Goal: Task Accomplishment & Management: Manage account settings

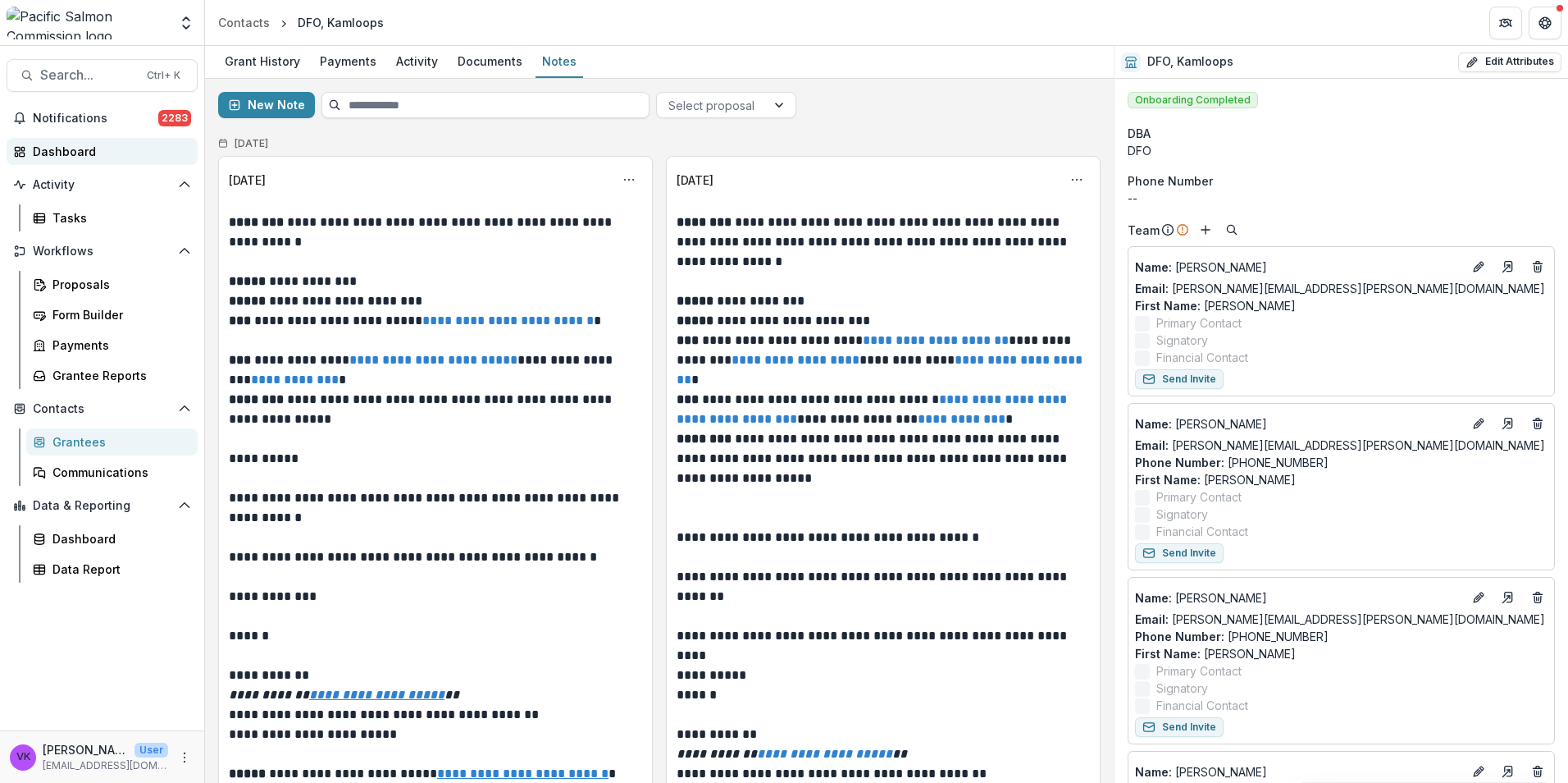
drag, startPoint x: 60, startPoint y: 147, endPoint x: 87, endPoint y: 150, distance: 27.2
click at [60, 147] on div "Dashboard" at bounding box center [109, 151] width 151 height 17
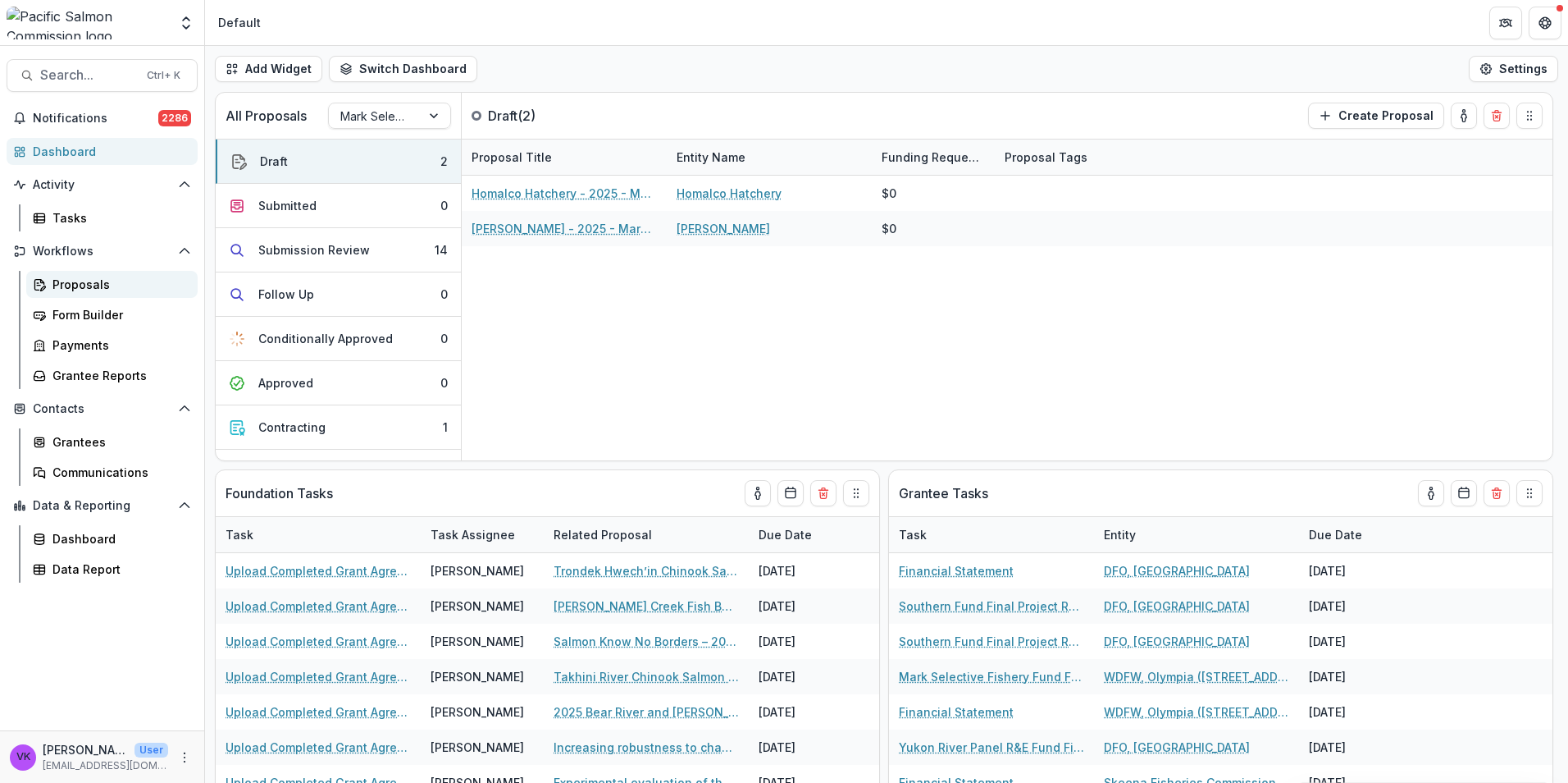
drag, startPoint x: 80, startPoint y: 286, endPoint x: 94, endPoint y: 291, distance: 14.9
click at [81, 285] on div "Proposals" at bounding box center [119, 284] width 132 height 17
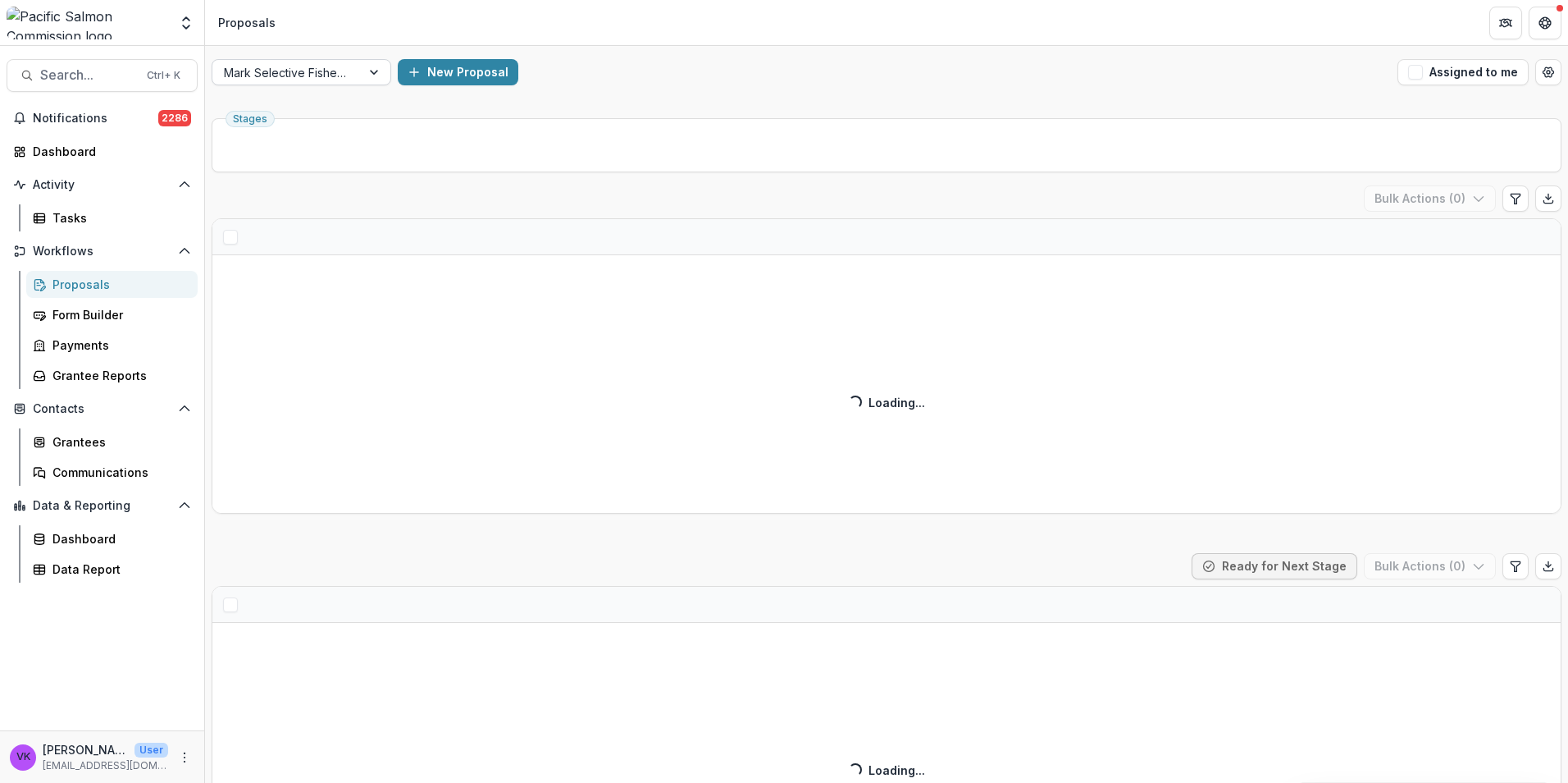
click at [371, 78] on div at bounding box center [375, 72] width 30 height 25
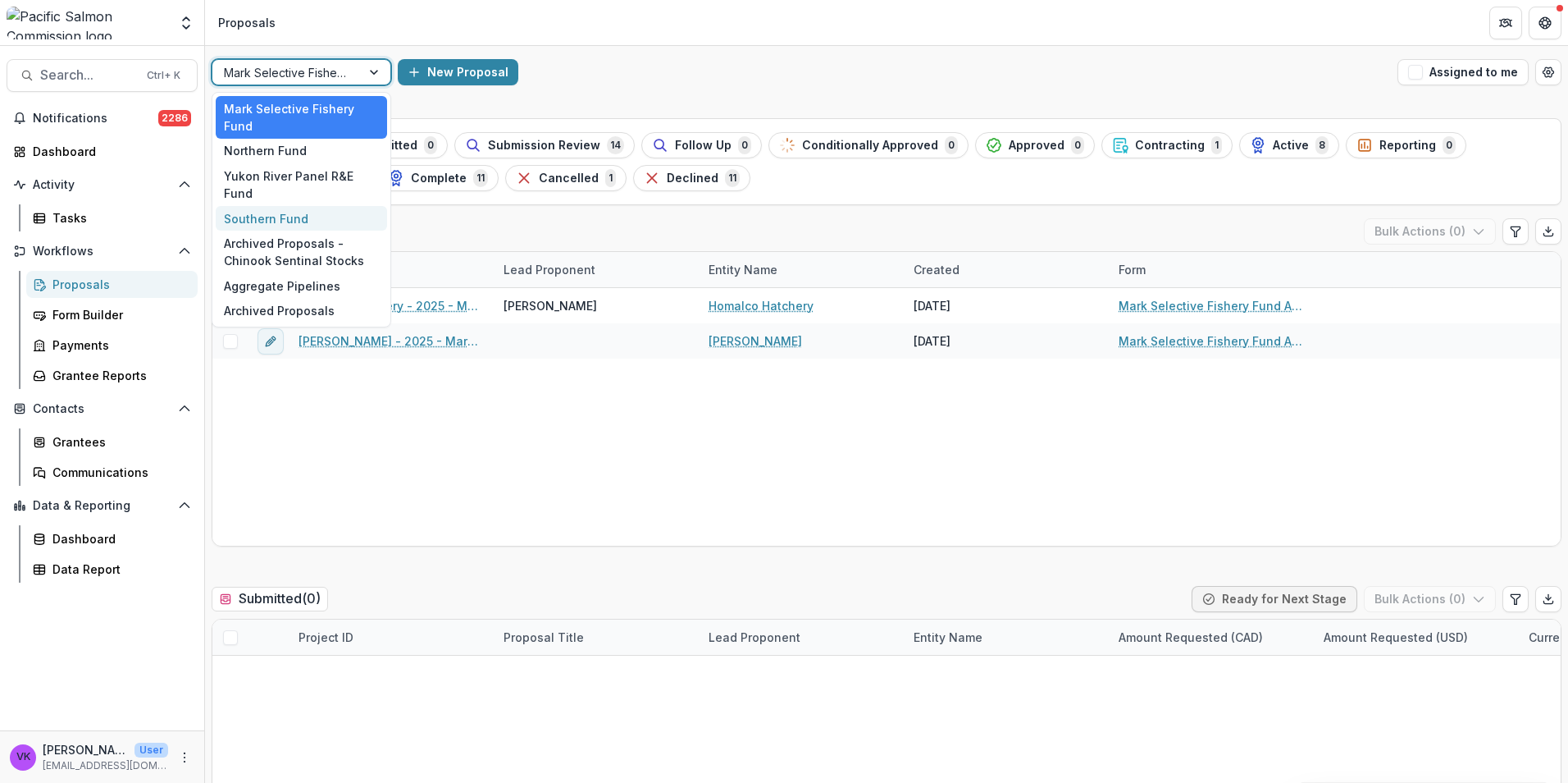
click at [298, 206] on div "Southern Fund" at bounding box center [301, 218] width 171 height 26
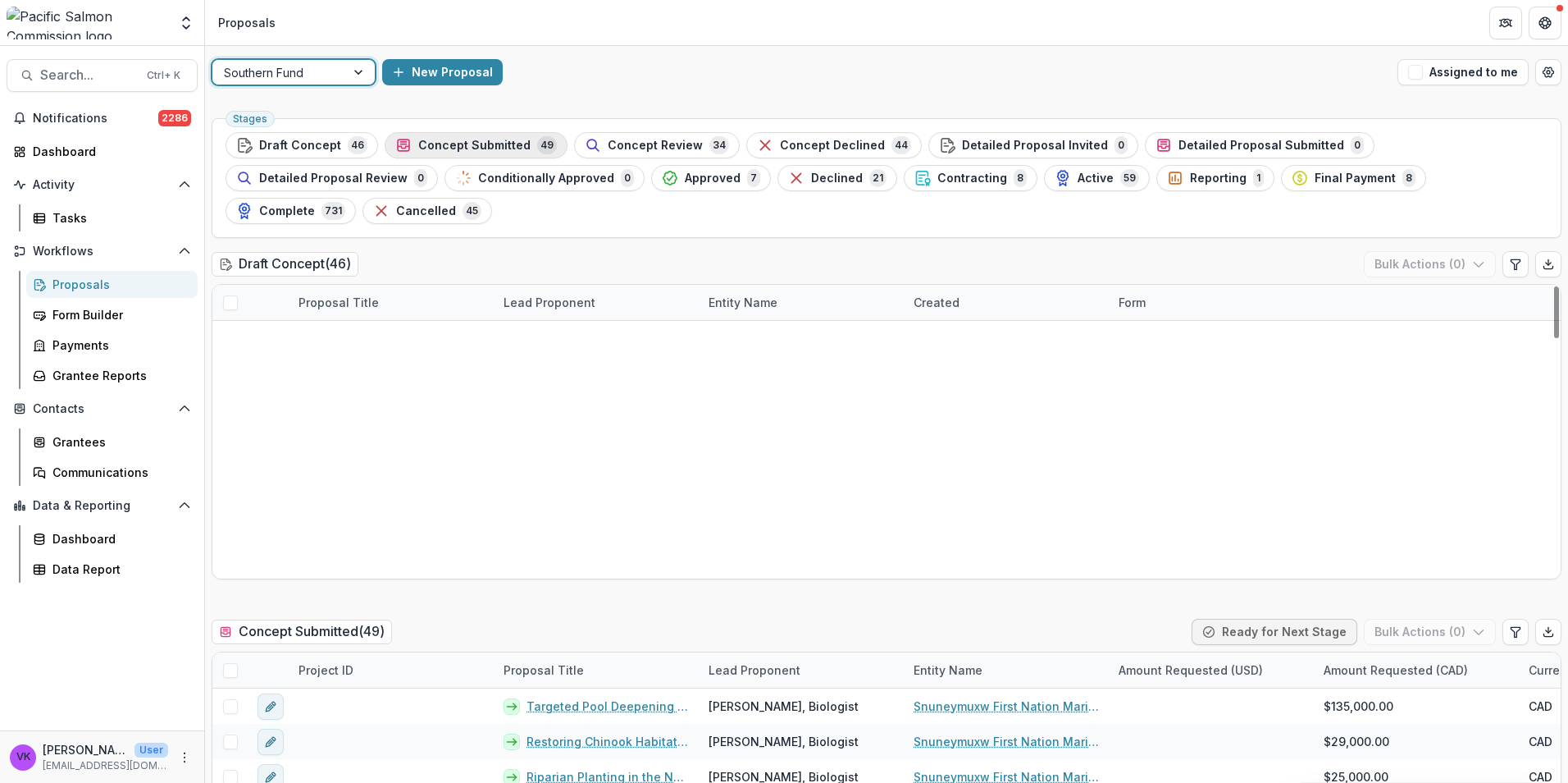
click at [468, 139] on span "Concept Submitted" at bounding box center [474, 145] width 113 height 14
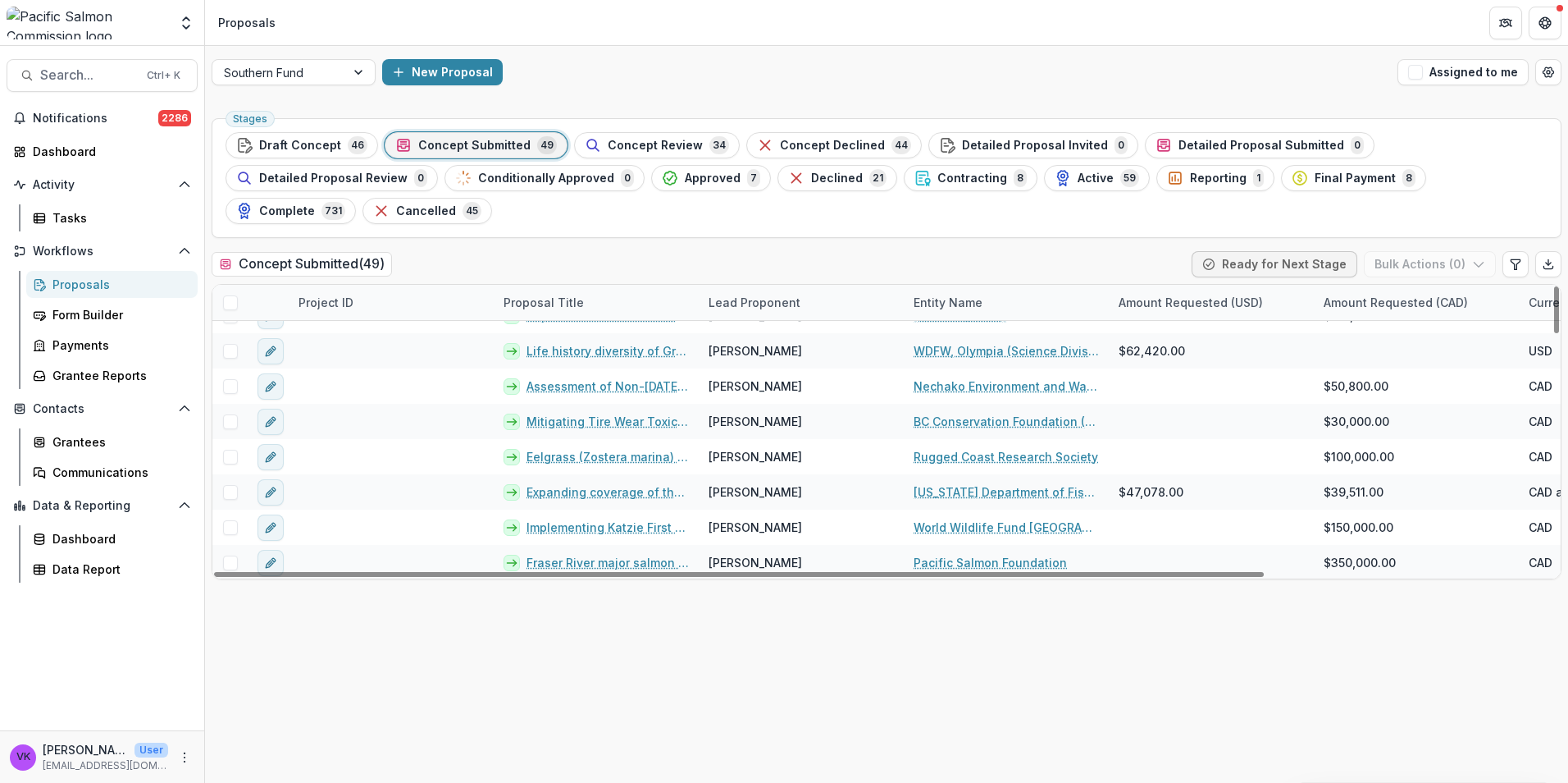
scroll to position [1066, 0]
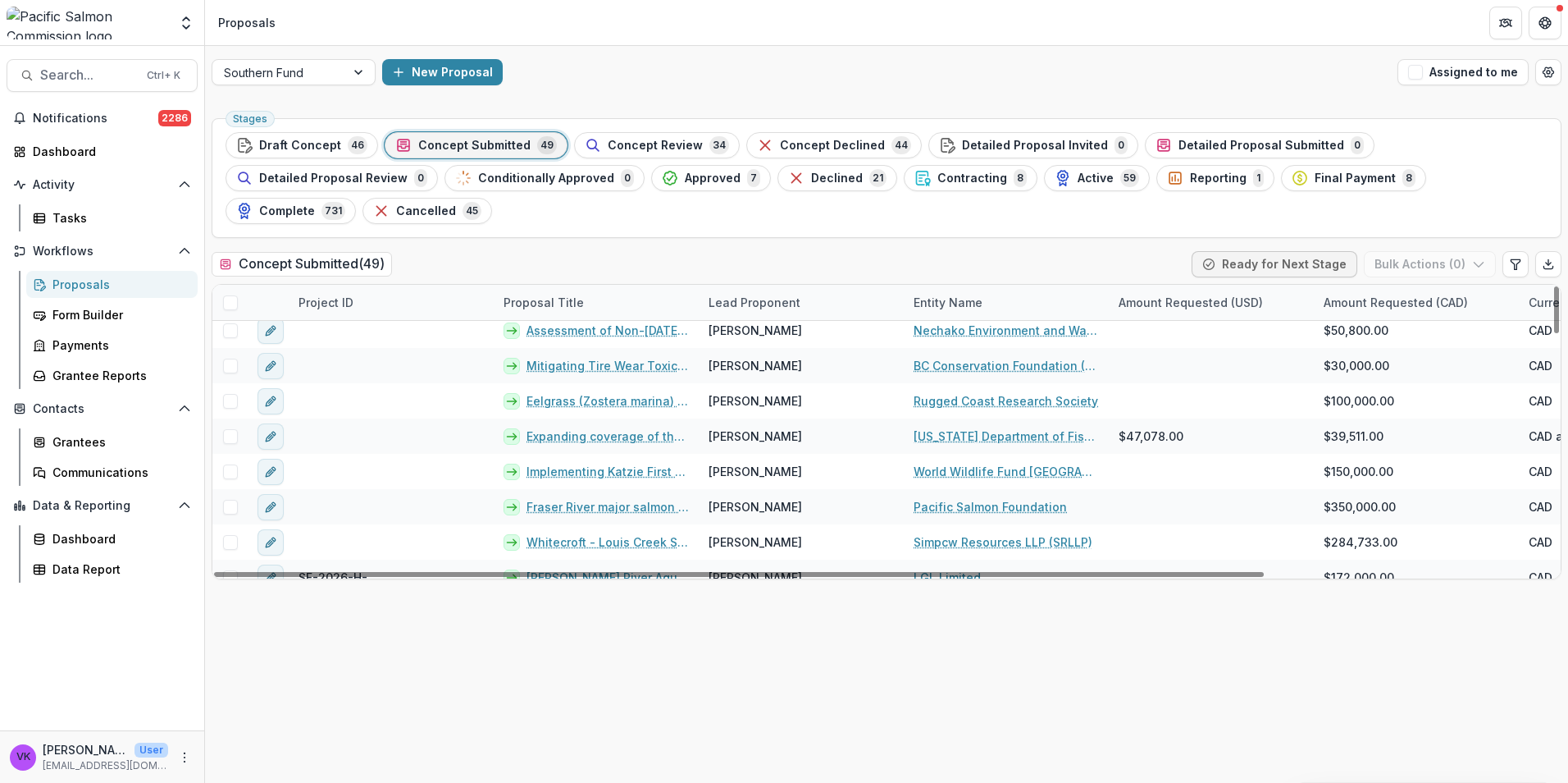
click at [635, 147] on span "Concept Review" at bounding box center [655, 145] width 95 height 14
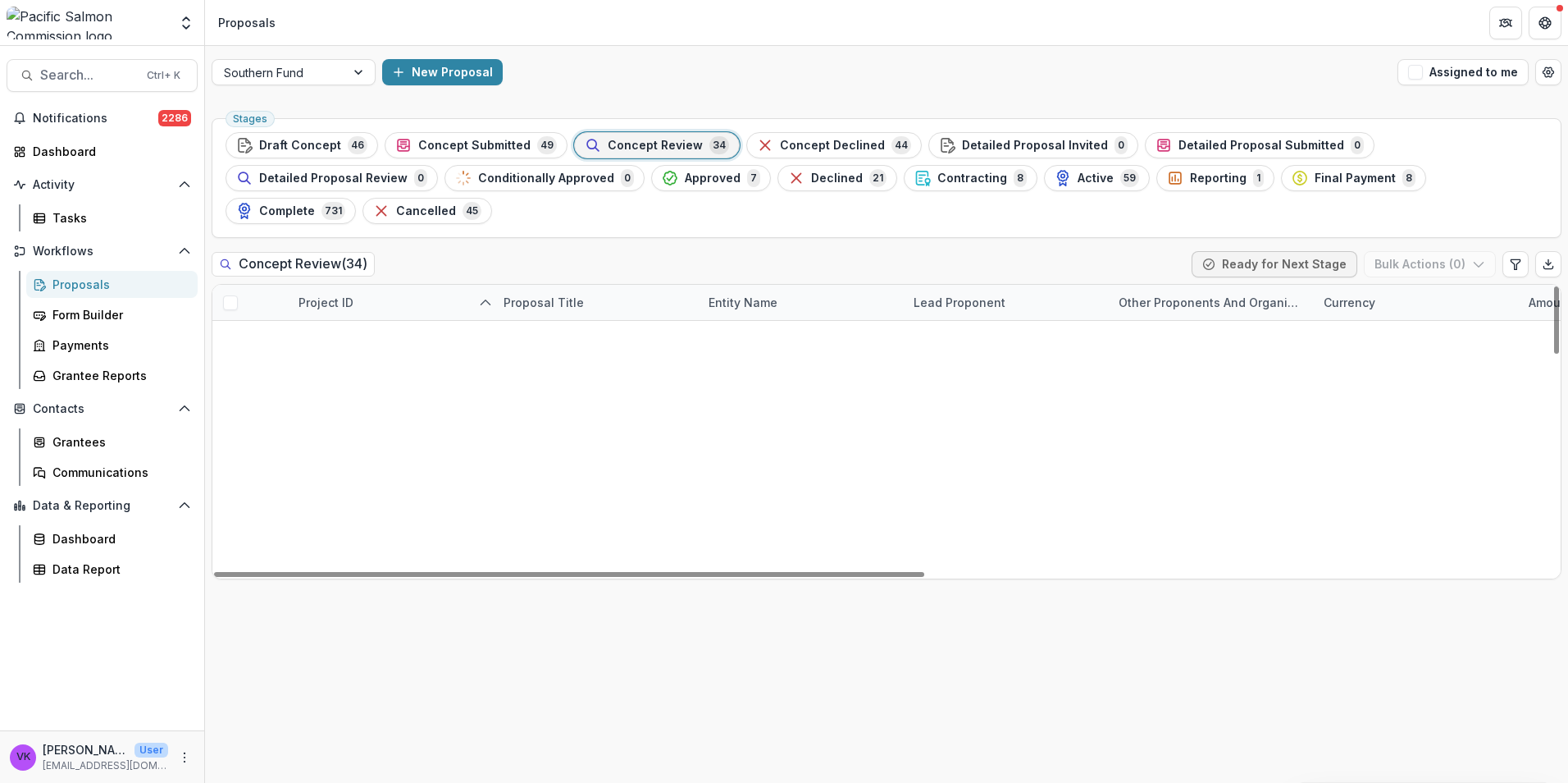
scroll to position [942, 0]
click at [500, 142] on span "Concept Submitted" at bounding box center [474, 145] width 113 height 14
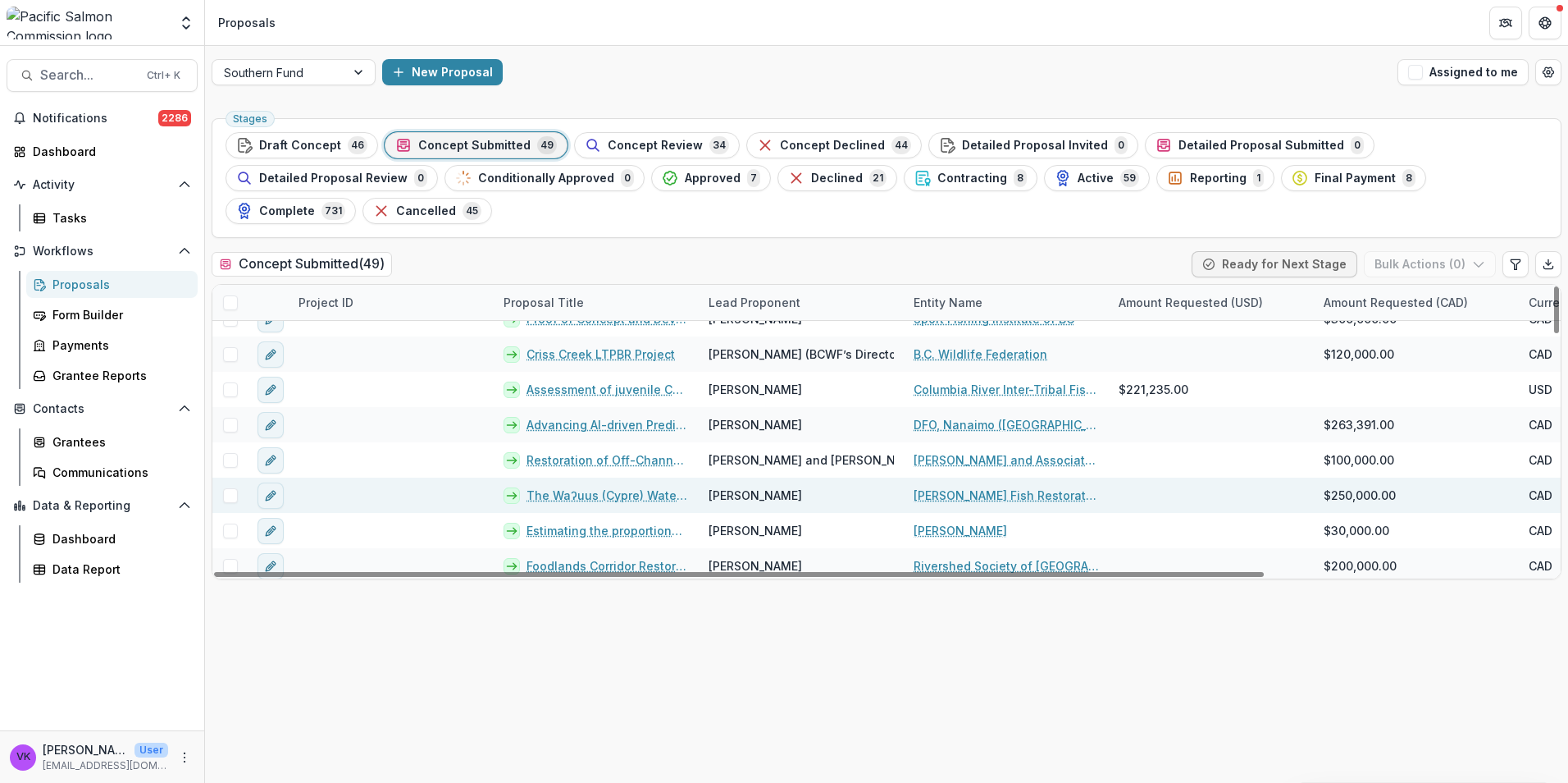
scroll to position [1471, 0]
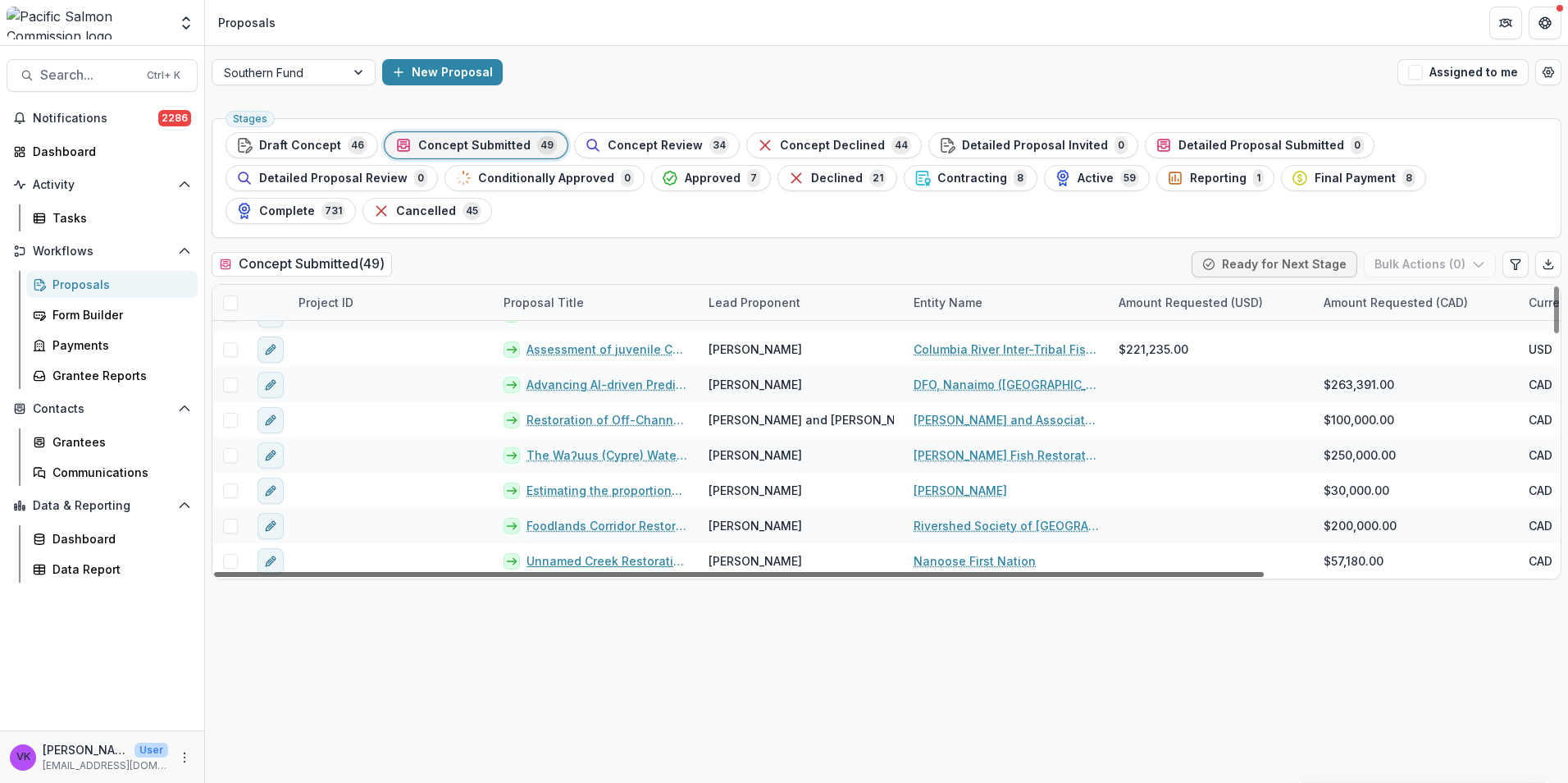
drag, startPoint x: 631, startPoint y: 526, endPoint x: 682, endPoint y: 538, distance: 52.4
click at [630, 552] on link "Unnamed Creek Restoration Project" at bounding box center [607, 561] width 162 height 17
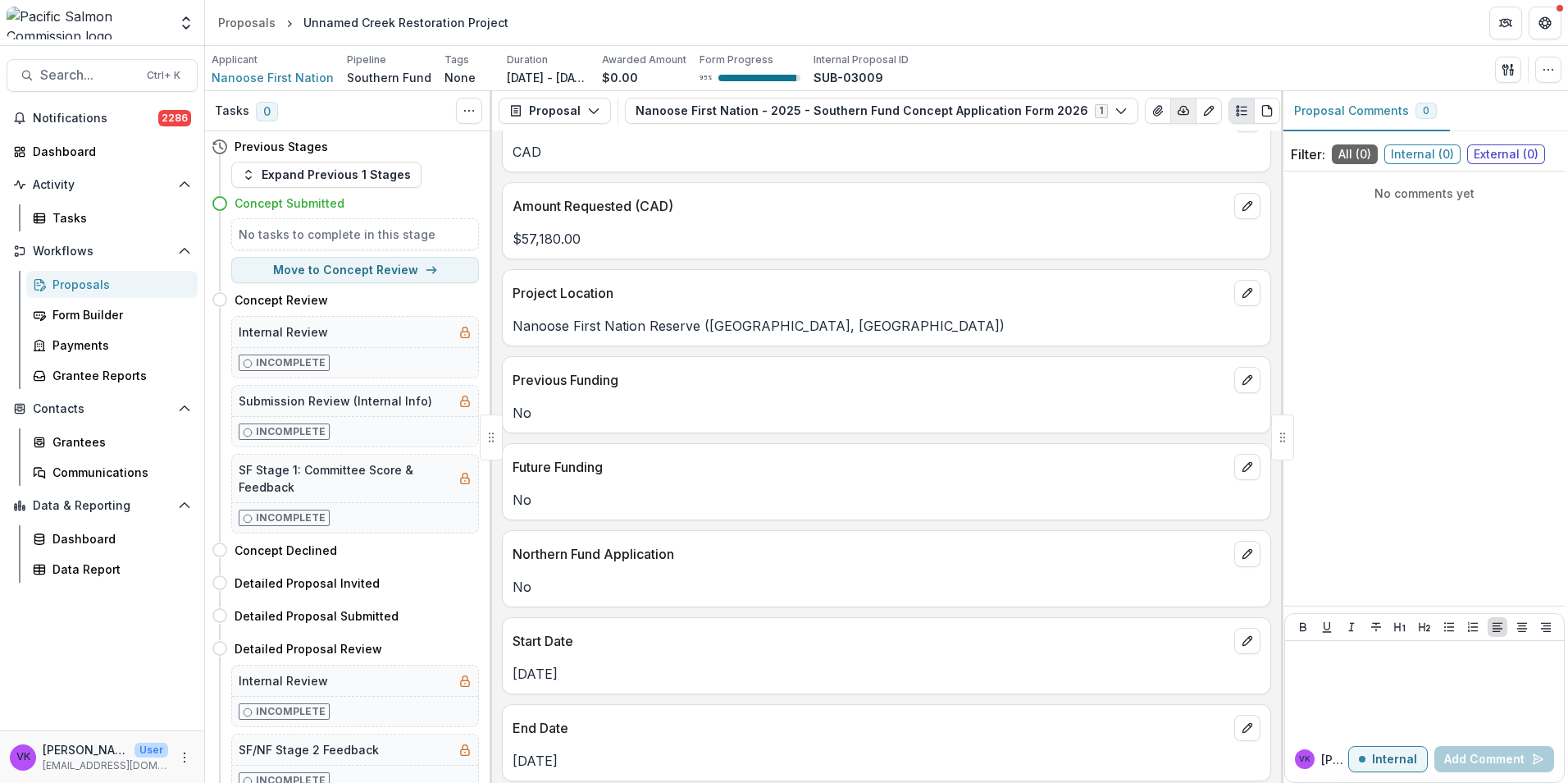
scroll to position [575, 0]
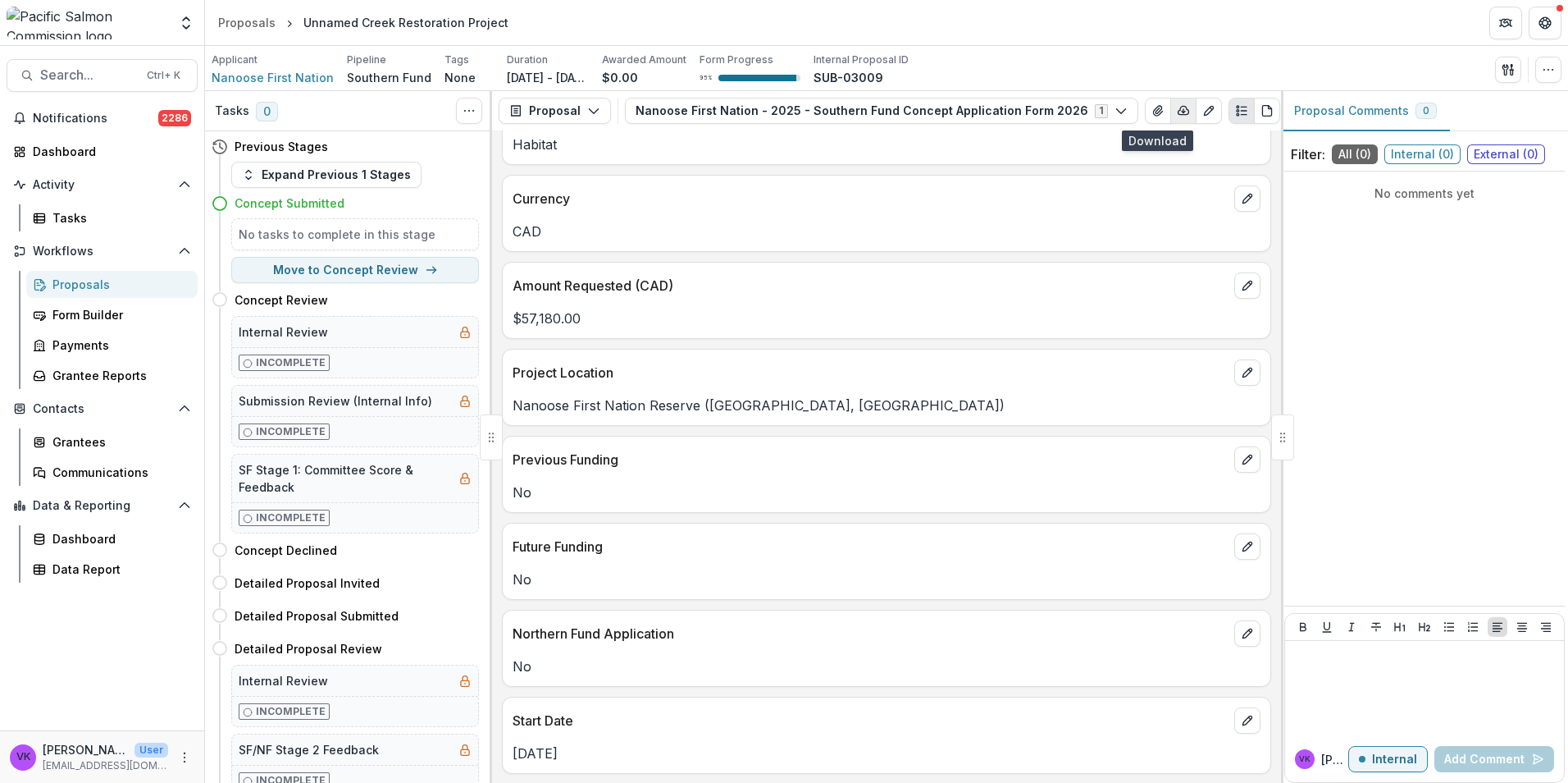
click at [1177, 116] on icon "button" at bounding box center [1184, 111] width 13 height 13
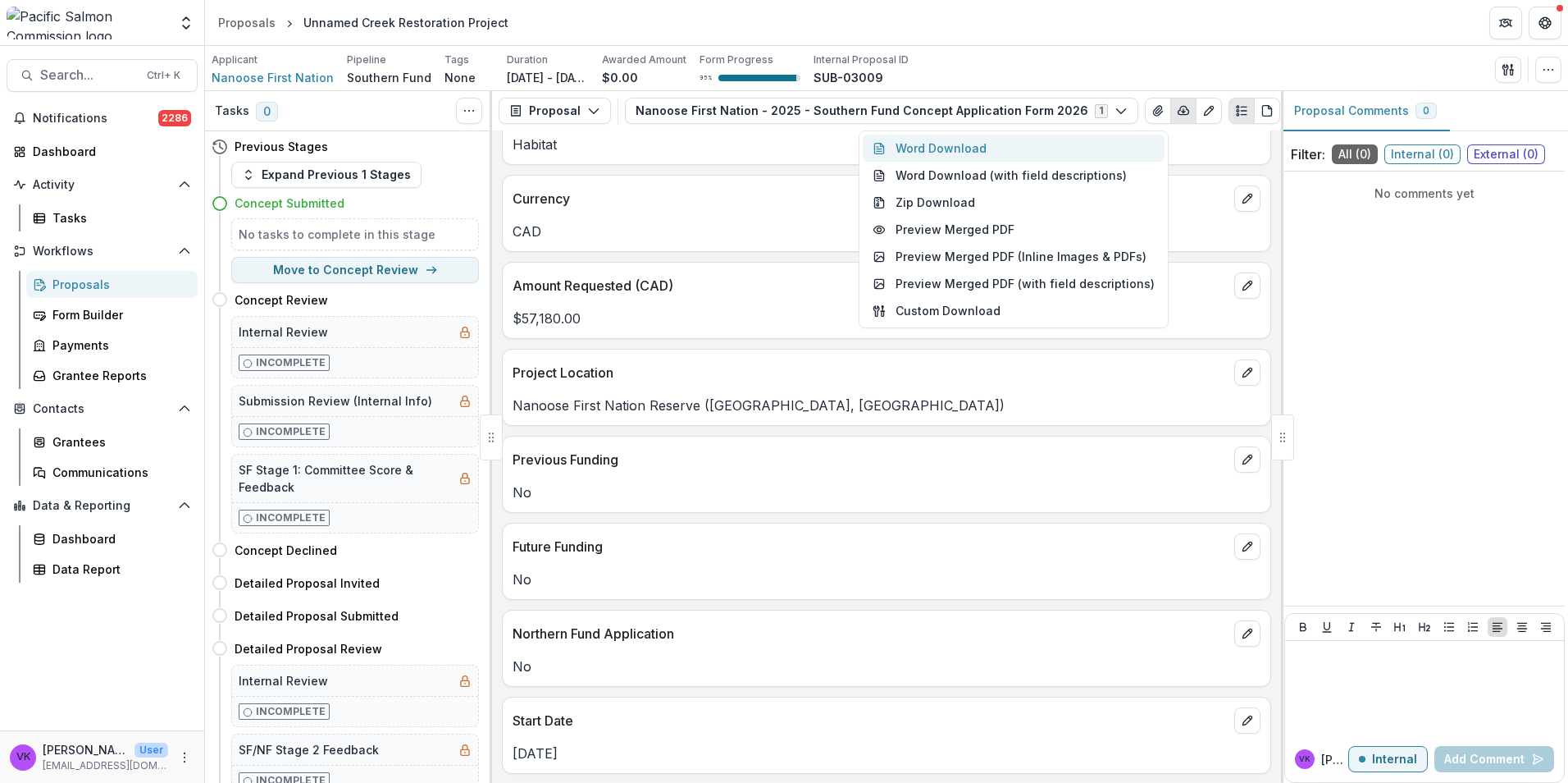
click at [961, 136] on button "Word Download" at bounding box center [1013, 147] width 302 height 27
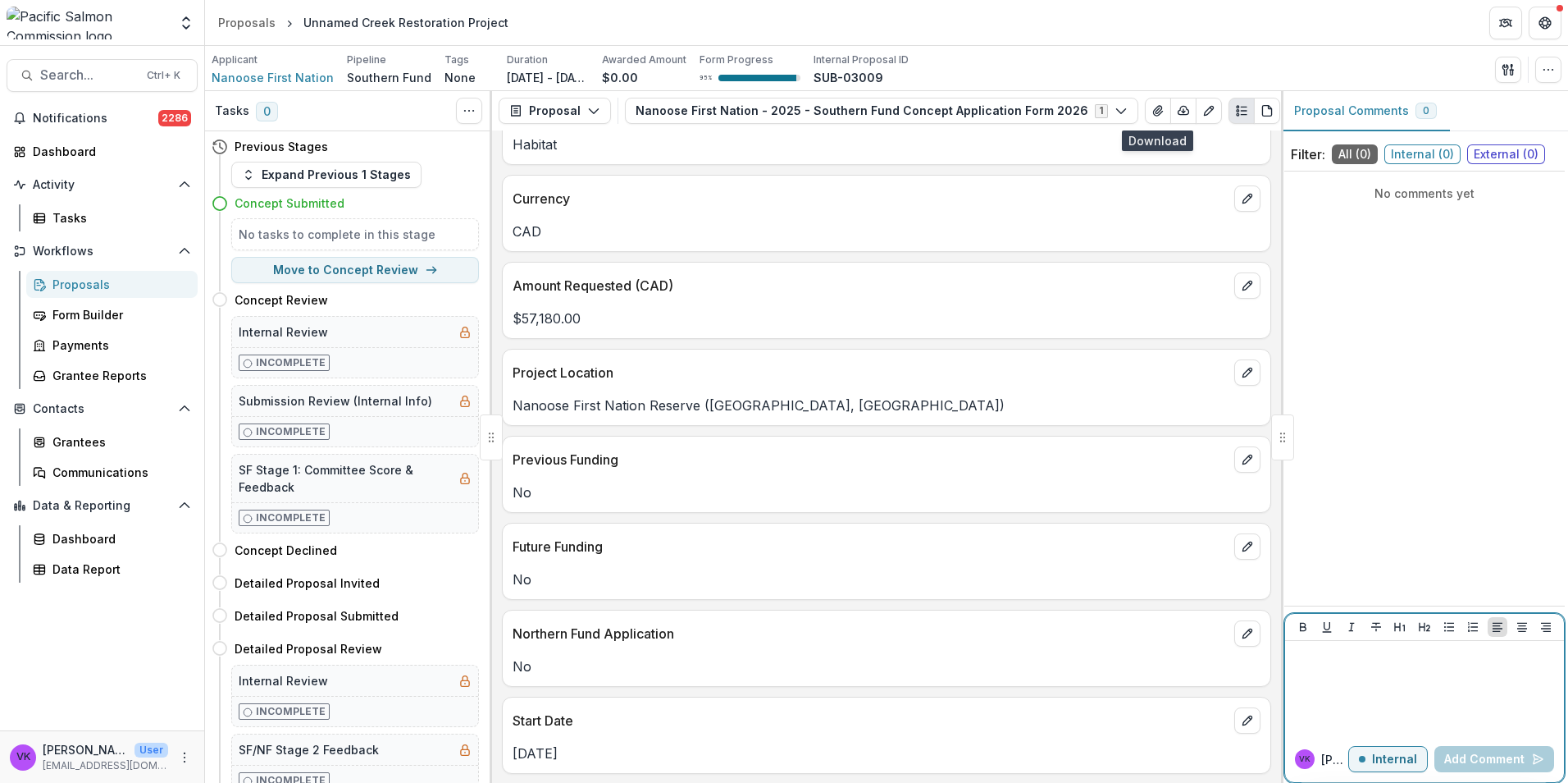
click at [1406, 765] on p "Internal" at bounding box center [1394, 759] width 45 height 14
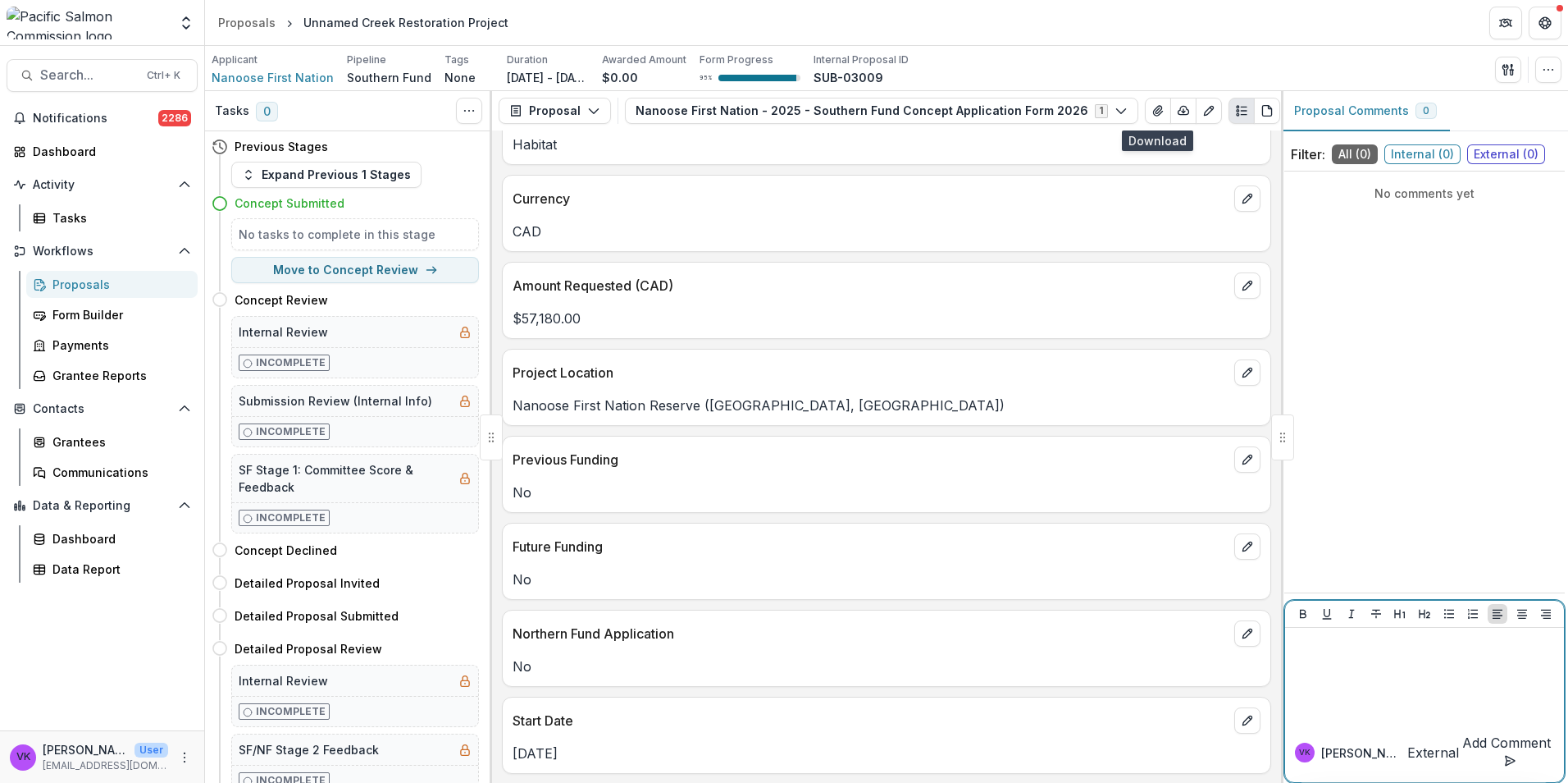
drag, startPoint x: 1356, startPoint y: 683, endPoint x: 1368, endPoint y: 687, distance: 12.6
click at [1356, 683] on div at bounding box center [1424, 675] width 266 height 82
drag, startPoint x: 1479, startPoint y: 673, endPoint x: 1501, endPoint y: 673, distance: 22.0
click at [1479, 670] on p "**********" at bounding box center [1424, 652] width 266 height 36
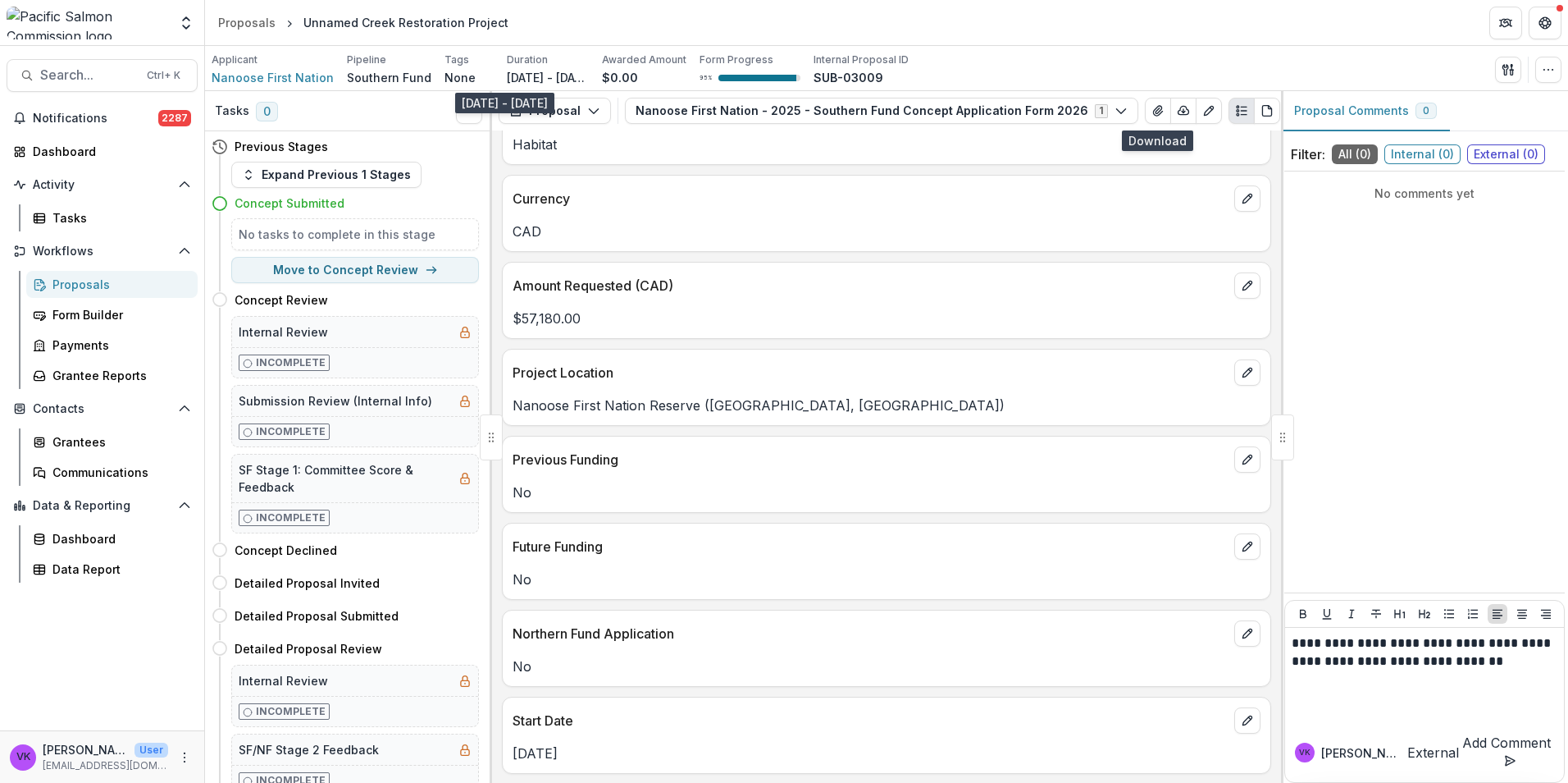
click at [550, 74] on p "Aug 3, 2026 - Oct 30, 2026" at bounding box center [548, 77] width 82 height 17
click at [551, 75] on p "Aug 3, 2026 - Oct 30, 2026" at bounding box center [548, 77] width 82 height 17
drag, startPoint x: 1470, startPoint y: 674, endPoint x: 1546, endPoint y: 703, distance: 81.3
click at [1470, 670] on p "**********" at bounding box center [1424, 652] width 266 height 36
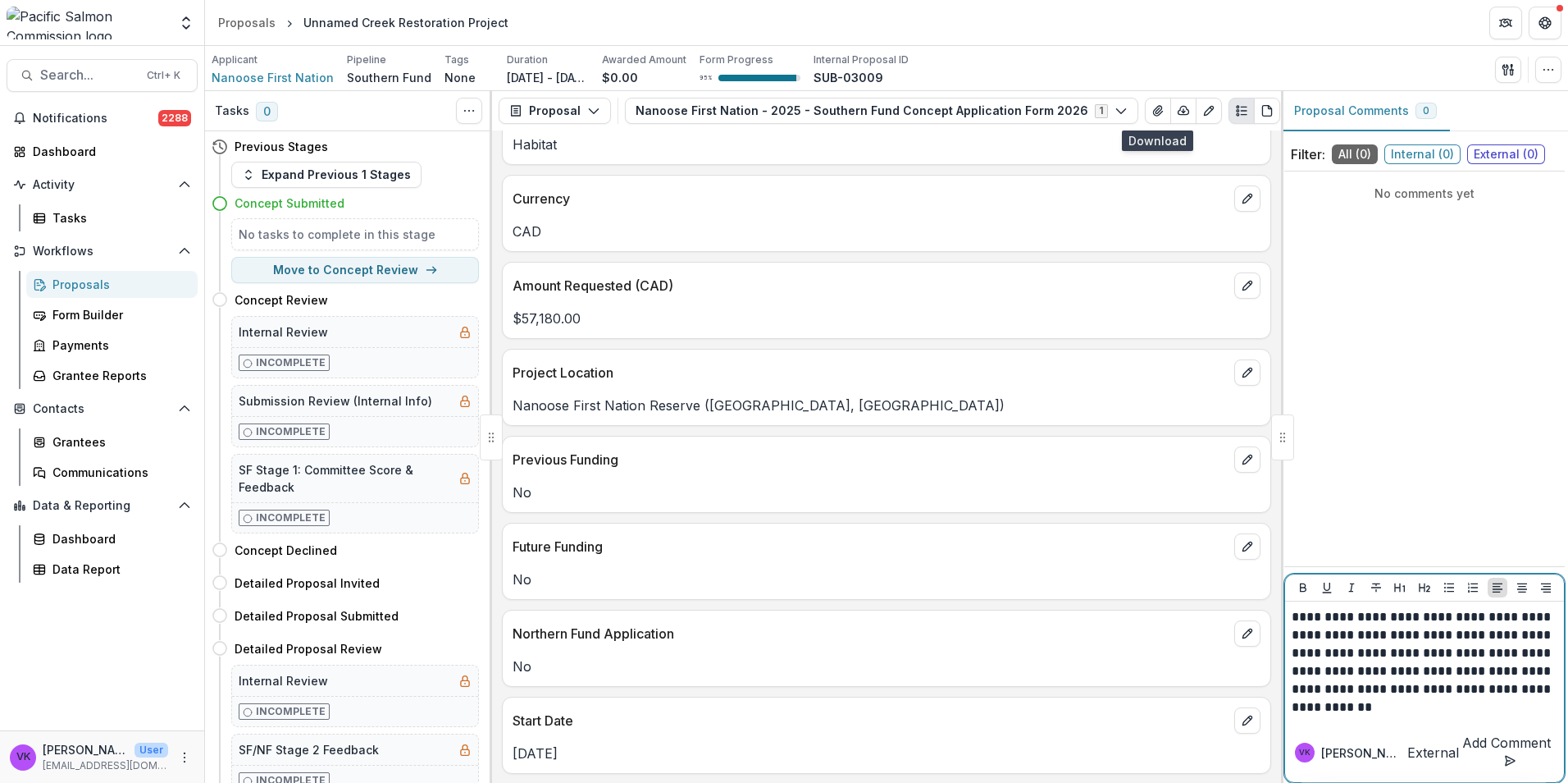
click at [1291, 687] on p "**********" at bounding box center [1424, 662] width 266 height 109
click at [1310, 716] on p "**********" at bounding box center [1424, 662] width 266 height 109
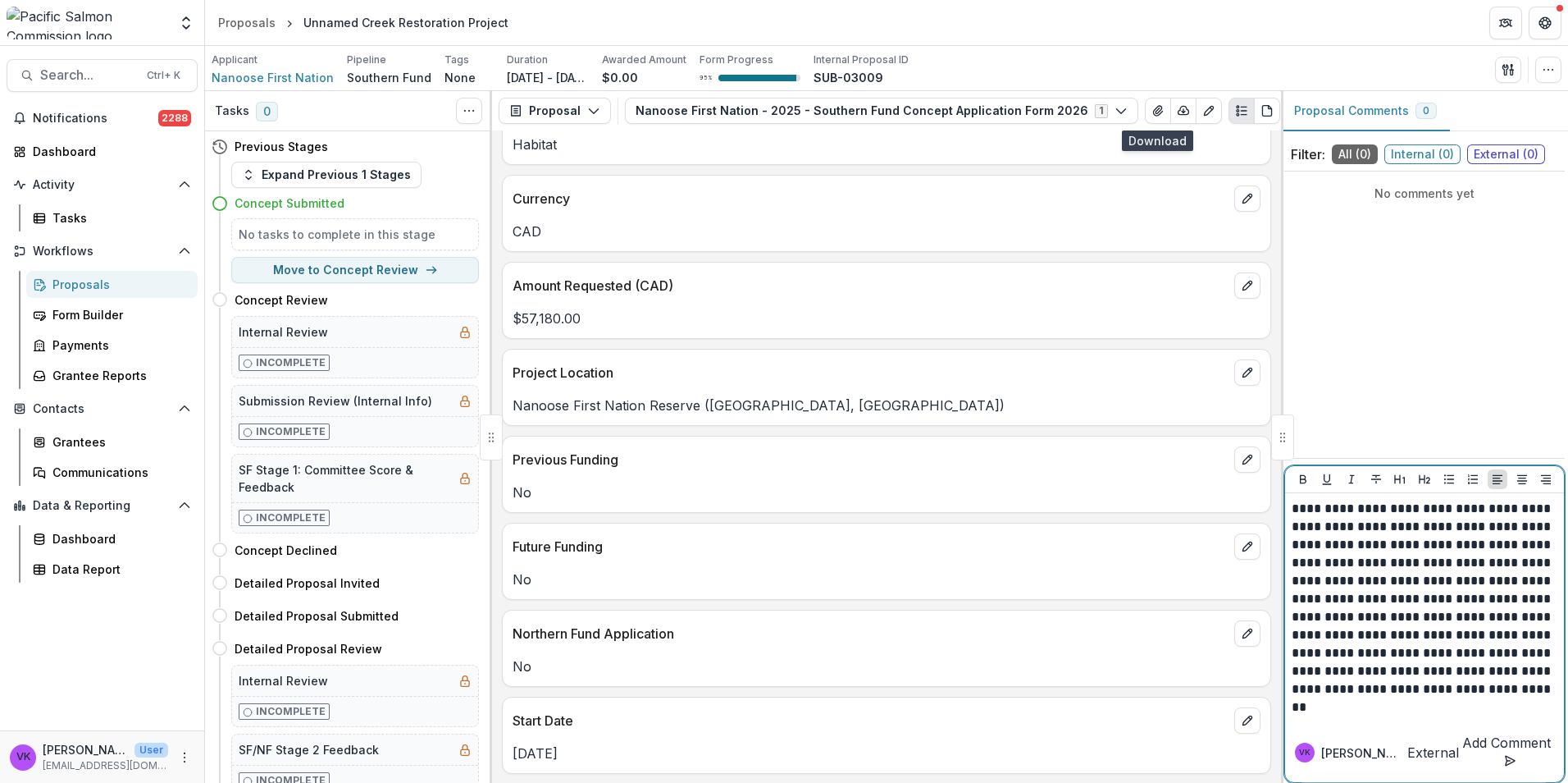
drag, startPoint x: 1305, startPoint y: 687, endPoint x: 1321, endPoint y: 687, distance: 16.0
click at [1305, 687] on p "**********" at bounding box center [1424, 608] width 266 height 217
click at [1498, 751] on button "Add Comment" at bounding box center [1507, 753] width 95 height 40
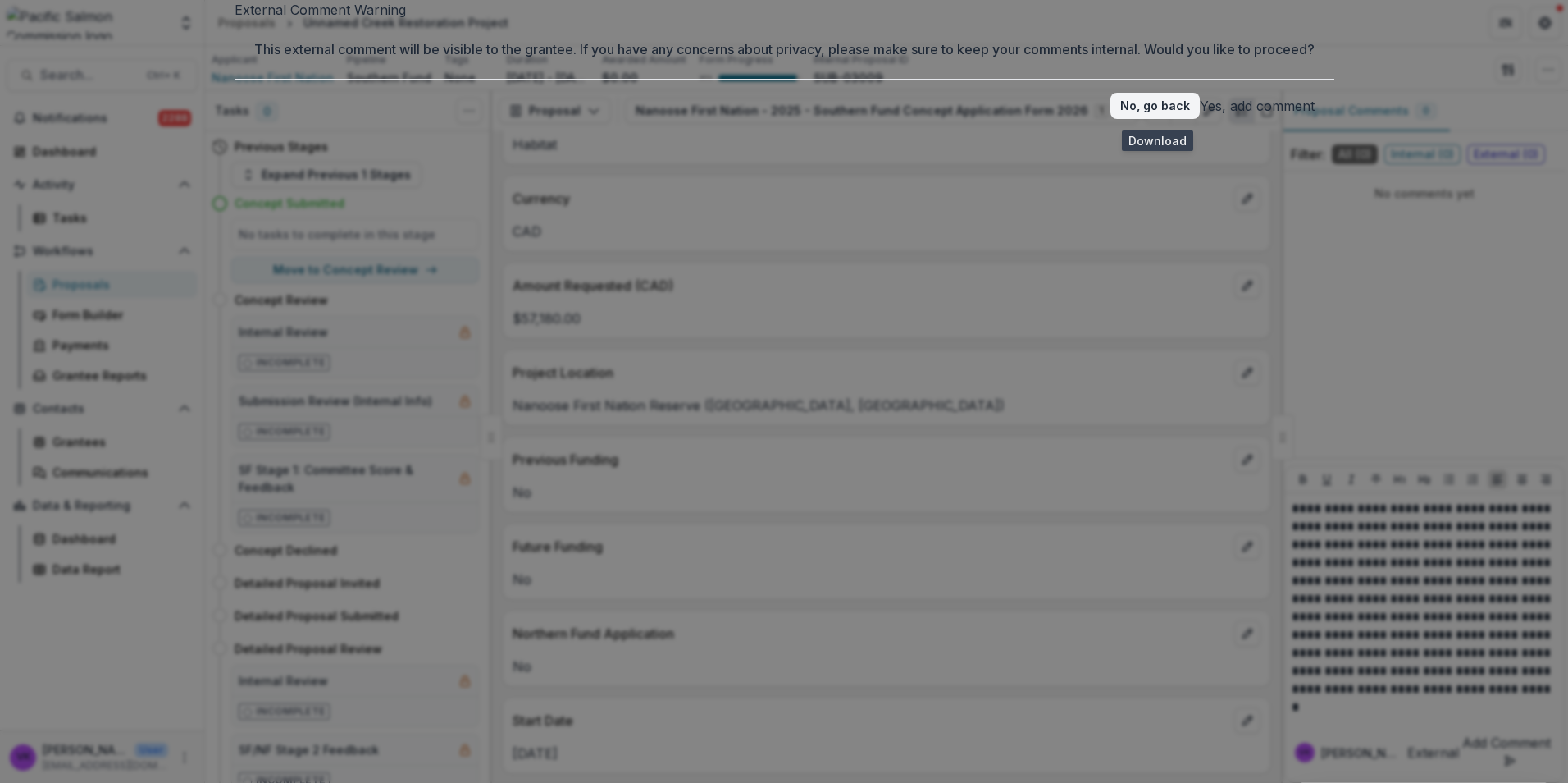
click at [1200, 116] on button "Yes, add comment" at bounding box center [1258, 106] width 115 height 20
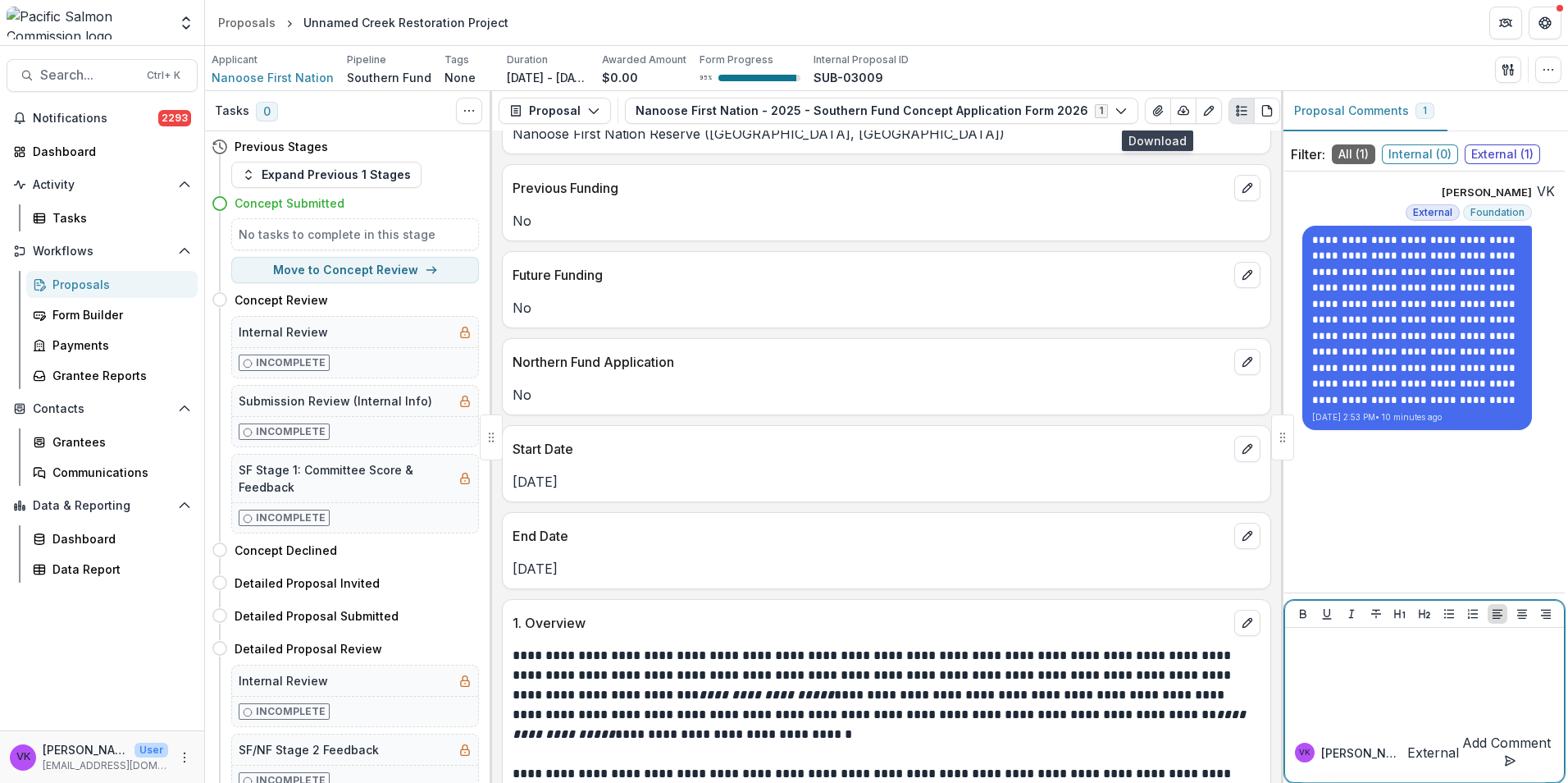
scroll to position [820, 0]
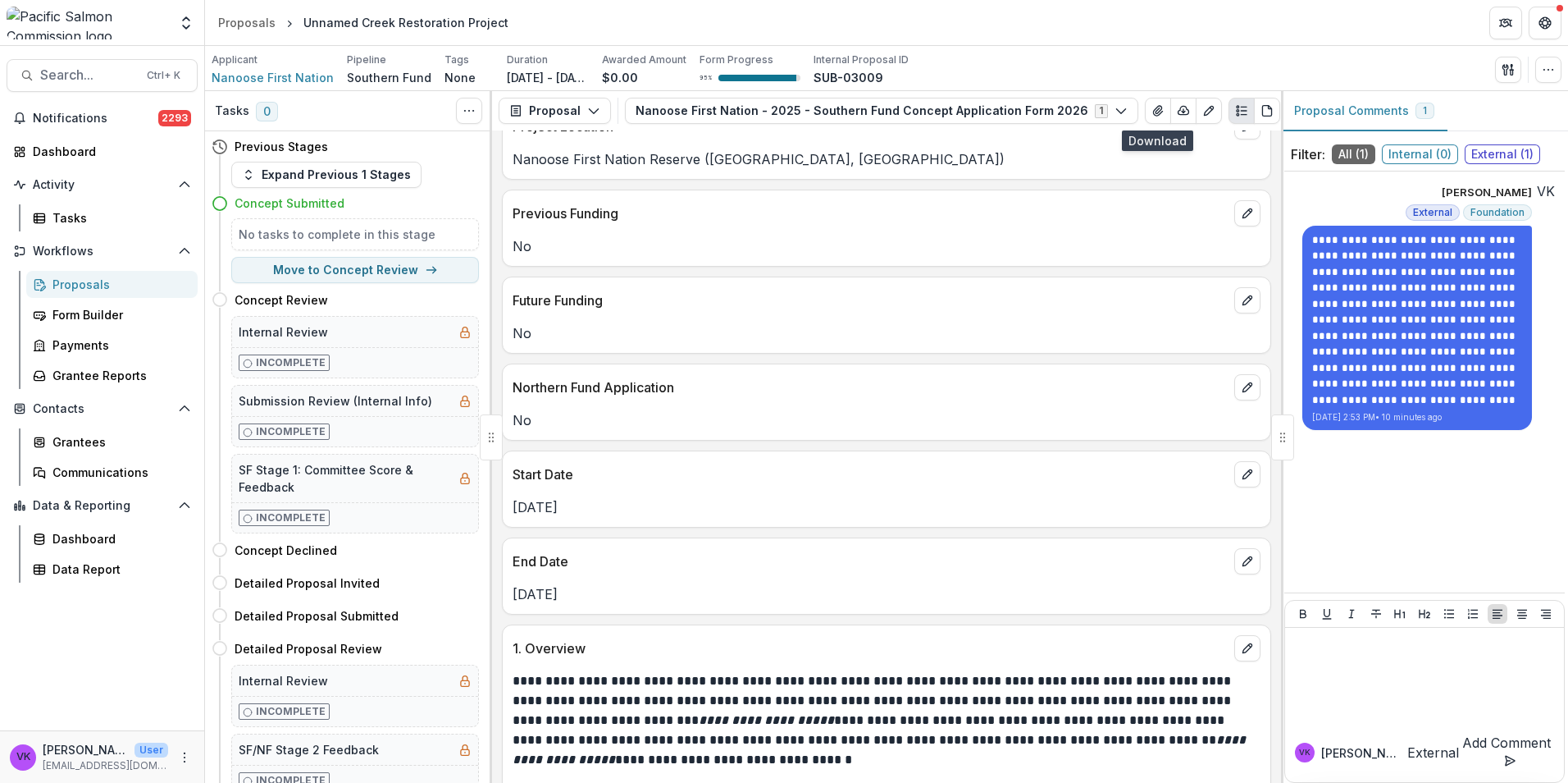
click at [77, 287] on div "Proposals" at bounding box center [119, 284] width 132 height 17
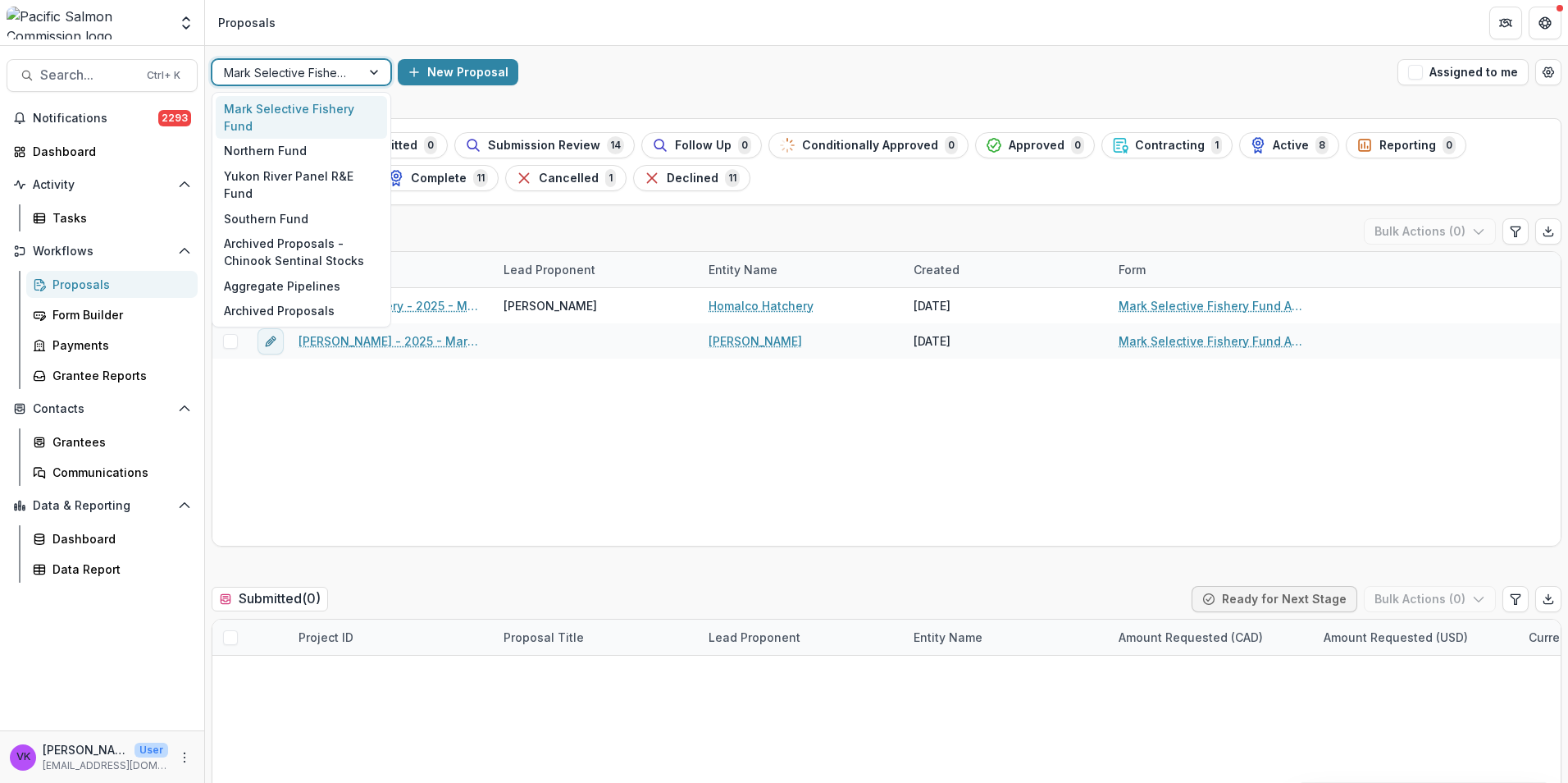
click at [372, 71] on div at bounding box center [375, 72] width 30 height 25
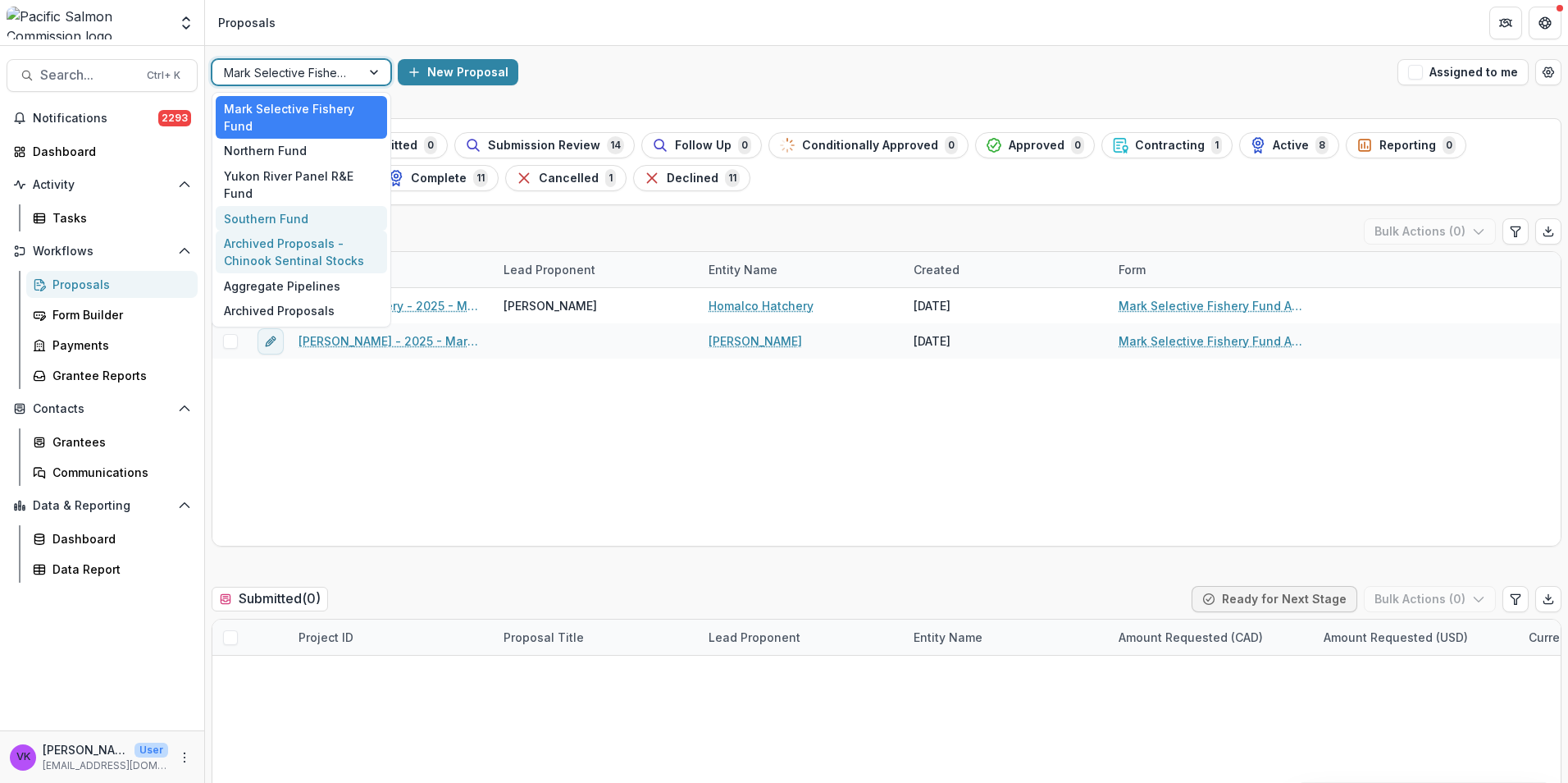
click at [273, 206] on div "Southern Fund" at bounding box center [301, 218] width 171 height 26
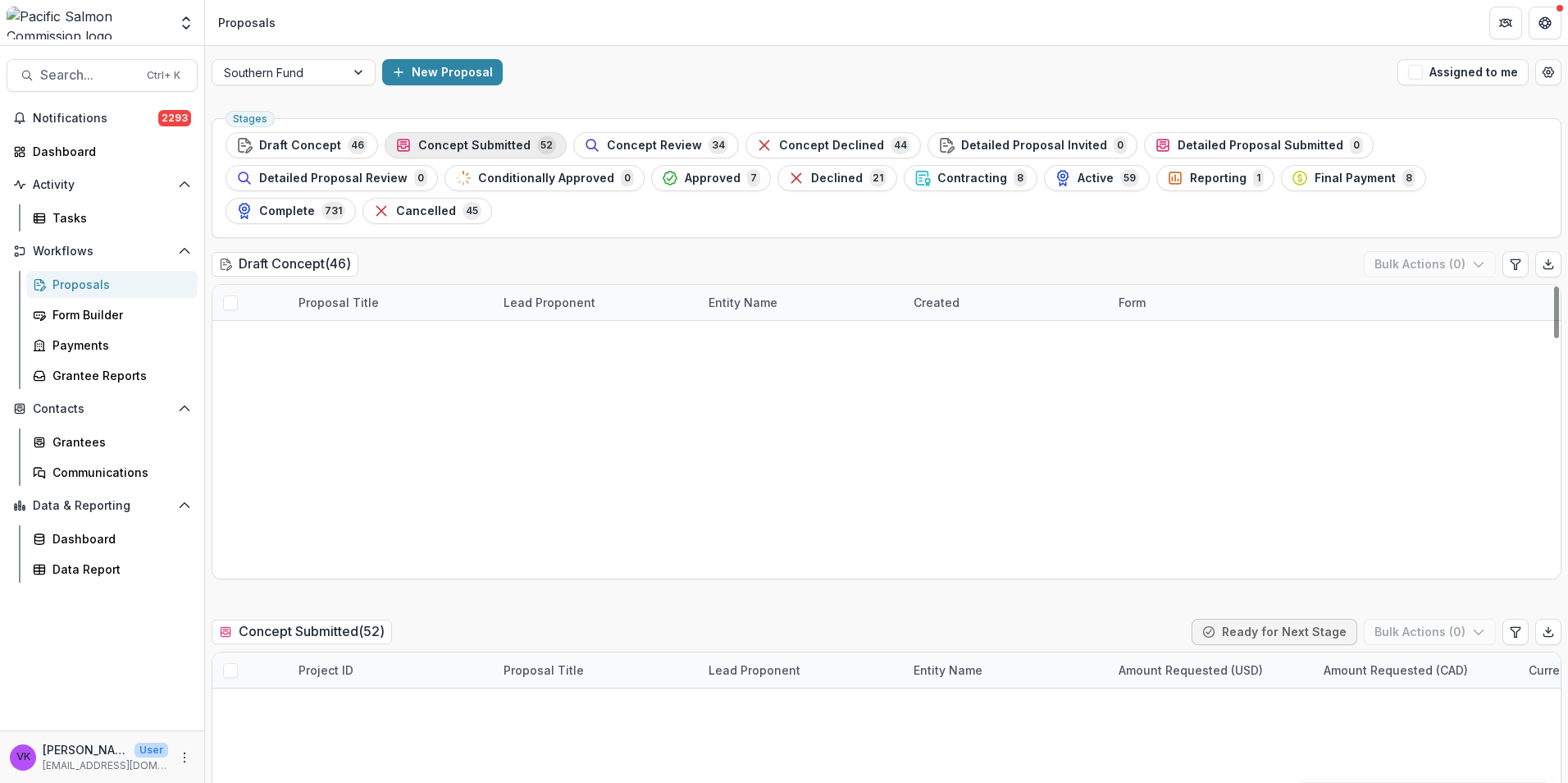
click at [461, 138] on span "Concept Submitted" at bounding box center [474, 145] width 113 height 14
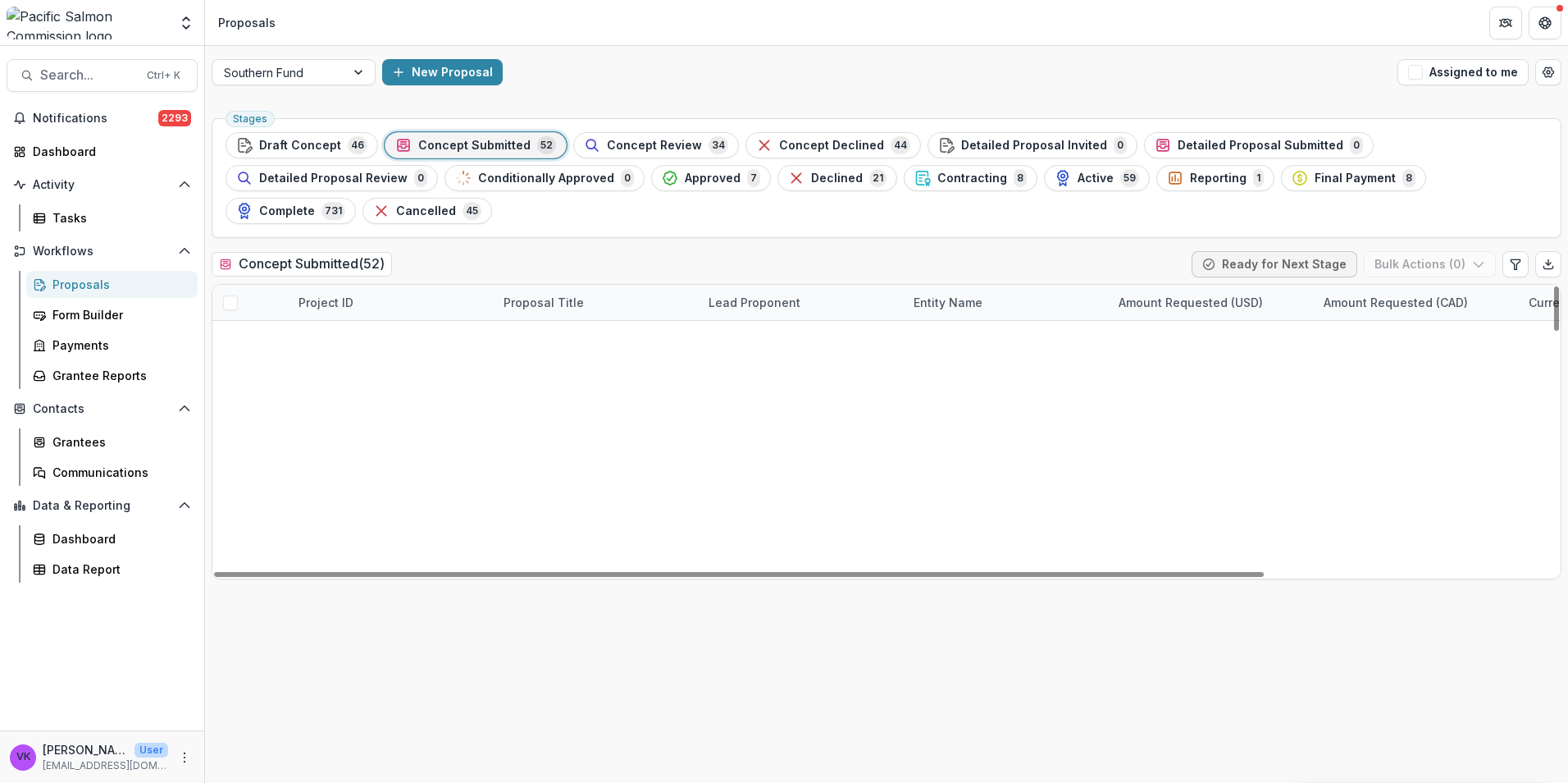
scroll to position [1577, 0]
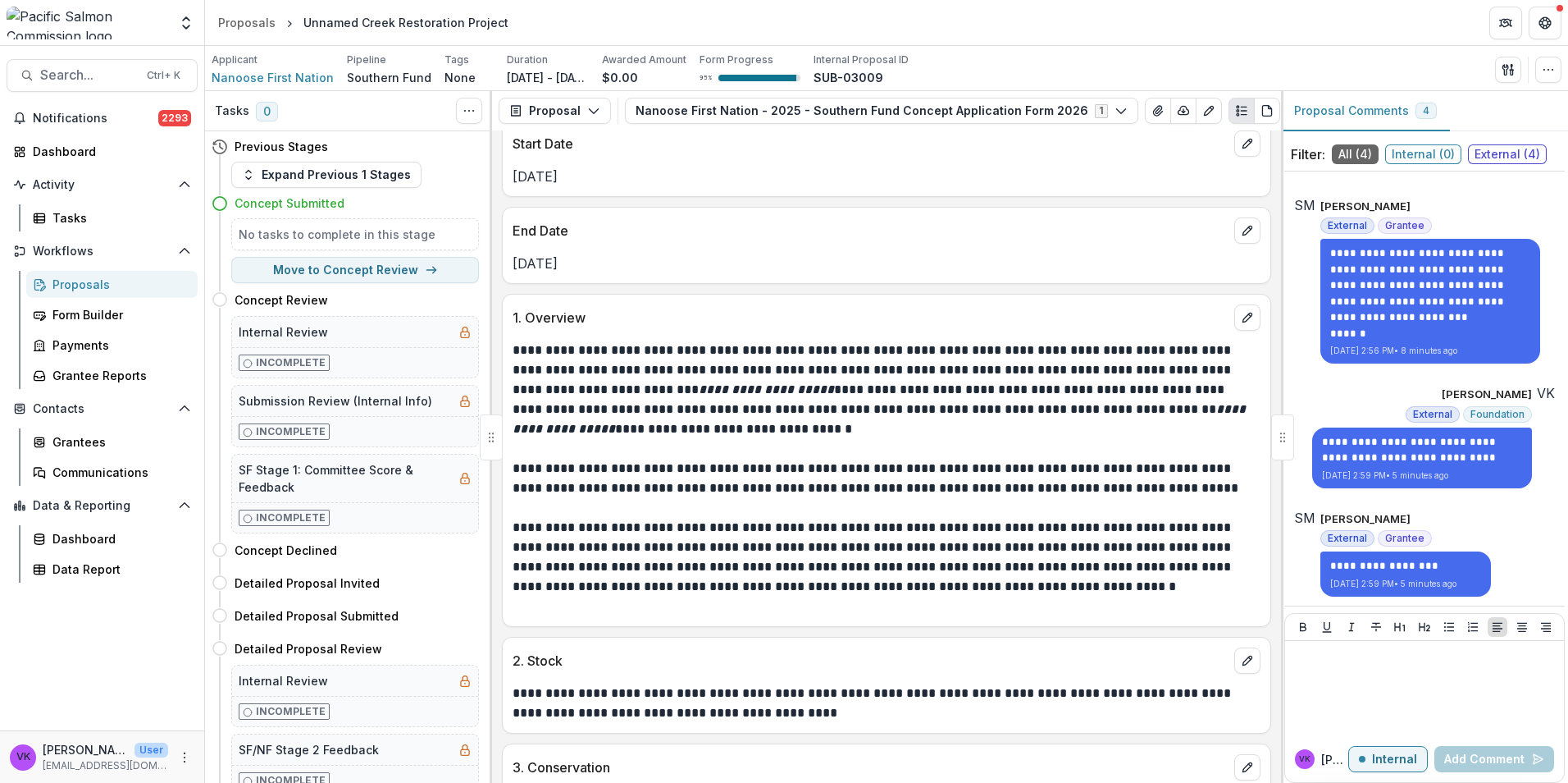
scroll to position [1231, 0]
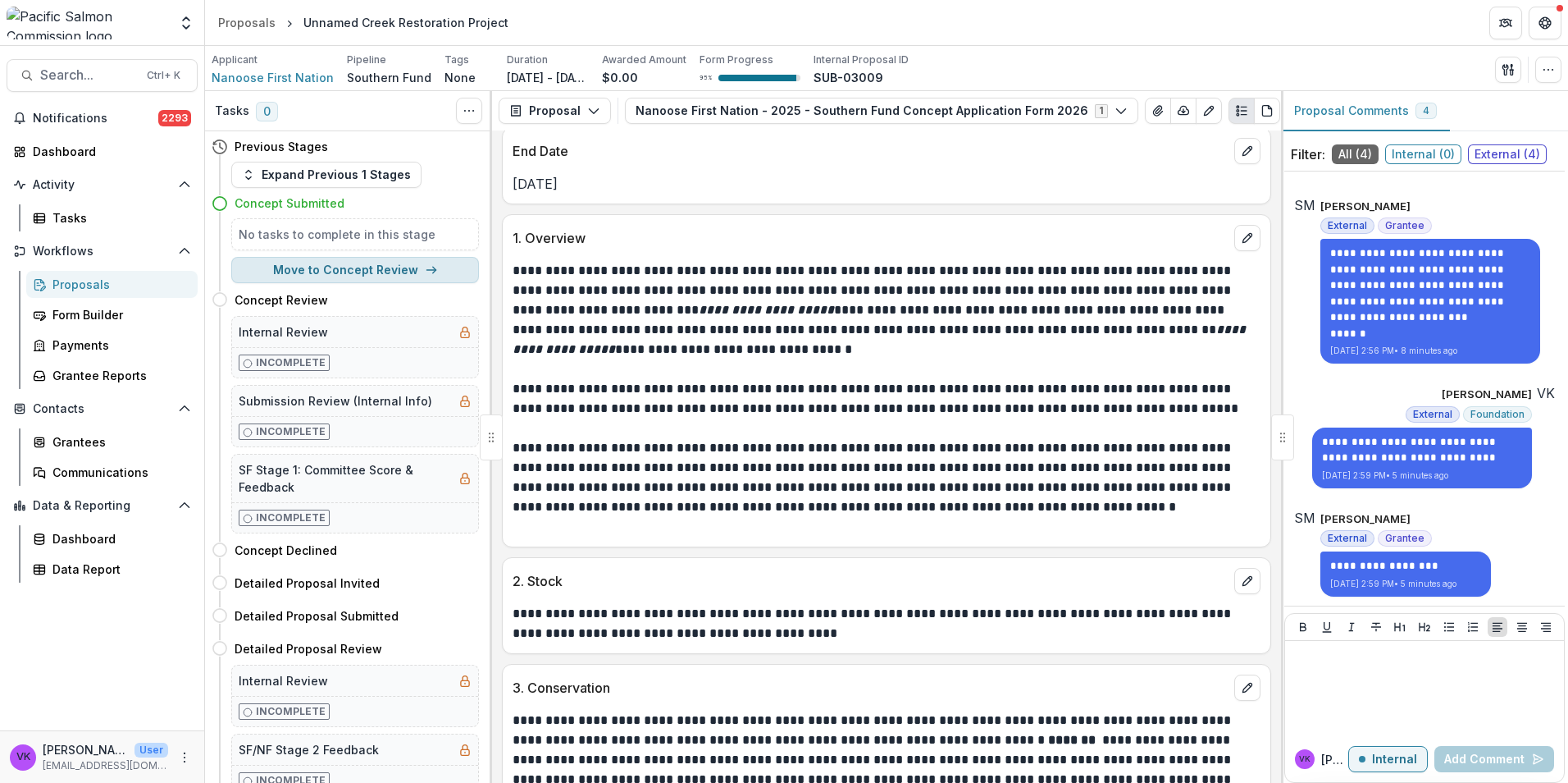
click at [356, 271] on button "Move to Concept Review" at bounding box center [355, 270] width 248 height 26
select select "**********"
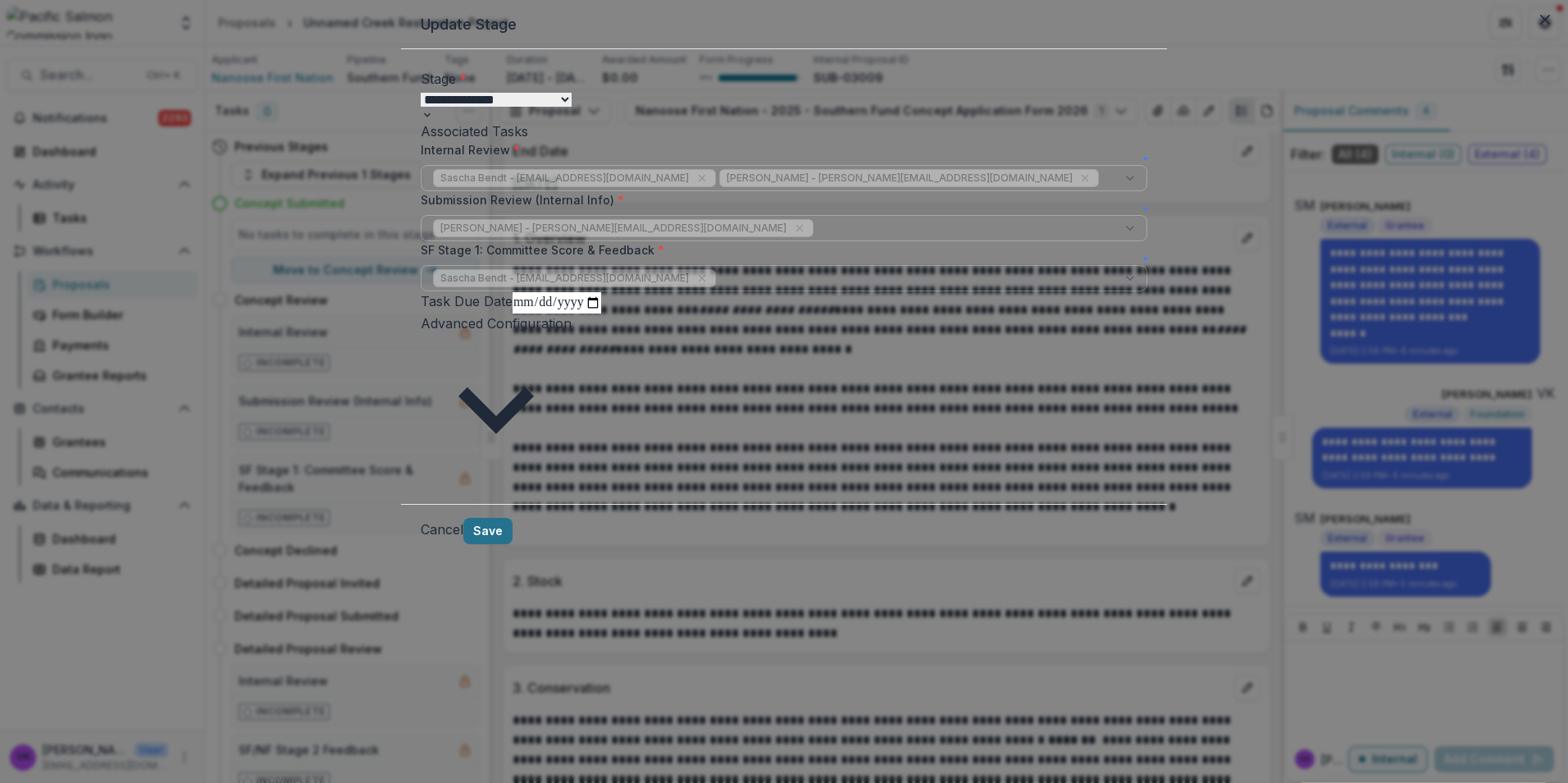
click at [513, 544] on button "Save" at bounding box center [488, 531] width 49 height 26
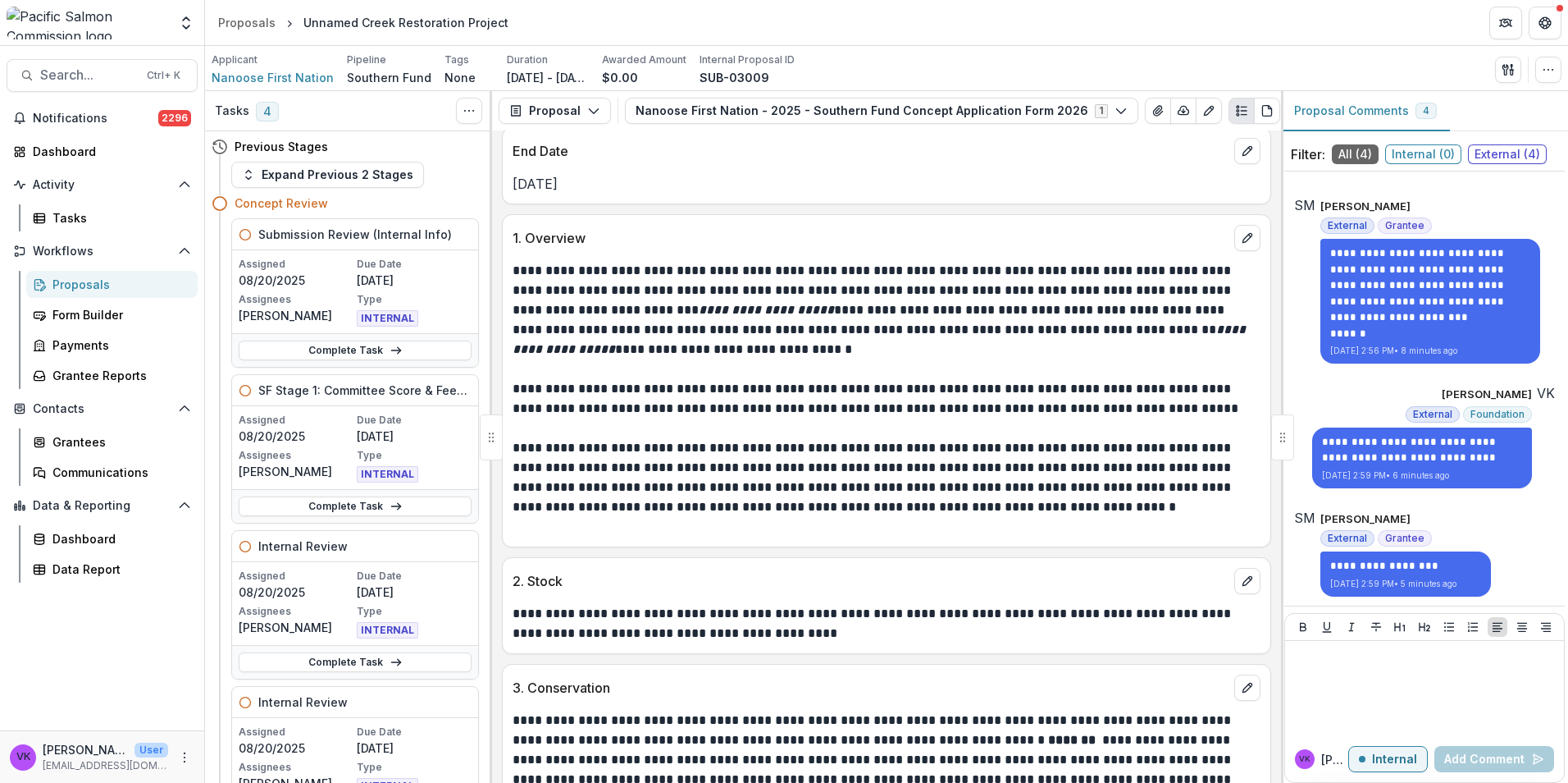
drag, startPoint x: 101, startPoint y: 287, endPoint x: 110, endPoint y: 287, distance: 9.0
click at [100, 286] on div "Proposals" at bounding box center [119, 284] width 132 height 17
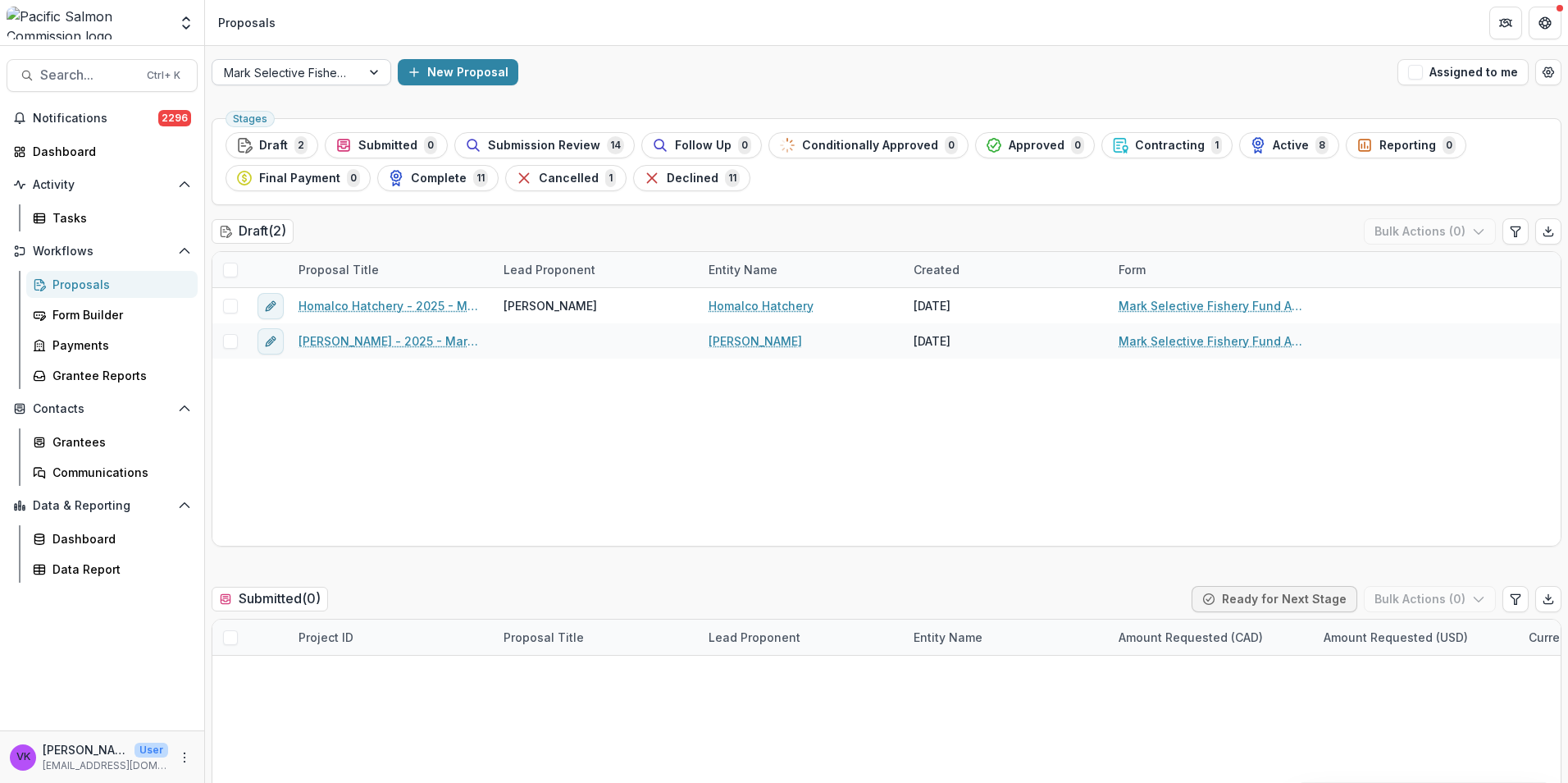
click at [370, 68] on div at bounding box center [375, 72] width 30 height 25
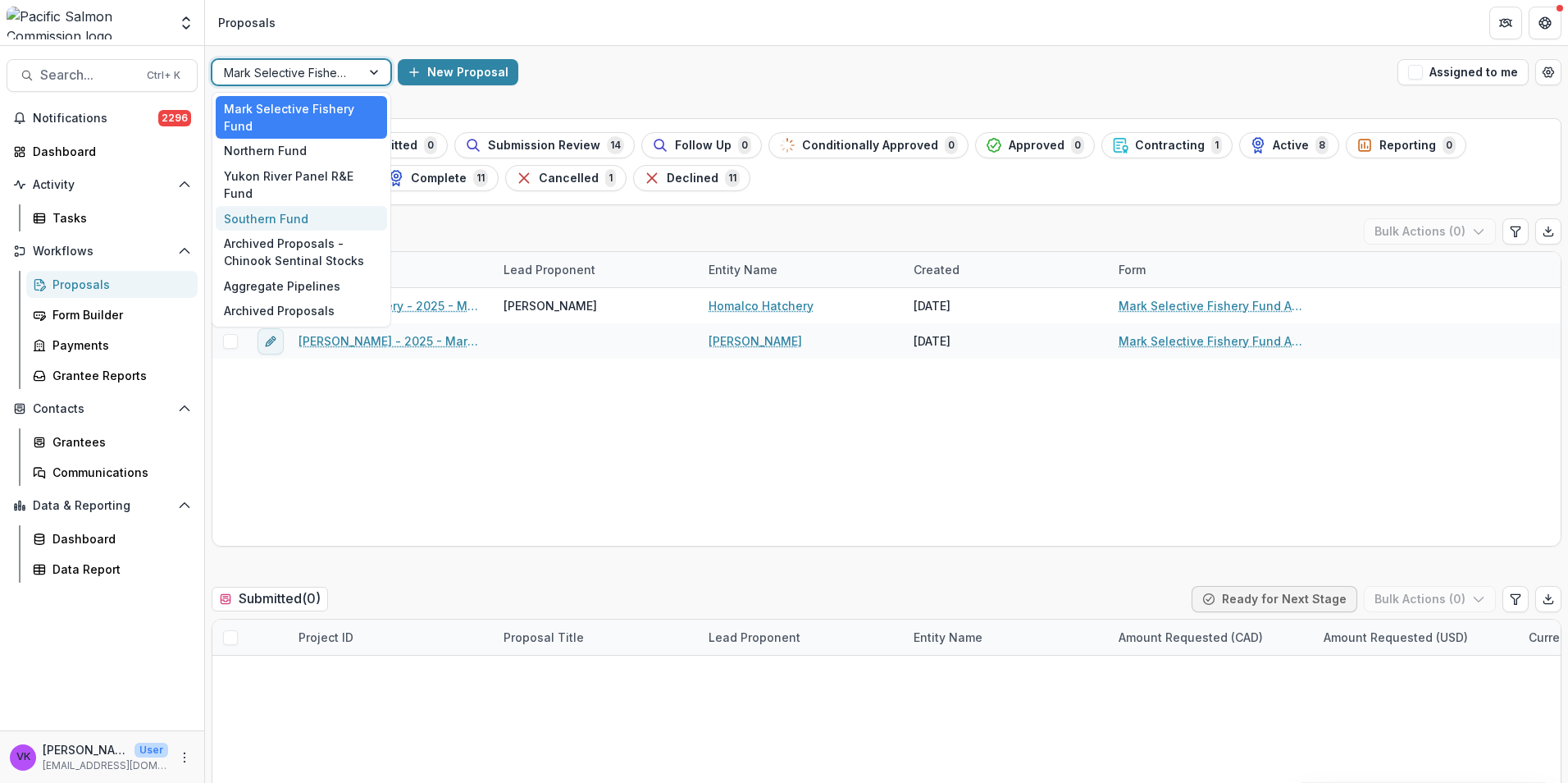
click at [277, 206] on div "Southern Fund" at bounding box center [301, 218] width 171 height 26
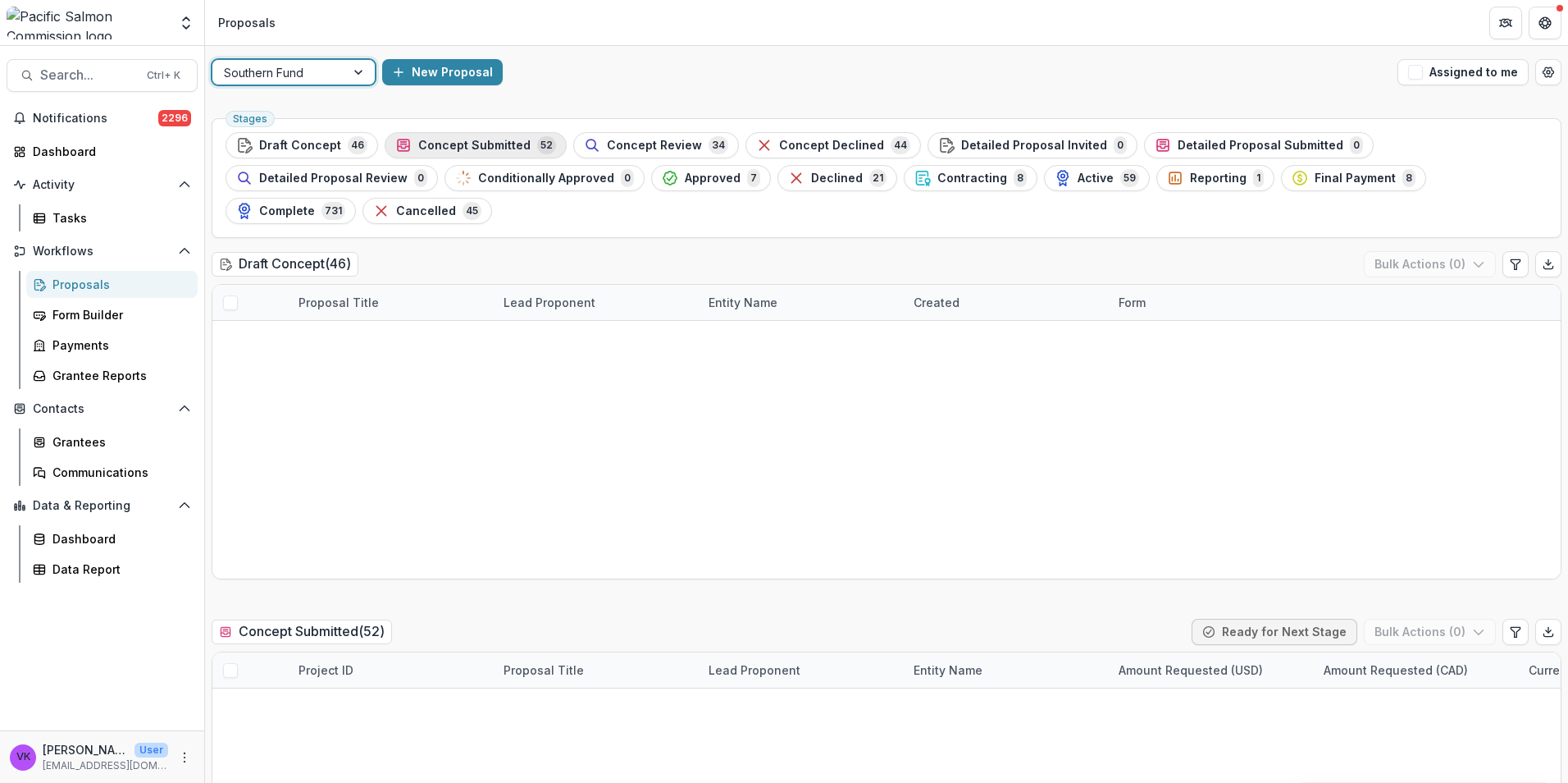
click at [491, 145] on span "Concept Submitted" at bounding box center [474, 145] width 113 height 14
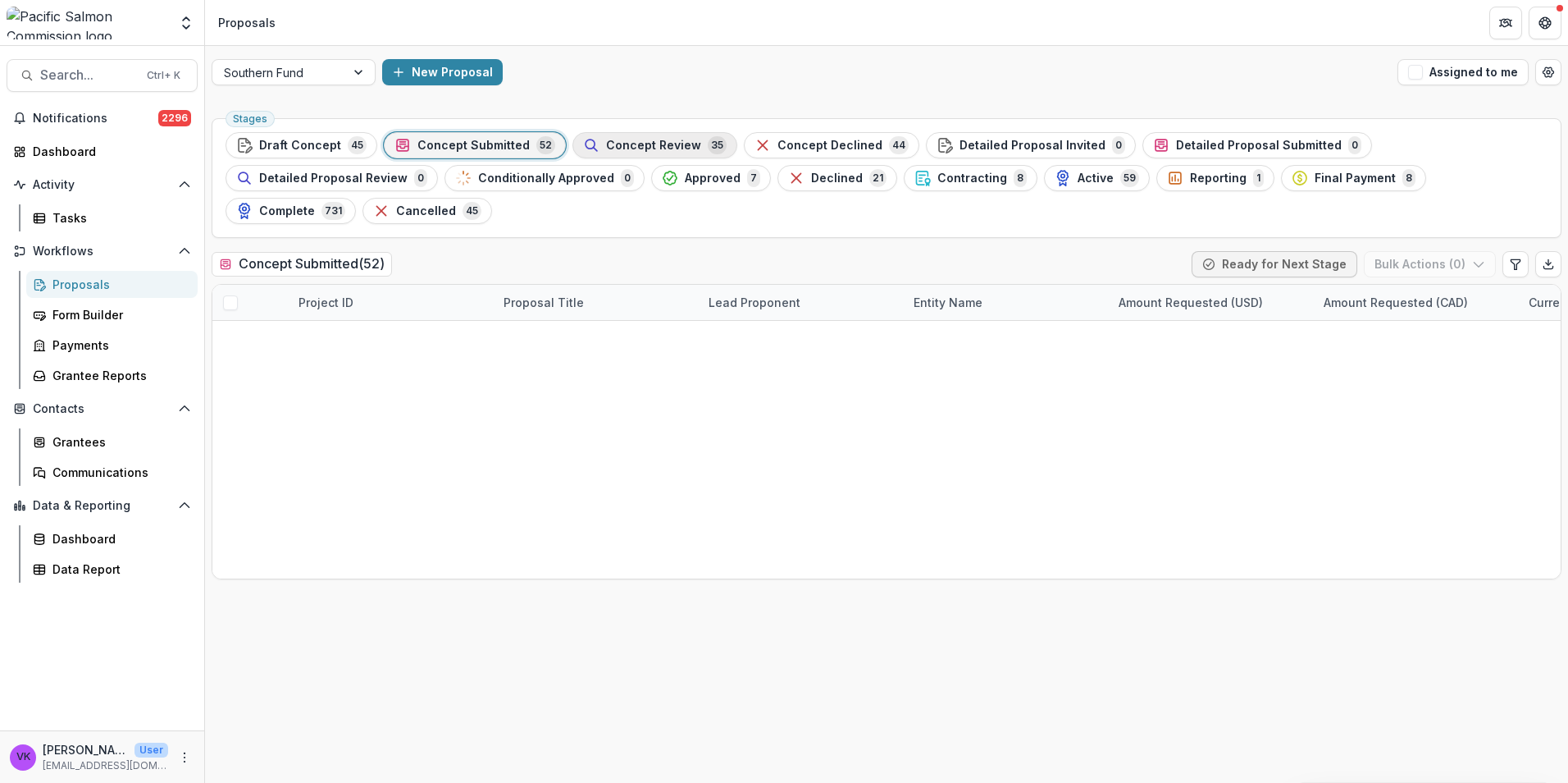
click at [659, 143] on span "Concept Review" at bounding box center [654, 145] width 95 height 14
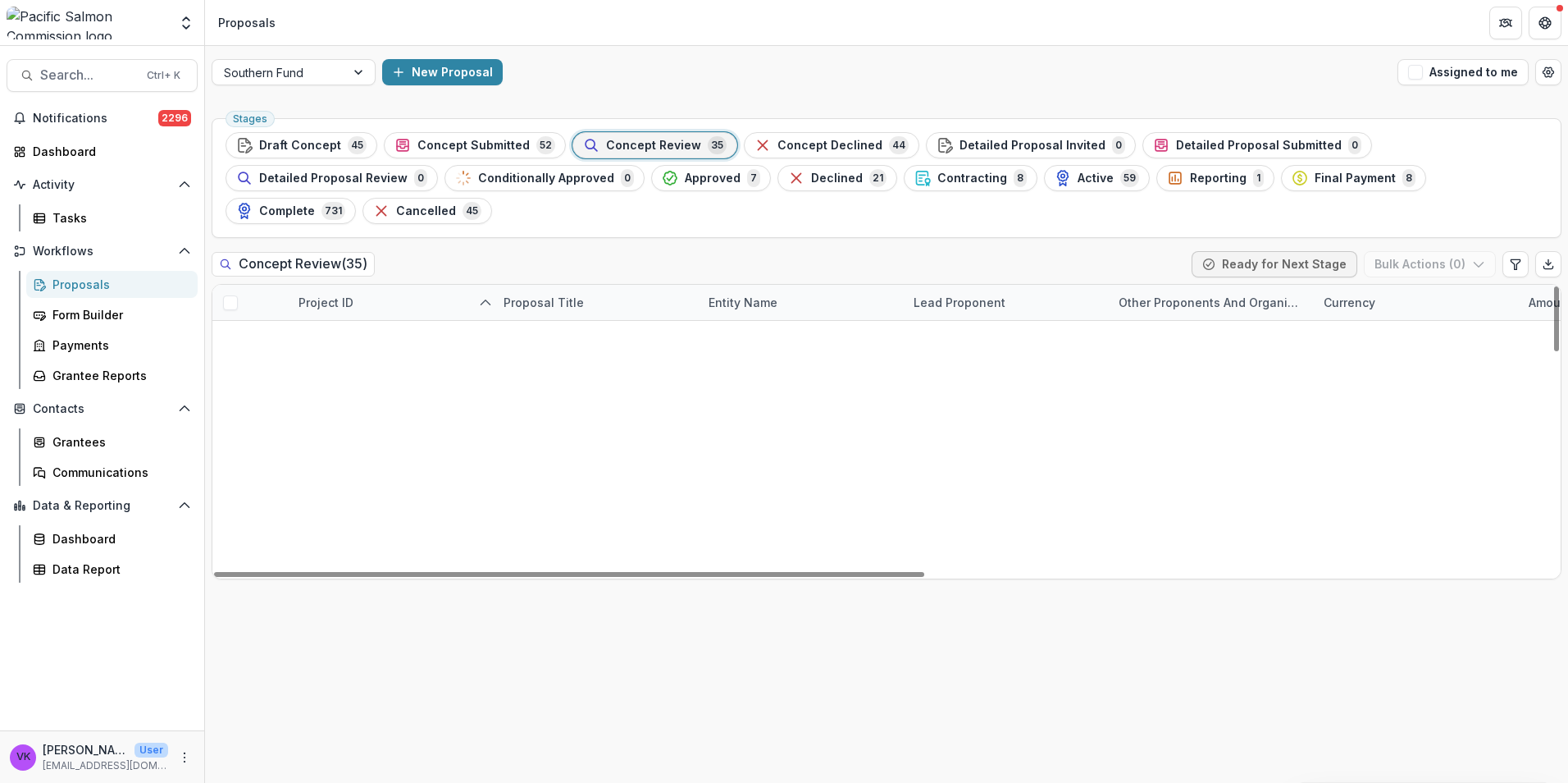
scroll to position [977, 0]
click at [484, 144] on span "Concept Submitted" at bounding box center [473, 145] width 113 height 14
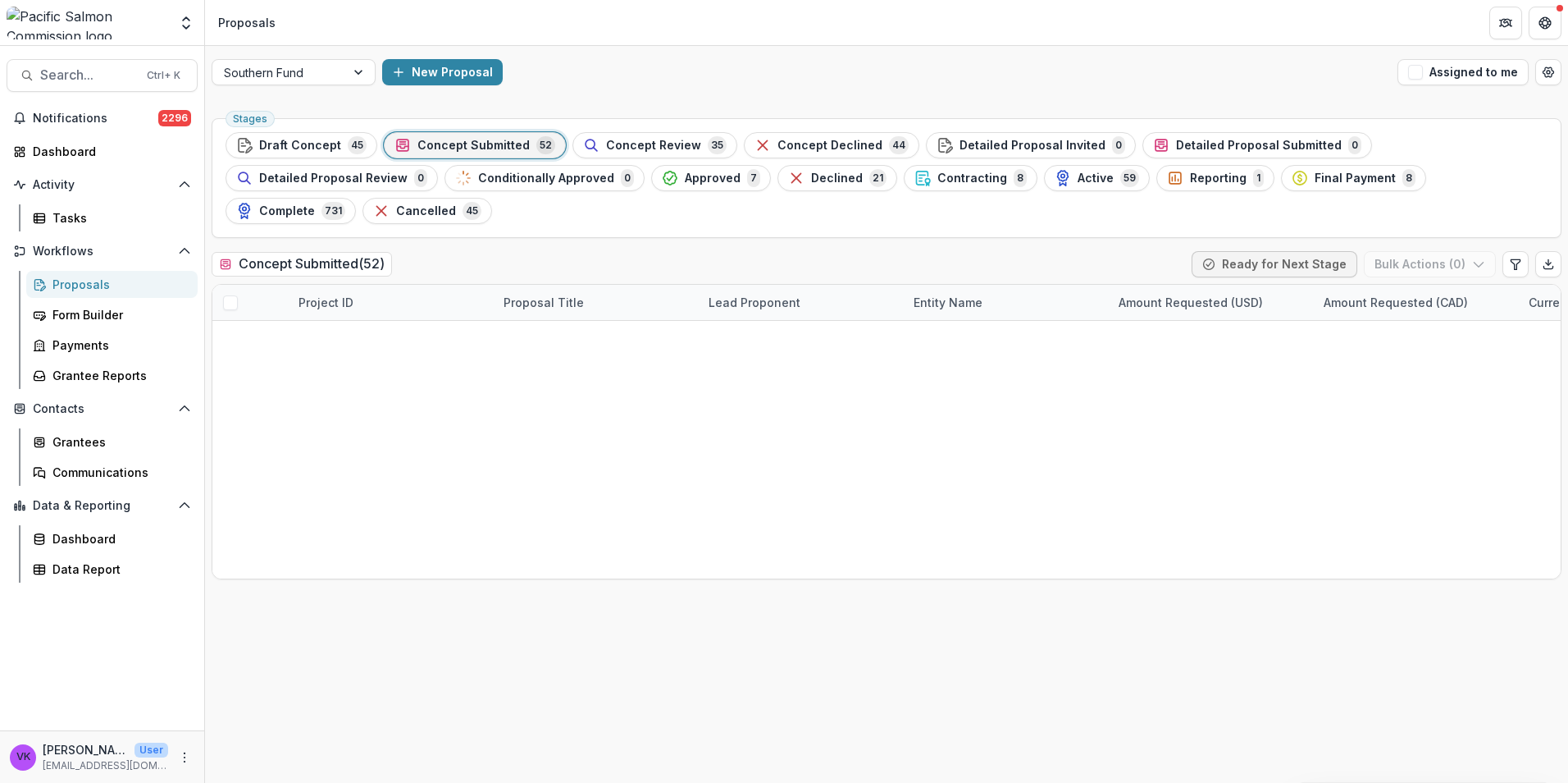
click at [492, 146] on span "Concept Submitted" at bounding box center [473, 145] width 113 height 14
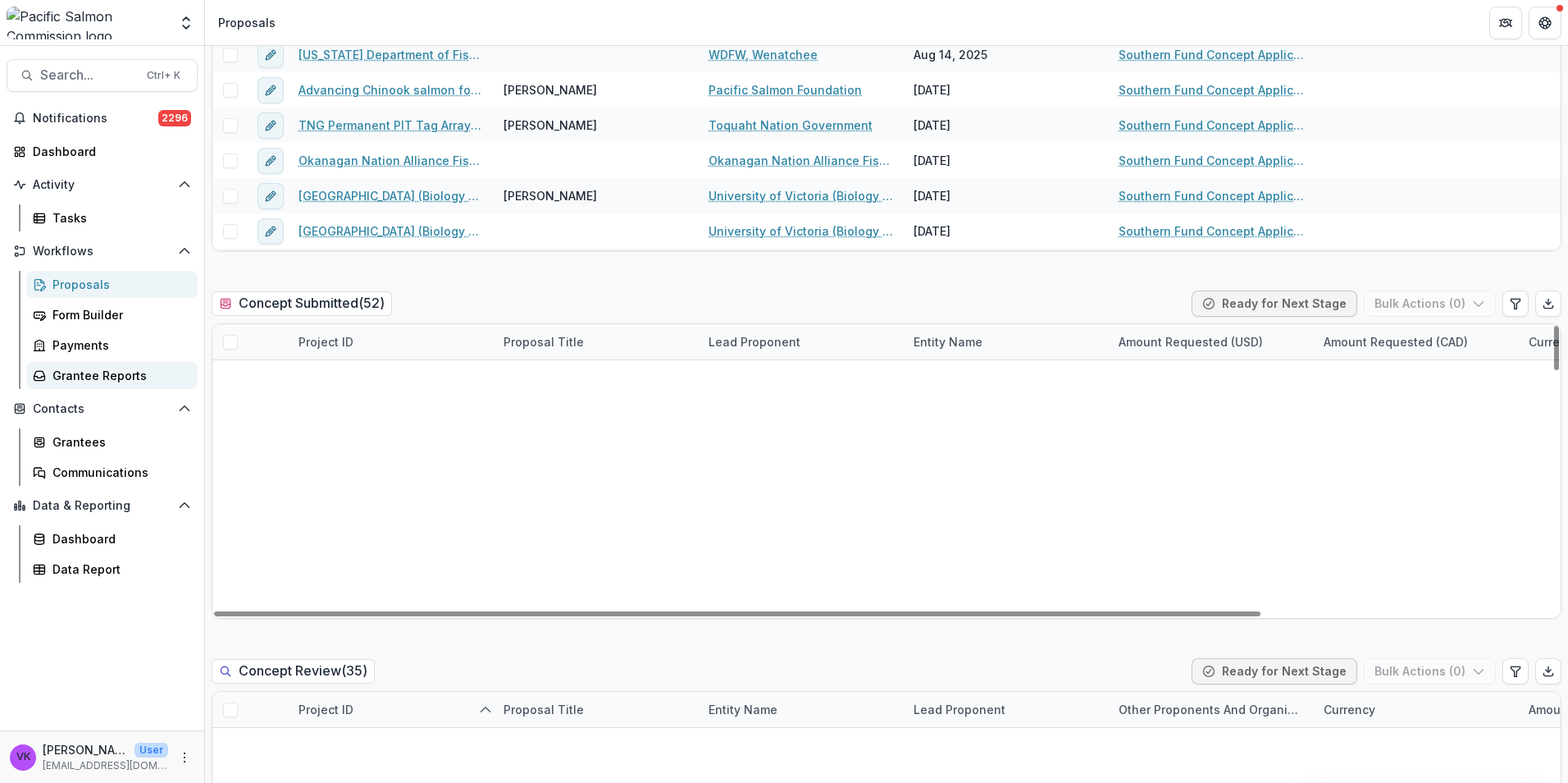
scroll to position [920, 0]
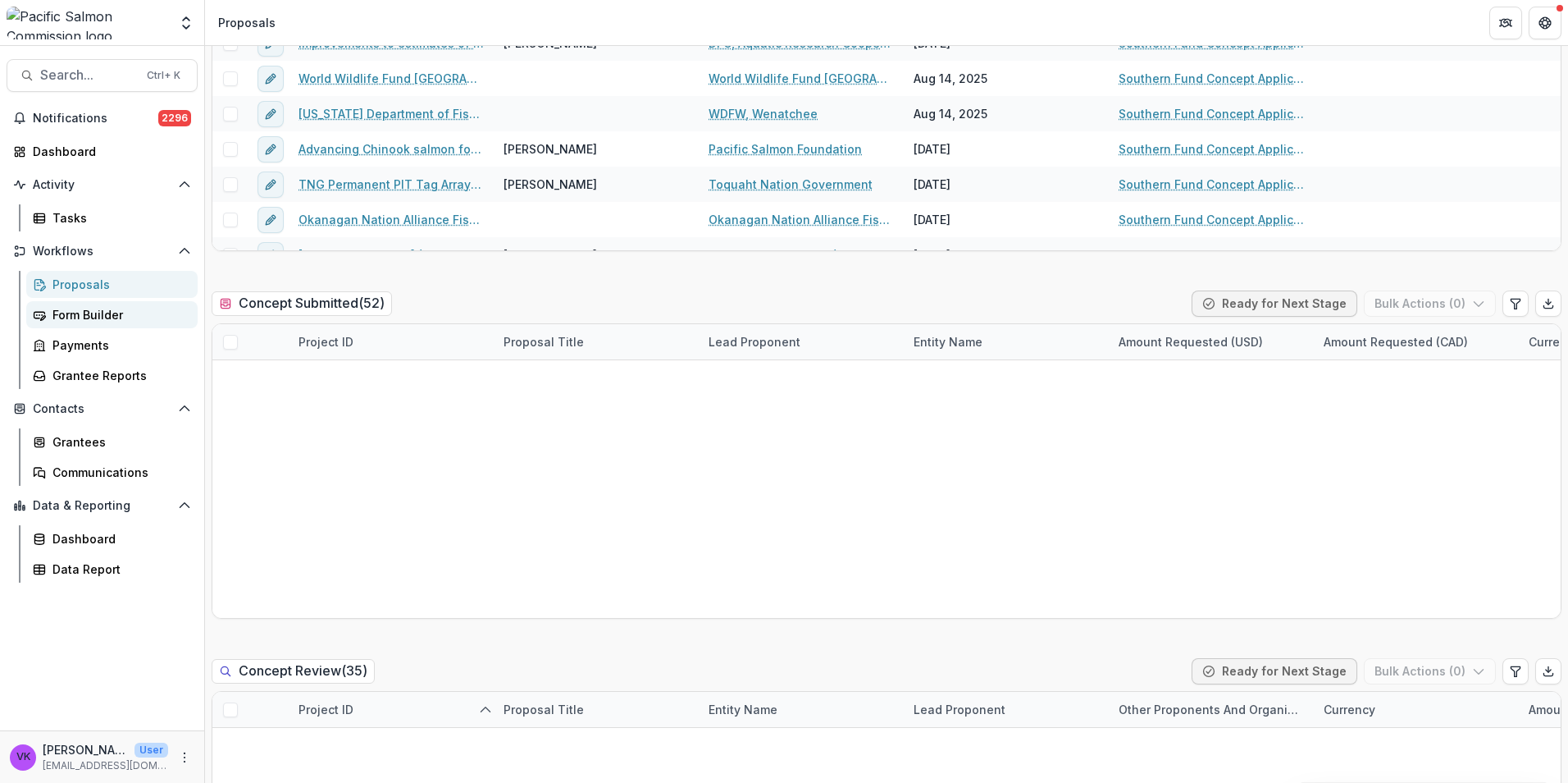
click at [64, 319] on div "Form Builder" at bounding box center [119, 315] width 132 height 17
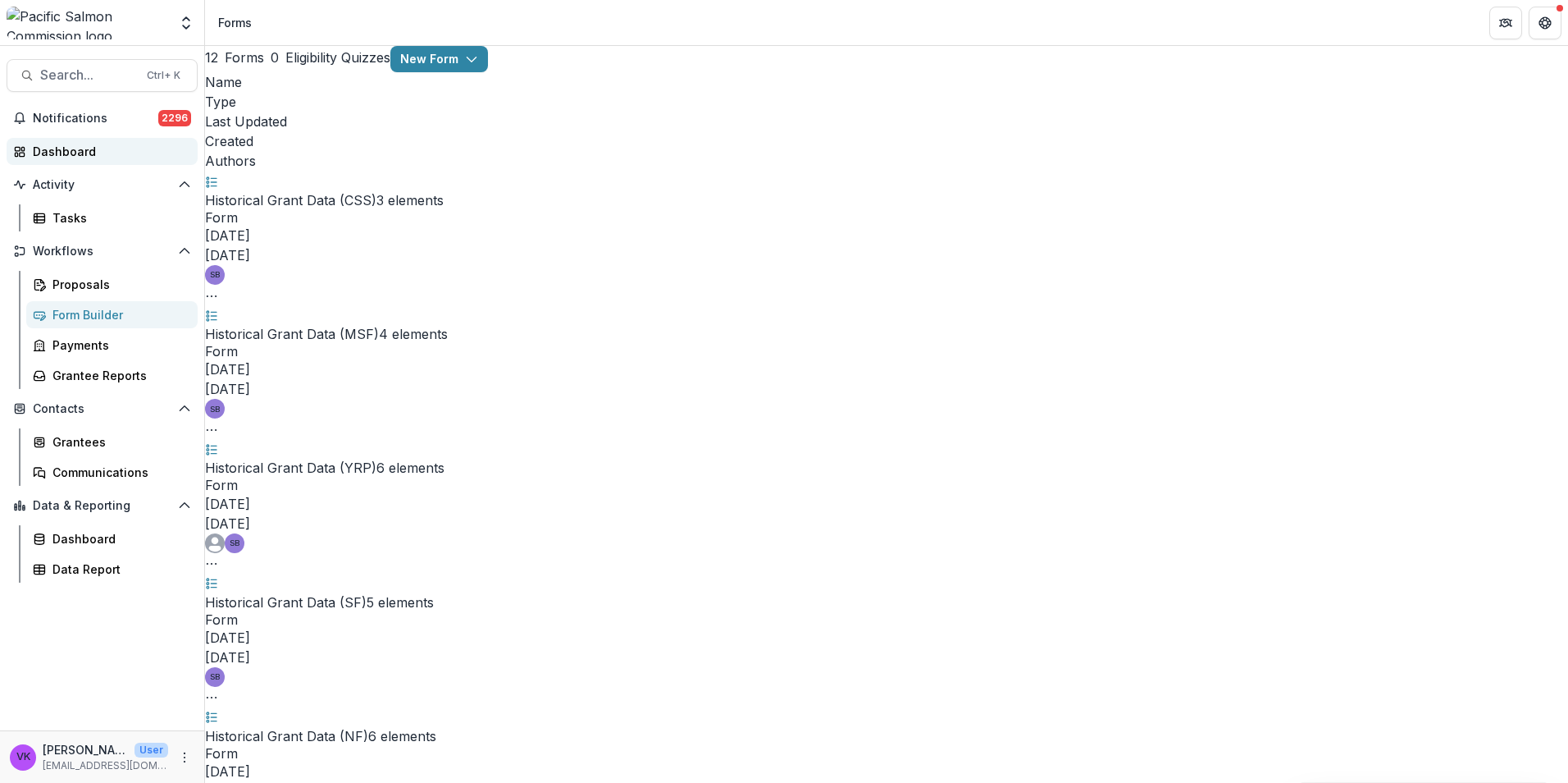
click at [81, 153] on div "Dashboard" at bounding box center [109, 151] width 151 height 17
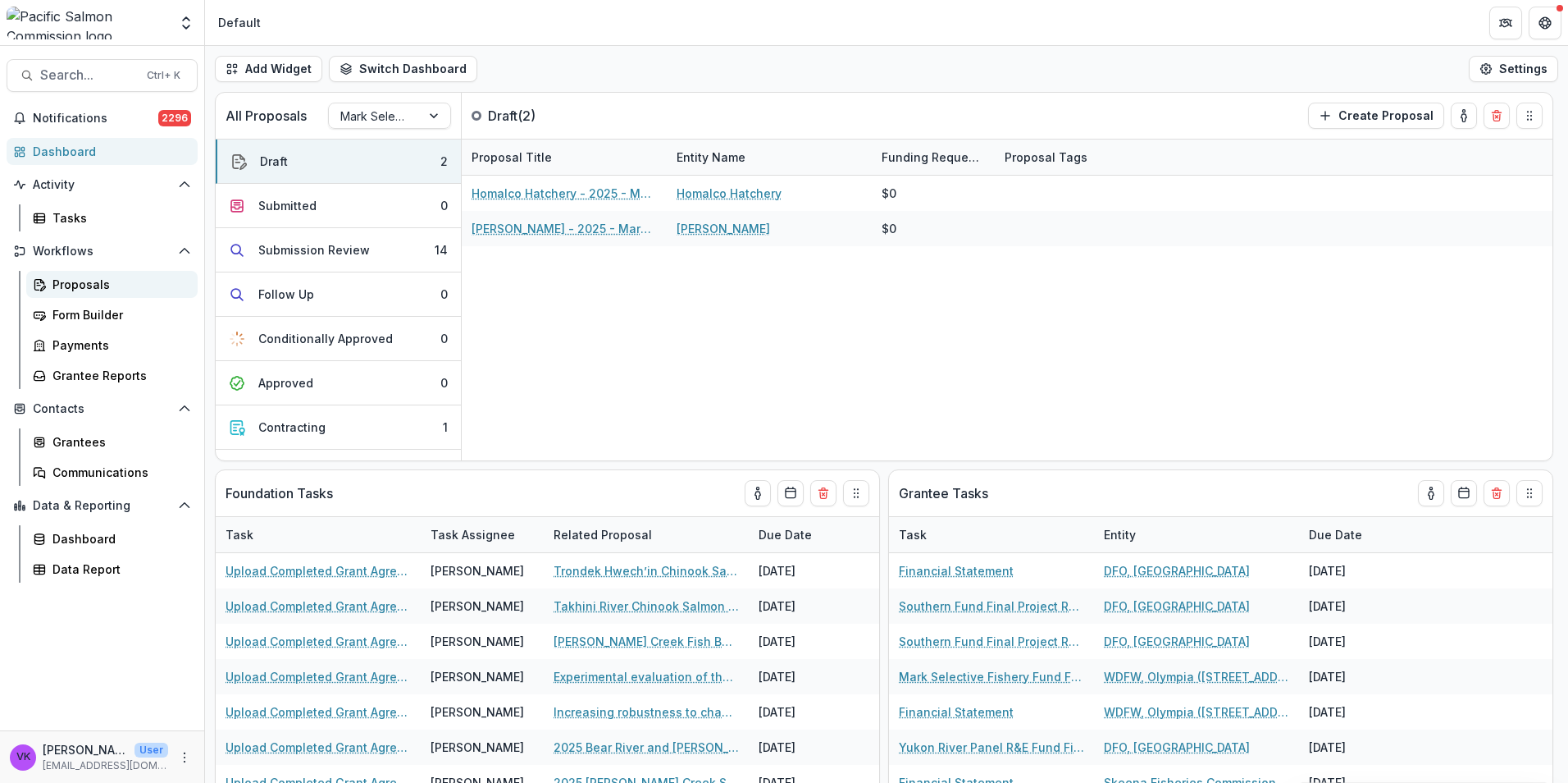
click at [98, 284] on div "Proposals" at bounding box center [119, 284] width 132 height 17
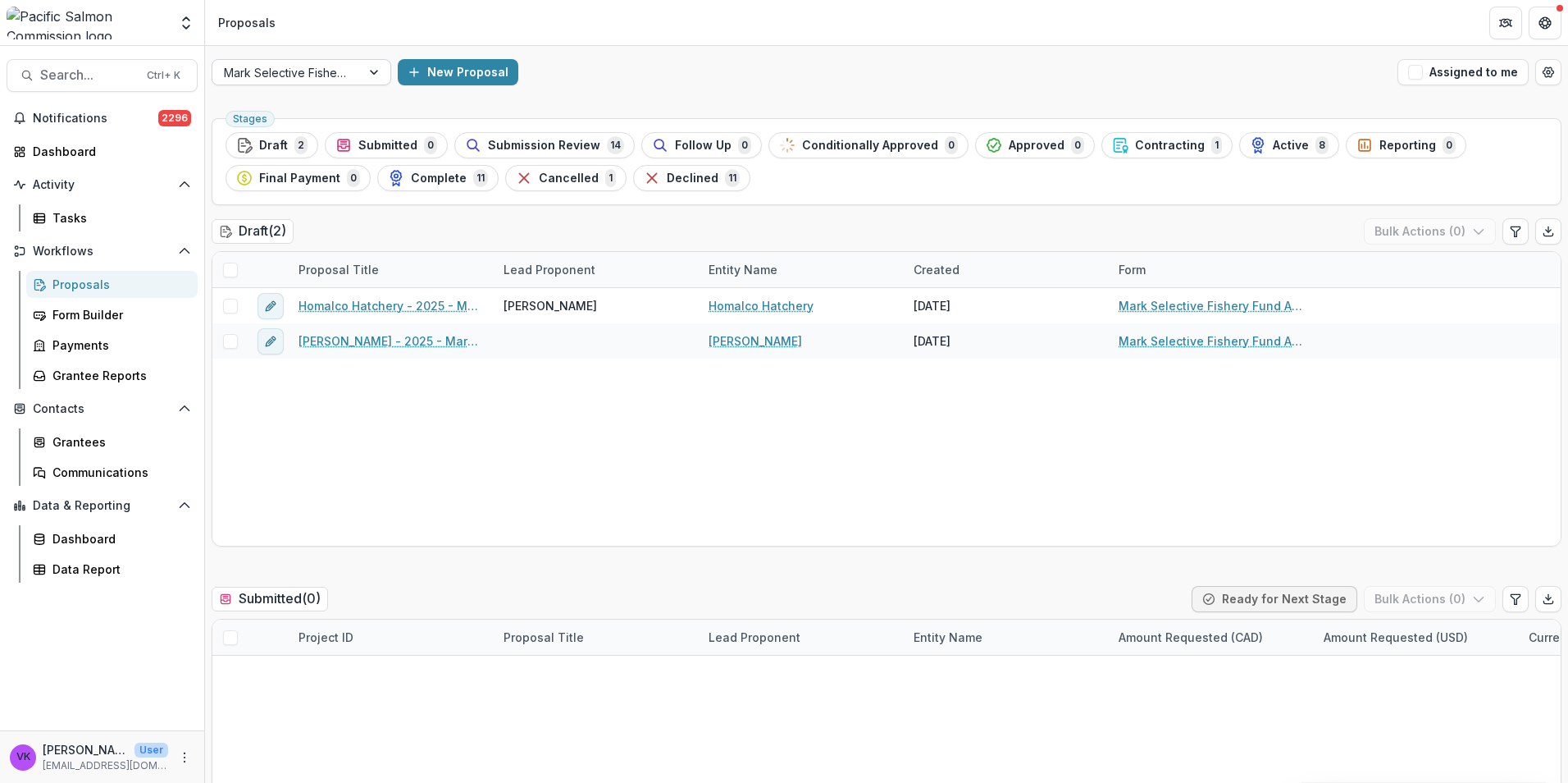
click at [369, 73] on div at bounding box center [375, 72] width 30 height 25
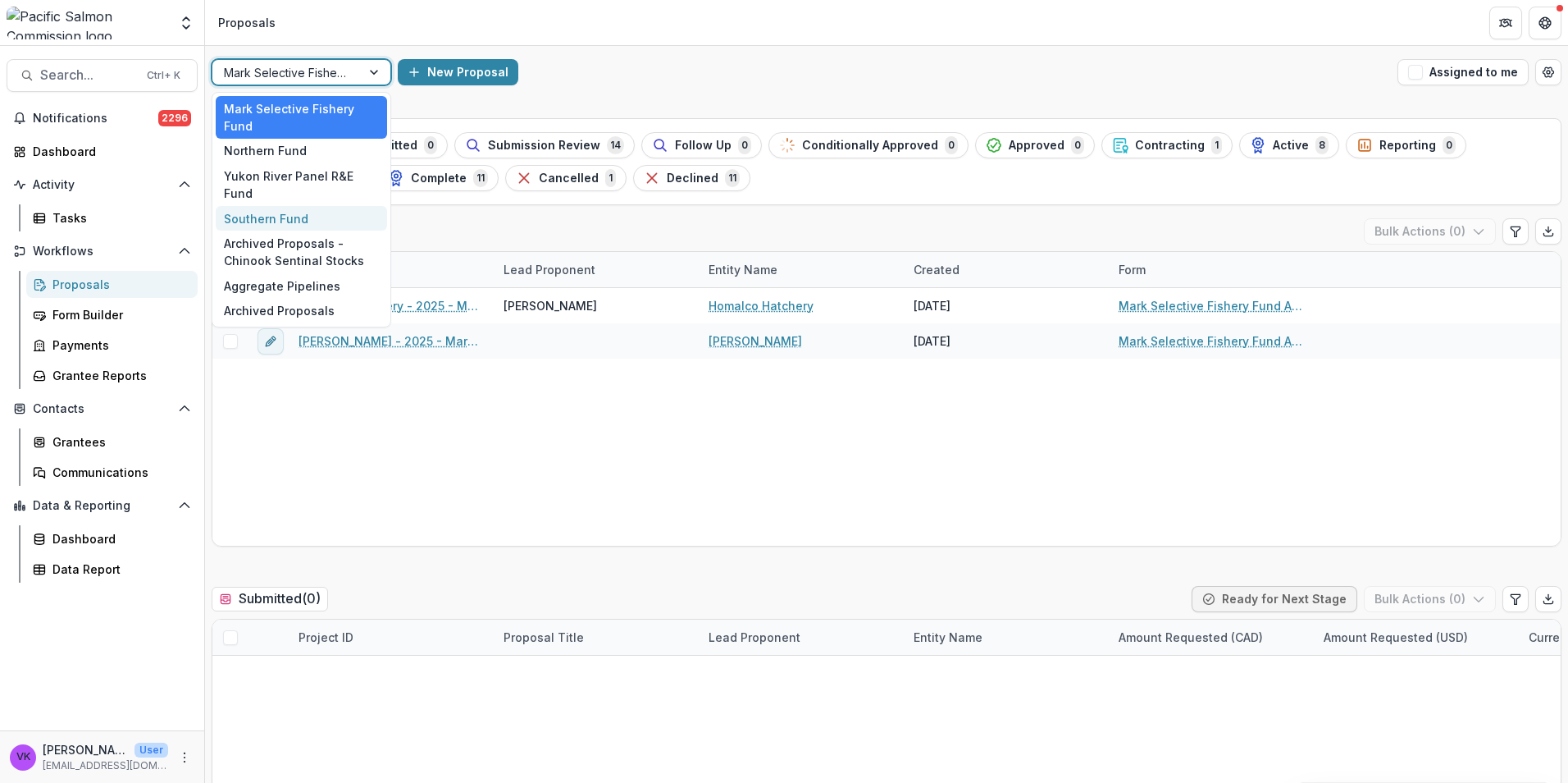
click at [291, 206] on div "Southern Fund" at bounding box center [301, 218] width 171 height 26
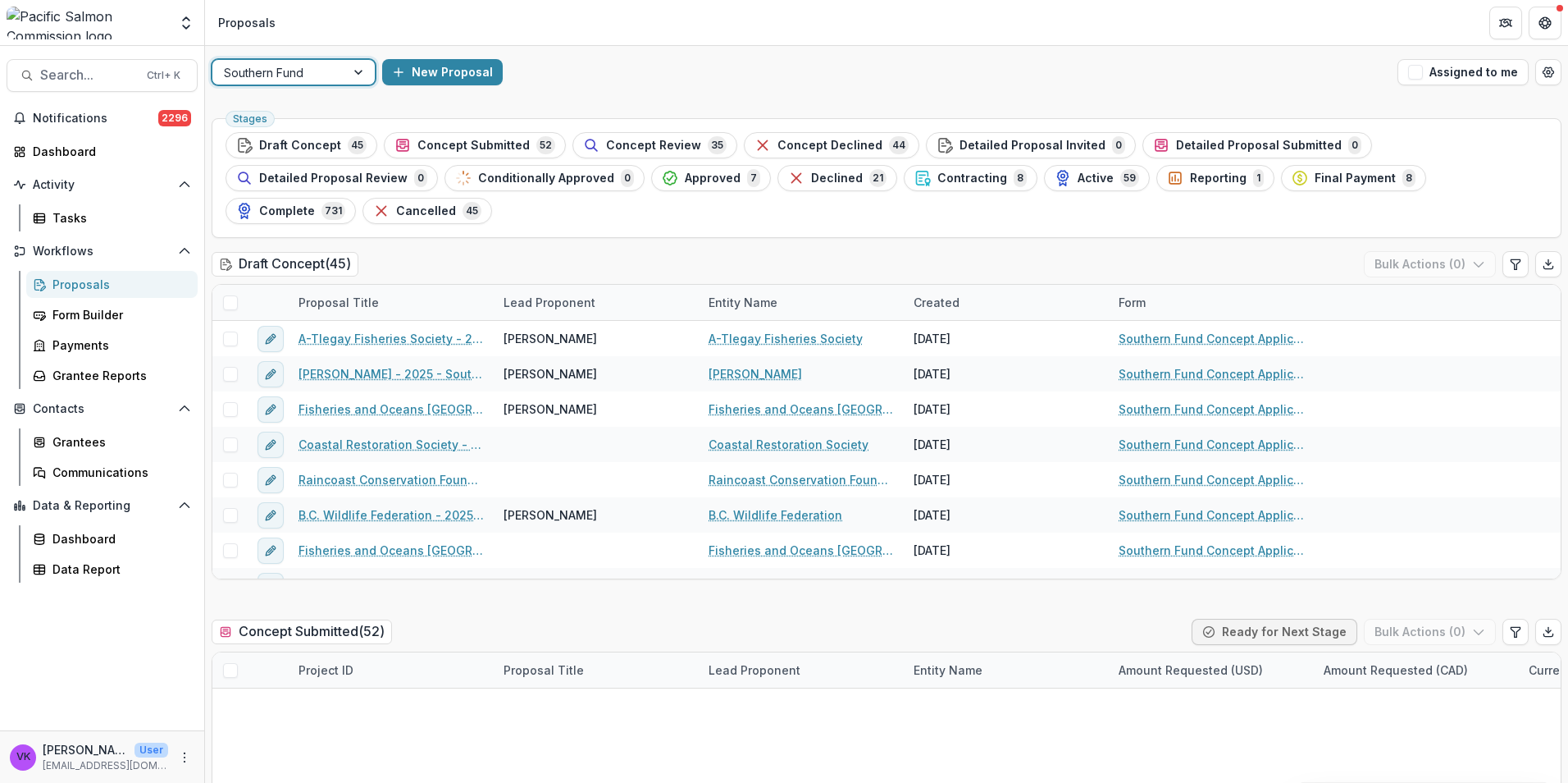
click at [630, 142] on span "Concept Review" at bounding box center [654, 145] width 95 height 14
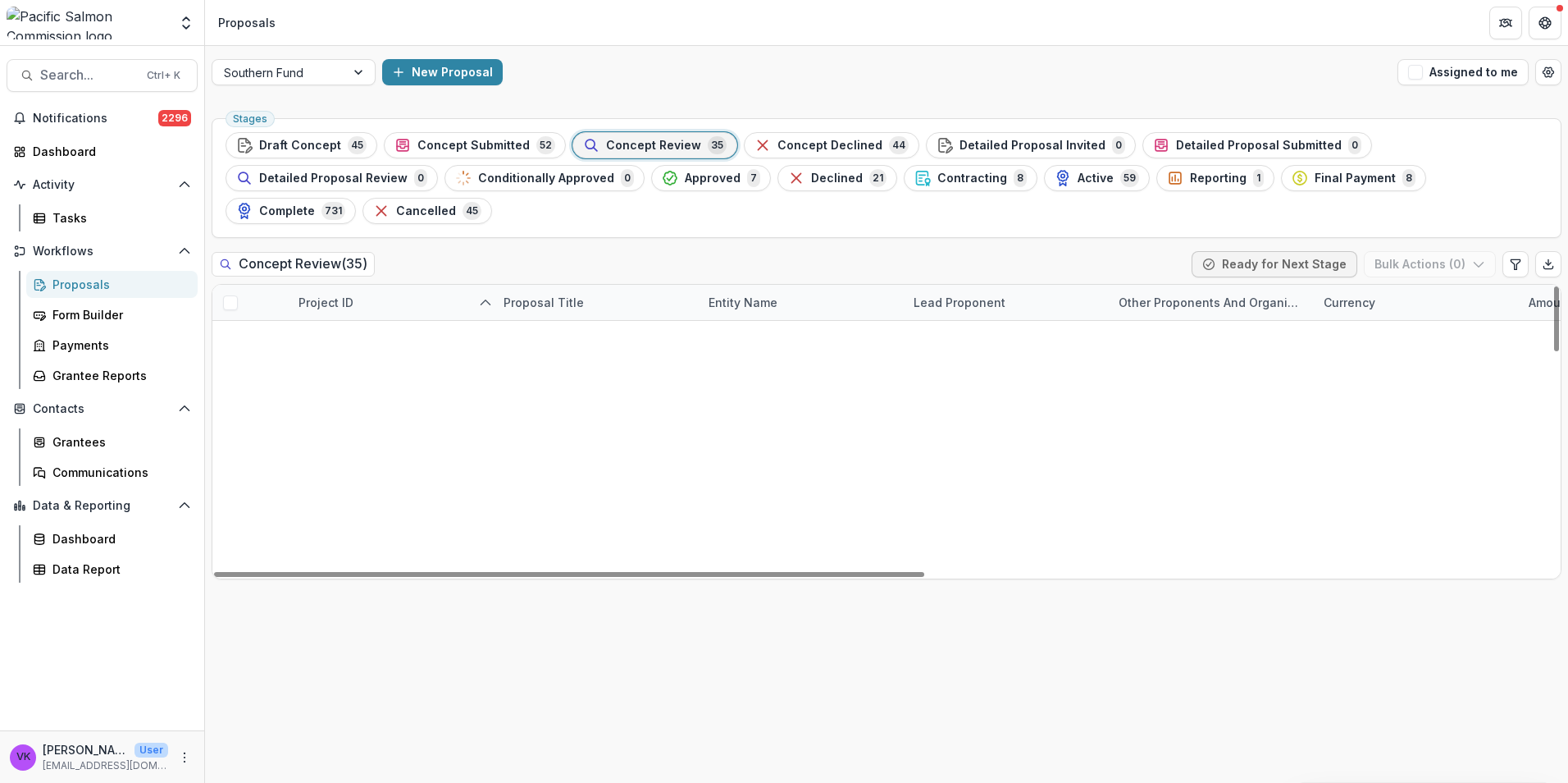
scroll to position [575, 0]
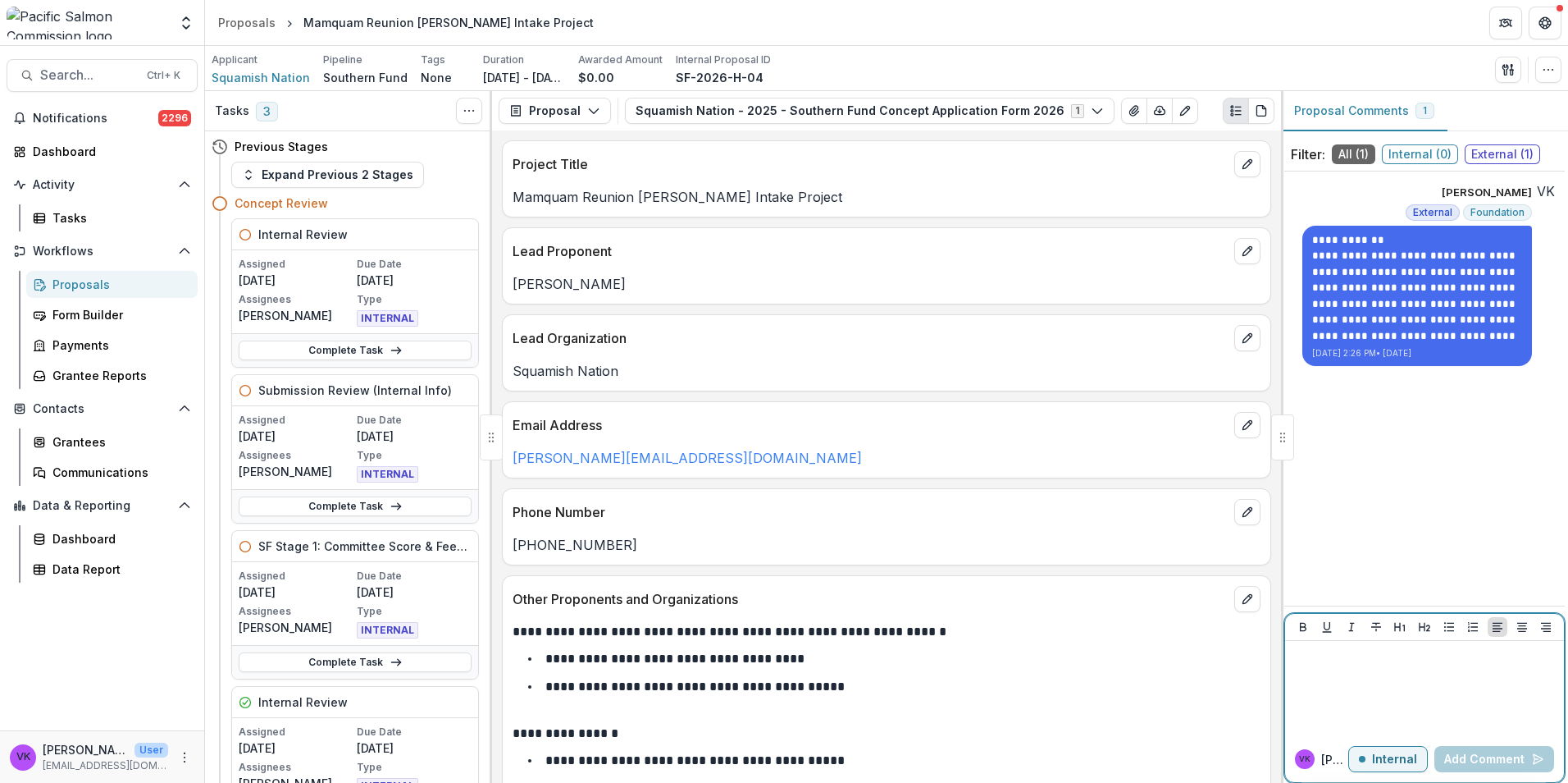
click at [1410, 670] on div at bounding box center [1424, 688] width 266 height 82
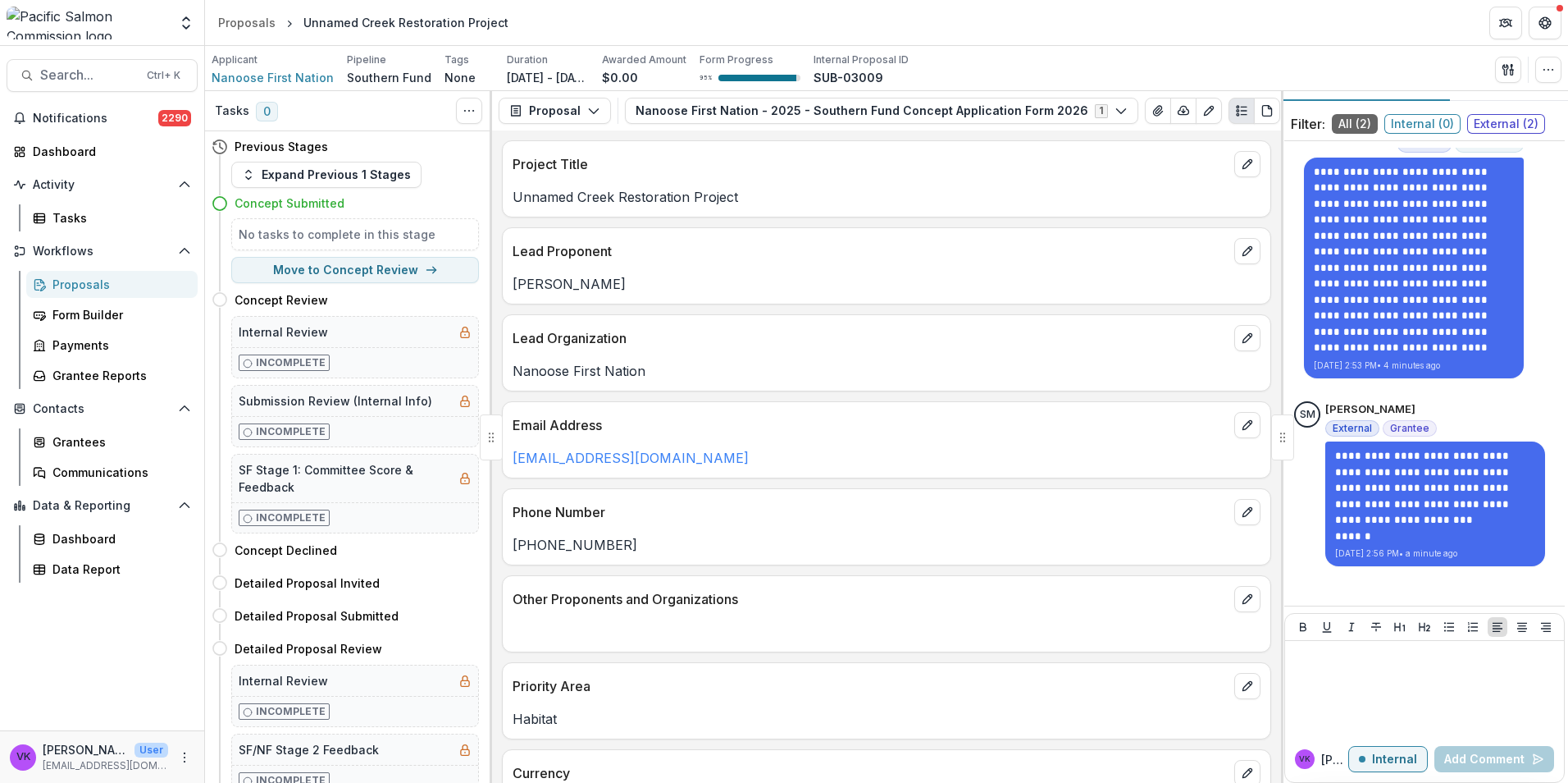
scroll to position [47, 0]
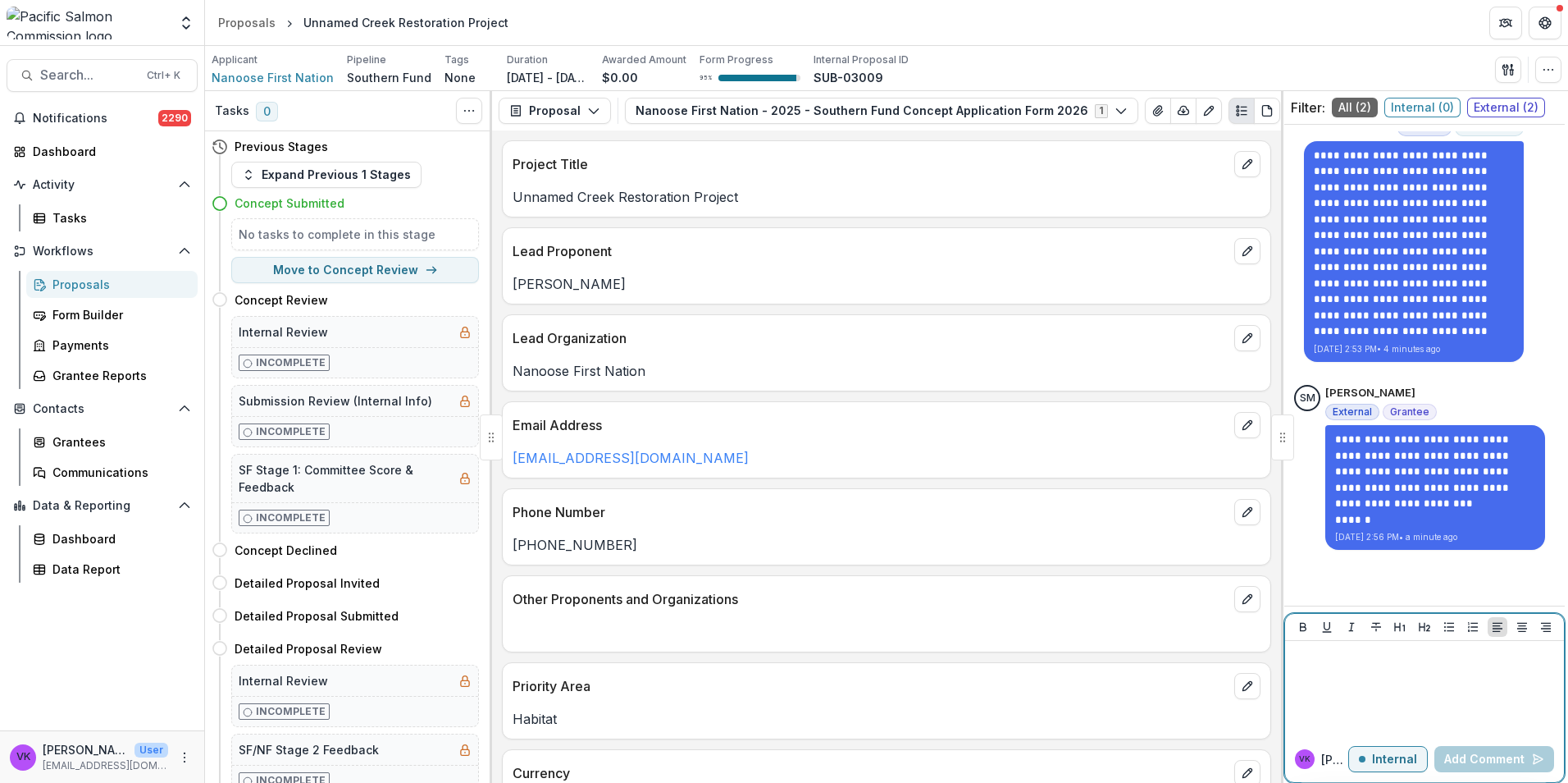
drag, startPoint x: 1372, startPoint y: 764, endPoint x: 1435, endPoint y: 754, distance: 63.8
click at [1372, 763] on p "Internal" at bounding box center [1394, 759] width 45 height 14
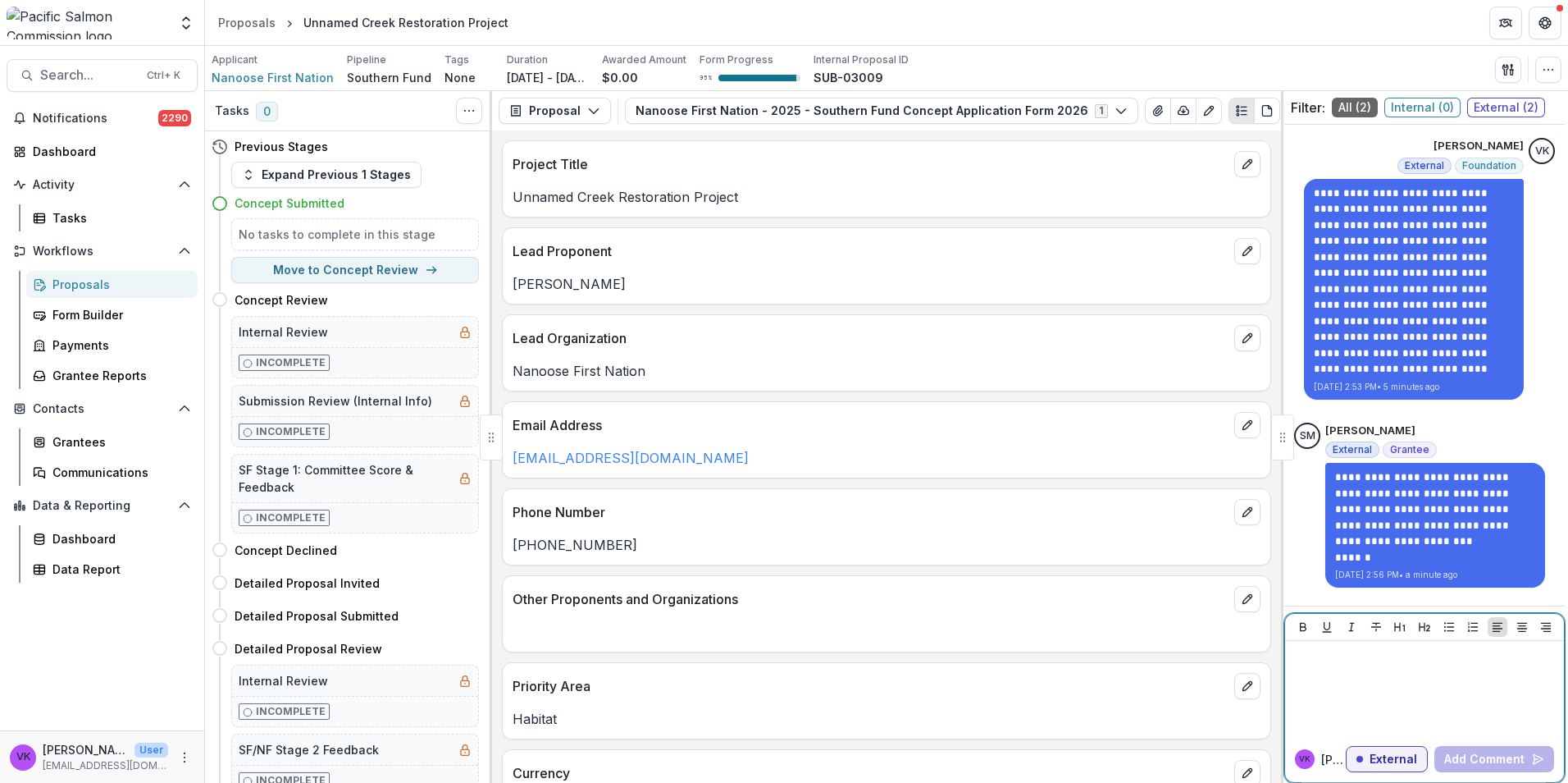
click at [1394, 663] on p at bounding box center [1424, 656] width 266 height 18
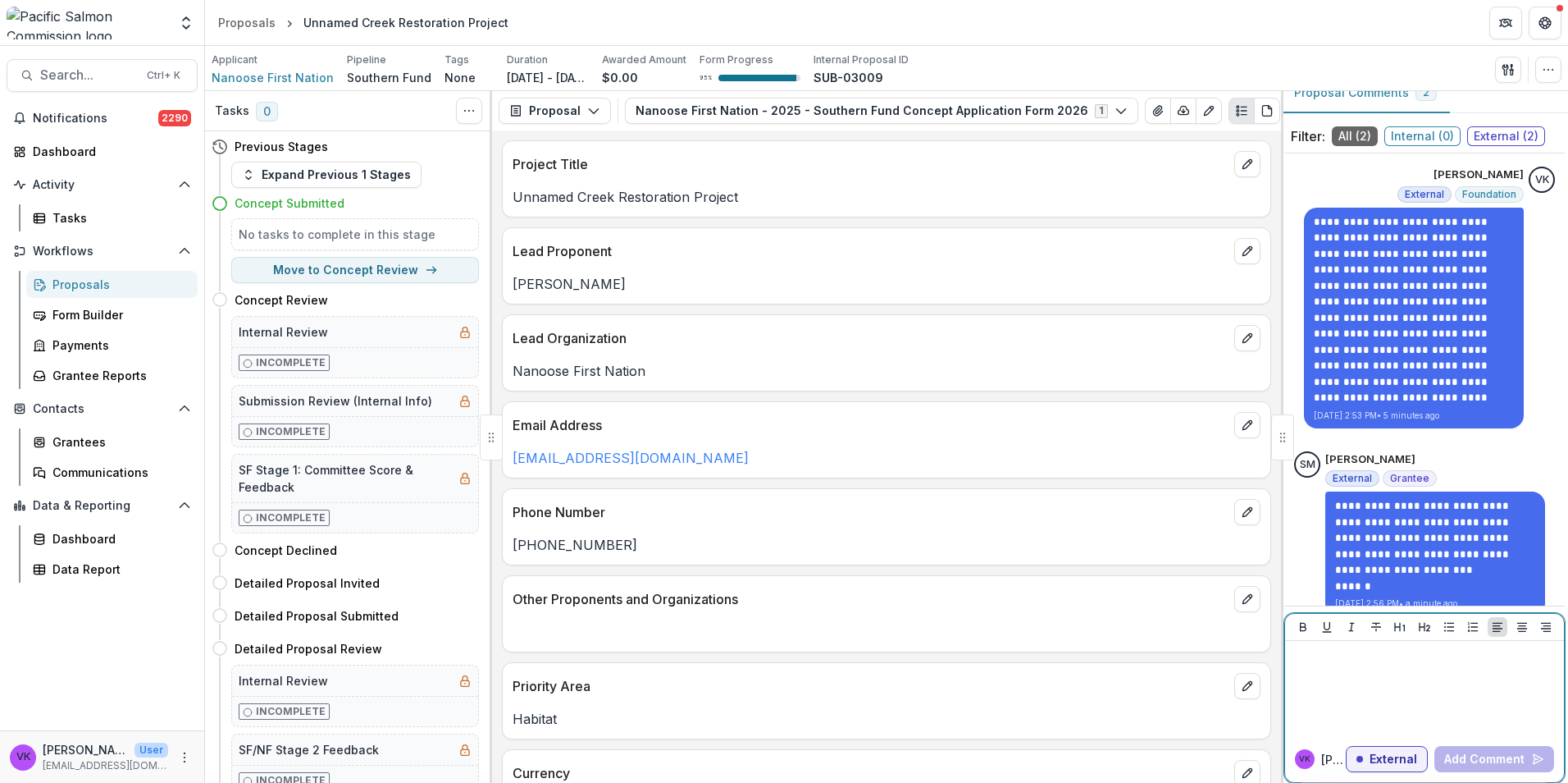
scroll to position [47, 0]
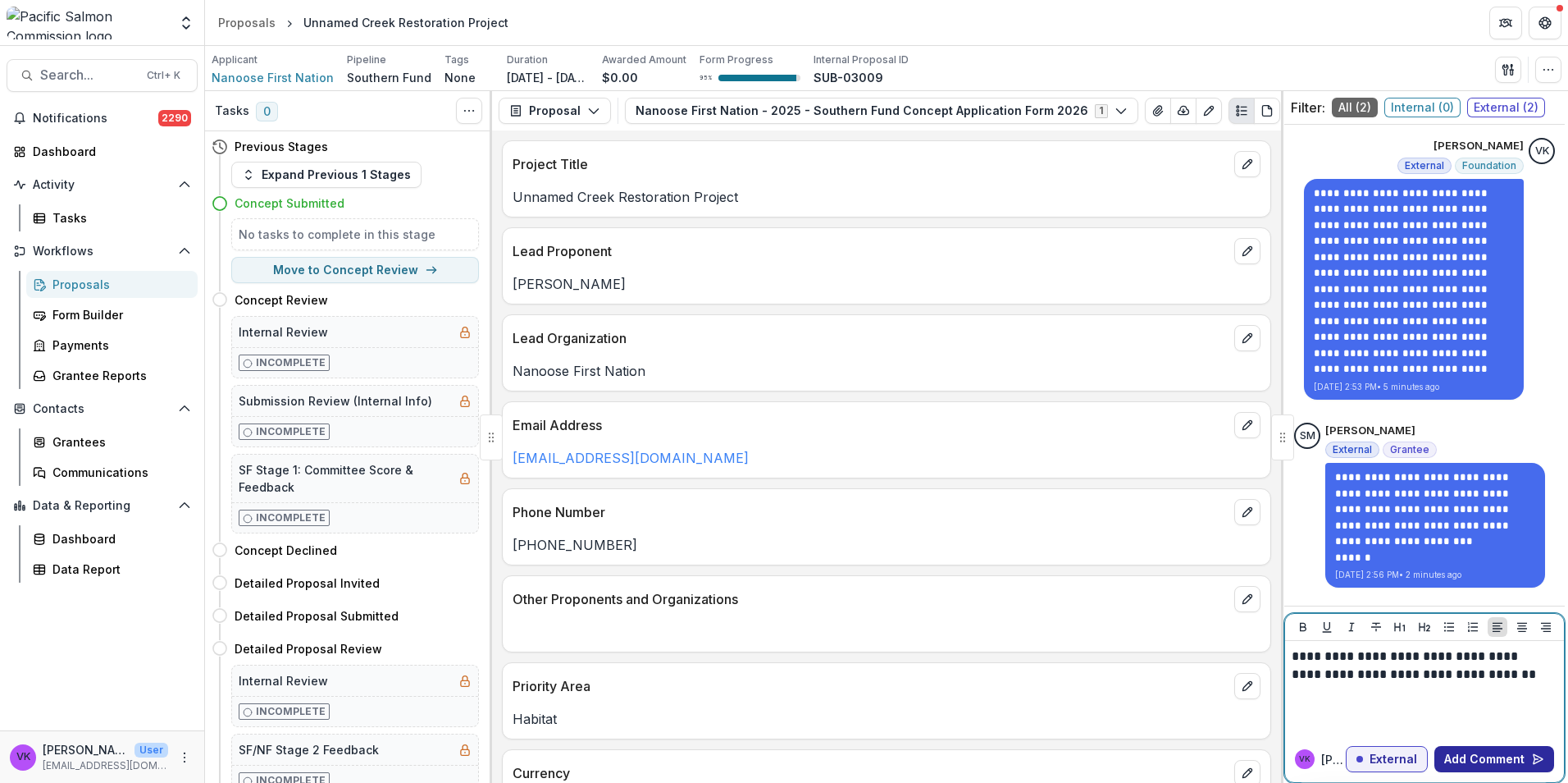
click at [1499, 756] on button "Add Comment" at bounding box center [1494, 759] width 119 height 26
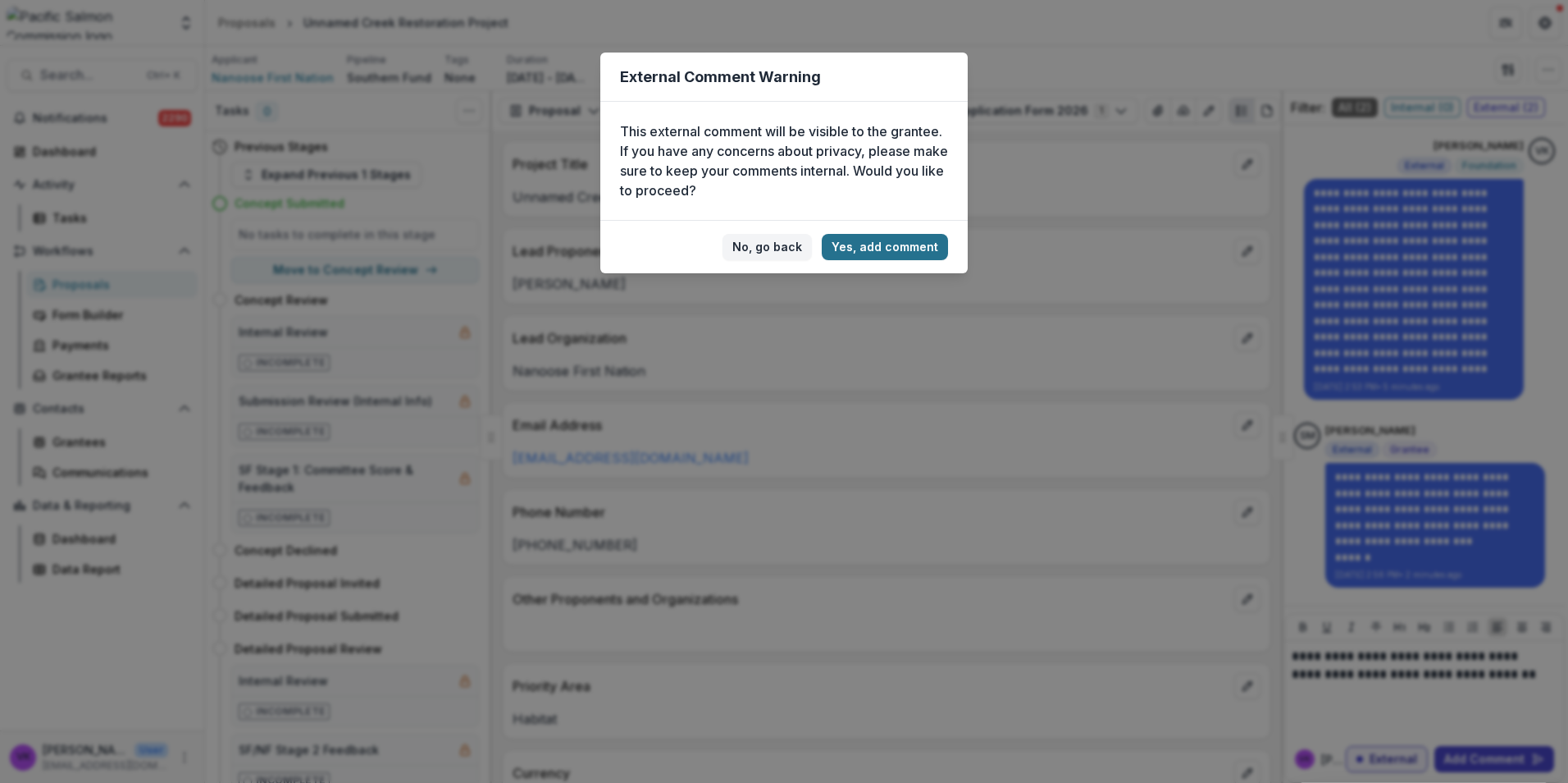
drag, startPoint x: 885, startPoint y: 253, endPoint x: 896, endPoint y: 254, distance: 11.0
click at [886, 252] on button "Yes, add comment" at bounding box center [884, 247] width 126 height 26
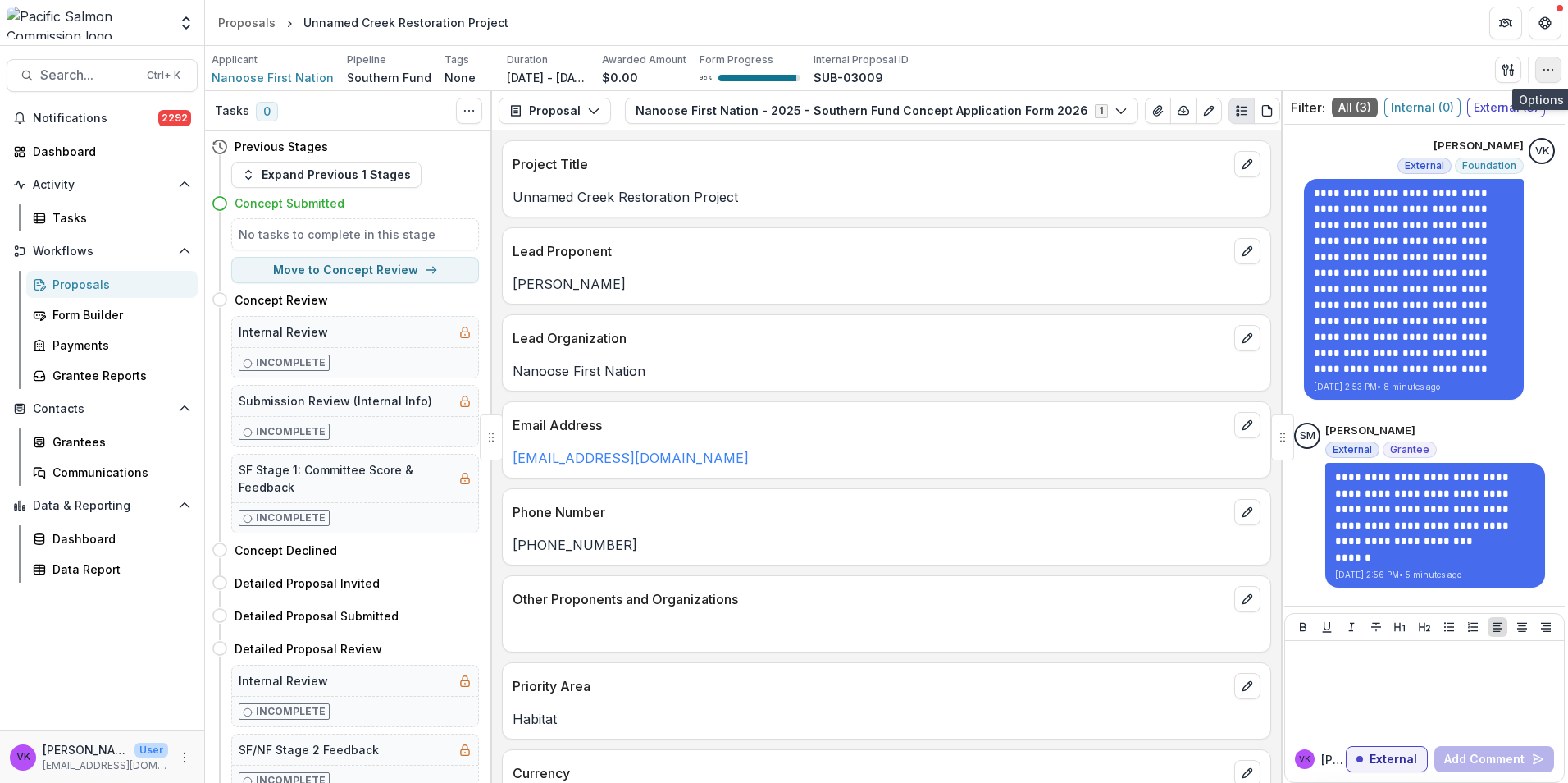
click at [1542, 68] on icon "button" at bounding box center [1548, 70] width 13 height 13
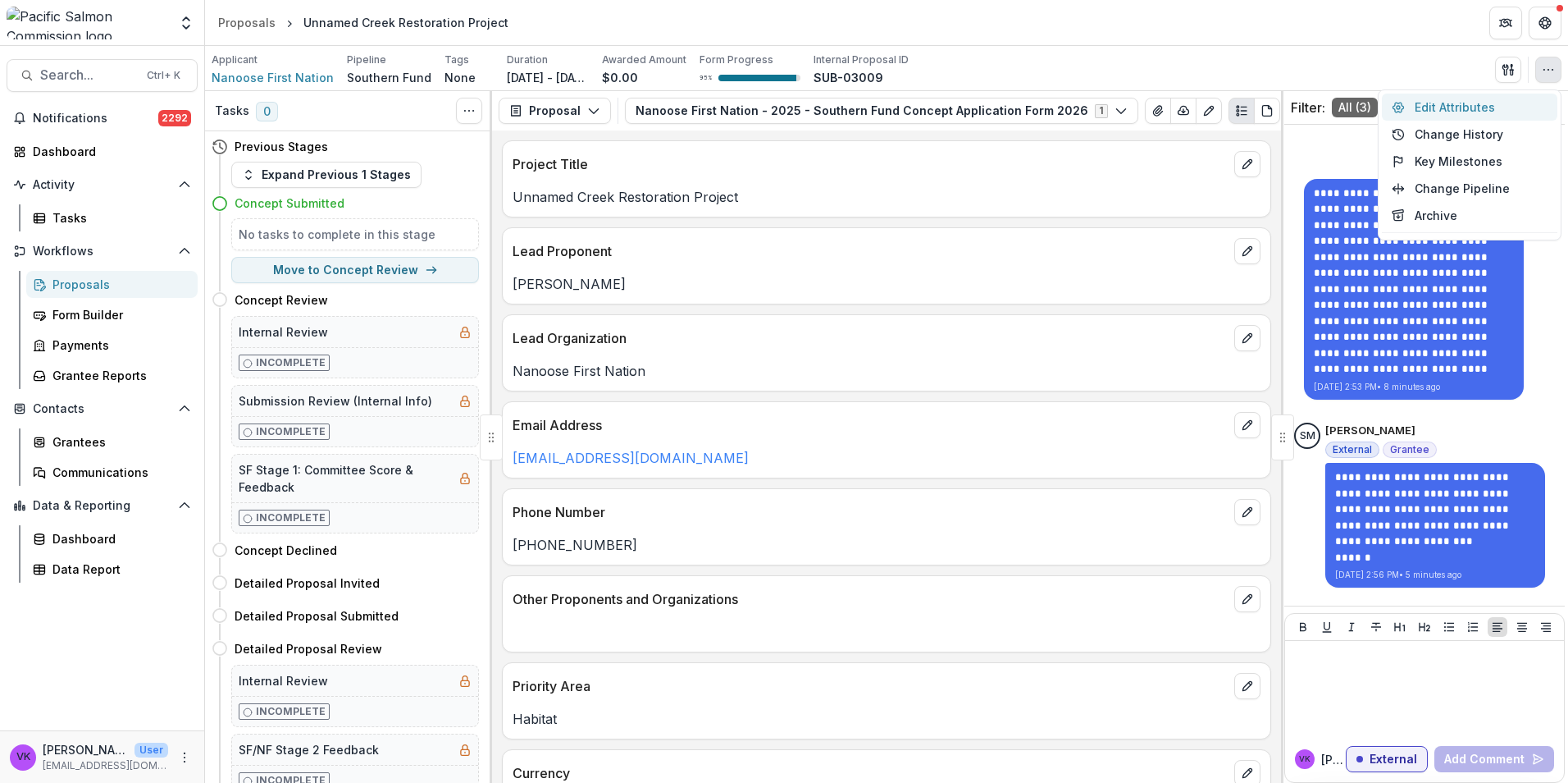
click at [1475, 103] on button "Edit Attributes" at bounding box center [1469, 107] width 175 height 27
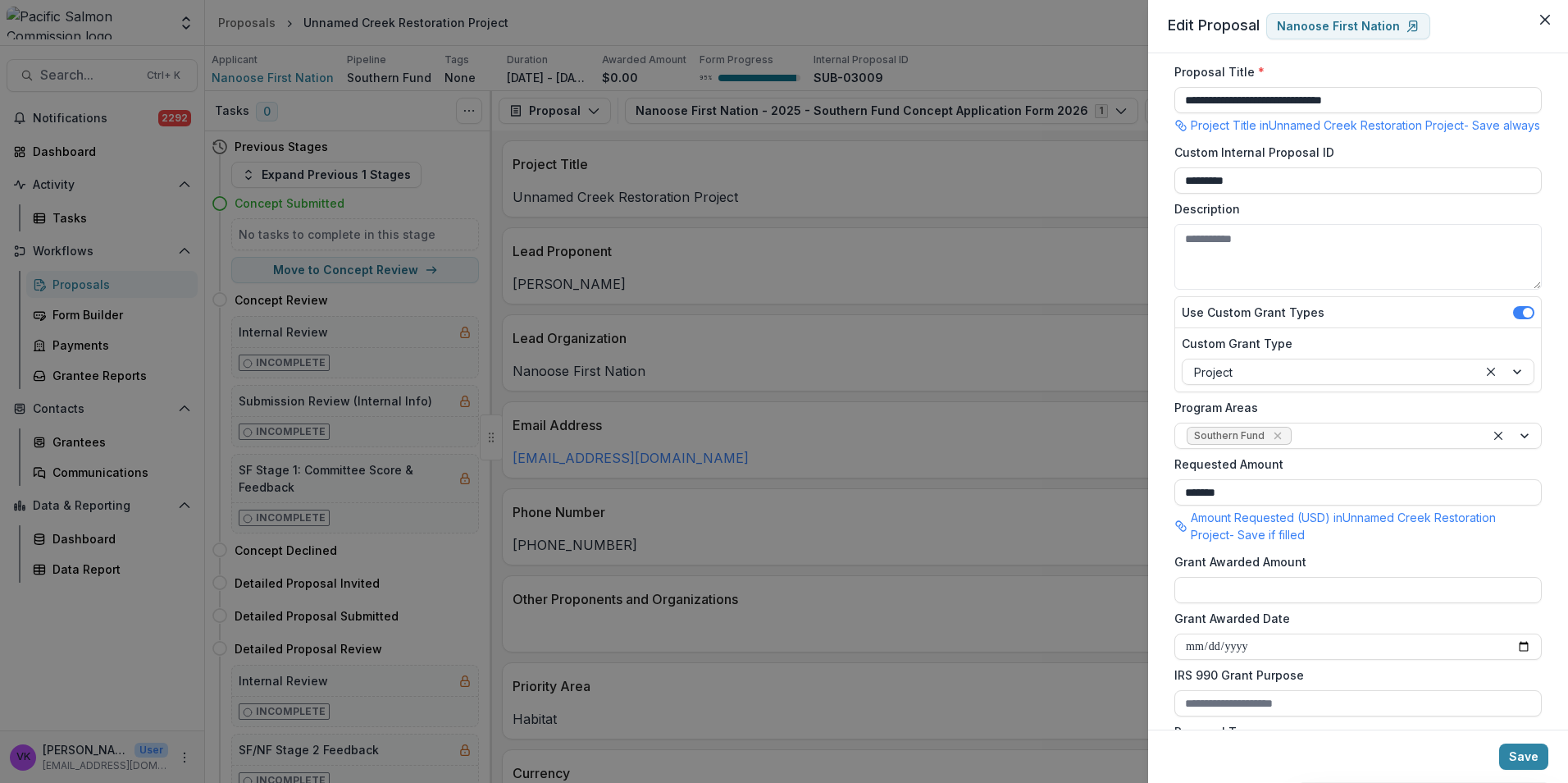
scroll to position [0, 0]
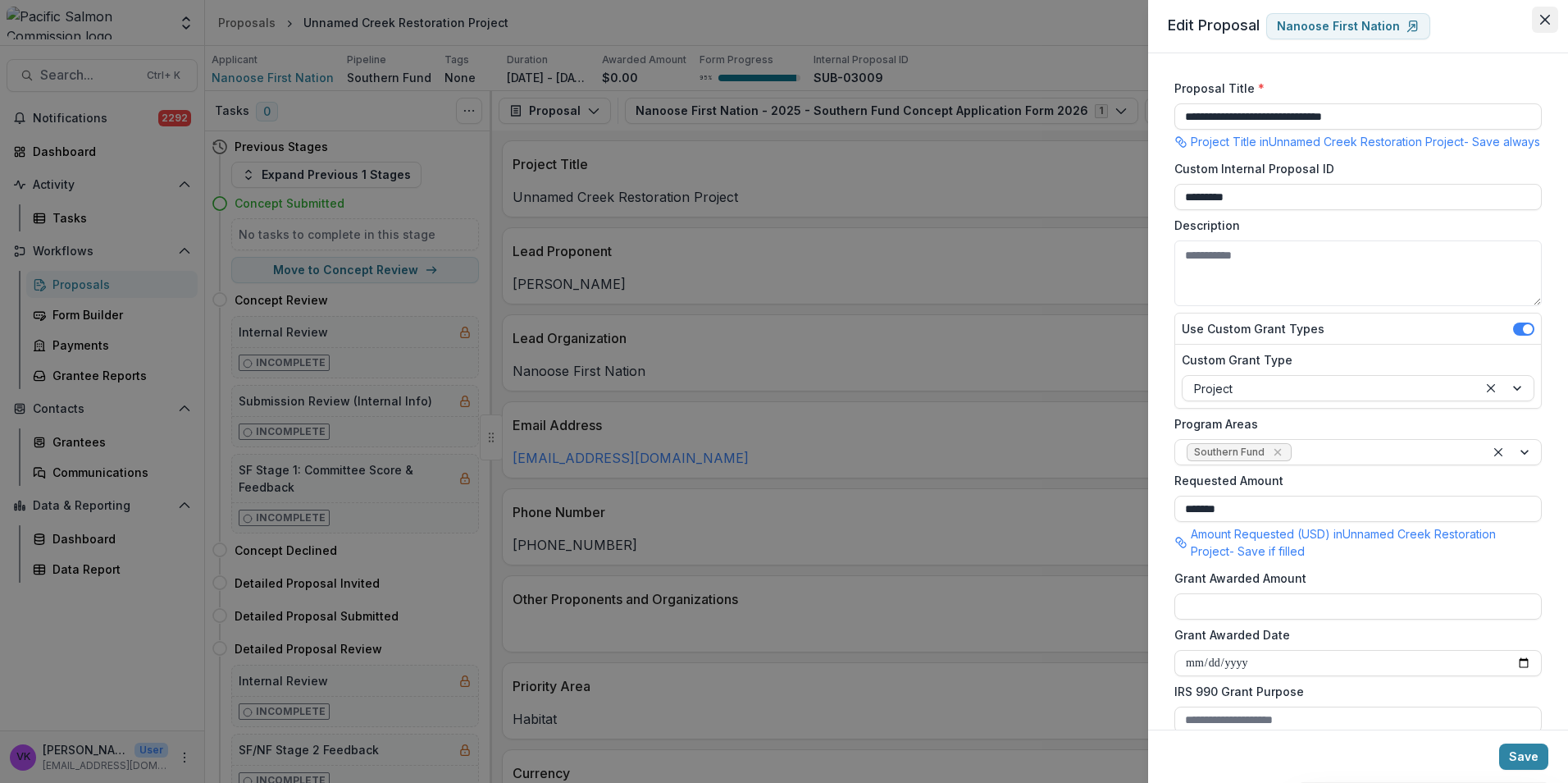
click at [1546, 14] on button "Close" at bounding box center [1545, 20] width 26 height 26
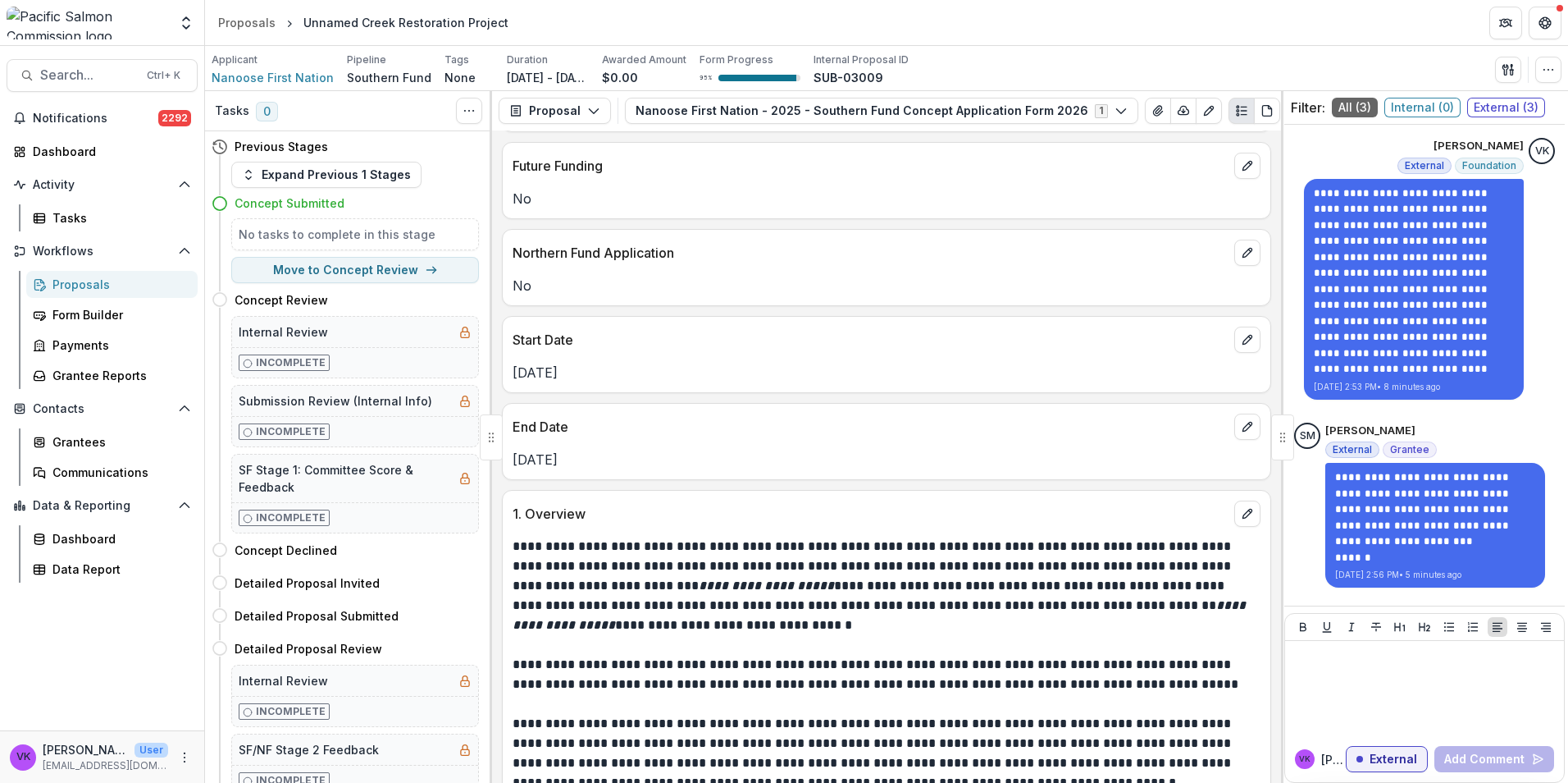
scroll to position [985, 0]
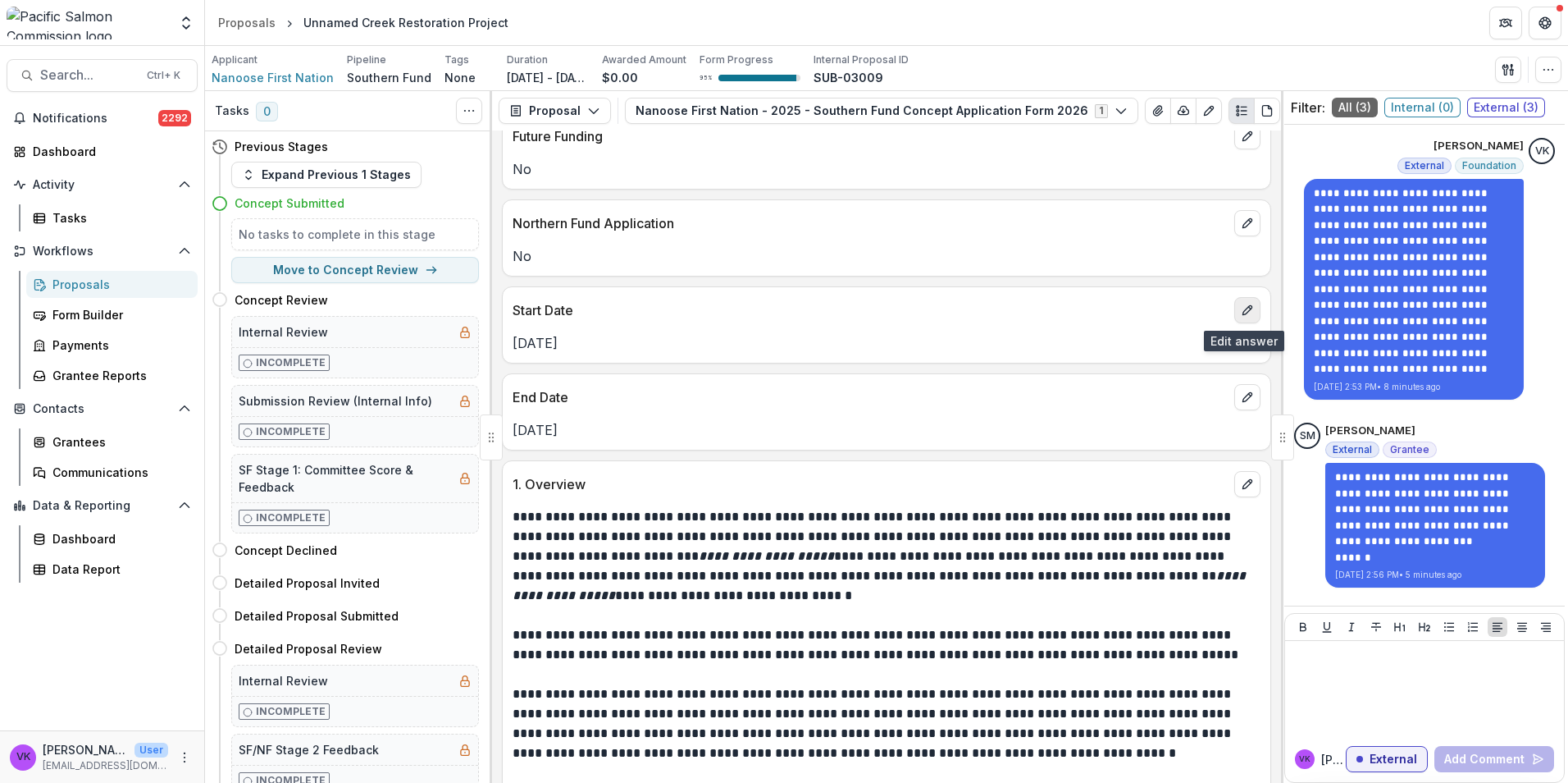
click at [1241, 309] on icon "edit" at bounding box center [1248, 310] width 13 height 13
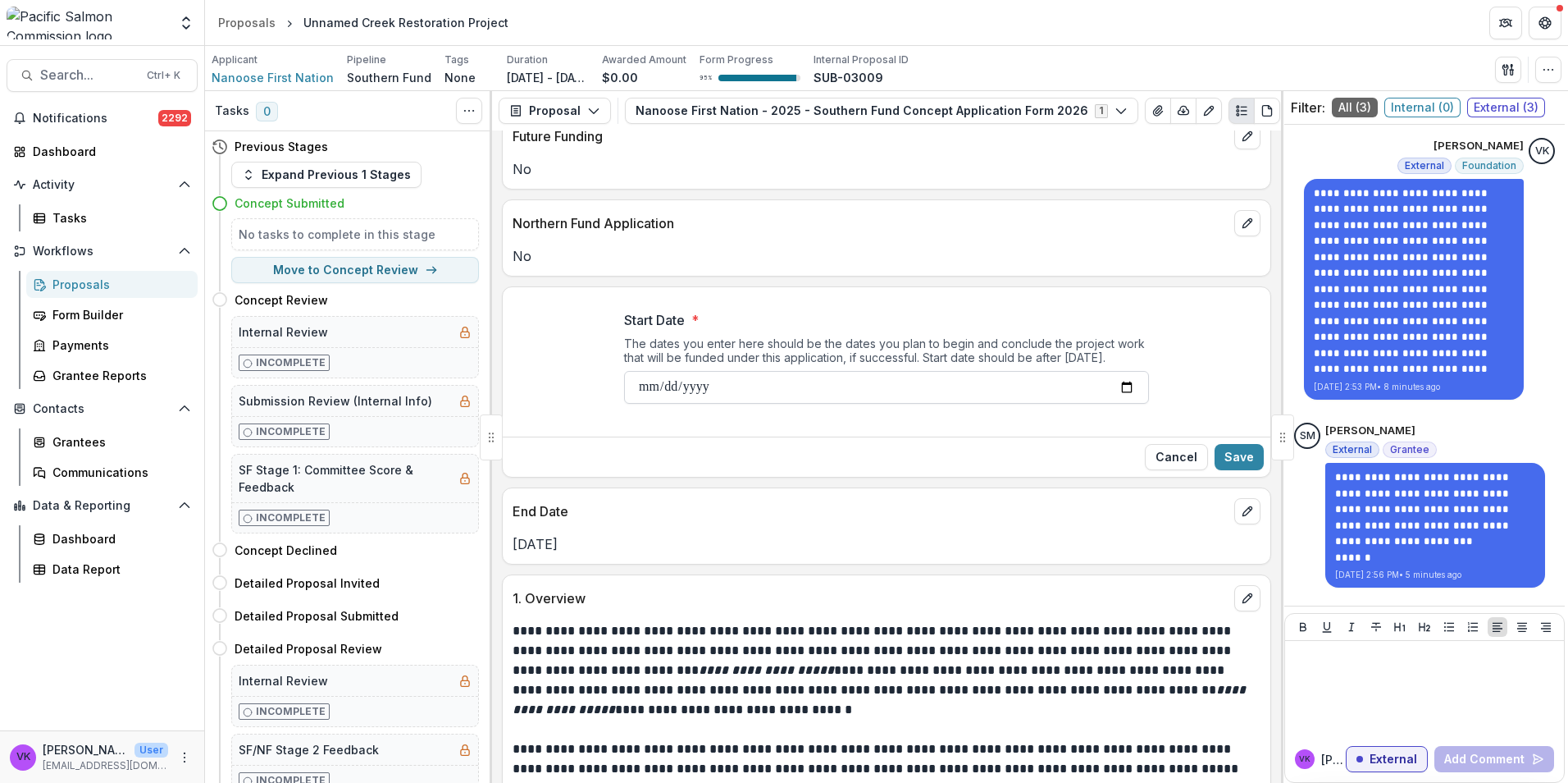
click at [1122, 386] on input "**********" at bounding box center [886, 387] width 525 height 33
type input "**********"
click at [1231, 450] on button "Save" at bounding box center [1240, 457] width 49 height 26
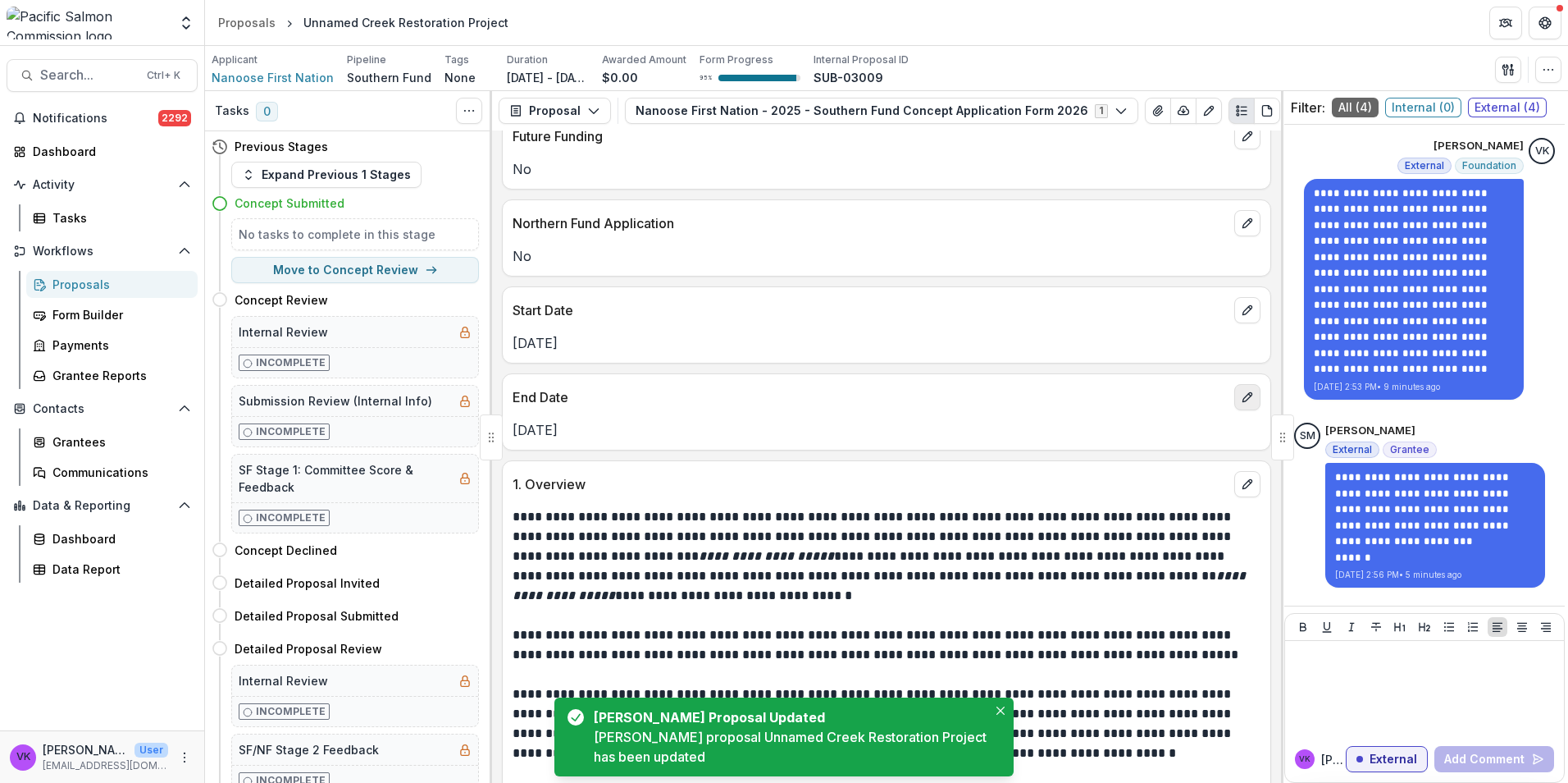
click at [1243, 400] on icon "edit" at bounding box center [1247, 397] width 9 height 9
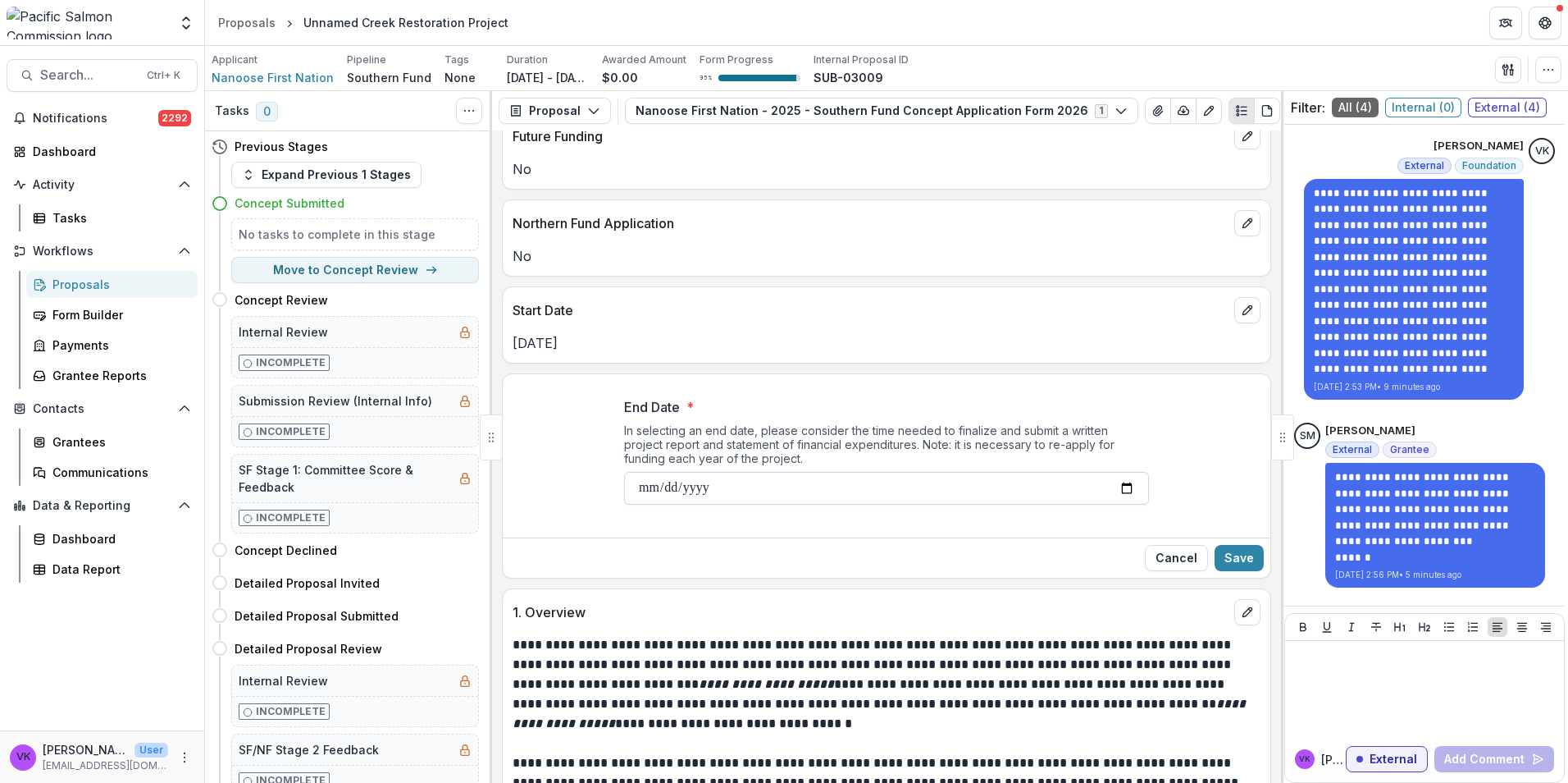
click at [1128, 483] on input "**********" at bounding box center [886, 488] width 525 height 33
type input "**********"
click at [1246, 561] on button "Save" at bounding box center [1240, 558] width 49 height 26
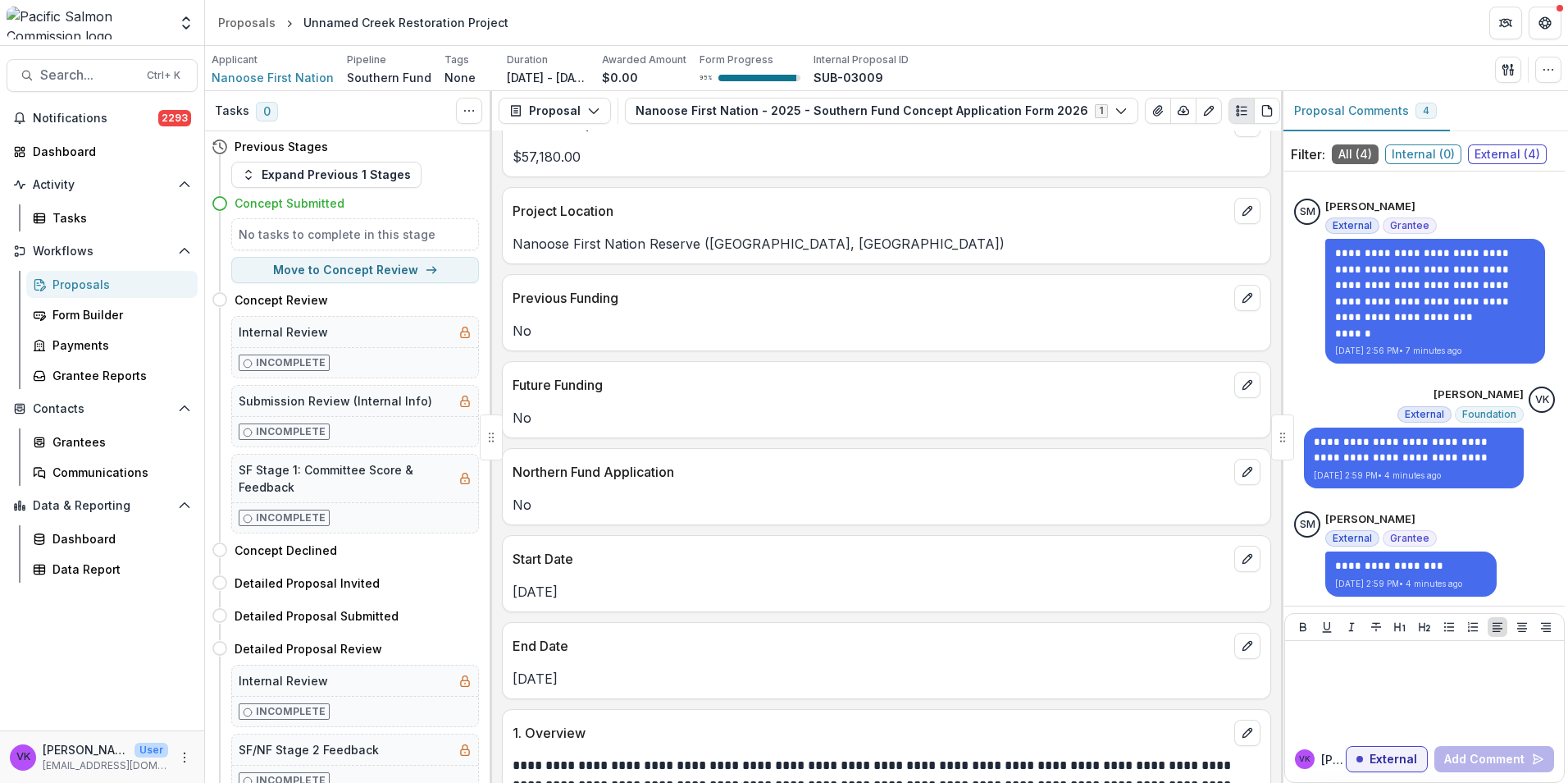
scroll to position [575, 0]
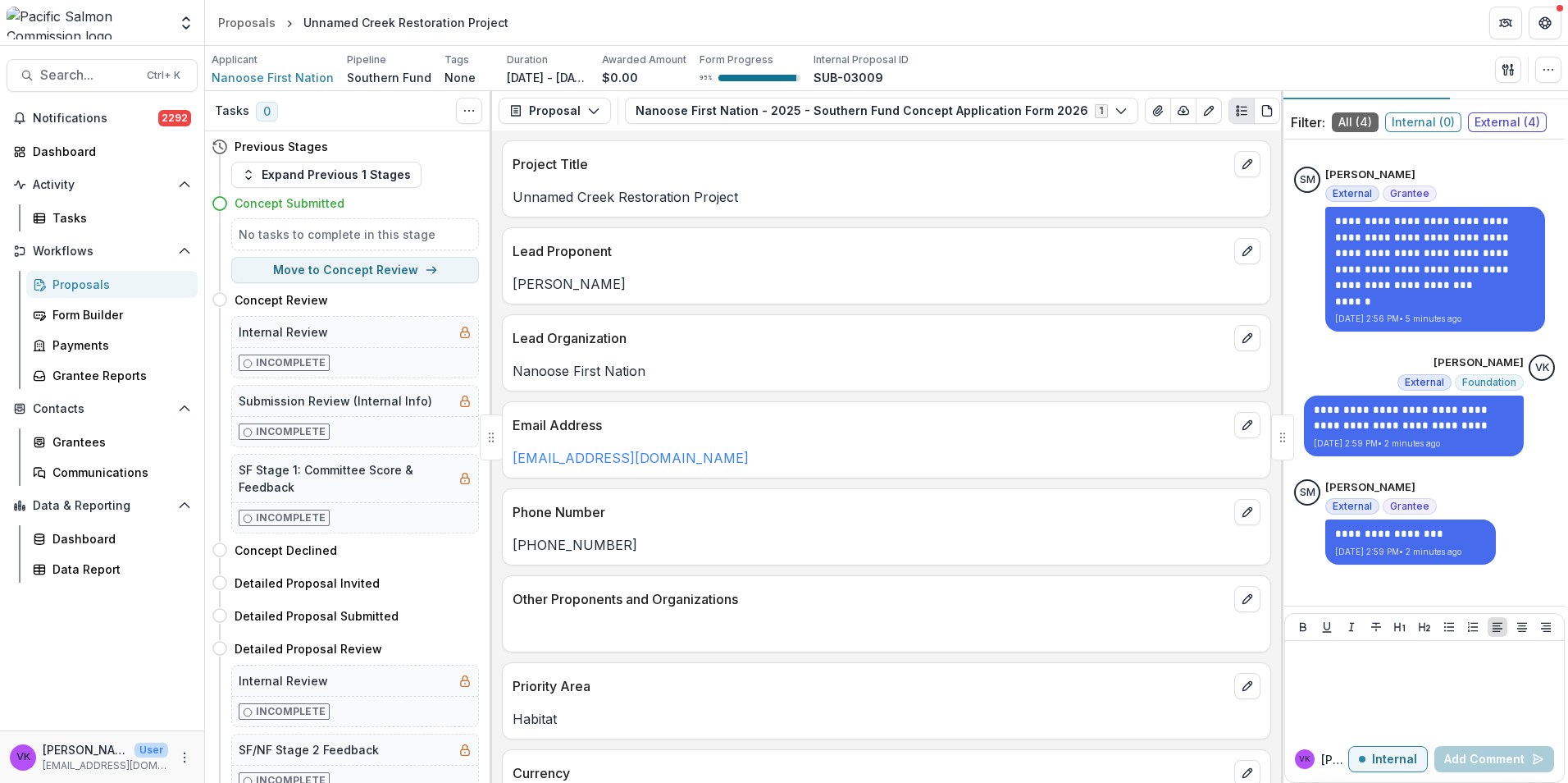
scroll to position [47, 0]
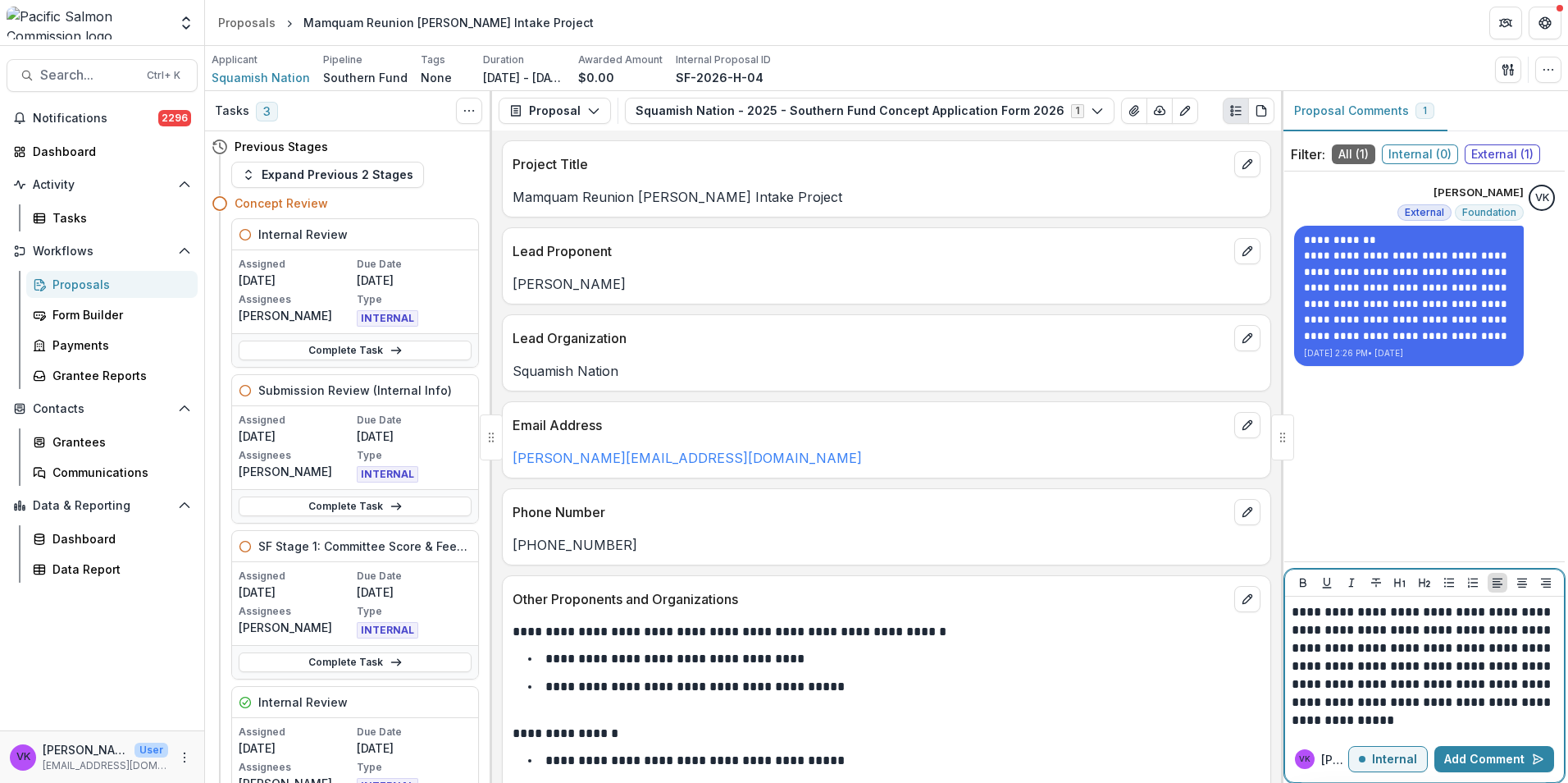
drag, startPoint x: 1342, startPoint y: 604, endPoint x: 1355, endPoint y: 624, distance: 23.9
click at [1342, 604] on p "**********" at bounding box center [1424, 665] width 266 height 126
click at [1484, 720] on p "**********" at bounding box center [1424, 665] width 266 height 126
click at [1502, 761] on button "Add Comment" at bounding box center [1494, 759] width 119 height 26
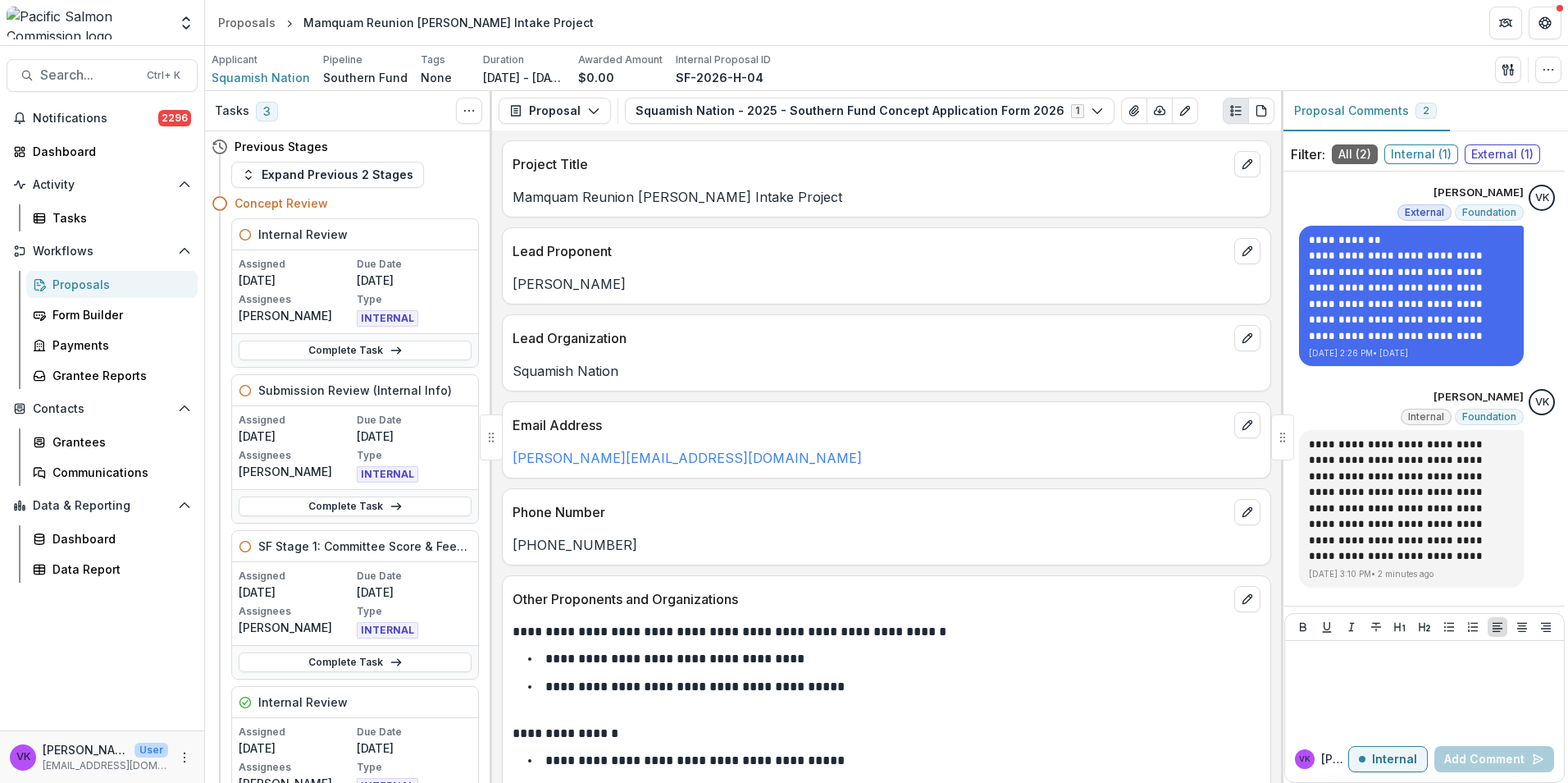
click at [72, 285] on div "Proposals" at bounding box center [119, 284] width 132 height 17
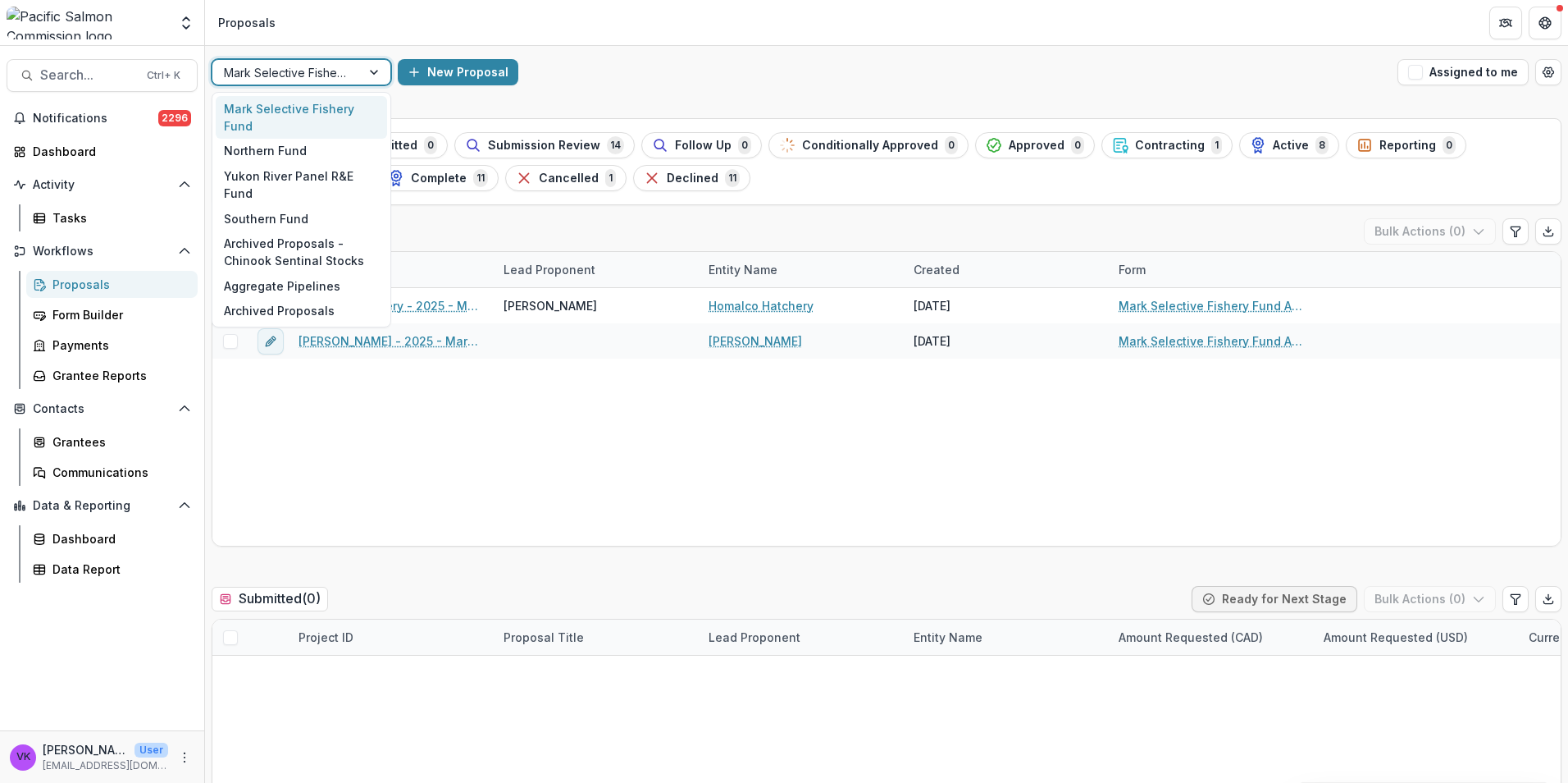
click at [368, 66] on div at bounding box center [375, 72] width 30 height 25
click at [309, 206] on div "Southern Fund" at bounding box center [301, 218] width 171 height 26
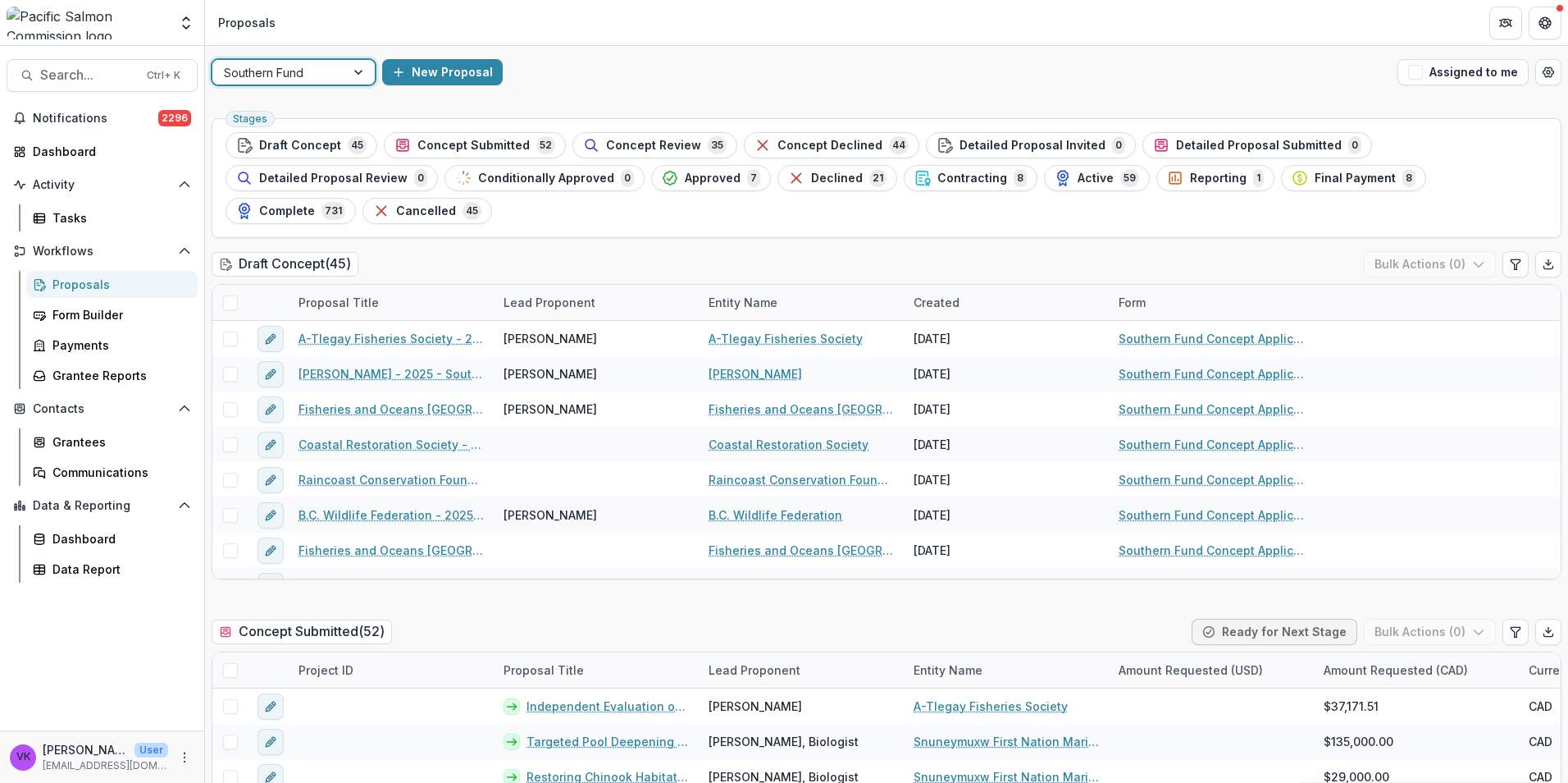
click at [491, 148] on span "Concept Submitted" at bounding box center [473, 145] width 113 height 14
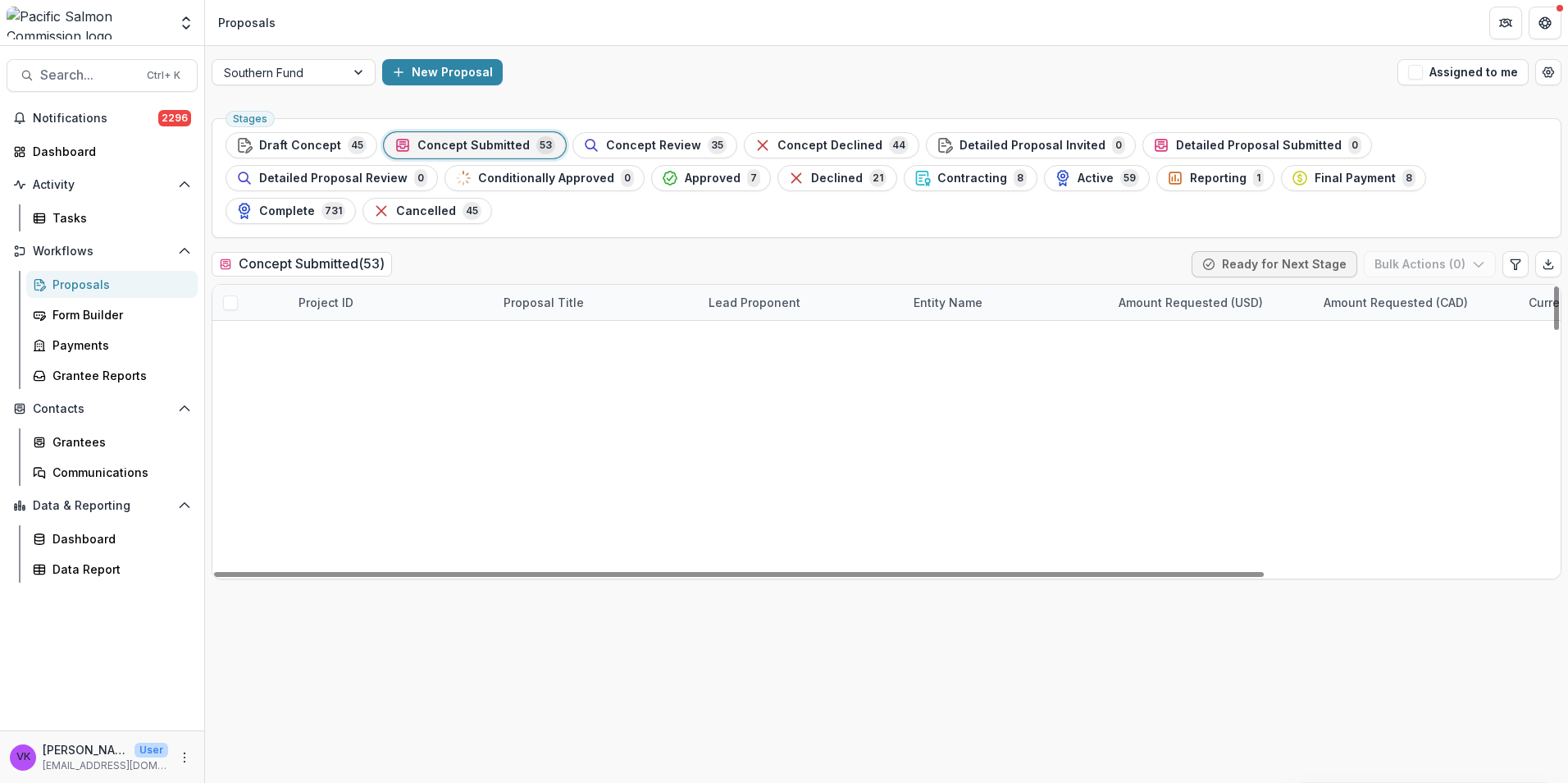
scroll to position [1612, 0]
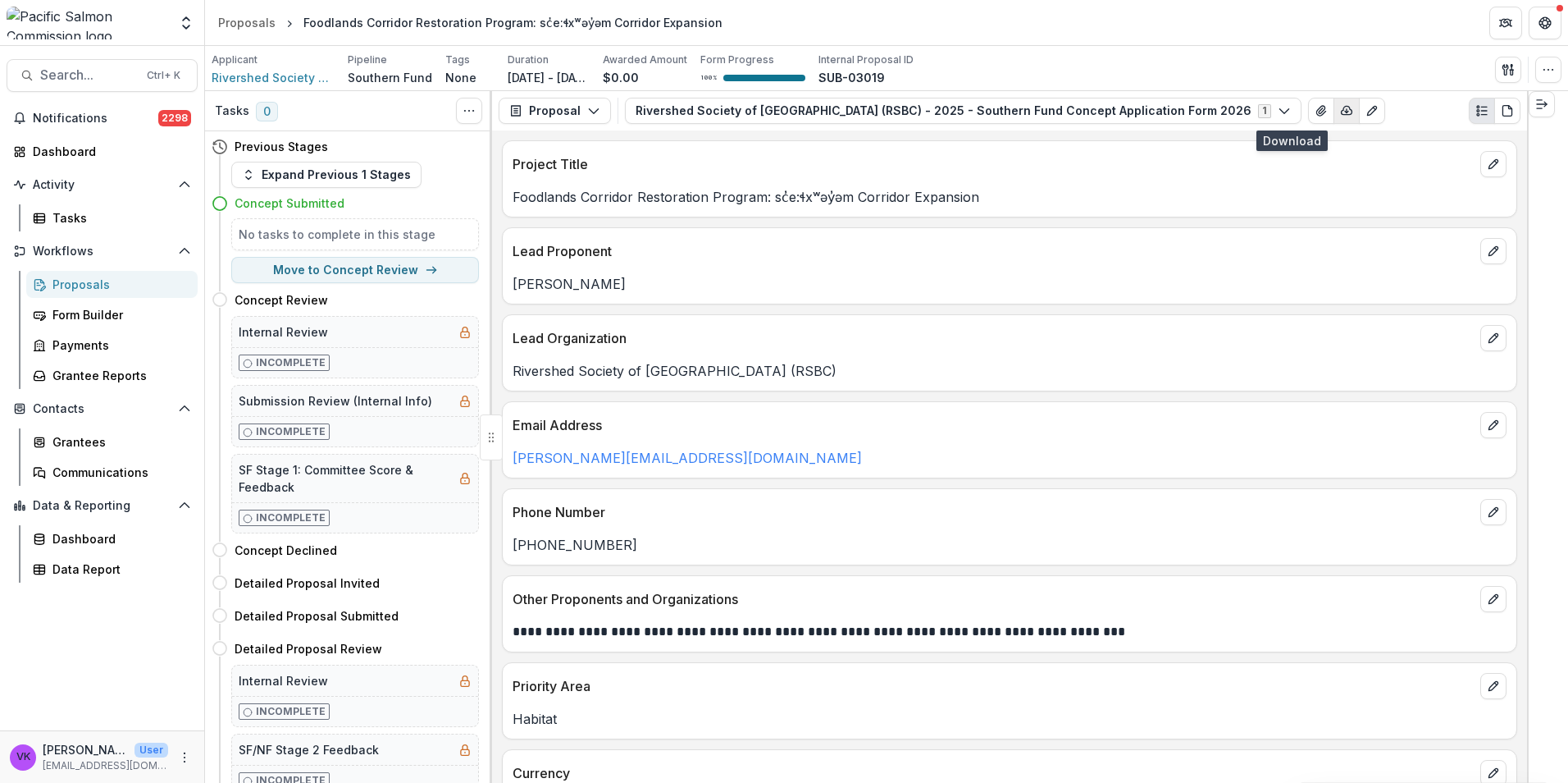
click at [1340, 109] on icon "button" at bounding box center [1347, 111] width 13 height 13
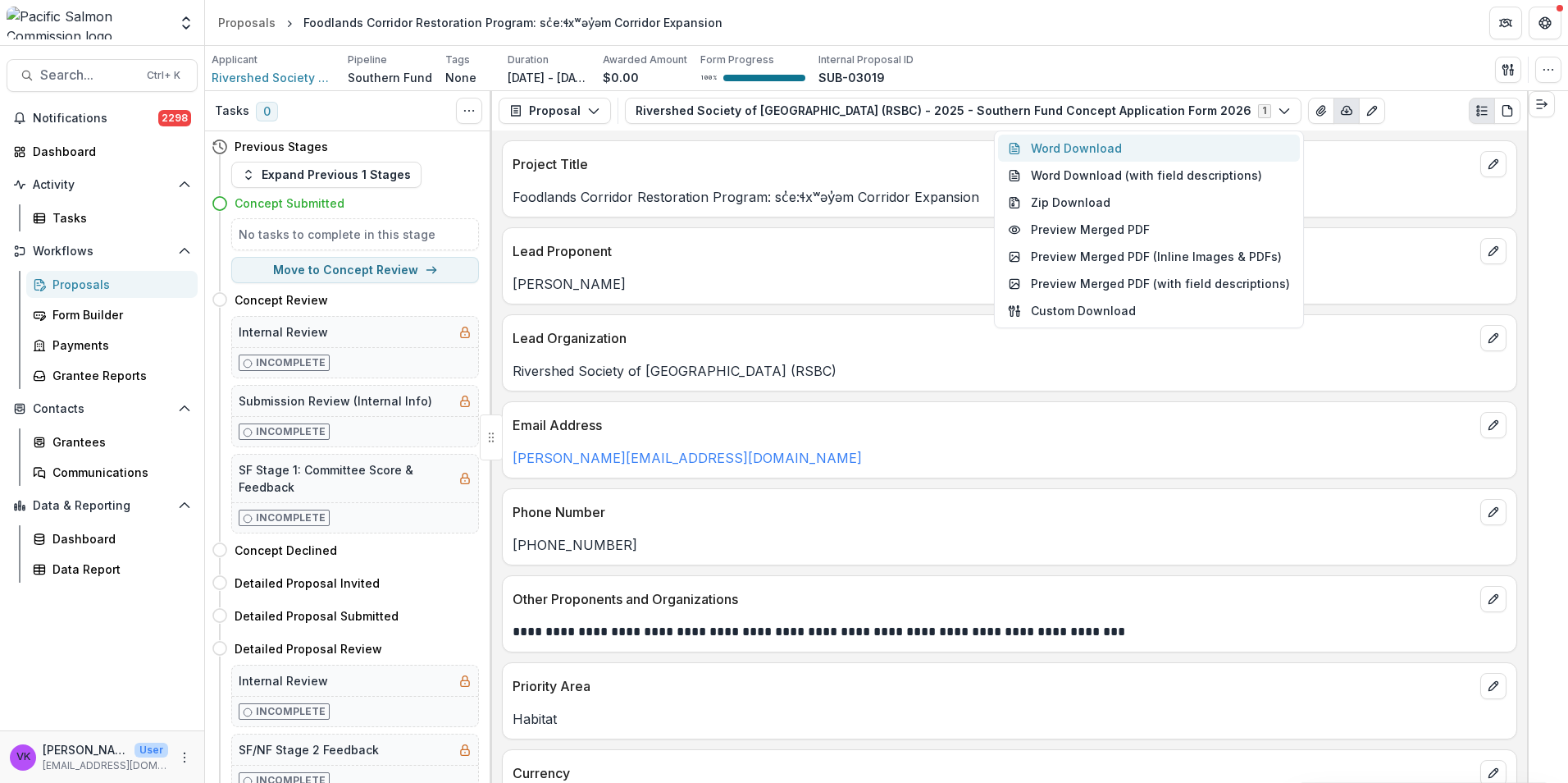
drag, startPoint x: 1084, startPoint y: 141, endPoint x: 1107, endPoint y: 150, distance: 24.7
click at [1084, 140] on button "Word Download" at bounding box center [1149, 147] width 302 height 27
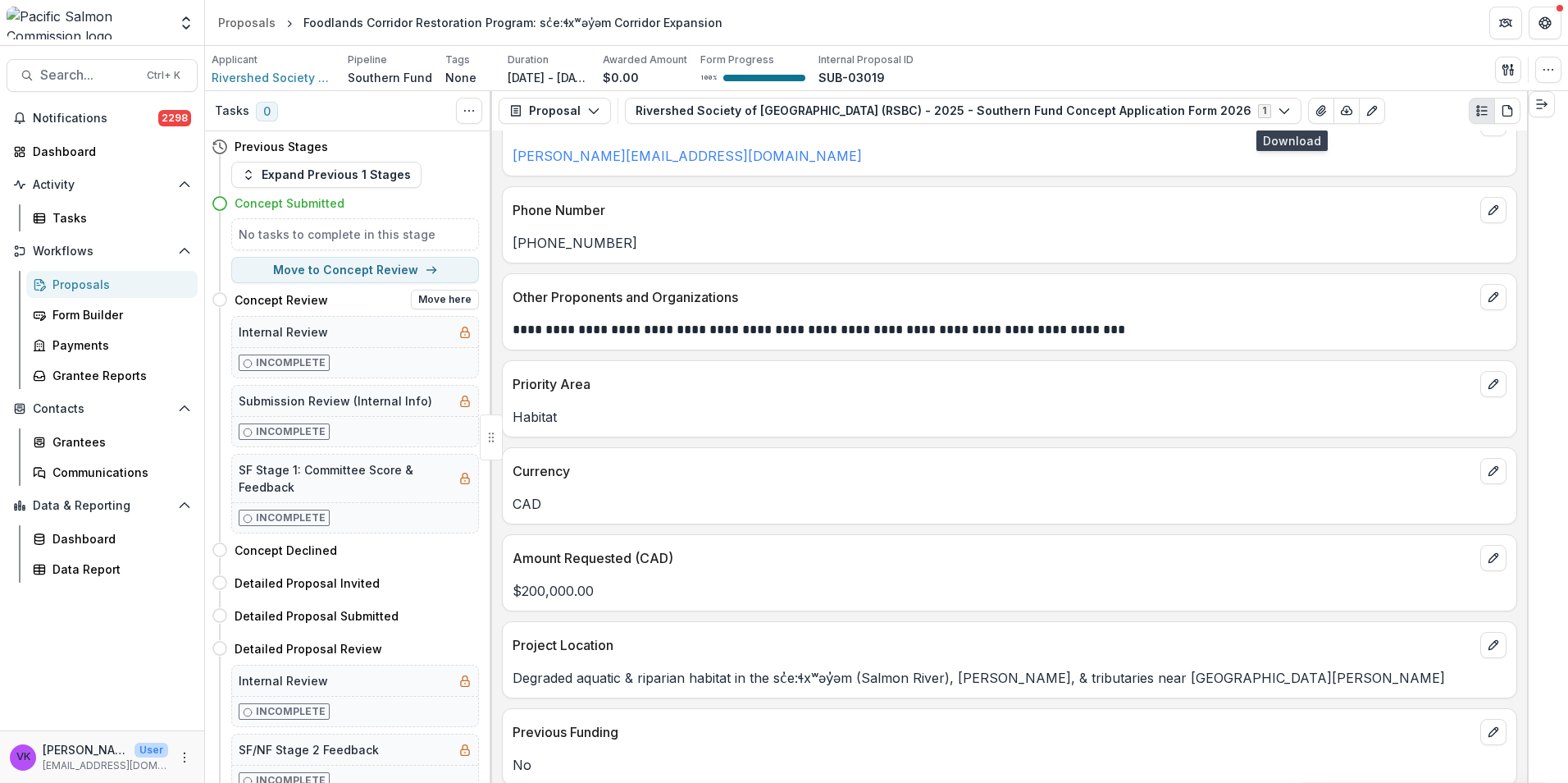
scroll to position [296, 0]
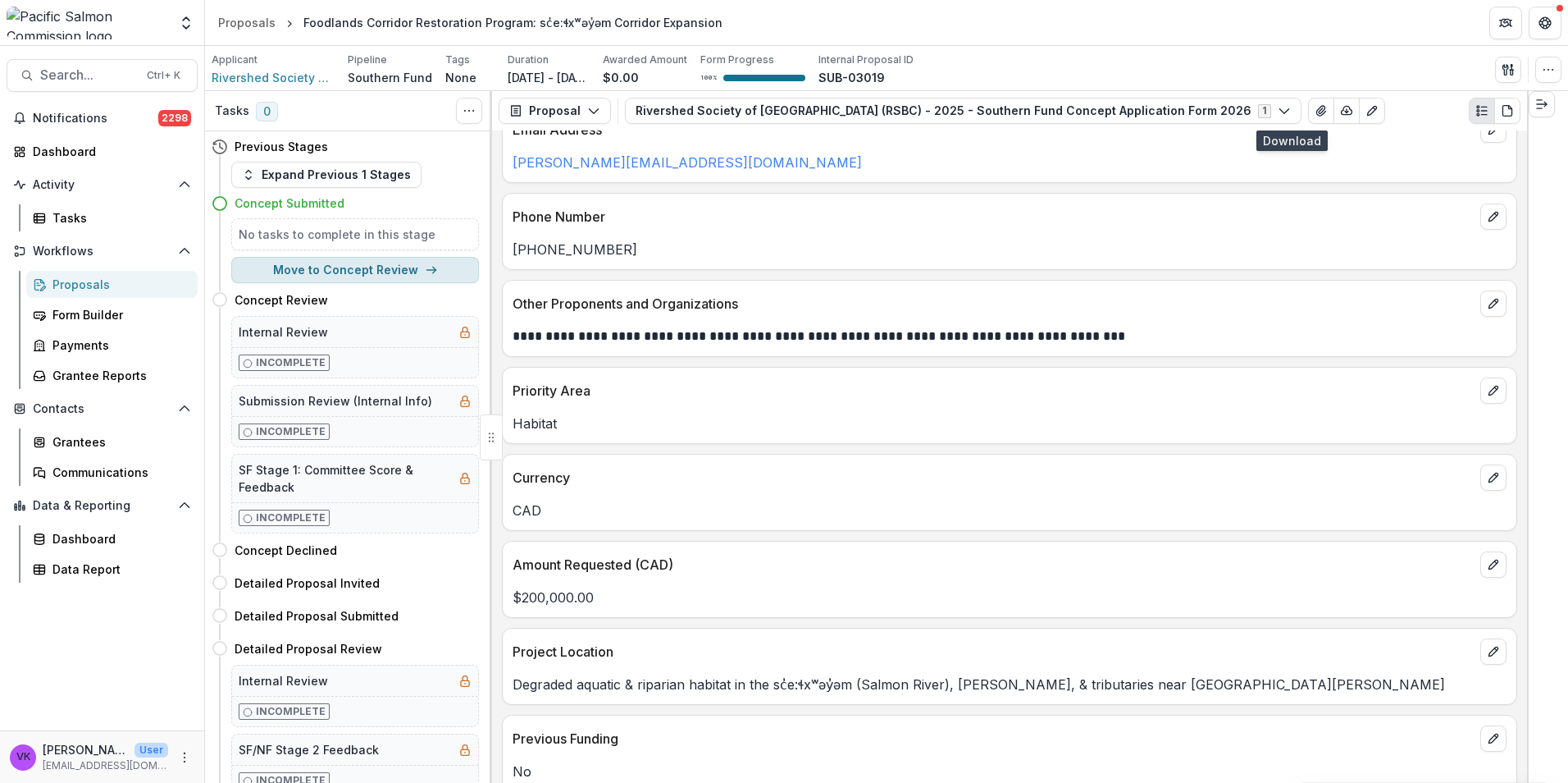
click at [389, 271] on button "Move to Concept Review" at bounding box center [355, 270] width 248 height 26
select select "**********"
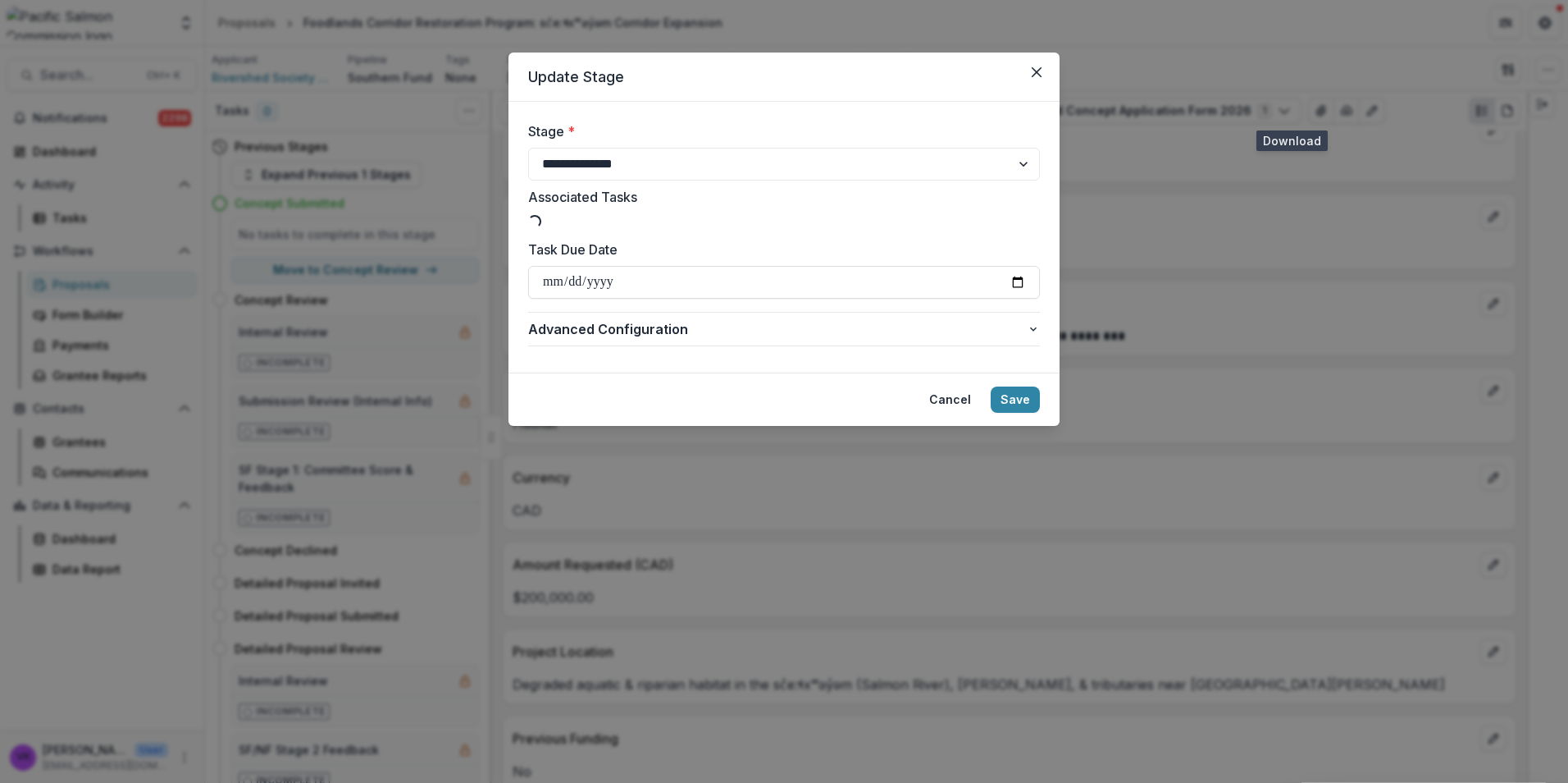
type input "**********"
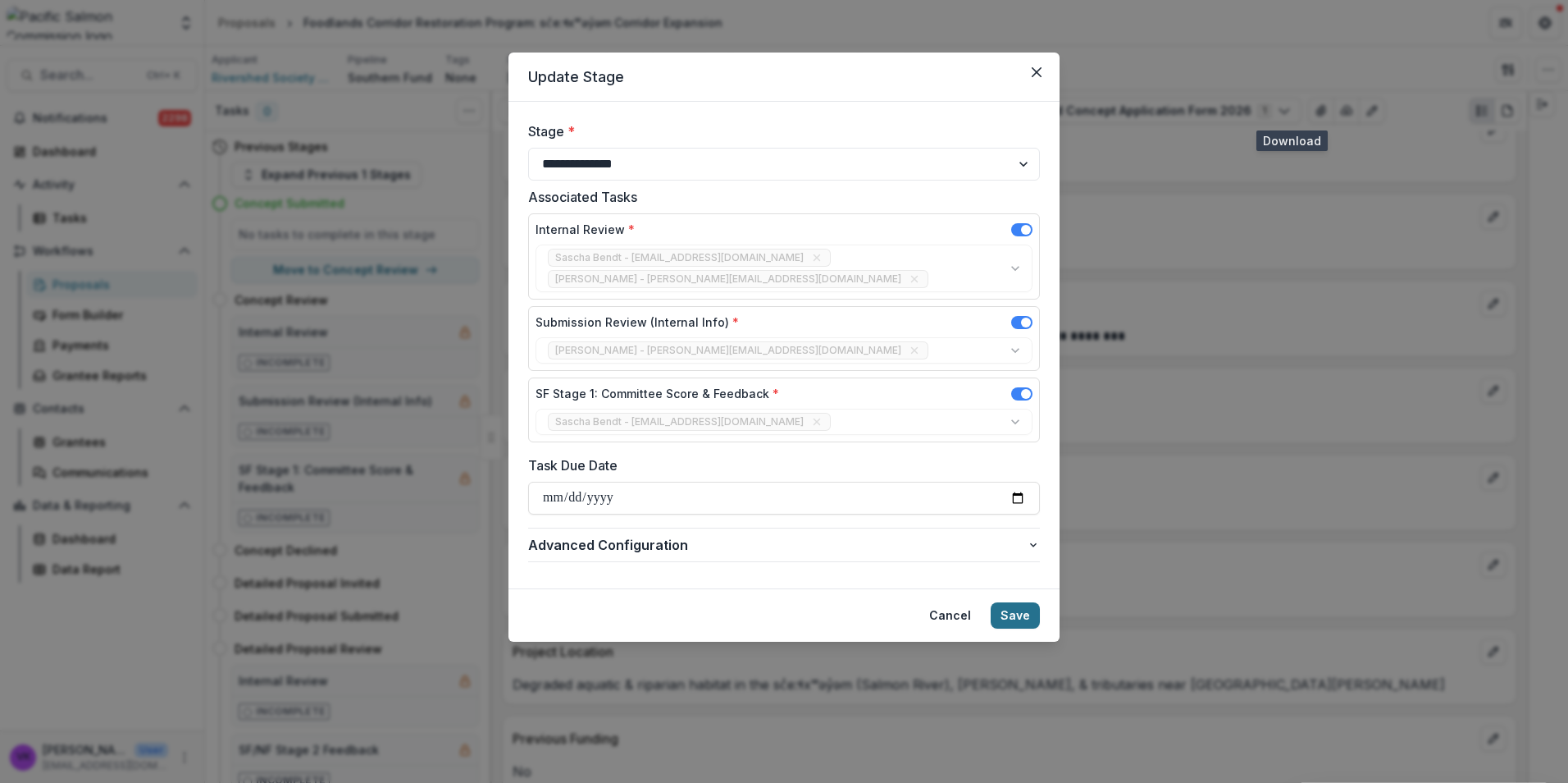
click at [1017, 602] on button "Save" at bounding box center [1016, 615] width 49 height 26
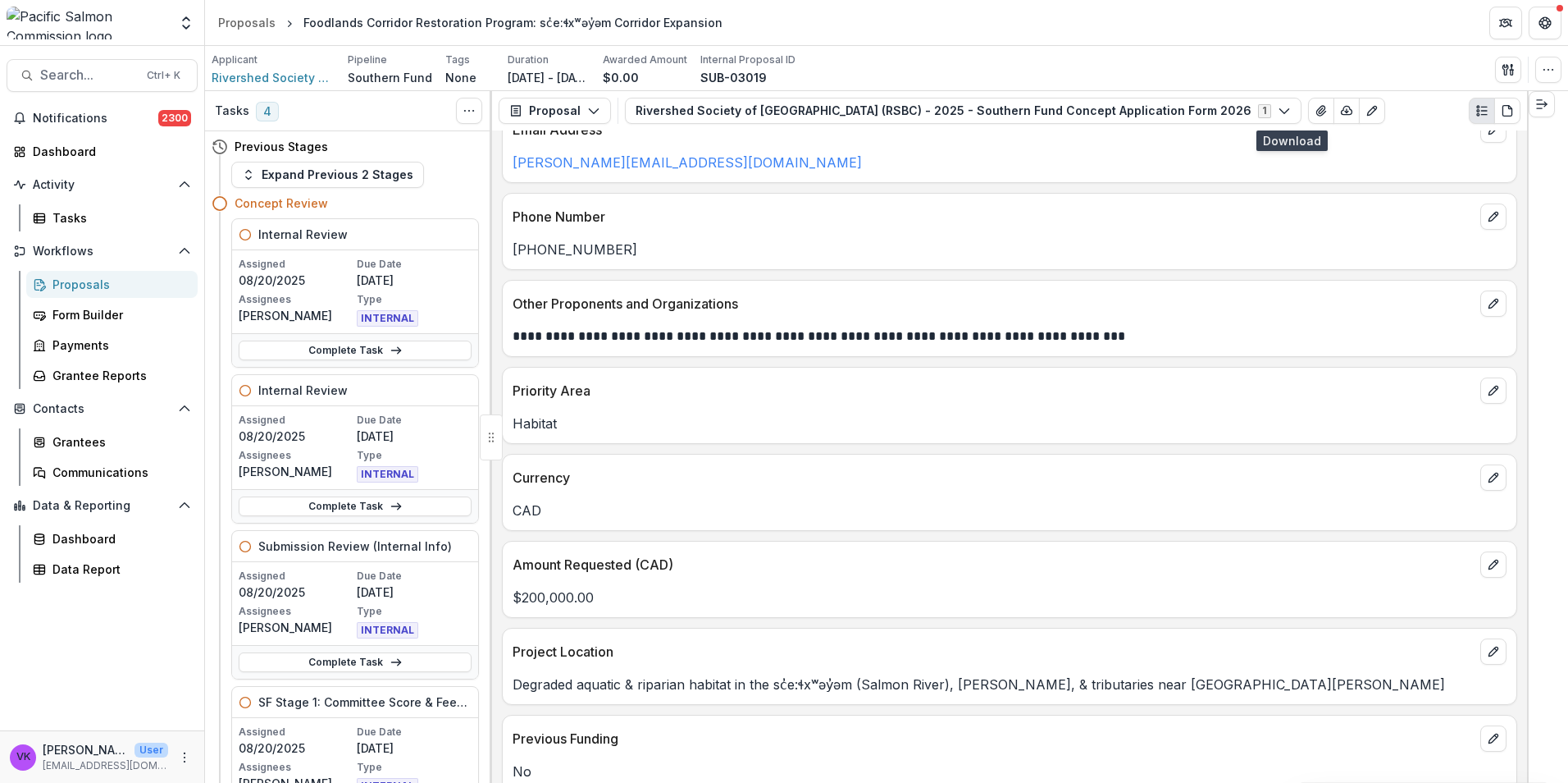
drag, startPoint x: 78, startPoint y: 285, endPoint x: 188, endPoint y: 291, distance: 110.2
click at [78, 285] on div "Proposals" at bounding box center [119, 284] width 132 height 17
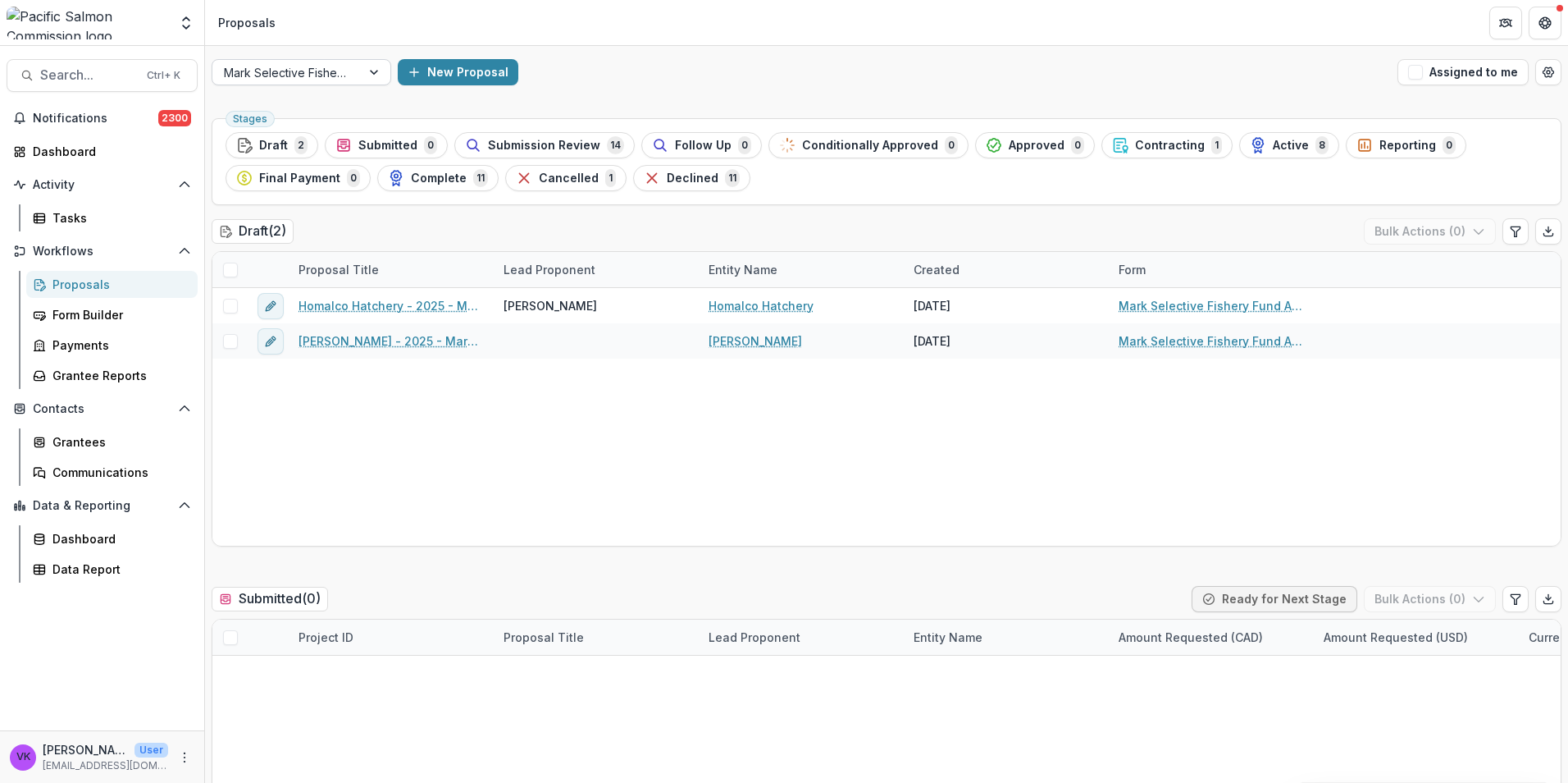
click at [376, 72] on div at bounding box center [375, 72] width 30 height 25
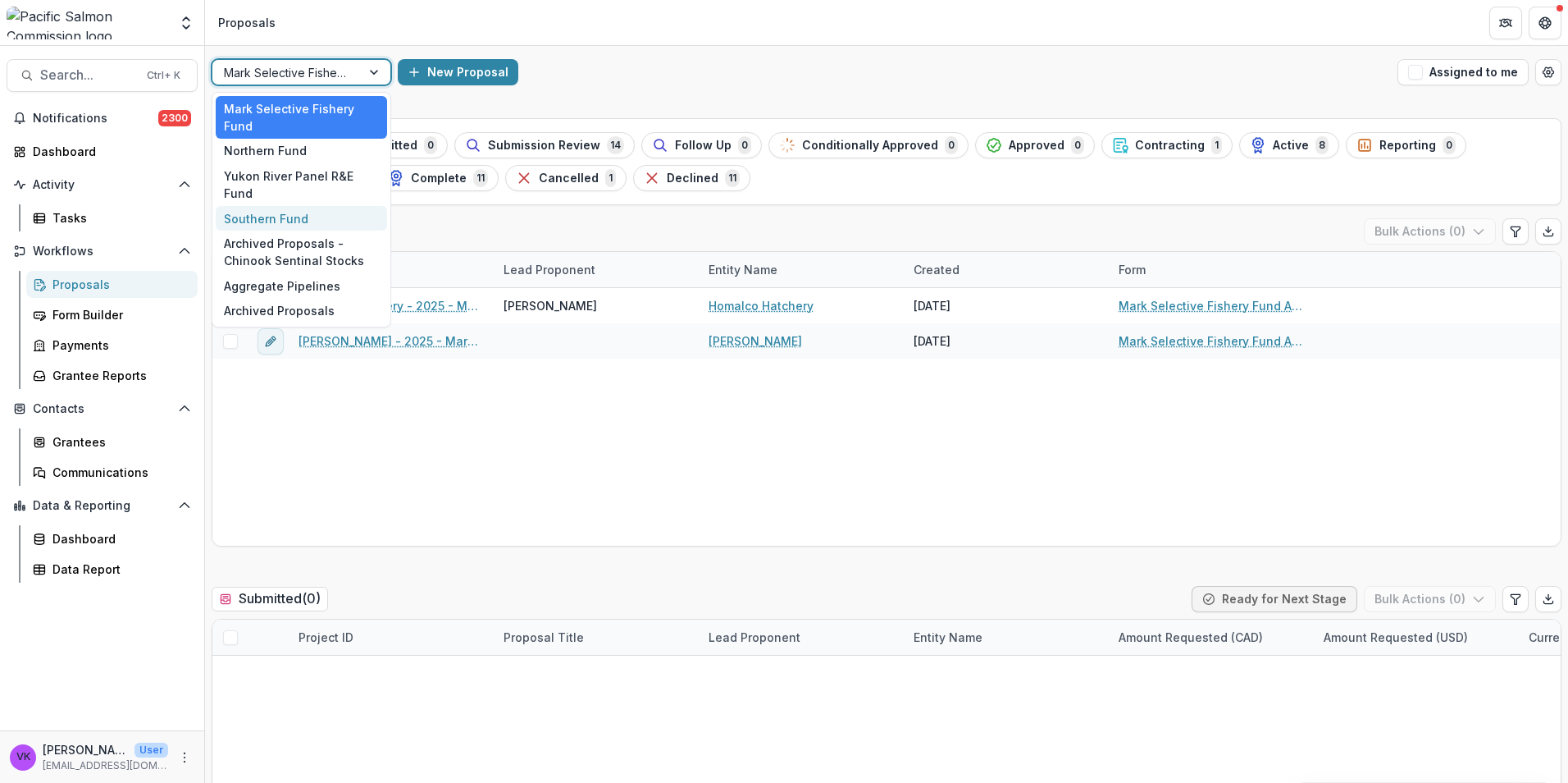
click at [289, 206] on div "Southern Fund" at bounding box center [301, 218] width 171 height 26
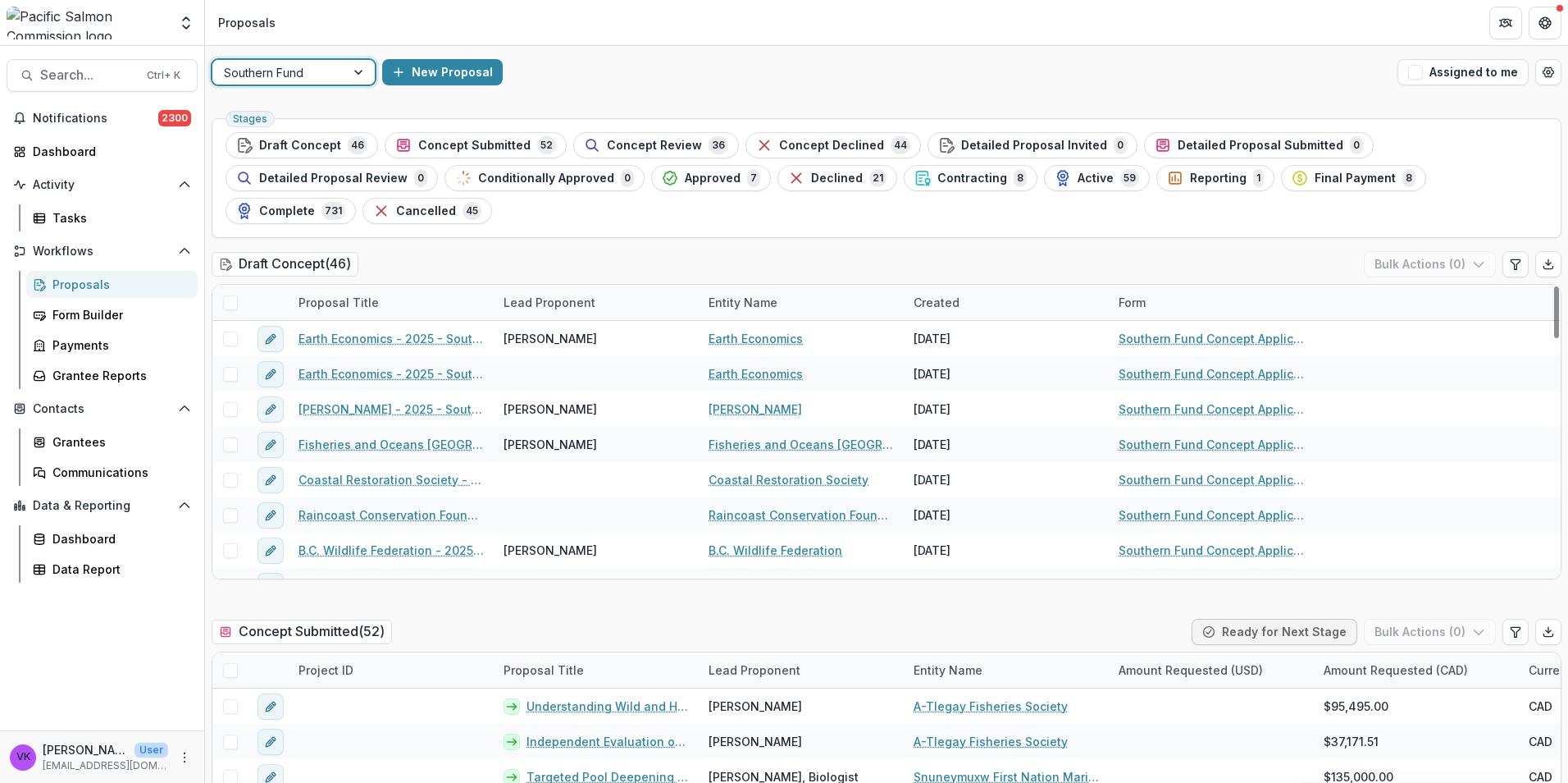
click at [666, 142] on span "Concept Review" at bounding box center [654, 145] width 95 height 14
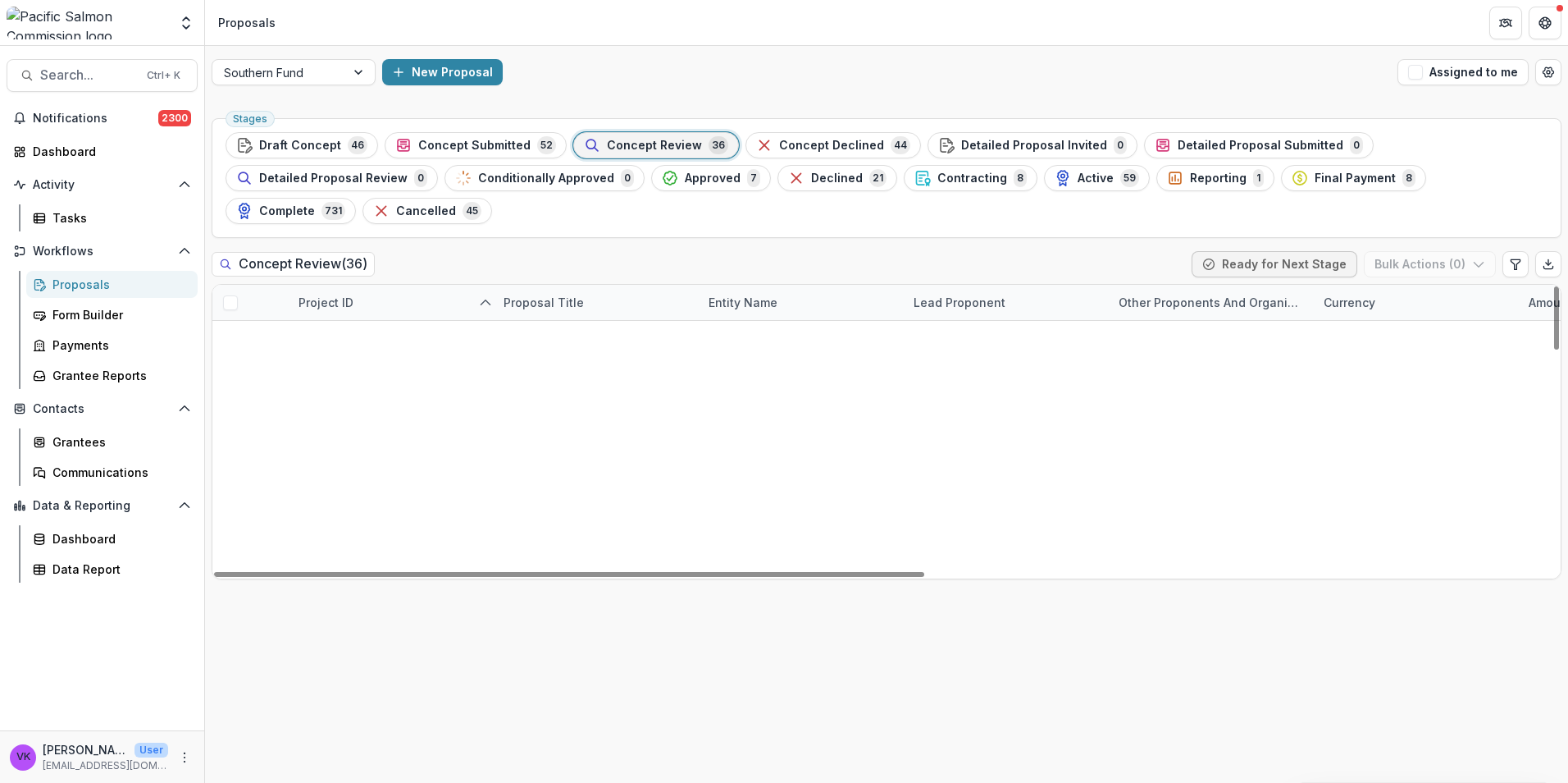
drag, startPoint x: 915, startPoint y: 540, endPoint x: 428, endPoint y: 472, distance: 491.7
click at [319, 572] on div at bounding box center [569, 575] width 710 height 5
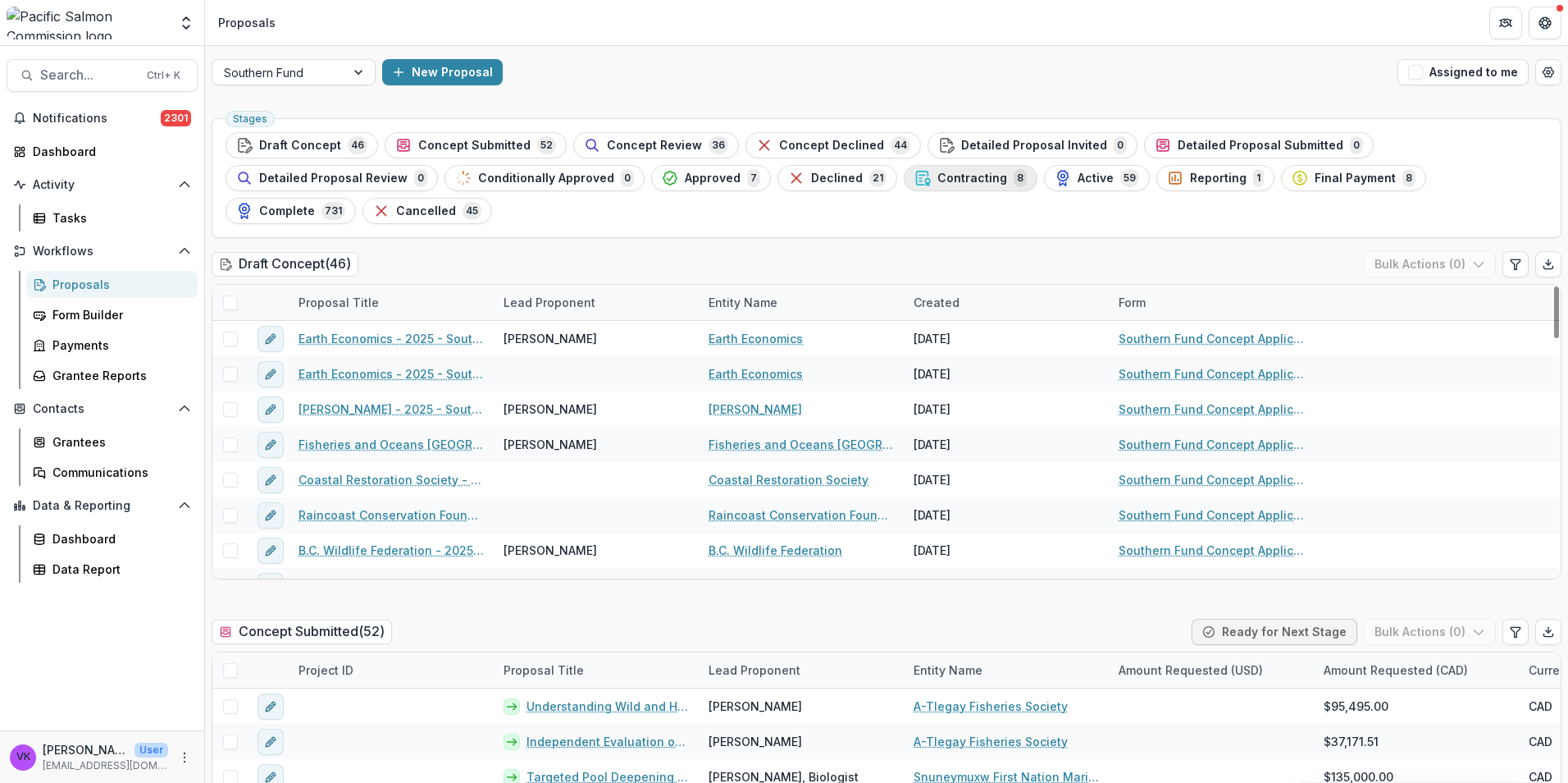
click at [967, 173] on span "Contracting" at bounding box center [972, 178] width 70 height 14
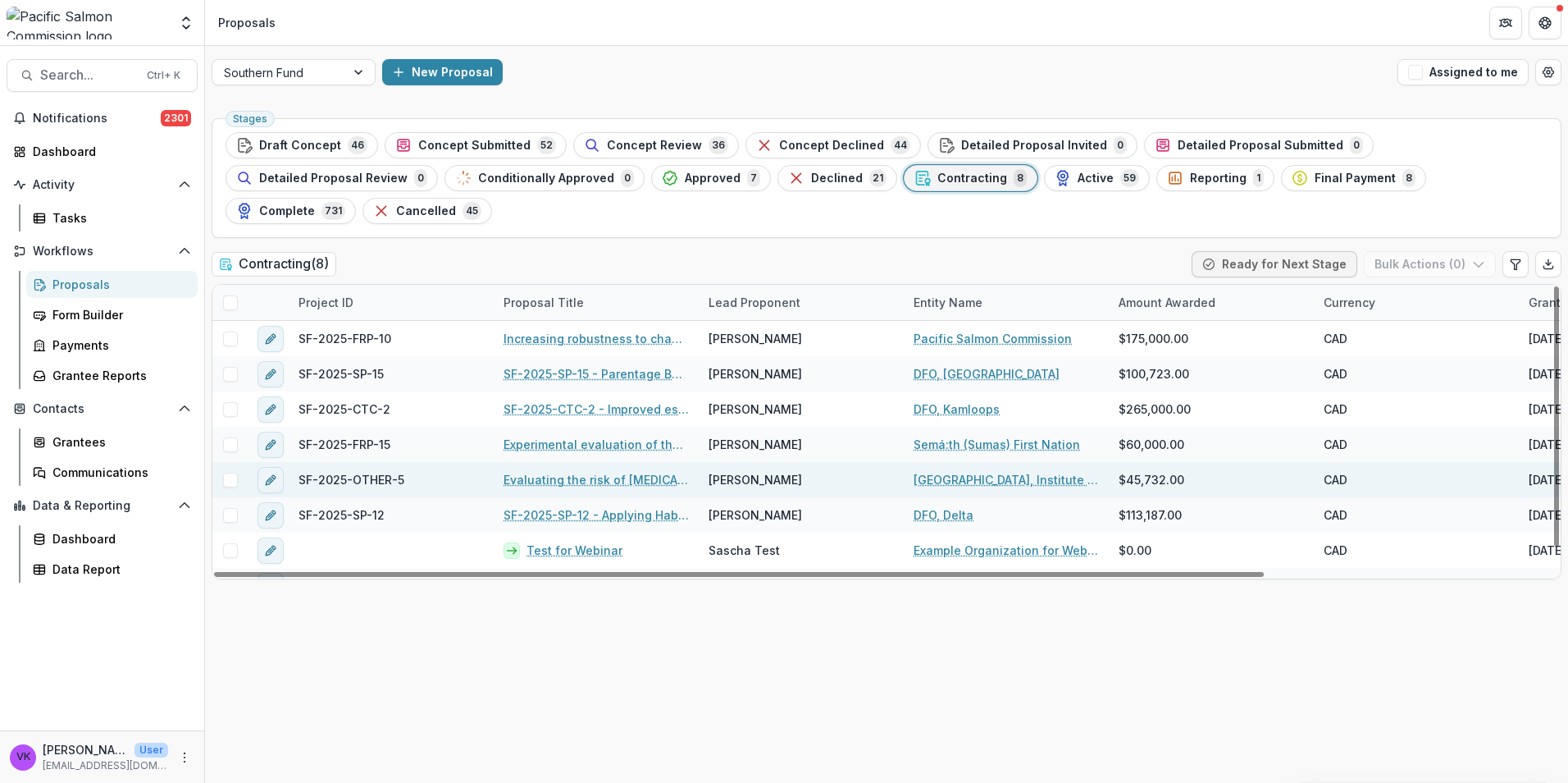
click at [533, 471] on link "Evaluating the risk of thiamine deficiency to Coho salmon in British Columbia" at bounding box center [596, 479] width 185 height 17
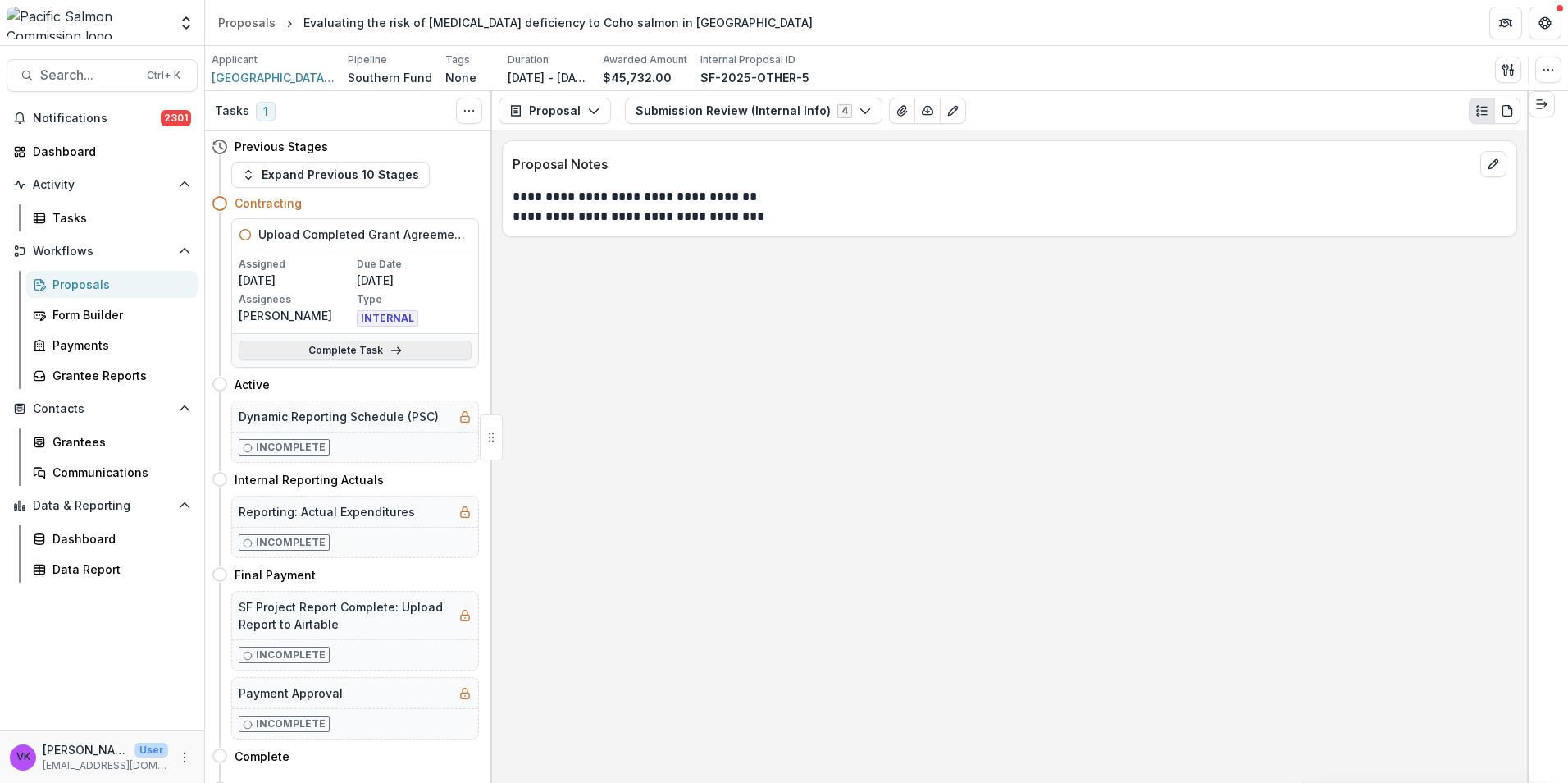
click at [356, 343] on link "Complete Task" at bounding box center [355, 351] width 233 height 20
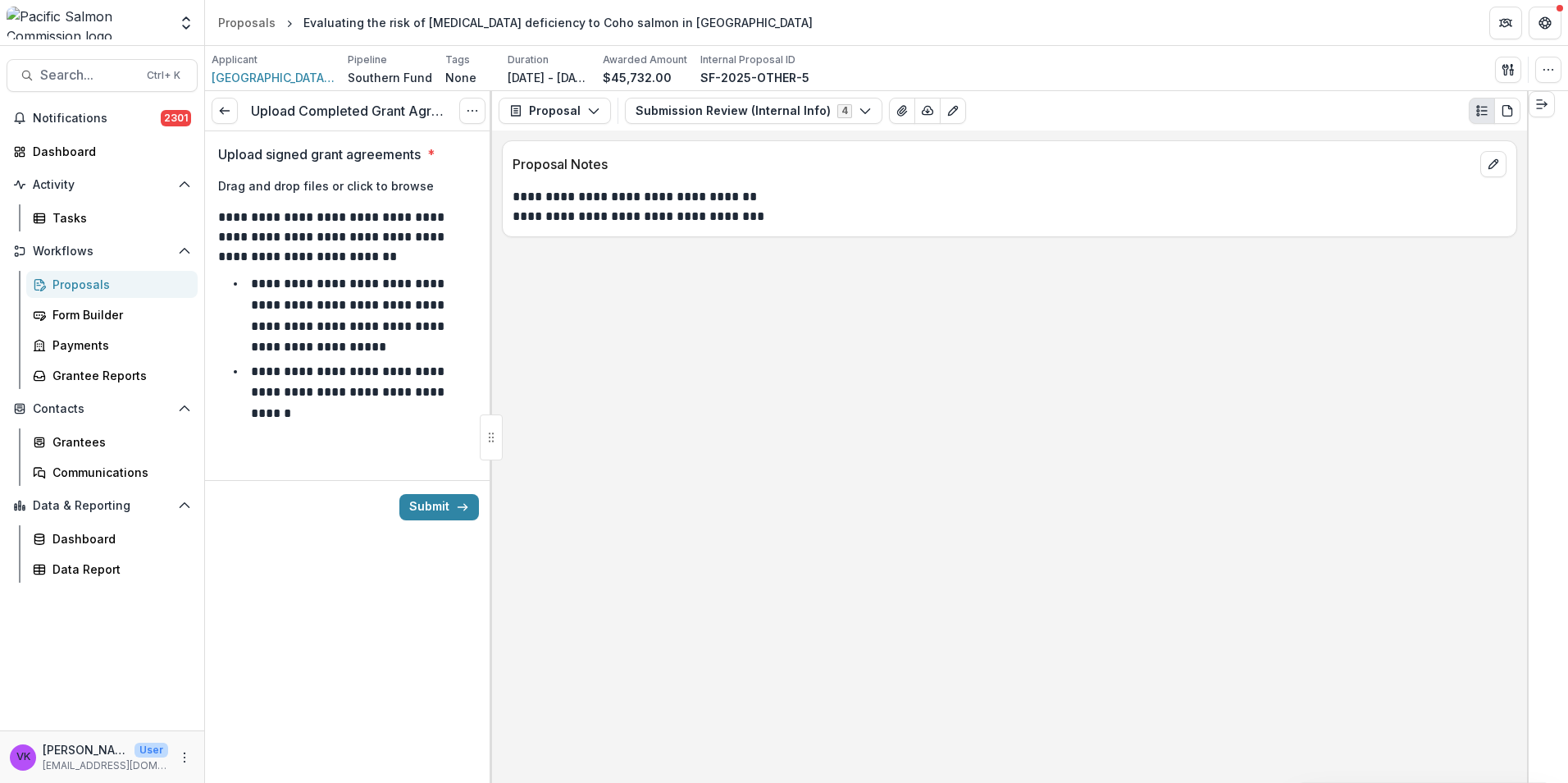
click at [413, 194] on div "Drag and drop files or click to browse" at bounding box center [348, 185] width 261 height 17
type input "**********"
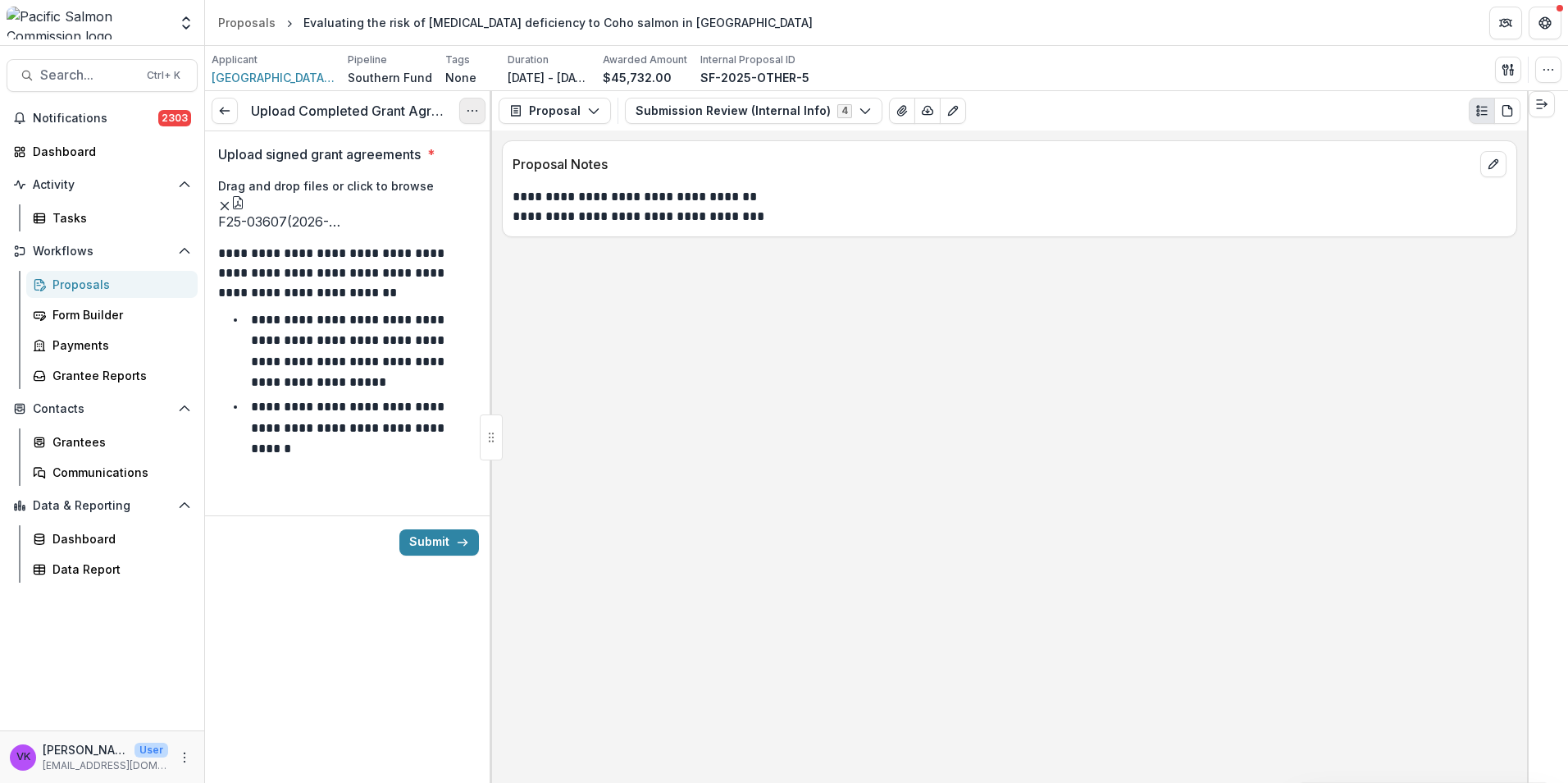
click at [466, 108] on icon "Options" at bounding box center [472, 111] width 13 height 13
click at [621, 345] on div "**********" at bounding box center [1010, 456] width 1035 height 652
click at [440, 556] on button "Submit" at bounding box center [439, 543] width 80 height 26
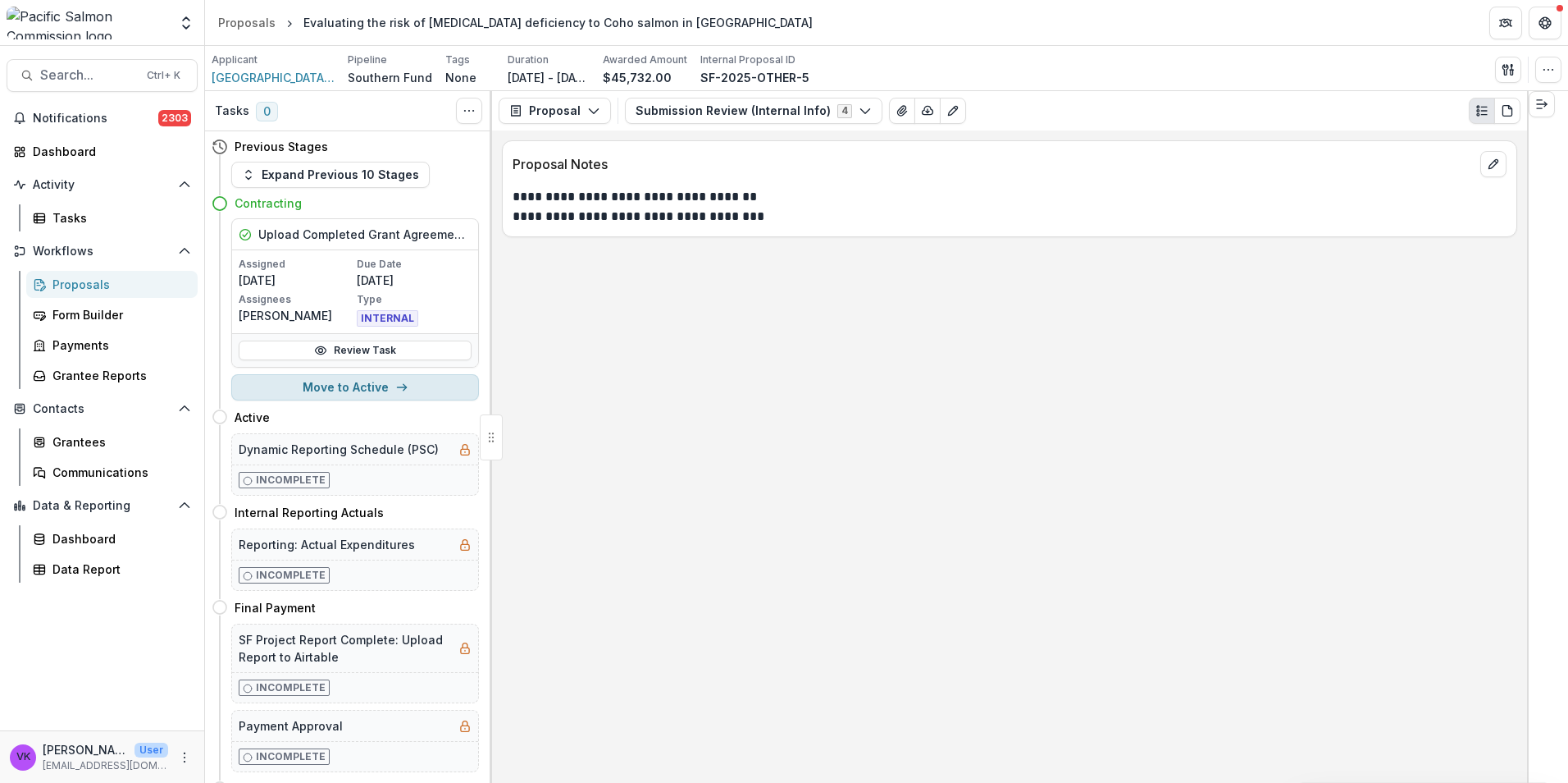
click at [364, 385] on button "Move to Active" at bounding box center [355, 387] width 248 height 26
select select "******"
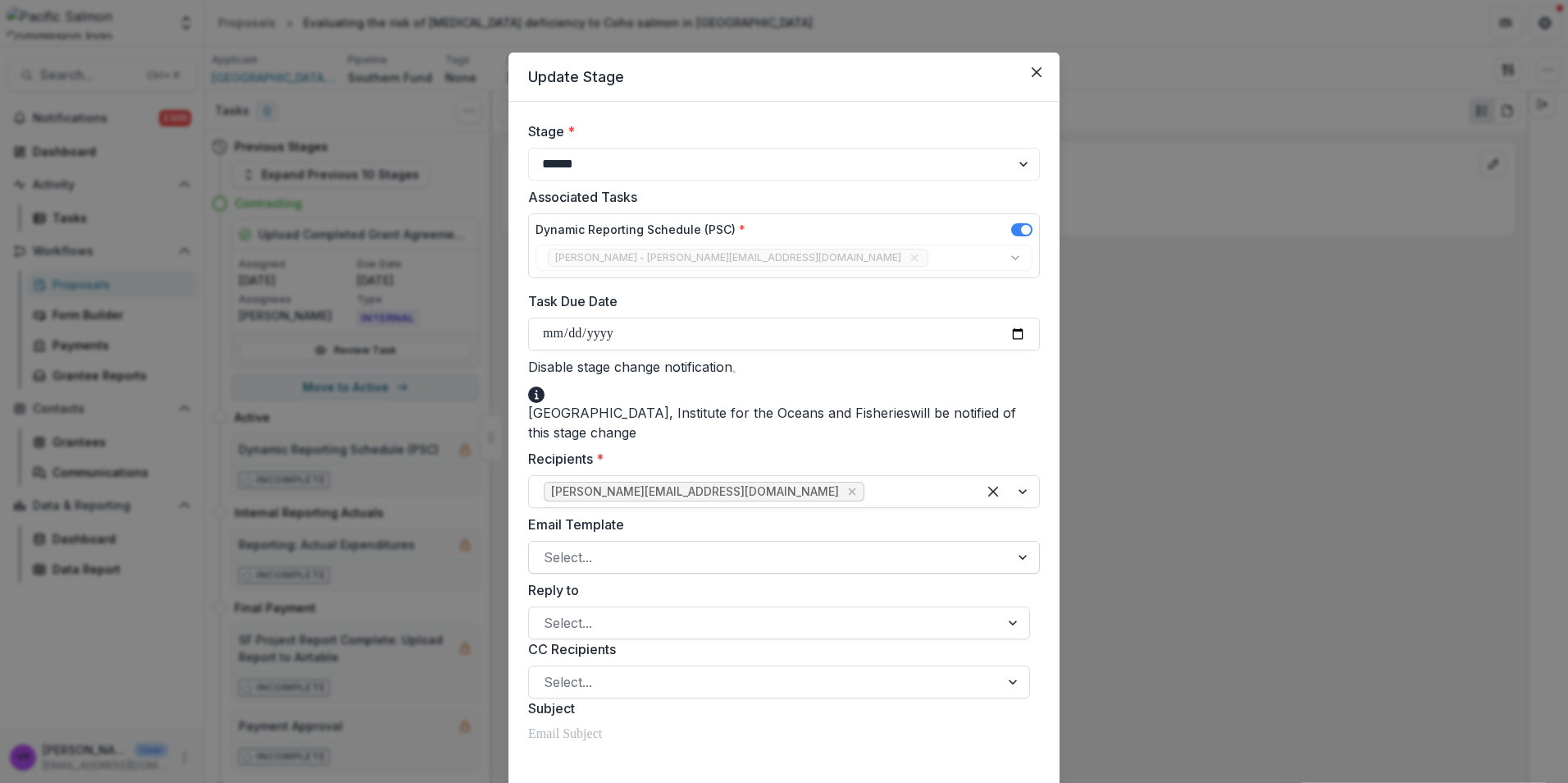
click at [1019, 550] on div at bounding box center [1025, 557] width 30 height 31
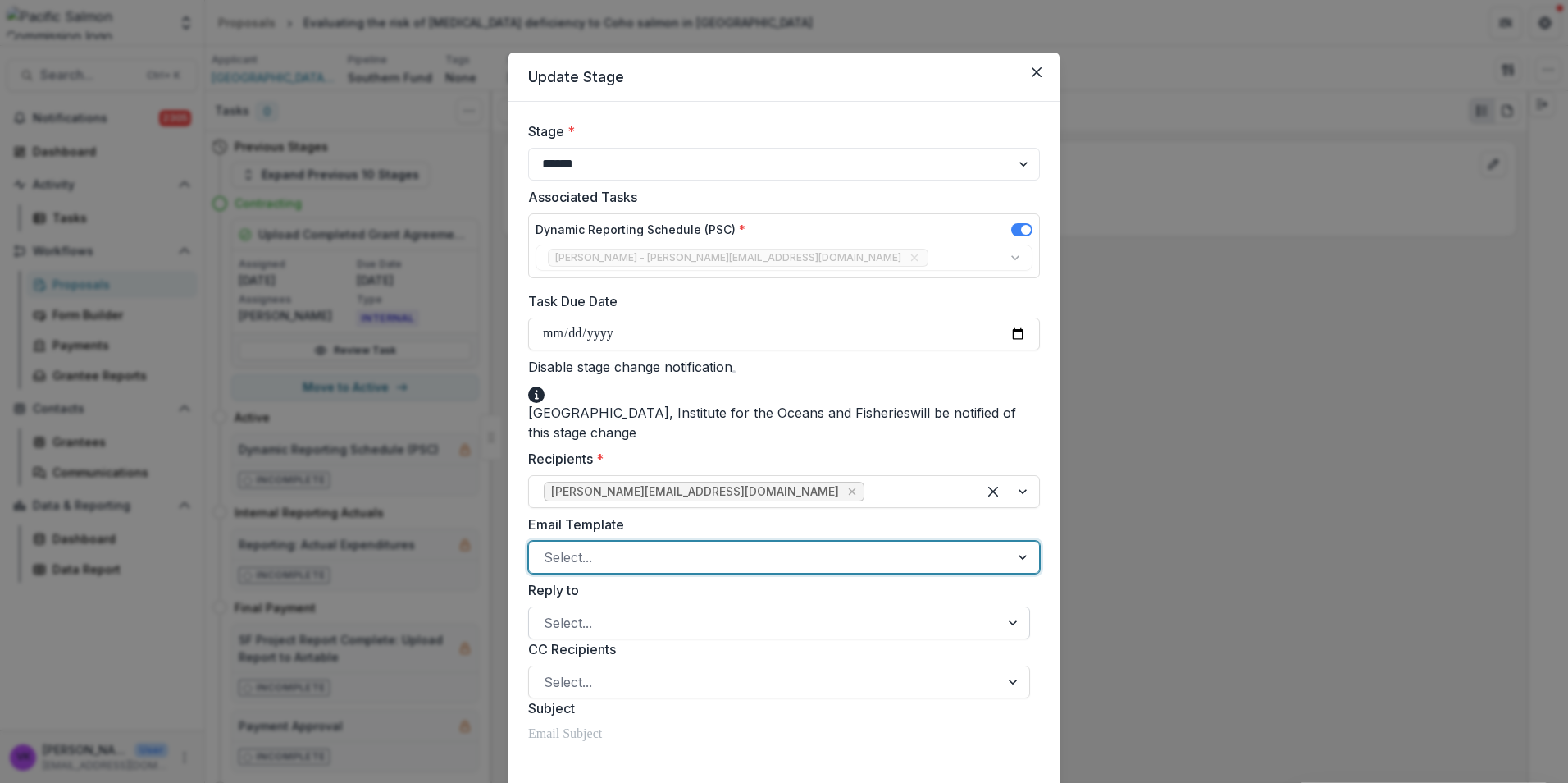
drag, startPoint x: 792, startPoint y: 632, endPoint x: 960, endPoint y: 640, distance: 168.2
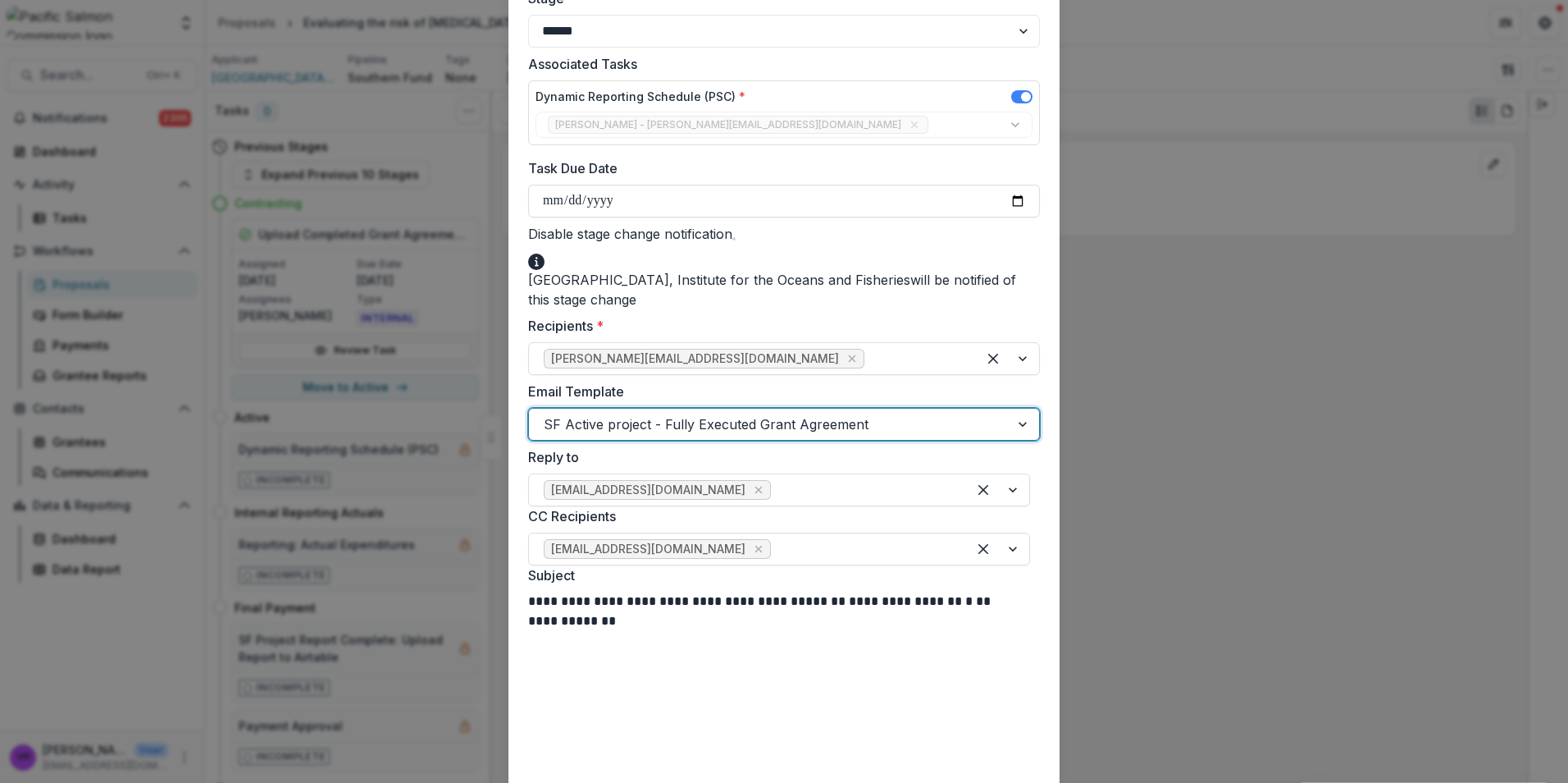
scroll to position [246, 0]
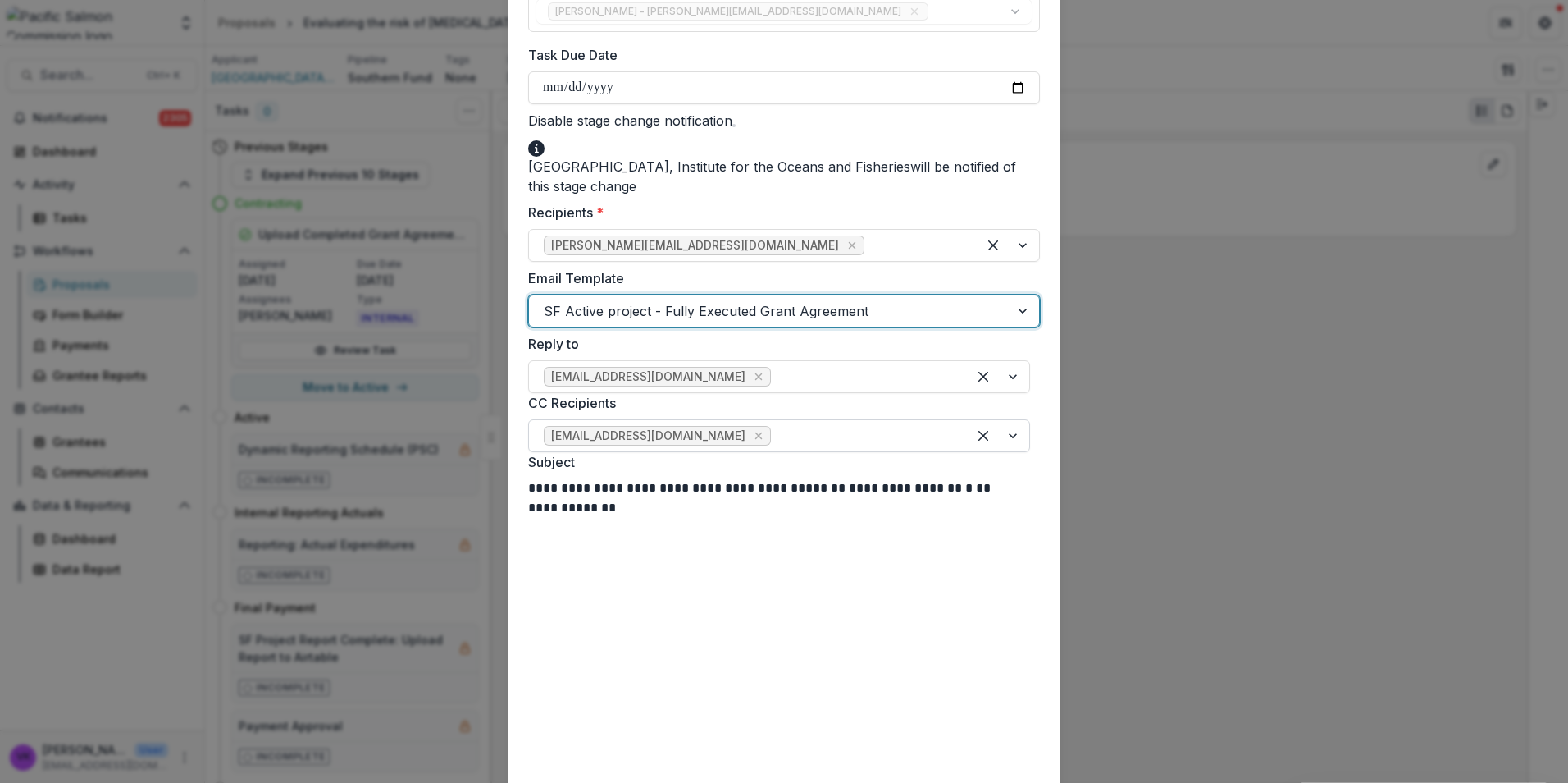
click at [729, 434] on div "funds@psc.org" at bounding box center [779, 436] width 502 height 33
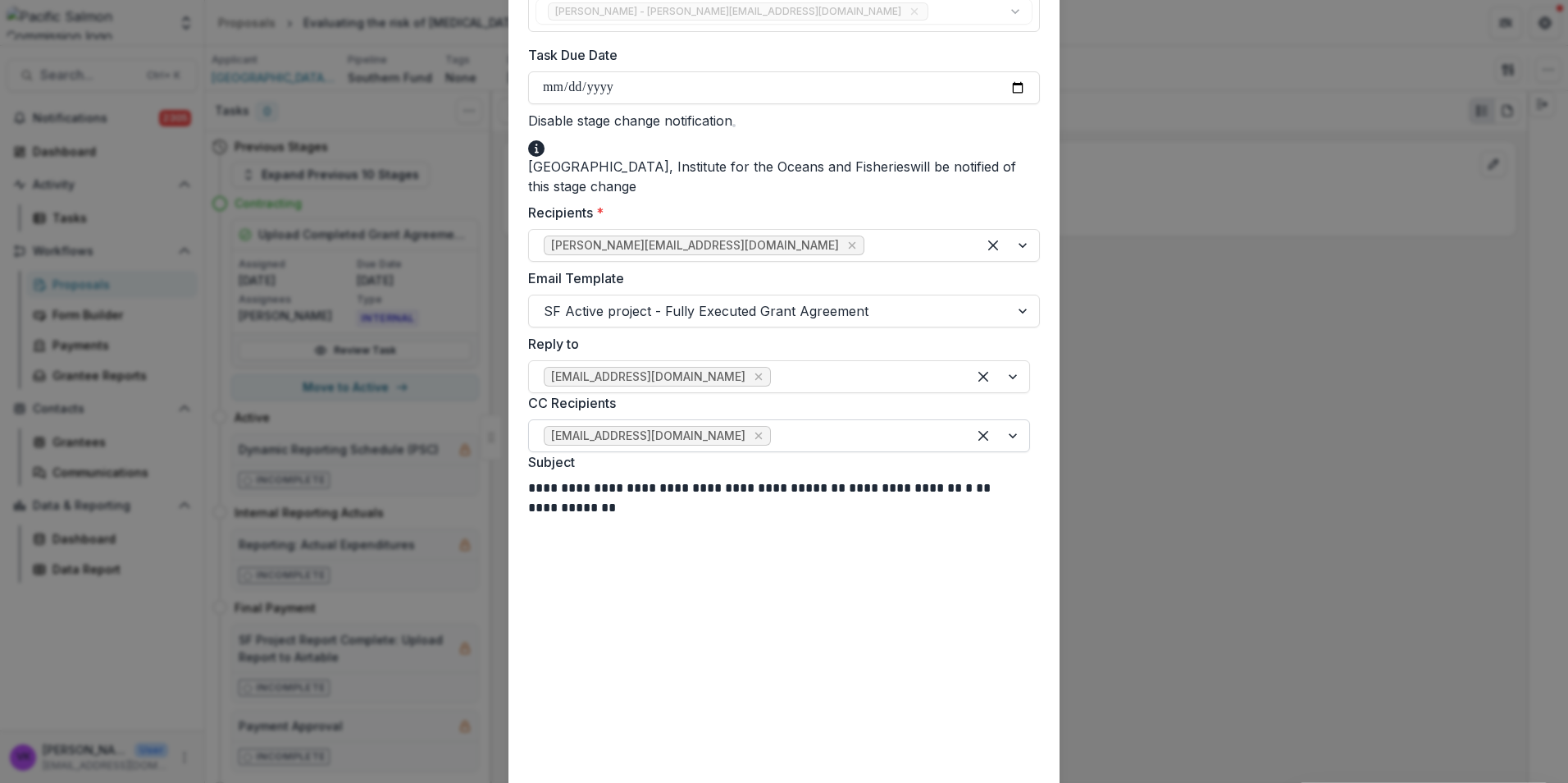
click at [775, 447] on div at bounding box center [863, 436] width 178 height 23
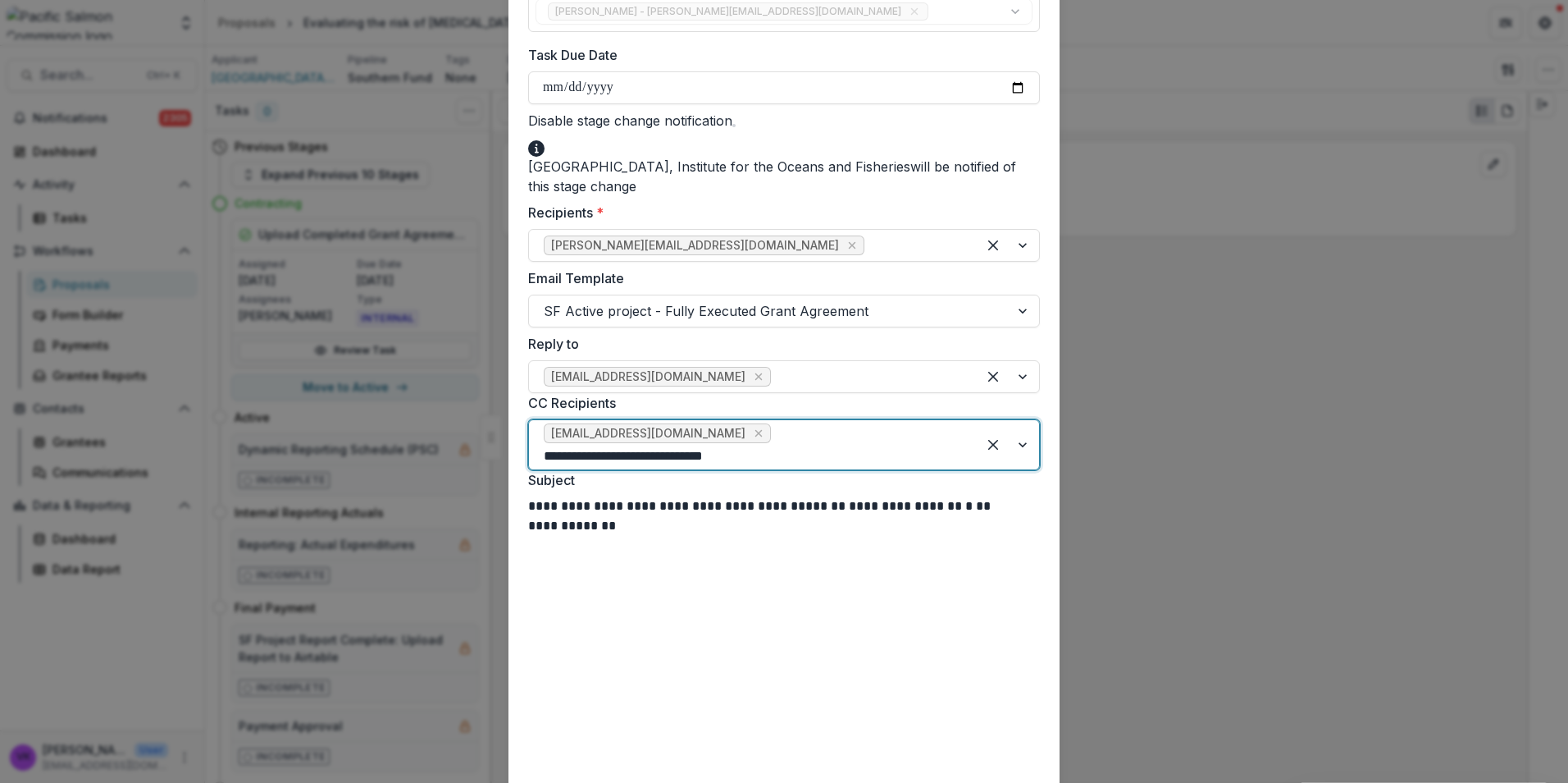
type input "**********"
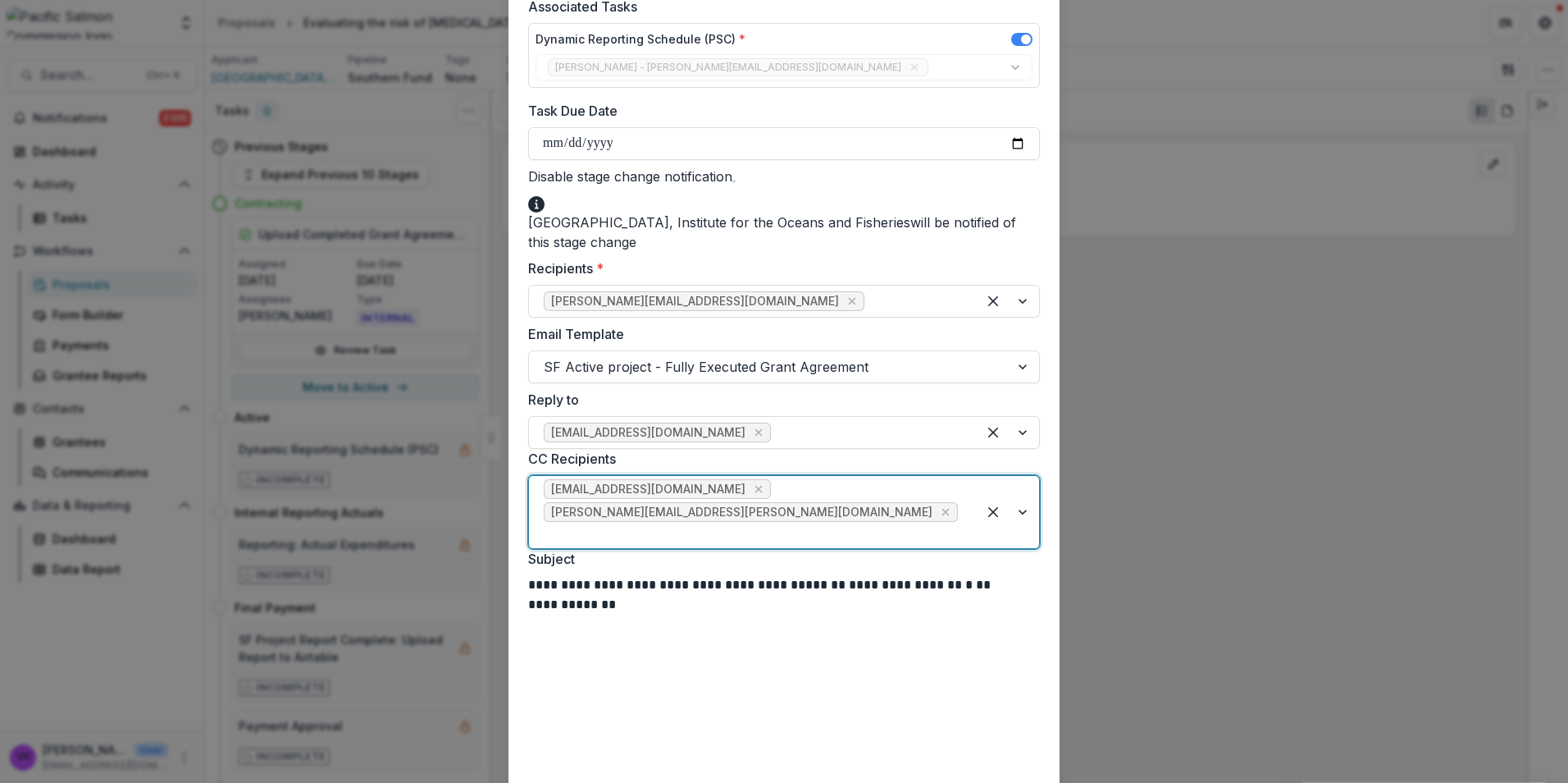
scroll to position [164, 0]
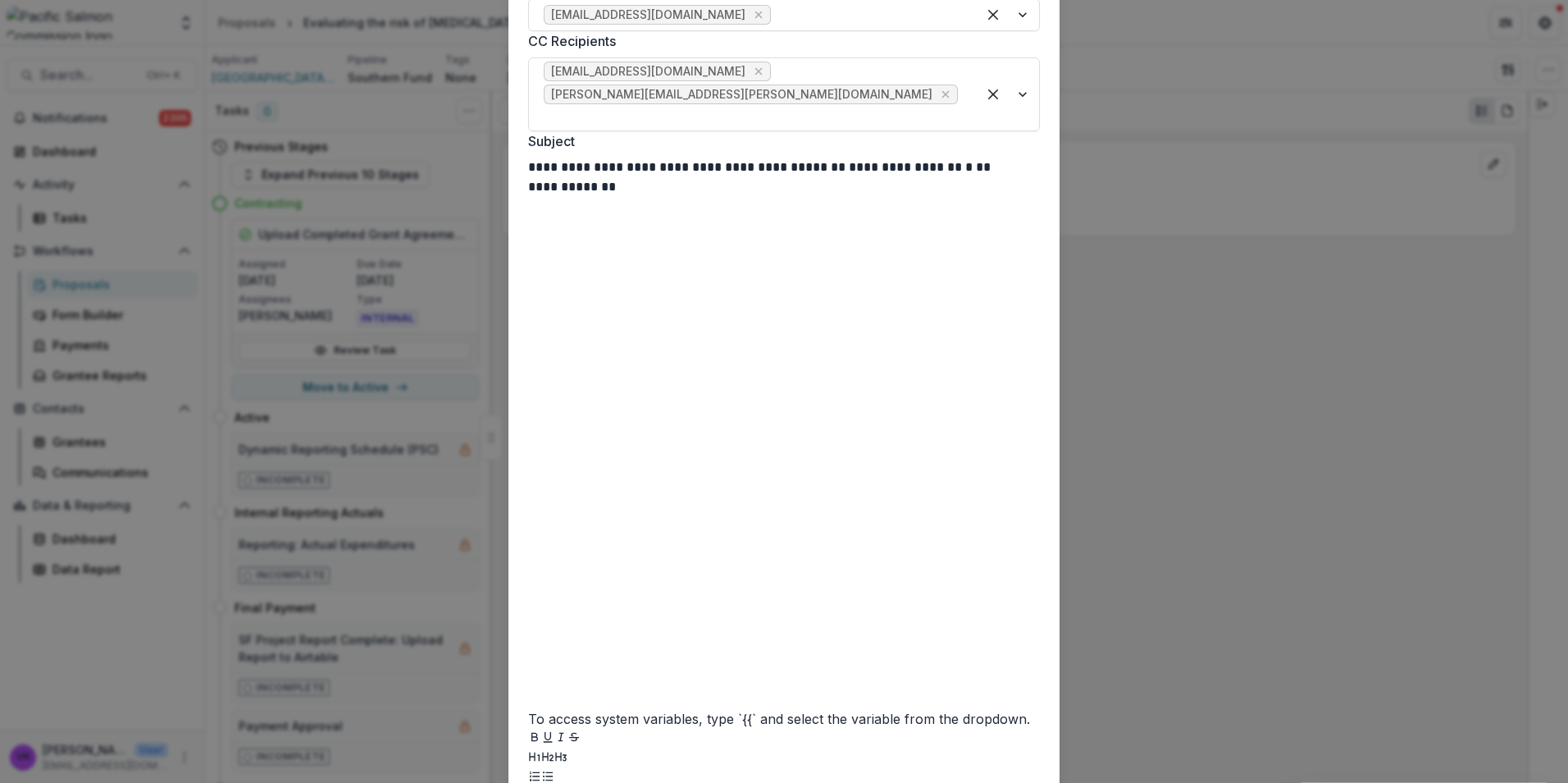
scroll to position [763, 0]
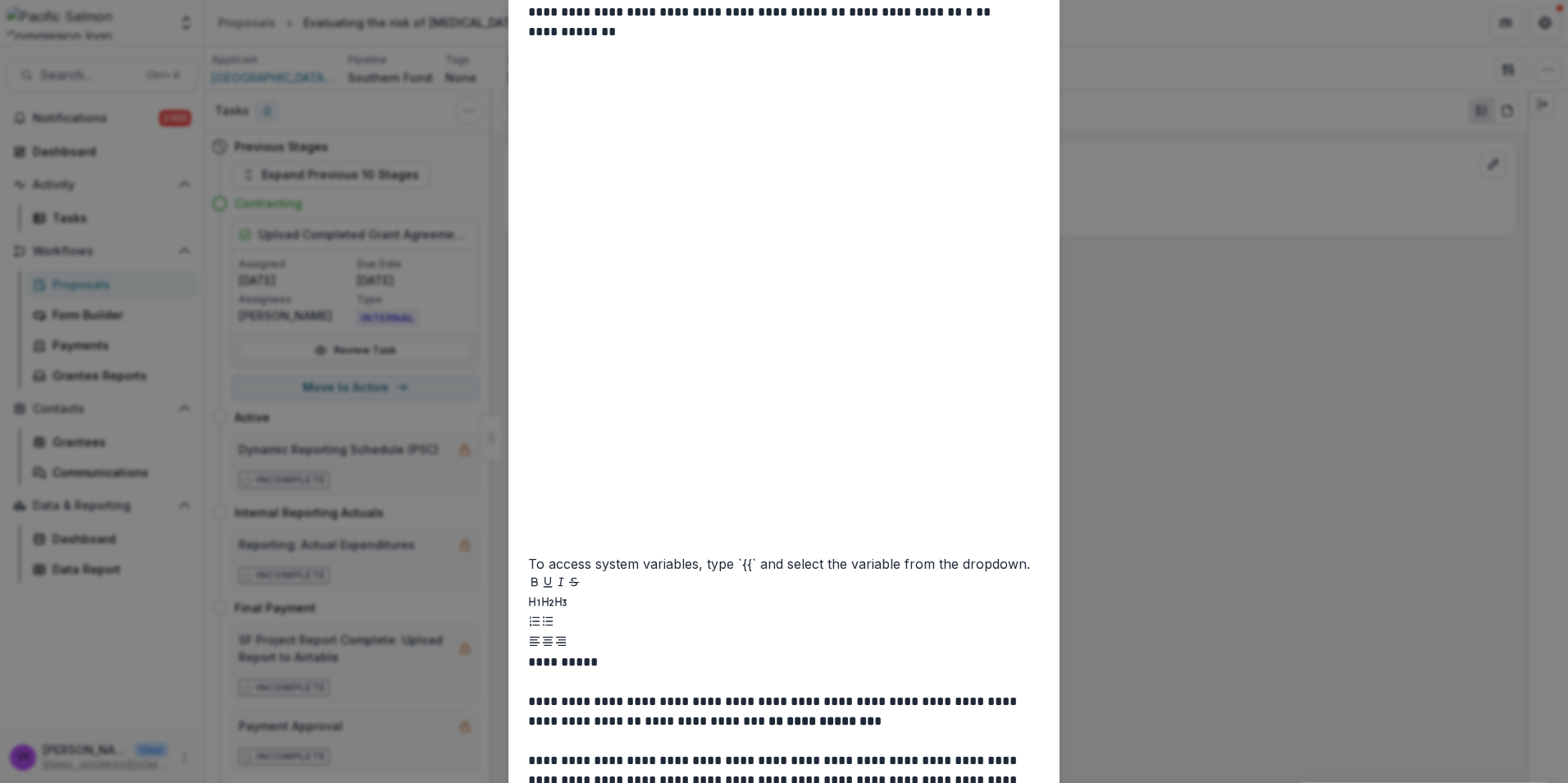
type input "**********"
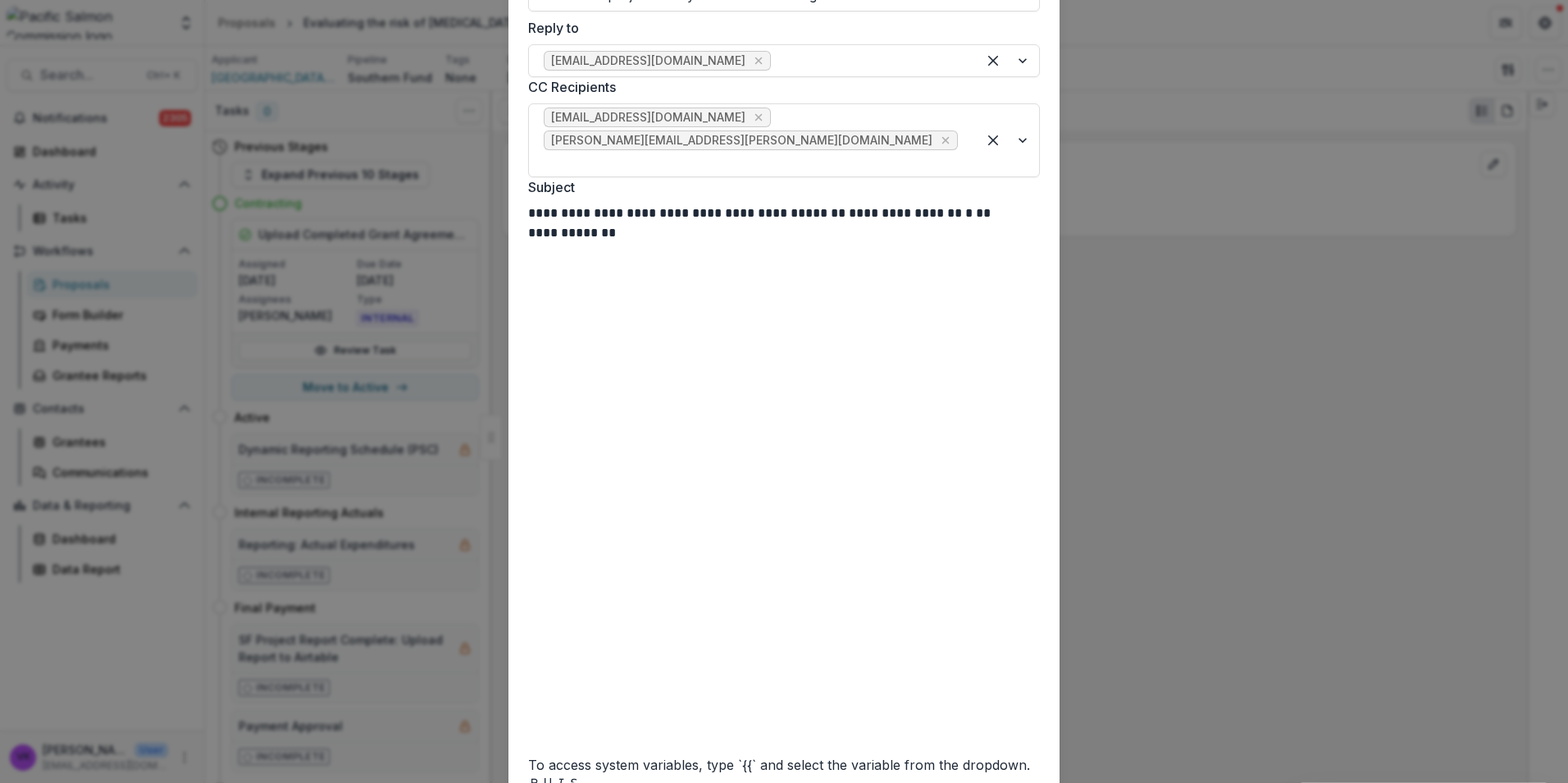
scroll to position [136, 0]
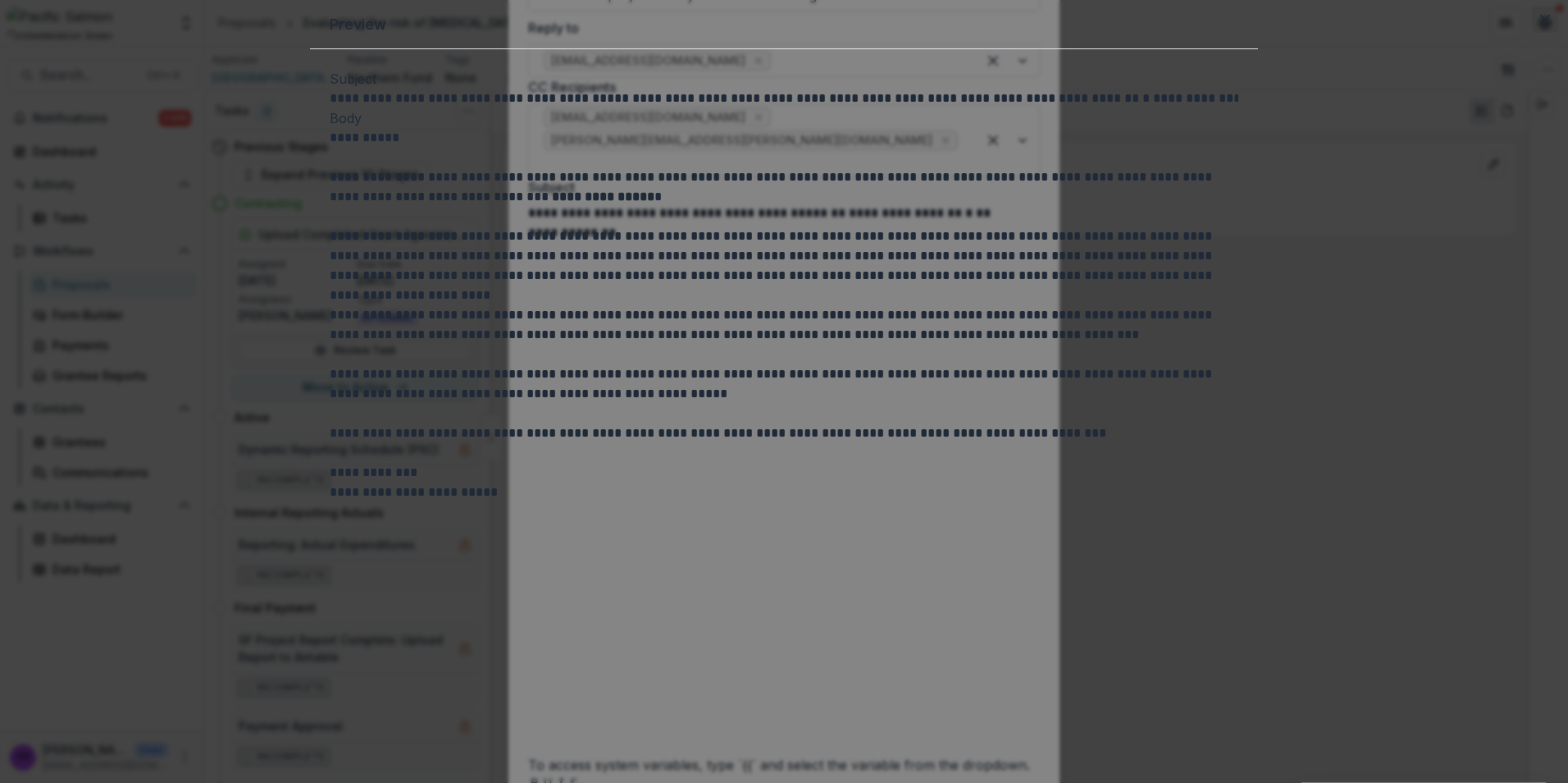
click at [1540, 25] on icon "Close" at bounding box center [1545, 20] width 10 height 10
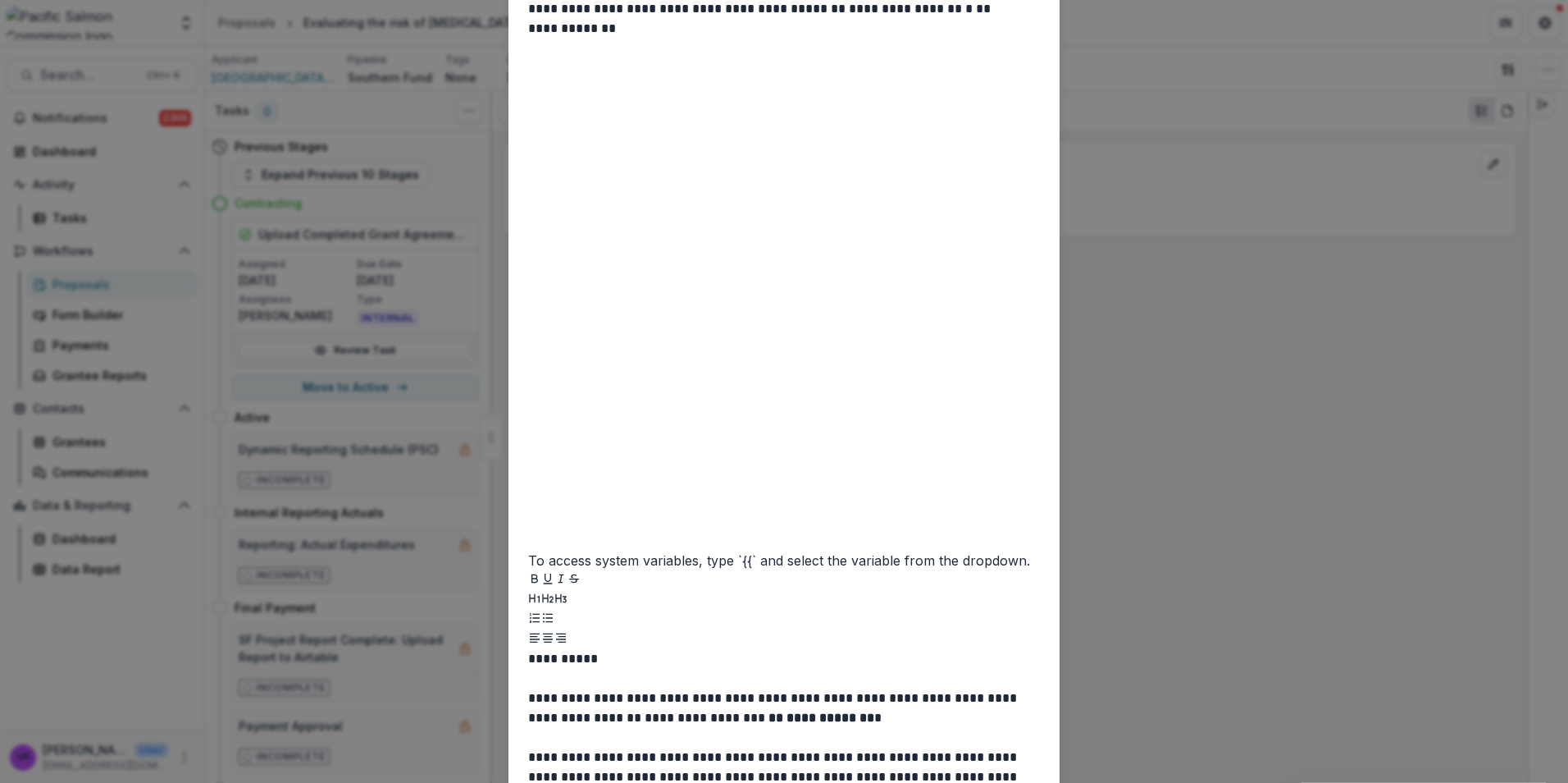
scroll to position [809, 0]
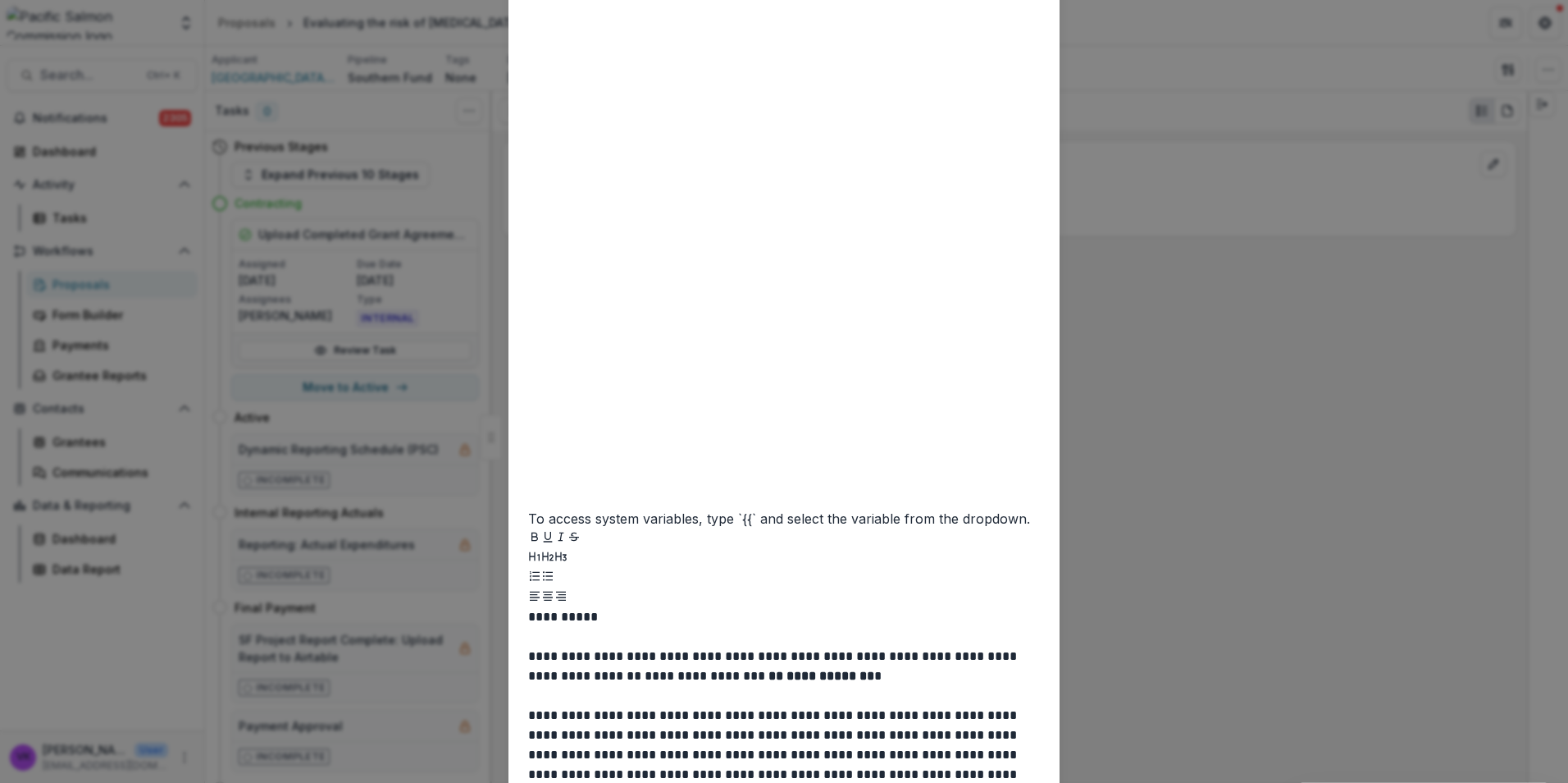
drag, startPoint x: 1015, startPoint y: 710, endPoint x: 1329, endPoint y: 715, distance: 314.0
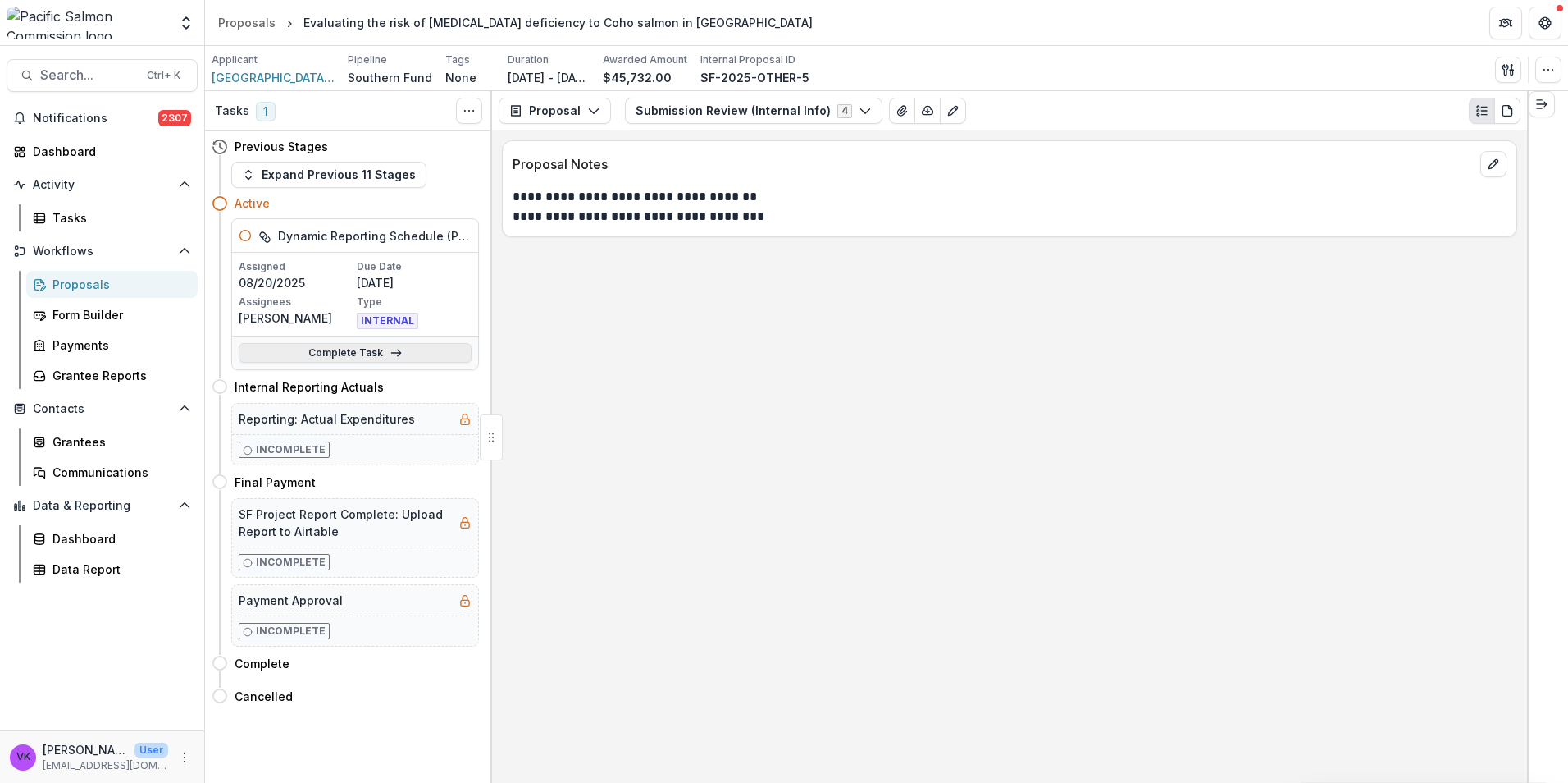
click at [355, 357] on link "Complete Task" at bounding box center [355, 353] width 233 height 20
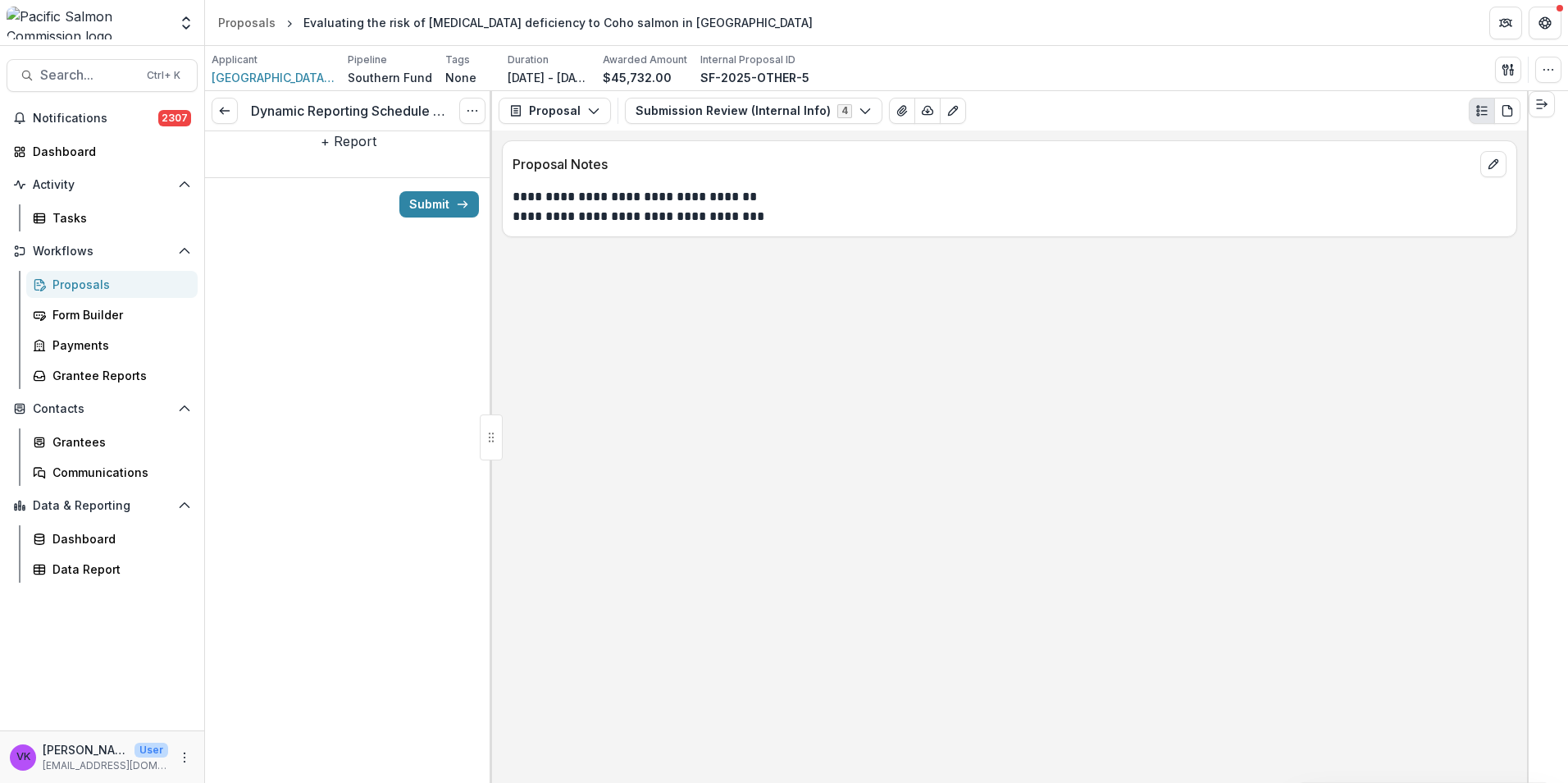
click at [355, 151] on button "+ Report" at bounding box center [349, 141] width 56 height 20
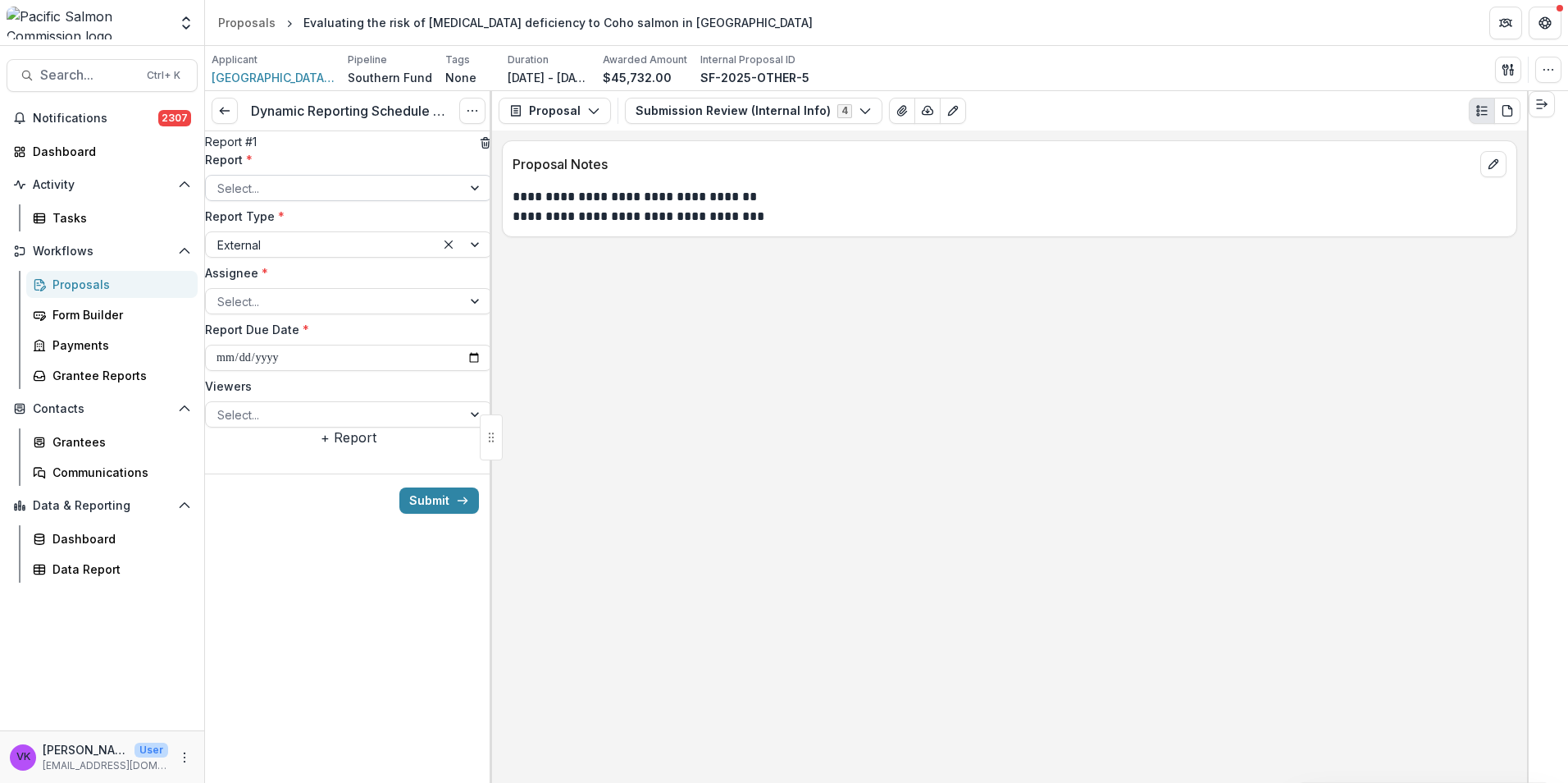
click at [465, 200] on div at bounding box center [477, 188] width 30 height 25
click at [450, 314] on div "Select..." at bounding box center [333, 301] width 256 height 24
click at [467, 314] on div at bounding box center [463, 301] width 56 height 25
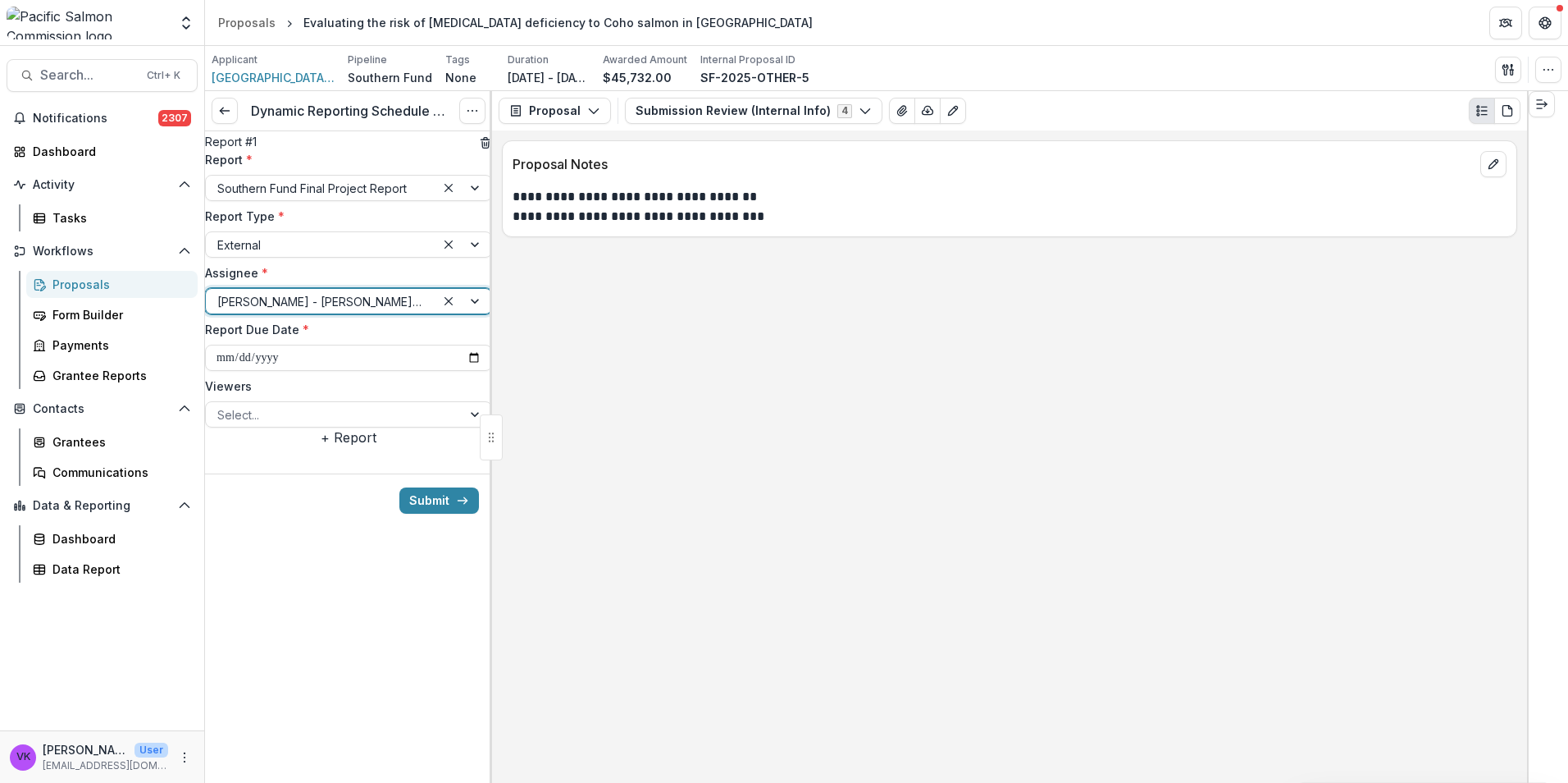
click at [646, 389] on div "**********" at bounding box center [1010, 456] width 1035 height 652
click at [463, 314] on div at bounding box center [463, 301] width 56 height 25
click at [584, 366] on div "**********" at bounding box center [1010, 456] width 1035 height 652
click at [468, 314] on div at bounding box center [463, 301] width 56 height 25
click at [469, 371] on input "**********" at bounding box center [348, 358] width 287 height 26
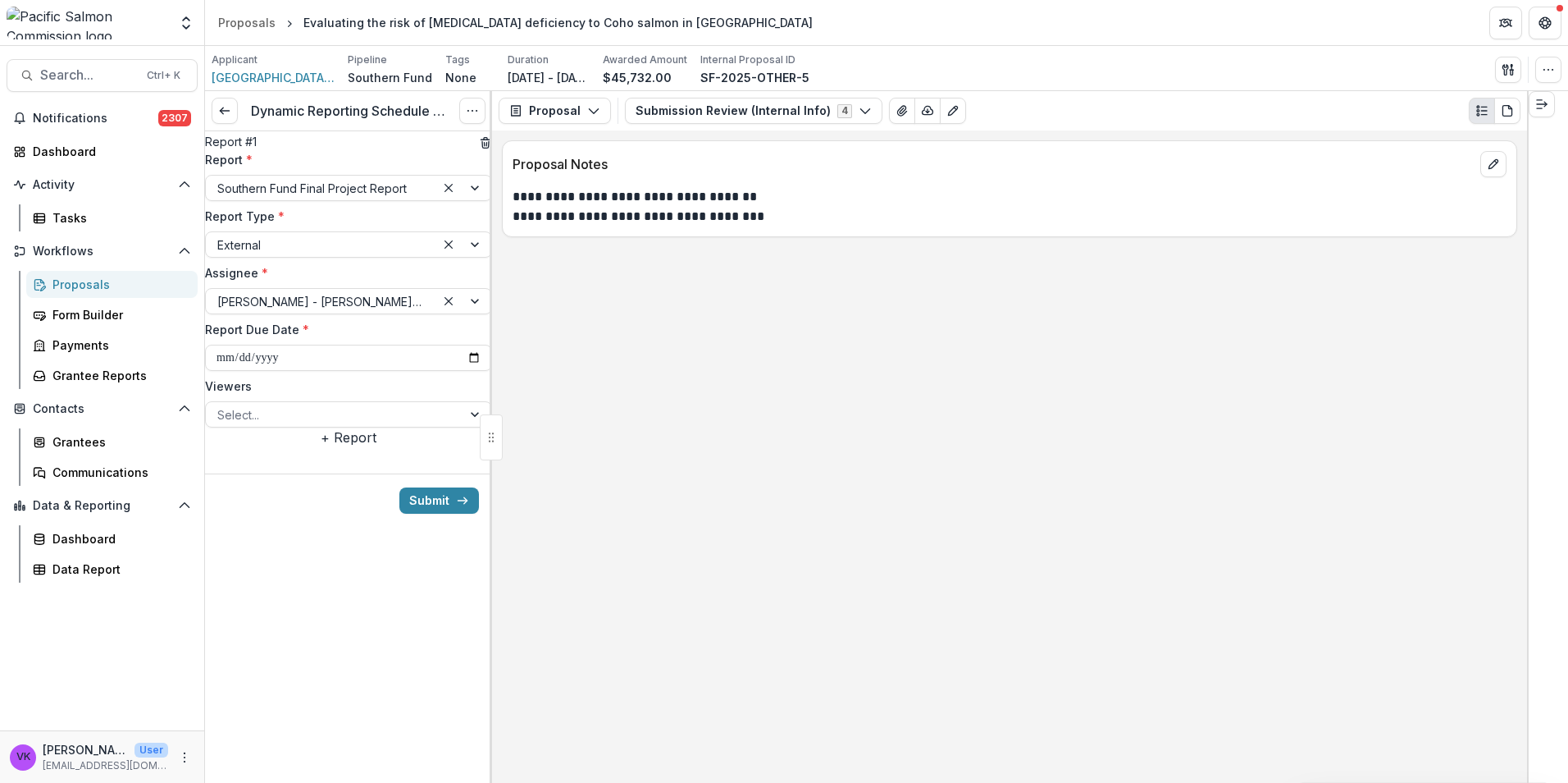
type input "**********"
click at [453, 426] on div "Select..." at bounding box center [333, 414] width 256 height 24
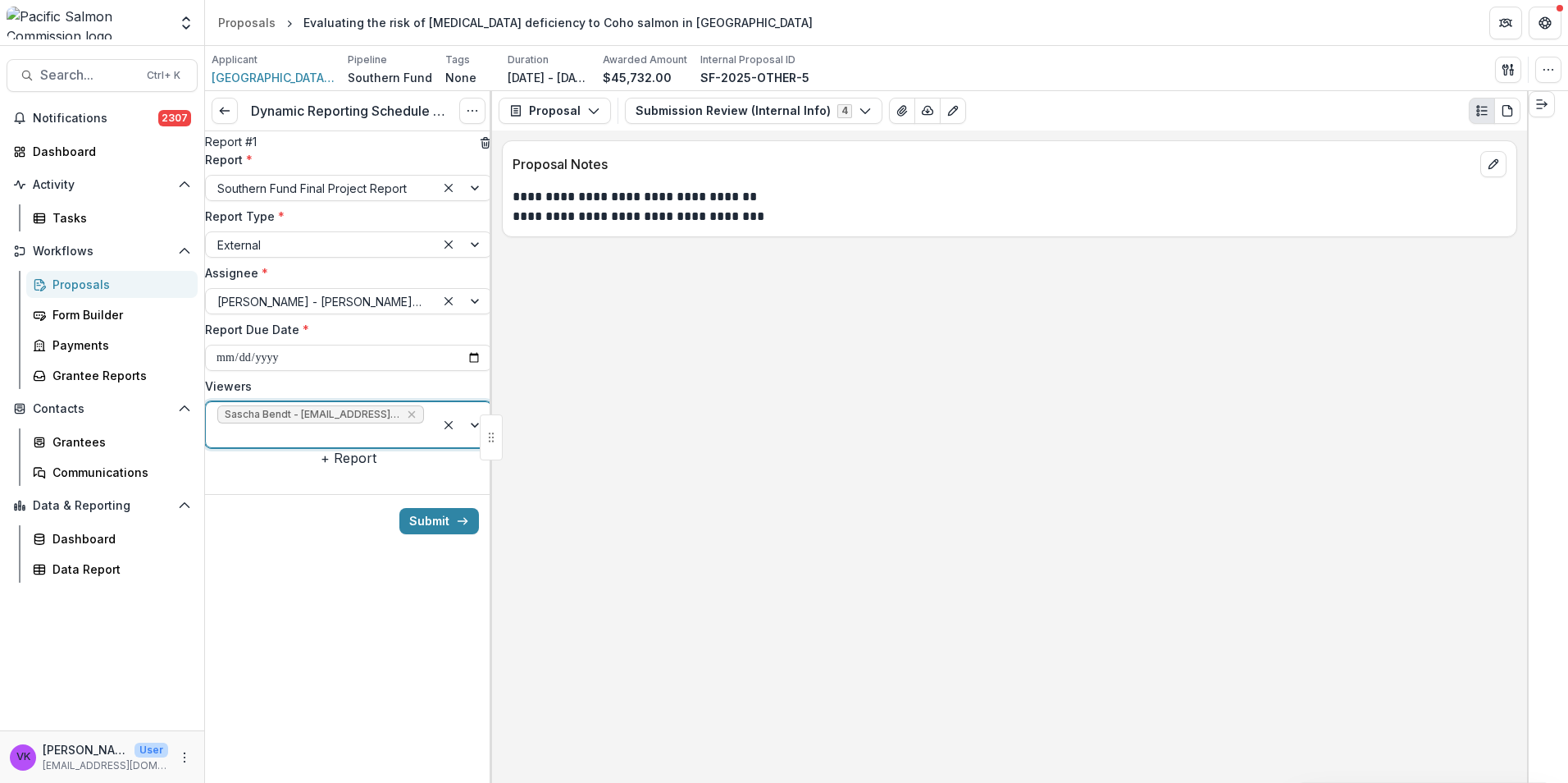
click at [474, 443] on div at bounding box center [463, 424] width 56 height 45
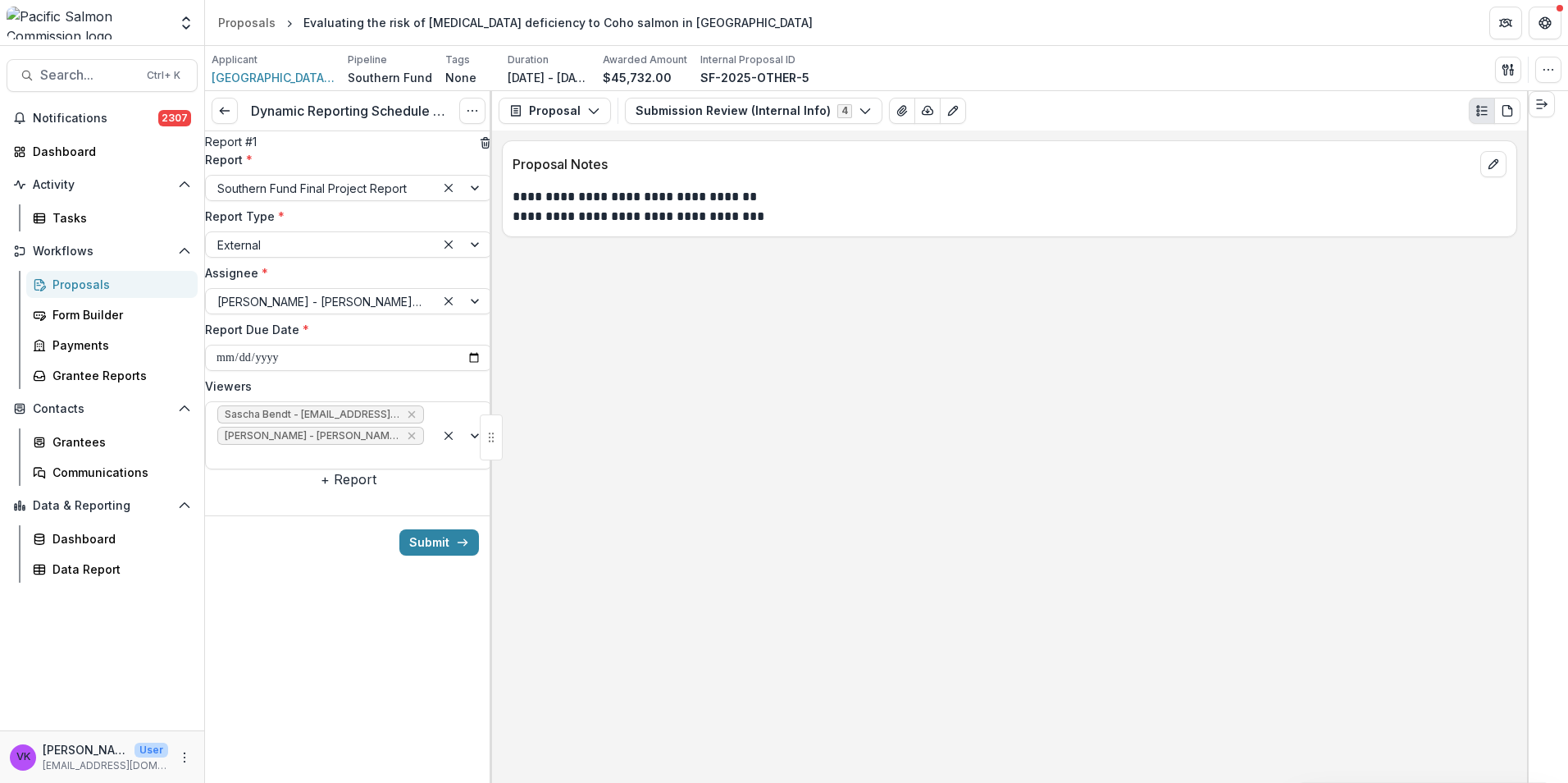
click at [353, 489] on button "+ Report" at bounding box center [349, 479] width 56 height 20
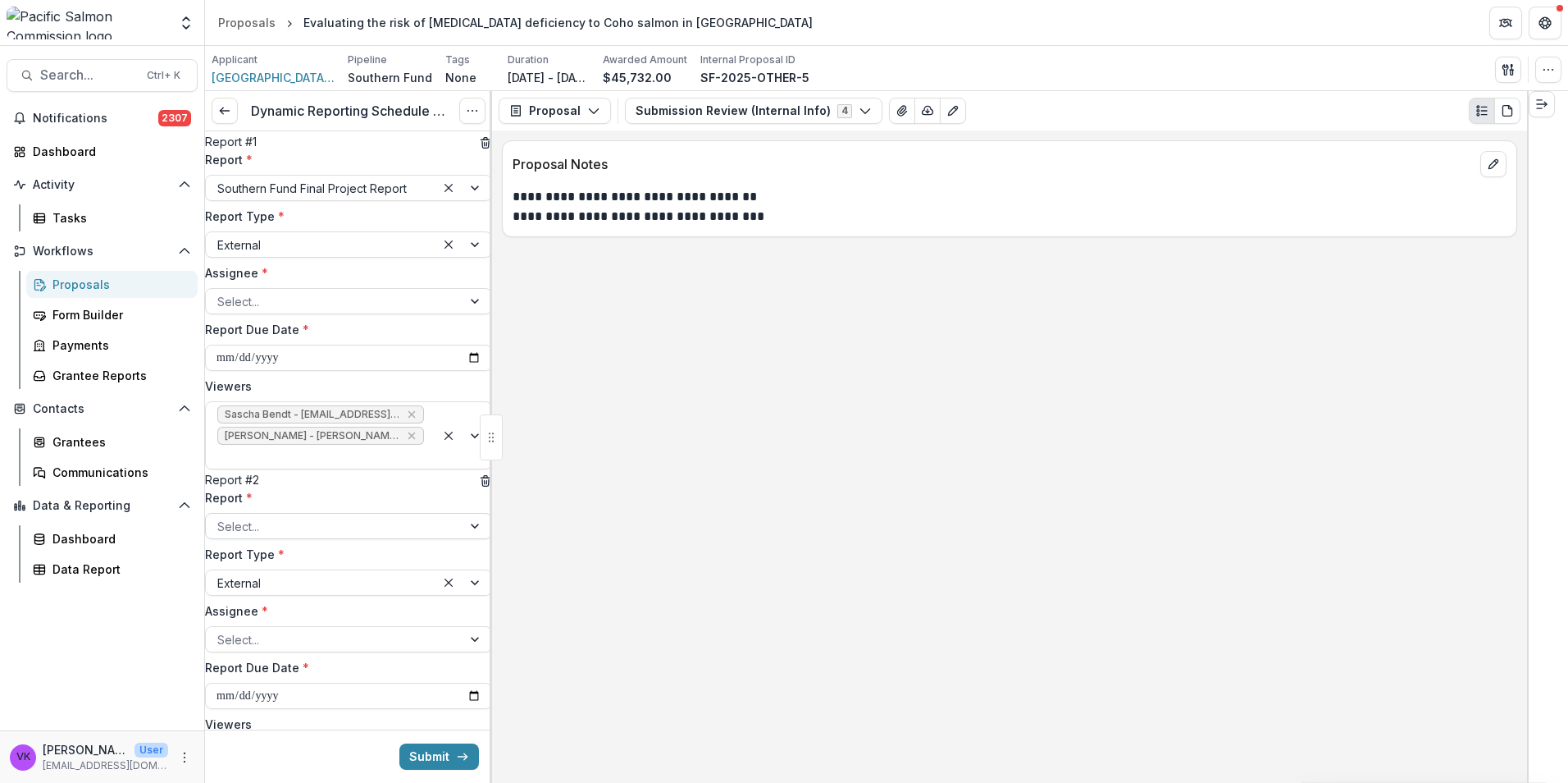
click at [462, 538] on div at bounding box center [477, 526] width 30 height 25
click at [468, 651] on div at bounding box center [477, 639] width 30 height 25
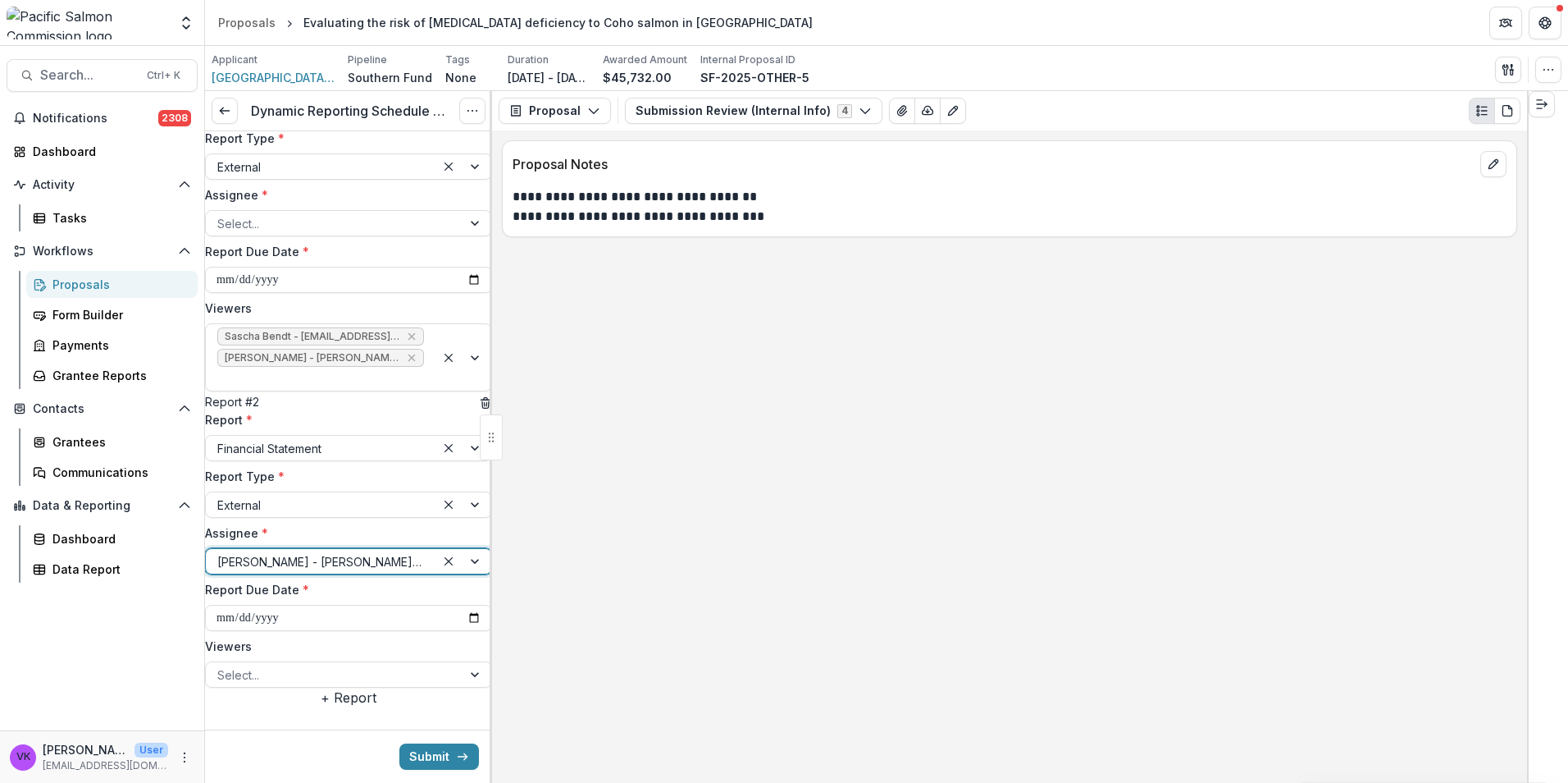
scroll to position [166, 0]
click at [459, 600] on input "**********" at bounding box center [348, 613] width 287 height 26
type input "**********"
click at [465, 658] on div at bounding box center [477, 670] width 30 height 25
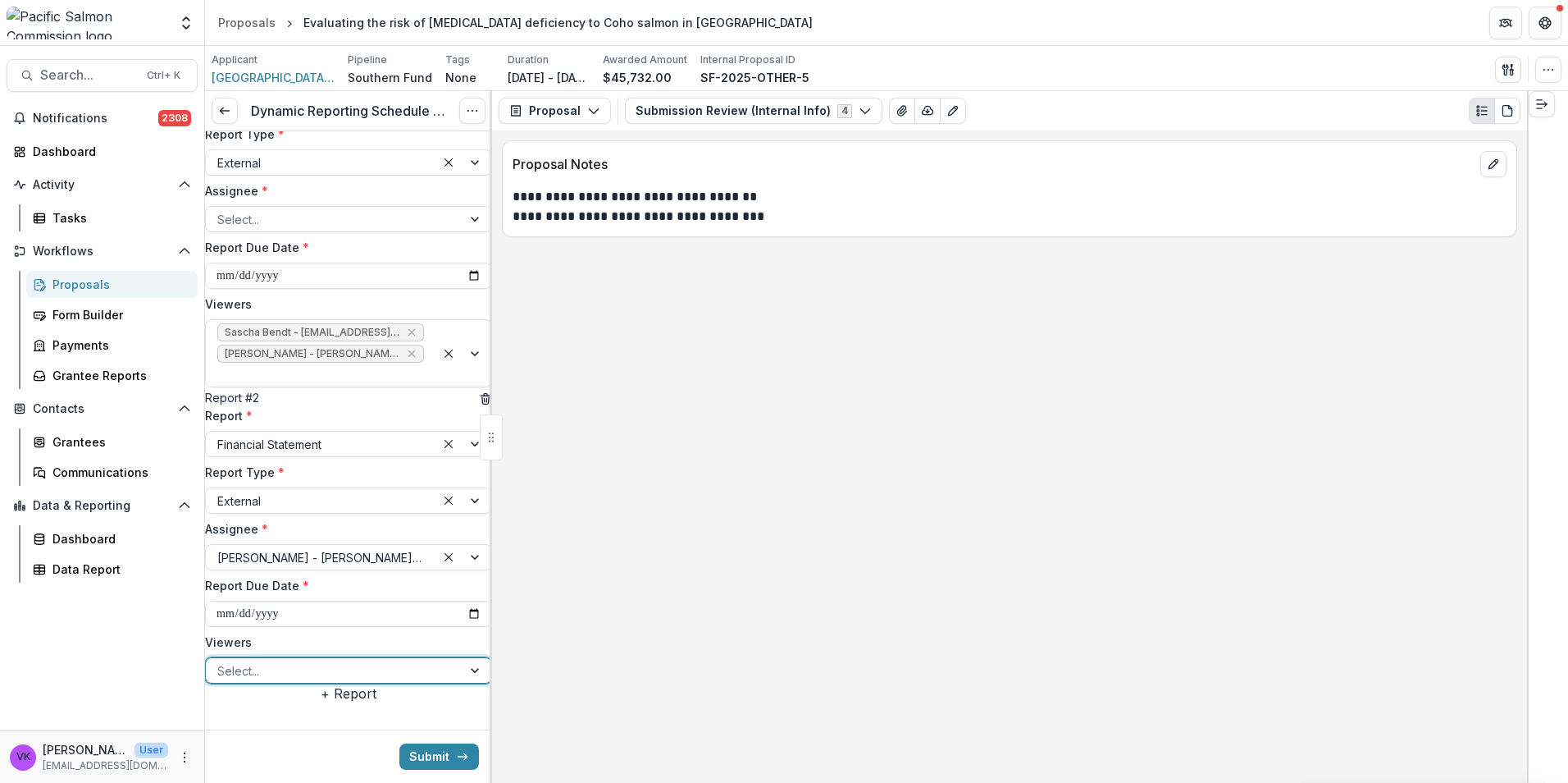
drag, startPoint x: 348, startPoint y: 664, endPoint x: 375, endPoint y: 659, distance: 27.5
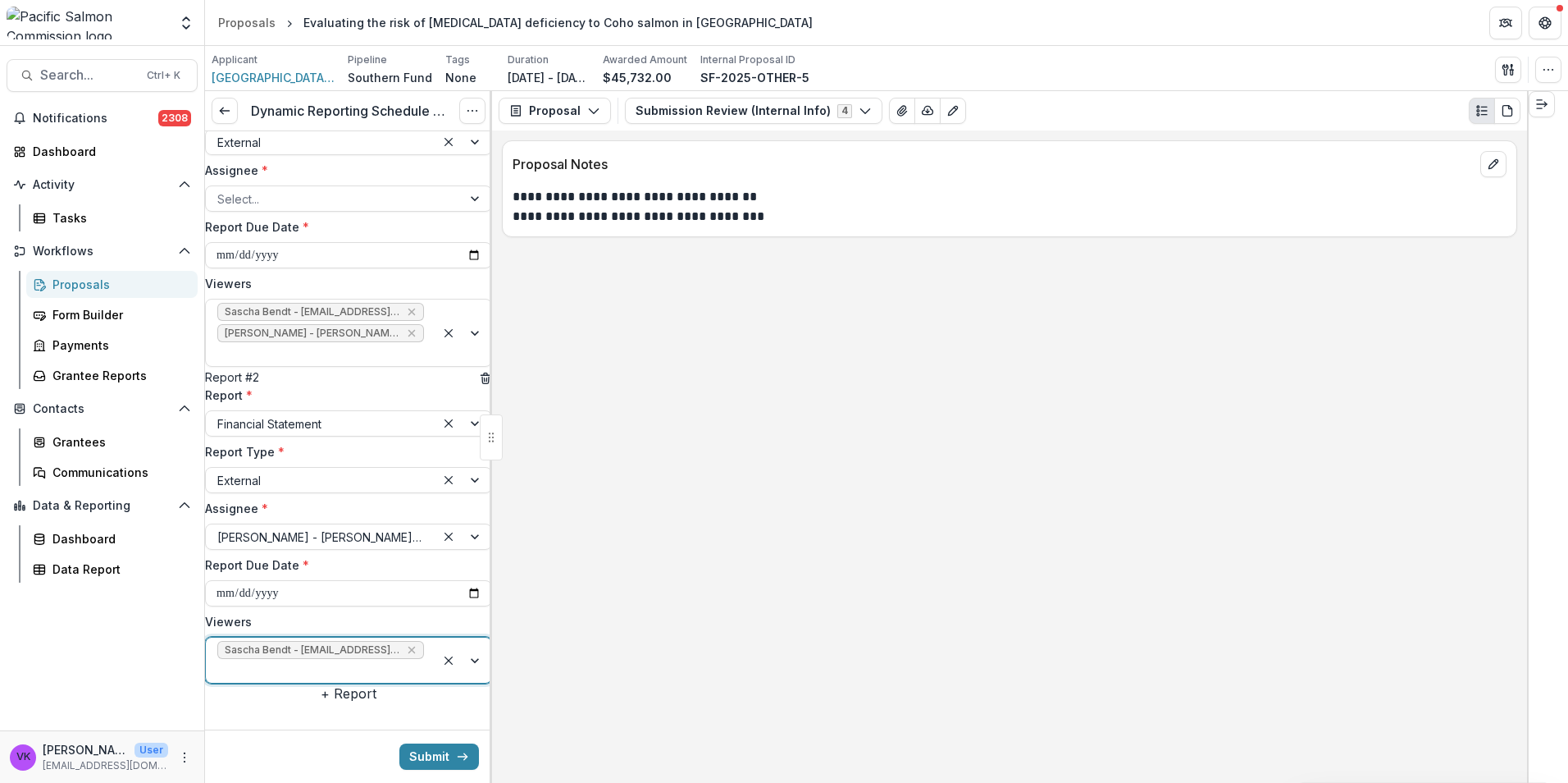
click at [467, 637] on div at bounding box center [463, 659] width 56 height 45
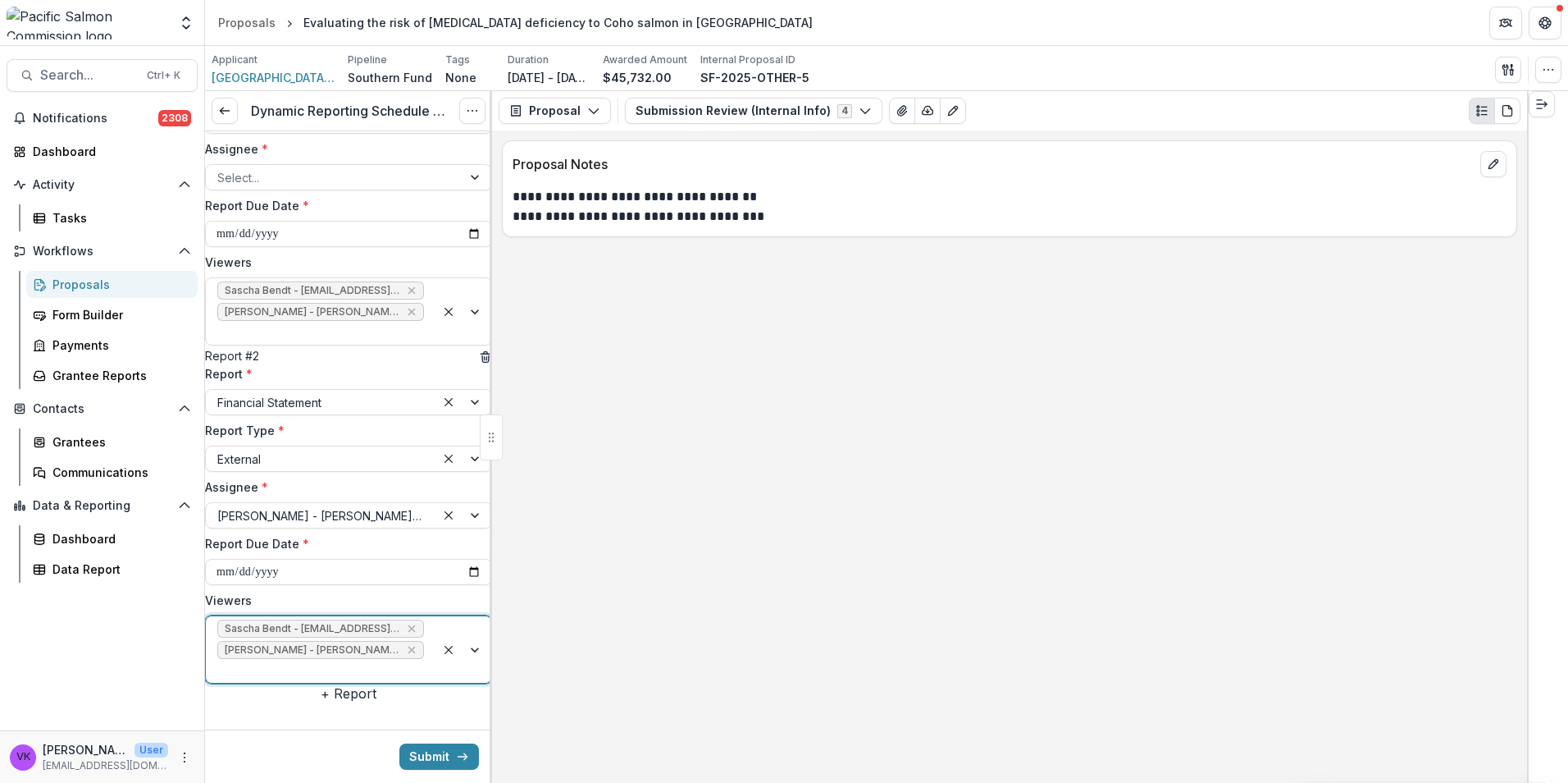
scroll to position [188, 0]
drag, startPoint x: 435, startPoint y: 753, endPoint x: 773, endPoint y: 733, distance: 338.6
click at [435, 753] on button "Submit" at bounding box center [439, 757] width 80 height 26
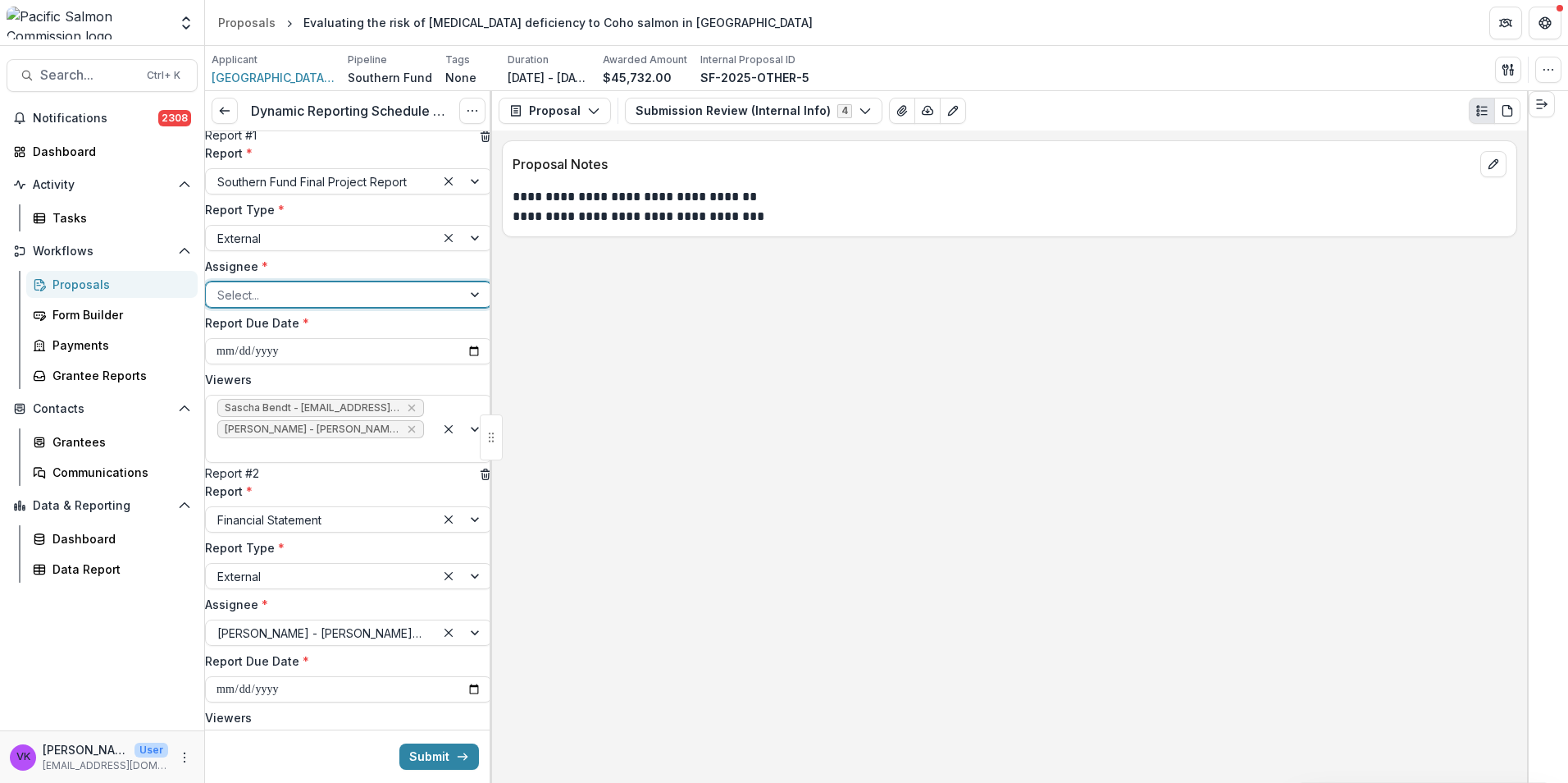
scroll to position [0, 0]
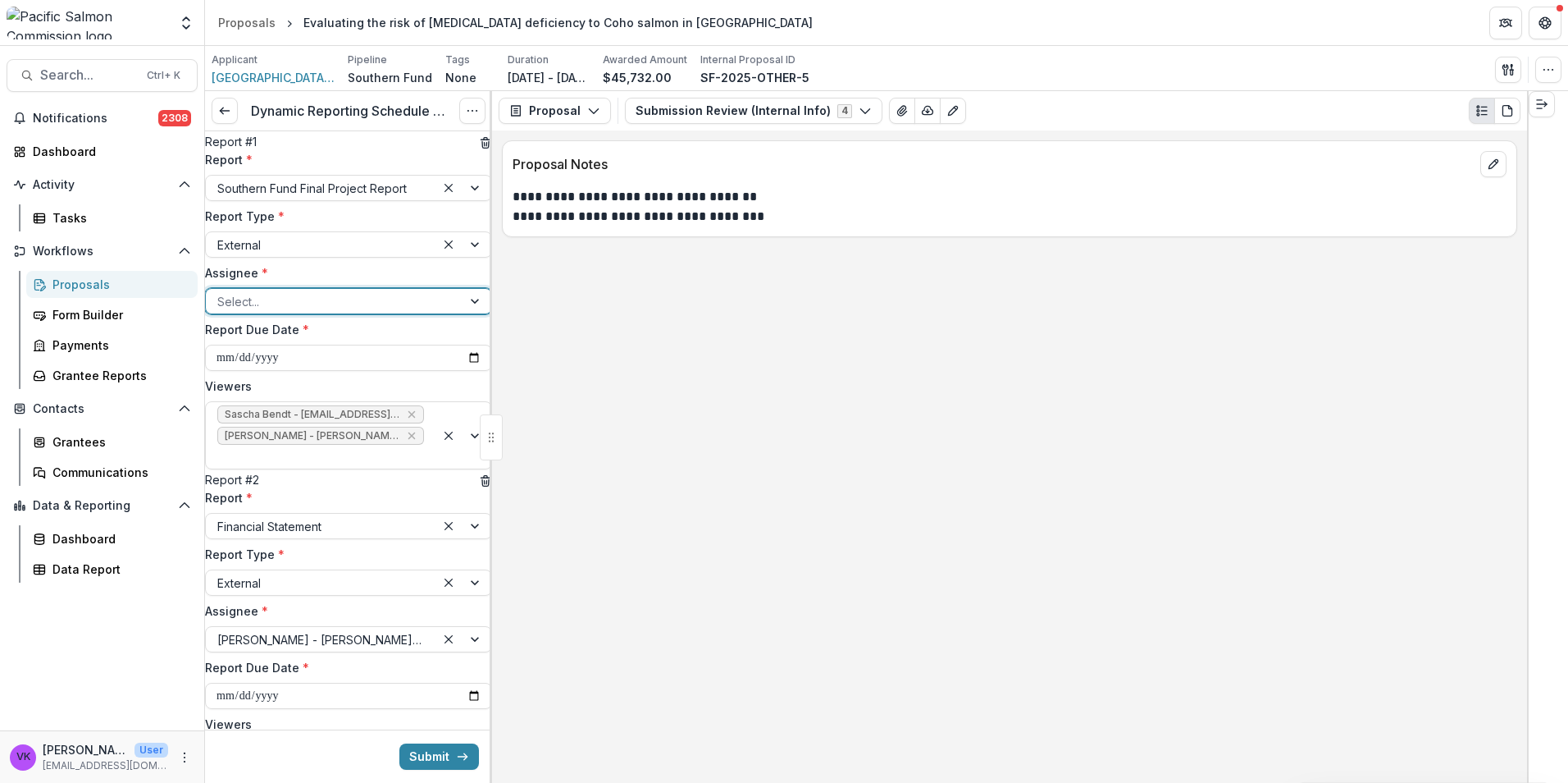
click at [462, 314] on div at bounding box center [477, 301] width 30 height 25
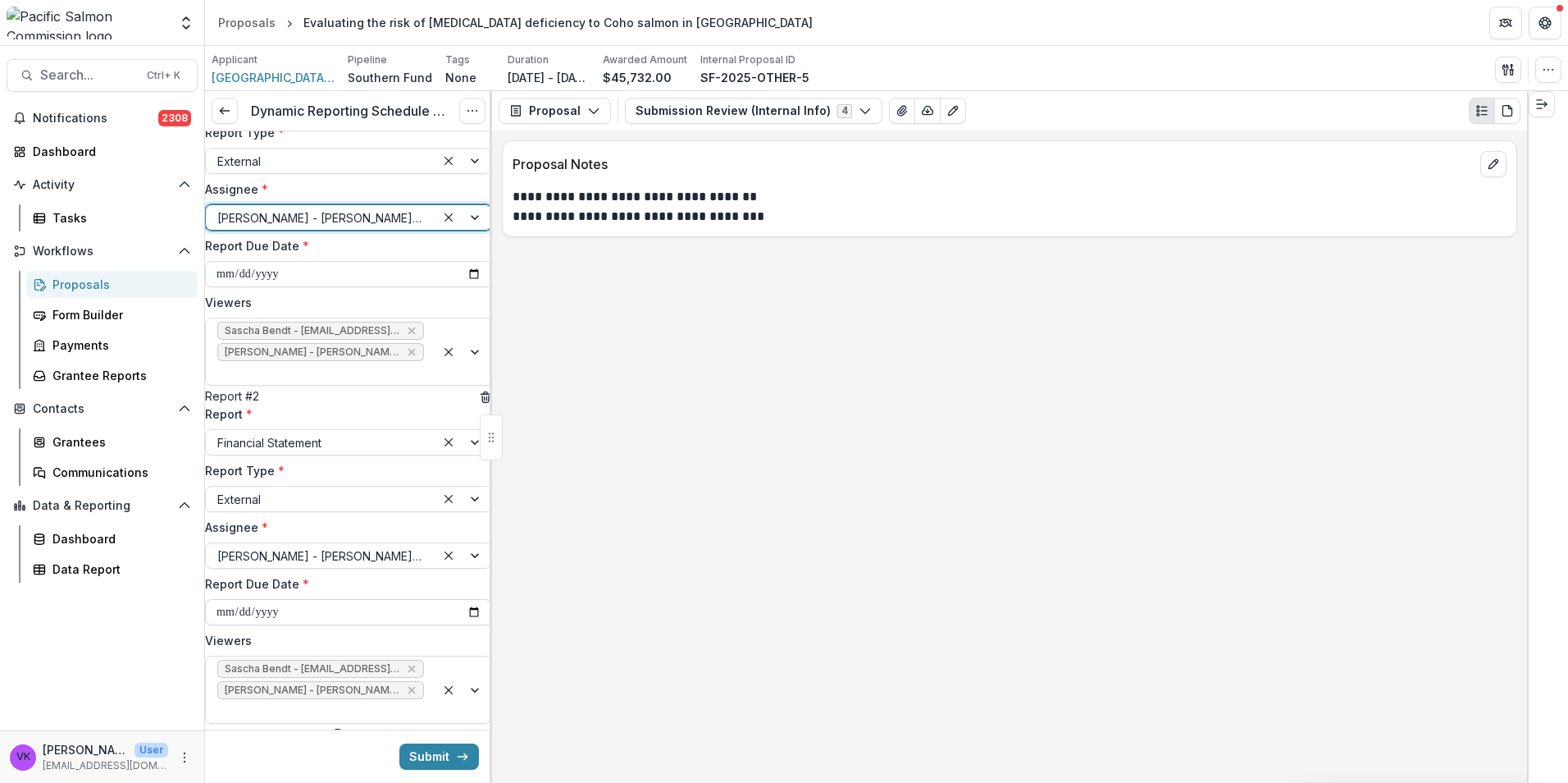
scroll to position [188, 0]
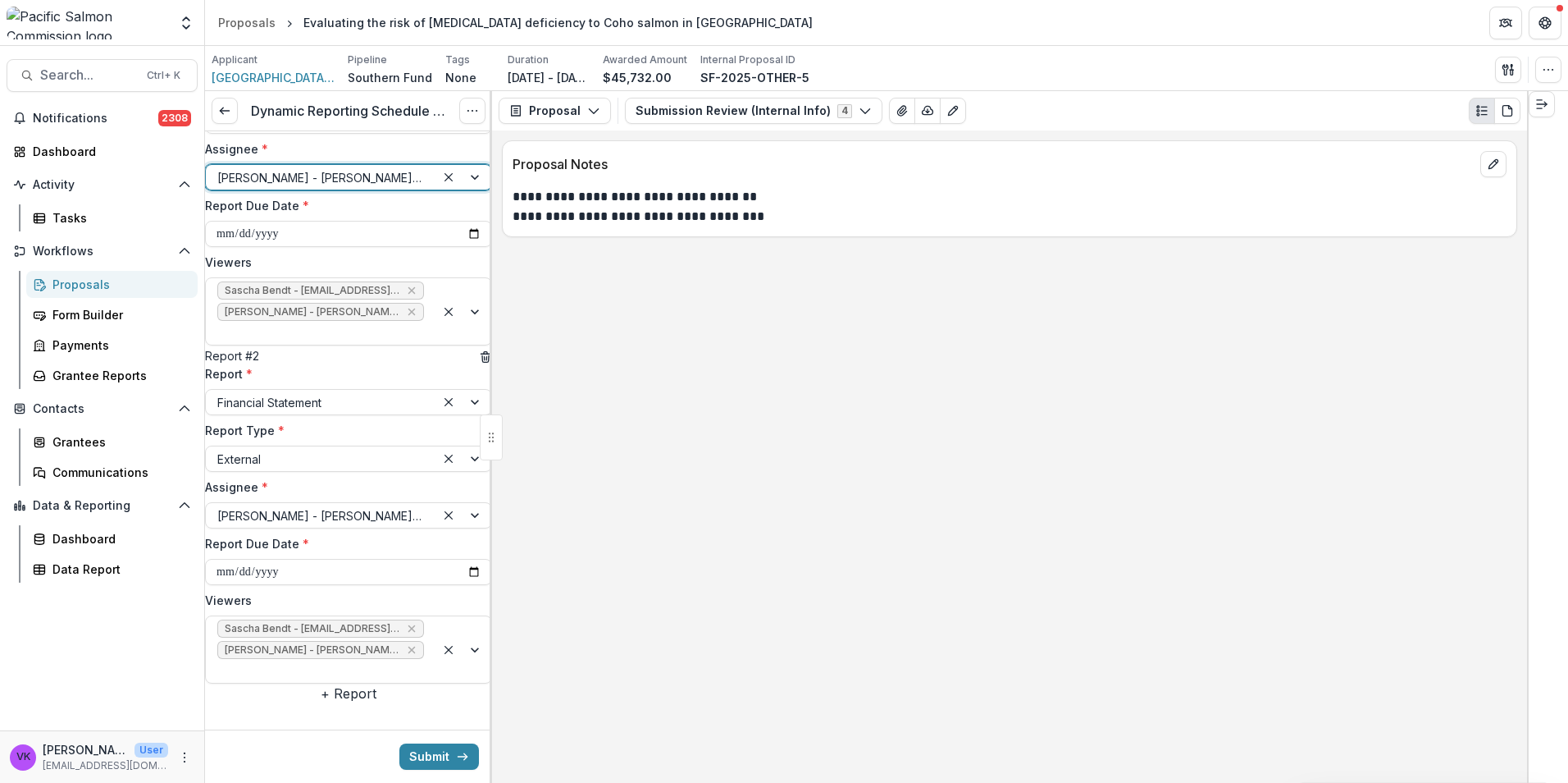
click at [436, 754] on button "Submit" at bounding box center [439, 757] width 80 height 26
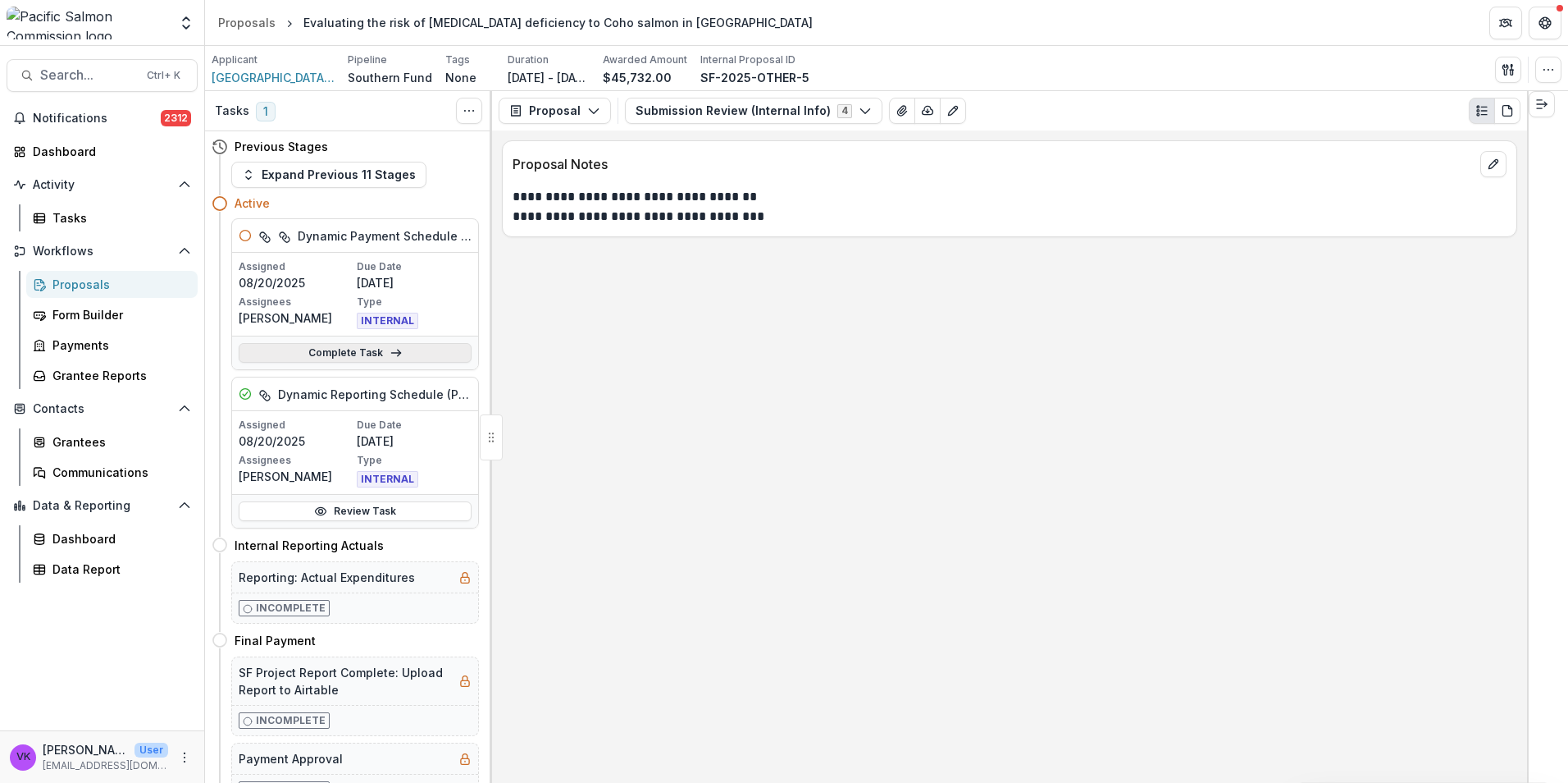
click at [361, 361] on link "Complete Task" at bounding box center [355, 353] width 233 height 20
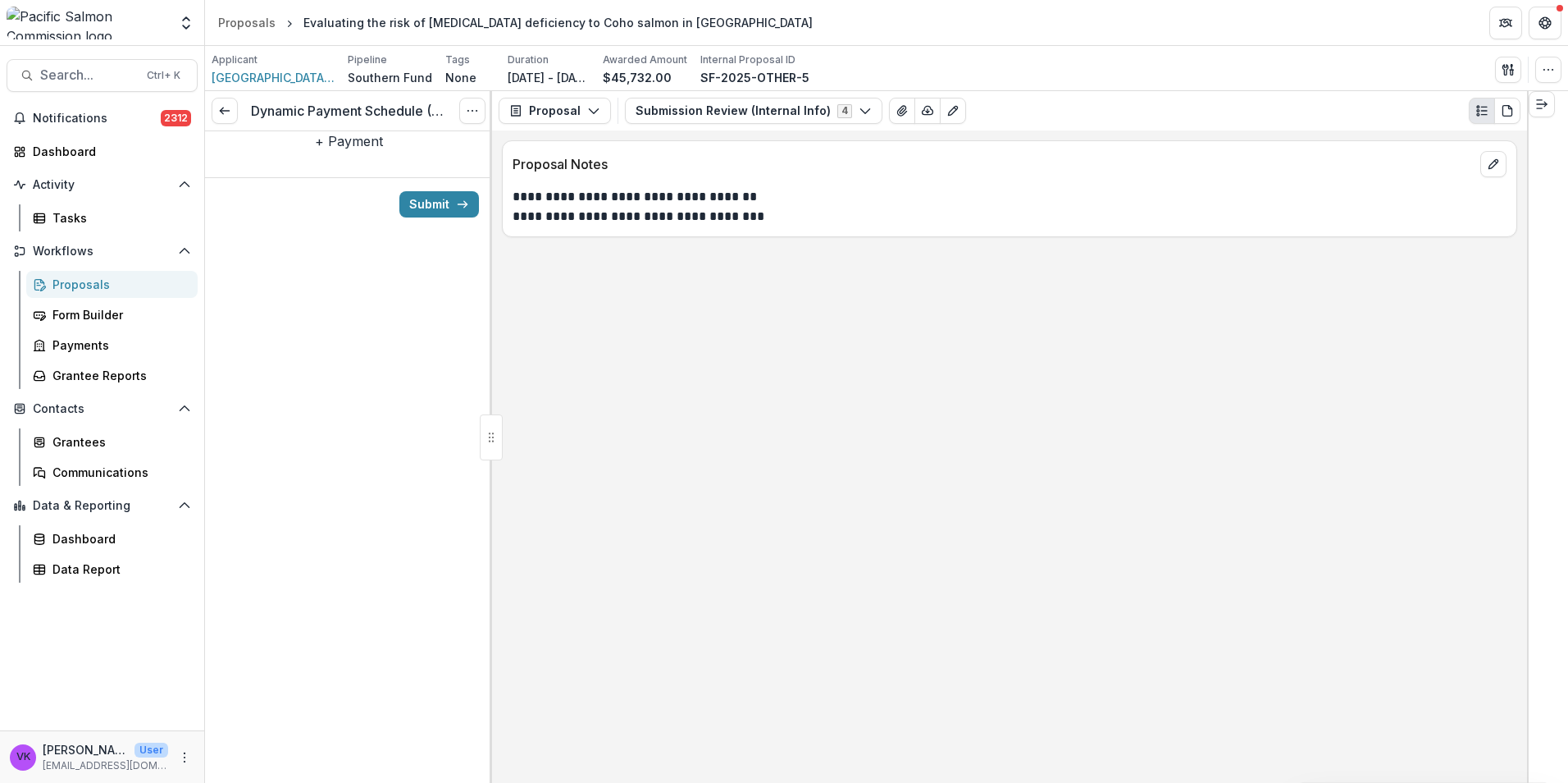
click at [351, 151] on button "+ Payment" at bounding box center [349, 141] width 68 height 20
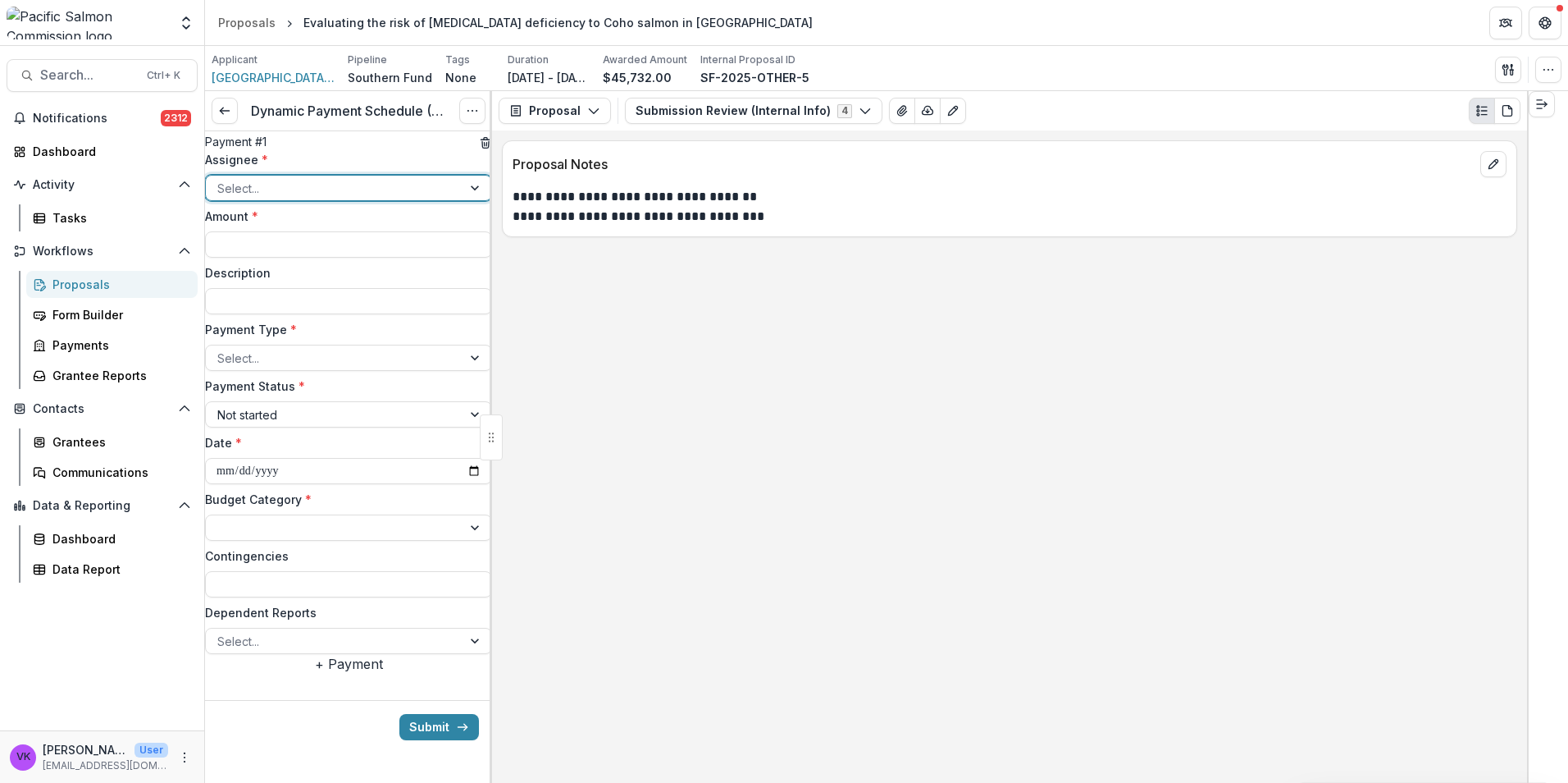
click at [348, 198] on div at bounding box center [333, 188] width 233 height 21
click at [419, 258] on input "Amount *" at bounding box center [348, 245] width 287 height 26
type input "*******"
drag, startPoint x: 329, startPoint y: 327, endPoint x: 358, endPoint y: 352, distance: 38.3
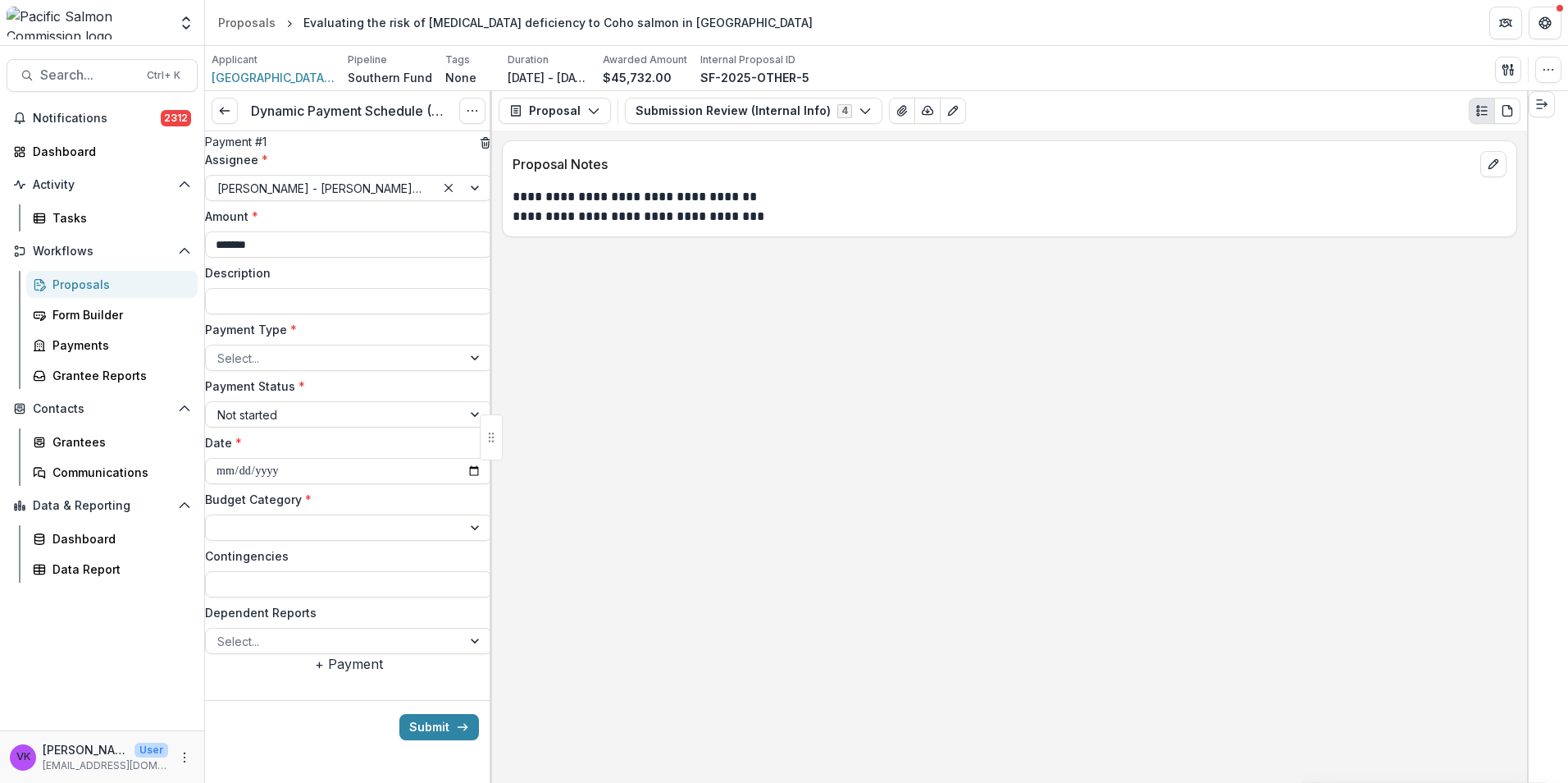
click at [330, 315] on input "Description" at bounding box center [348, 301] width 287 height 26
type input "**********"
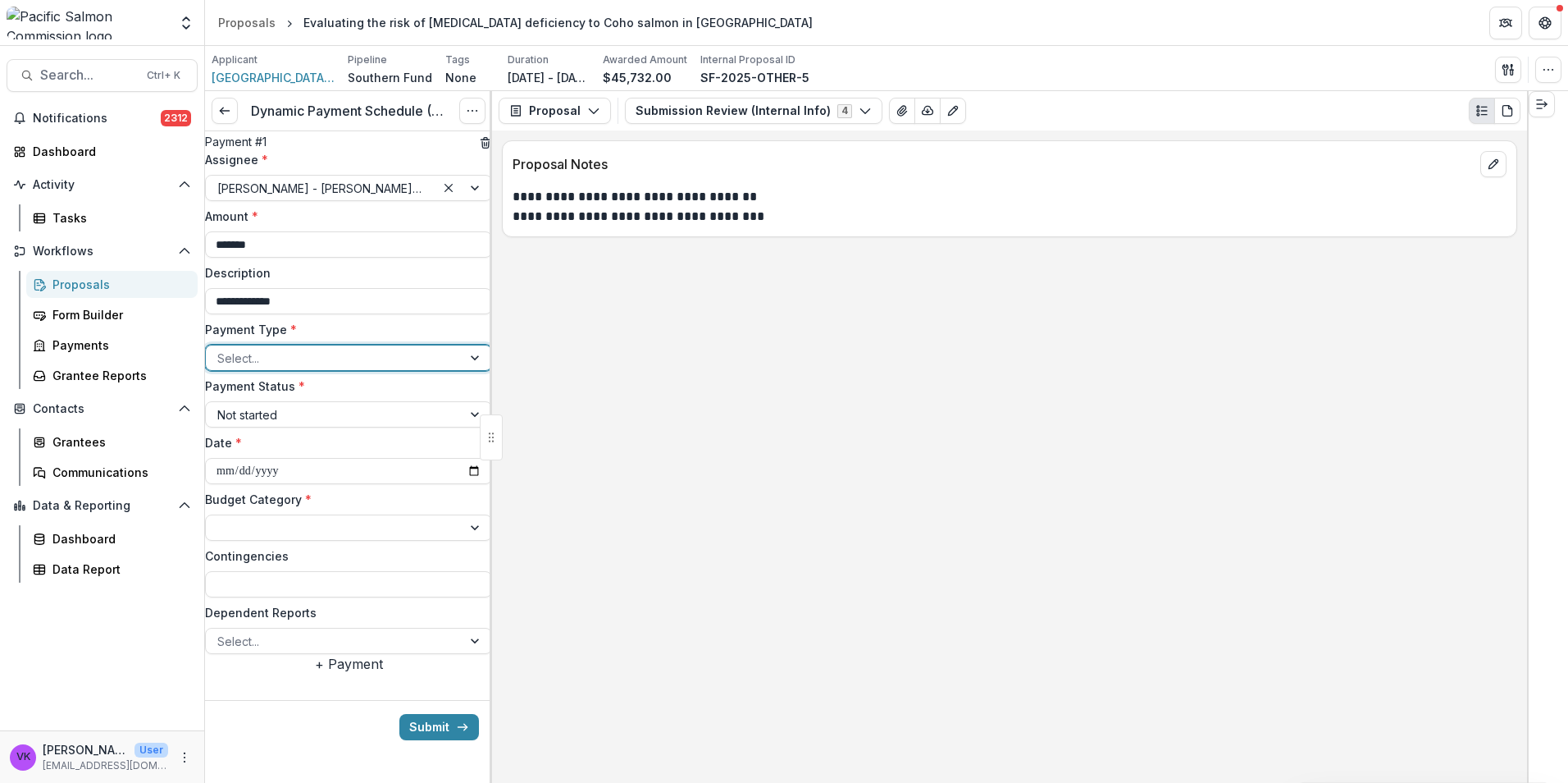
click at [412, 368] on div at bounding box center [333, 357] width 233 height 21
click at [457, 484] on input "**********" at bounding box center [348, 471] width 287 height 26
click at [463, 484] on input "**********" at bounding box center [348, 471] width 287 height 26
click at [460, 484] on input "**********" at bounding box center [348, 471] width 287 height 26
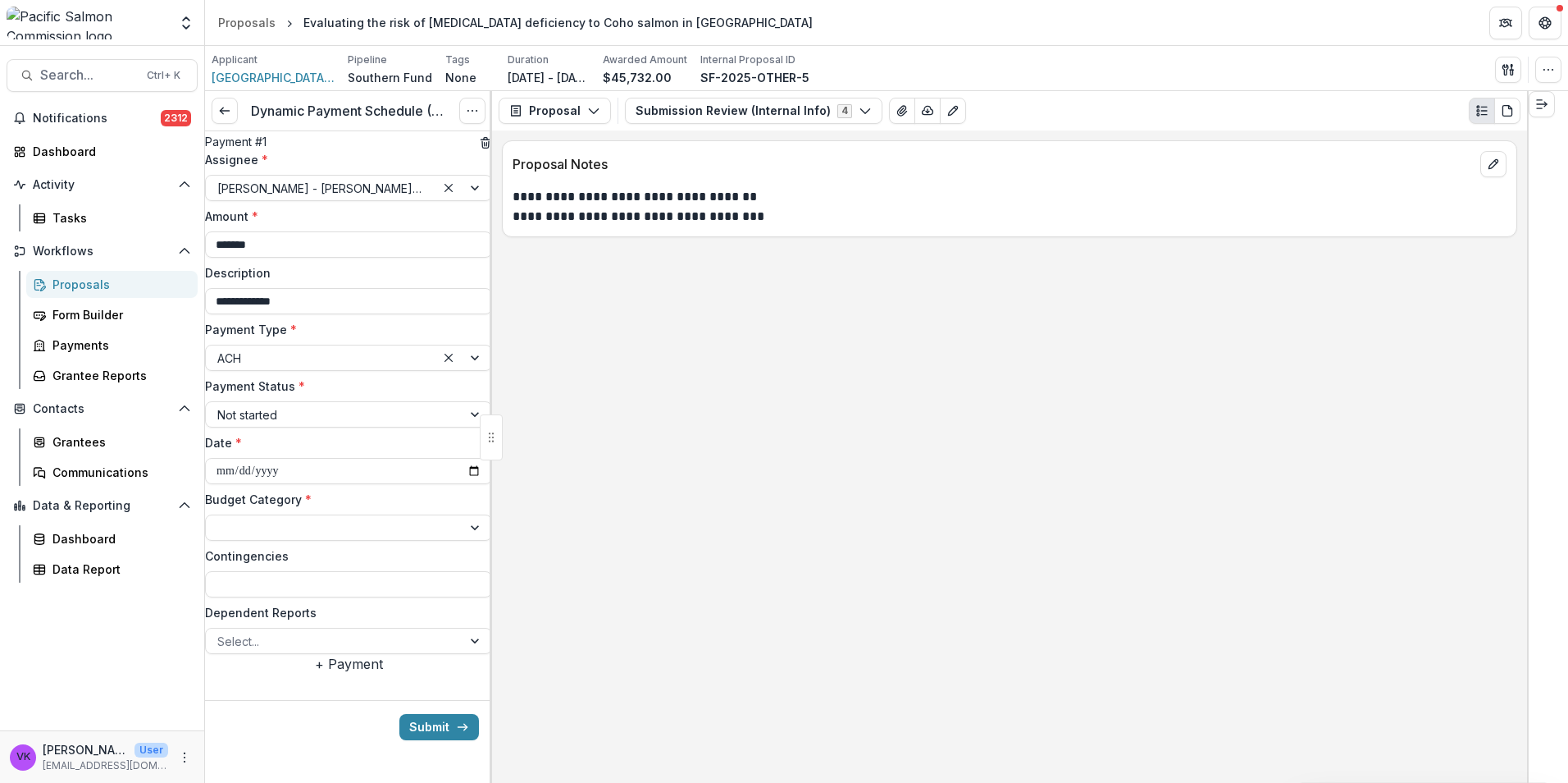
type input "**********"
click at [462, 540] on div at bounding box center [477, 528] width 30 height 25
click at [362, 673] on button "+ Payment" at bounding box center [349, 664] width 68 height 20
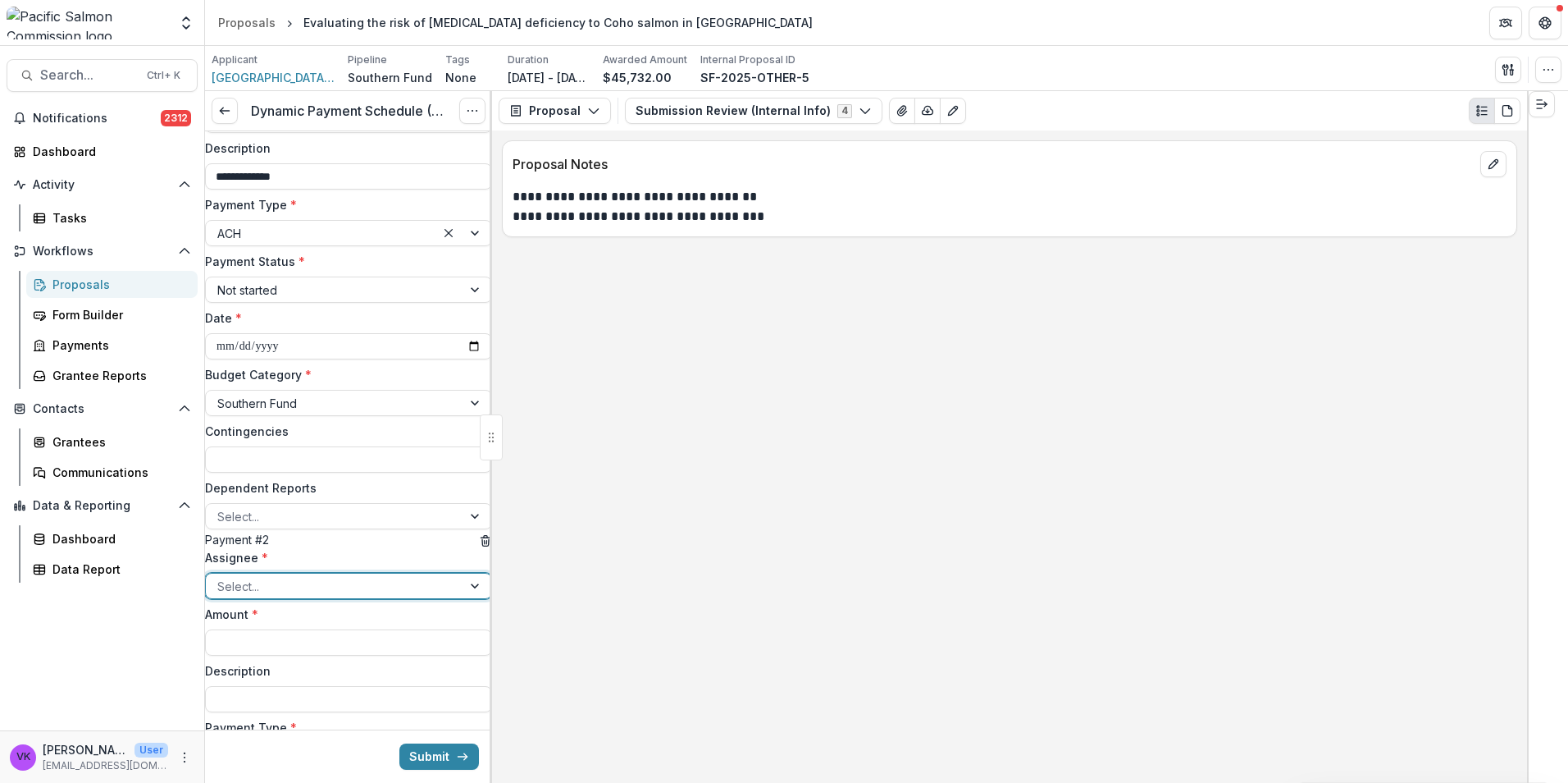
scroll to position [289, 0]
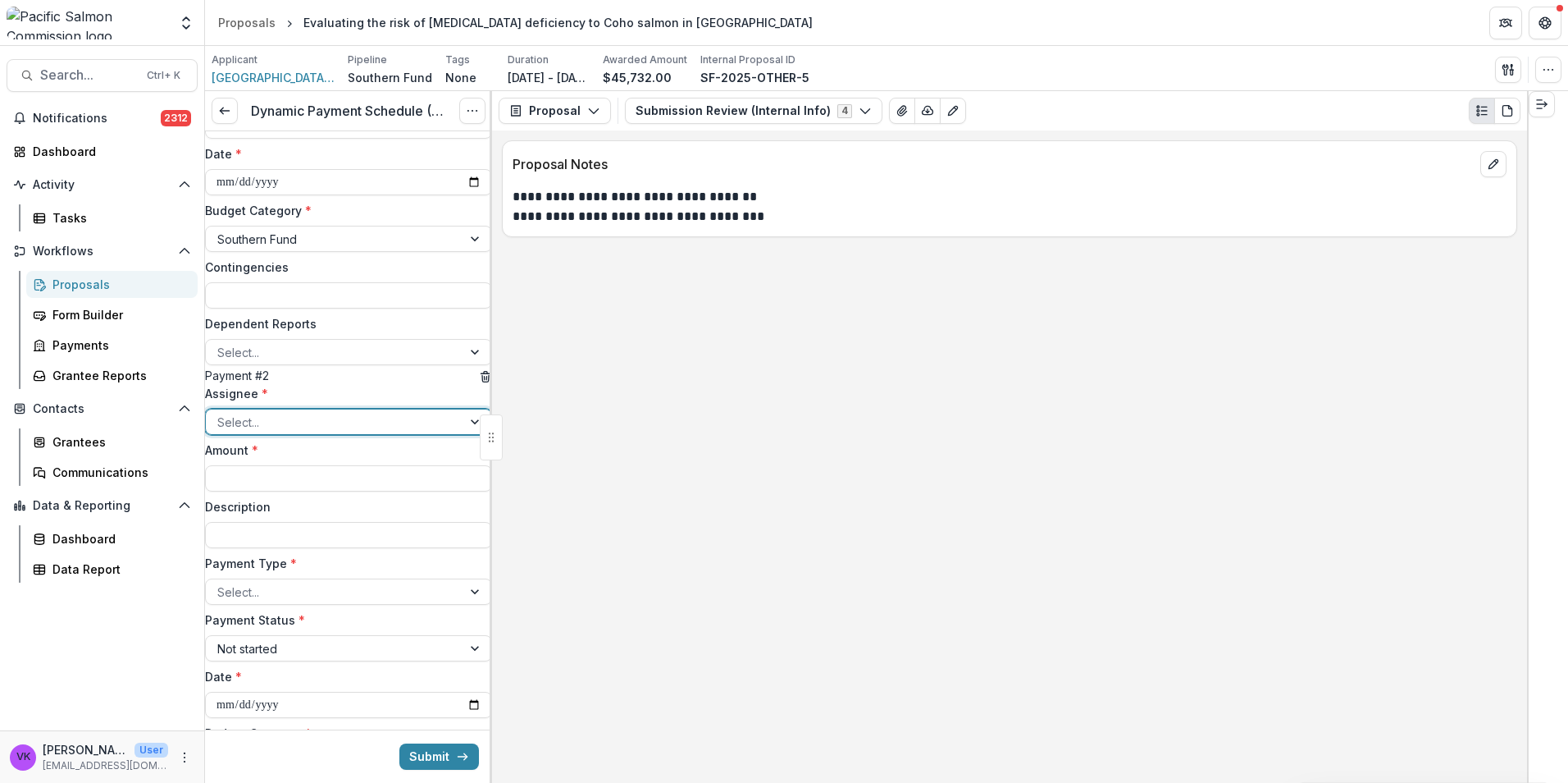
click at [414, 432] on div at bounding box center [333, 422] width 233 height 21
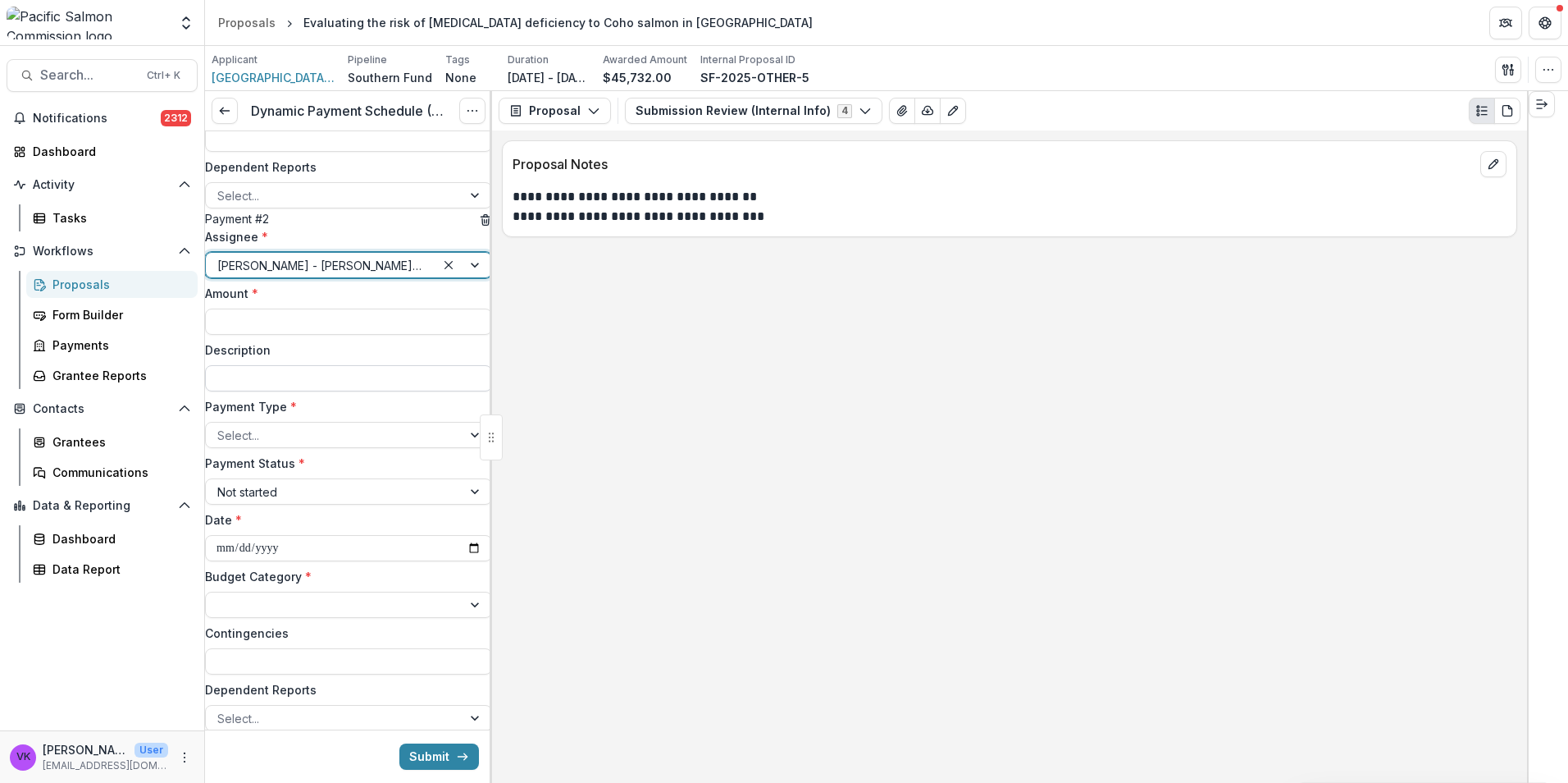
scroll to position [453, 0]
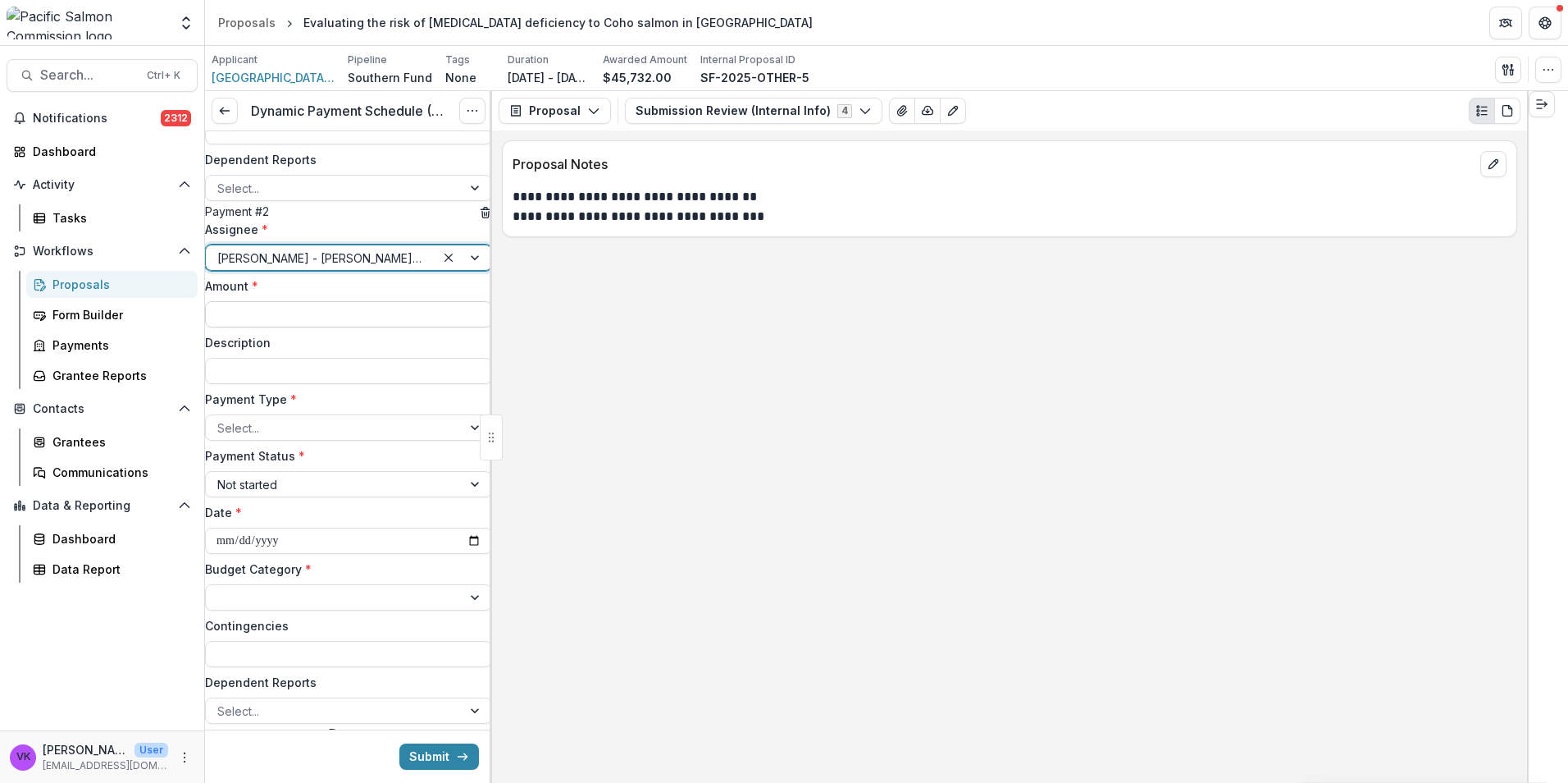
drag, startPoint x: 375, startPoint y: 380, endPoint x: 393, endPoint y: 386, distance: 19.0
click at [375, 328] on input "Amount *" at bounding box center [348, 315] width 287 height 26
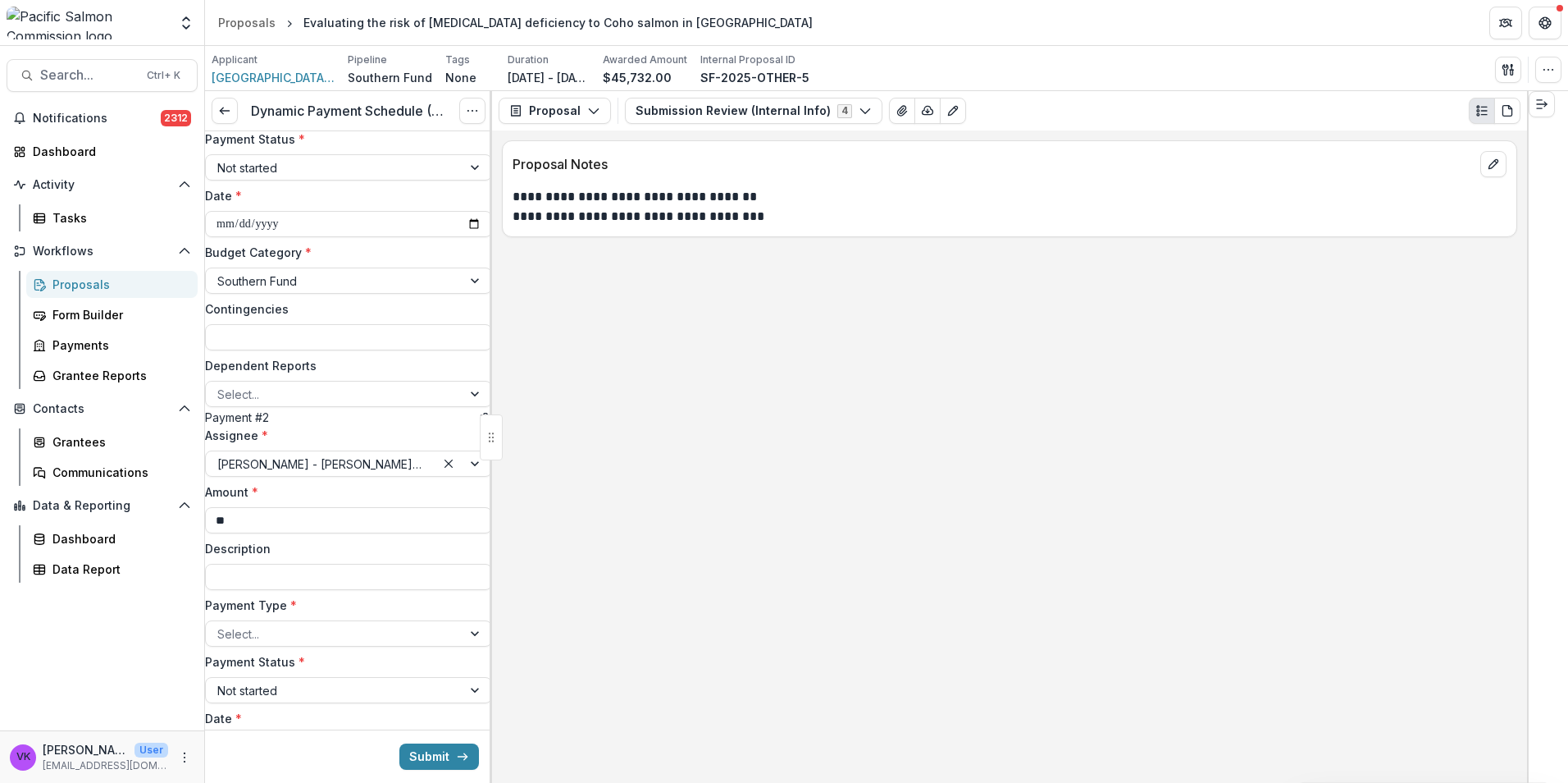
scroll to position [371, 0]
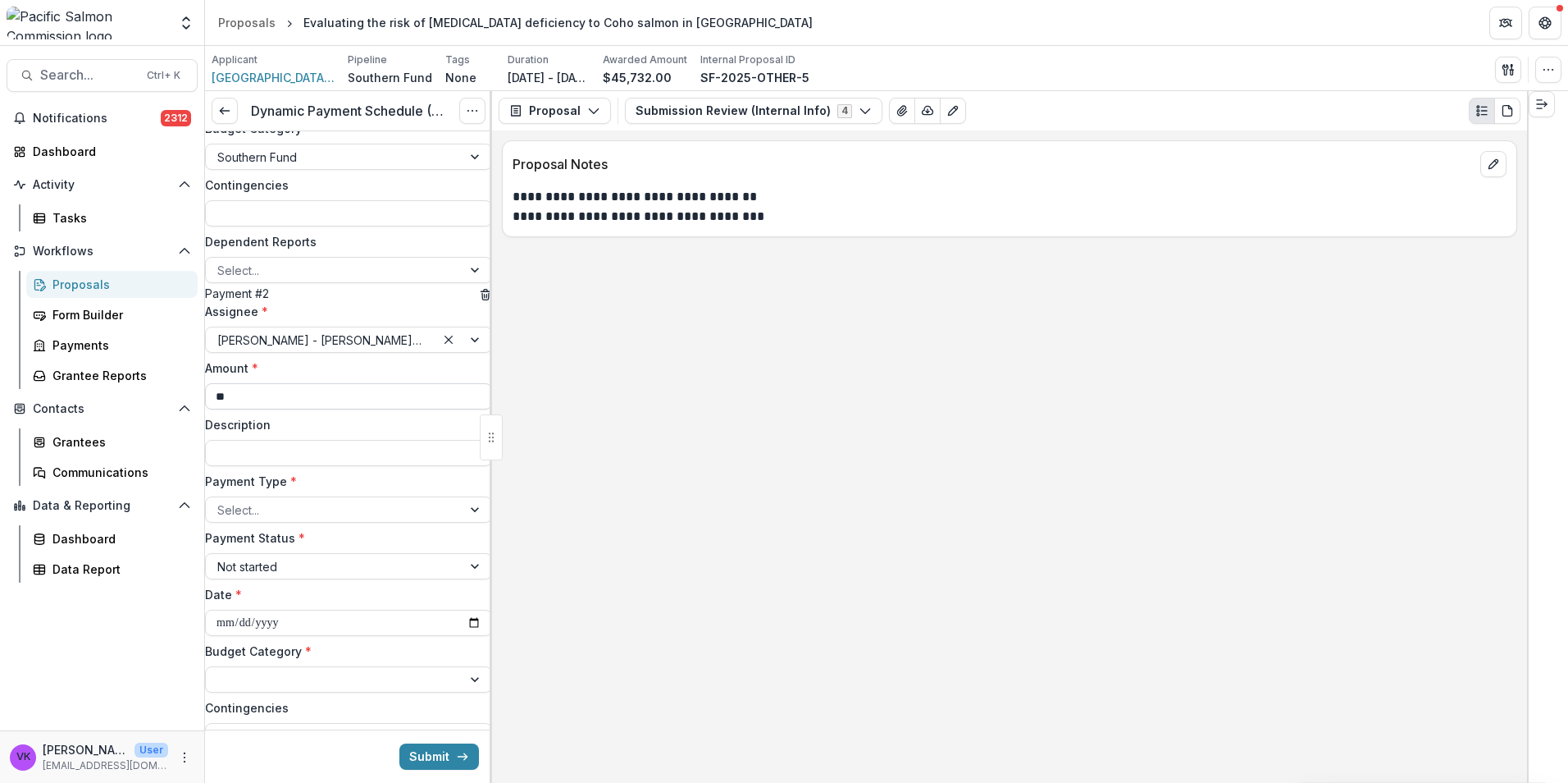
click at [337, 409] on input "**" at bounding box center [348, 396] width 287 height 26
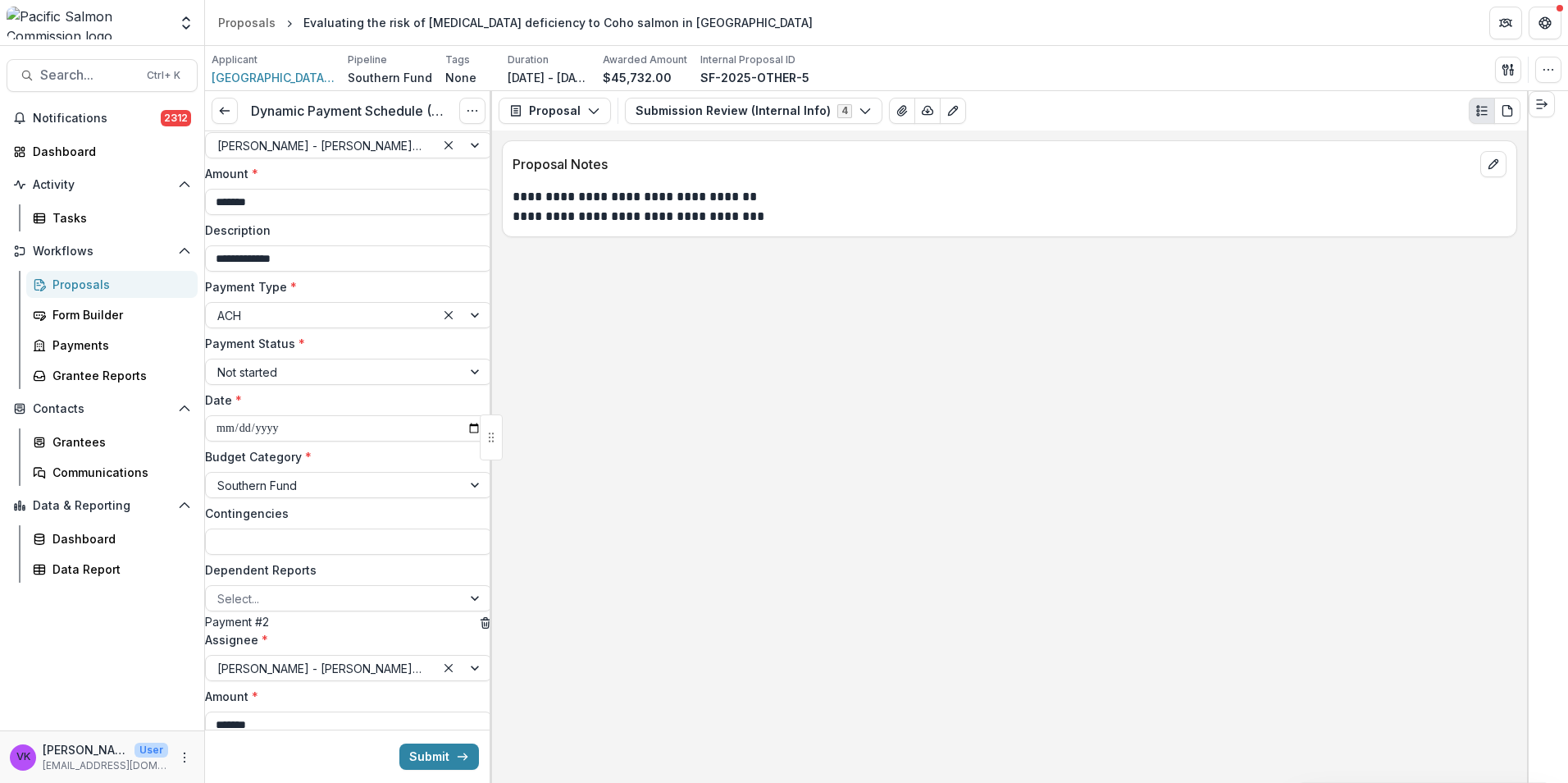
scroll to position [453, 0]
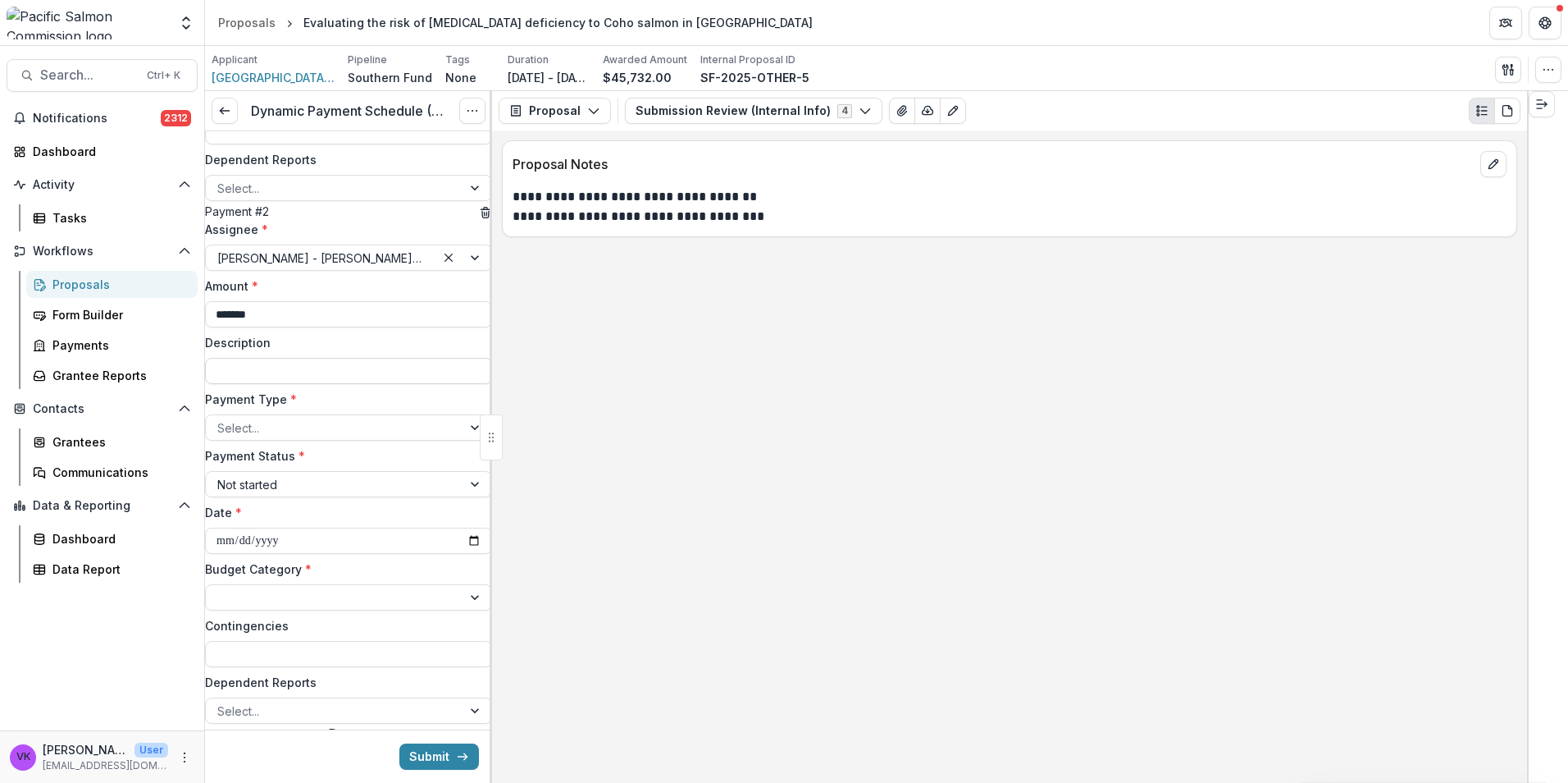
type input "*******"
click at [432, 384] on input "Description" at bounding box center [348, 371] width 287 height 26
type input "**********"
click at [463, 440] on div at bounding box center [477, 427] width 30 height 25
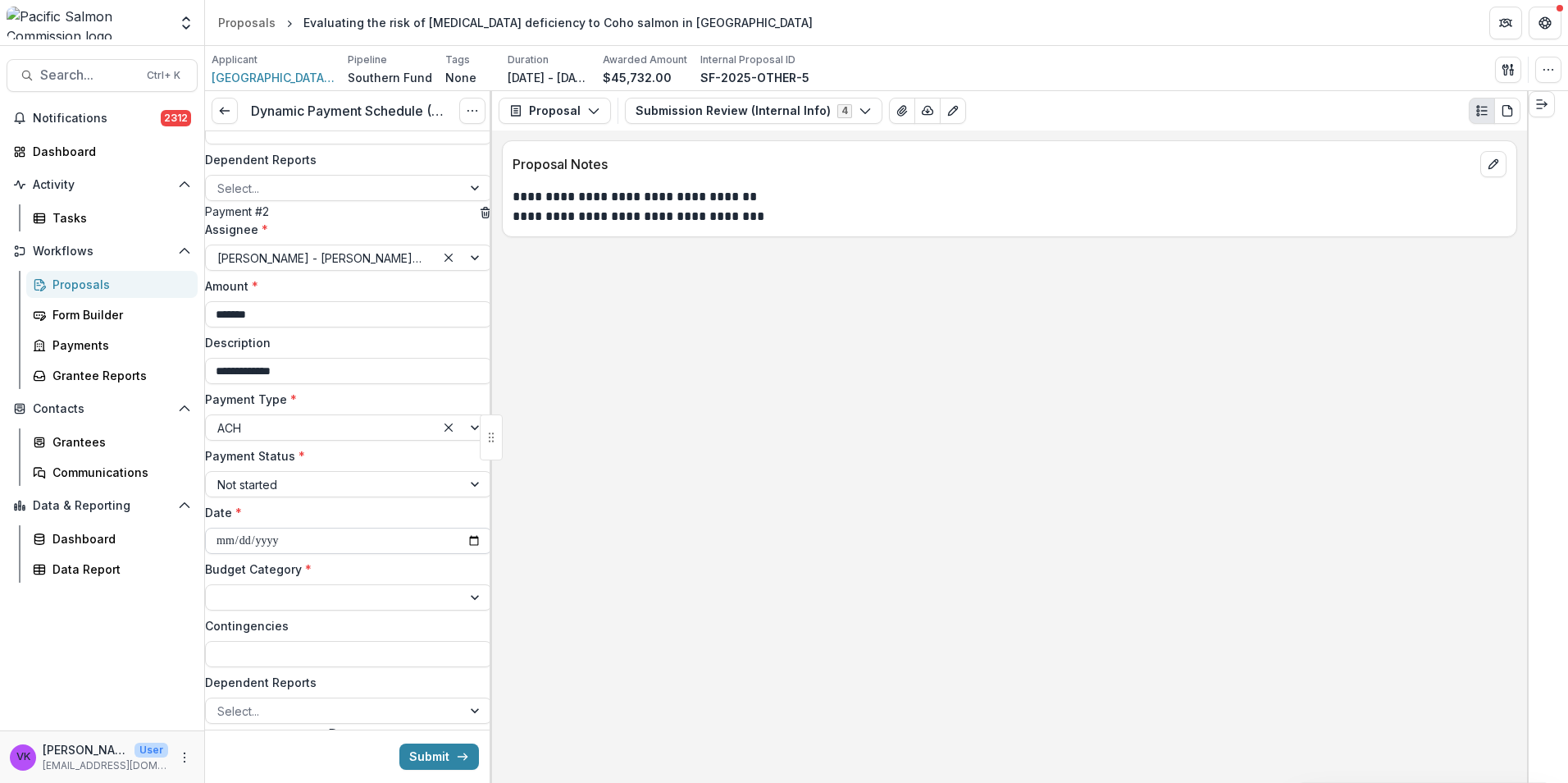
click at [464, 554] on input "**********" at bounding box center [348, 541] width 287 height 26
type input "**********"
click at [462, 609] on div at bounding box center [477, 597] width 30 height 25
drag, startPoint x: 299, startPoint y: 596, endPoint x: 366, endPoint y: 618, distance: 70.5
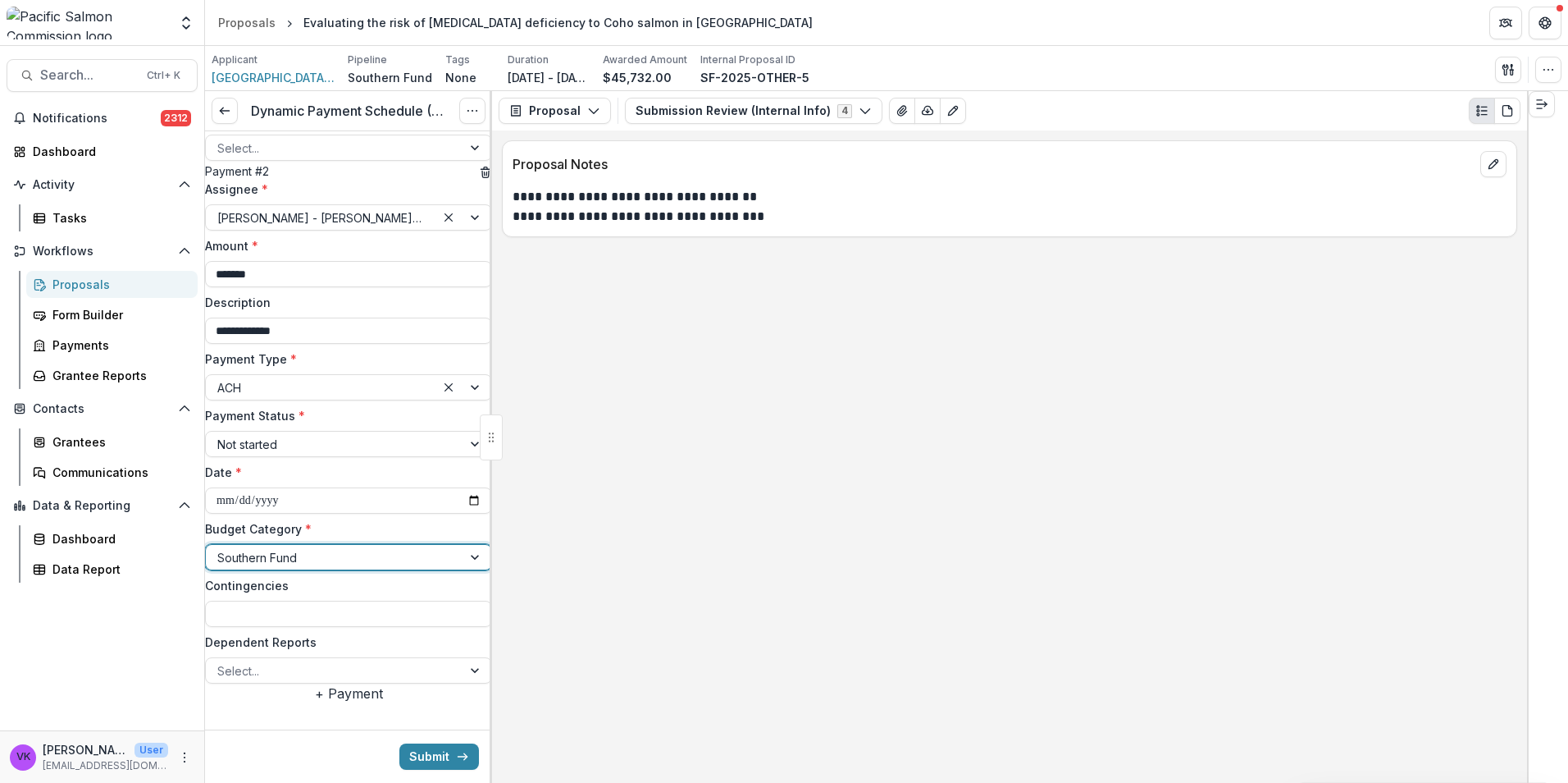
scroll to position [598, 0]
click at [449, 659] on div "Select..." at bounding box center [333, 670] width 256 height 24
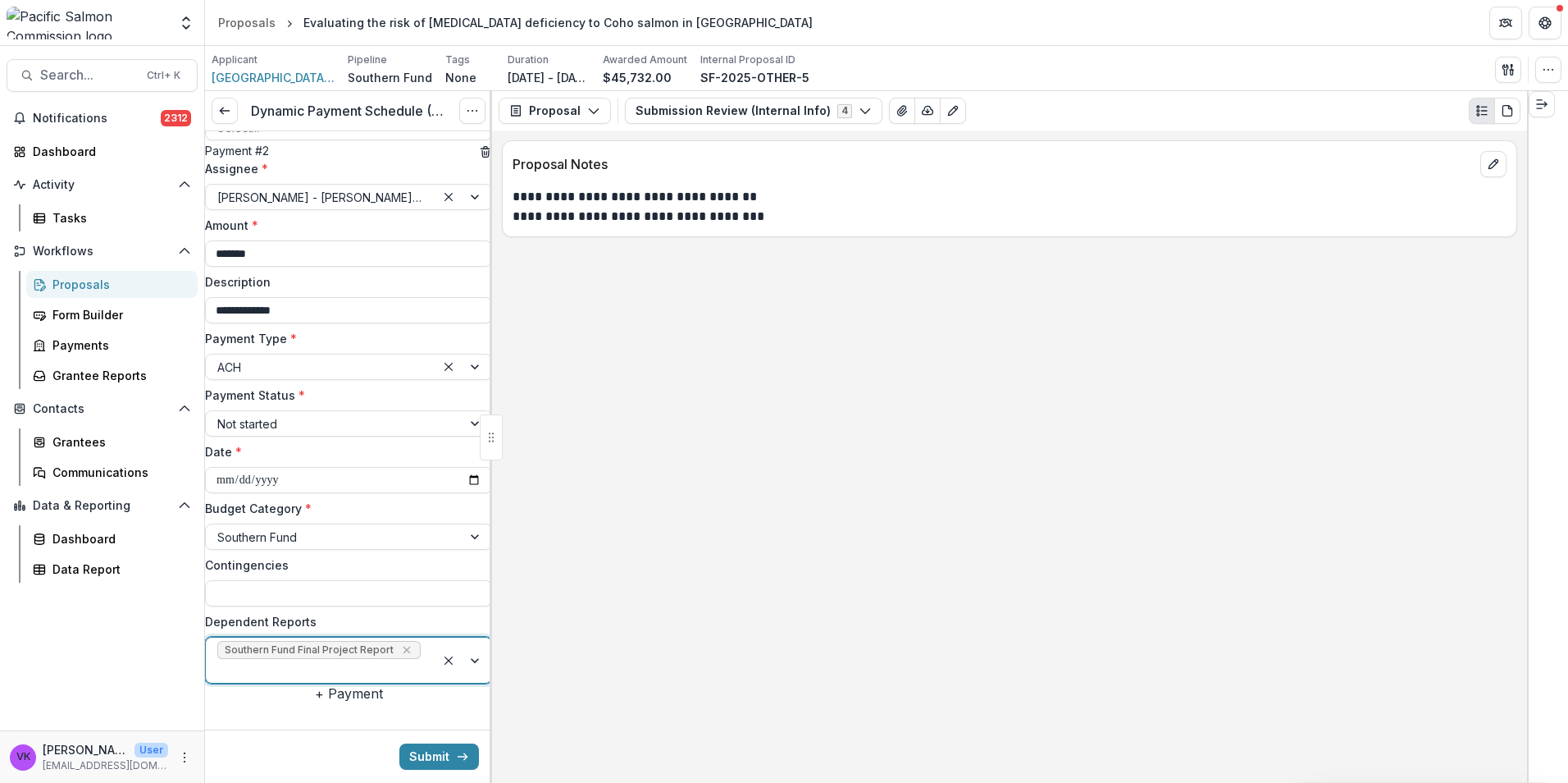
click at [463, 641] on div at bounding box center [463, 659] width 56 height 45
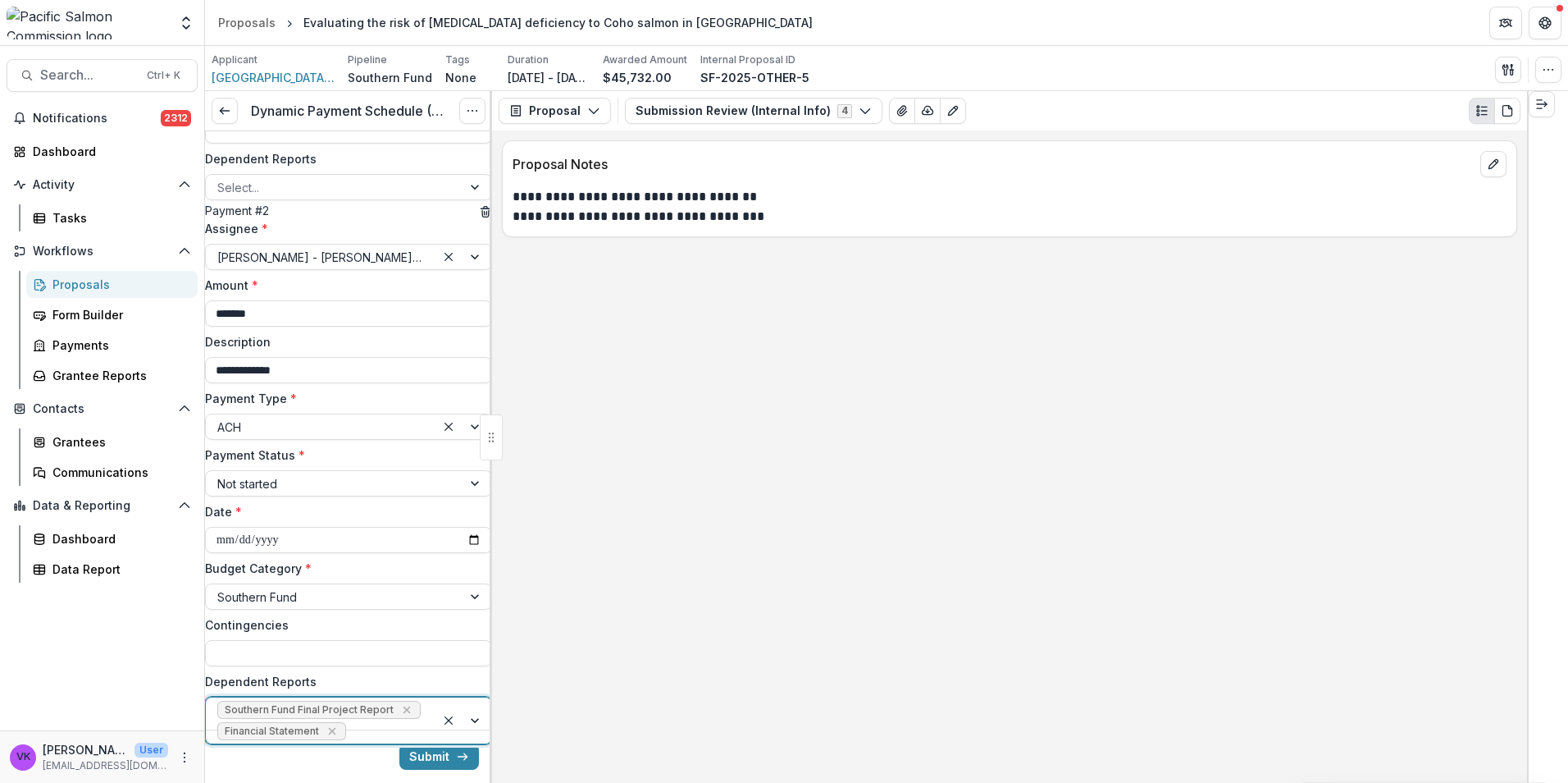
scroll to position [619, 0]
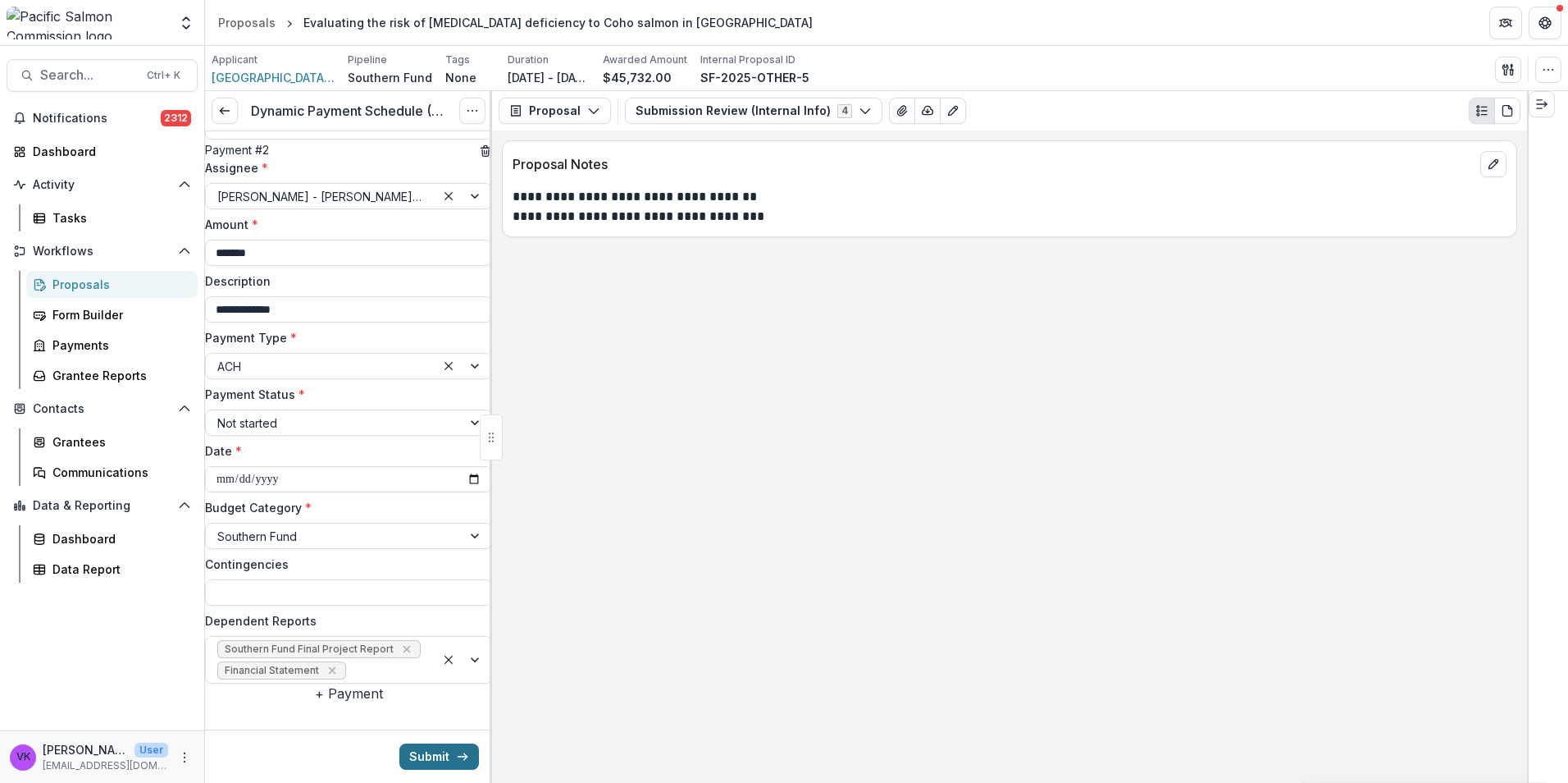
click at [433, 751] on button "Submit" at bounding box center [439, 757] width 80 height 26
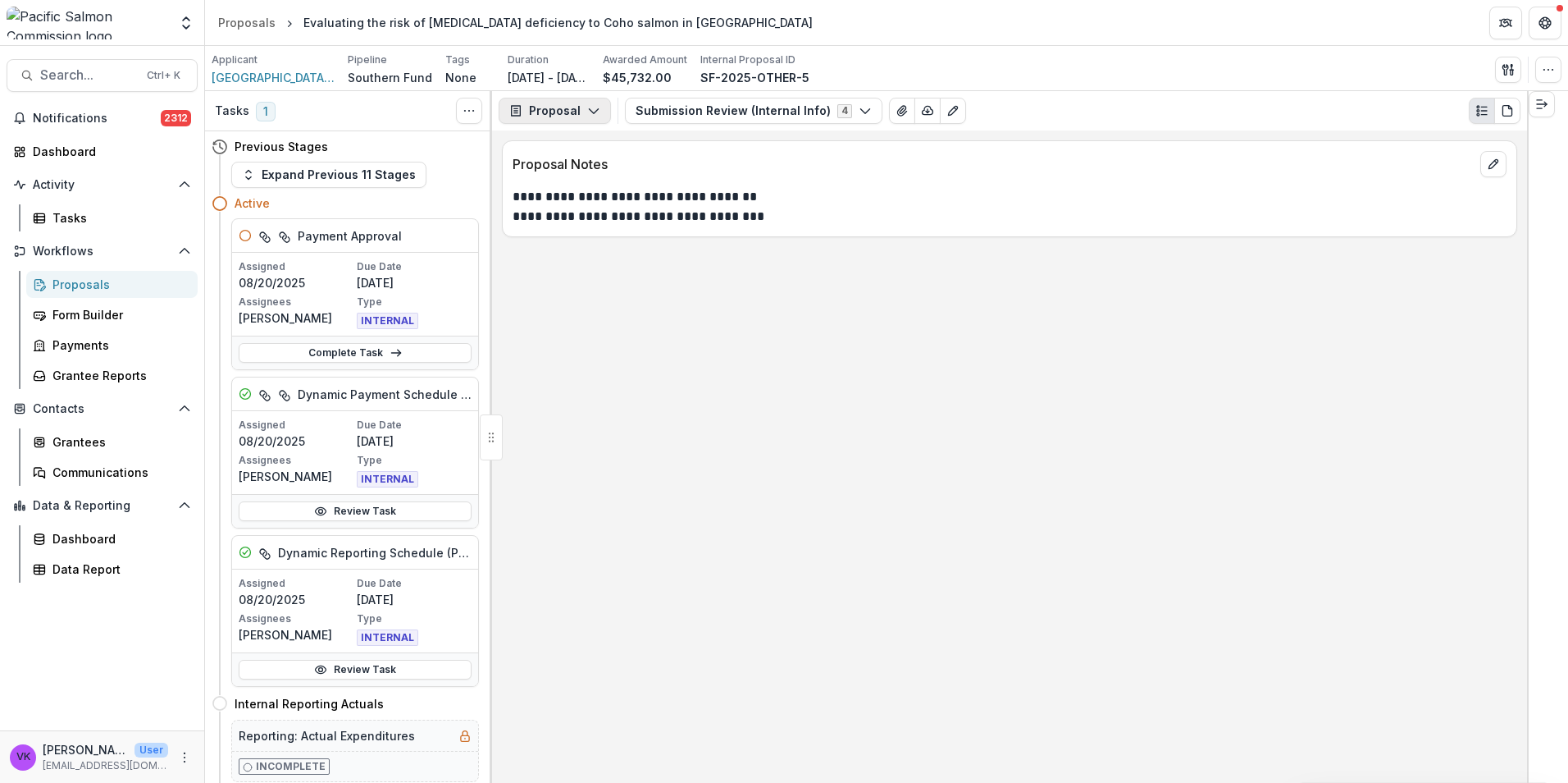
click at [594, 109] on icon "button" at bounding box center [593, 111] width 13 height 13
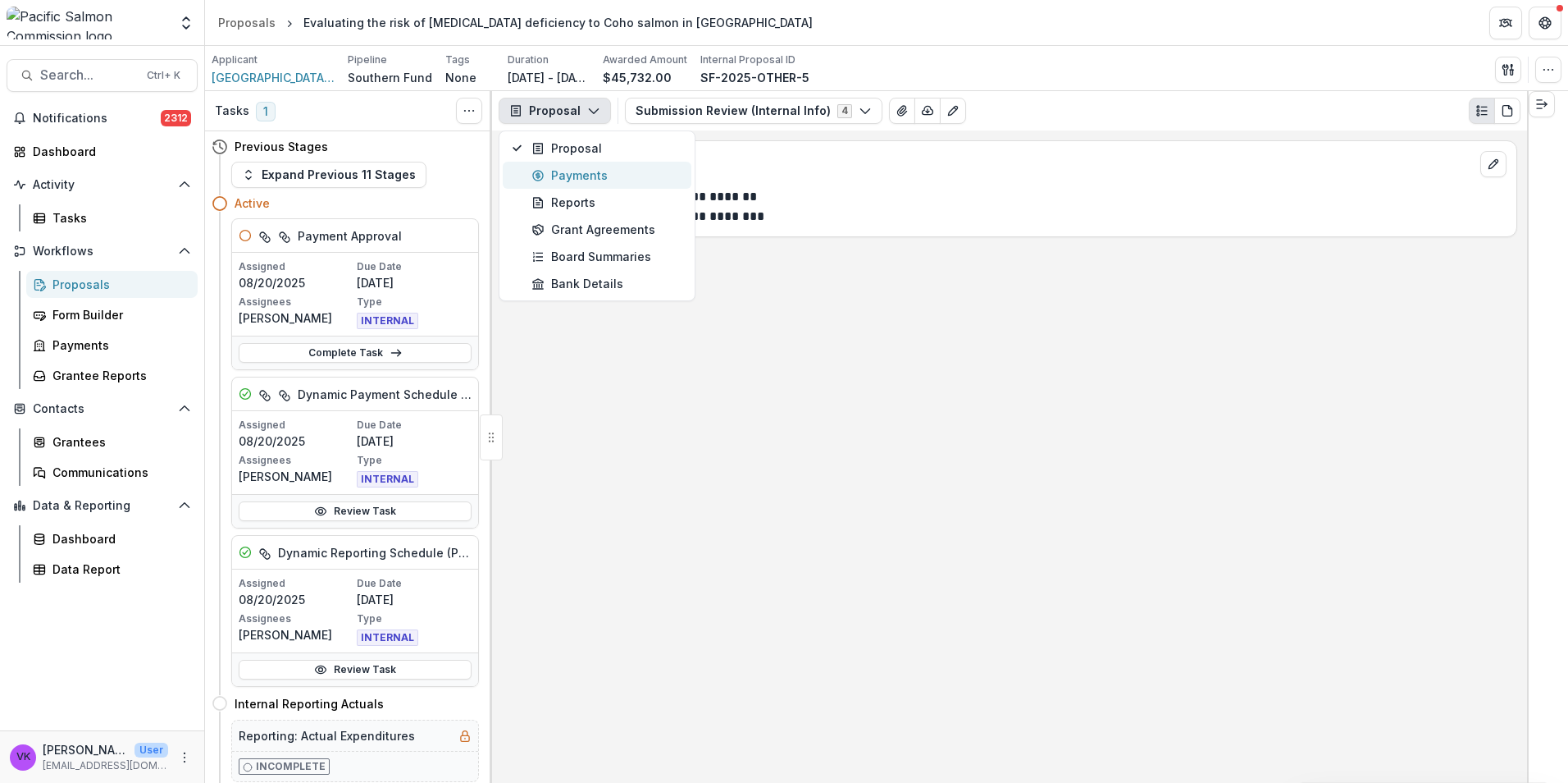
click at [594, 175] on div "Payments" at bounding box center [607, 175] width 150 height 17
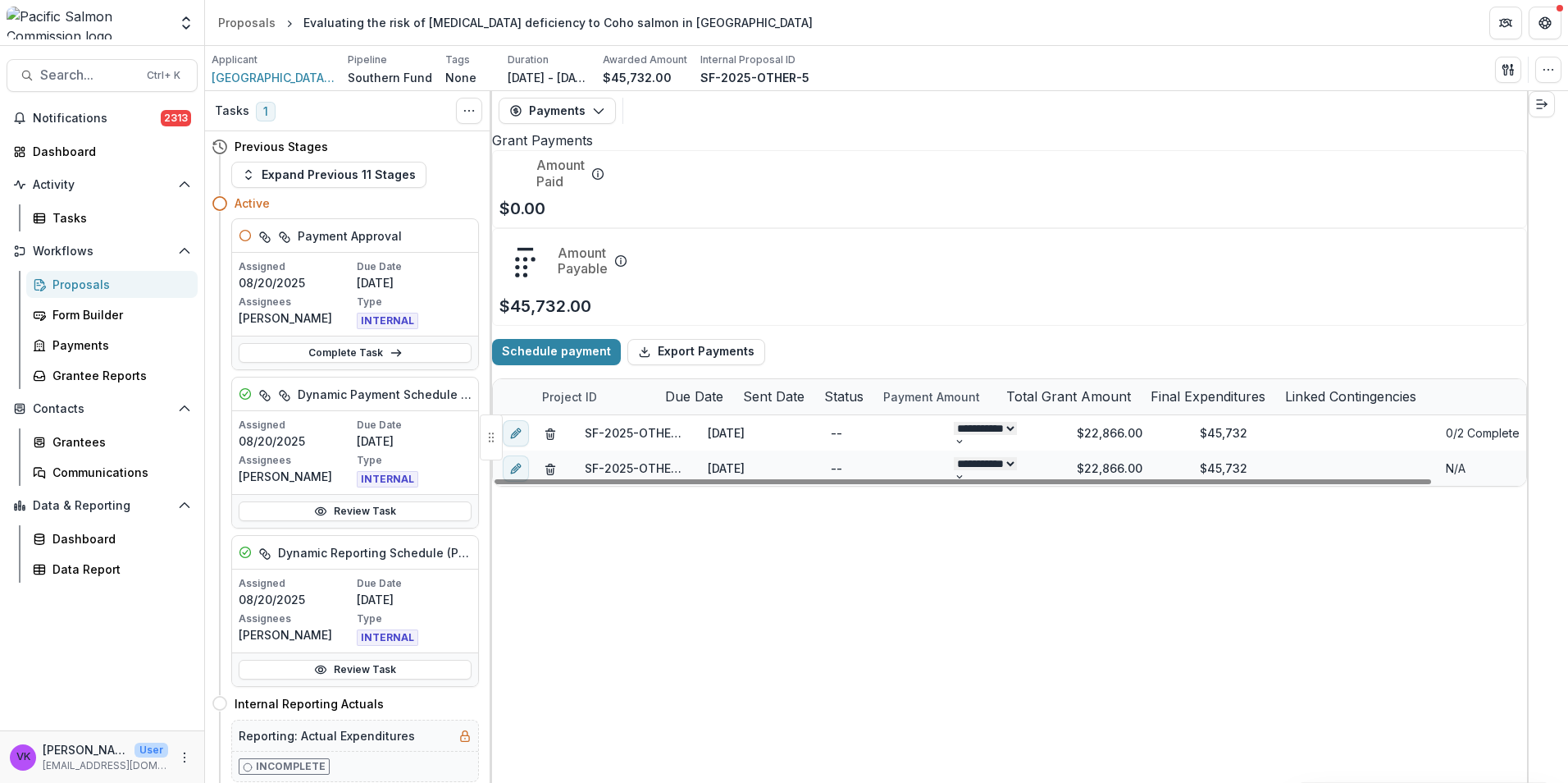
click at [69, 282] on div "Proposals" at bounding box center [119, 284] width 132 height 17
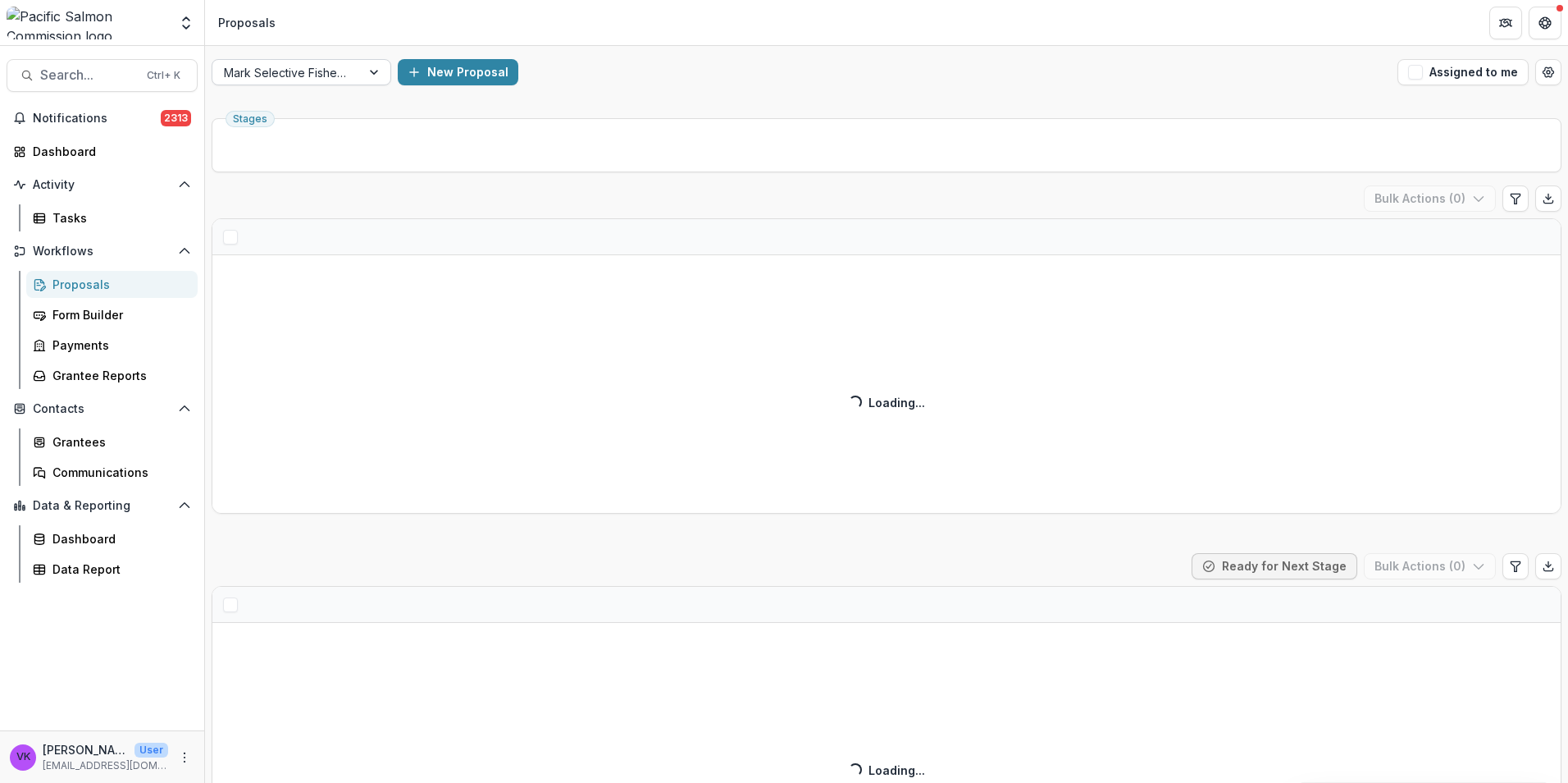
click at [375, 74] on div at bounding box center [375, 72] width 30 height 25
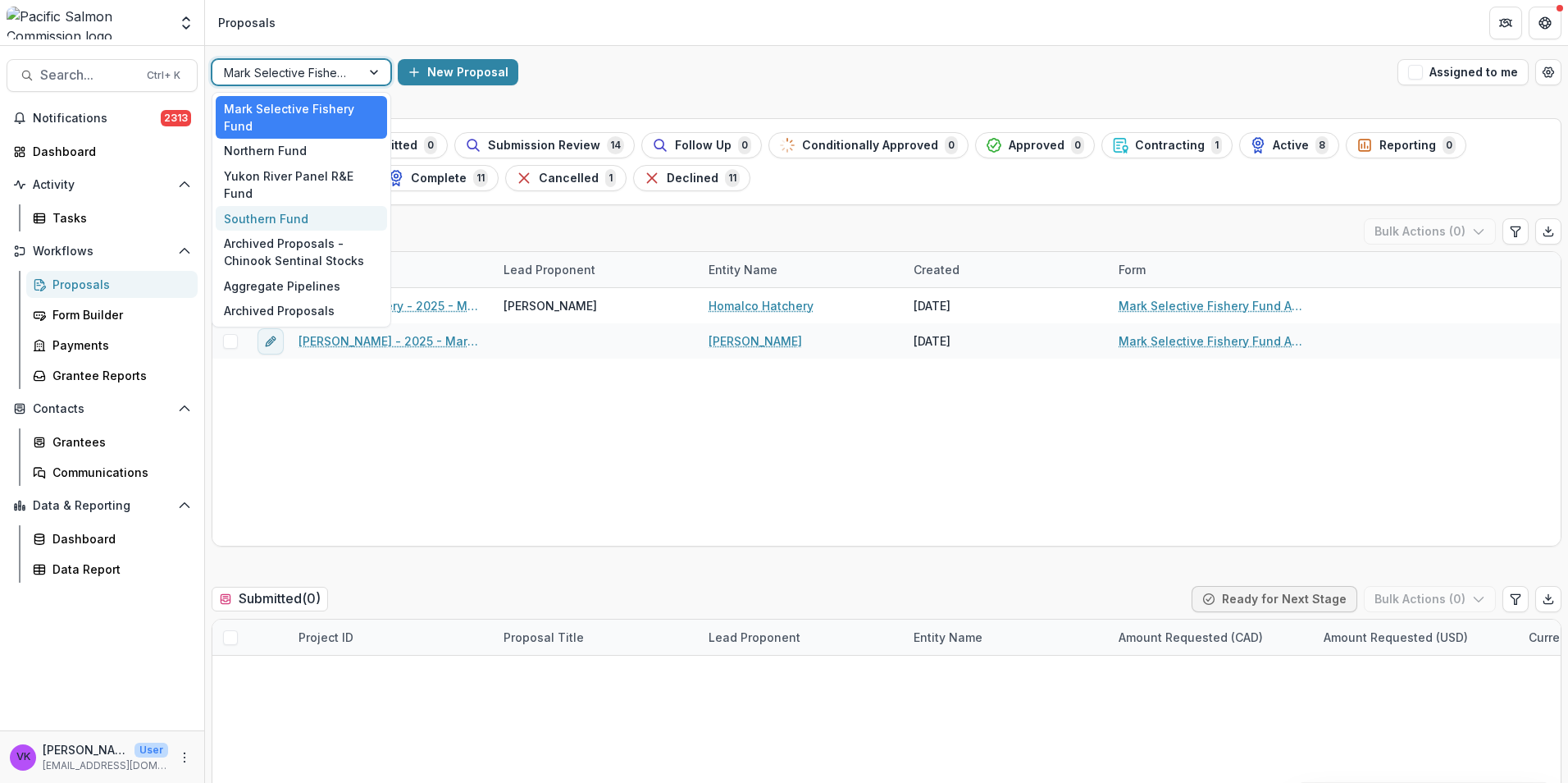
click at [279, 206] on div "Southern Fund" at bounding box center [301, 218] width 171 height 26
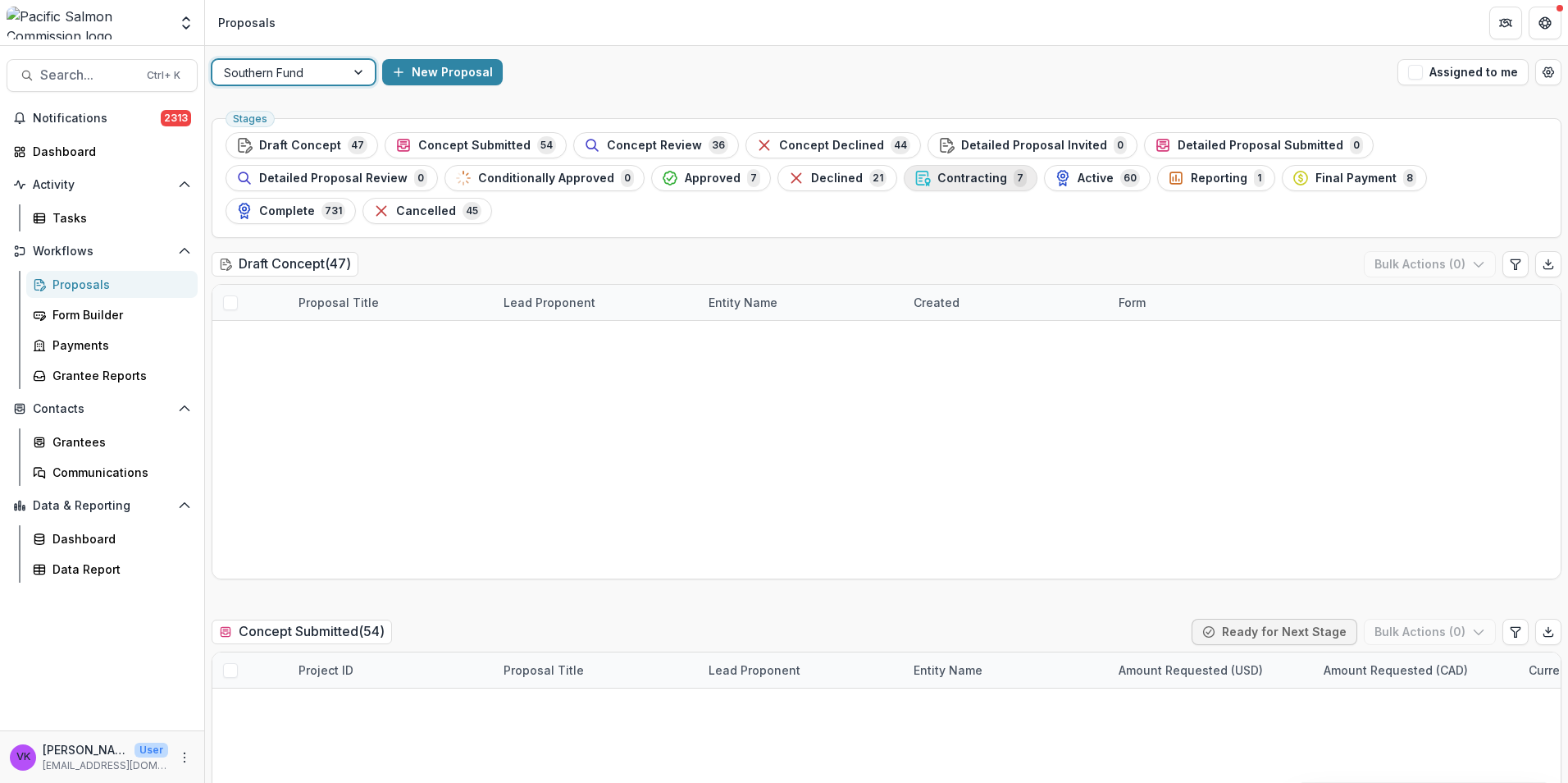
click at [964, 176] on span "Contracting" at bounding box center [972, 178] width 70 height 14
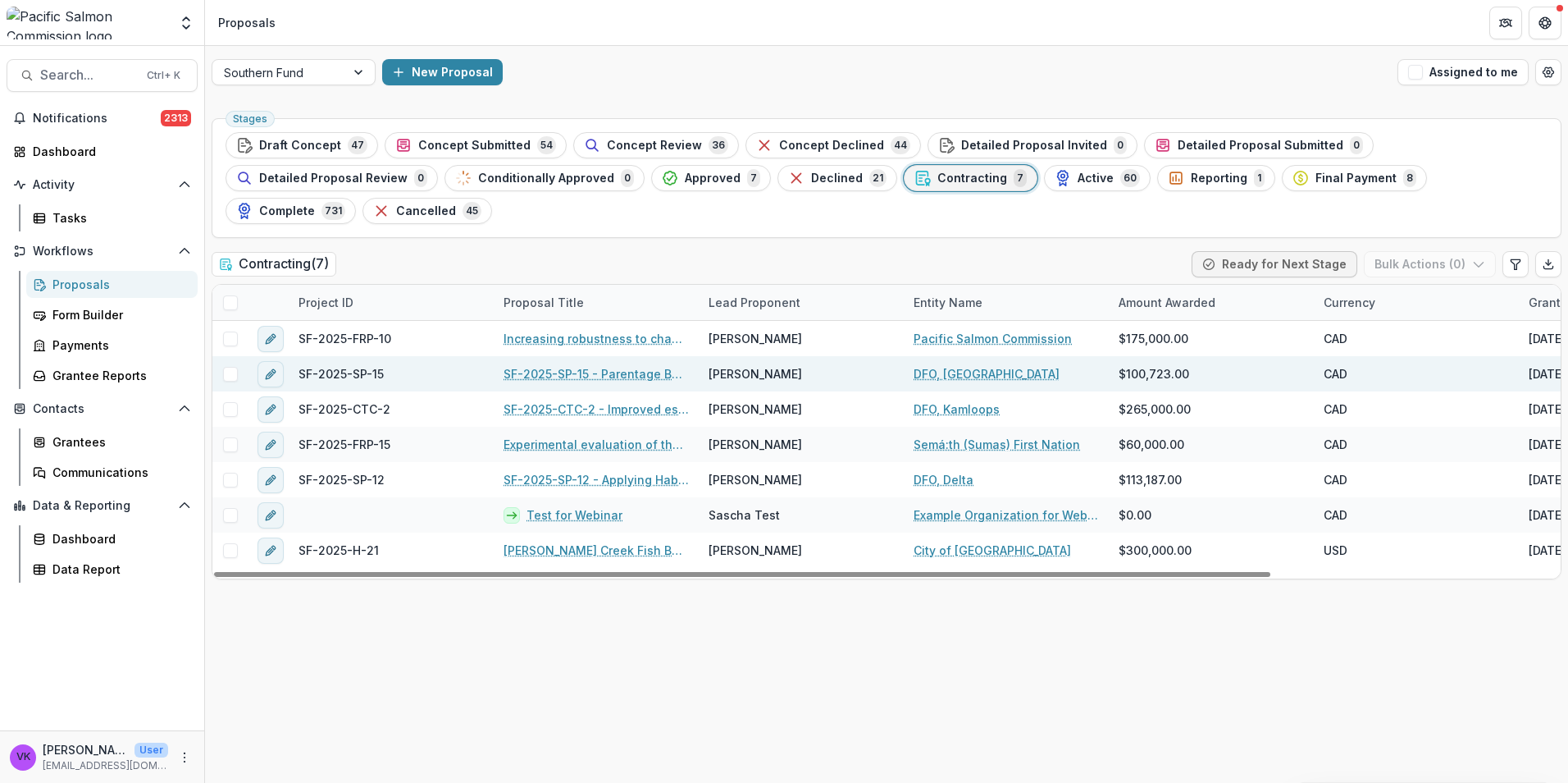
click at [561, 365] on link "SF-2025-SP-15 - Parentage Based Tagging of Southern BC Enhanced Chum" at bounding box center [596, 373] width 185 height 17
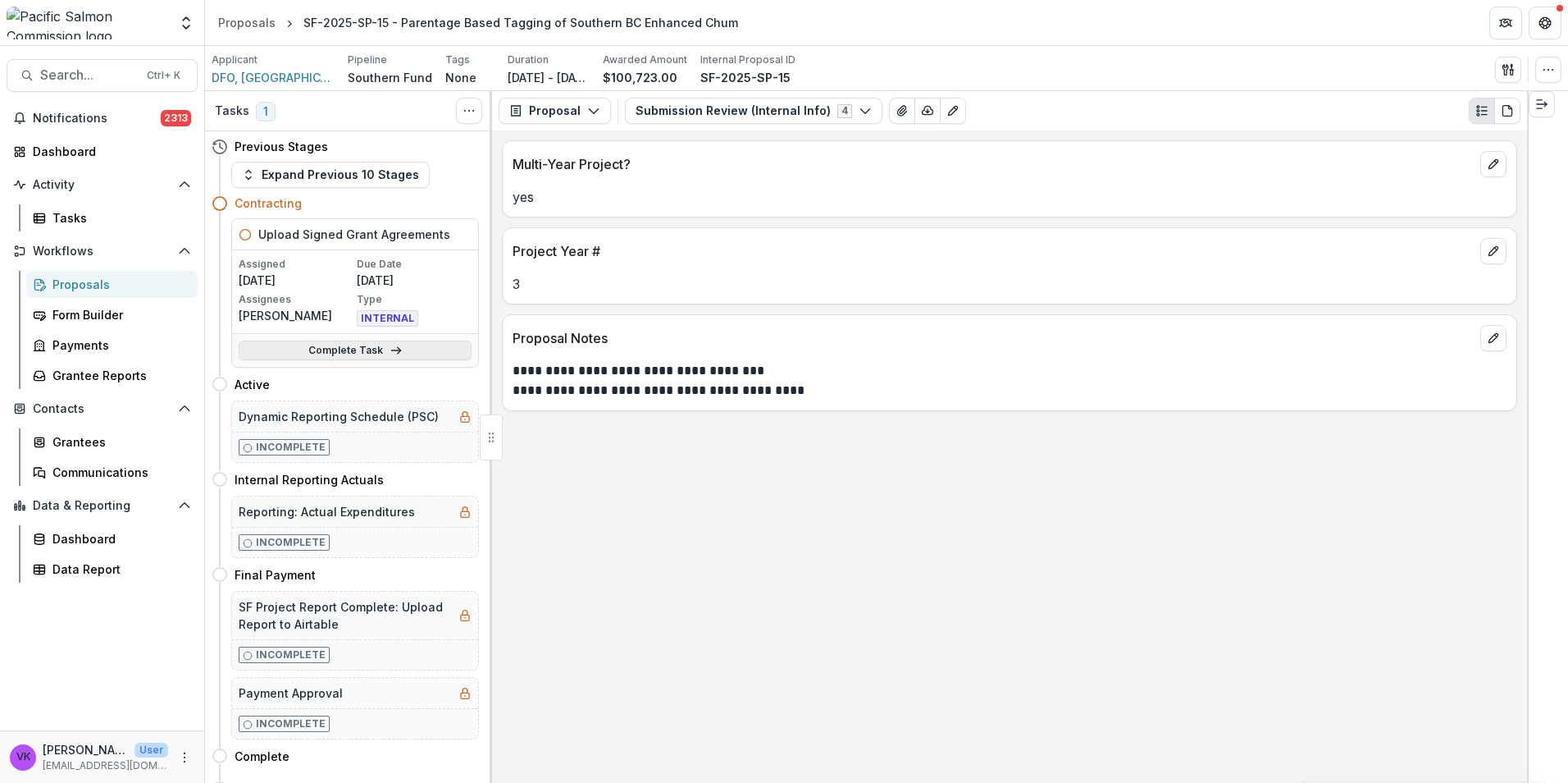
click at [361, 349] on link "Complete Task" at bounding box center [355, 351] width 233 height 20
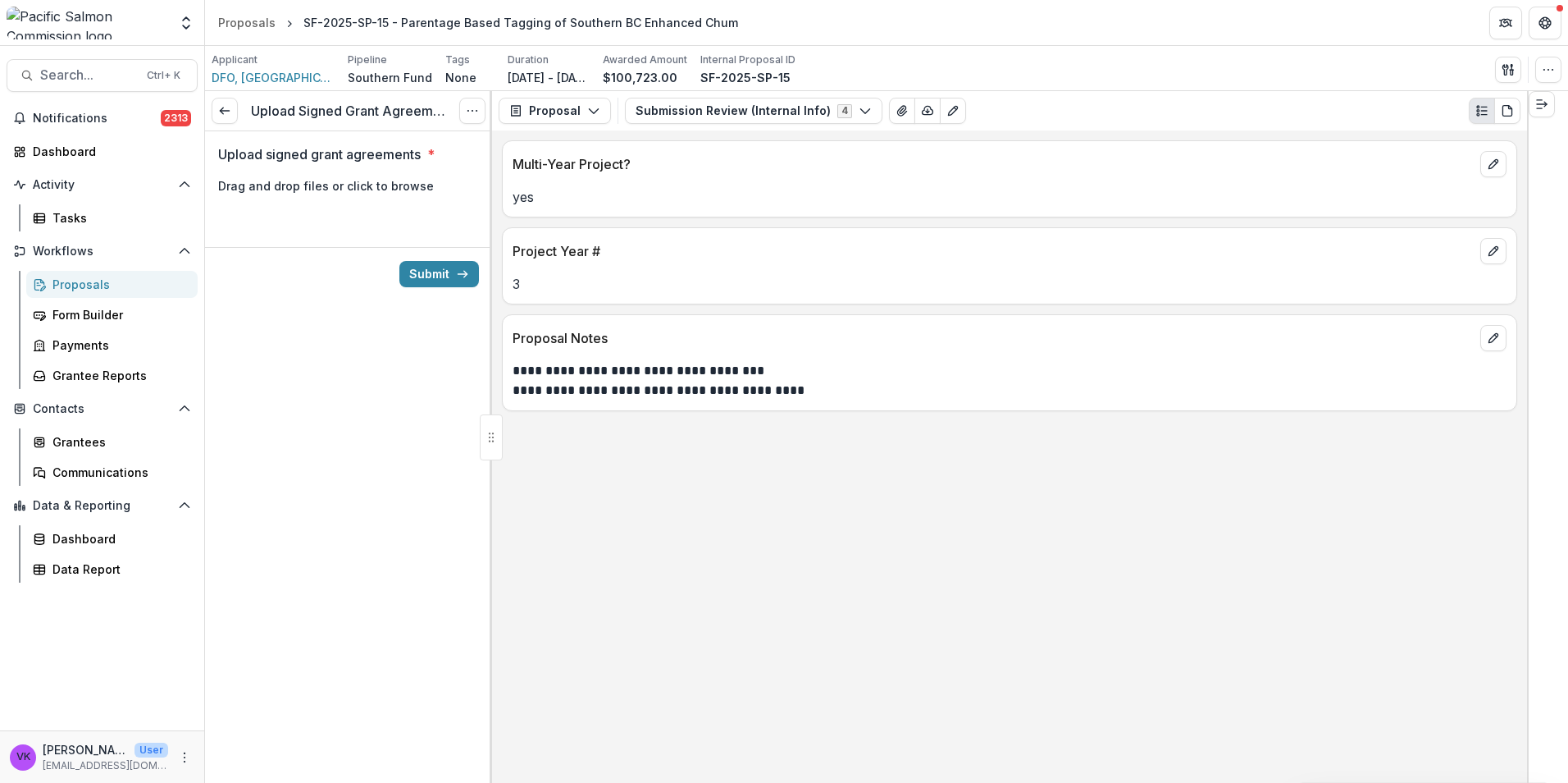
click at [428, 193] on span "click to browse" at bounding box center [391, 185] width 87 height 14
type input "**********"
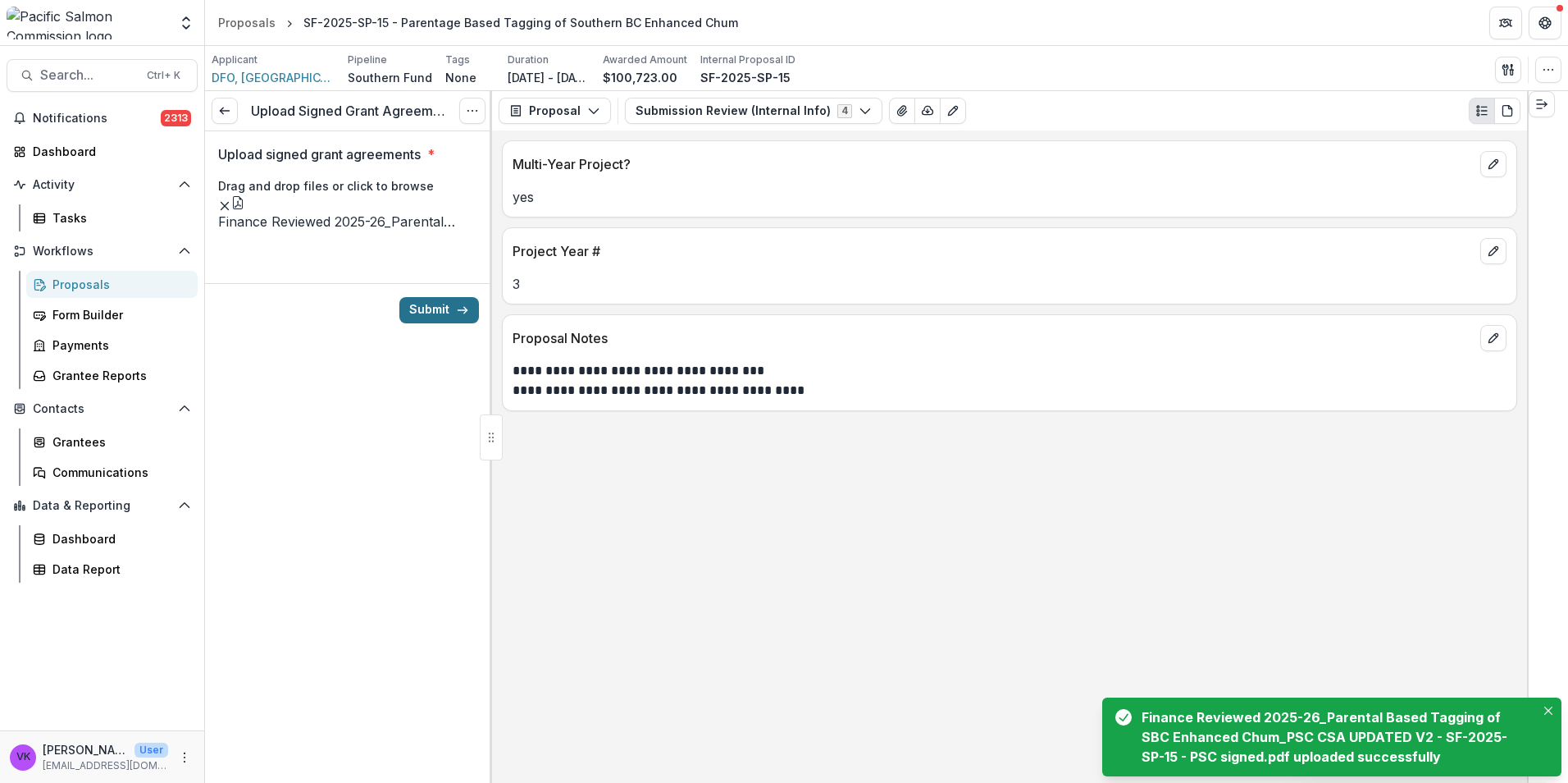
click at [430, 324] on button "Submit" at bounding box center [439, 310] width 80 height 26
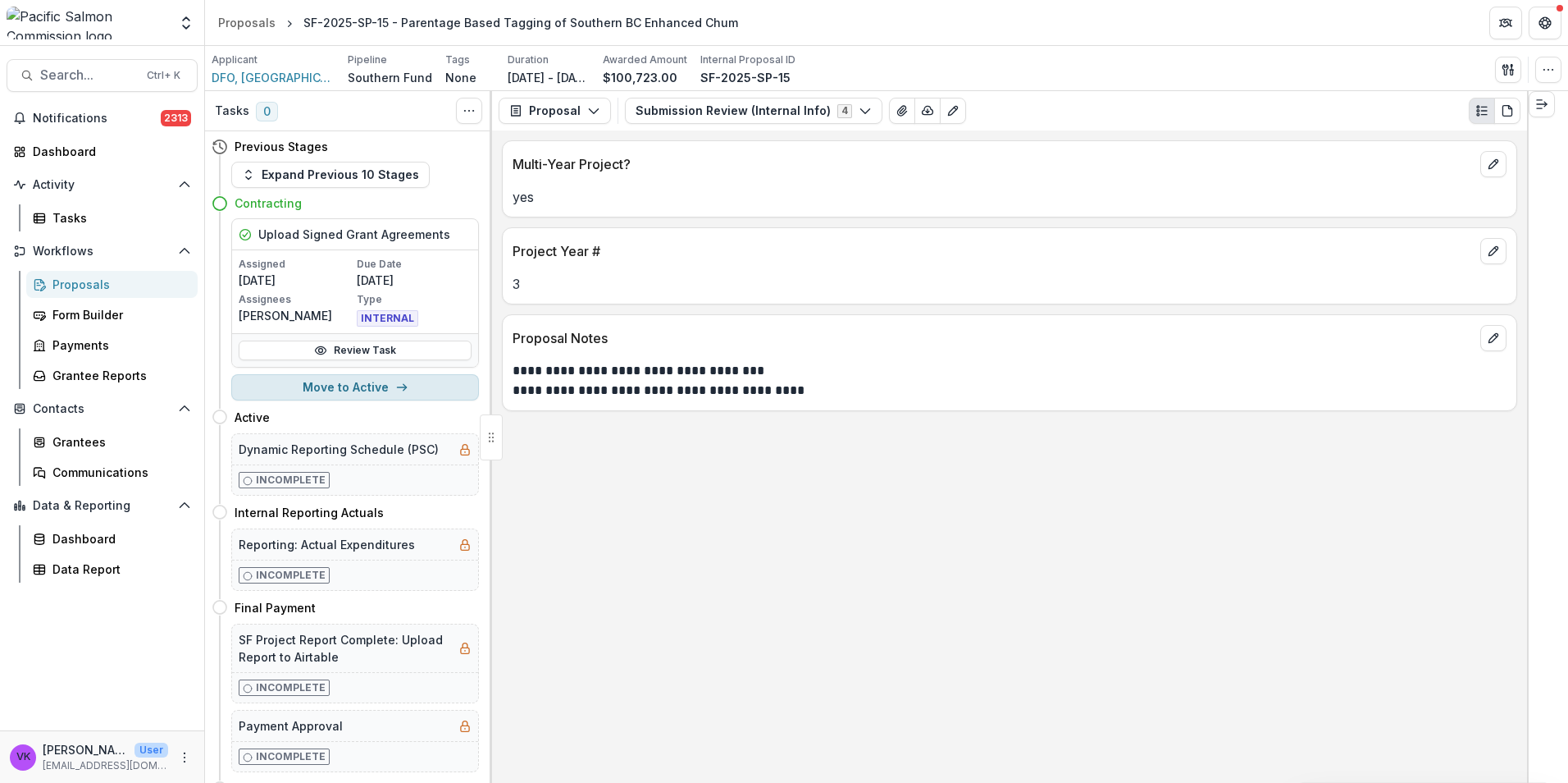
click at [312, 394] on button "Move to Active" at bounding box center [355, 387] width 248 height 26
select select "******"
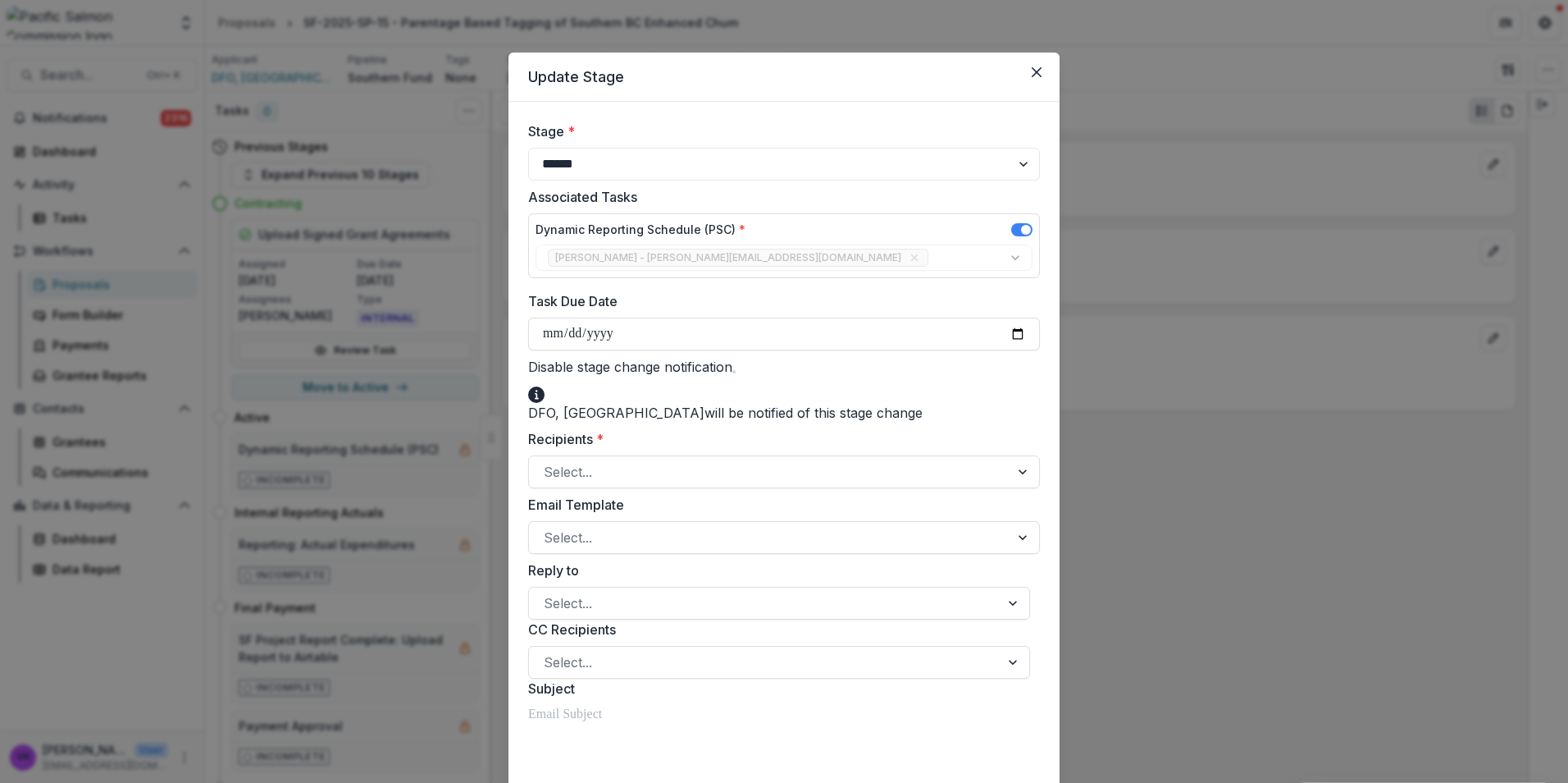
click at [736, 370] on span at bounding box center [734, 371] width 3 height 3
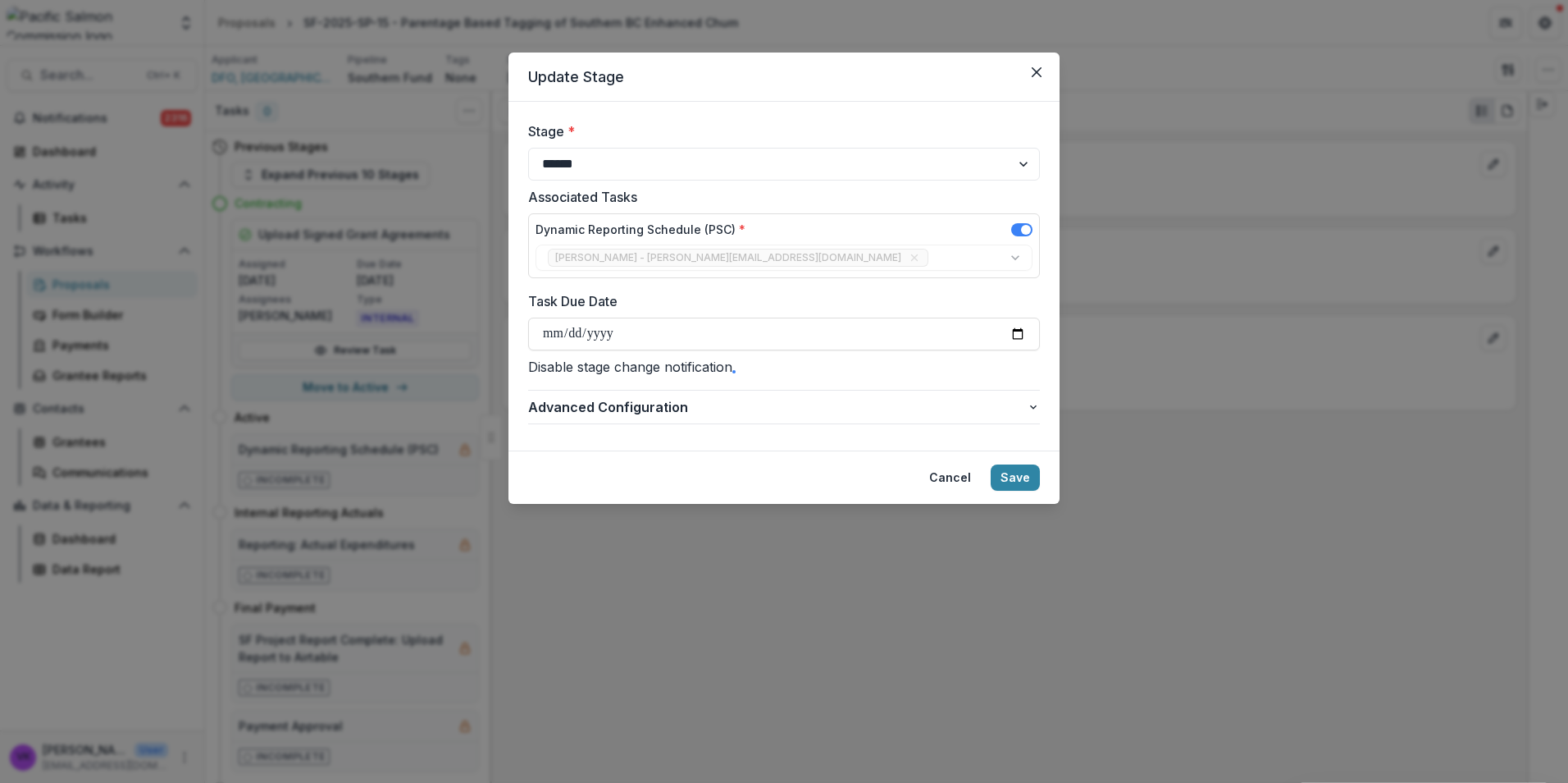
click at [736, 370] on span at bounding box center [734, 371] width 3 height 3
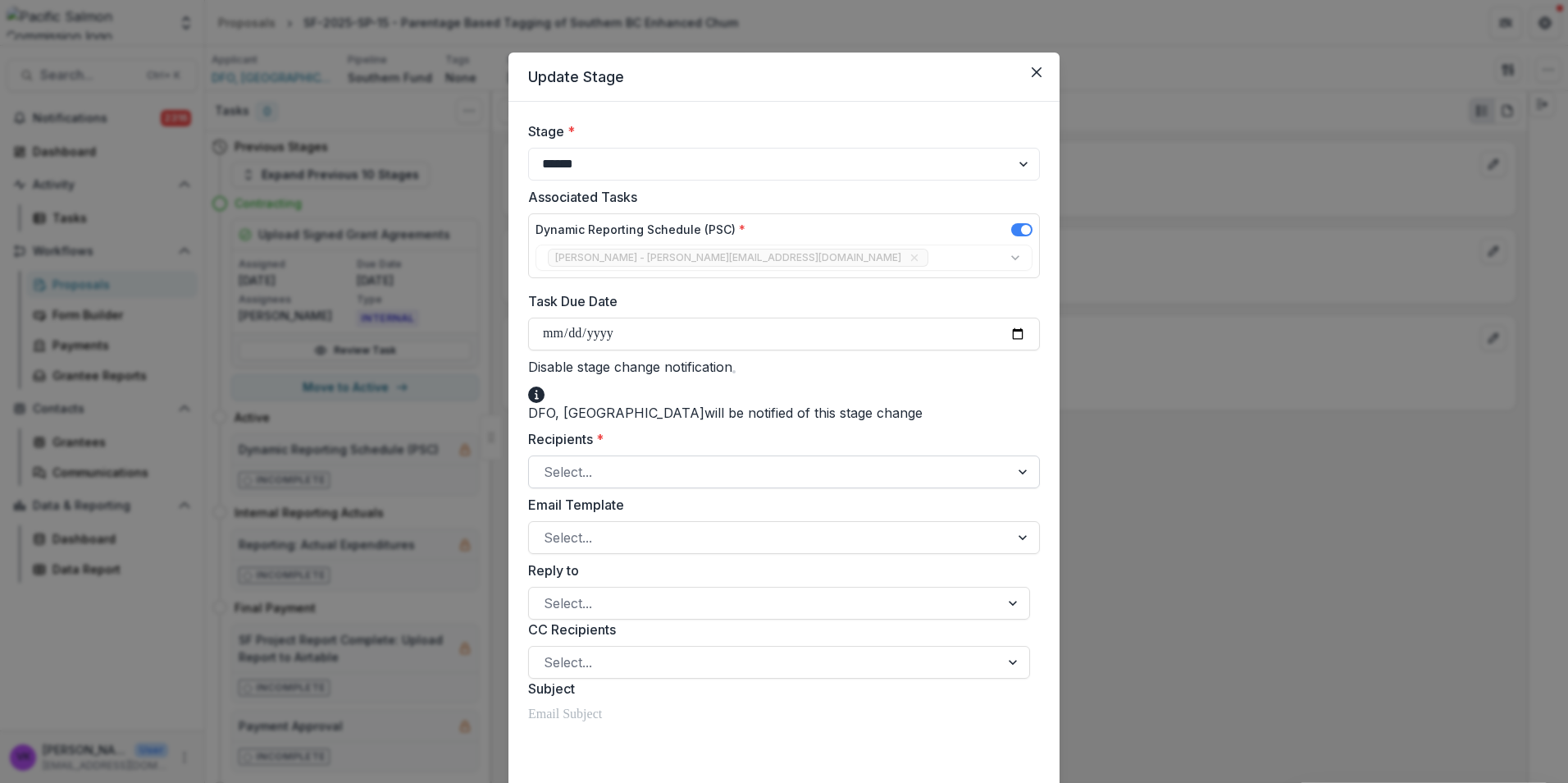
click at [857, 463] on div at bounding box center [770, 472] width 451 height 23
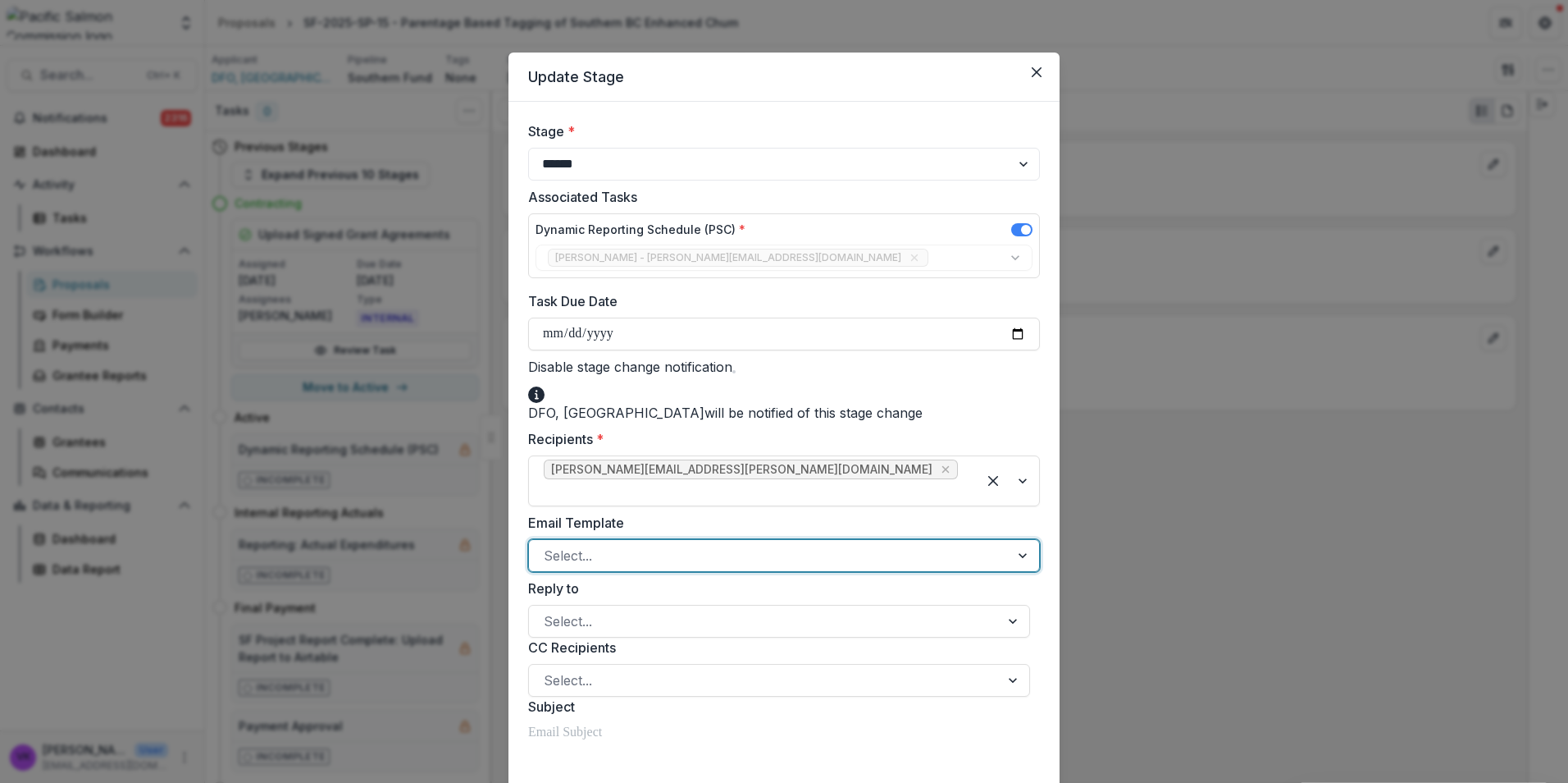
click at [1012, 540] on div at bounding box center [1025, 556] width 30 height 31
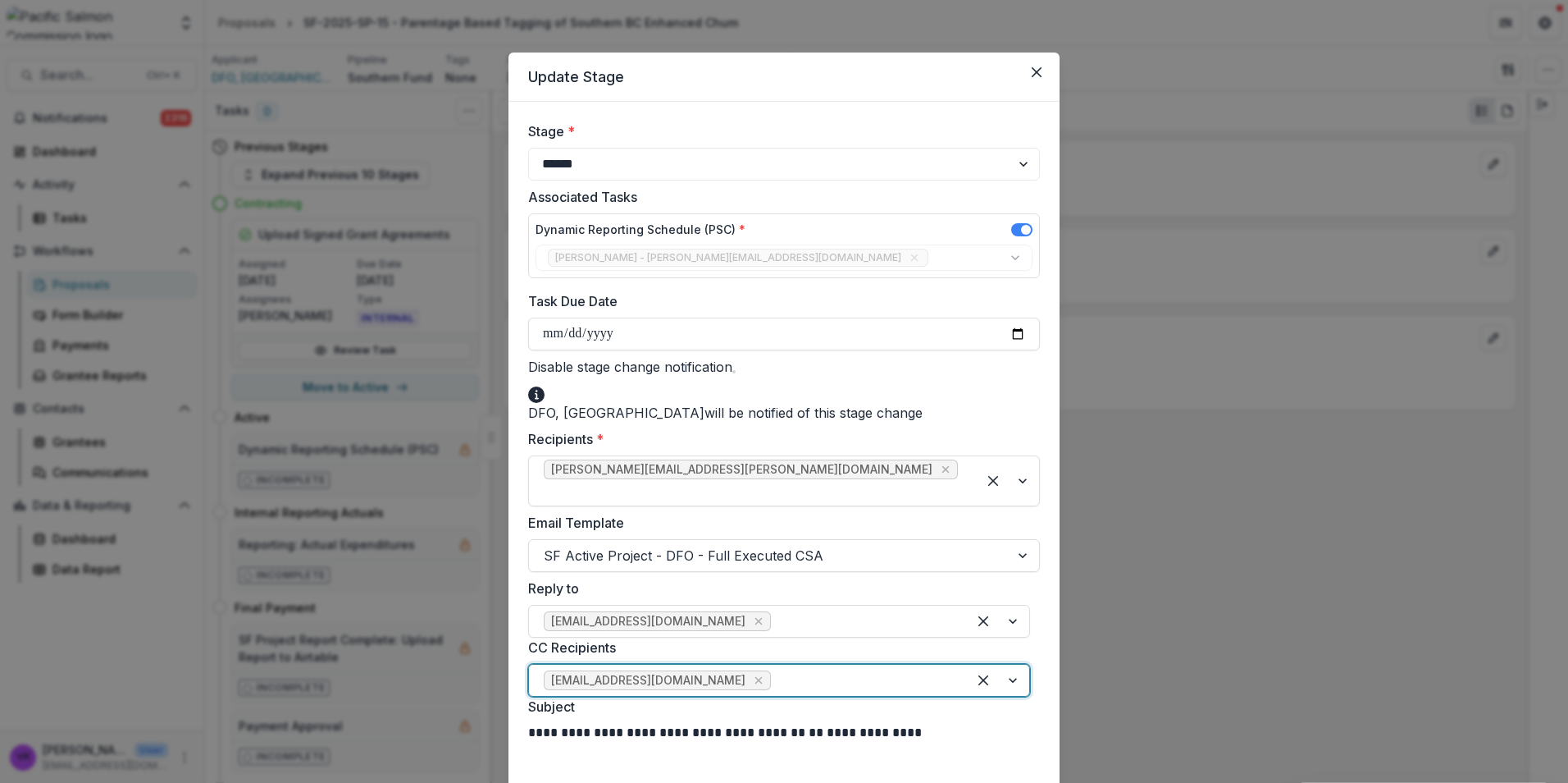
click at [775, 675] on div at bounding box center [863, 680] width 178 height 23
type input "****"
click at [775, 669] on div at bounding box center [863, 680] width 178 height 23
type input "**********"
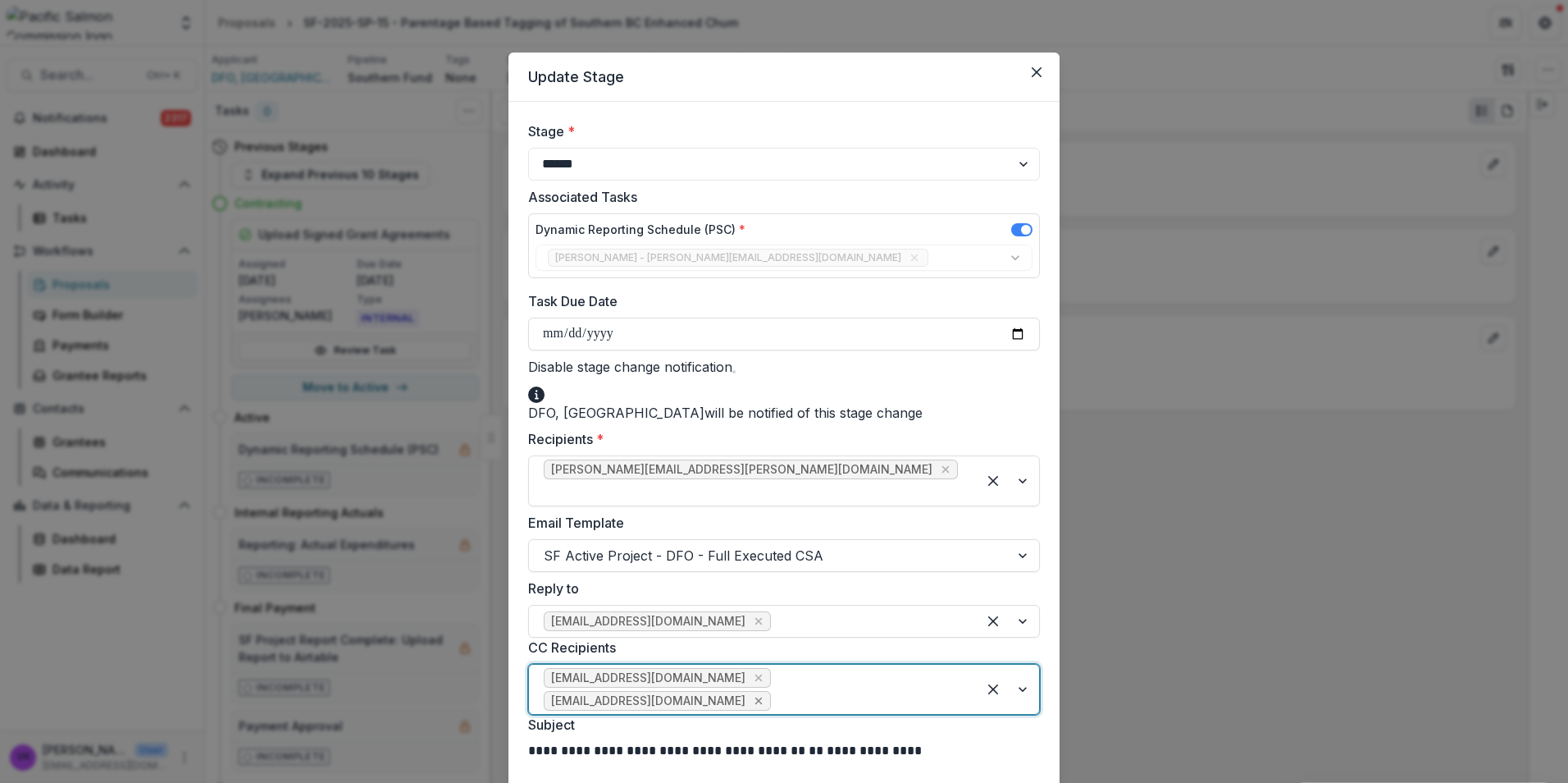
click at [763, 697] on icon "Remove dio.wu@dfo-mpo.gc.ca" at bounding box center [759, 701] width 7 height 7
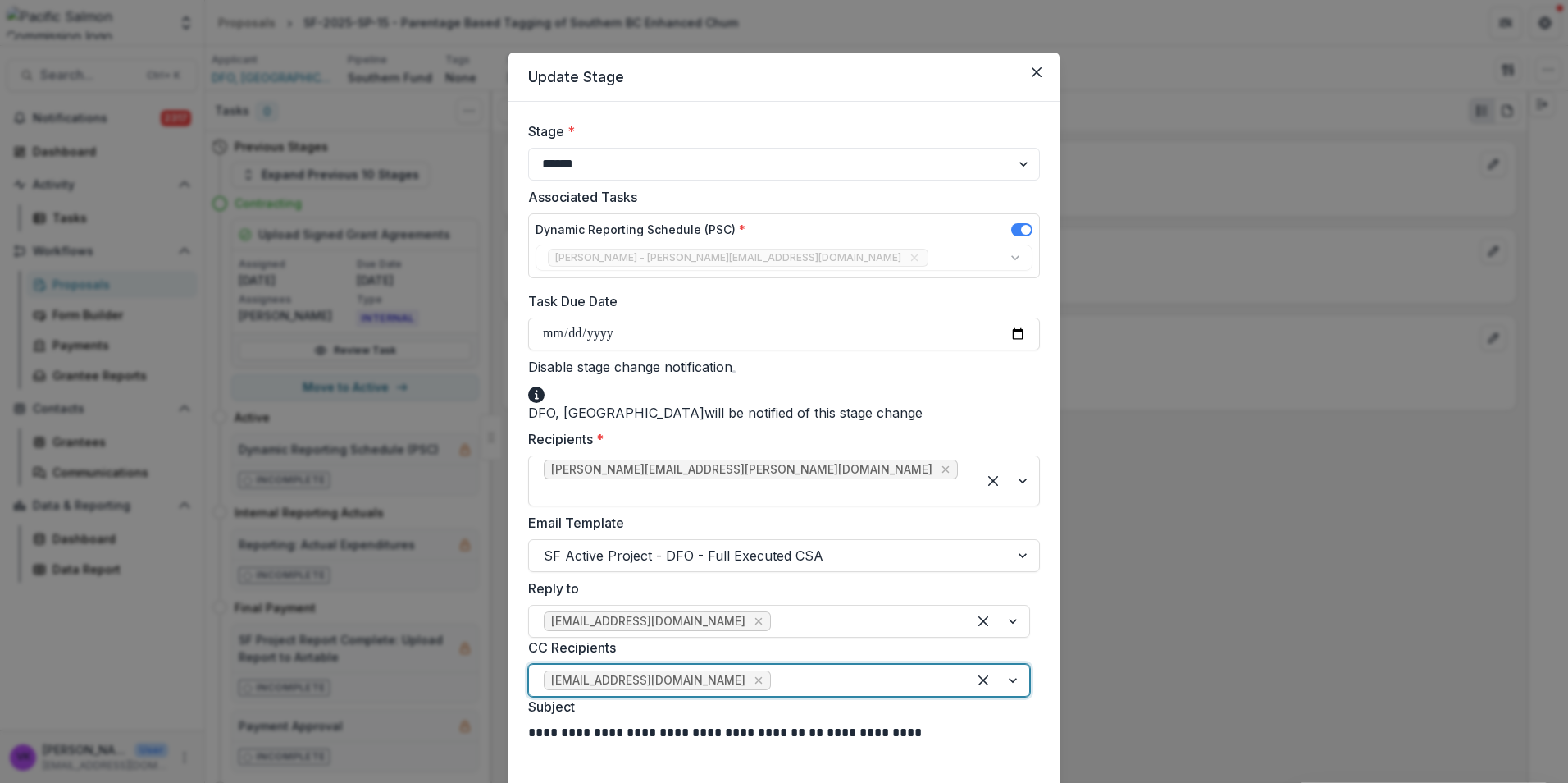
click at [775, 674] on div at bounding box center [863, 680] width 178 height 23
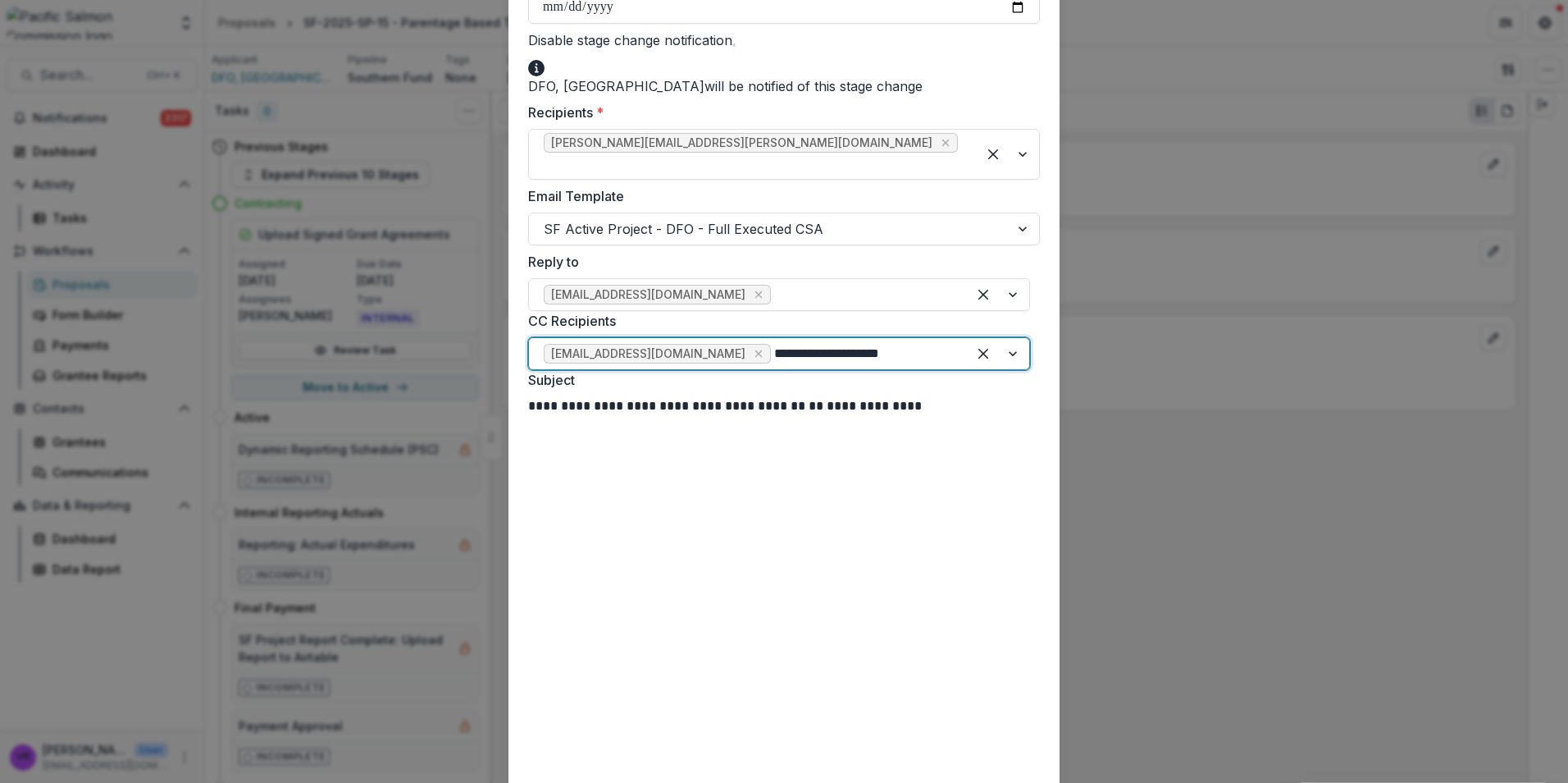
scroll to position [329, 0]
type input "**********"
drag, startPoint x: 980, startPoint y: 530, endPoint x: 990, endPoint y: 534, distance: 10.8
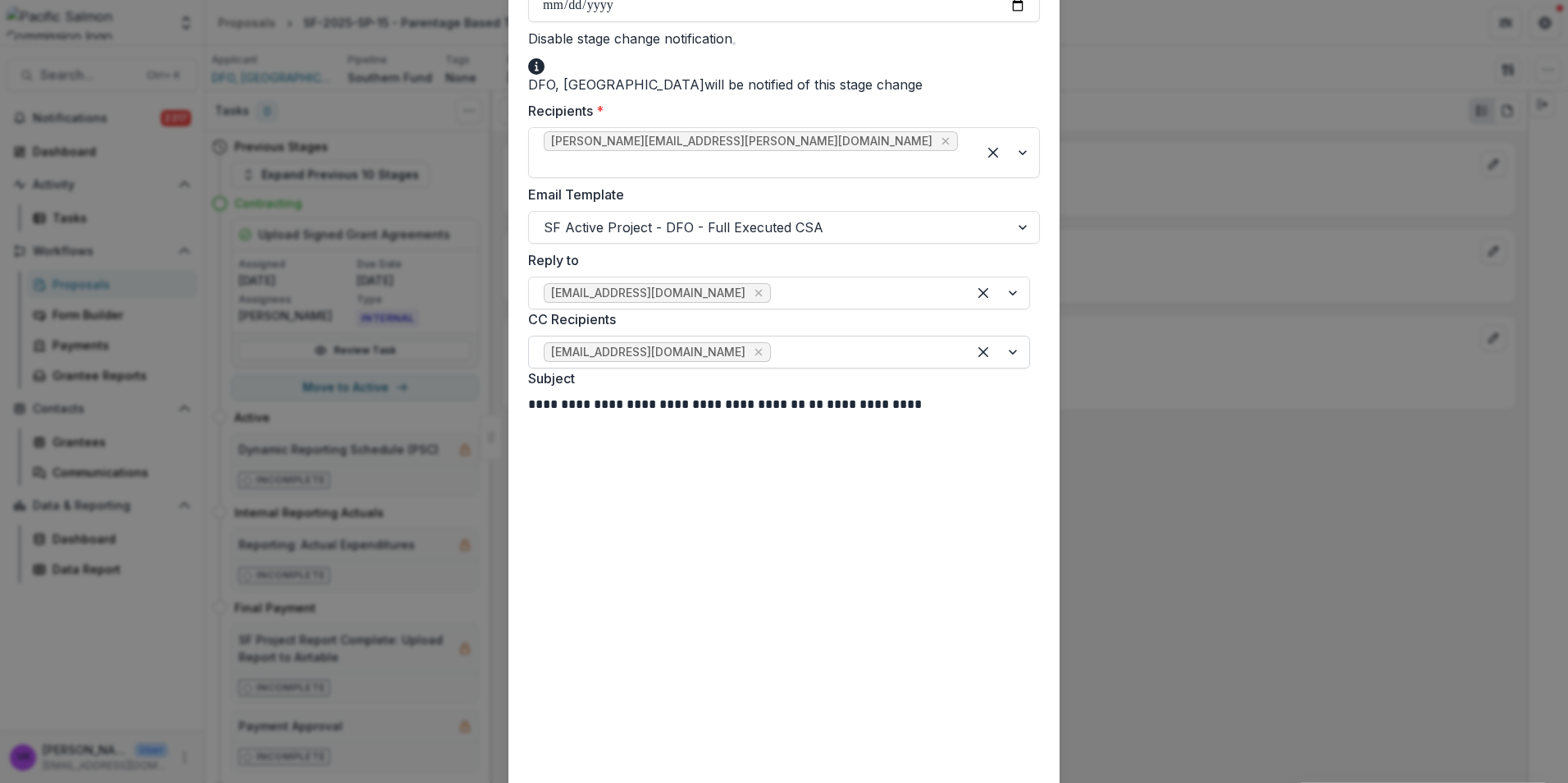
click at [790, 347] on div at bounding box center [863, 352] width 178 height 23
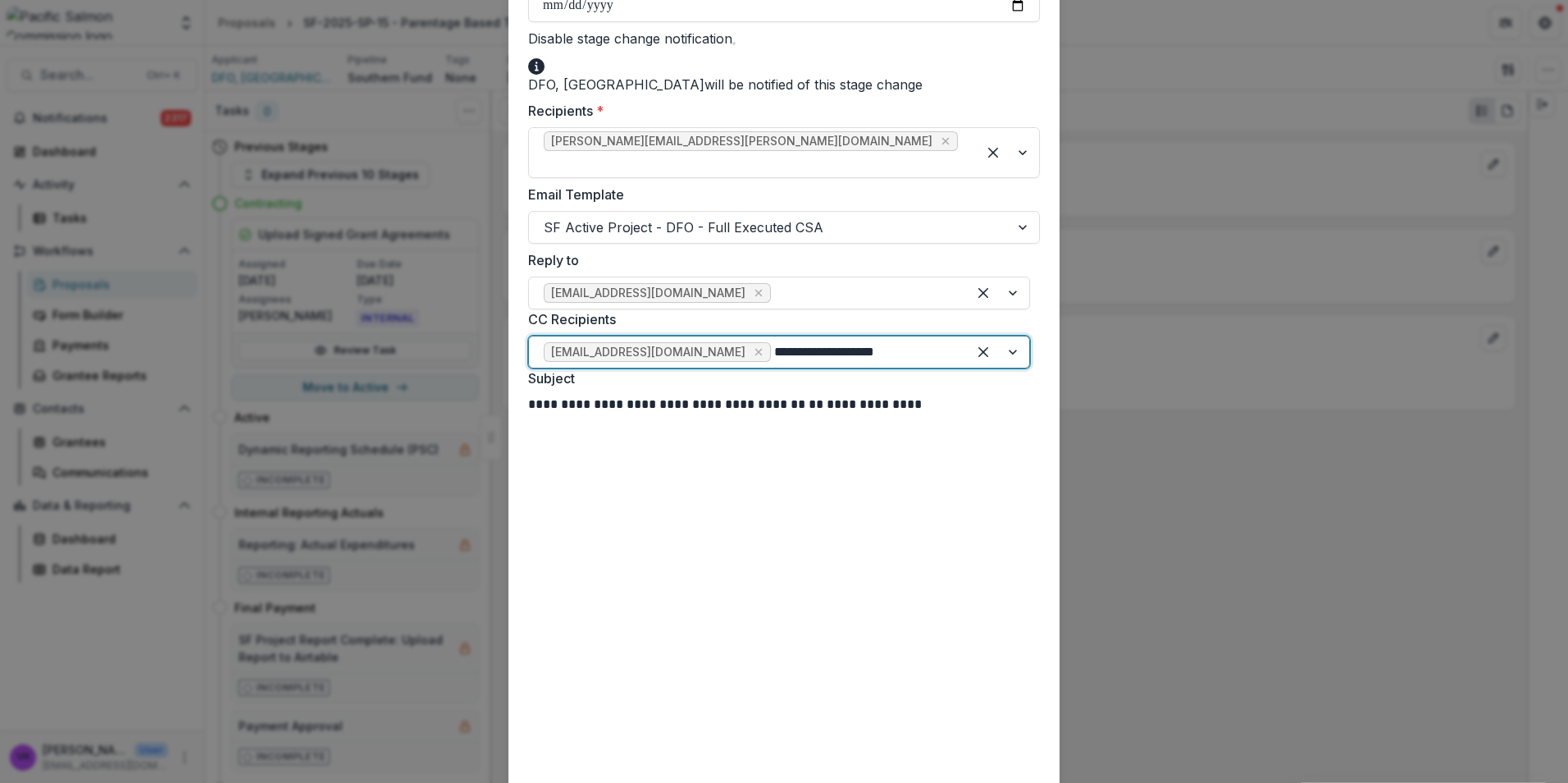
type input "**********"
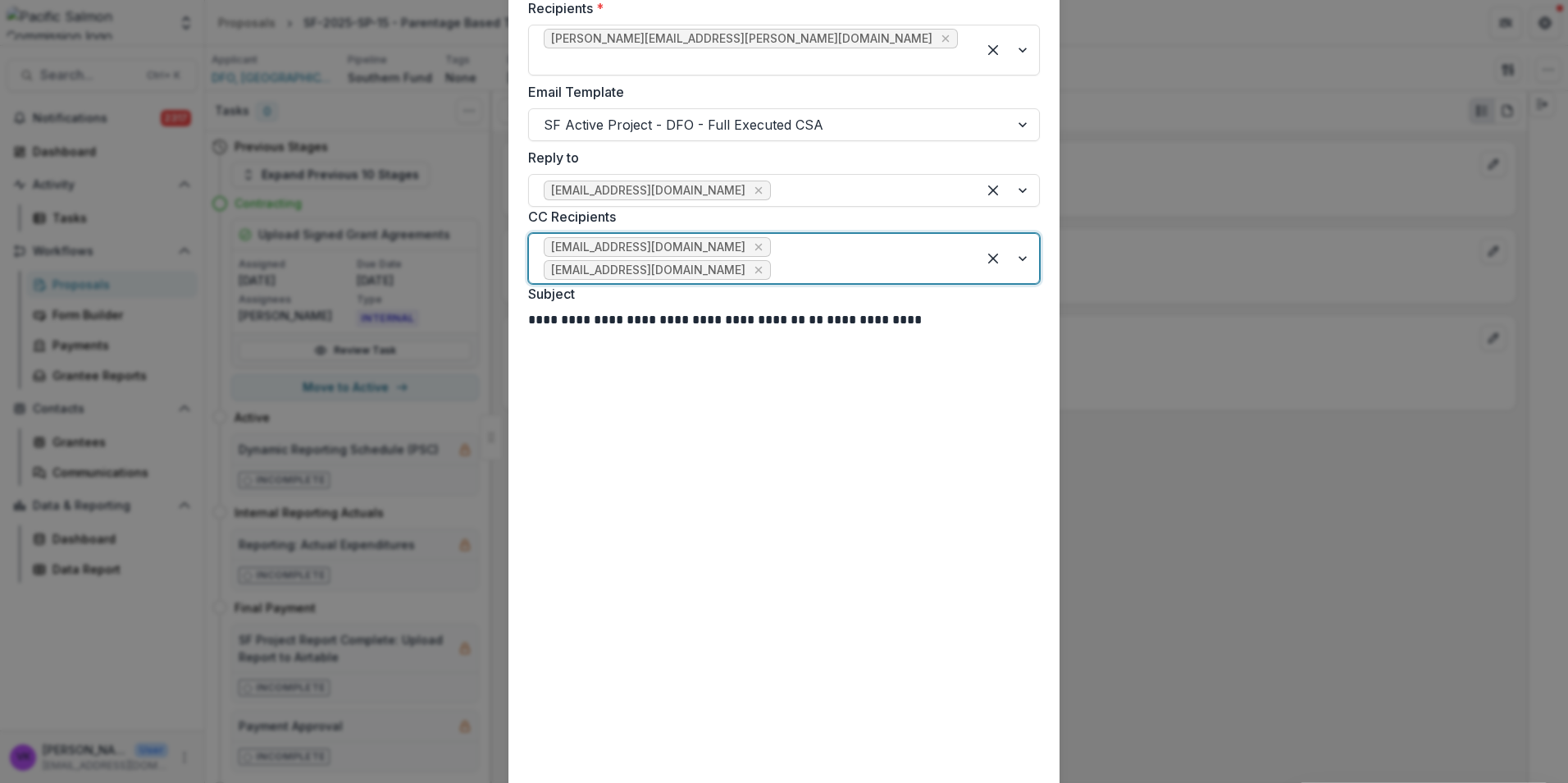
scroll to position [492, 0]
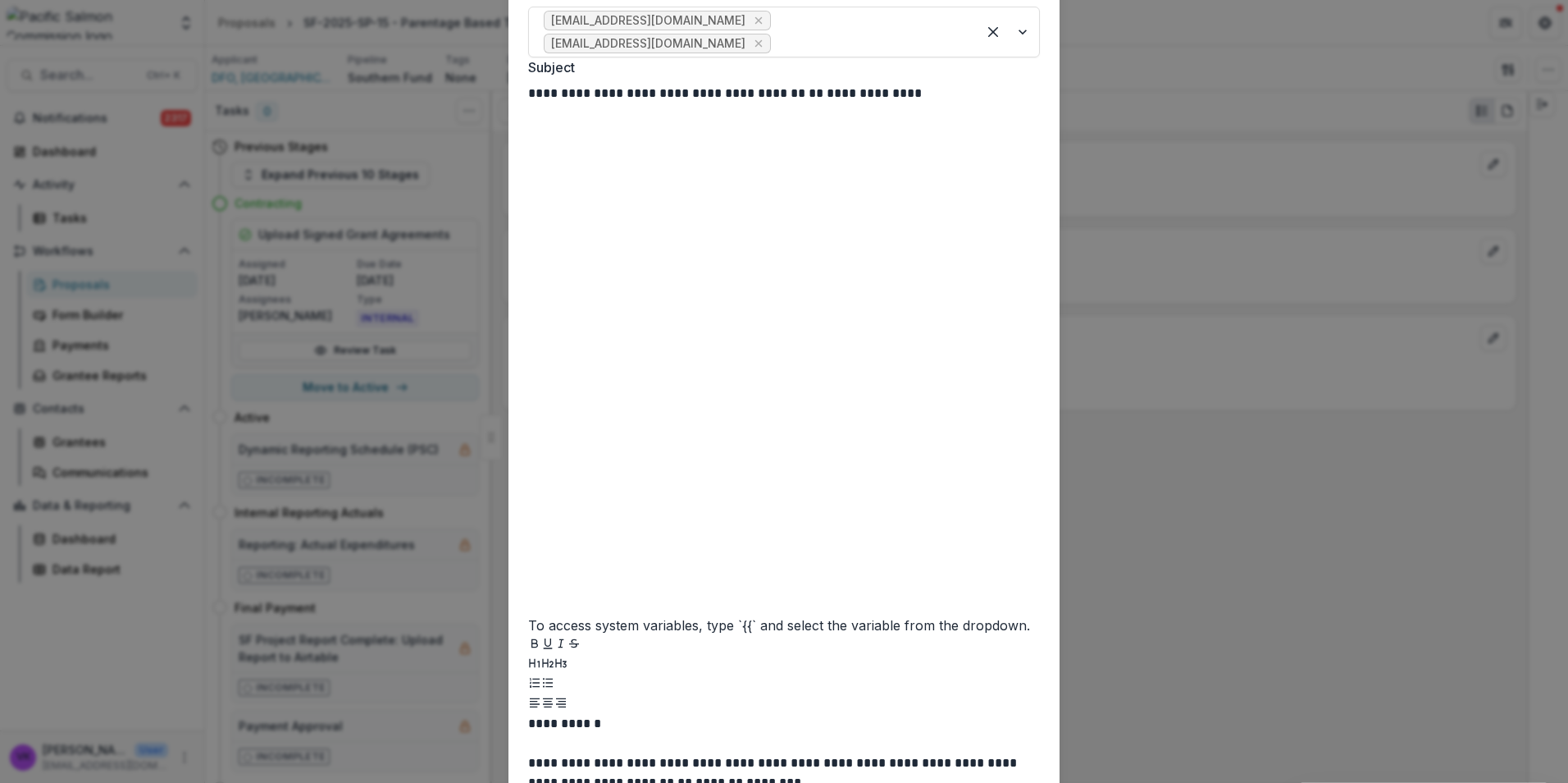
scroll to position [743, 0]
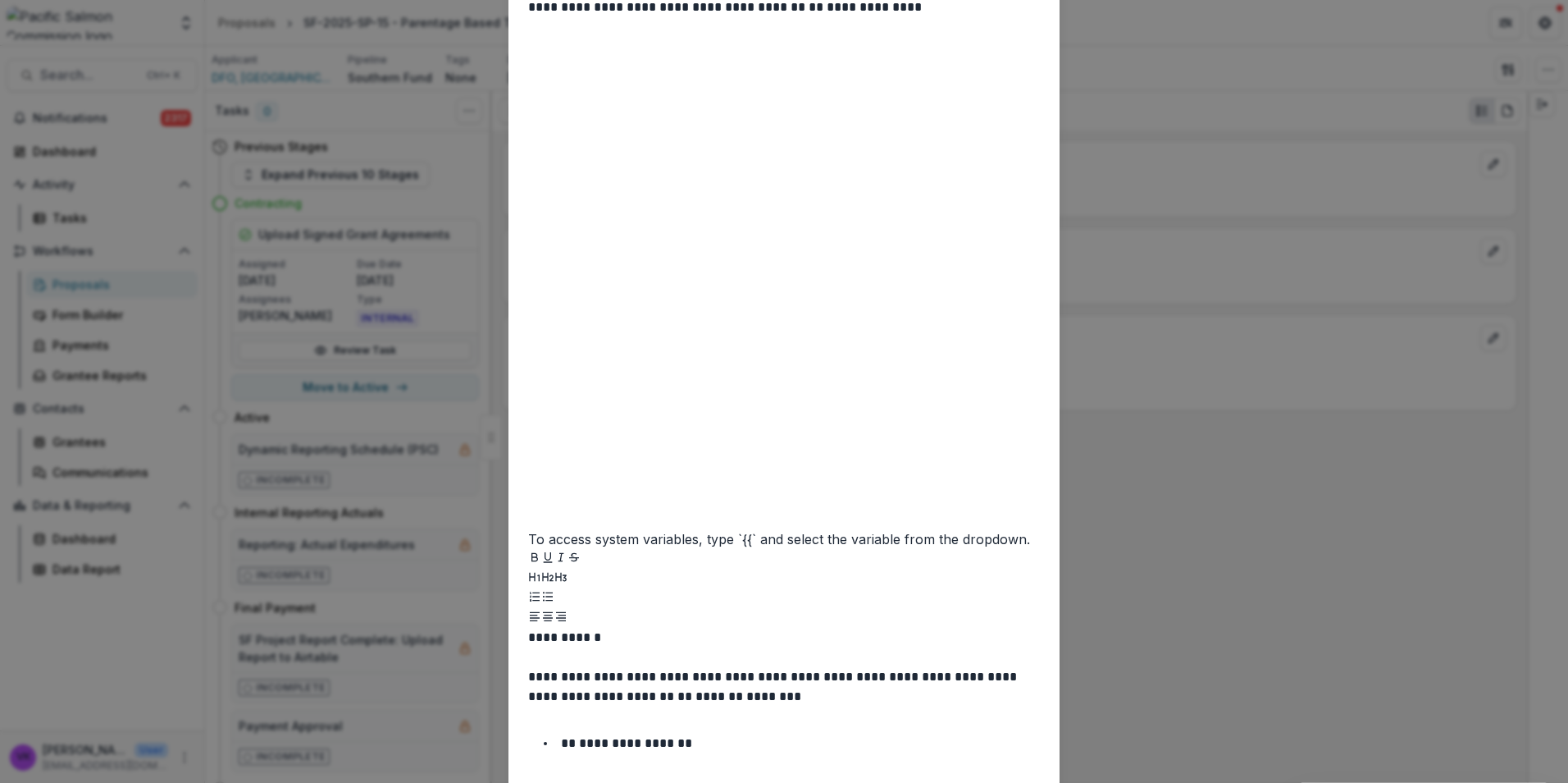
type input "**********"
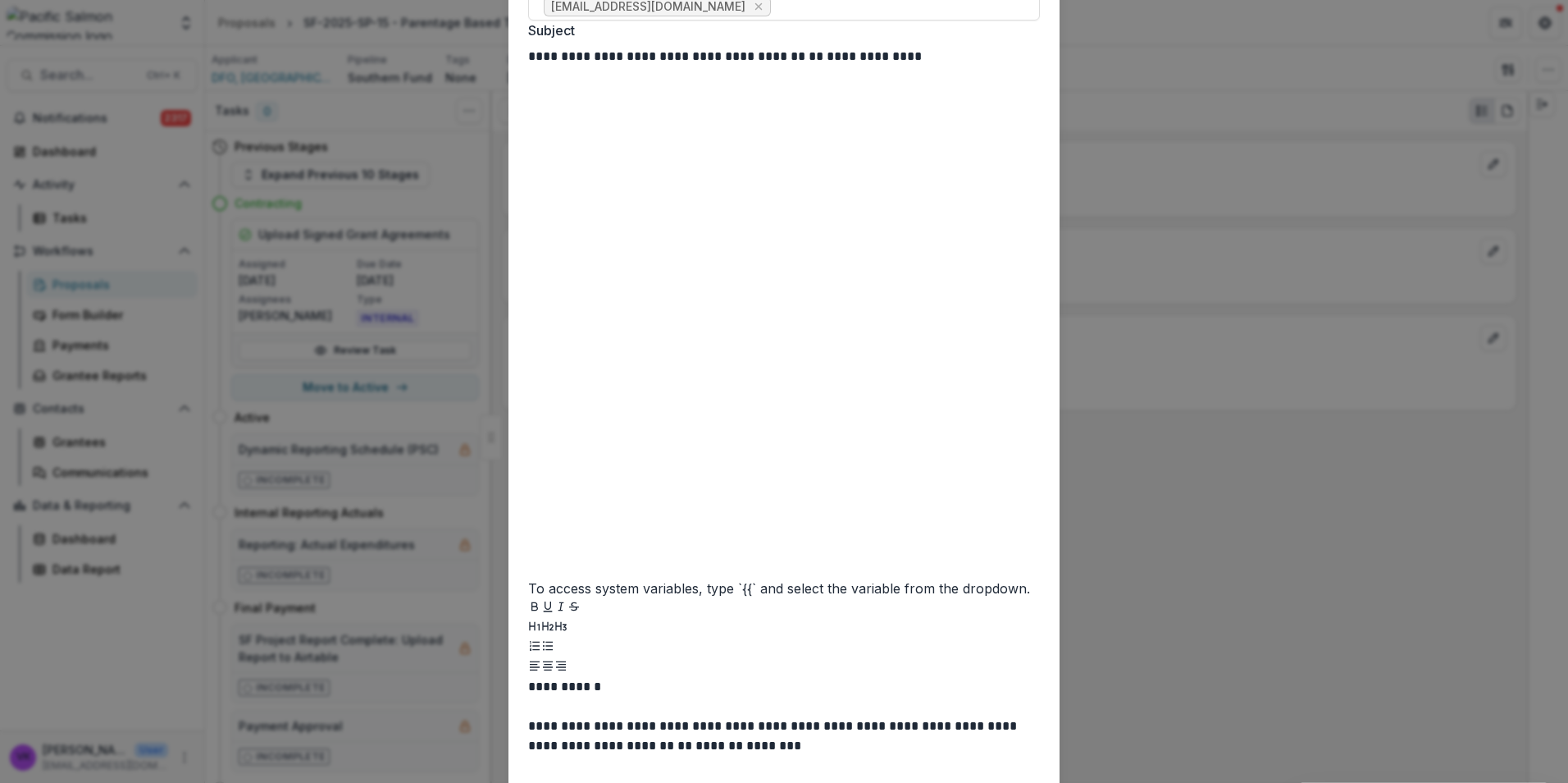
scroll to position [789, 0]
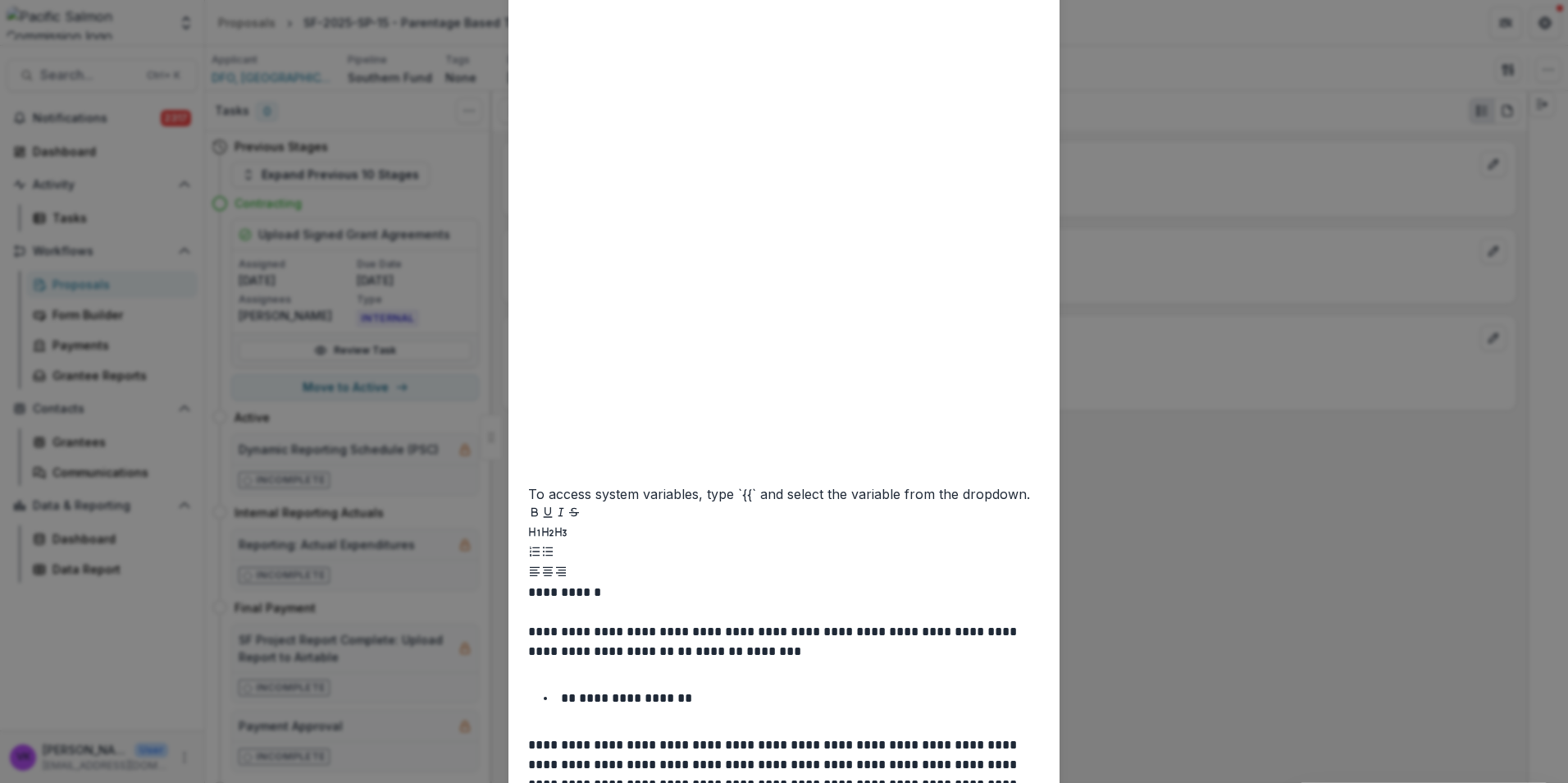
drag, startPoint x: 1017, startPoint y: 702, endPoint x: 1144, endPoint y: 717, distance: 127.9
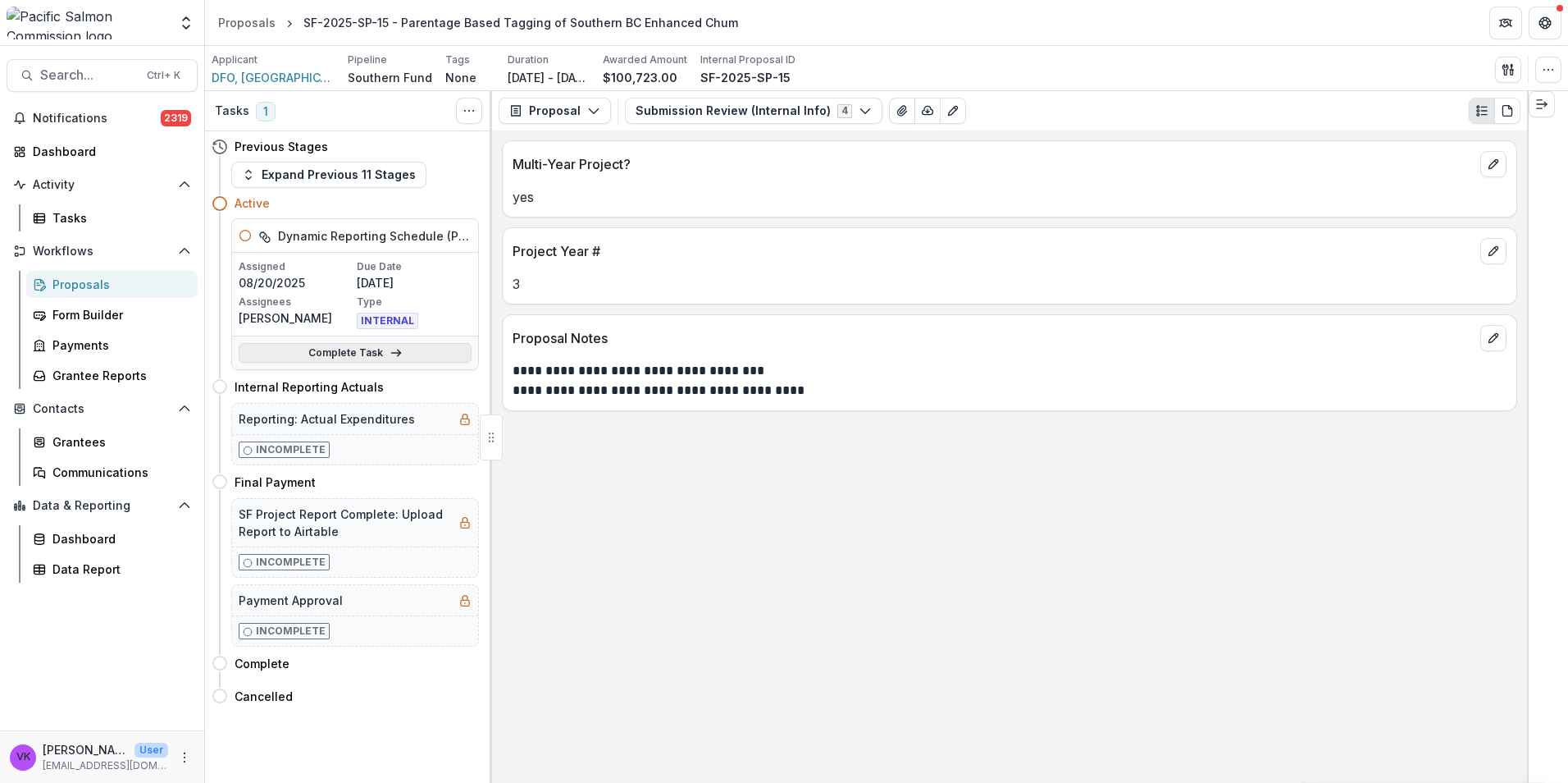
click at [355, 359] on link "Complete Task" at bounding box center [355, 353] width 233 height 20
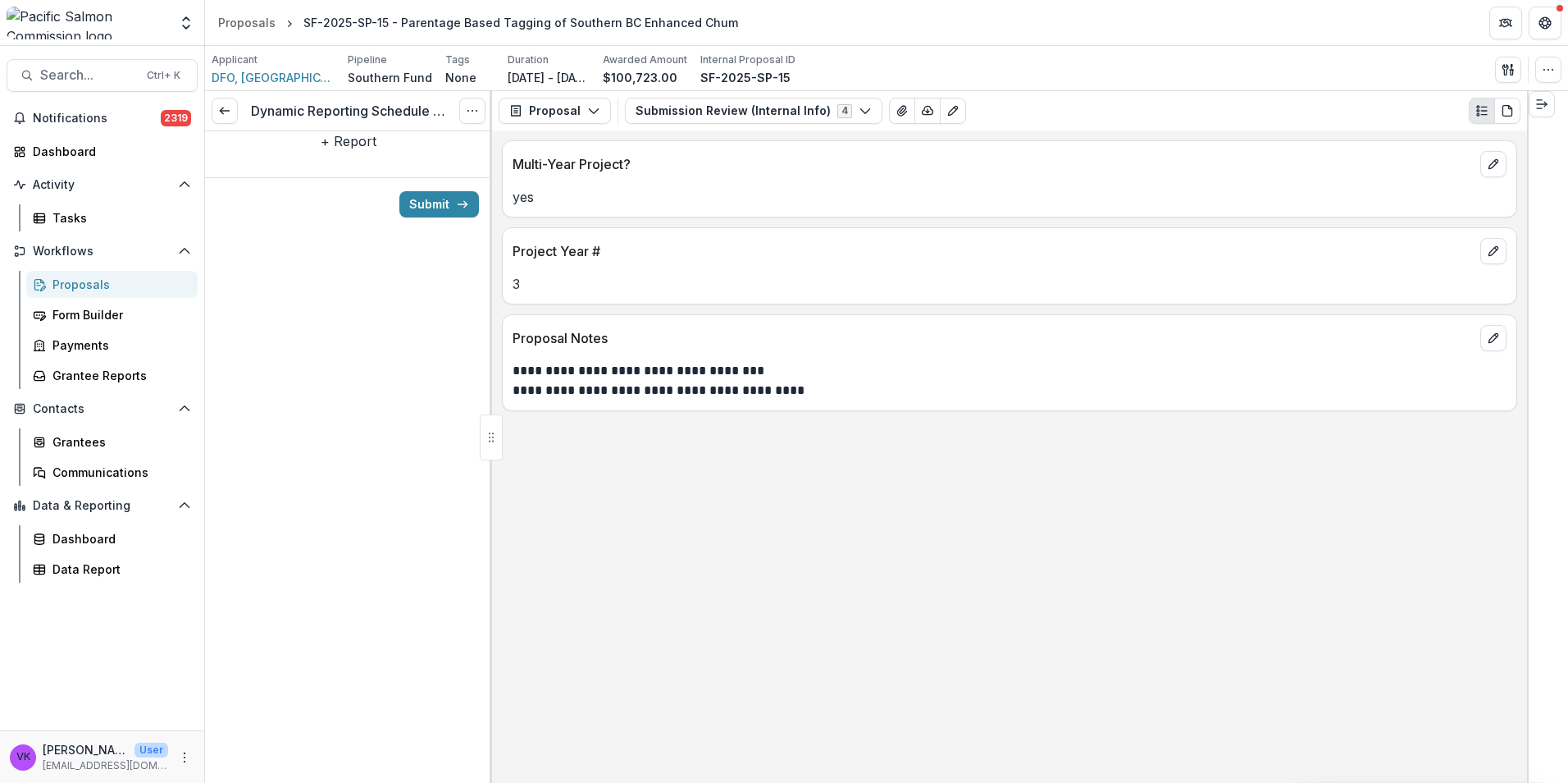
drag, startPoint x: 346, startPoint y: 160, endPoint x: 580, endPoint y: 251, distance: 251.1
click at [345, 151] on button "+ Report" at bounding box center [349, 141] width 56 height 20
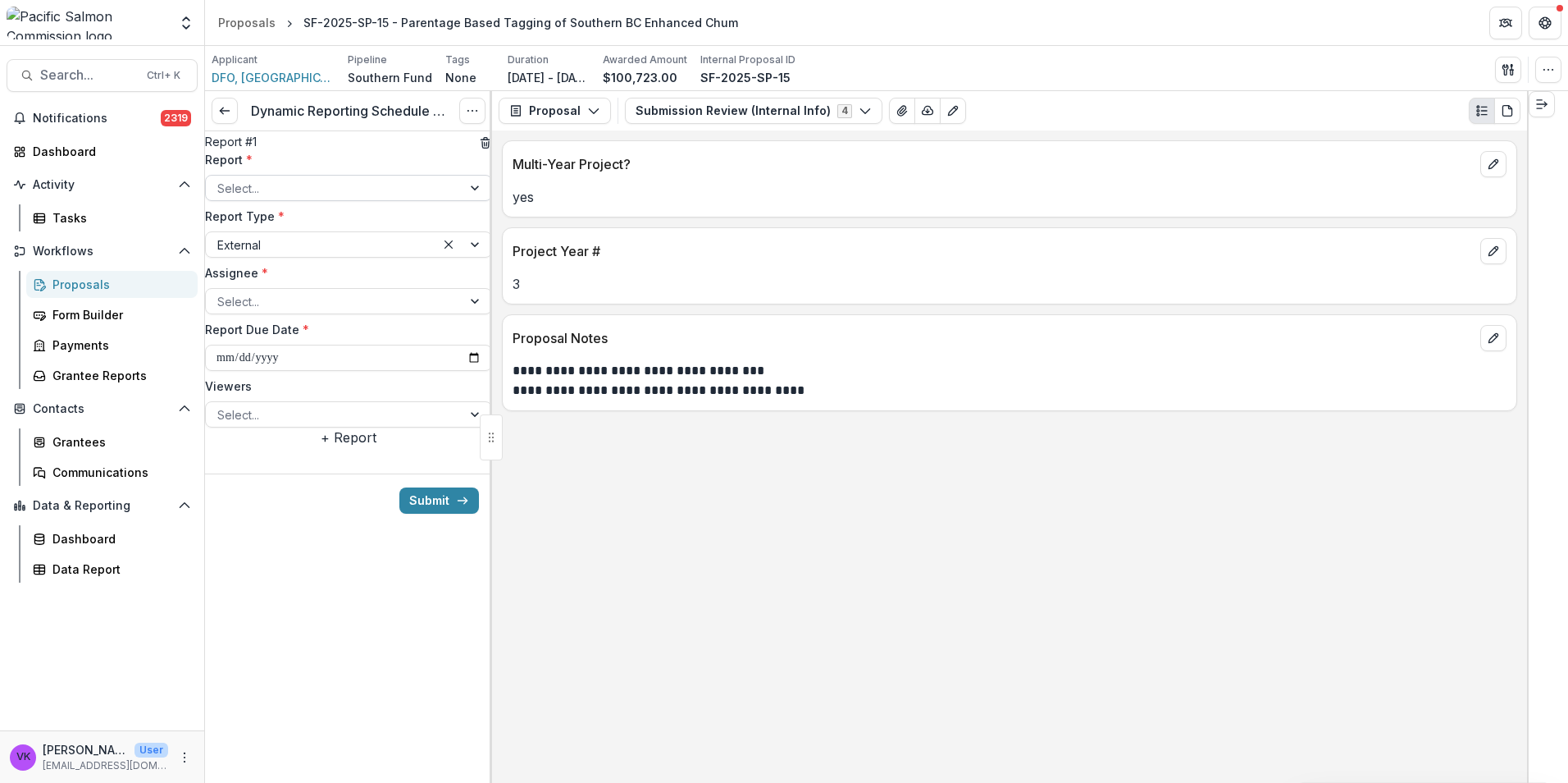
click at [401, 198] on div at bounding box center [333, 188] width 233 height 21
click at [415, 312] on div at bounding box center [333, 301] width 233 height 21
drag, startPoint x: 389, startPoint y: 412, endPoint x: 415, endPoint y: 428, distance: 30.5
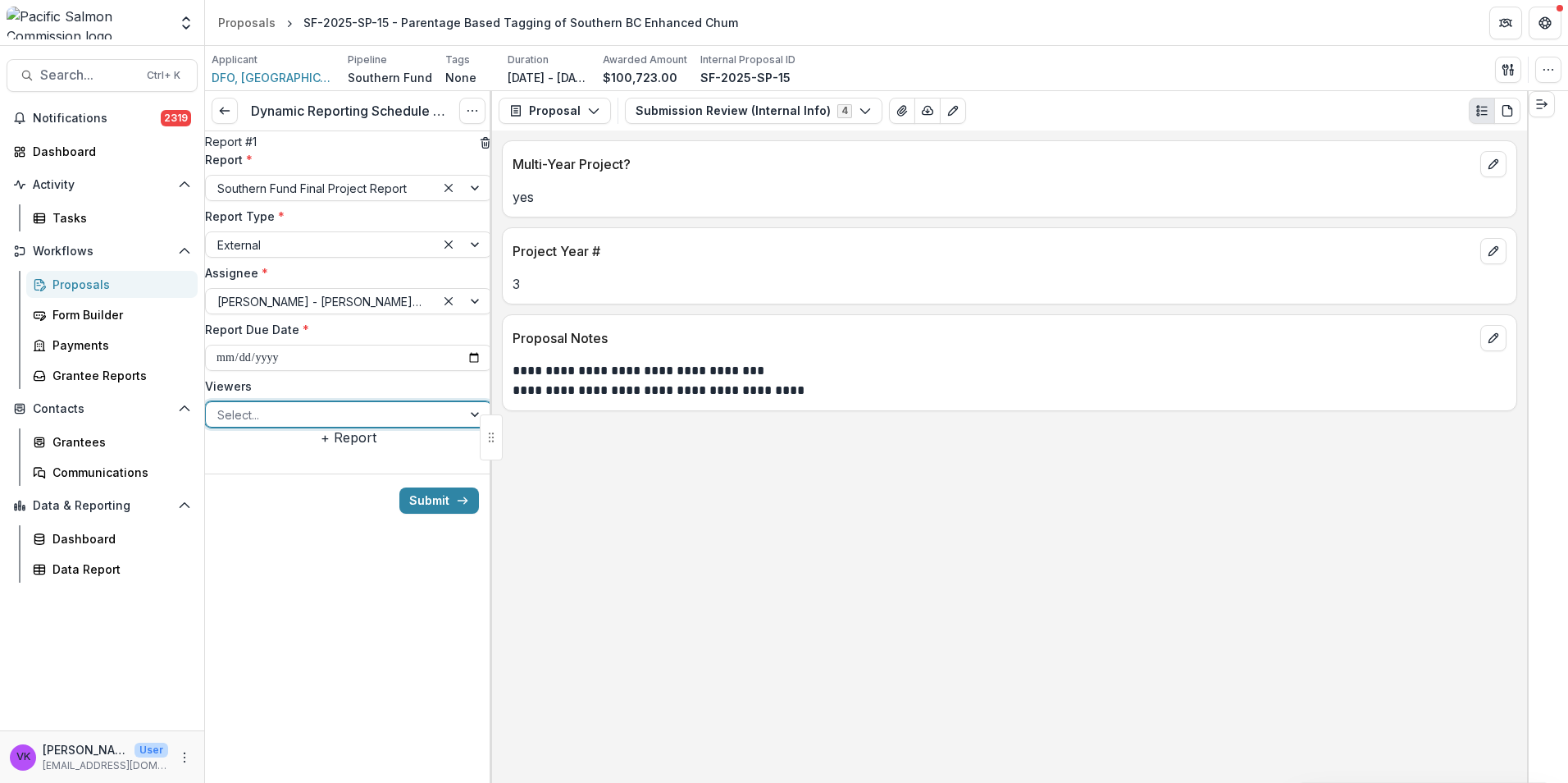
click at [446, 426] on div "Select..." at bounding box center [333, 414] width 256 height 24
click at [413, 723] on div "**********" at bounding box center [348, 437] width 287 height 692
click at [430, 425] on div at bounding box center [333, 414] width 233 height 21
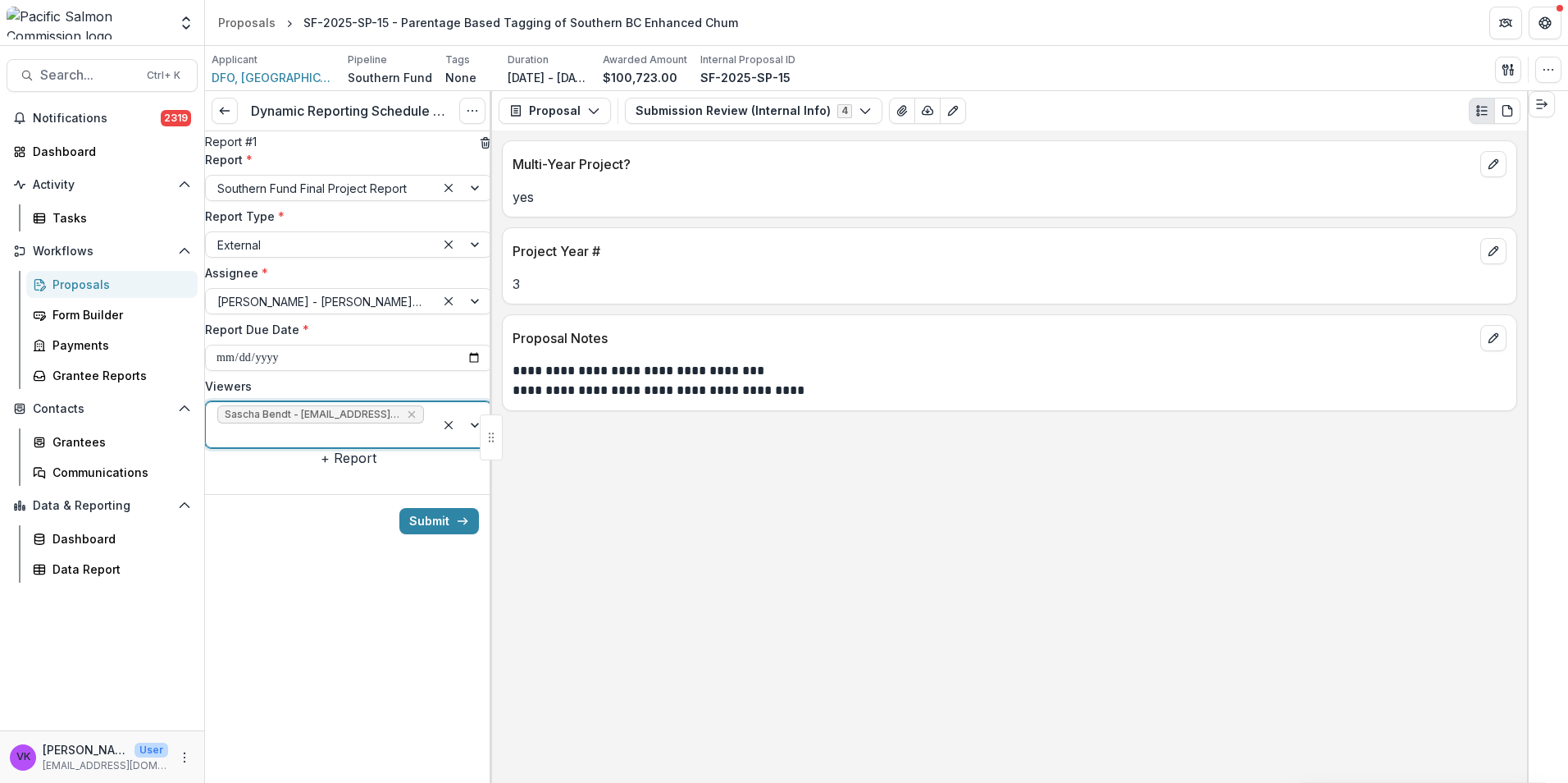
click at [469, 444] on div at bounding box center [463, 424] width 56 height 45
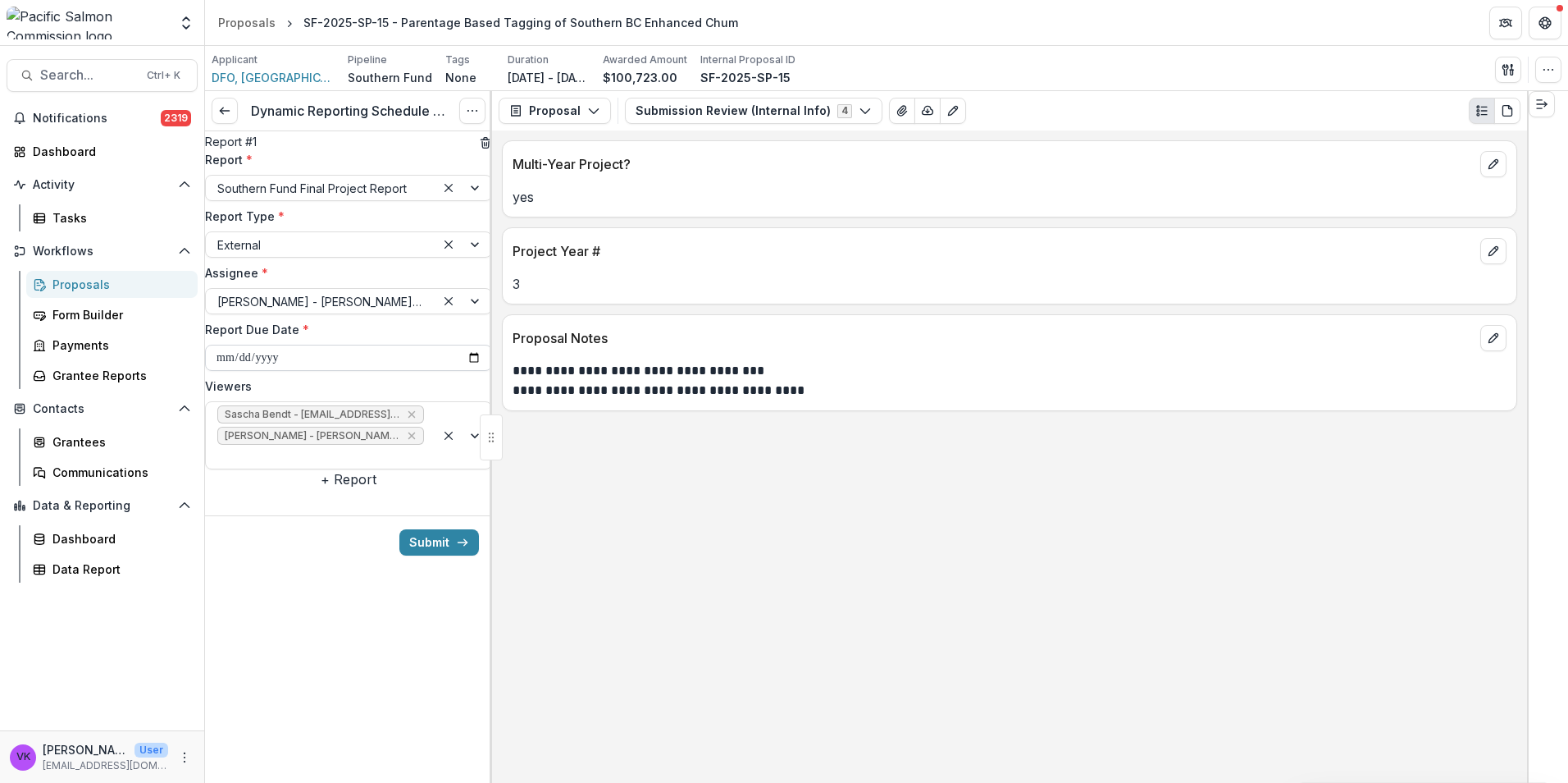
click at [466, 371] on input "**********" at bounding box center [348, 358] width 287 height 26
type input "**********"
click at [351, 489] on button "+ Report" at bounding box center [349, 479] width 56 height 20
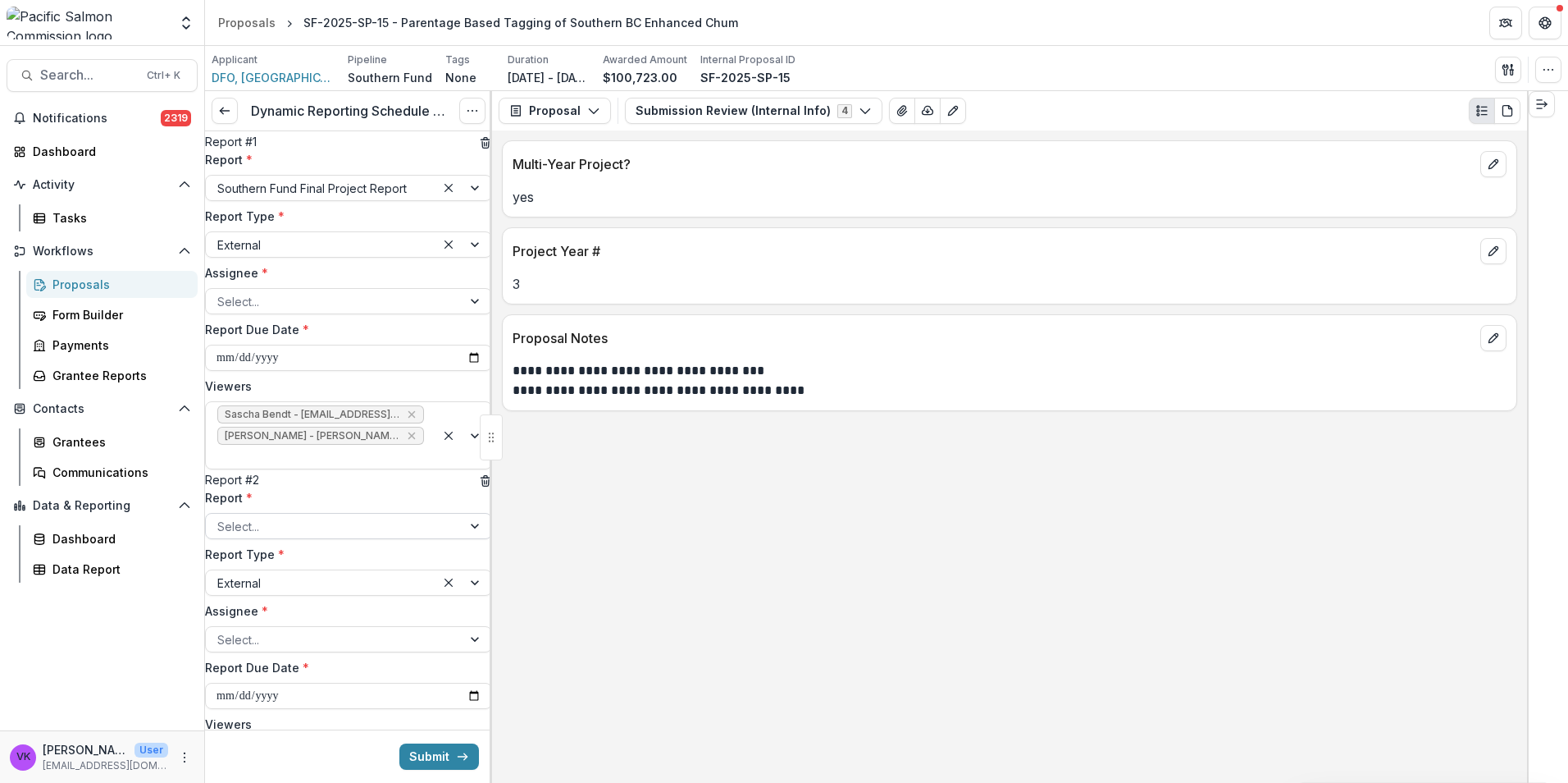
click at [397, 537] on div at bounding box center [333, 526] width 233 height 21
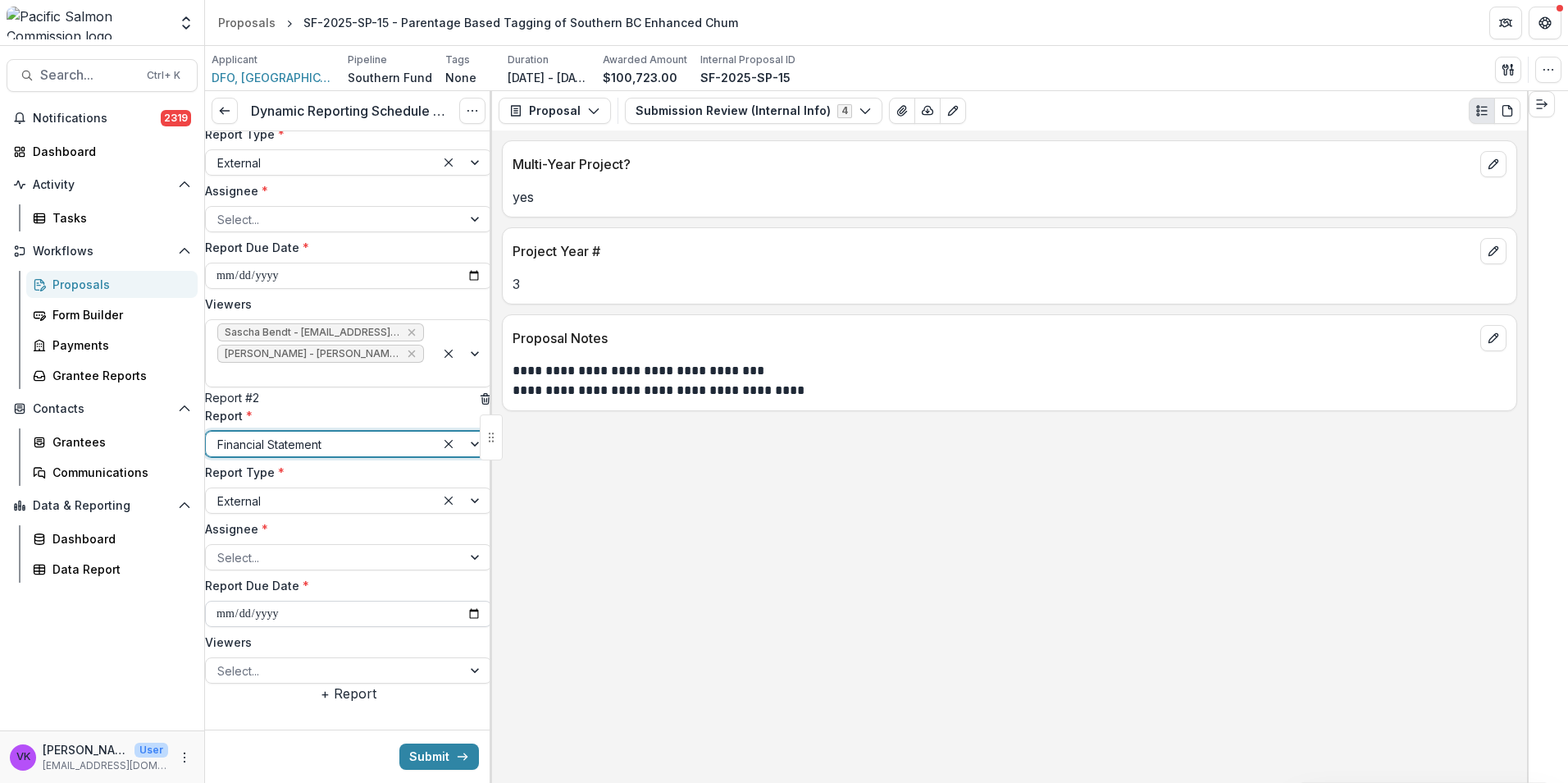
scroll to position [164, 0]
click at [377, 548] on div at bounding box center [333, 557] width 233 height 21
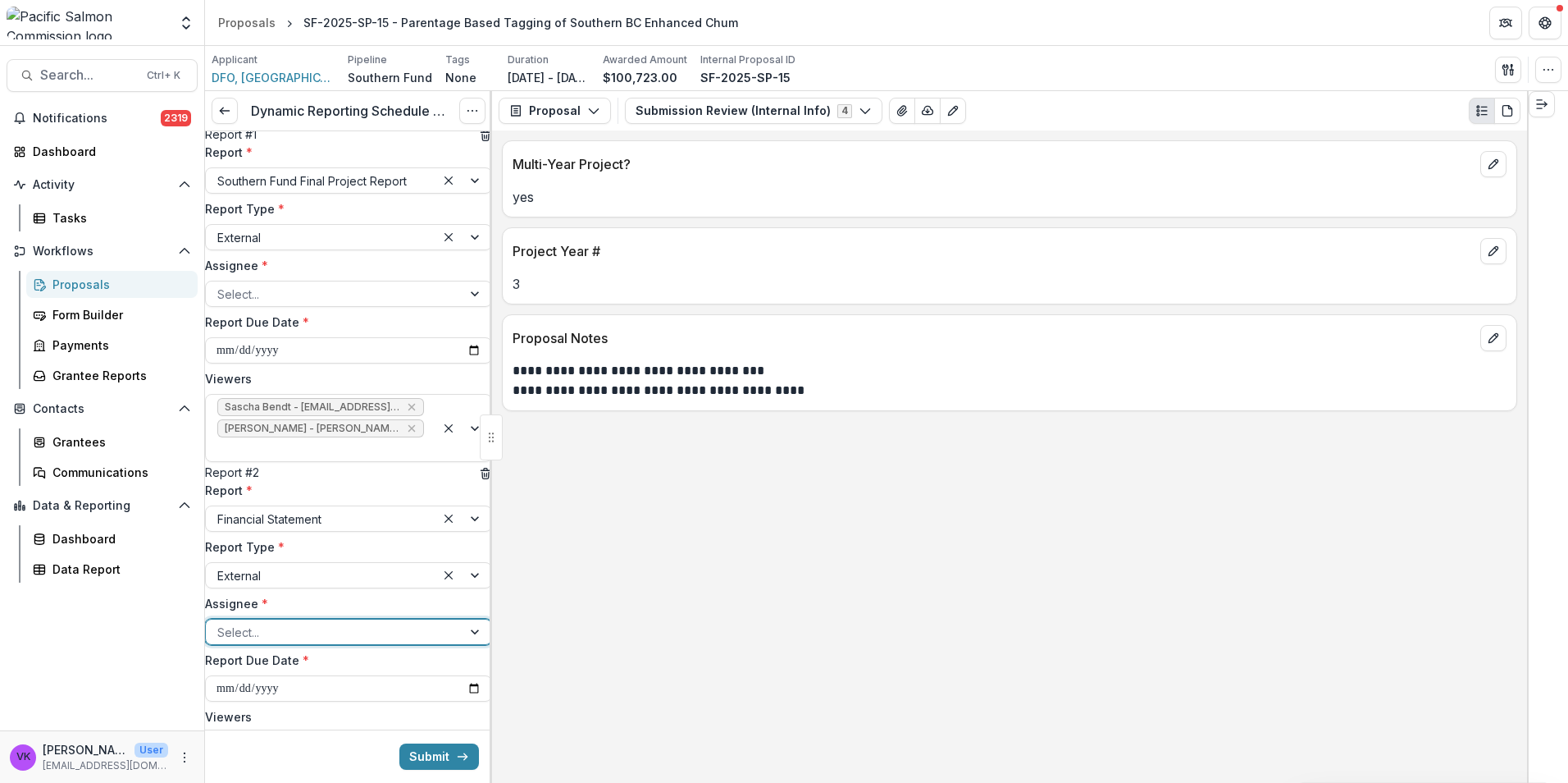
scroll to position [0, 0]
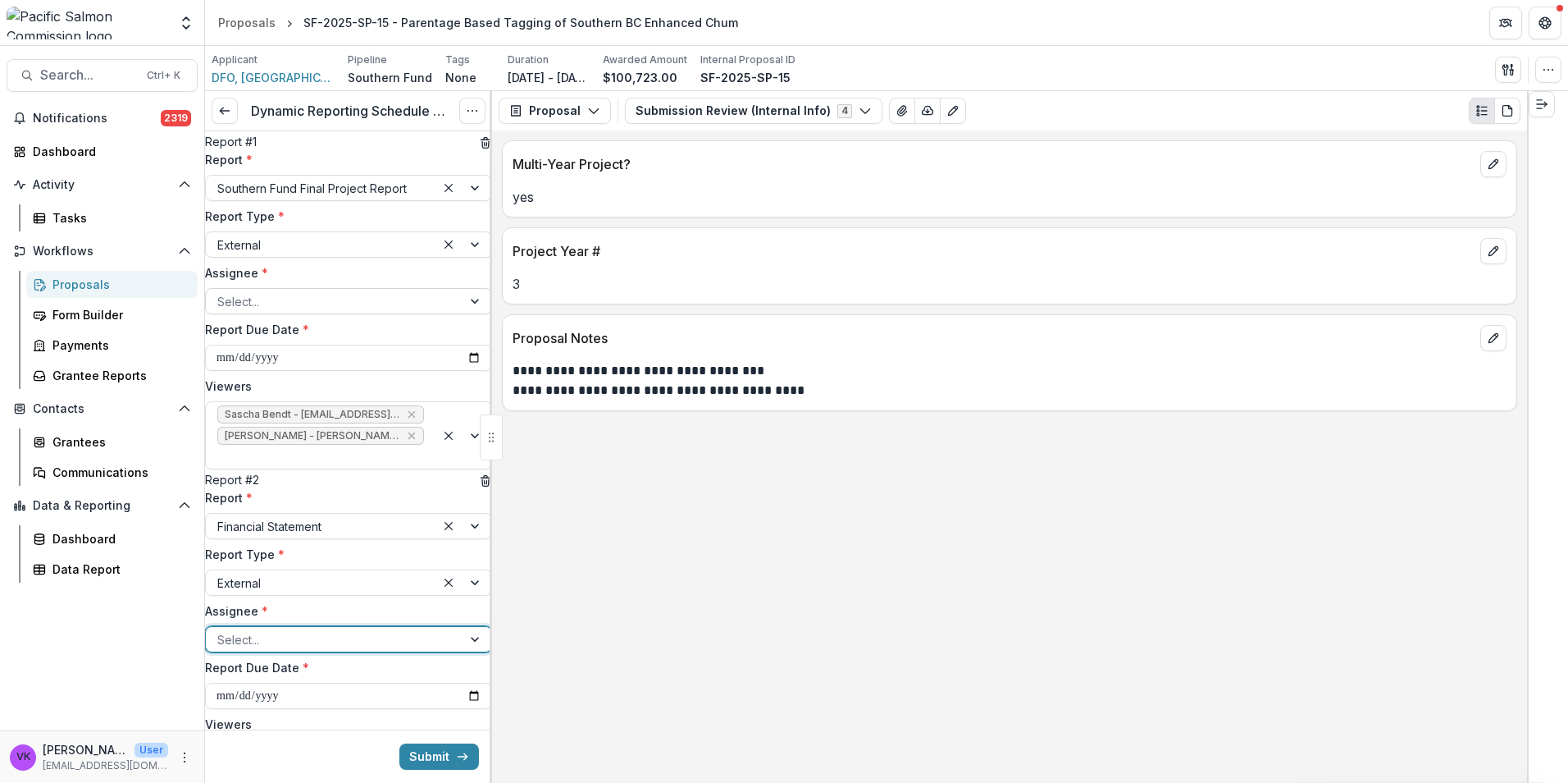
click at [462, 314] on div at bounding box center [477, 301] width 30 height 25
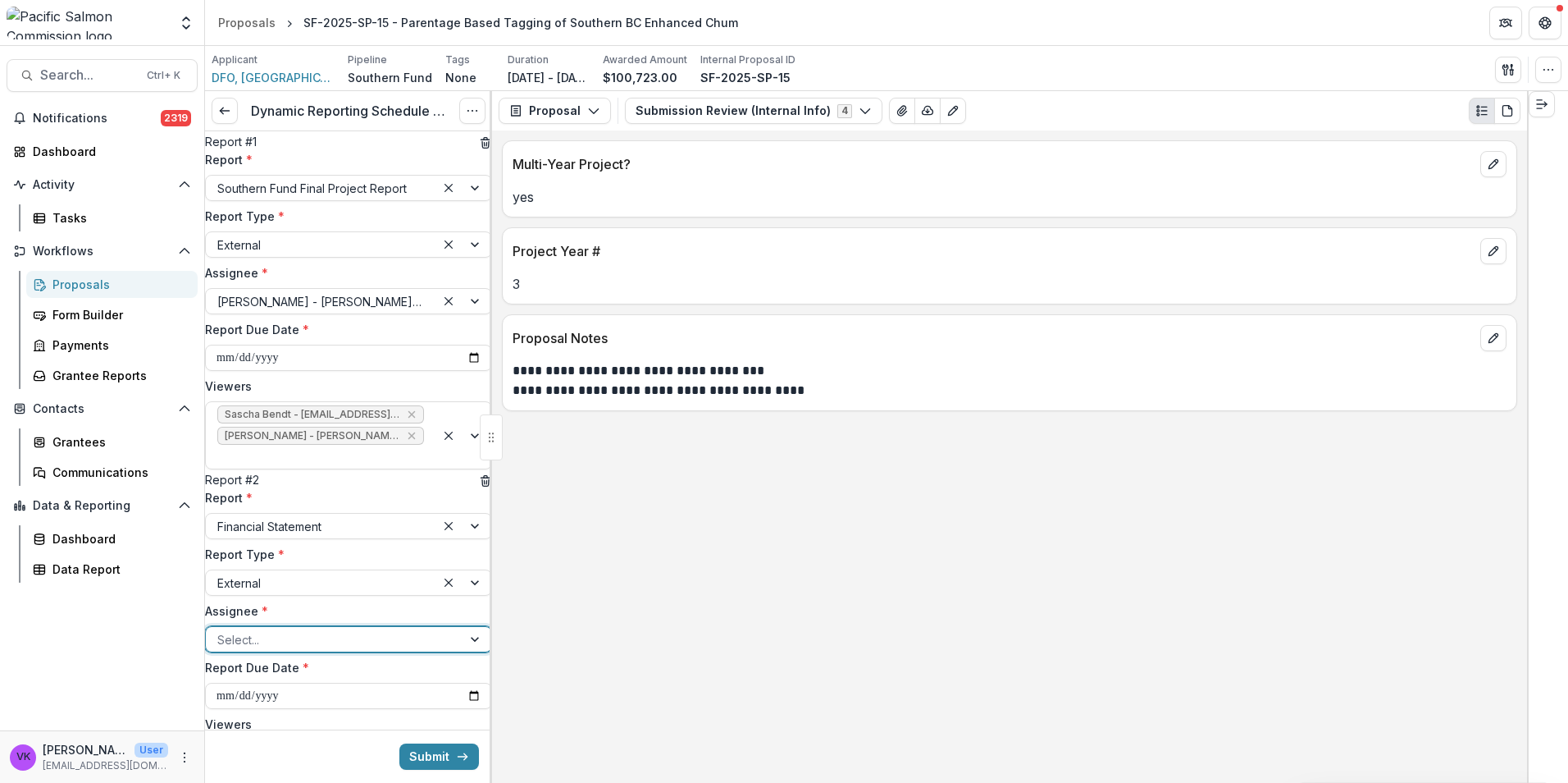
click at [437, 650] on div at bounding box center [333, 639] width 233 height 21
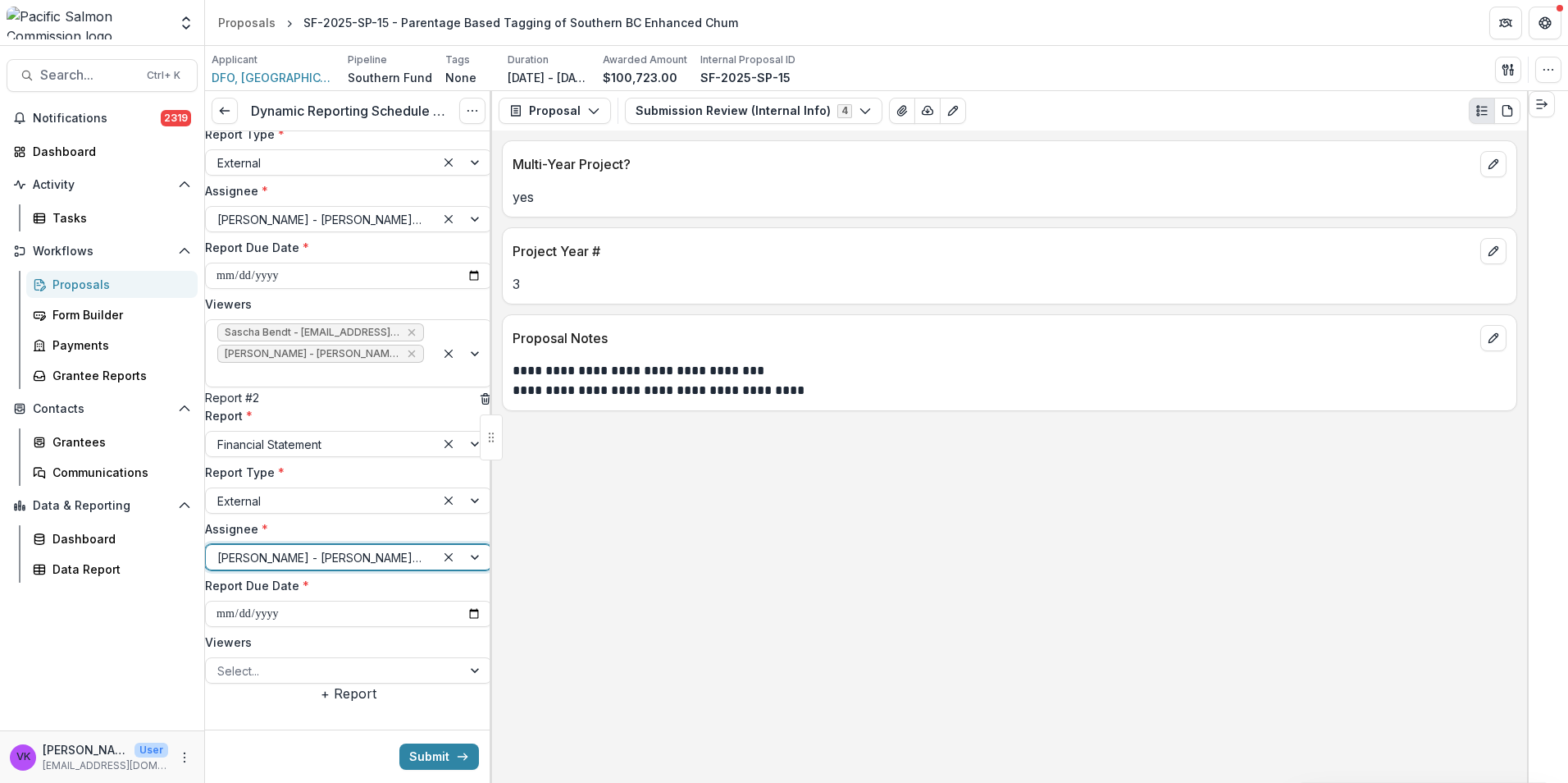
scroll to position [164, 0]
click at [455, 600] on input "**********" at bounding box center [348, 613] width 287 height 26
type input "**********"
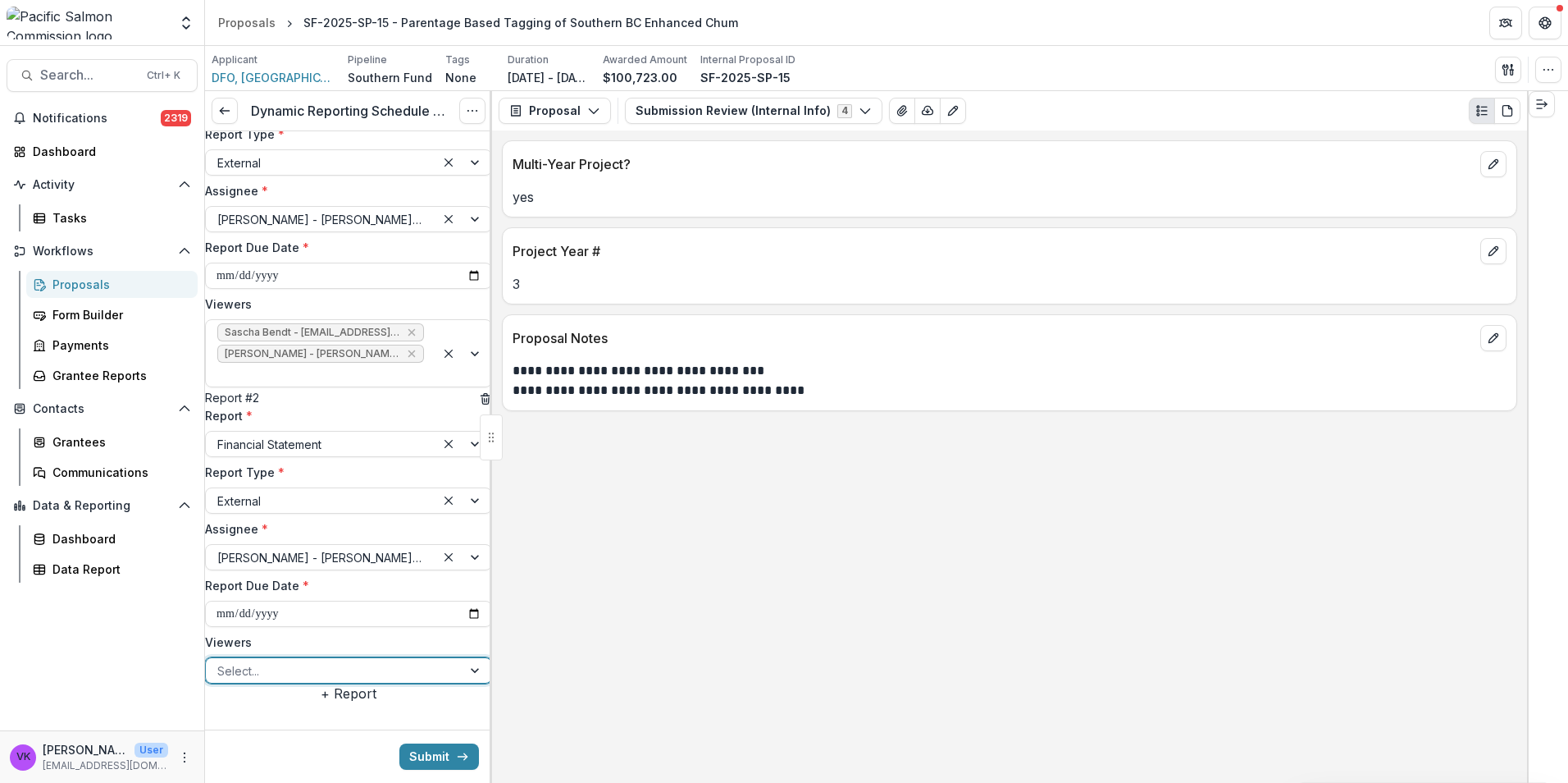
click at [468, 658] on div at bounding box center [477, 670] width 30 height 25
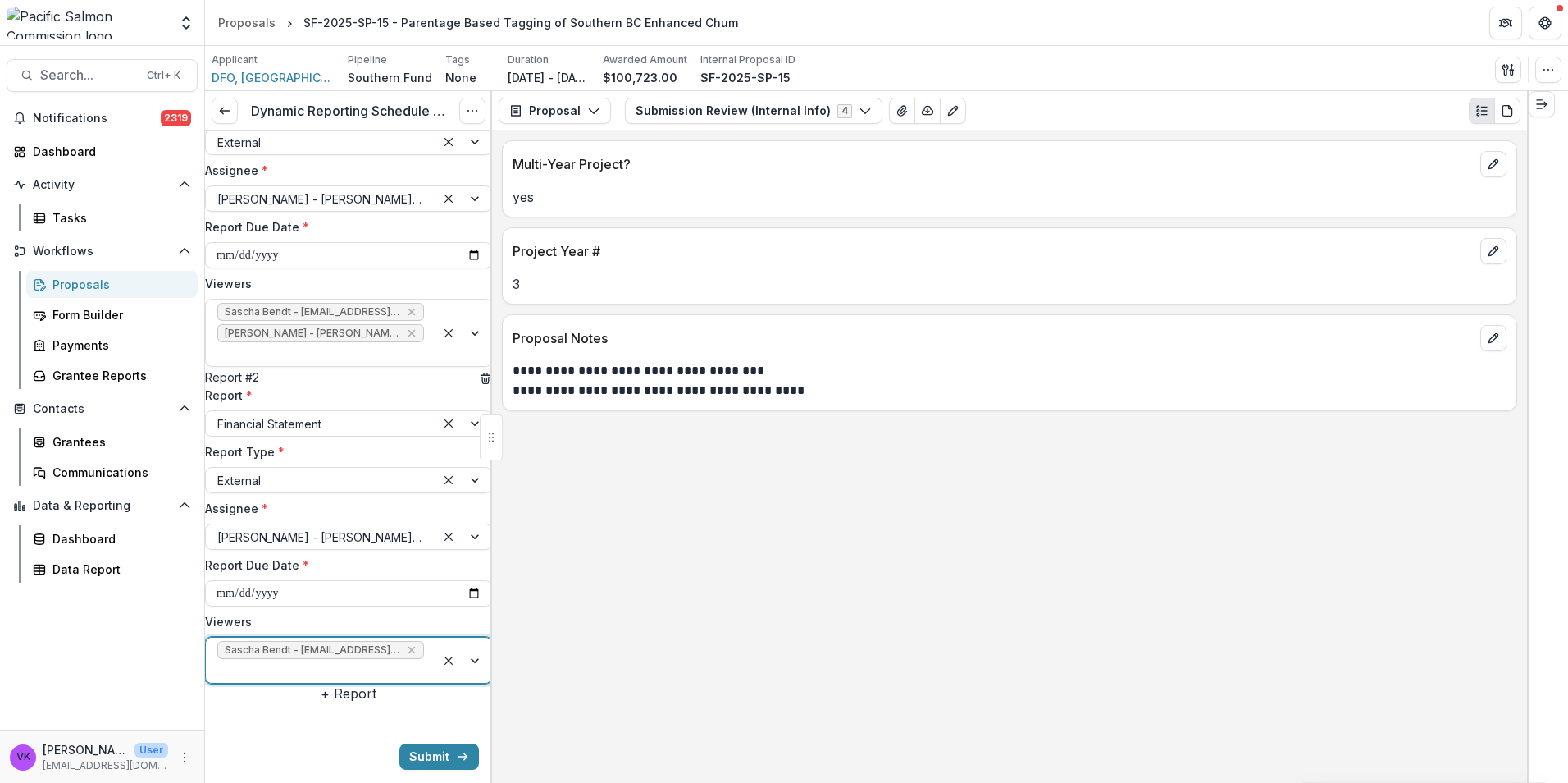
click at [460, 637] on div at bounding box center [463, 659] width 56 height 45
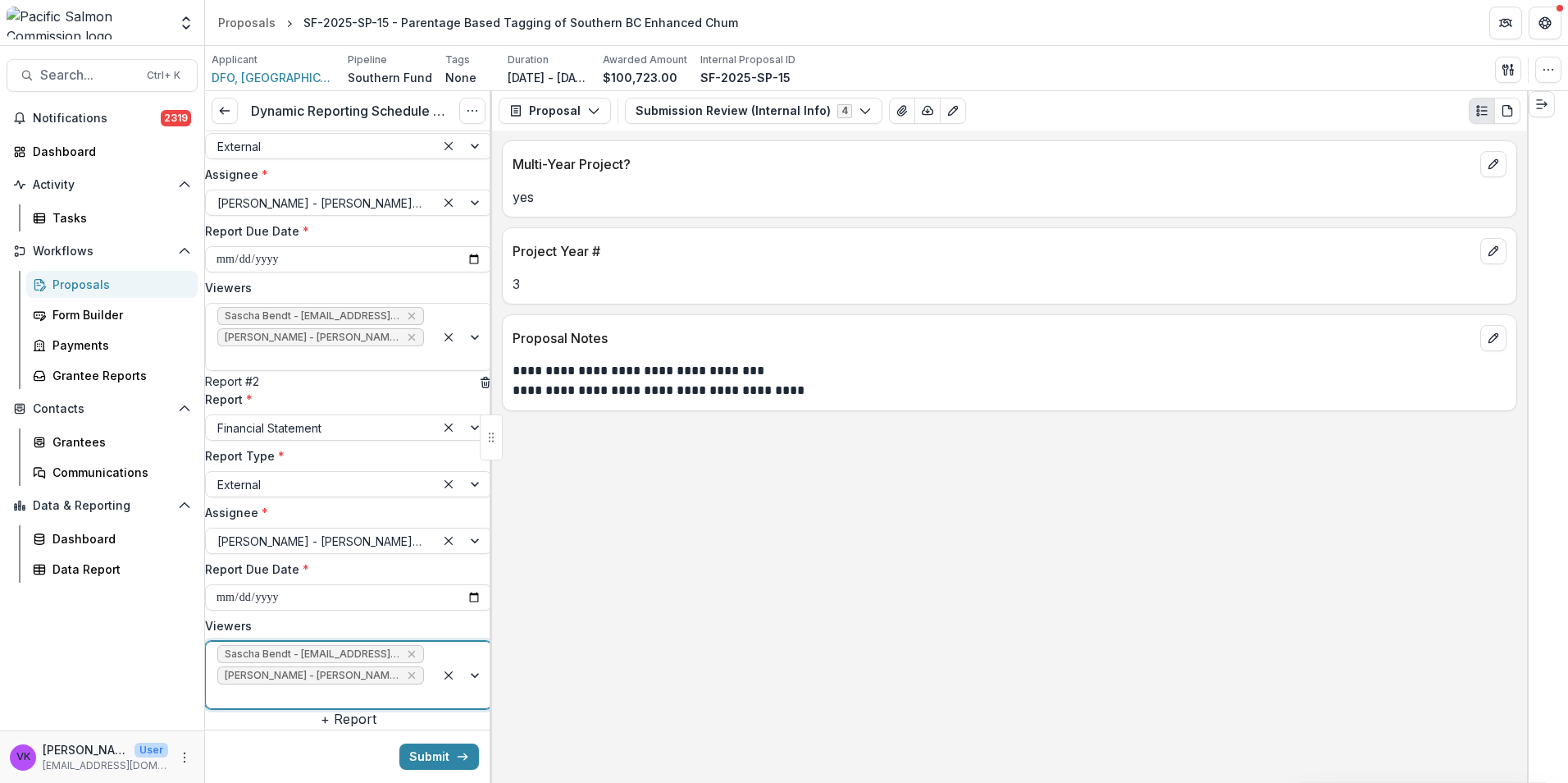
scroll to position [188, 0]
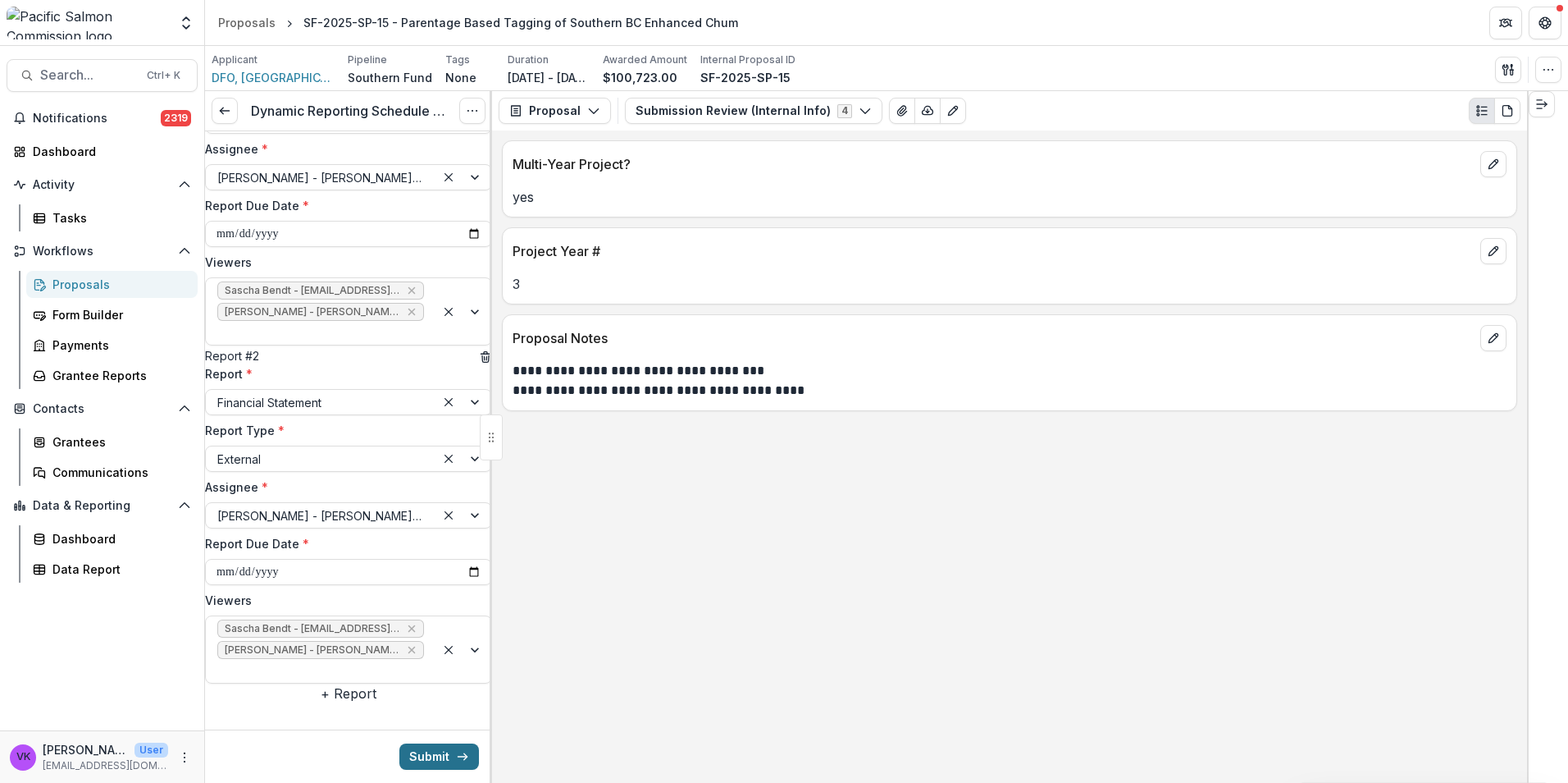
click at [436, 760] on button "Submit" at bounding box center [439, 757] width 80 height 26
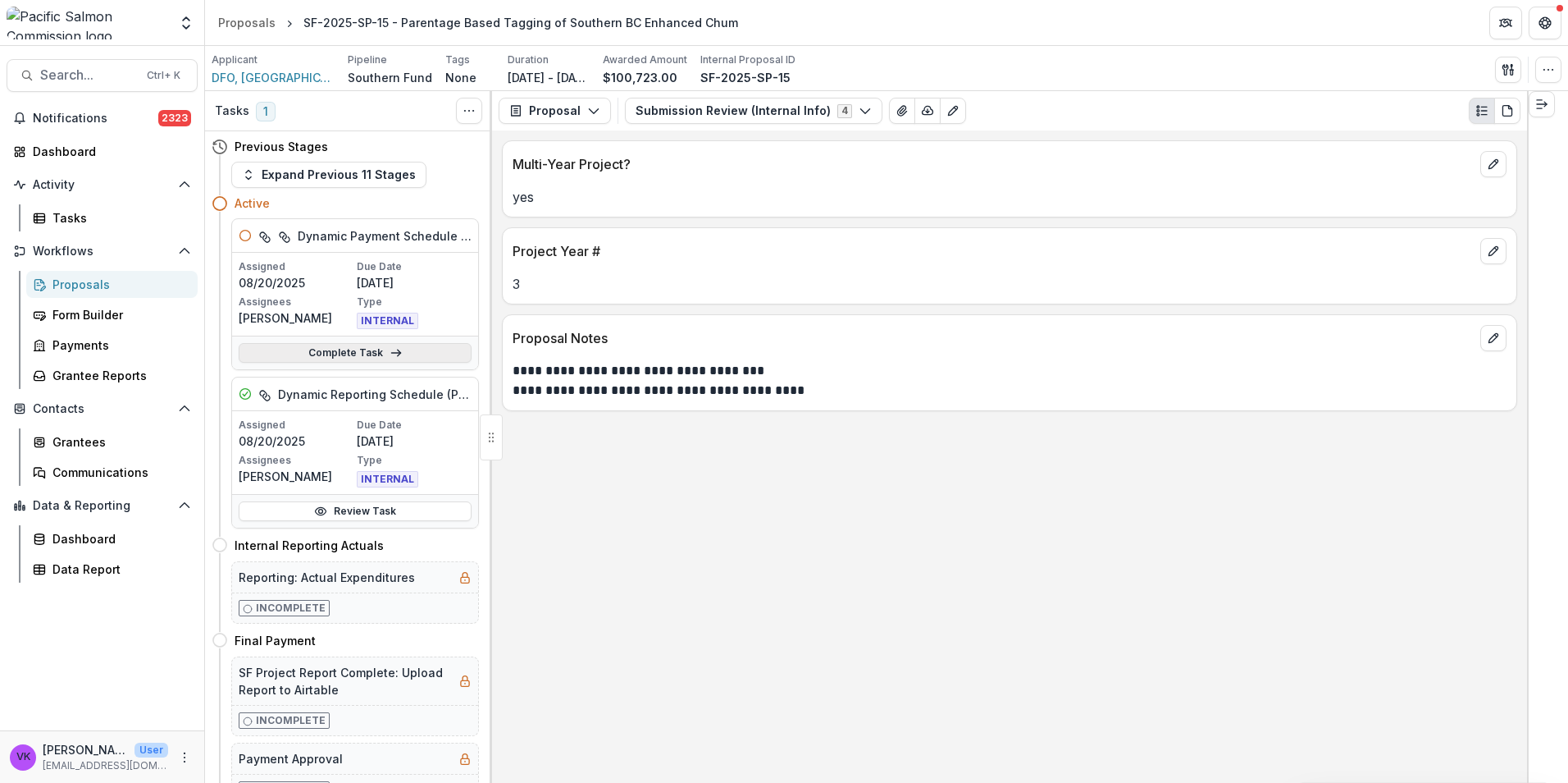
drag, startPoint x: 344, startPoint y: 357, endPoint x: 360, endPoint y: 365, distance: 17.9
click at [345, 357] on link "Complete Task" at bounding box center [355, 353] width 233 height 20
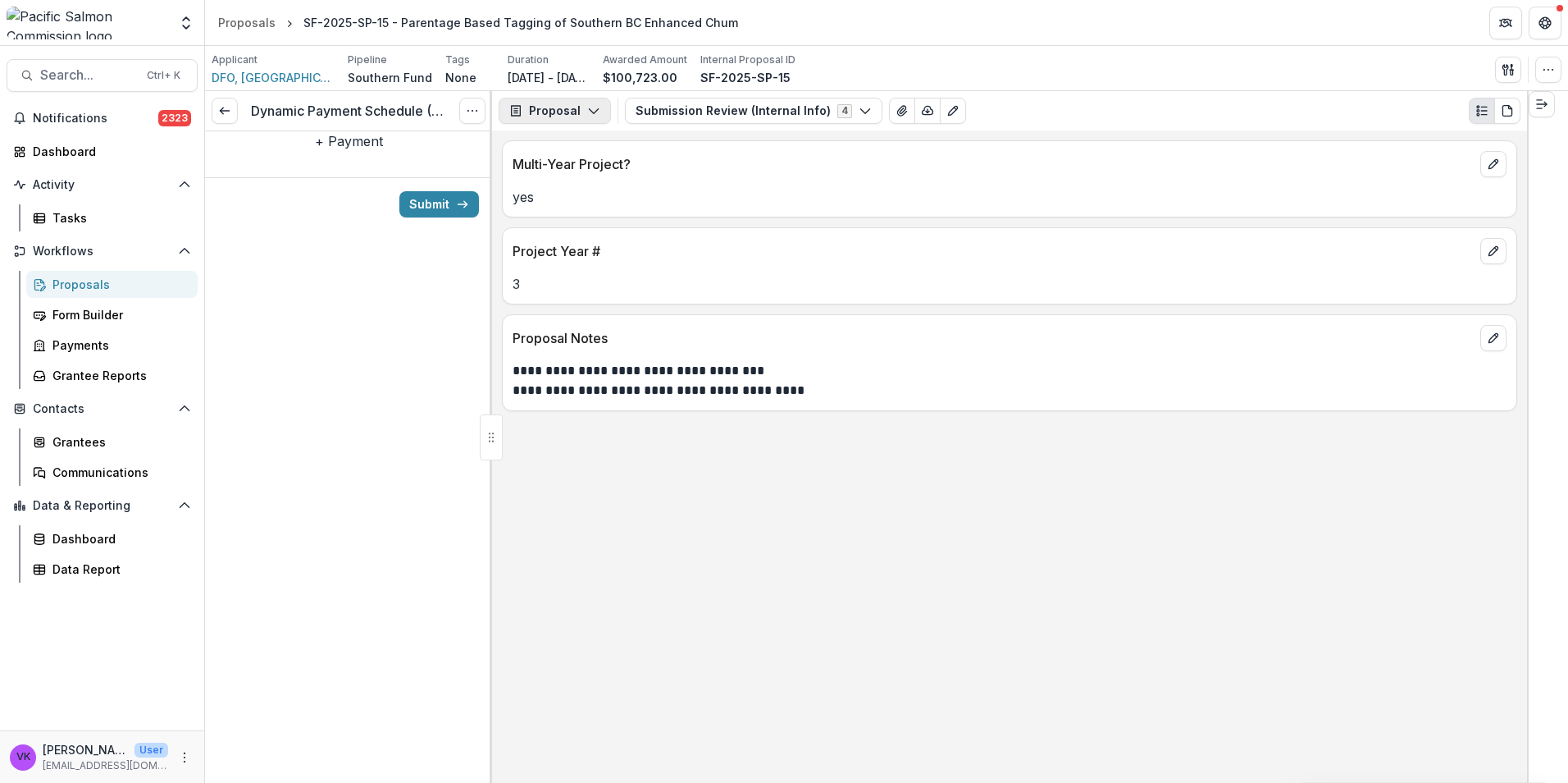
click at [579, 105] on button "Proposal" at bounding box center [555, 111] width 113 height 26
click at [569, 194] on div "Reports" at bounding box center [607, 202] width 150 height 17
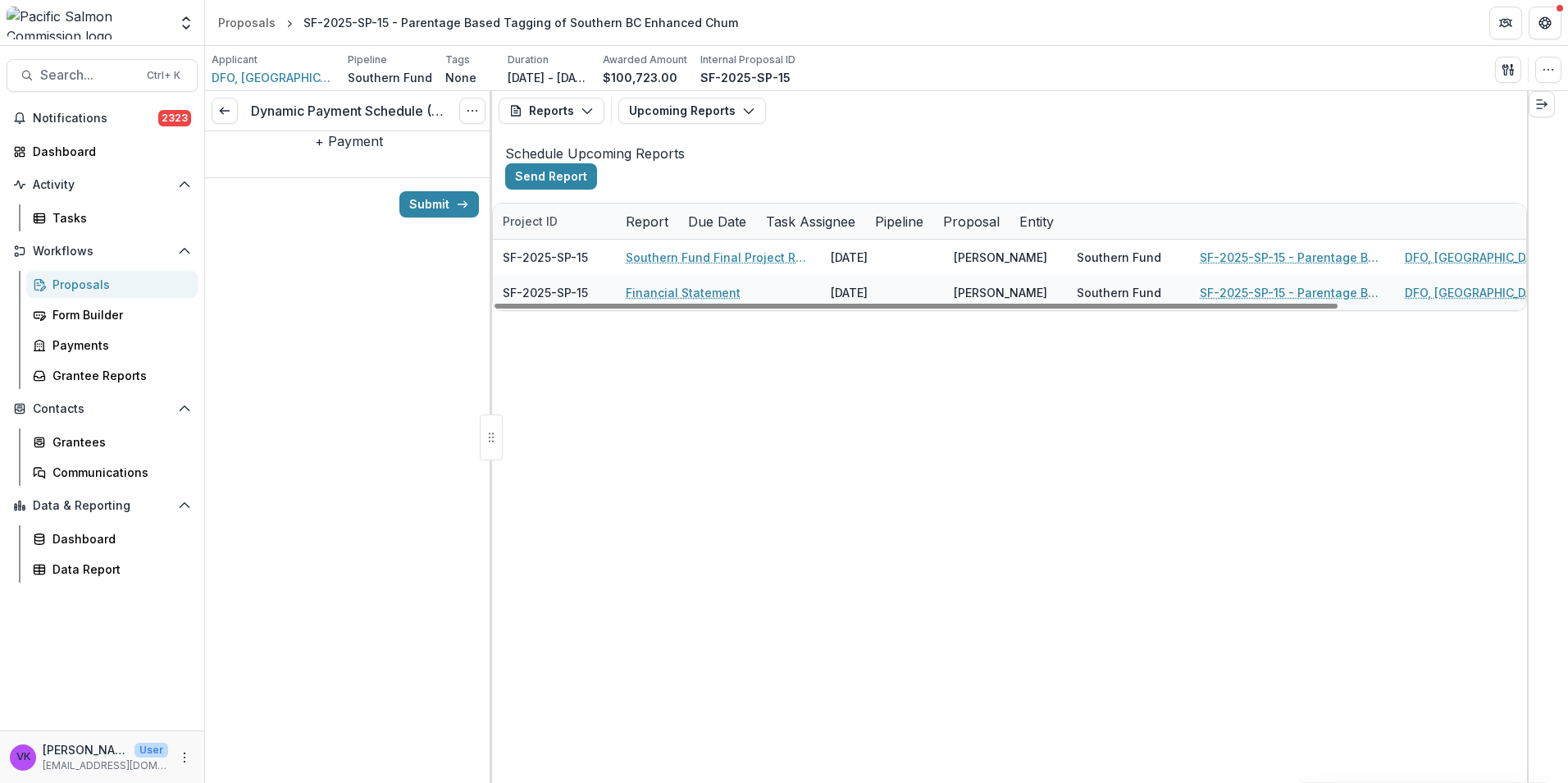
drag, startPoint x: 343, startPoint y: 162, endPoint x: 556, endPoint y: 217, distance: 220.0
click at [343, 151] on button "+ Payment" at bounding box center [349, 141] width 68 height 20
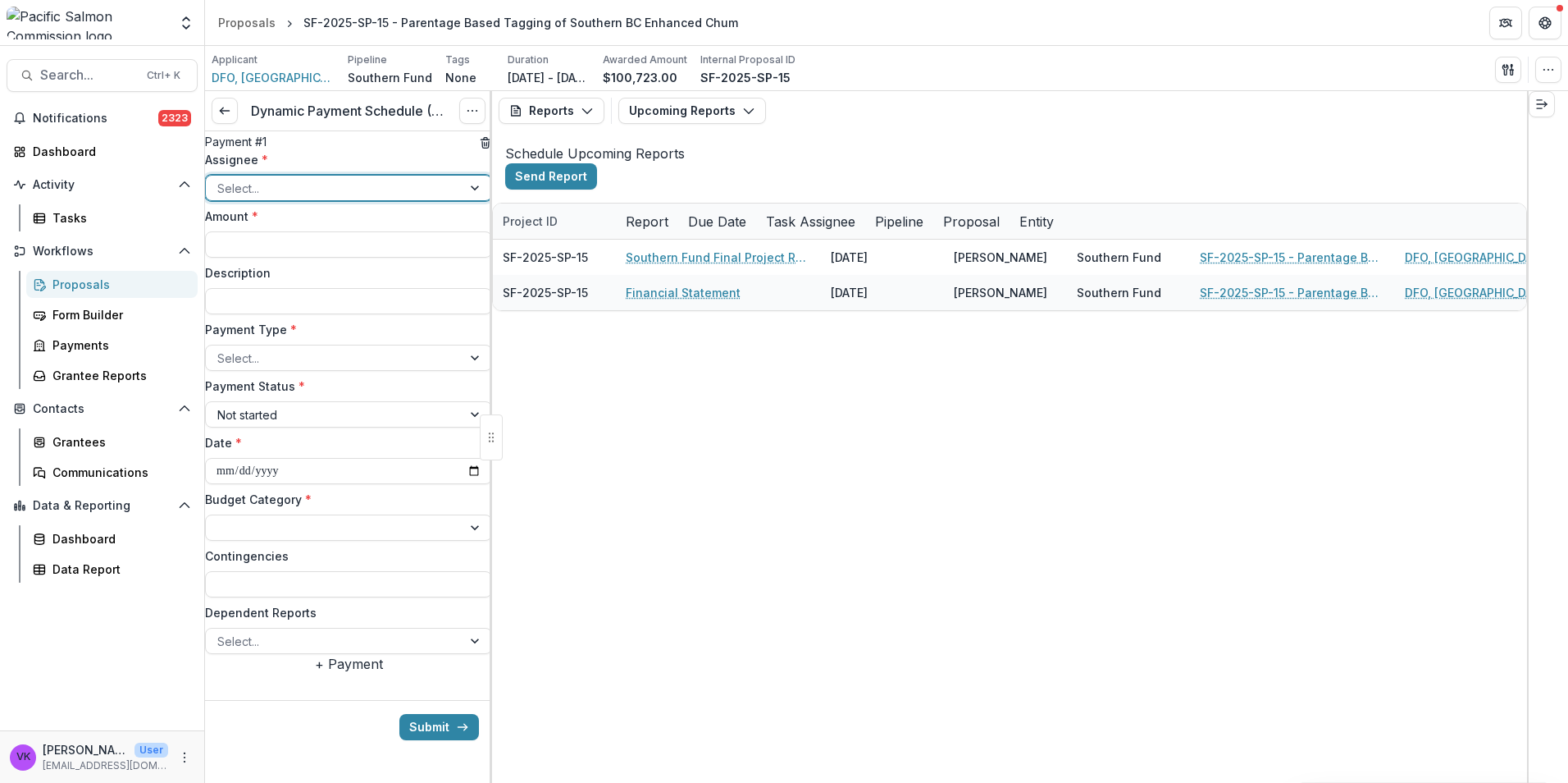
click at [464, 200] on div at bounding box center [477, 188] width 30 height 25
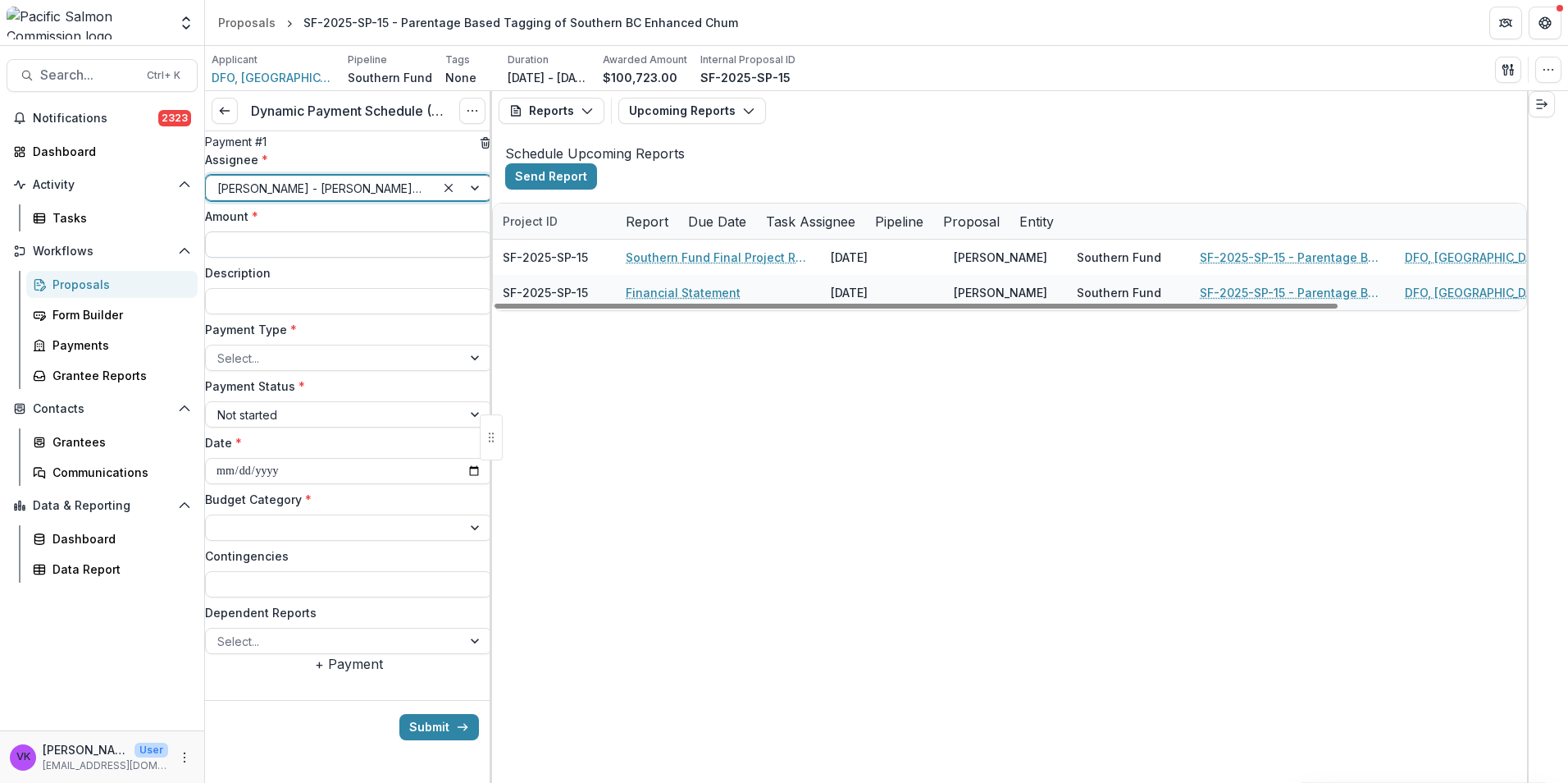
click at [349, 258] on input "Amount *" at bounding box center [348, 245] width 287 height 26
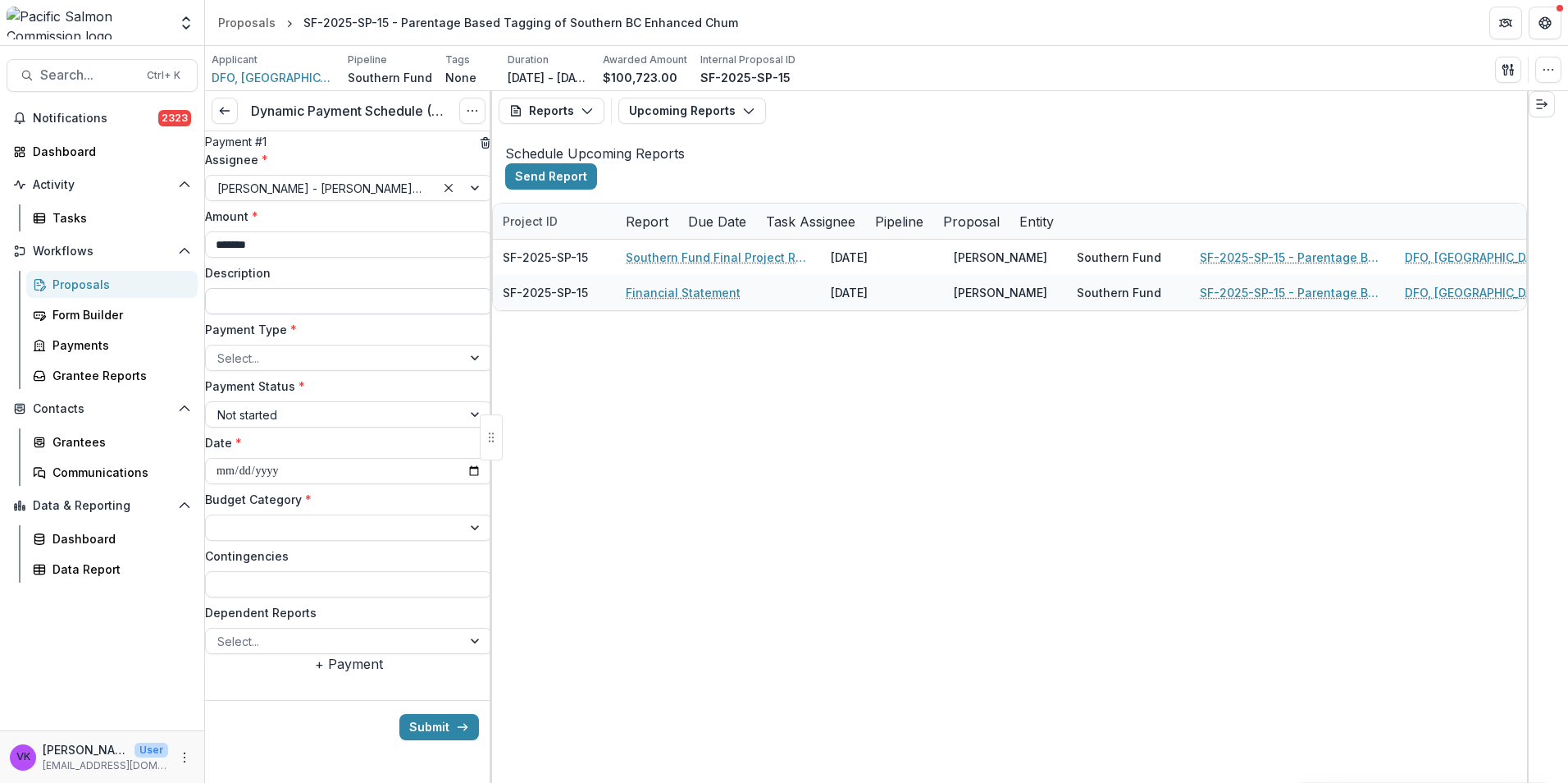
type input "*******"
drag, startPoint x: 323, startPoint y: 343, endPoint x: 333, endPoint y: 342, distance: 10.0
click at [323, 315] on input "Description" at bounding box center [348, 301] width 287 height 26
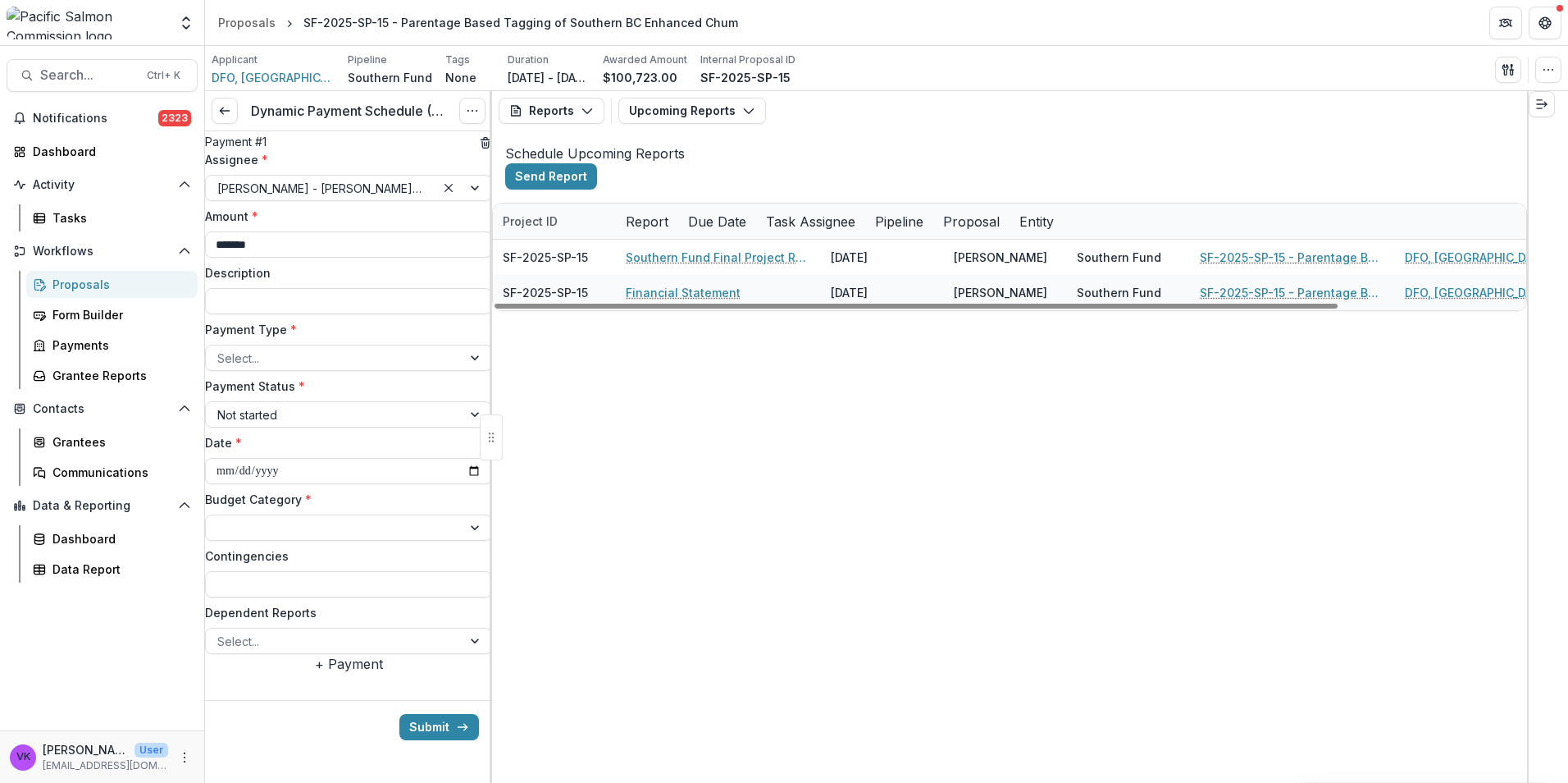
type input "**********"
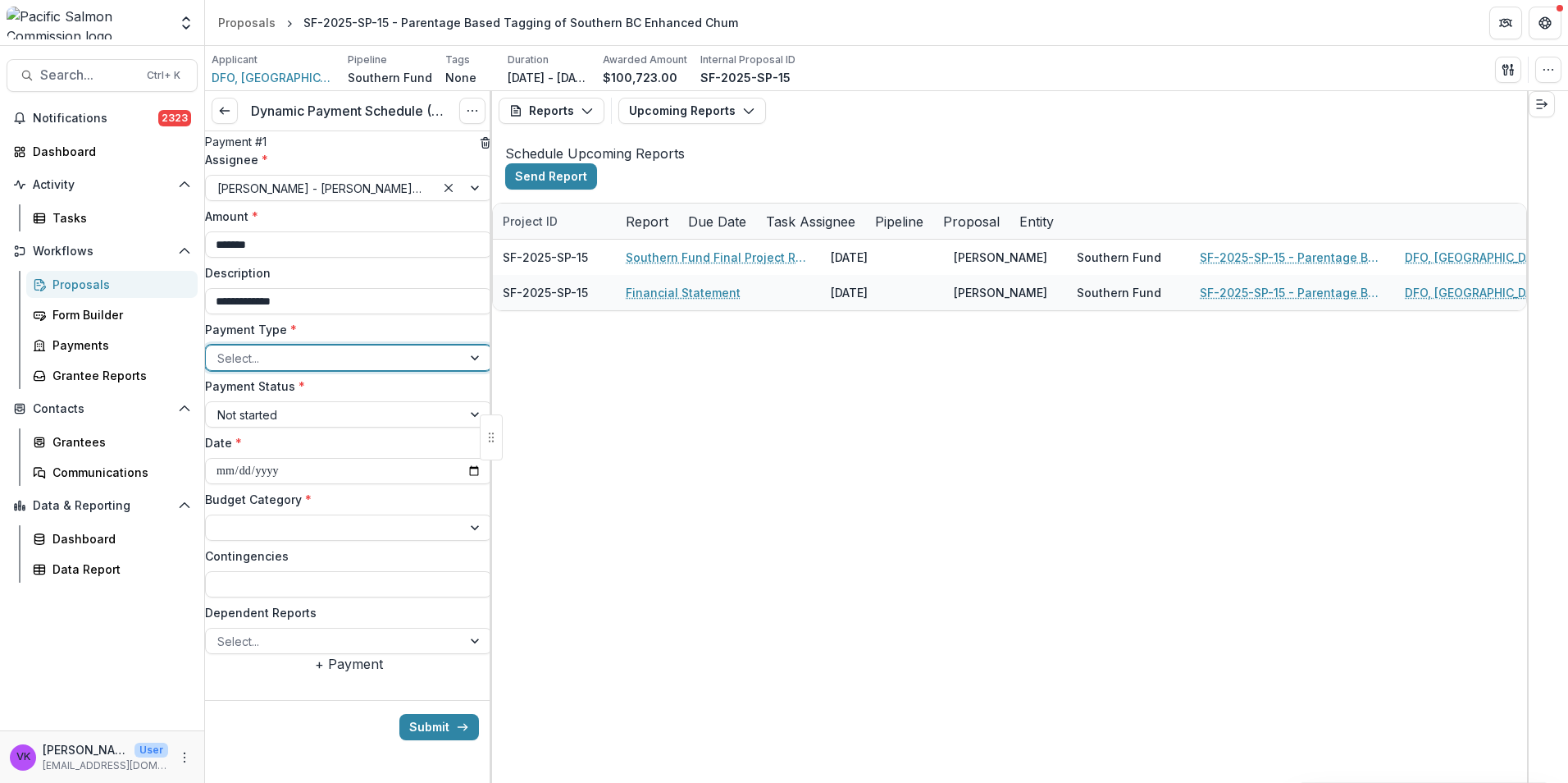
click at [428, 368] on div at bounding box center [333, 357] width 233 height 21
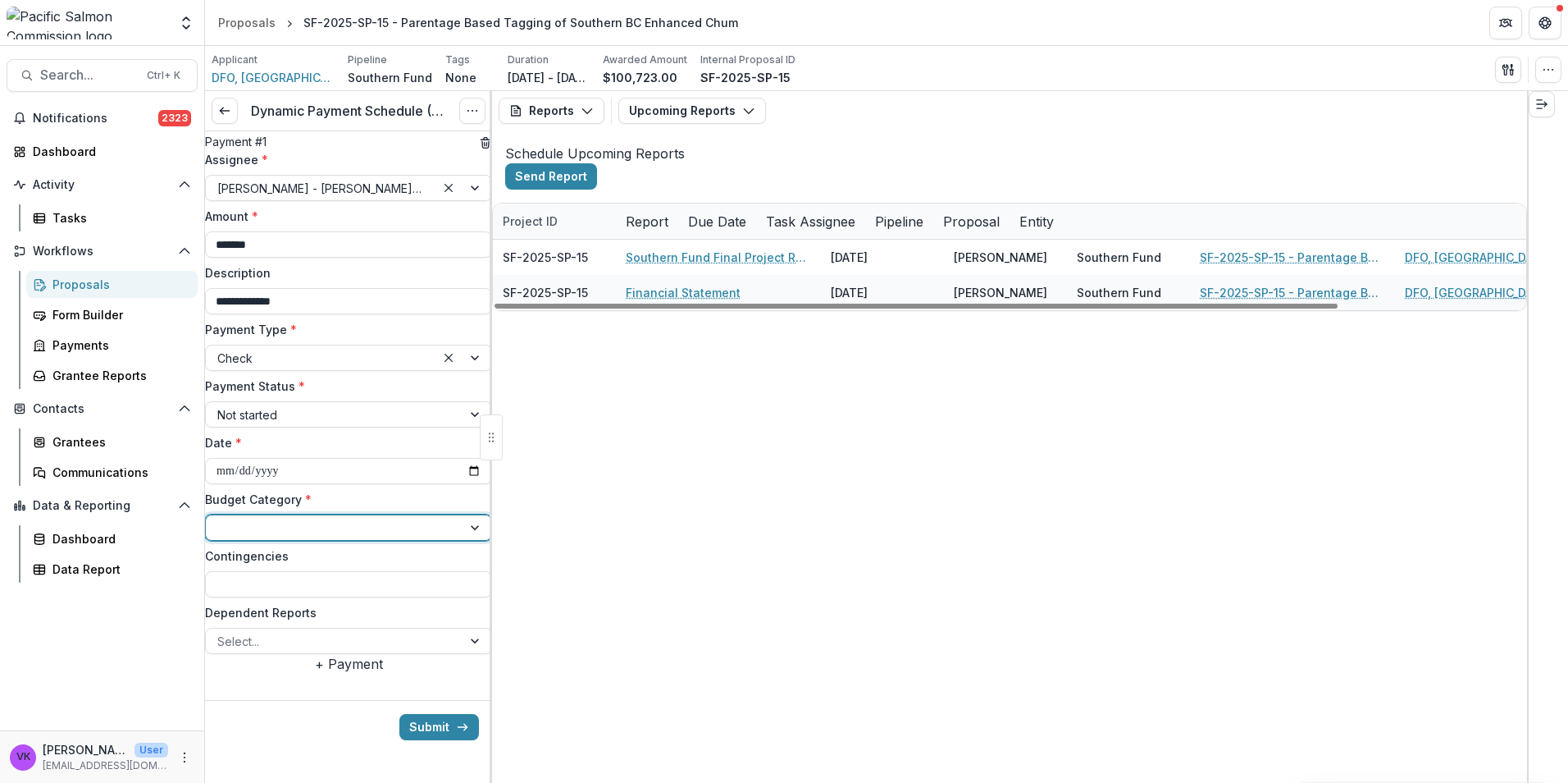
click at [466, 540] on div at bounding box center [477, 528] width 30 height 25
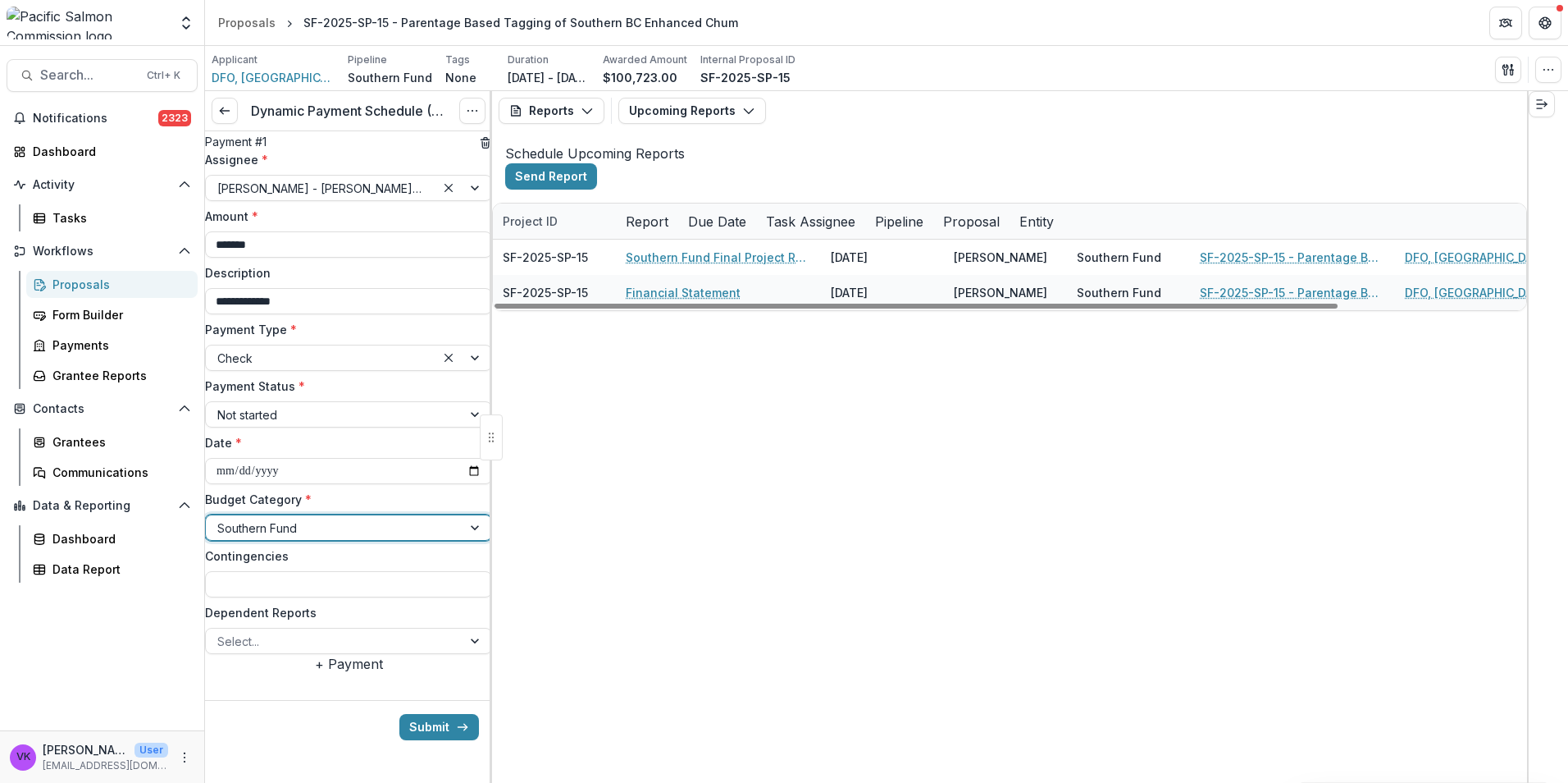
scroll to position [43, 0]
click at [358, 673] on button "+ Payment" at bounding box center [349, 664] width 68 height 20
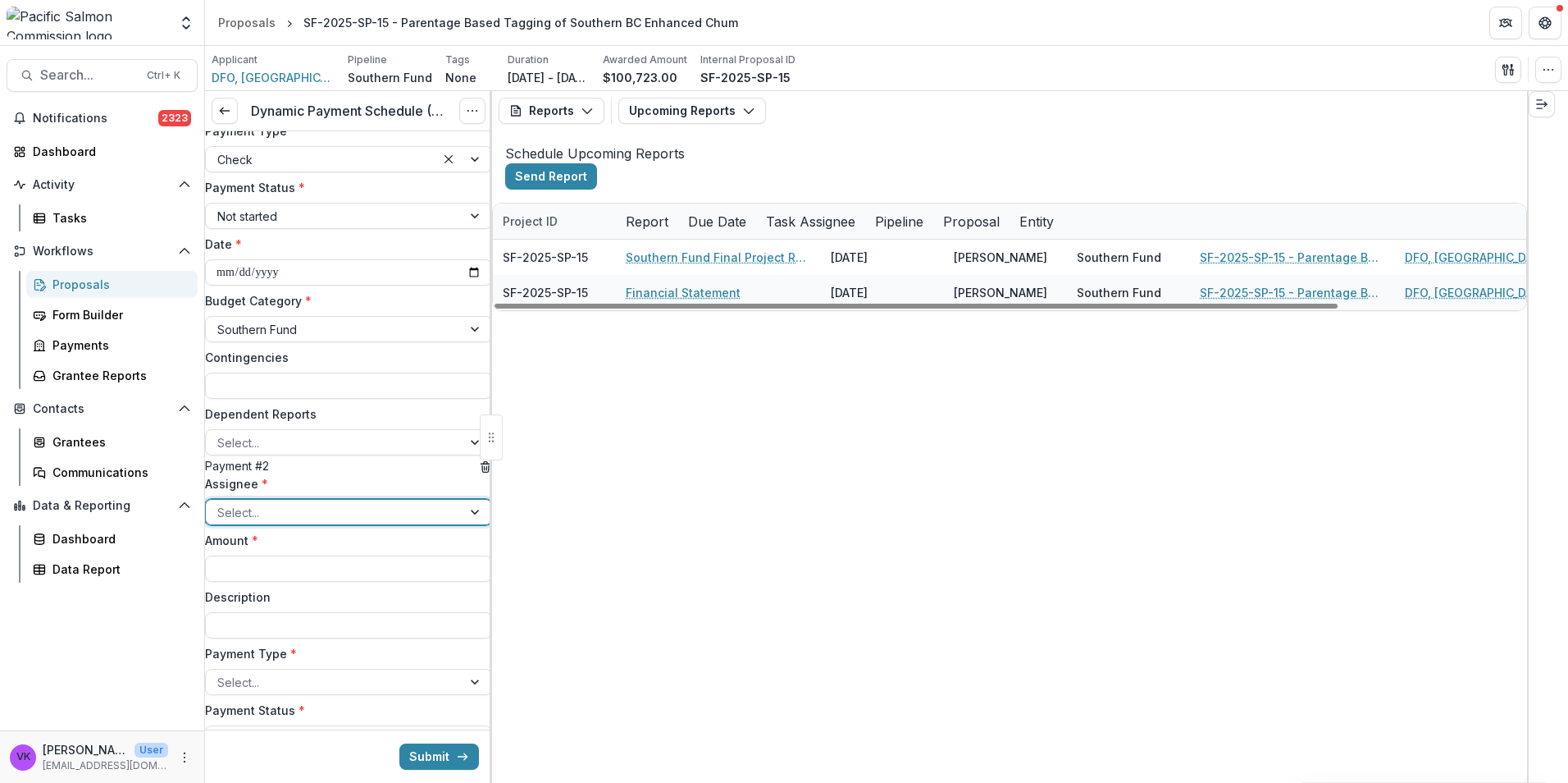
scroll to position [289, 0]
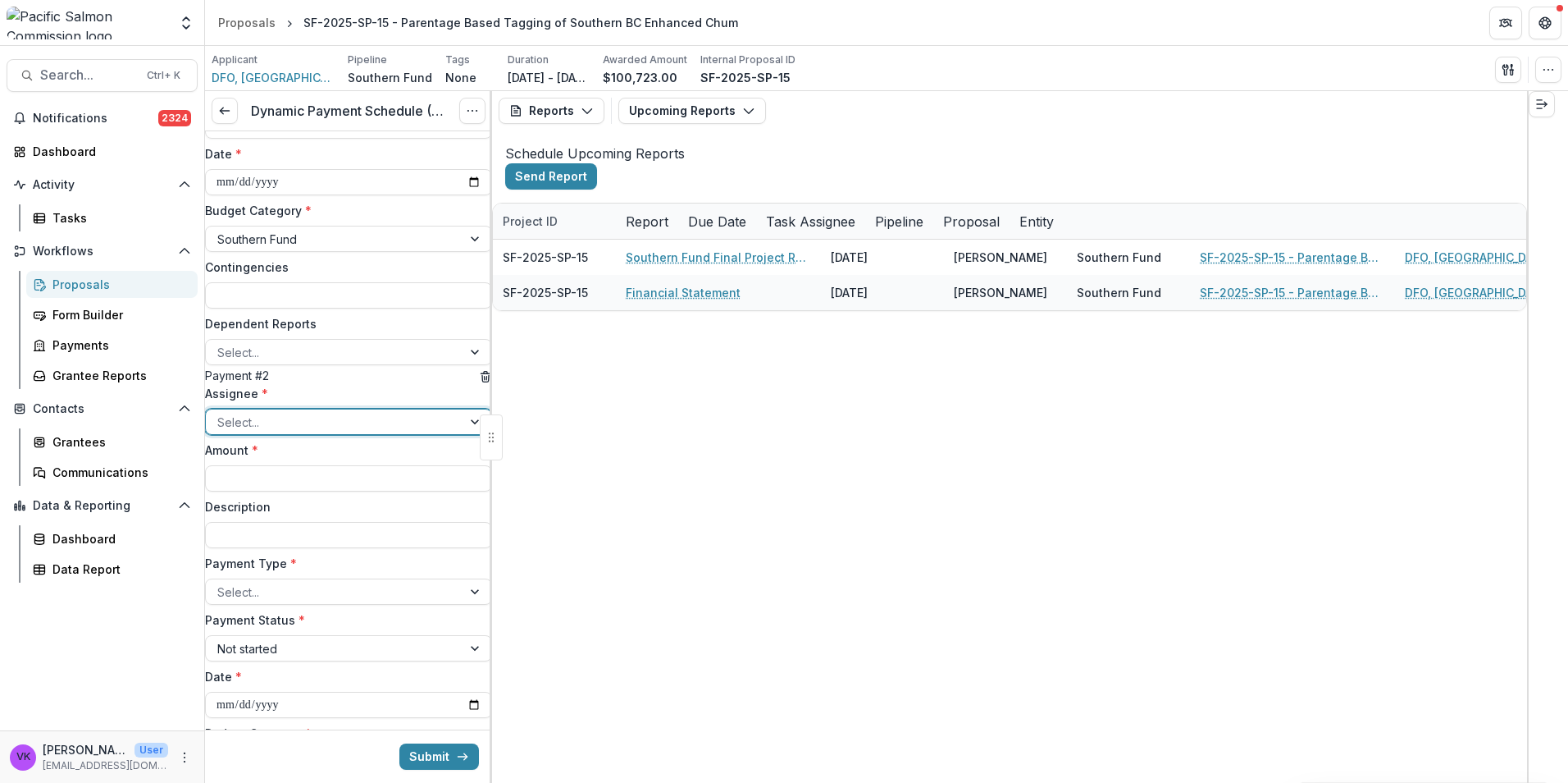
click at [337, 432] on div at bounding box center [333, 422] width 233 height 21
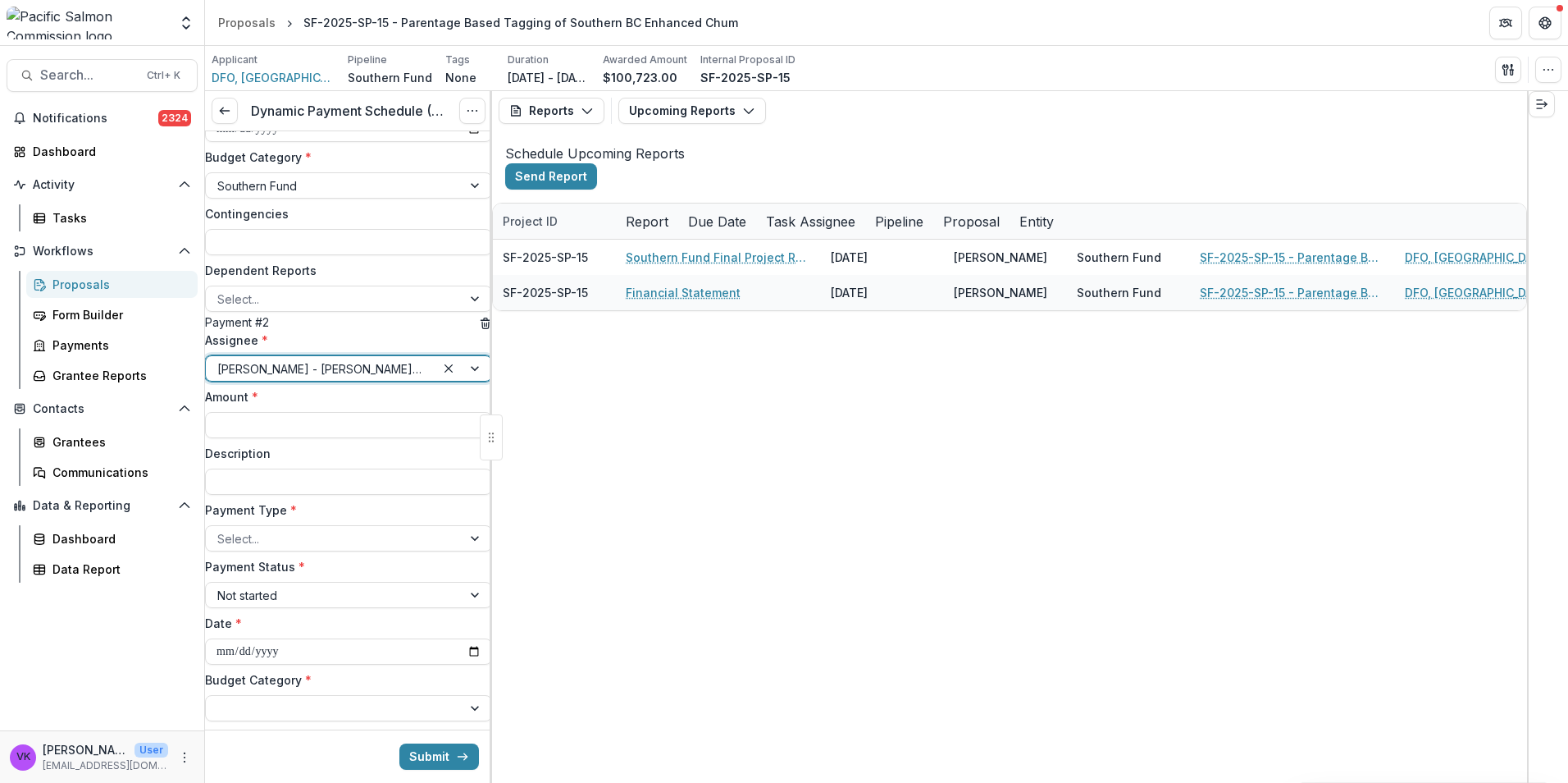
scroll to position [453, 0]
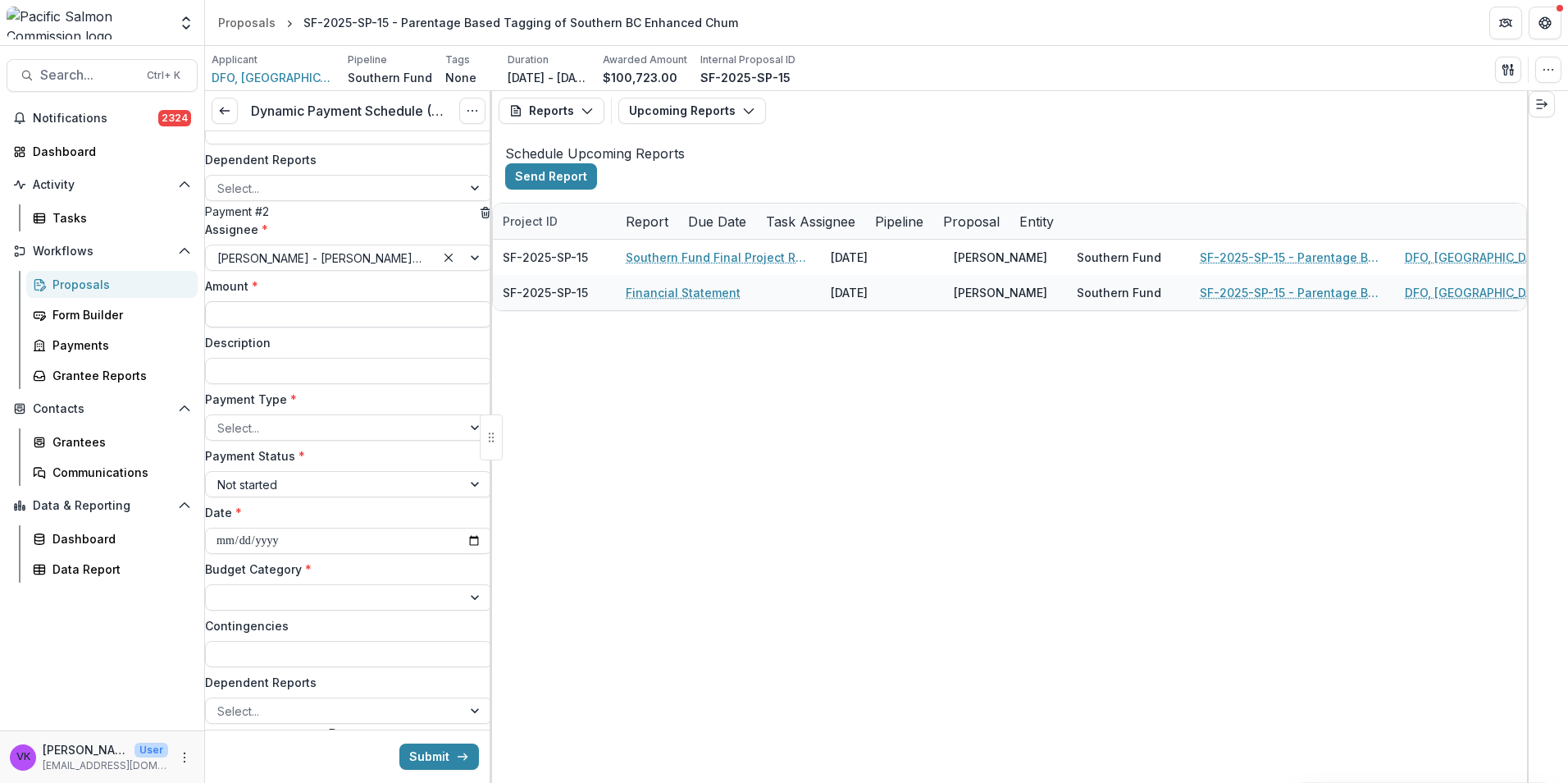
click at [300, 328] on input "Amount *" at bounding box center [348, 315] width 287 height 26
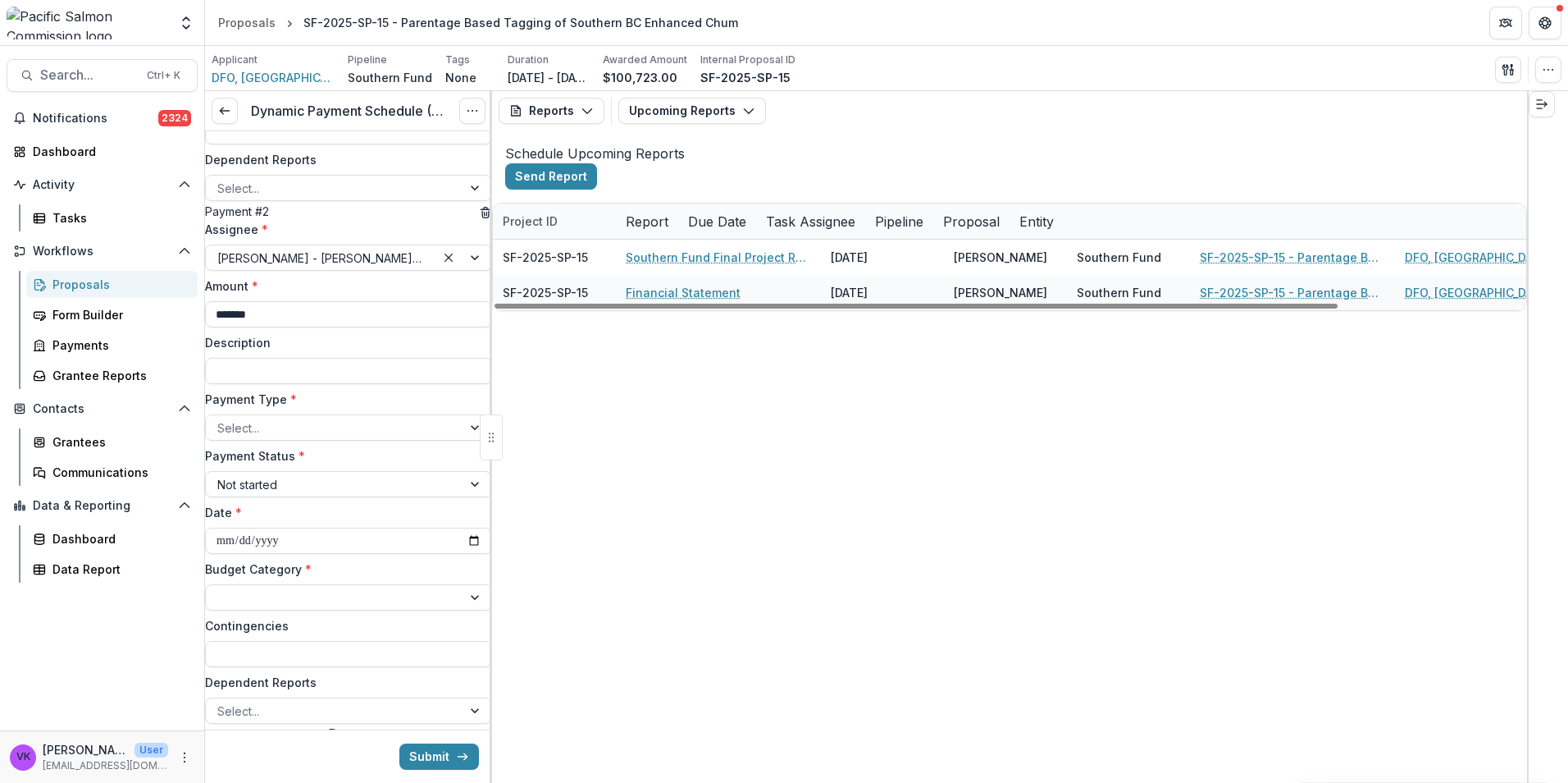
type input "*******"
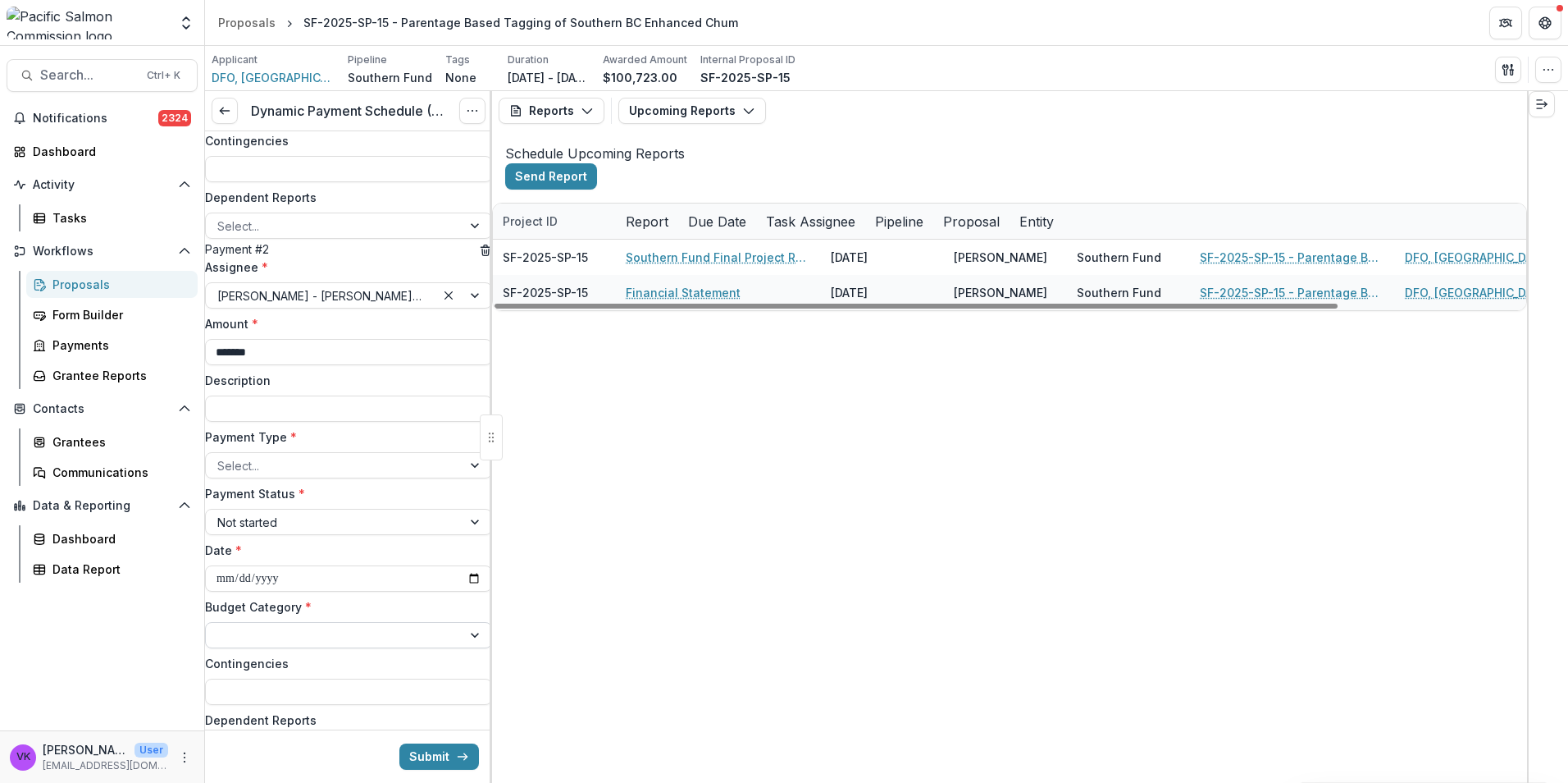
scroll to position [535, 0]
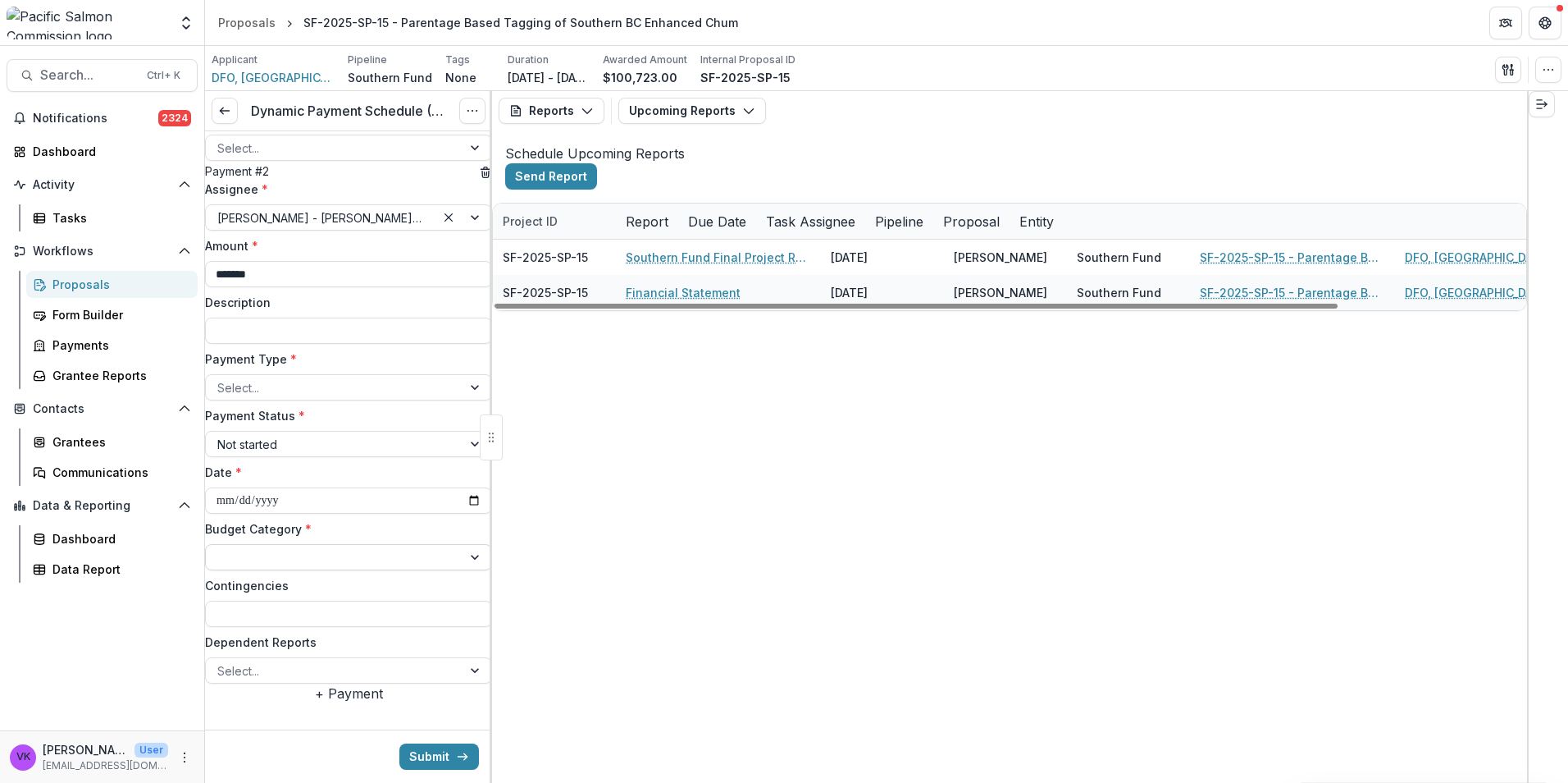
click at [388, 568] on div at bounding box center [333, 557] width 233 height 21
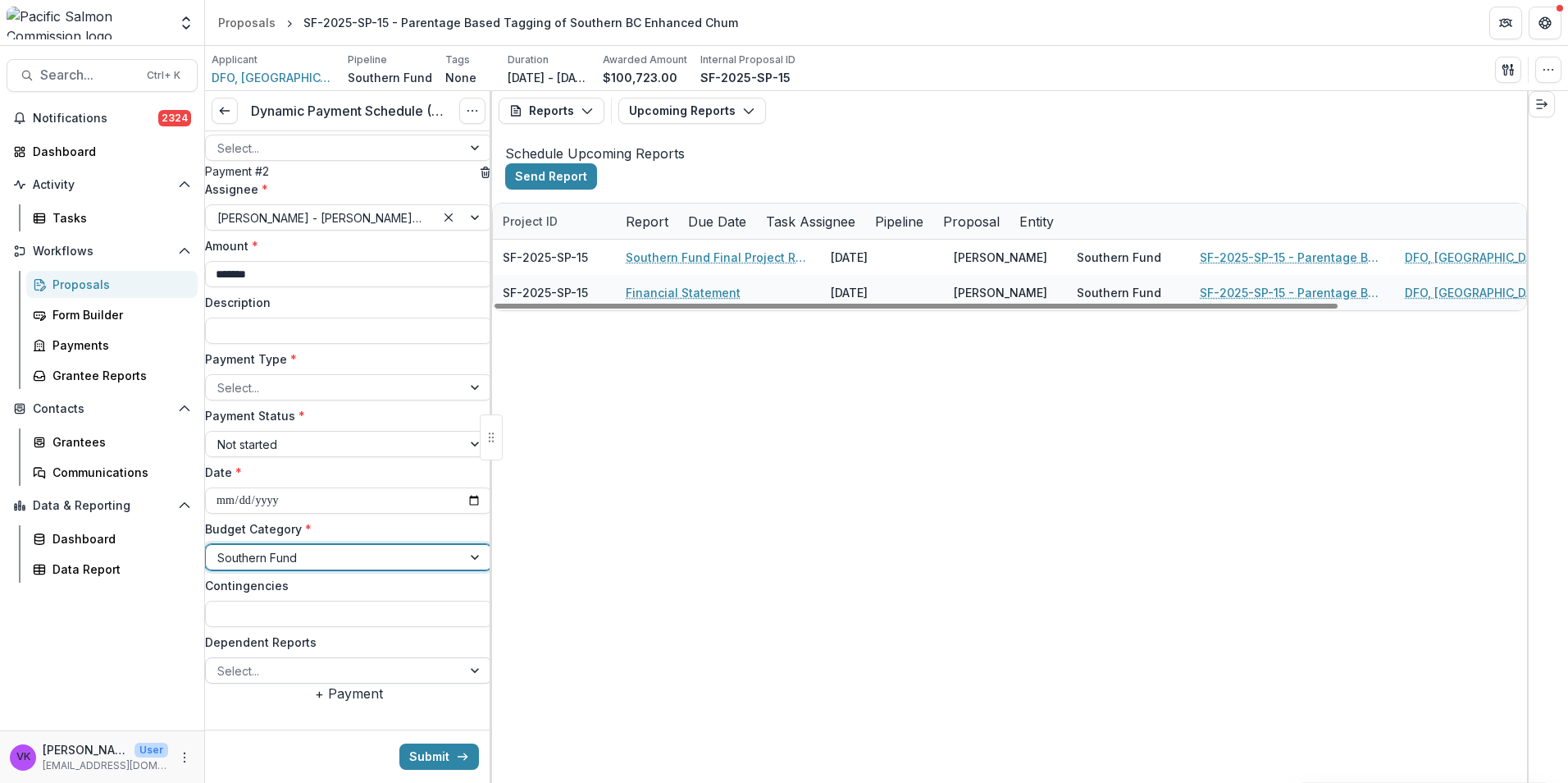
scroll to position [598, 0]
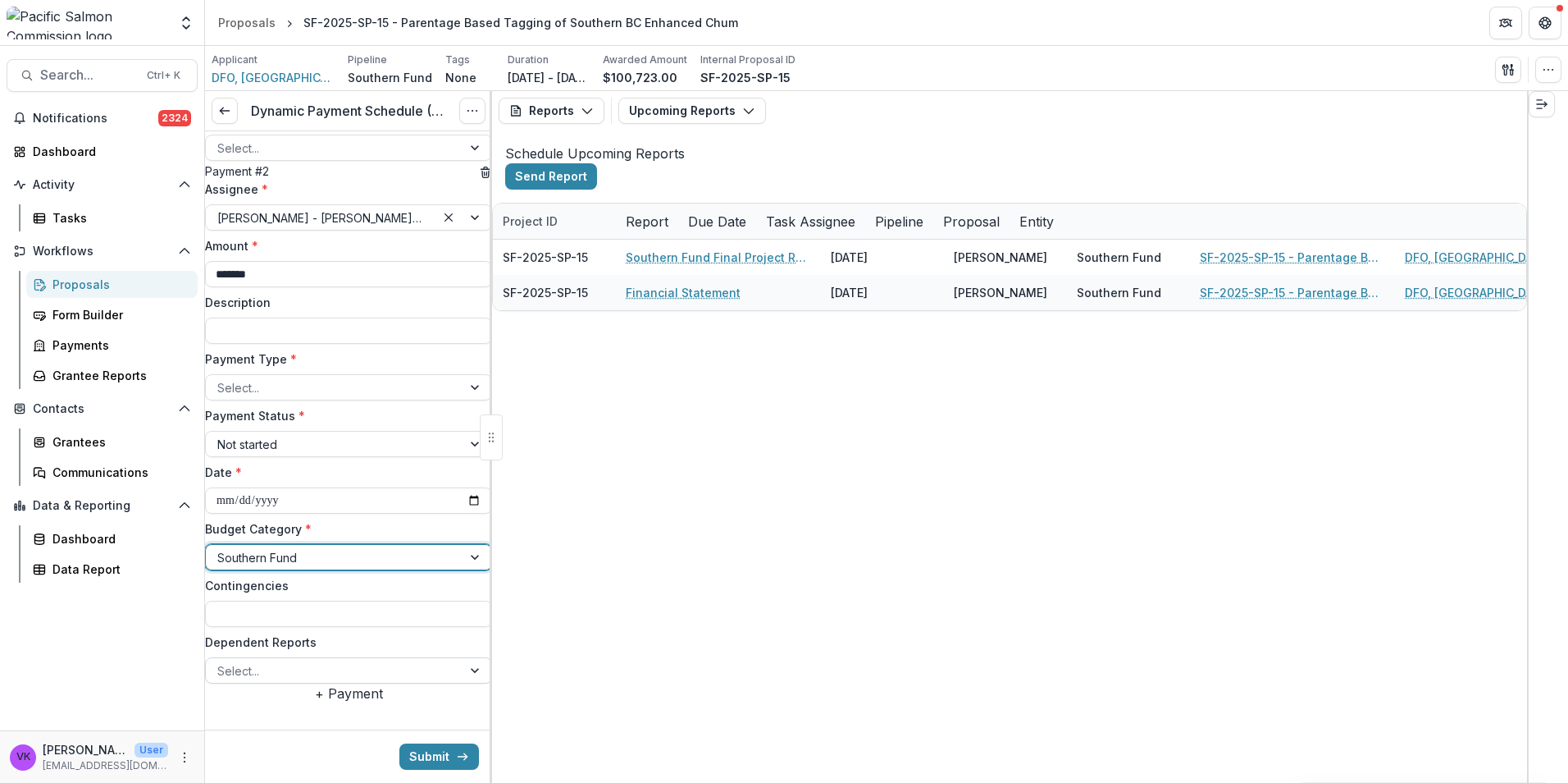
click at [408, 660] on div at bounding box center [333, 670] width 233 height 21
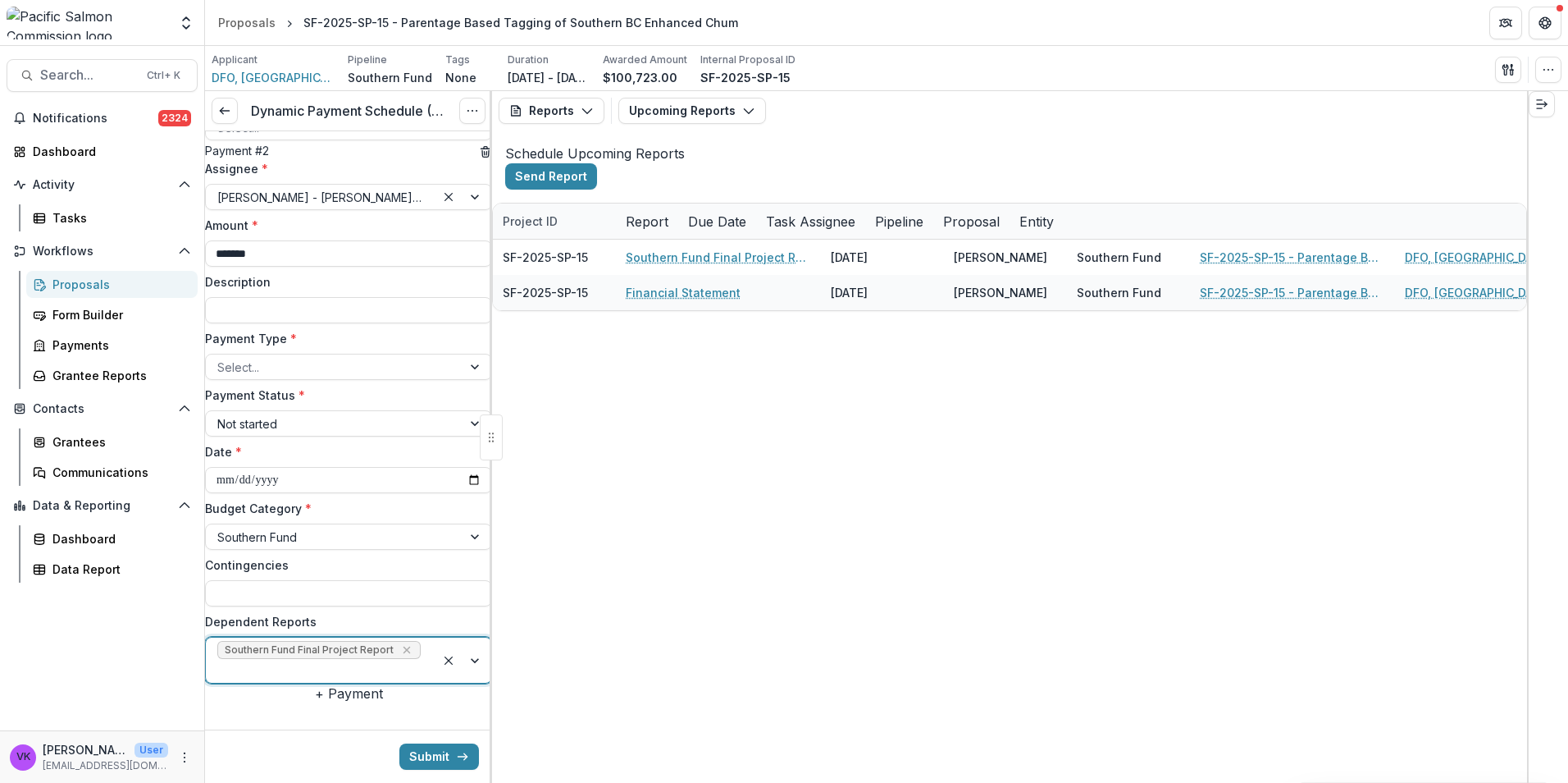
click at [460, 637] on div at bounding box center [463, 659] width 56 height 45
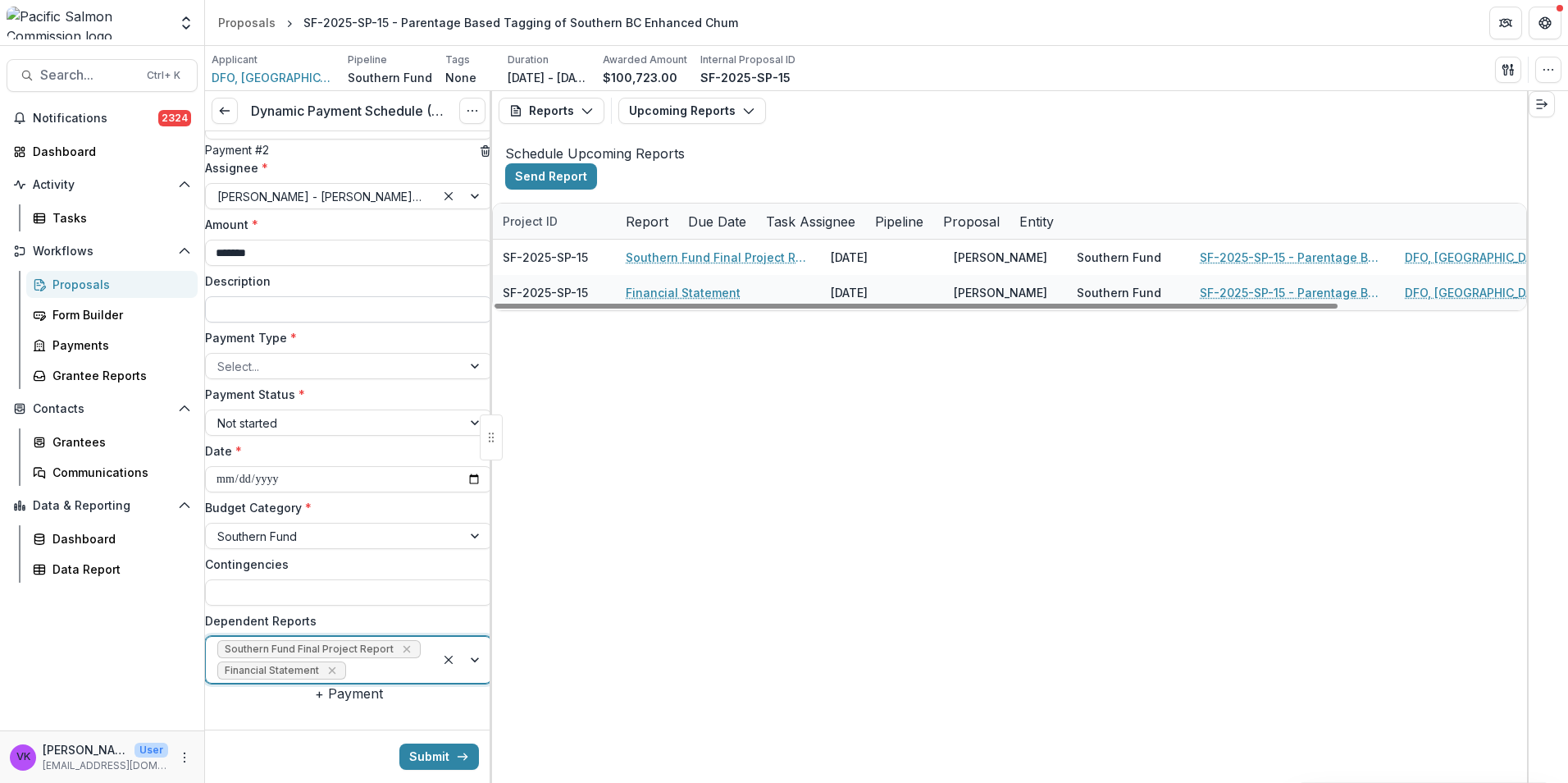
click at [351, 323] on input "Description" at bounding box center [348, 310] width 287 height 26
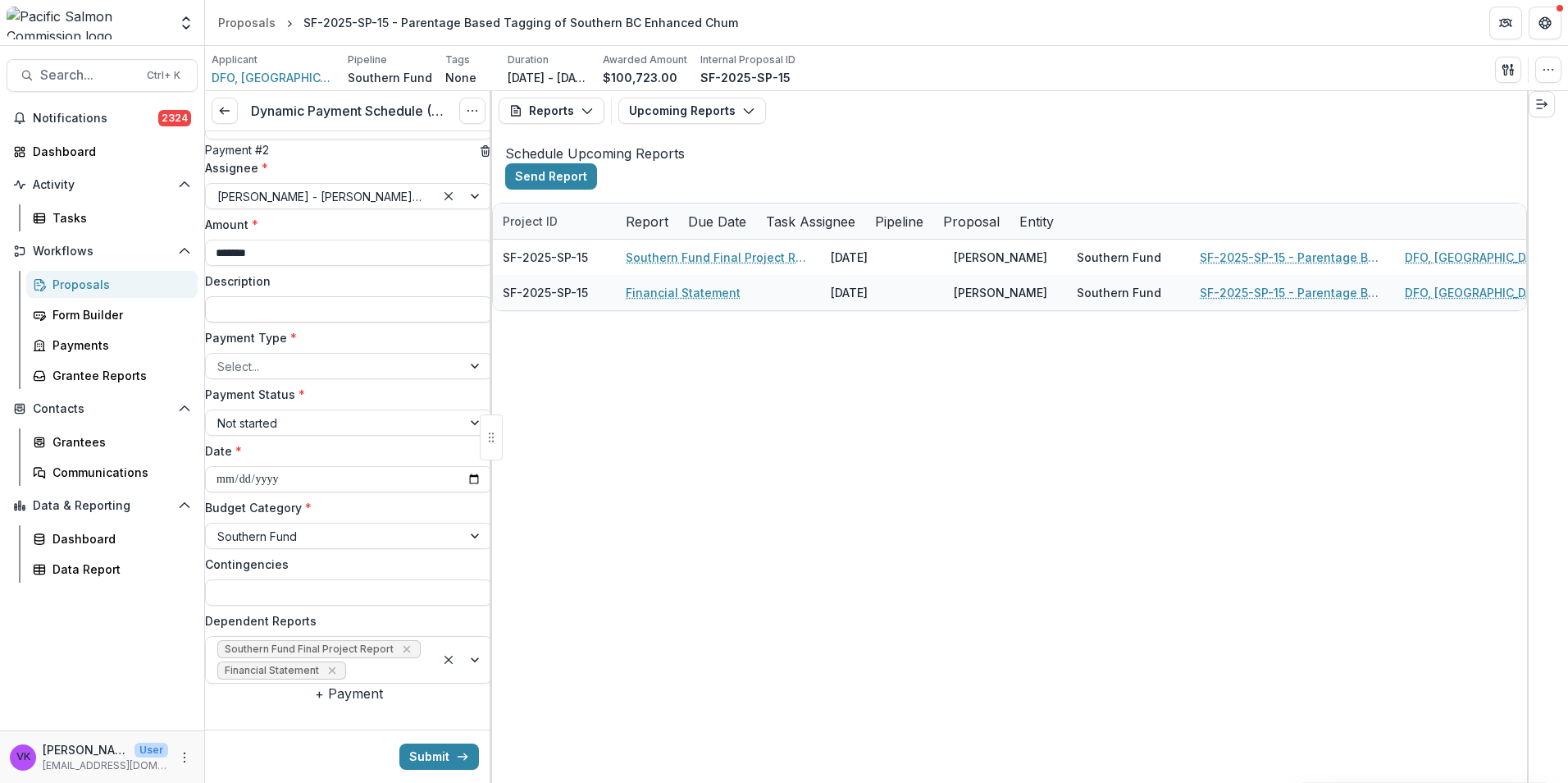
type input "**********"
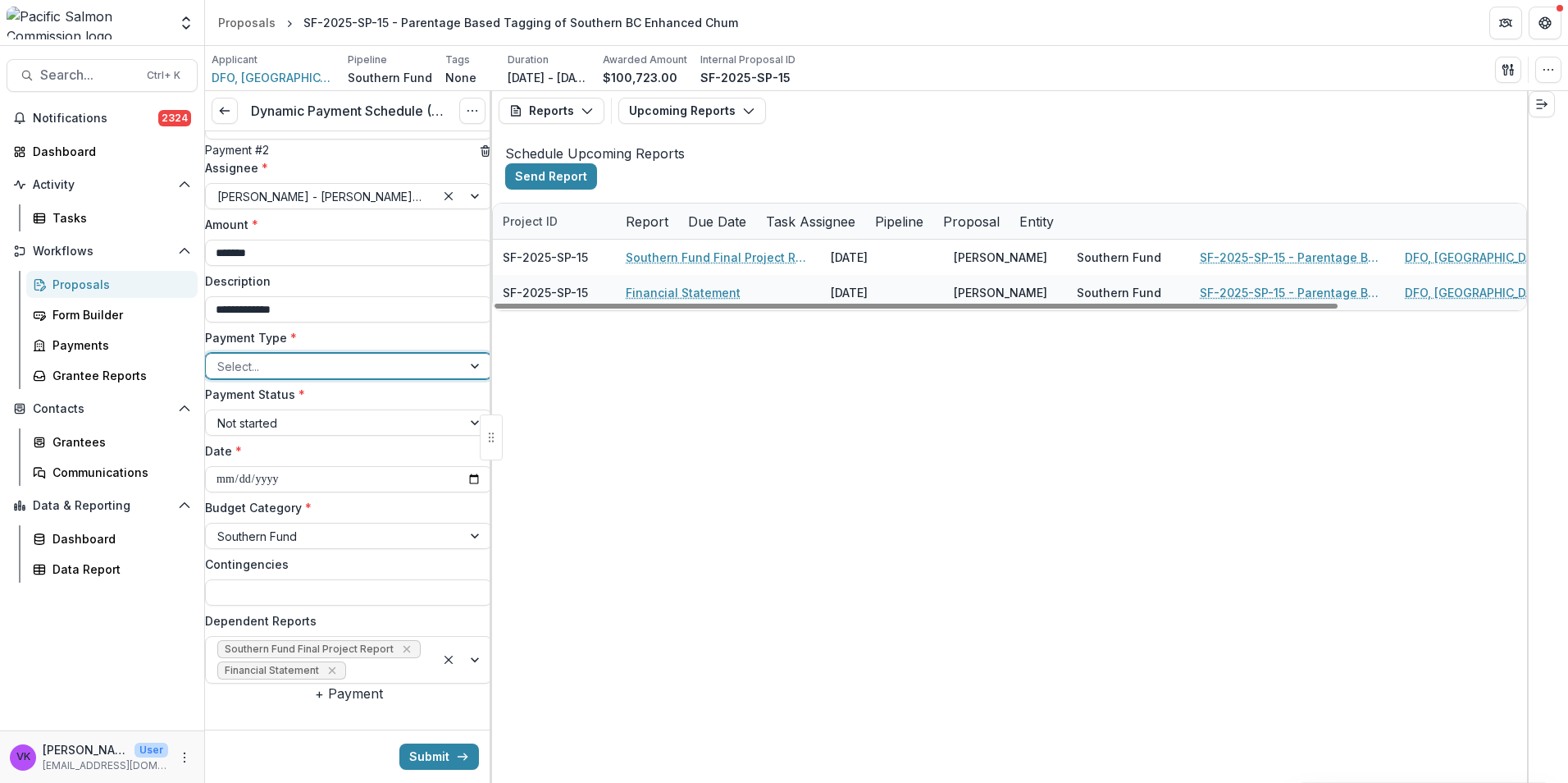
click at [462, 369] on div at bounding box center [477, 366] width 30 height 25
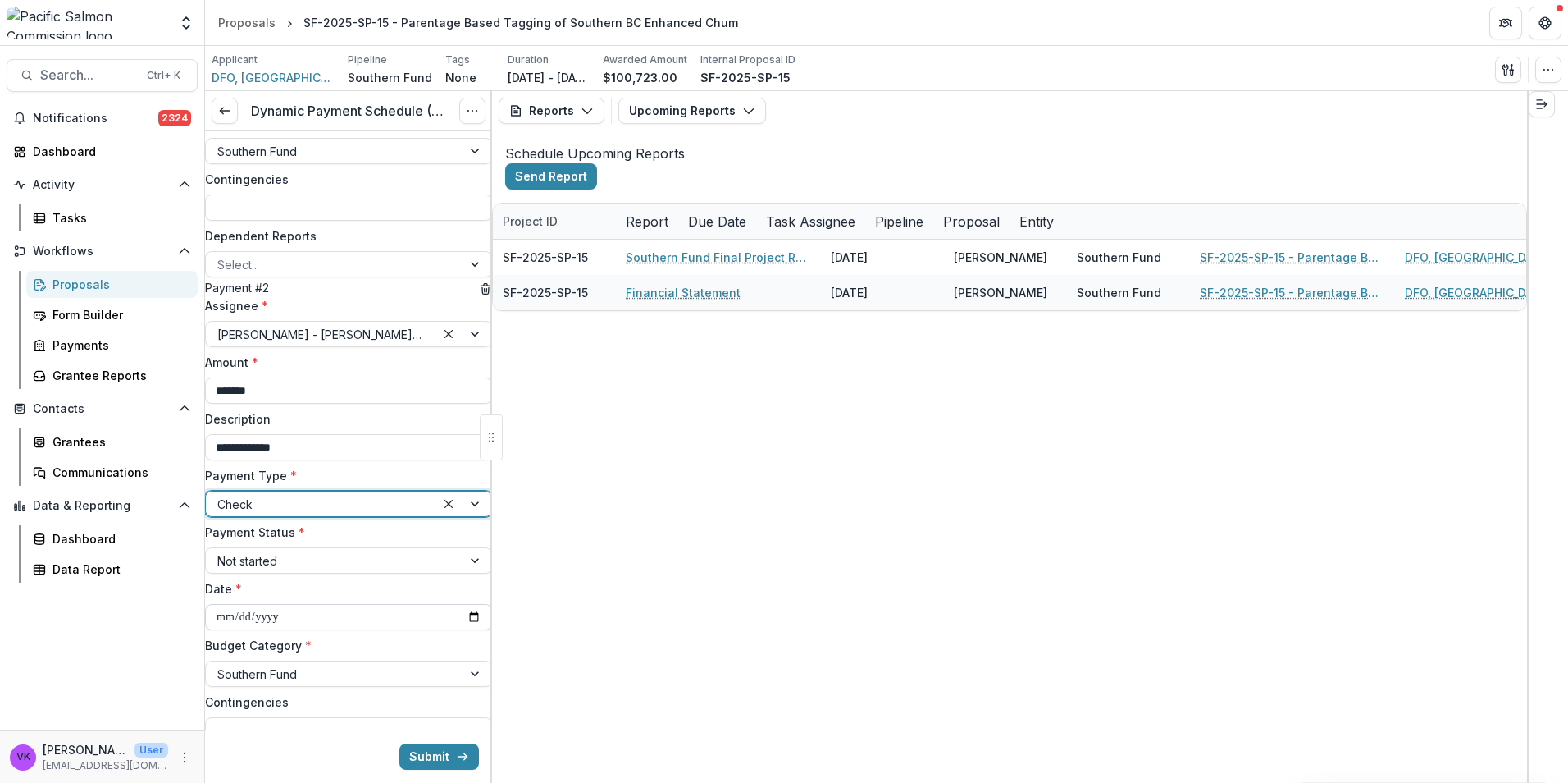
scroll to position [492, 0]
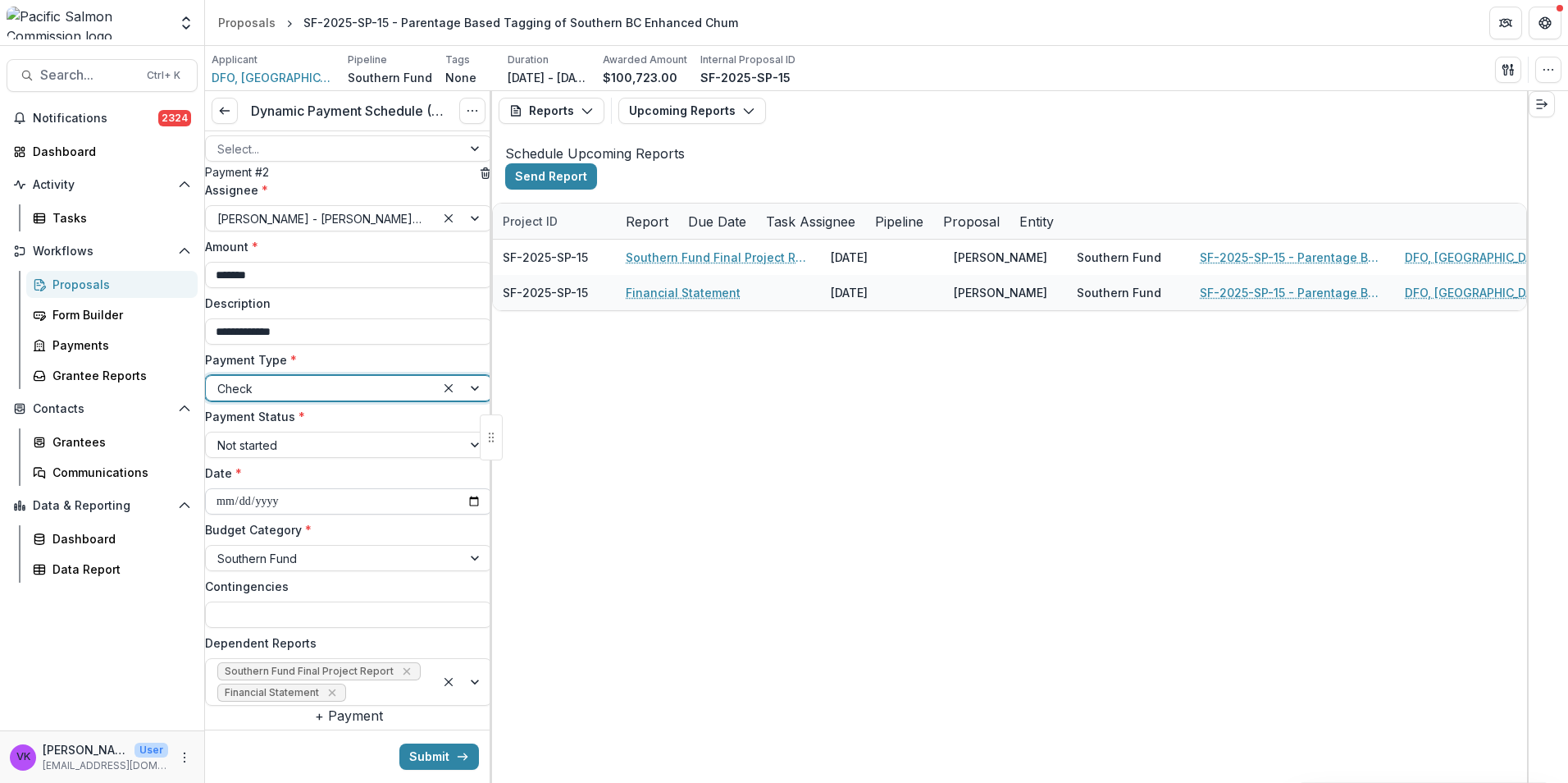
click at [460, 515] on input "**********" at bounding box center [348, 501] width 287 height 26
type input "**********"
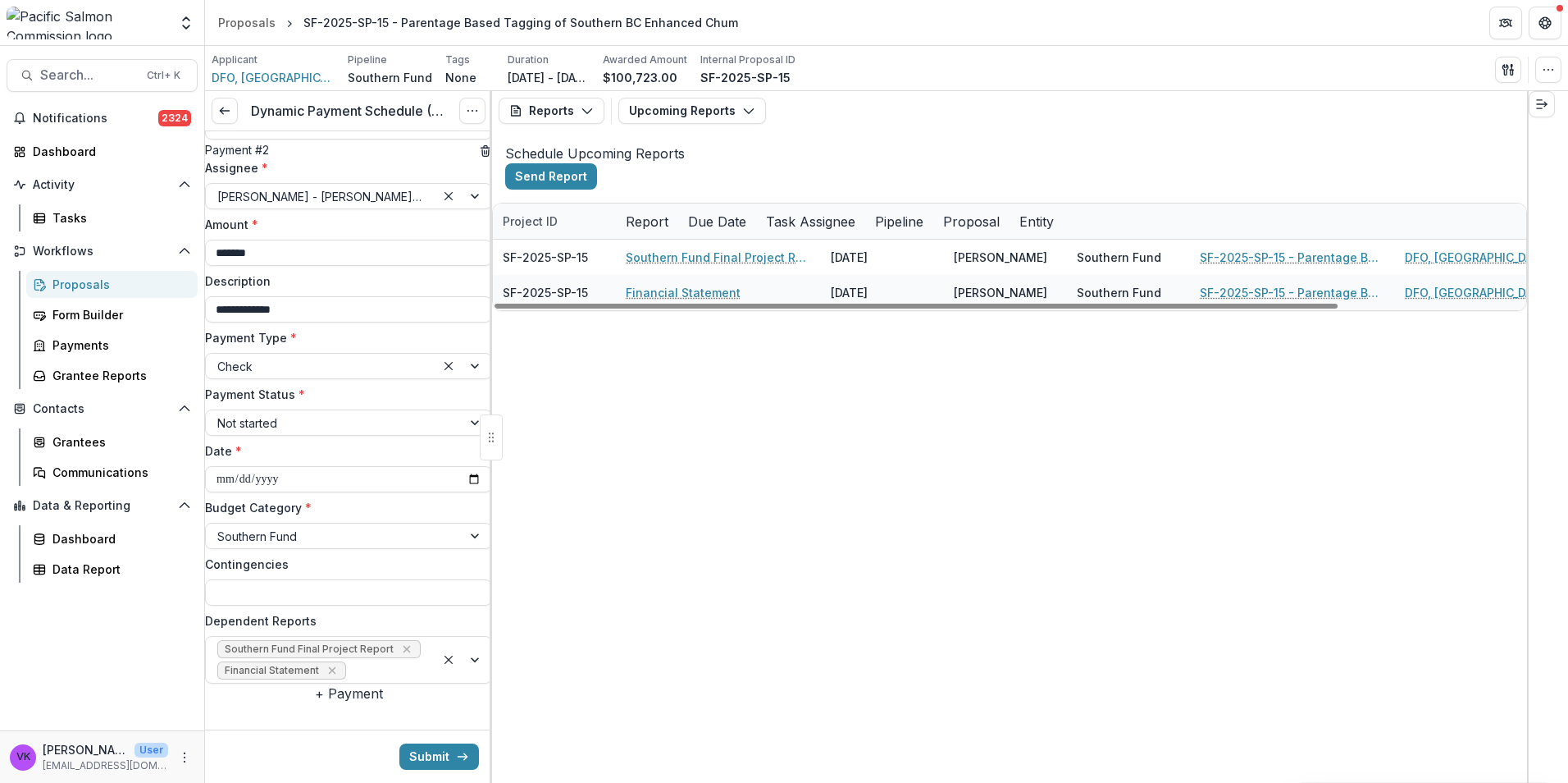
scroll to position [619, 0]
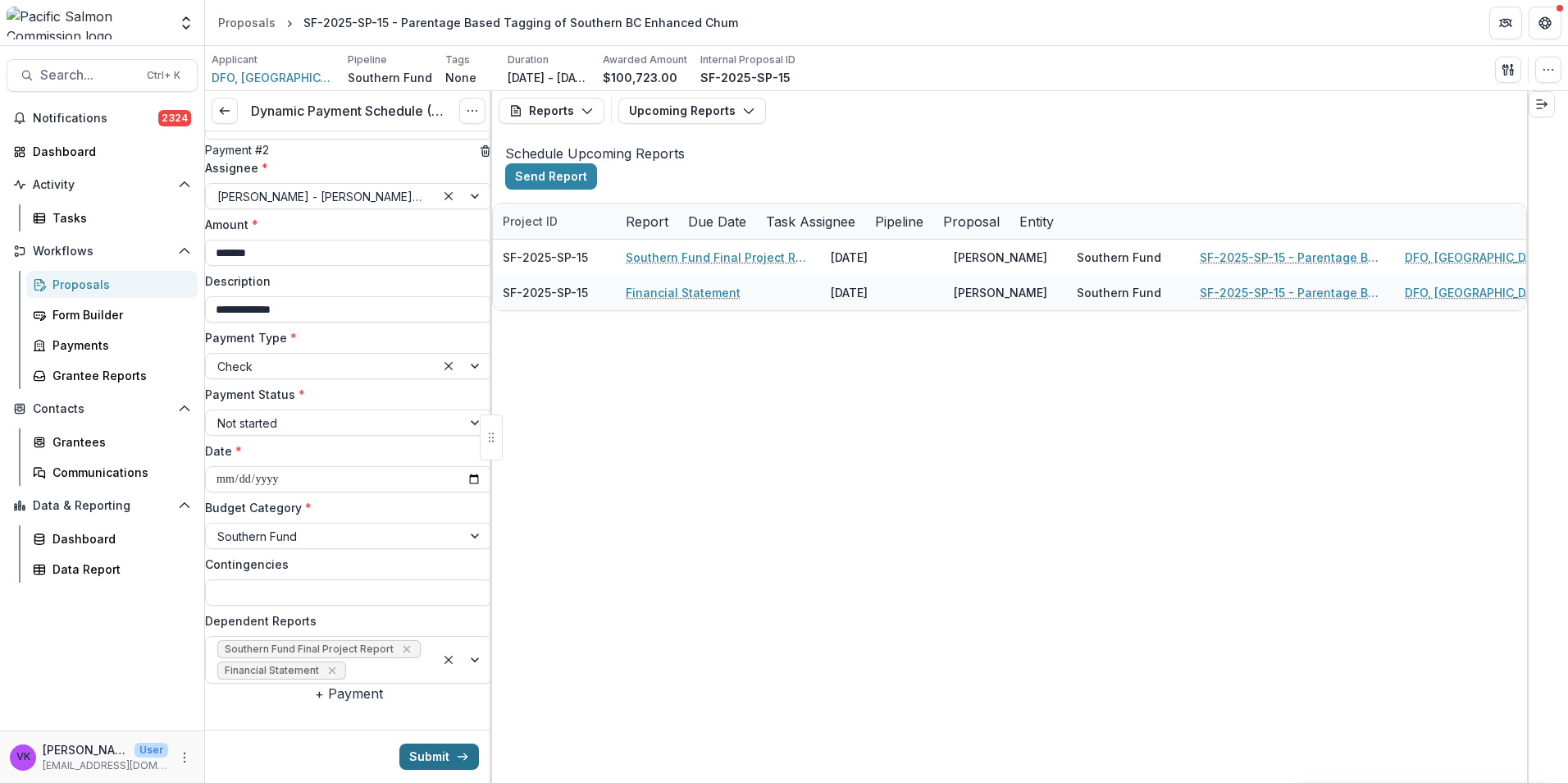
click at [449, 758] on button "Submit" at bounding box center [439, 757] width 80 height 26
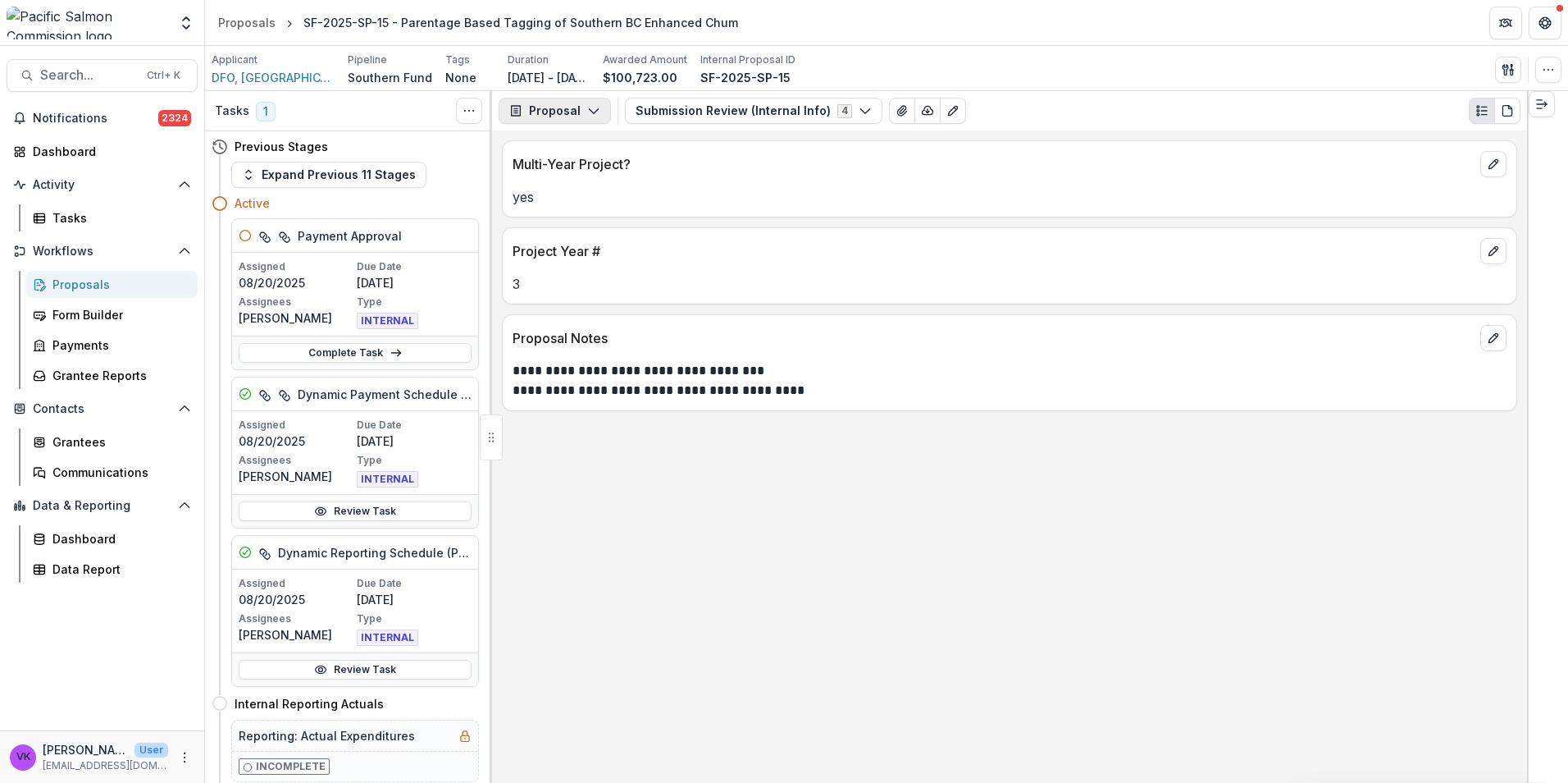
click at [587, 113] on icon "button" at bounding box center [593, 111] width 13 height 13
click at [584, 172] on div "Payments" at bounding box center [607, 175] width 150 height 17
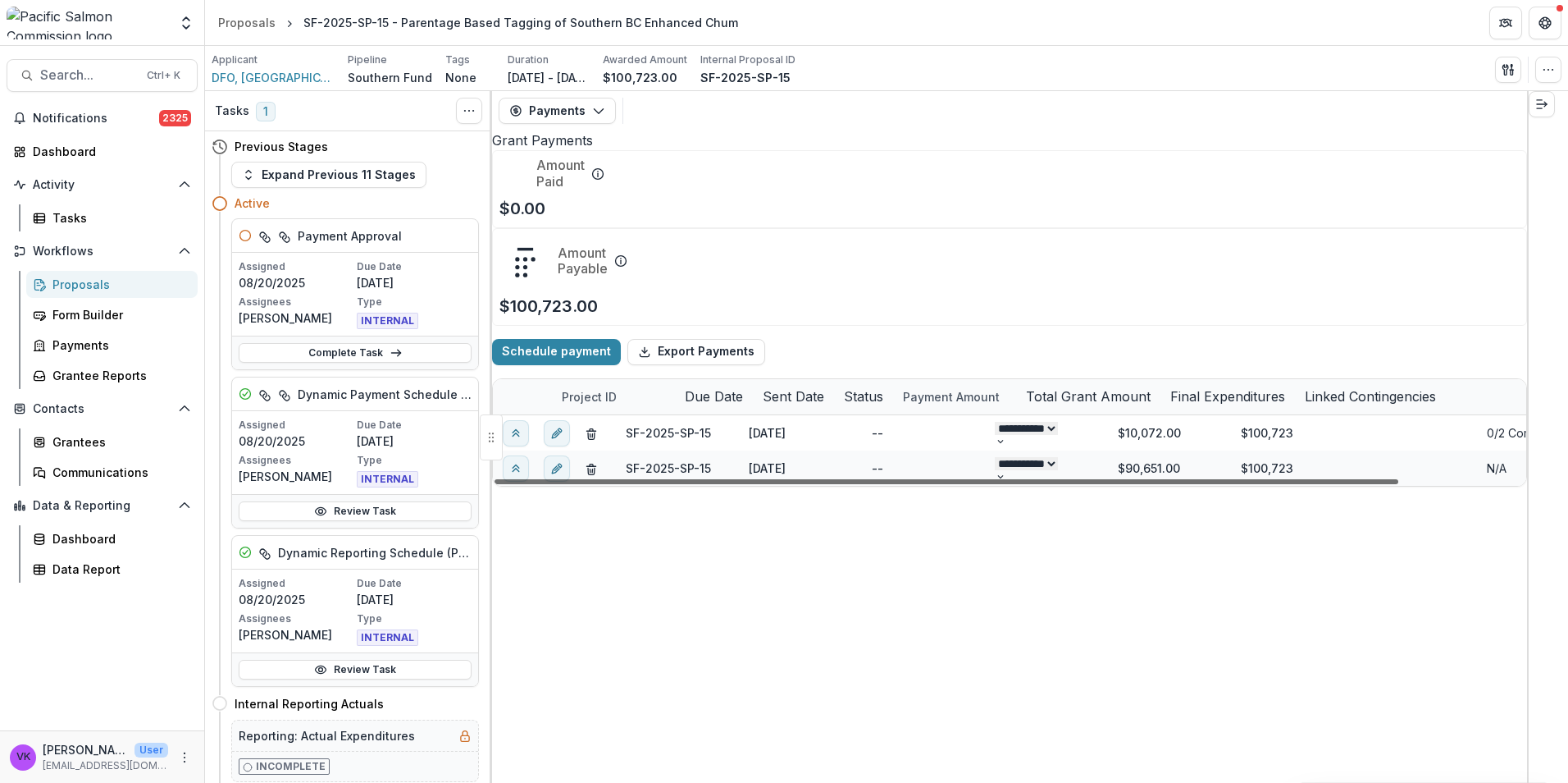
drag, startPoint x: 886, startPoint y: 764, endPoint x: 721, endPoint y: 812, distance: 171.8
click at [721, 484] on div at bounding box center [947, 482] width 904 height 5
drag, startPoint x: 1031, startPoint y: 762, endPoint x: 754, endPoint y: 790, distance: 278.4
click at [754, 484] on div at bounding box center [947, 482] width 904 height 5
drag, startPoint x: 71, startPoint y: 286, endPoint x: 156, endPoint y: 279, distance: 85.3
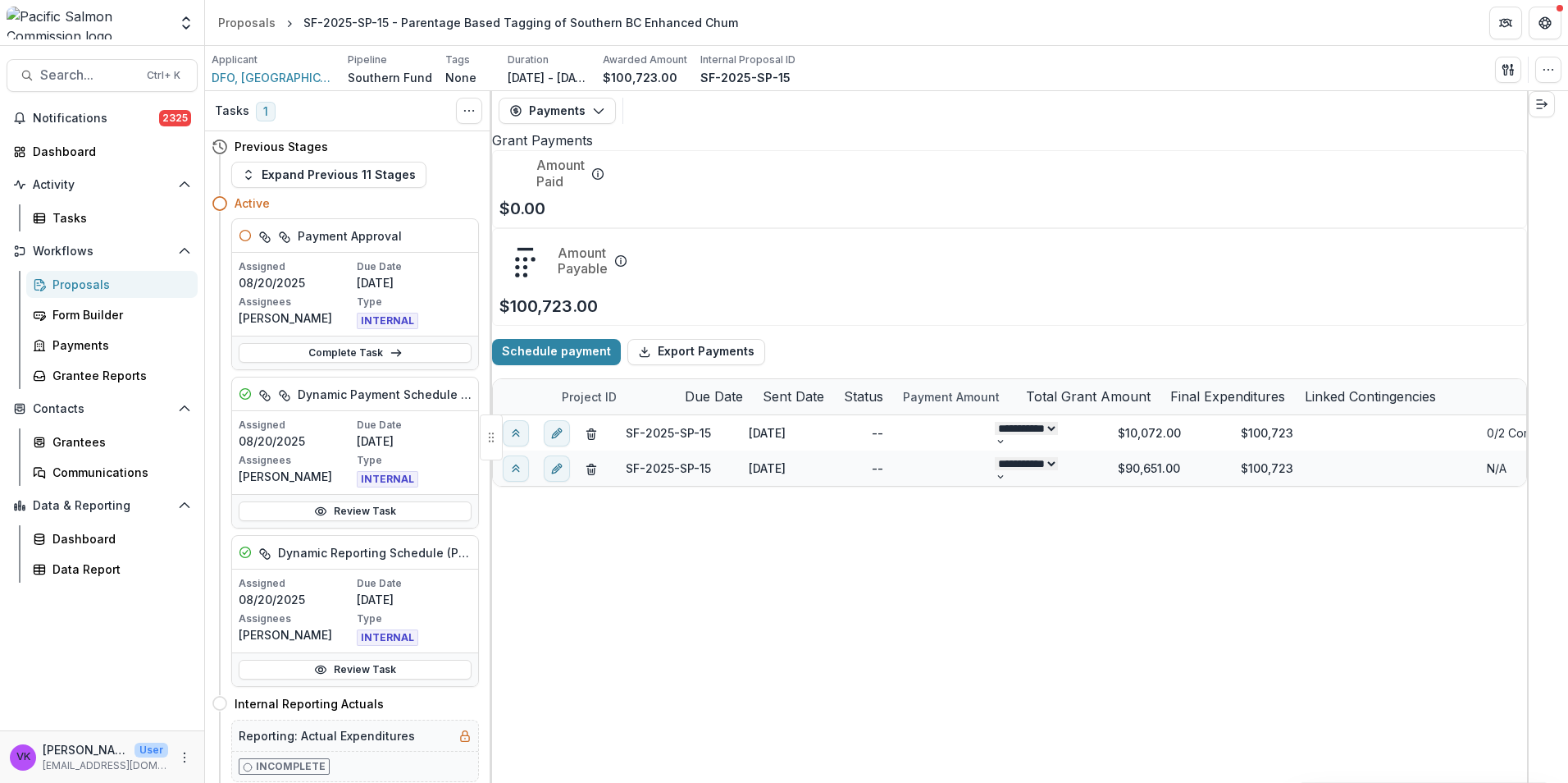
click at [72, 286] on div "Proposals" at bounding box center [119, 284] width 132 height 17
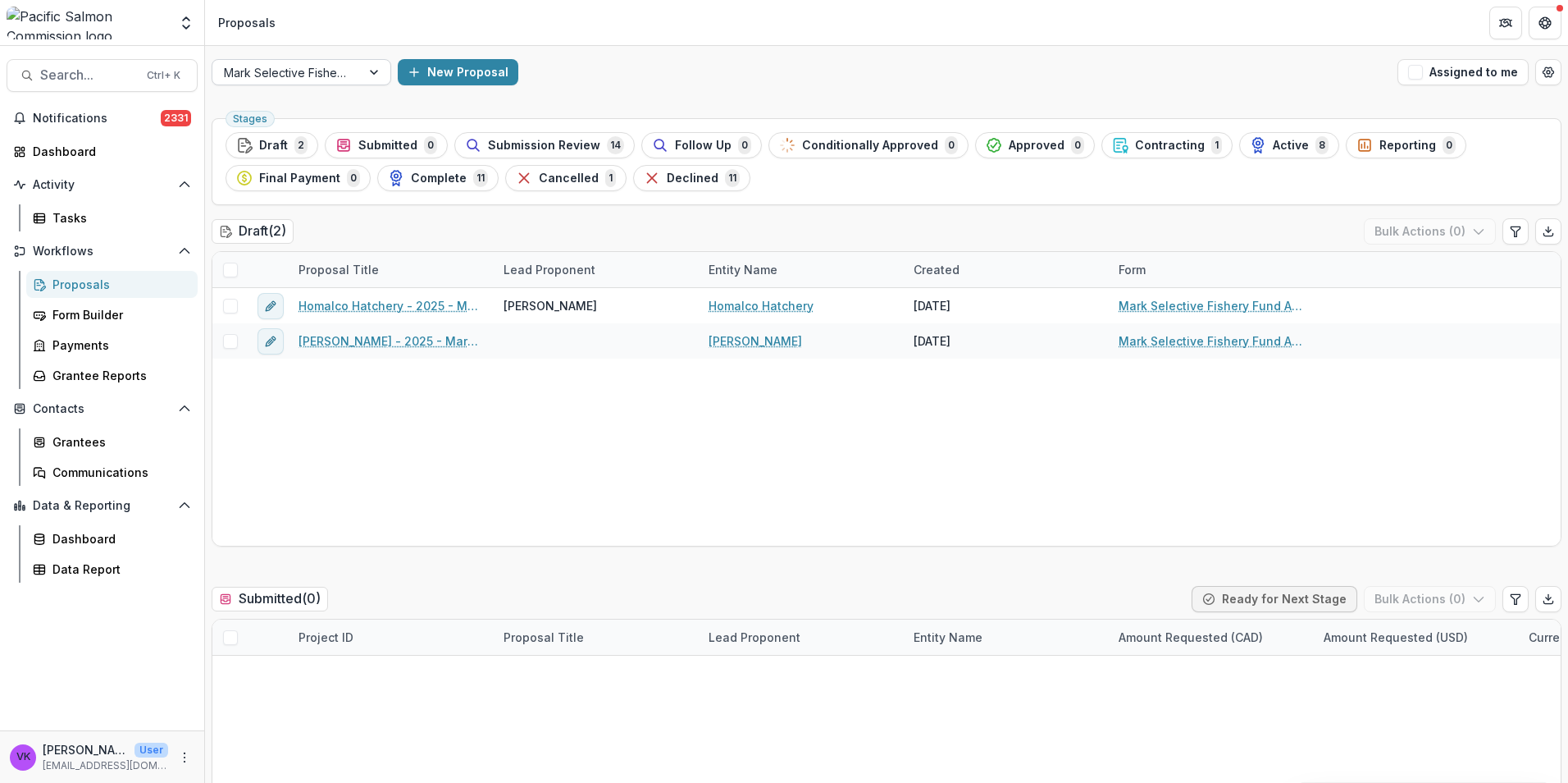
click at [369, 68] on div at bounding box center [375, 72] width 30 height 25
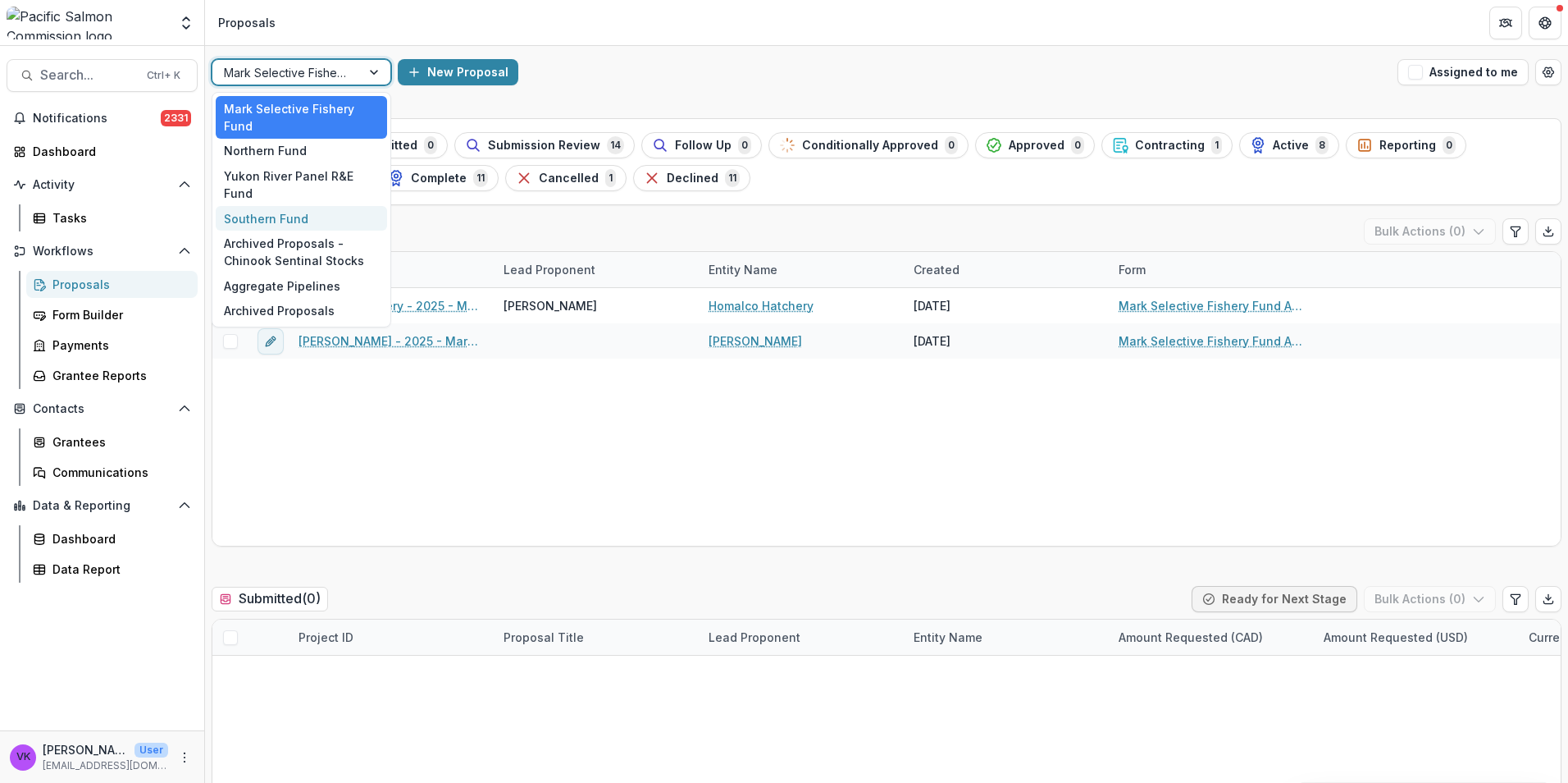
click at [277, 206] on div "Southern Fund" at bounding box center [301, 218] width 171 height 26
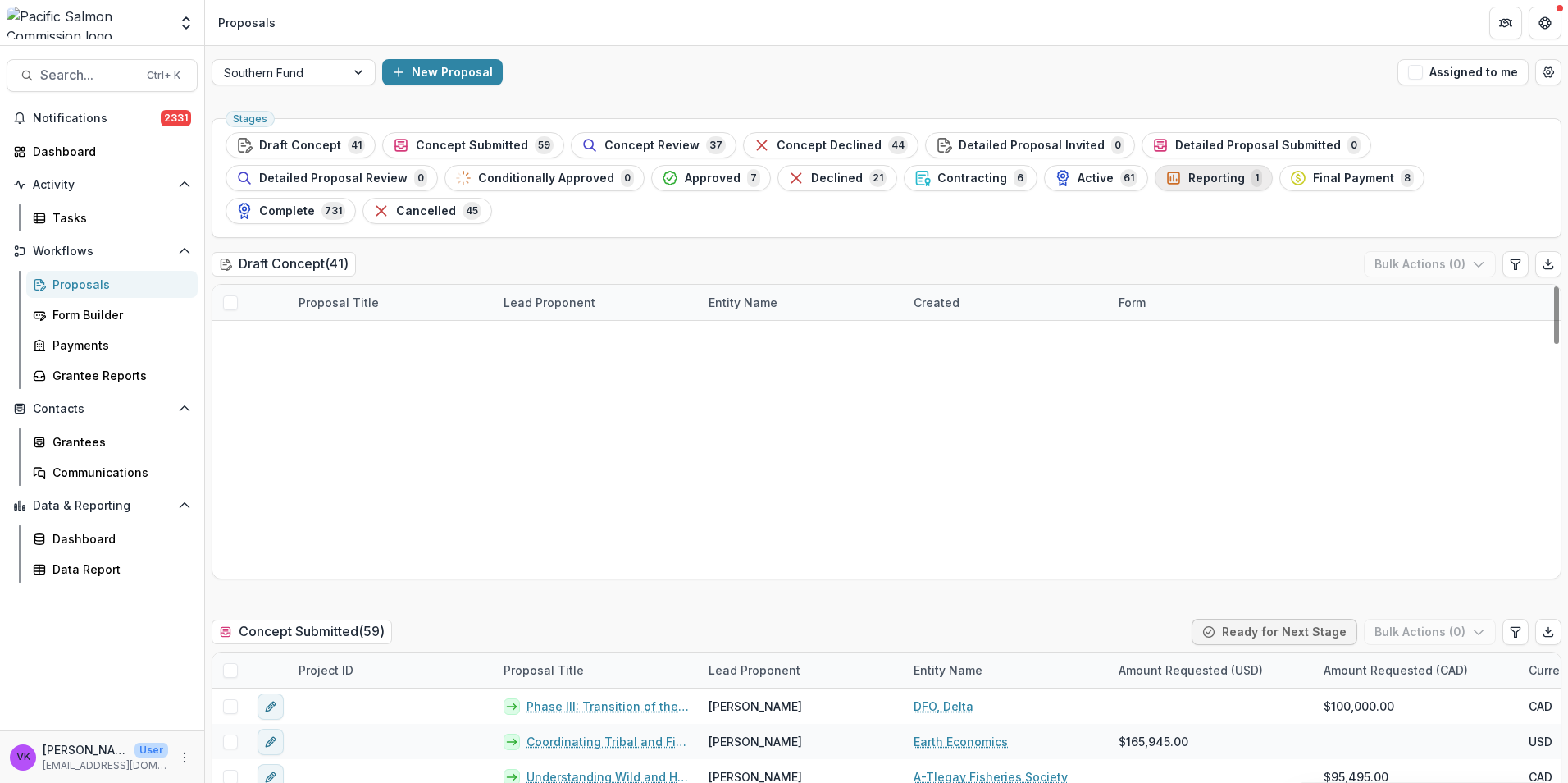
click at [1189, 180] on span "Reporting" at bounding box center [1217, 178] width 57 height 14
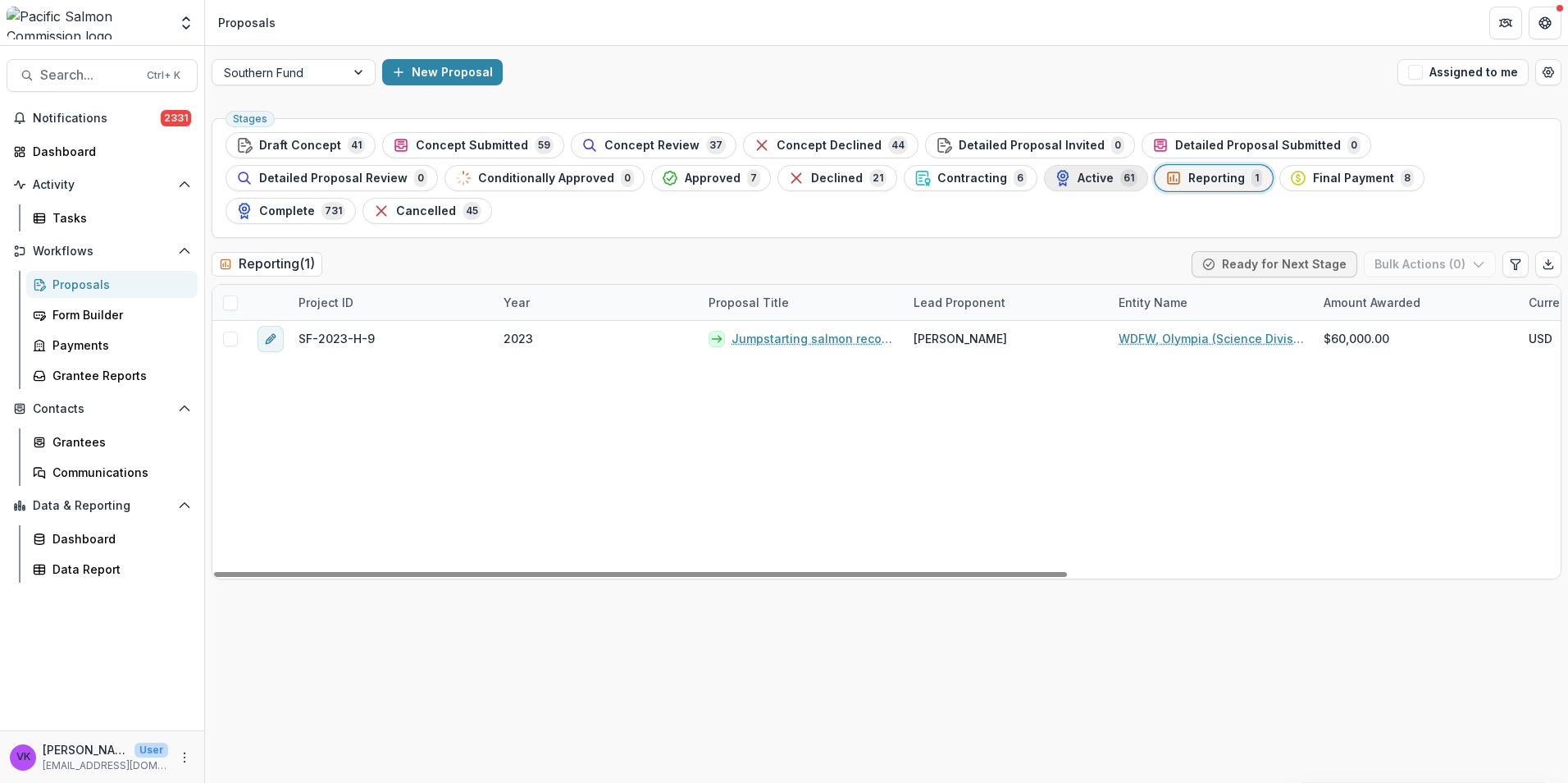
click at [1077, 181] on span "Active" at bounding box center [1096, 178] width 36 height 14
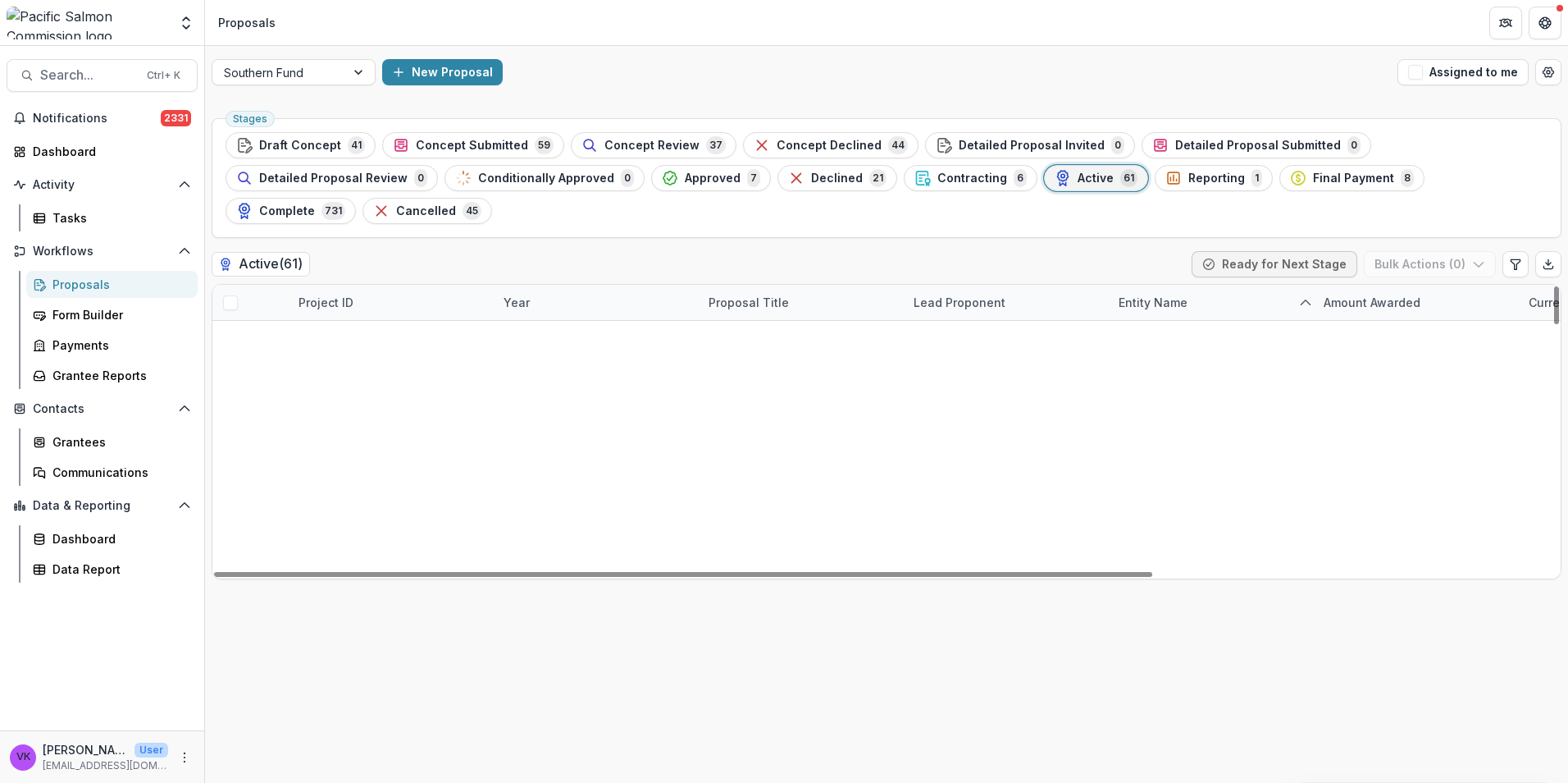
click at [386, 285] on div "Project ID" at bounding box center [391, 302] width 205 height 35
click at [414, 302] on input at bounding box center [390, 307] width 197 height 26
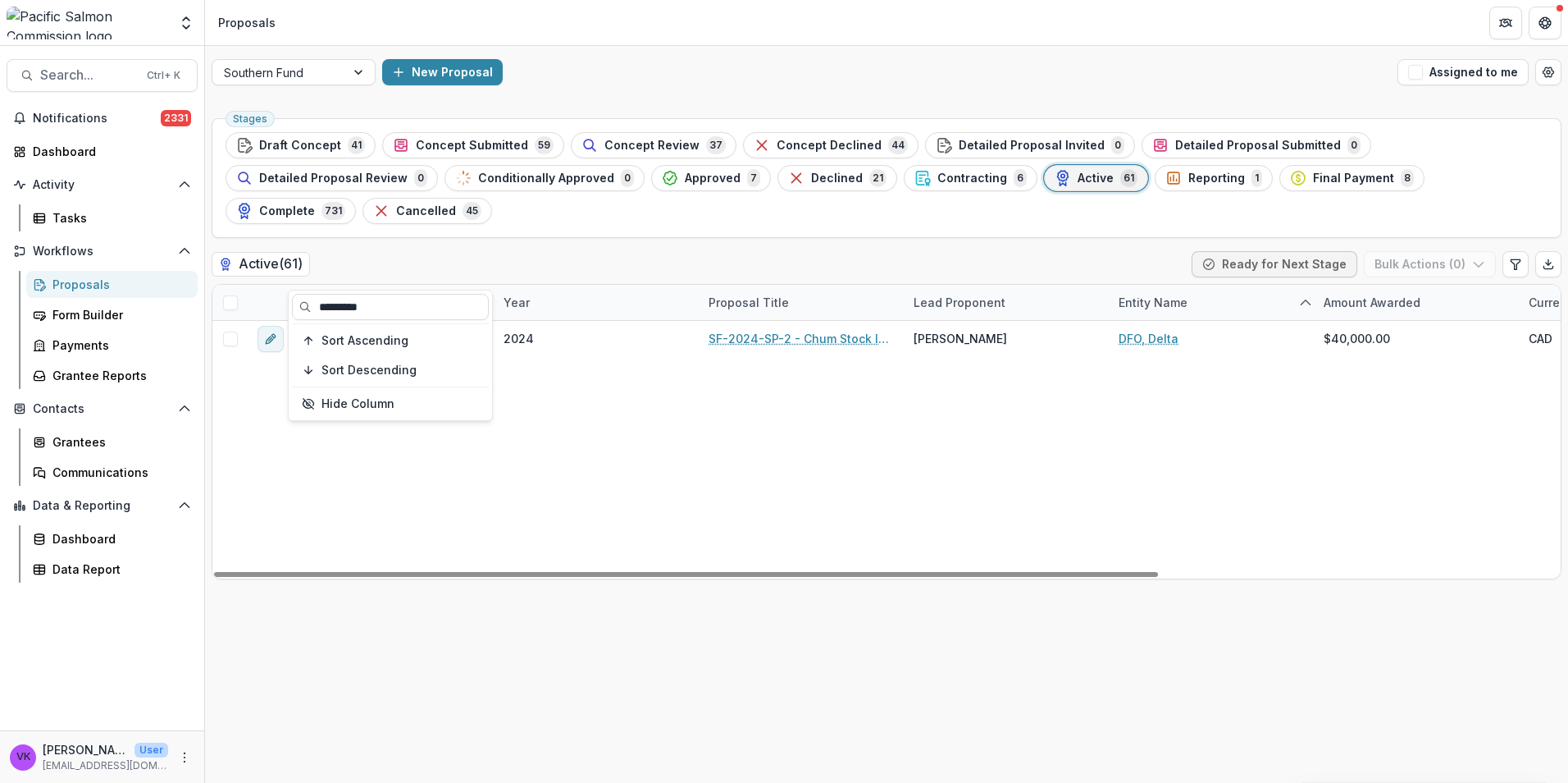
type input "*********"
click at [734, 367] on div "SF-2024-SP-2 2024 SF-2024-SP-2 - Chum Stock Identification and Assessment Works…" at bounding box center [1173, 450] width 1922 height 258
drag, startPoint x: 790, startPoint y: 309, endPoint x: 1009, endPoint y: 362, distance: 225.3
click at [790, 330] on link "SF-2024-SP-2 - Chum Stock Identification and Assessment Workshop – 10 years of …" at bounding box center [801, 338] width 185 height 17
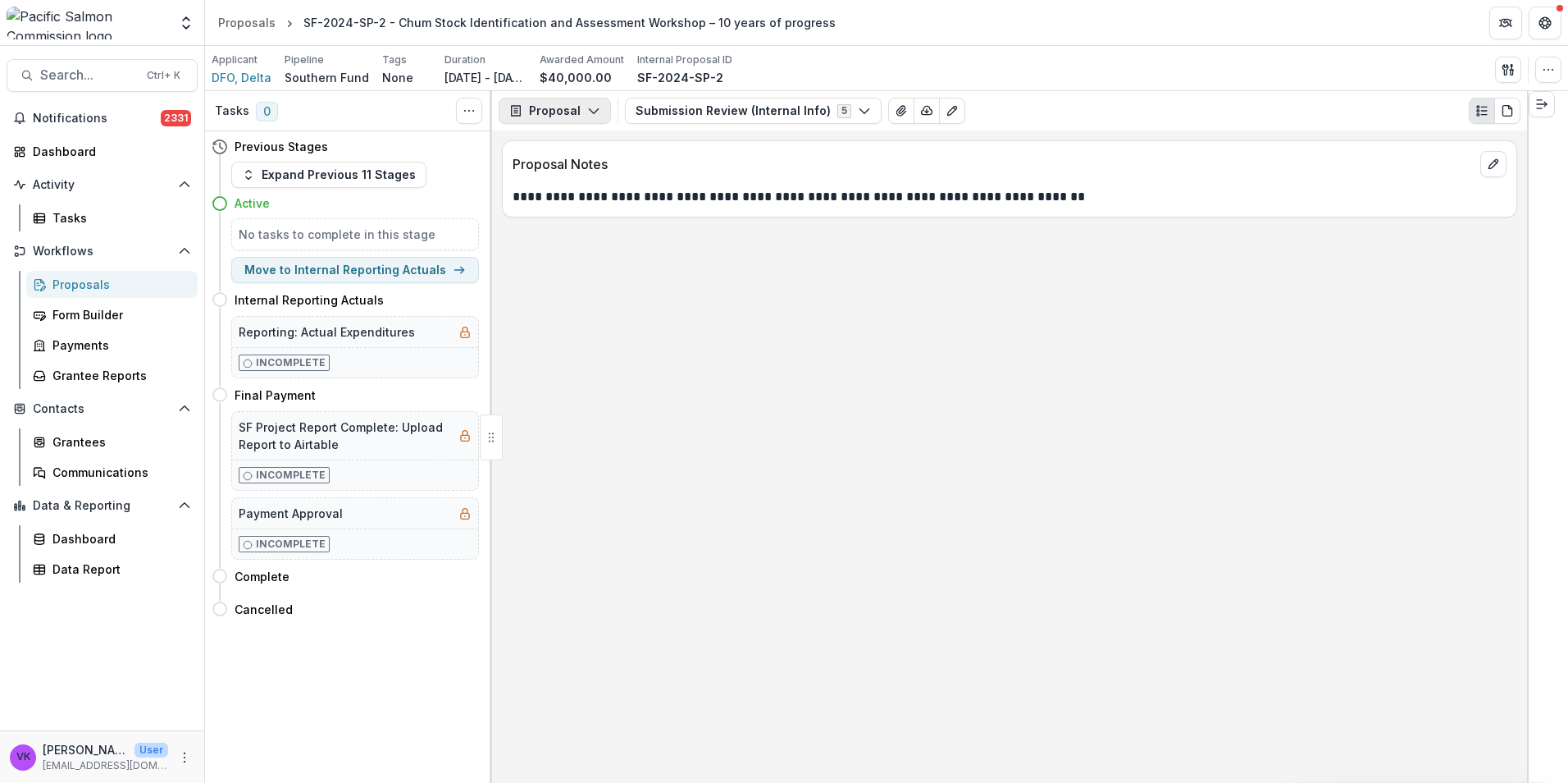
click at [594, 110] on polyline "button" at bounding box center [593, 112] width 9 height 5
click at [566, 207] on div "Reports" at bounding box center [607, 202] width 150 height 17
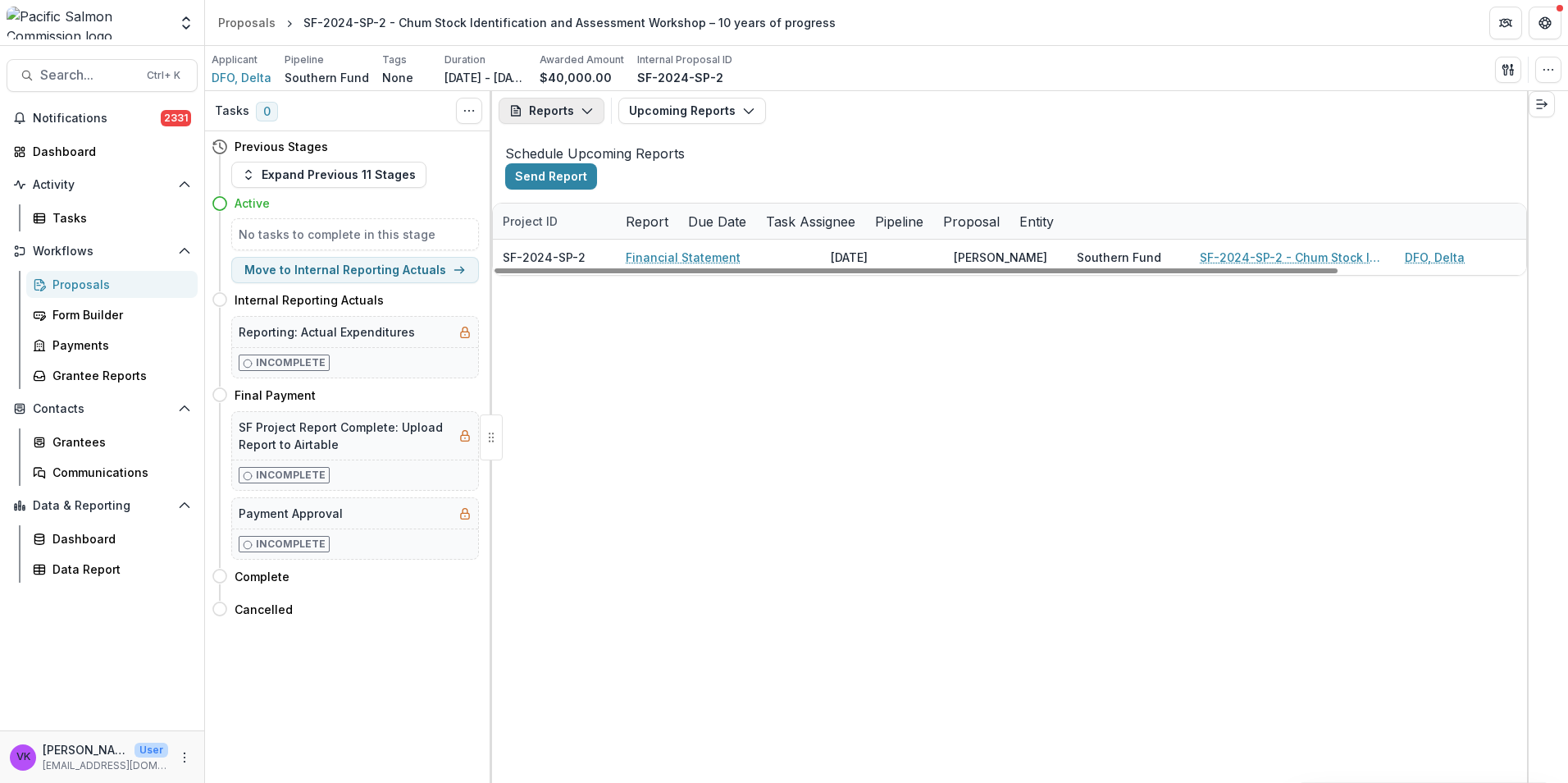
click at [589, 112] on icon "button" at bounding box center [587, 111] width 13 height 13
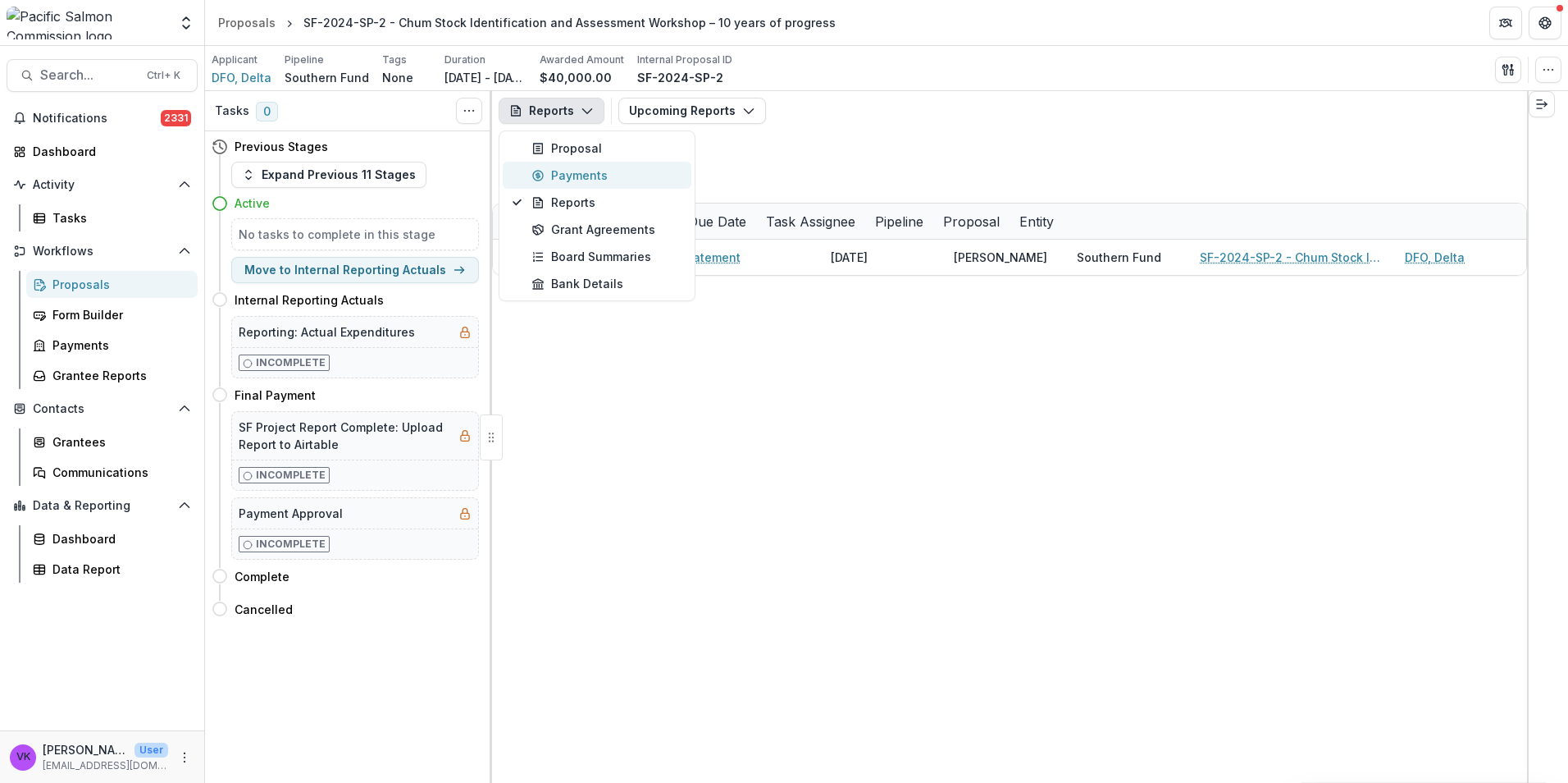
click at [589, 175] on div "Payments" at bounding box center [607, 175] width 150 height 17
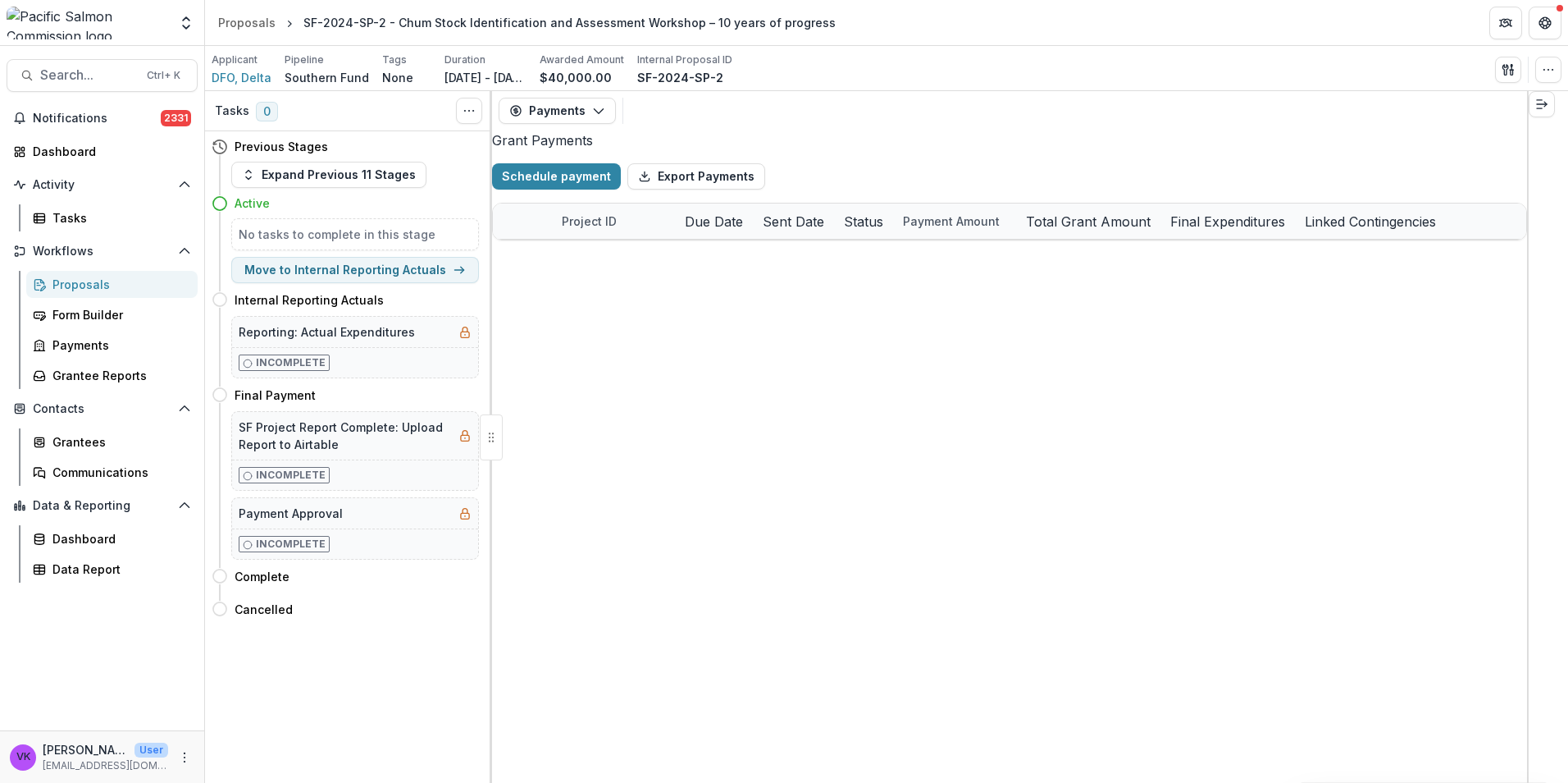
select select "****"
select select "******"
select select "****"
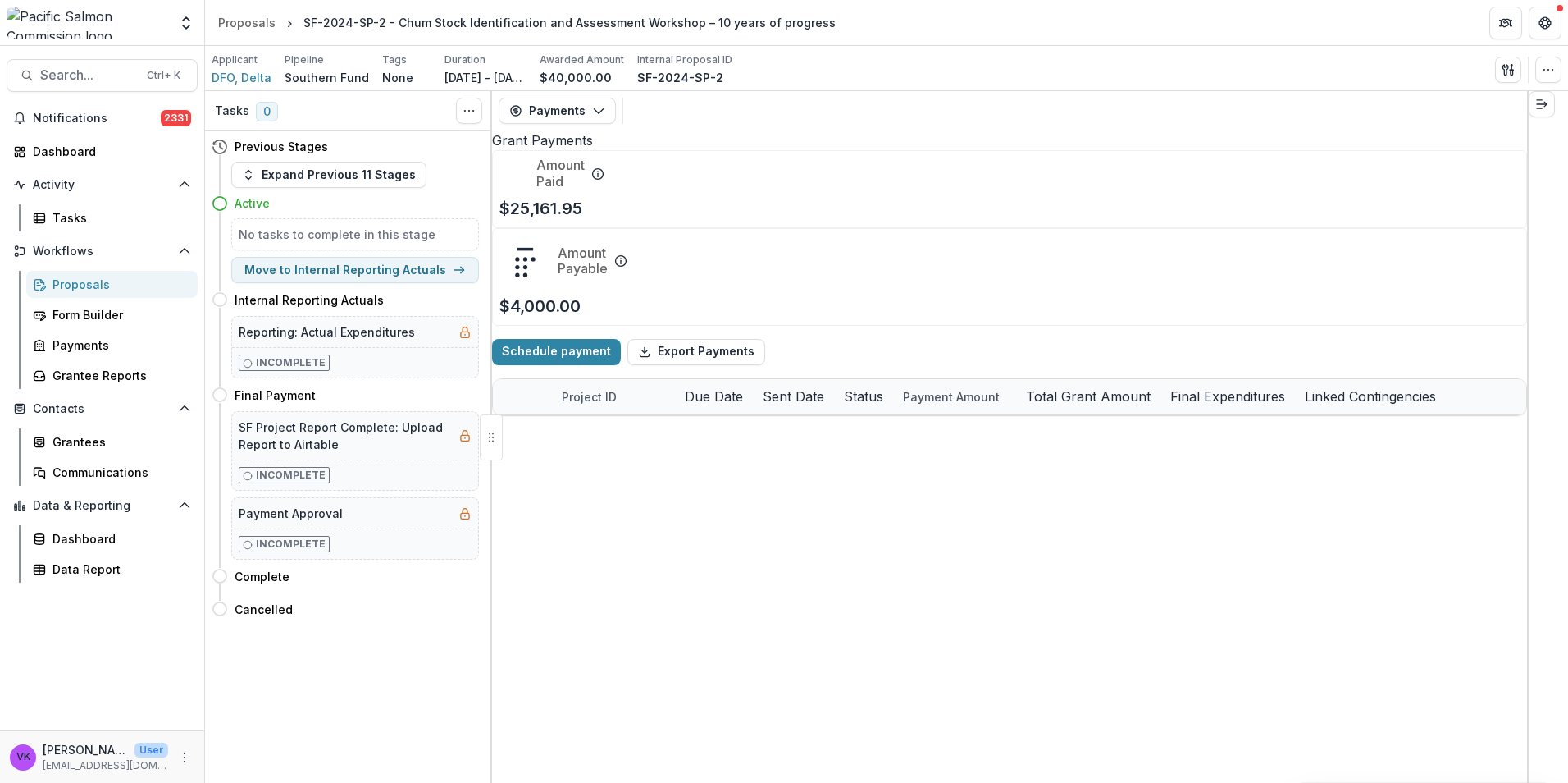
select select "****"
select select "******"
select select "****"
click at [594, 110] on icon "button" at bounding box center [598, 111] width 13 height 13
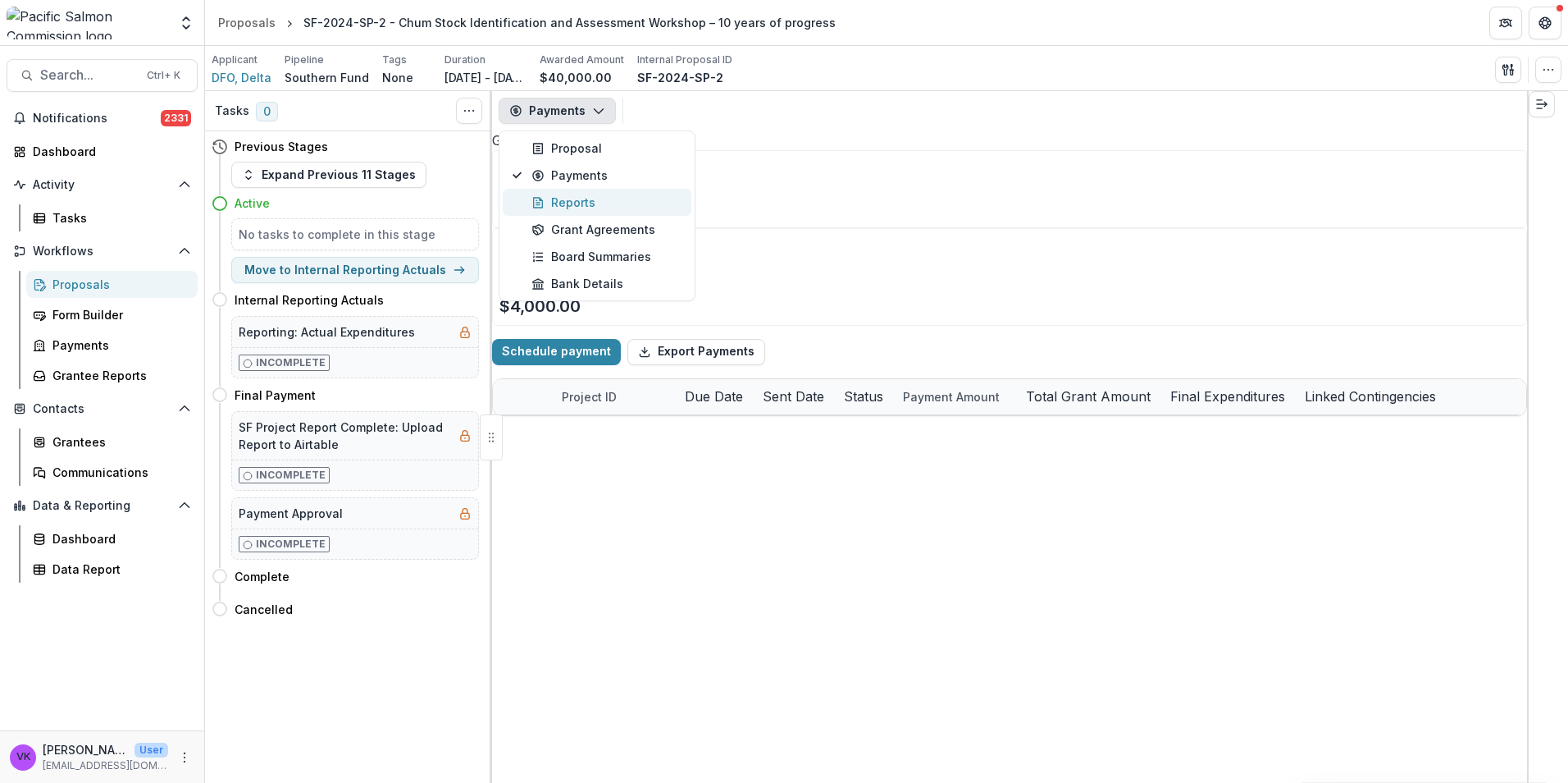
click at [577, 206] on div "Reports" at bounding box center [607, 202] width 150 height 17
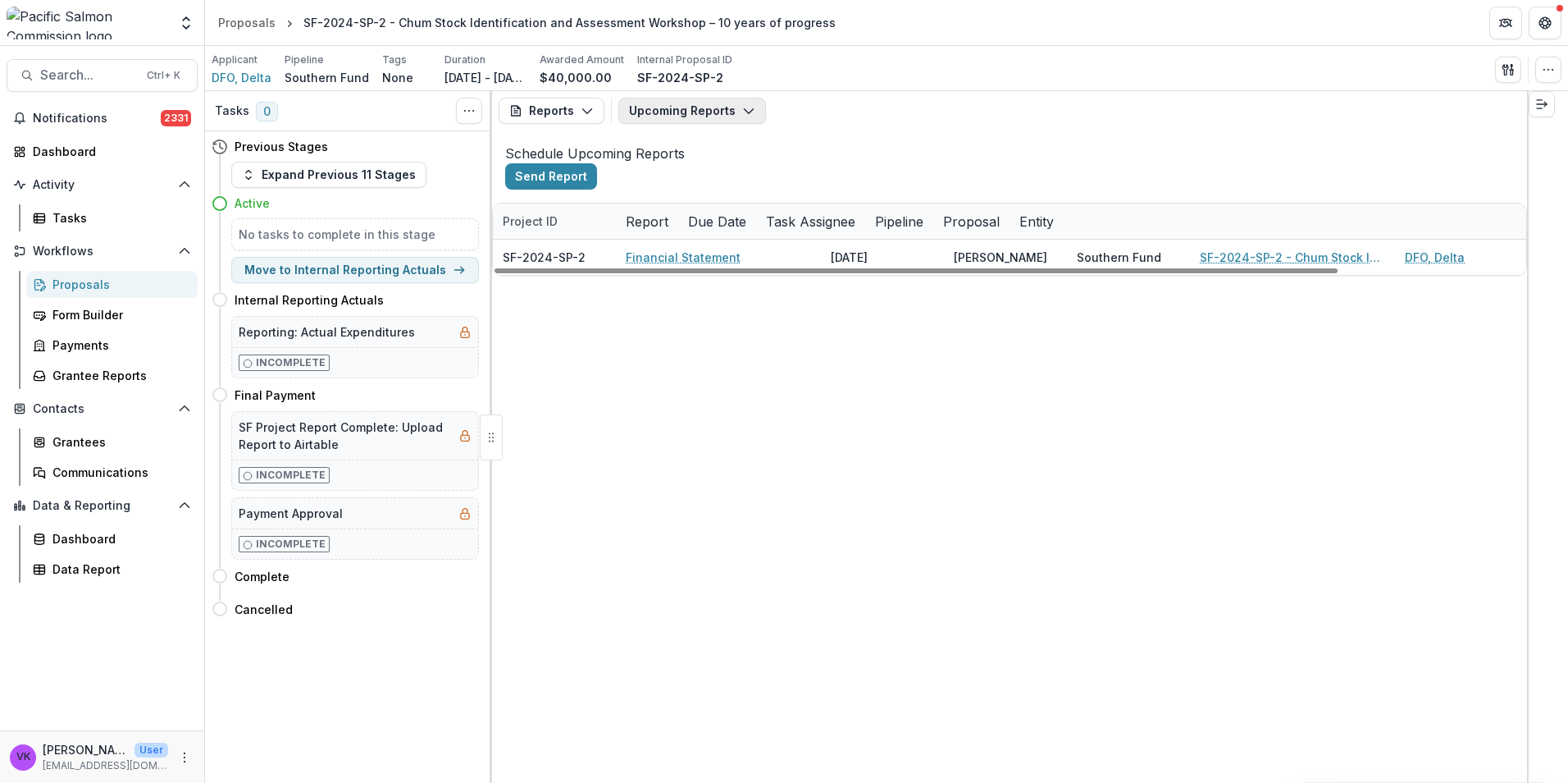
click at [711, 116] on button "Upcoming Reports" at bounding box center [691, 111] width 147 height 26
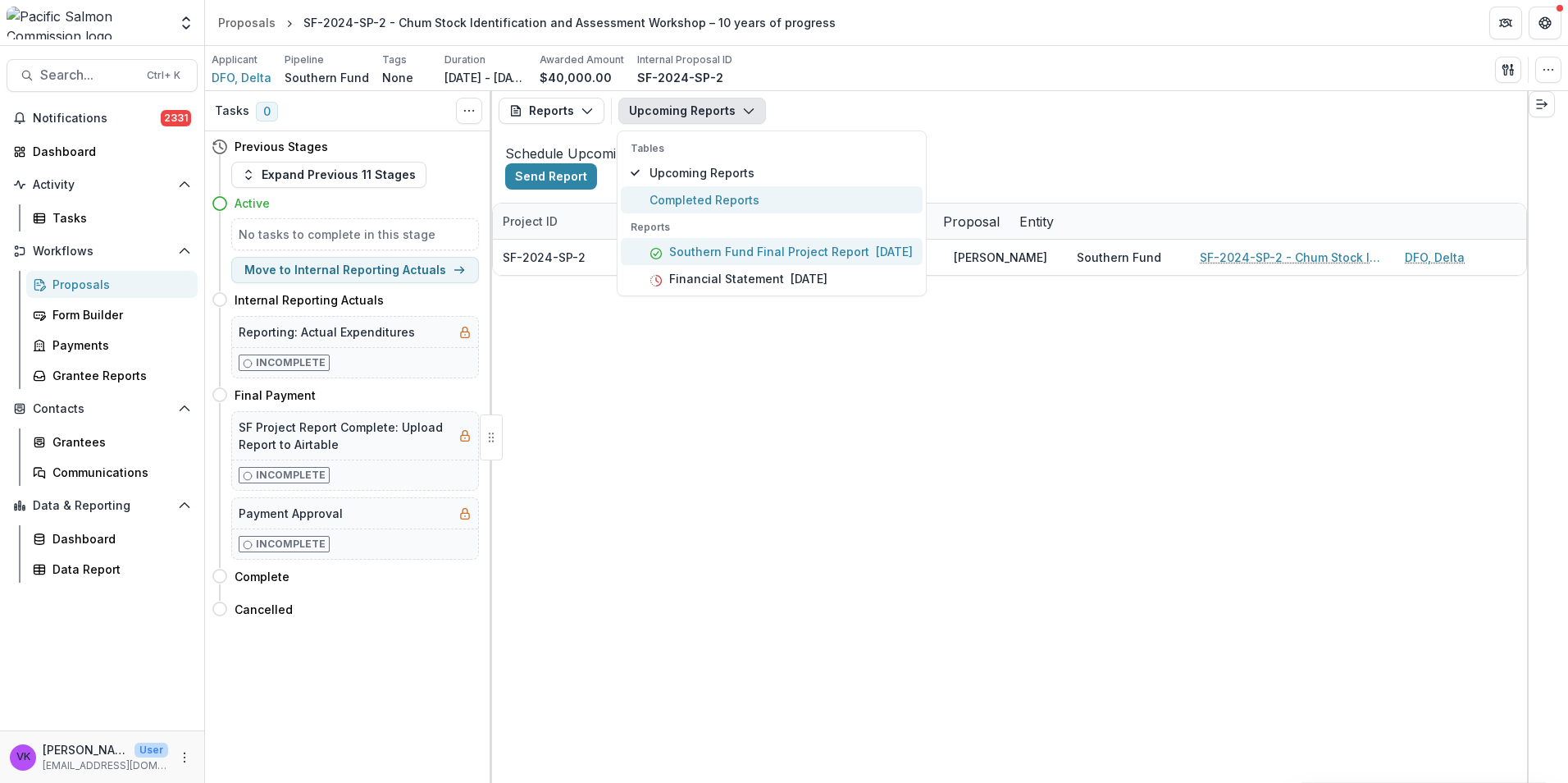
click at [733, 198] on span "Completed Reports" at bounding box center [781, 199] width 263 height 17
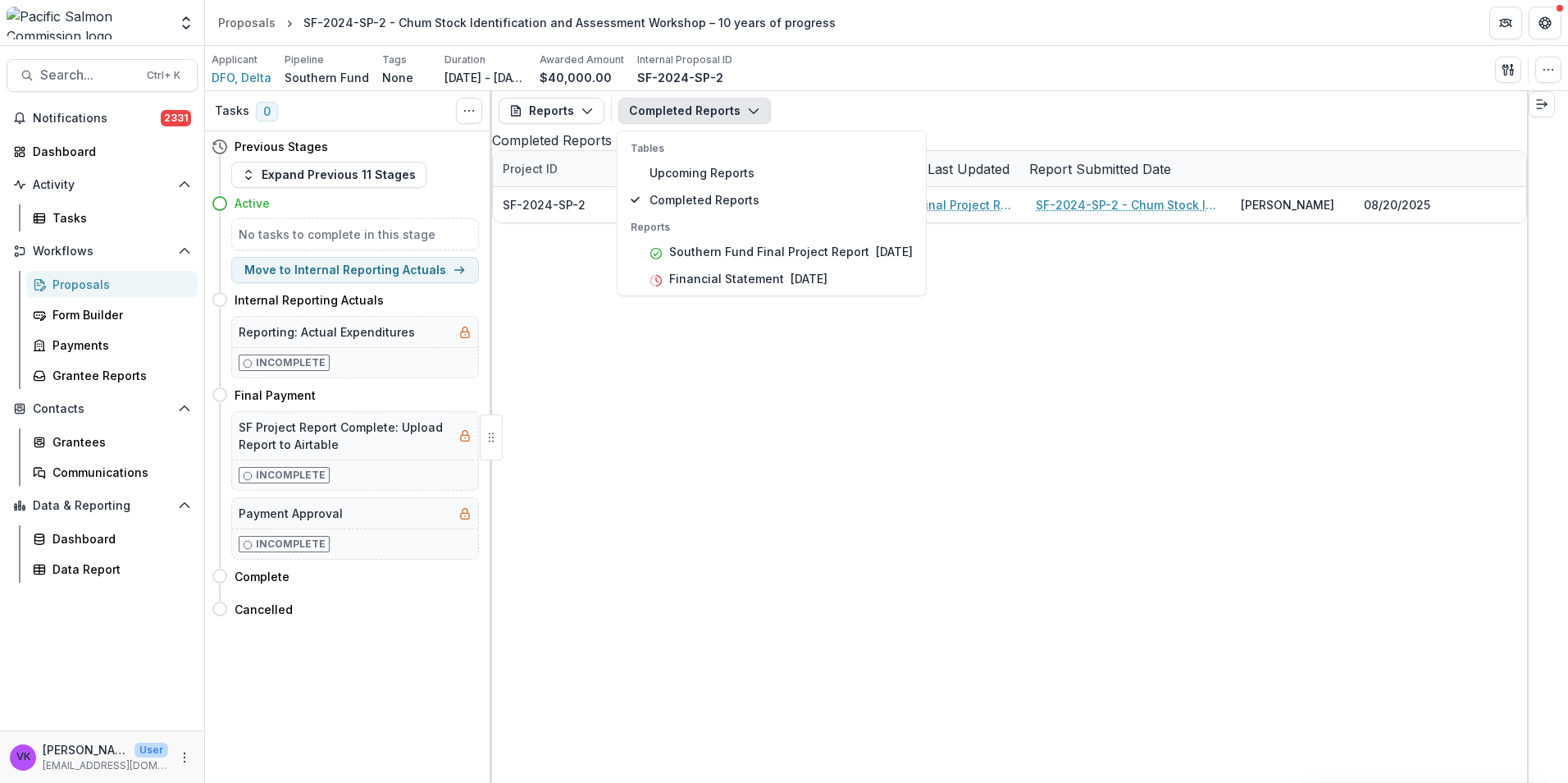
click at [1014, 222] on div "SF-2024-SP-2 DFO, Delta Southern Fund Final Project Report SF-2024-SP-2 - Chum …" at bounding box center [1128, 204] width 1272 height 35
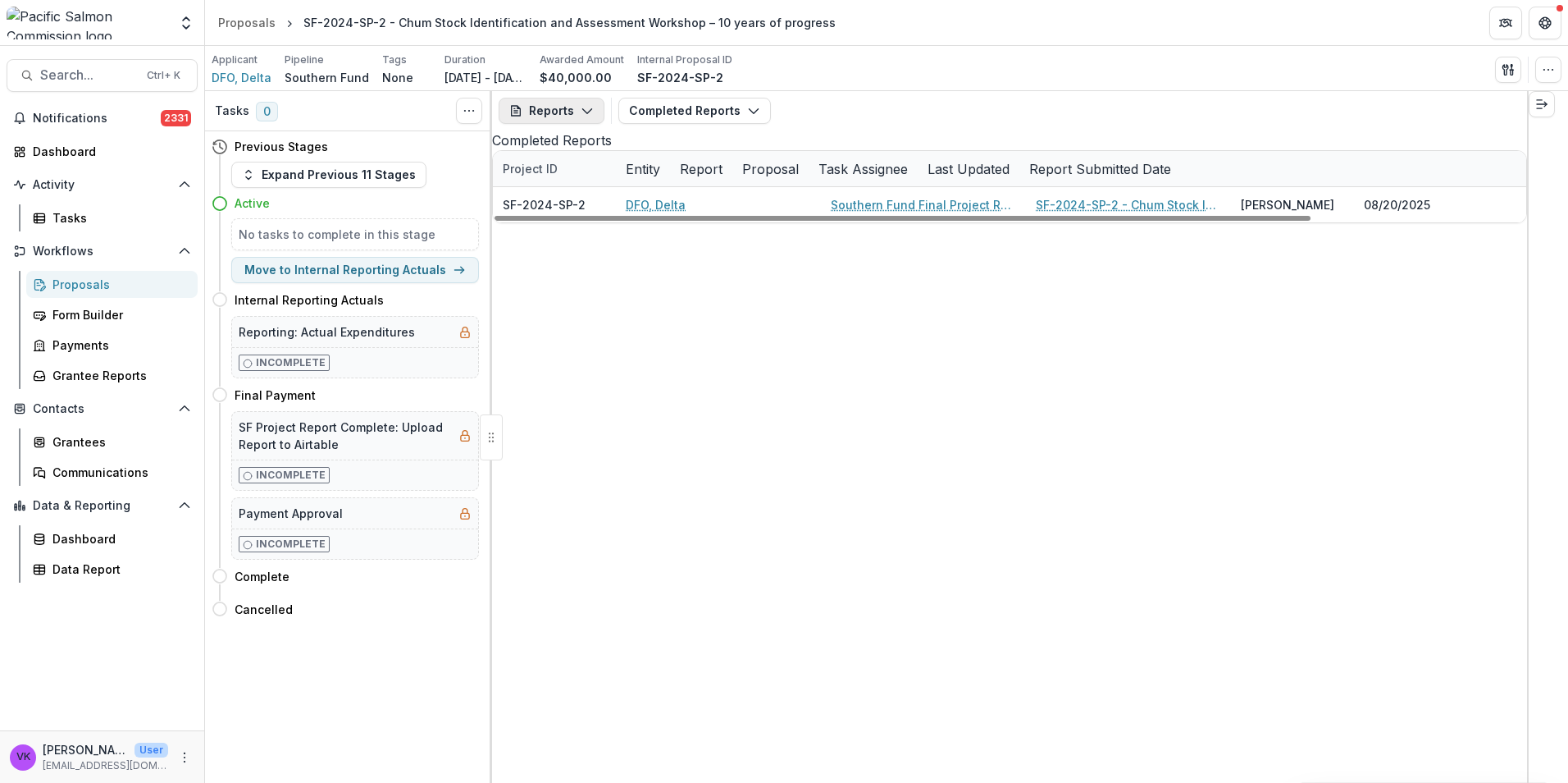
click at [589, 110] on icon "button" at bounding box center [587, 111] width 13 height 13
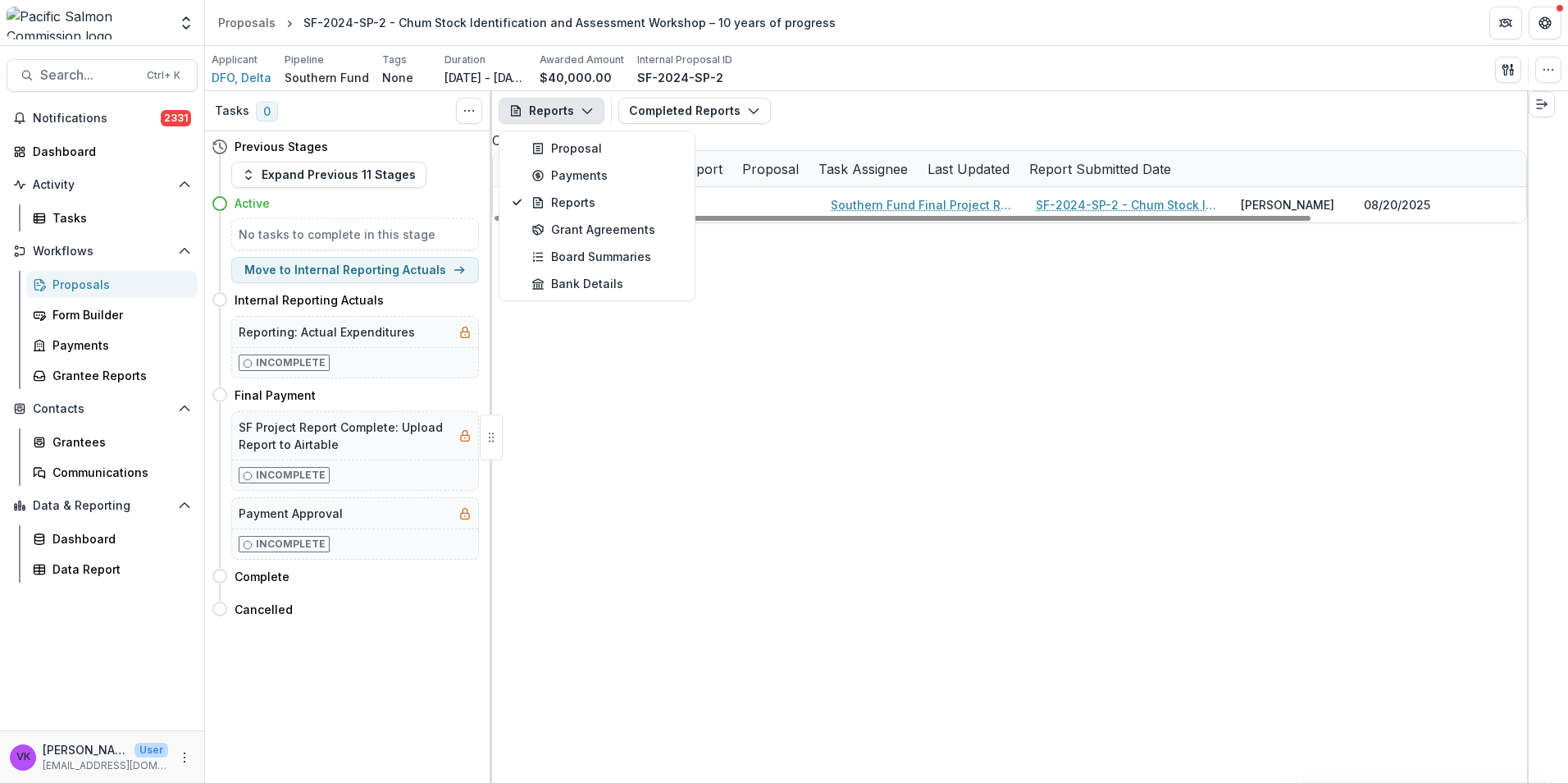
drag, startPoint x: 854, startPoint y: 161, endPoint x: 821, endPoint y: 156, distance: 33.4
click at [853, 150] on div "Completed Reports" at bounding box center [1010, 140] width 1035 height 20
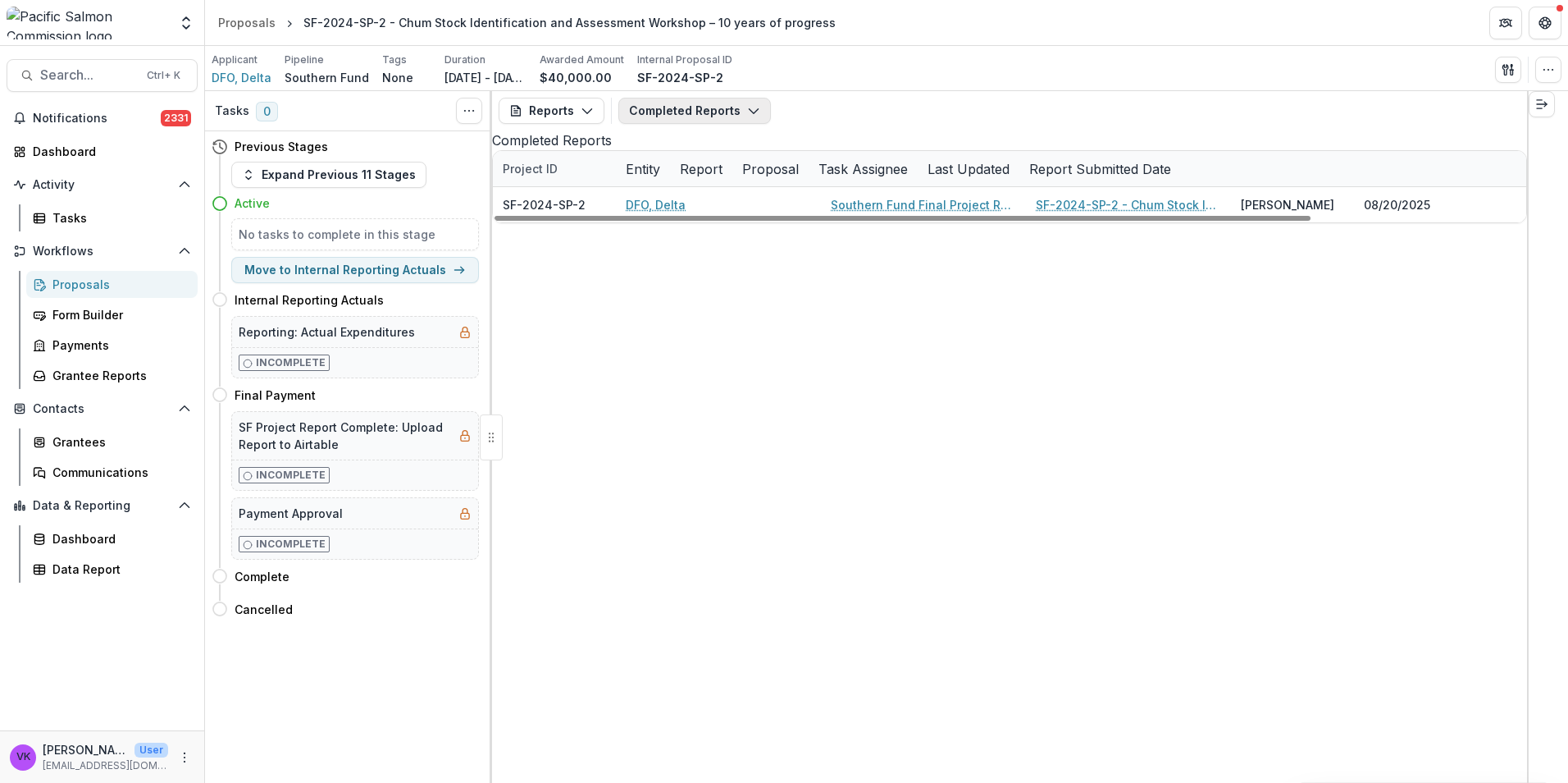
click at [751, 106] on icon "button" at bounding box center [754, 111] width 13 height 13
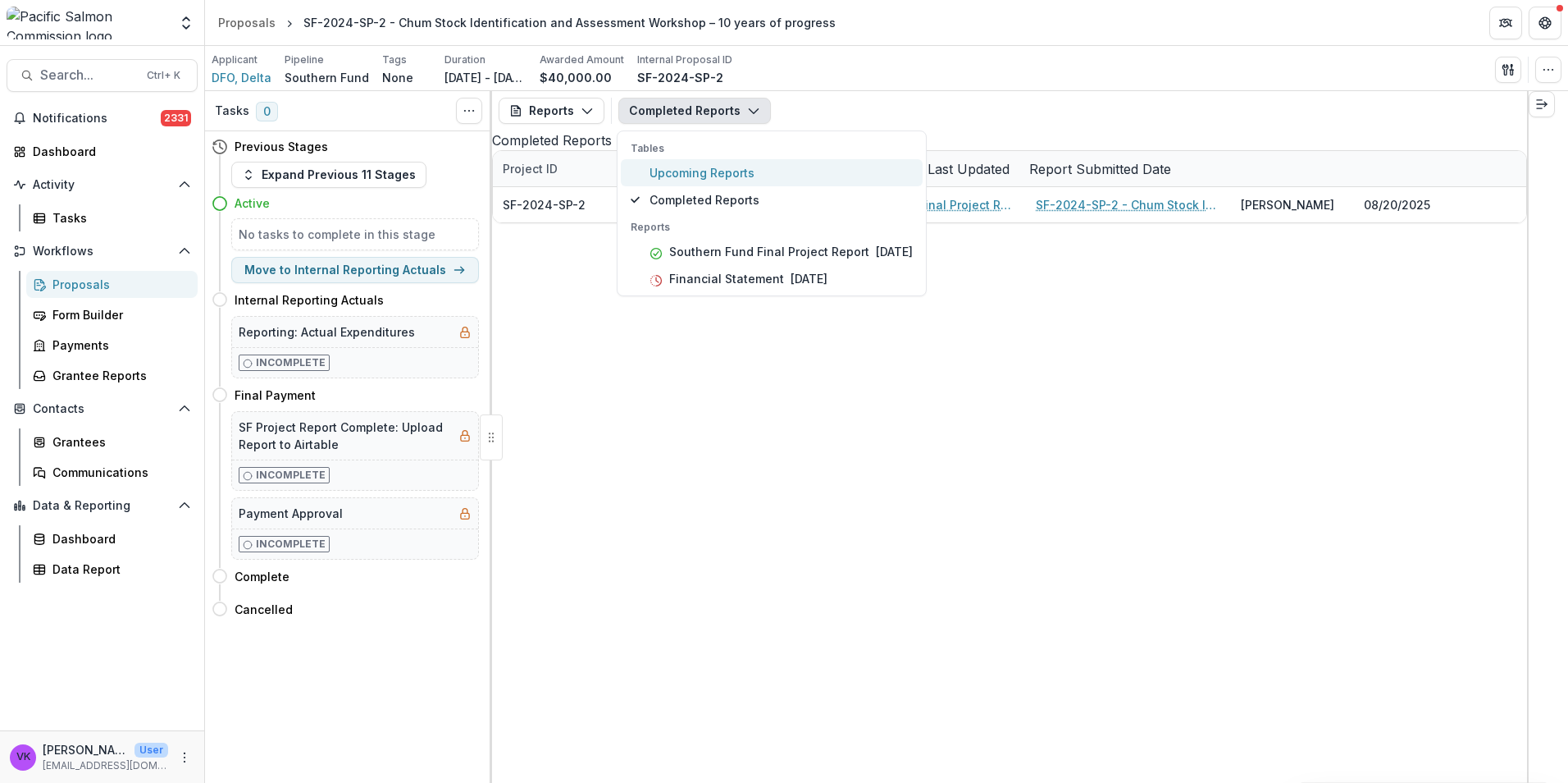
drag, startPoint x: 709, startPoint y: 170, endPoint x: 896, endPoint y: 217, distance: 192.8
click at [709, 170] on span "Upcoming Reports" at bounding box center [781, 172] width 263 height 17
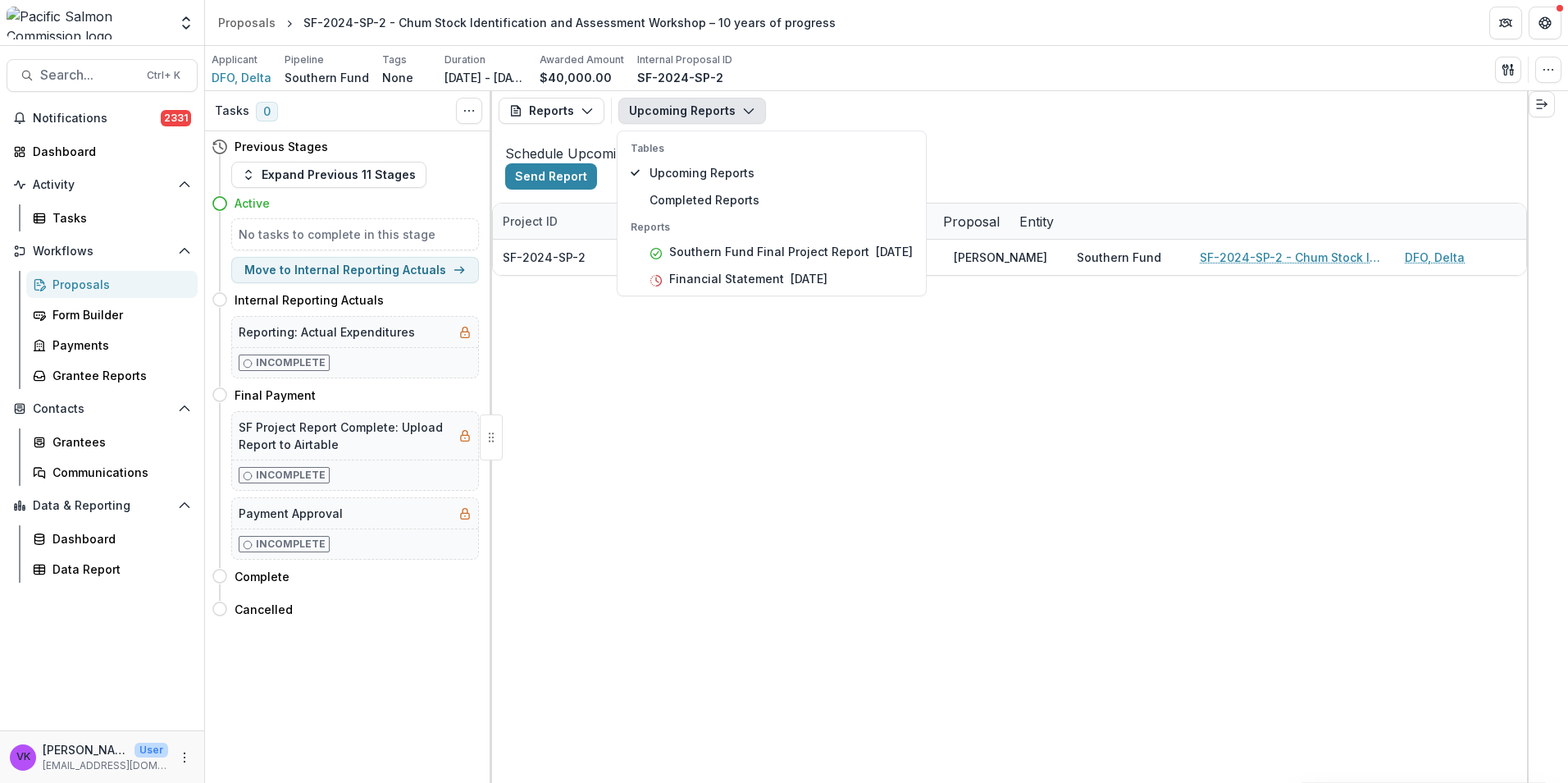
drag, startPoint x: 1102, startPoint y: 474, endPoint x: 1133, endPoint y: 471, distance: 31.1
click at [1119, 275] on div "SF-2024-SP-2 Financial Statement 06/30/2025 Brittany Jenewein Southern Fund SF-…" at bounding box center [1108, 257] width 1231 height 35
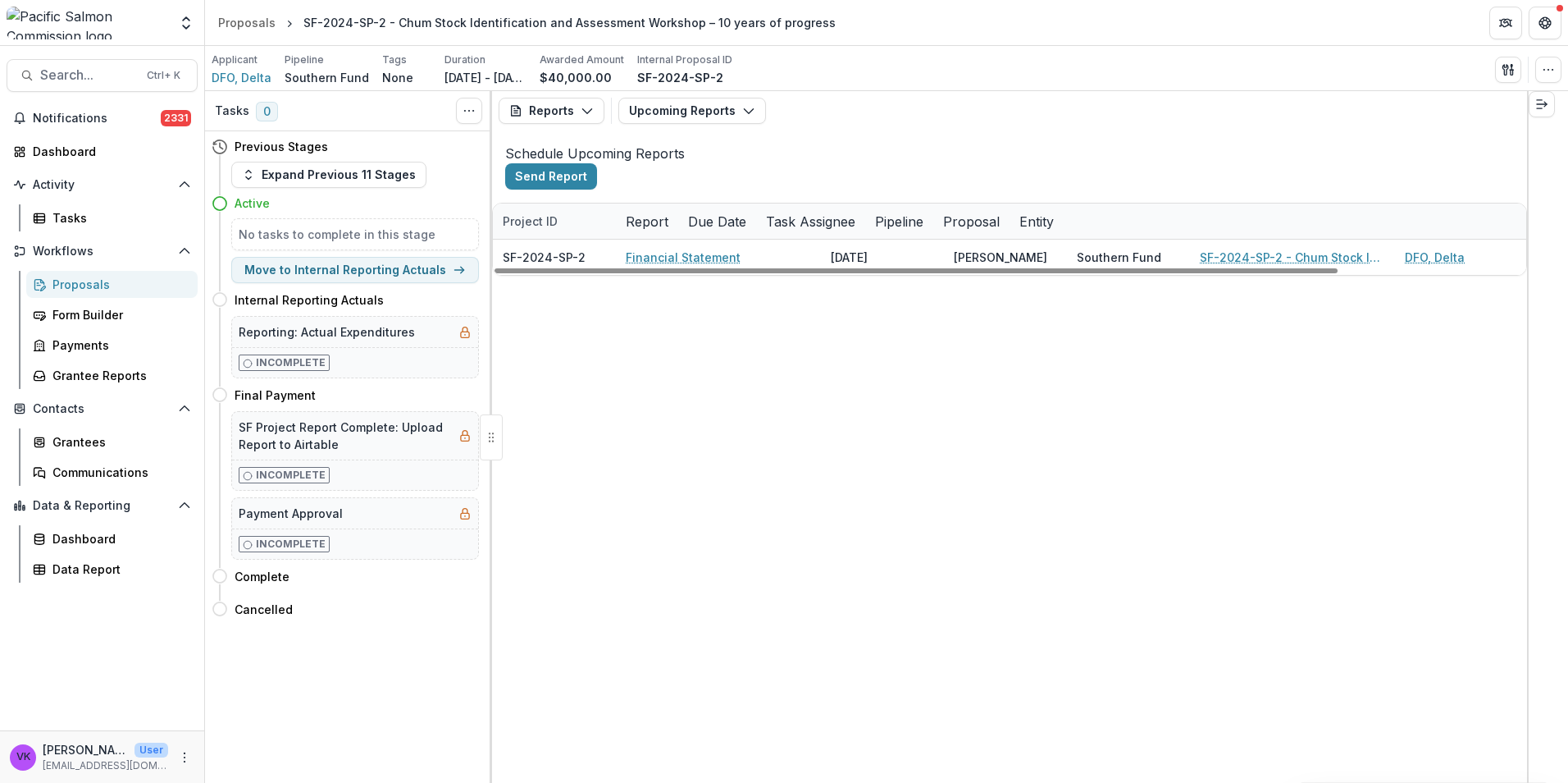
drag, startPoint x: 587, startPoint y: 116, endPoint x: 614, endPoint y: 120, distance: 27.3
click at [587, 115] on icon "button" at bounding box center [587, 111] width 13 height 13
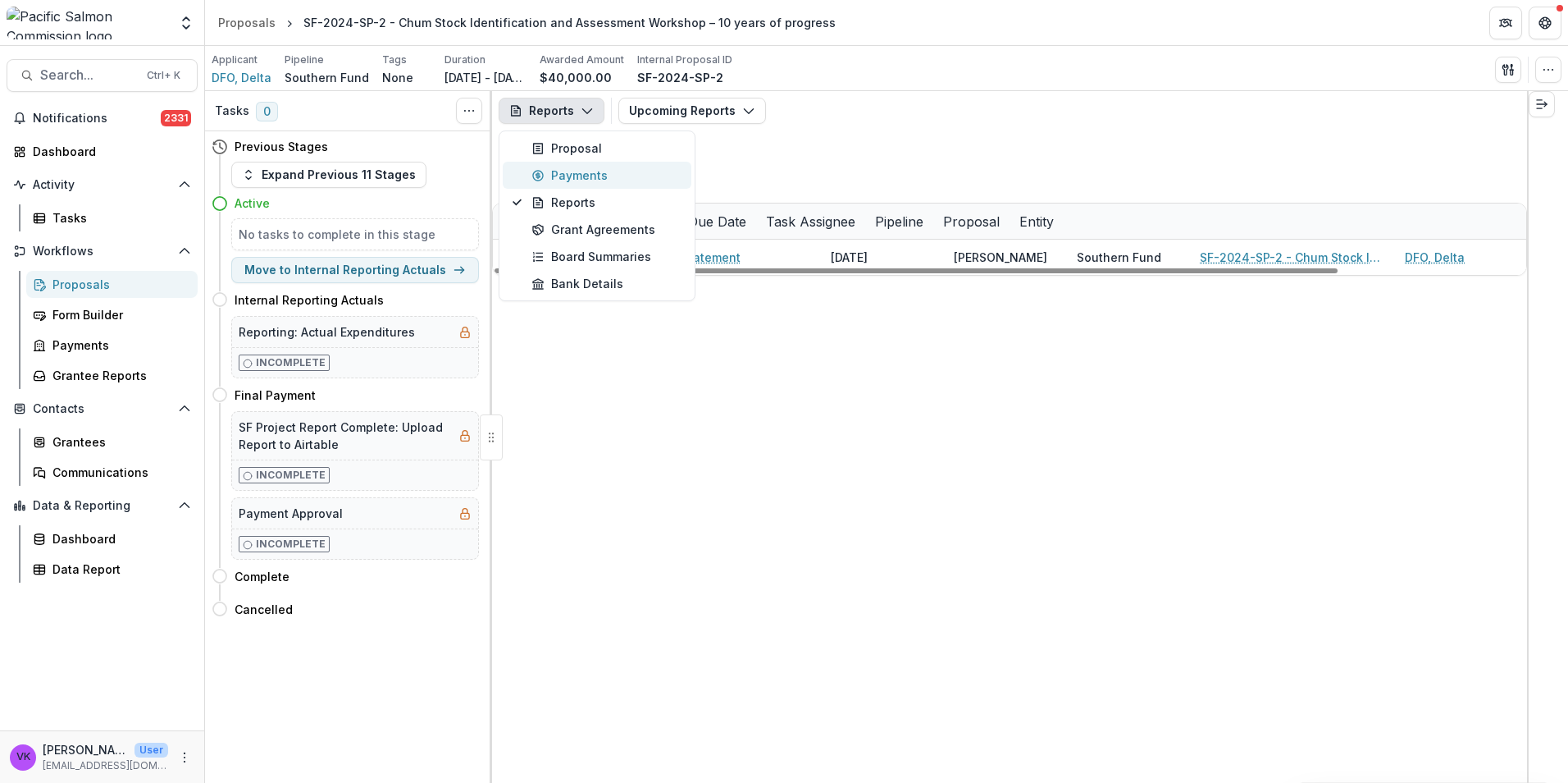
click at [565, 178] on div "Payments" at bounding box center [607, 175] width 150 height 17
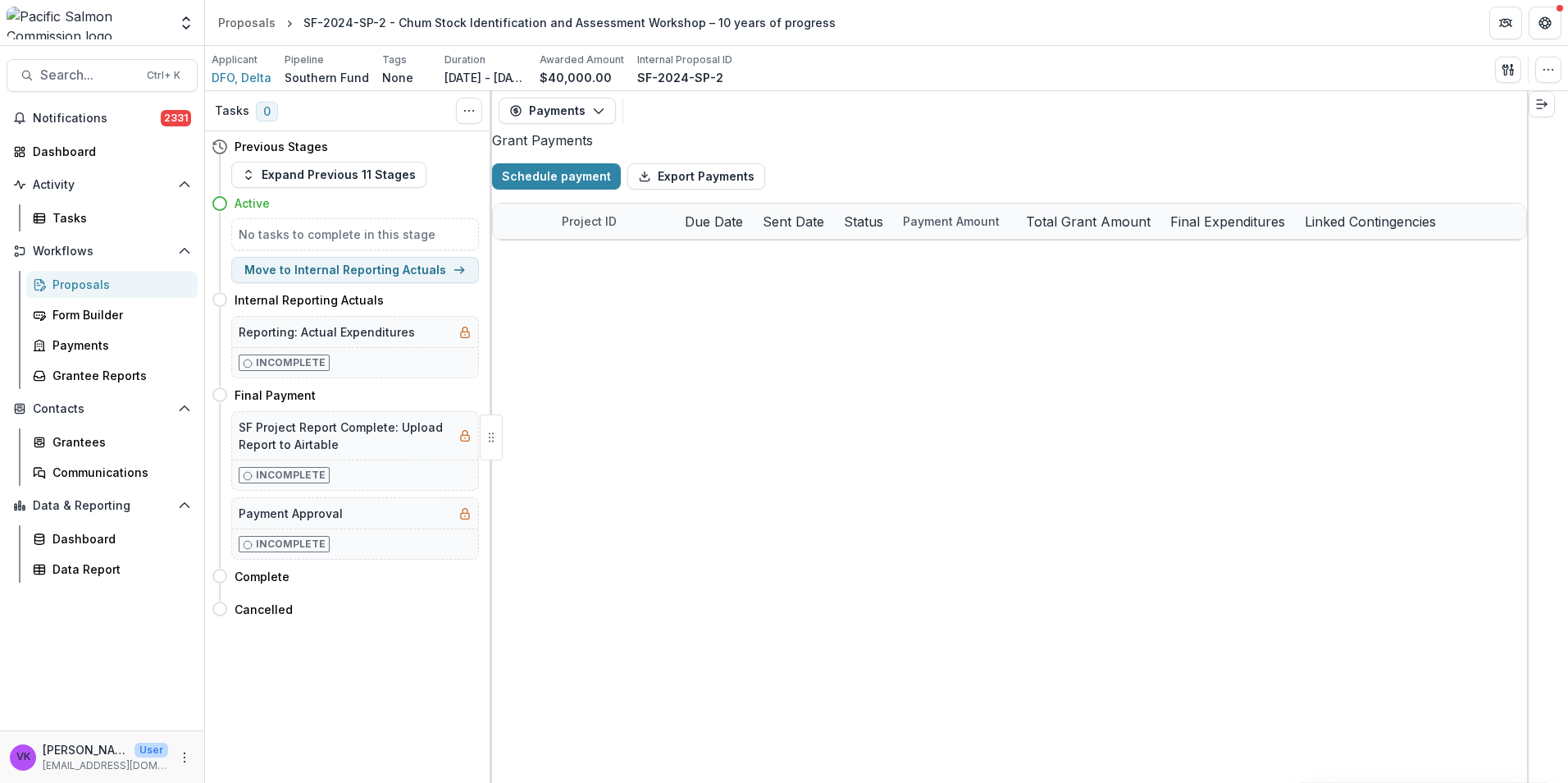
select select "****"
select select "******"
select select "****"
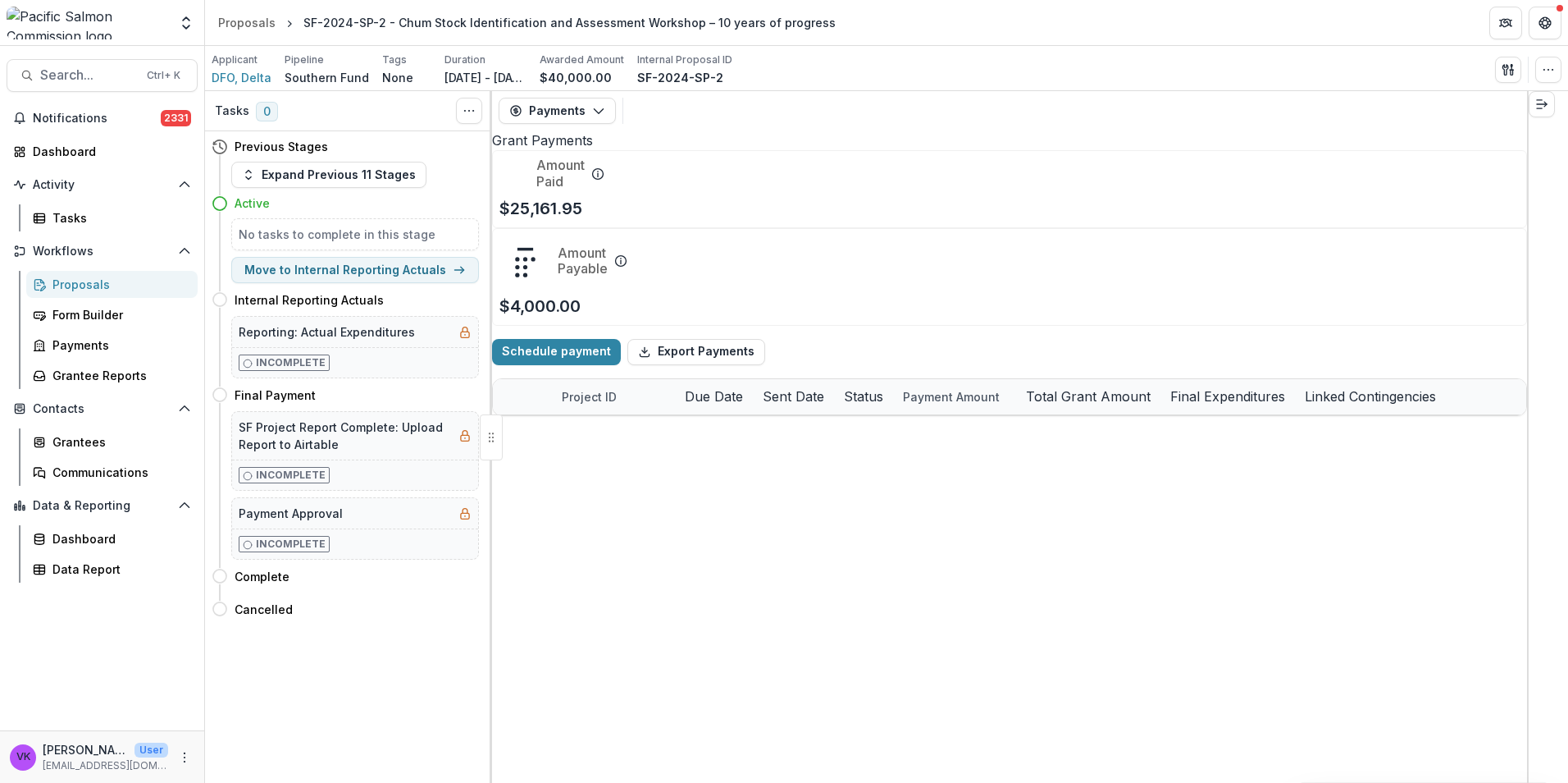
select select "****"
select select "******"
select select "****"
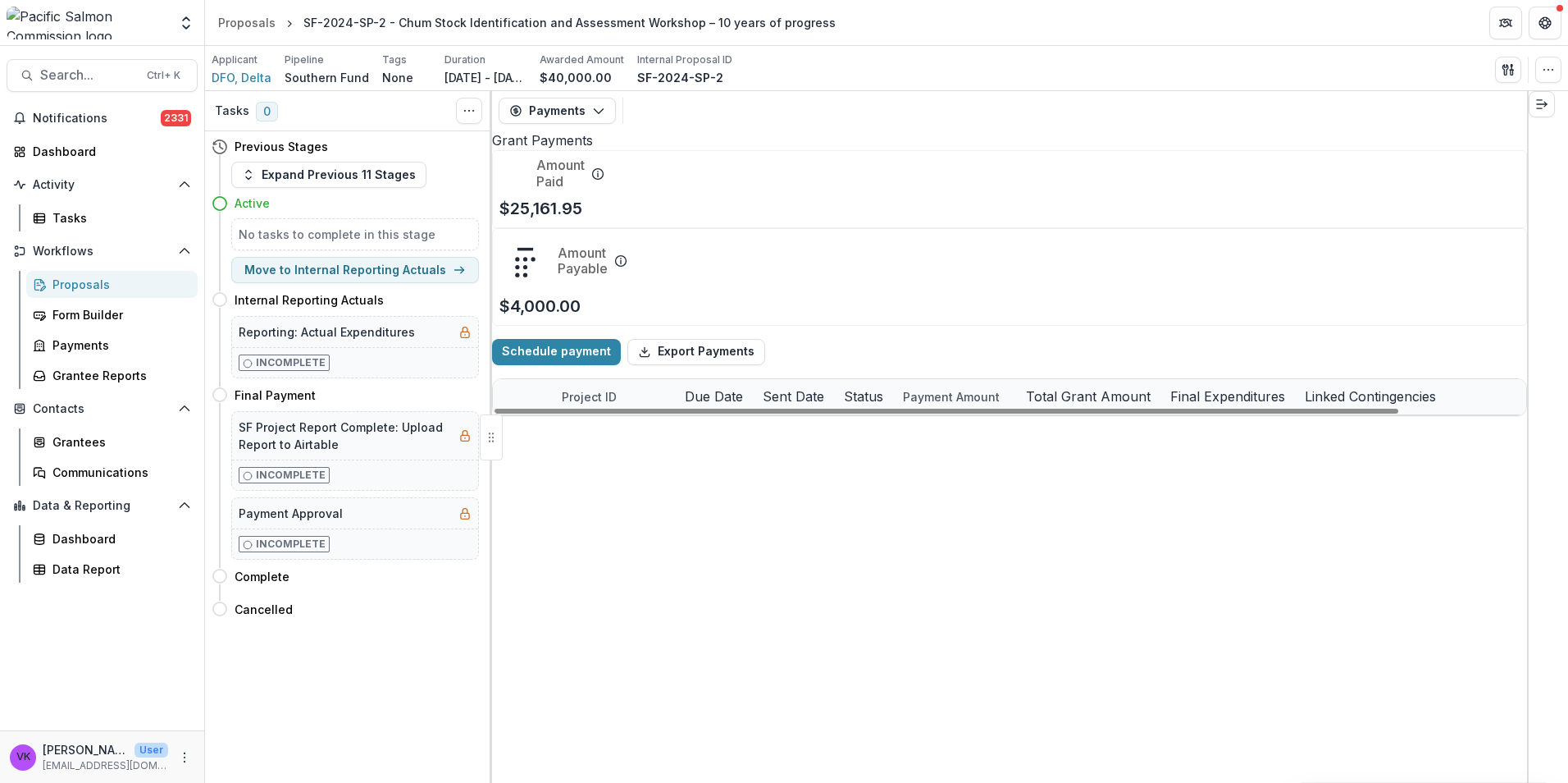
select select "****"
select select "******"
select select "****"
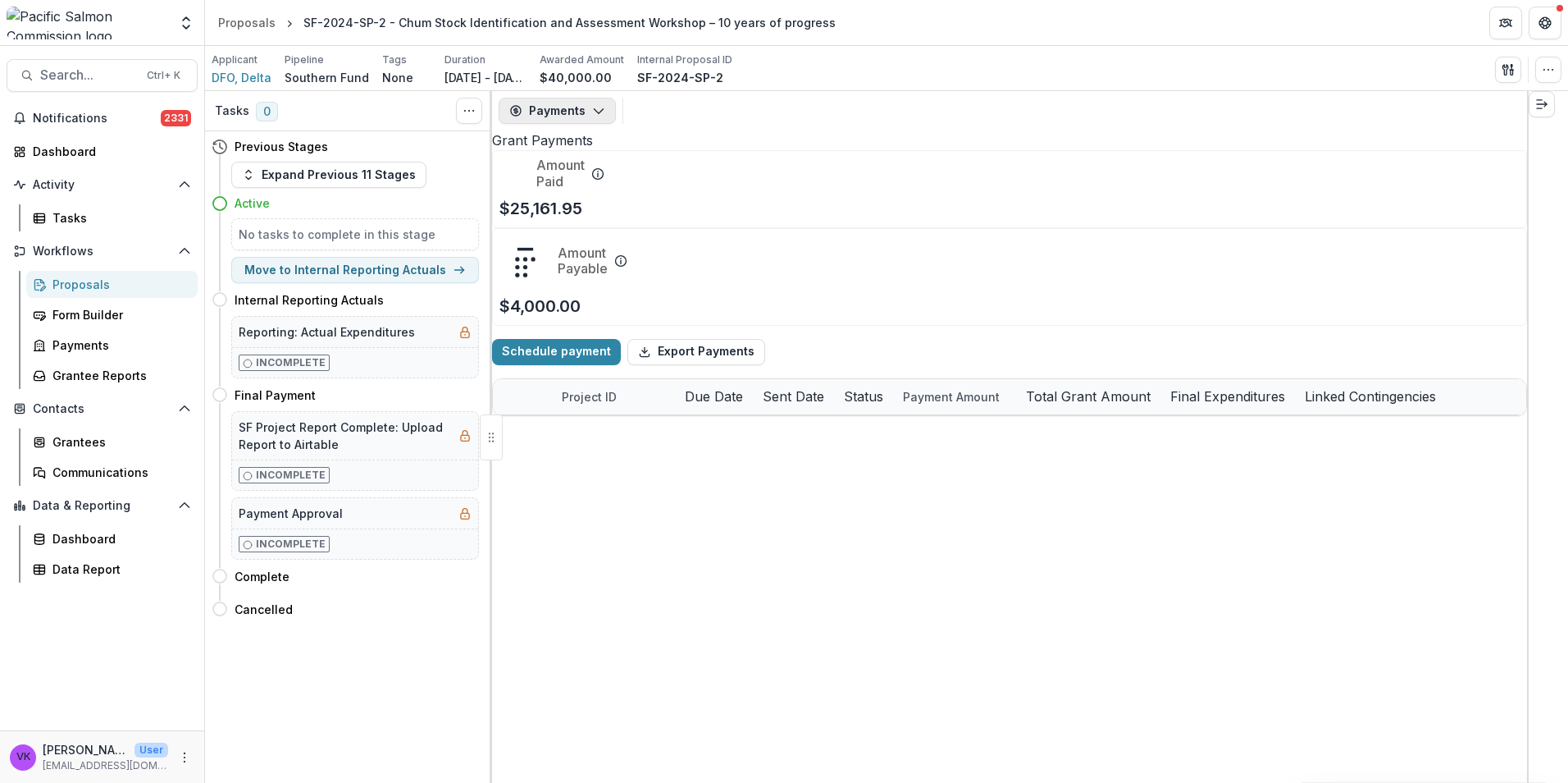
click at [587, 113] on button "Payments" at bounding box center [557, 111] width 117 height 26
click at [580, 207] on div "Reports" at bounding box center [607, 202] width 150 height 17
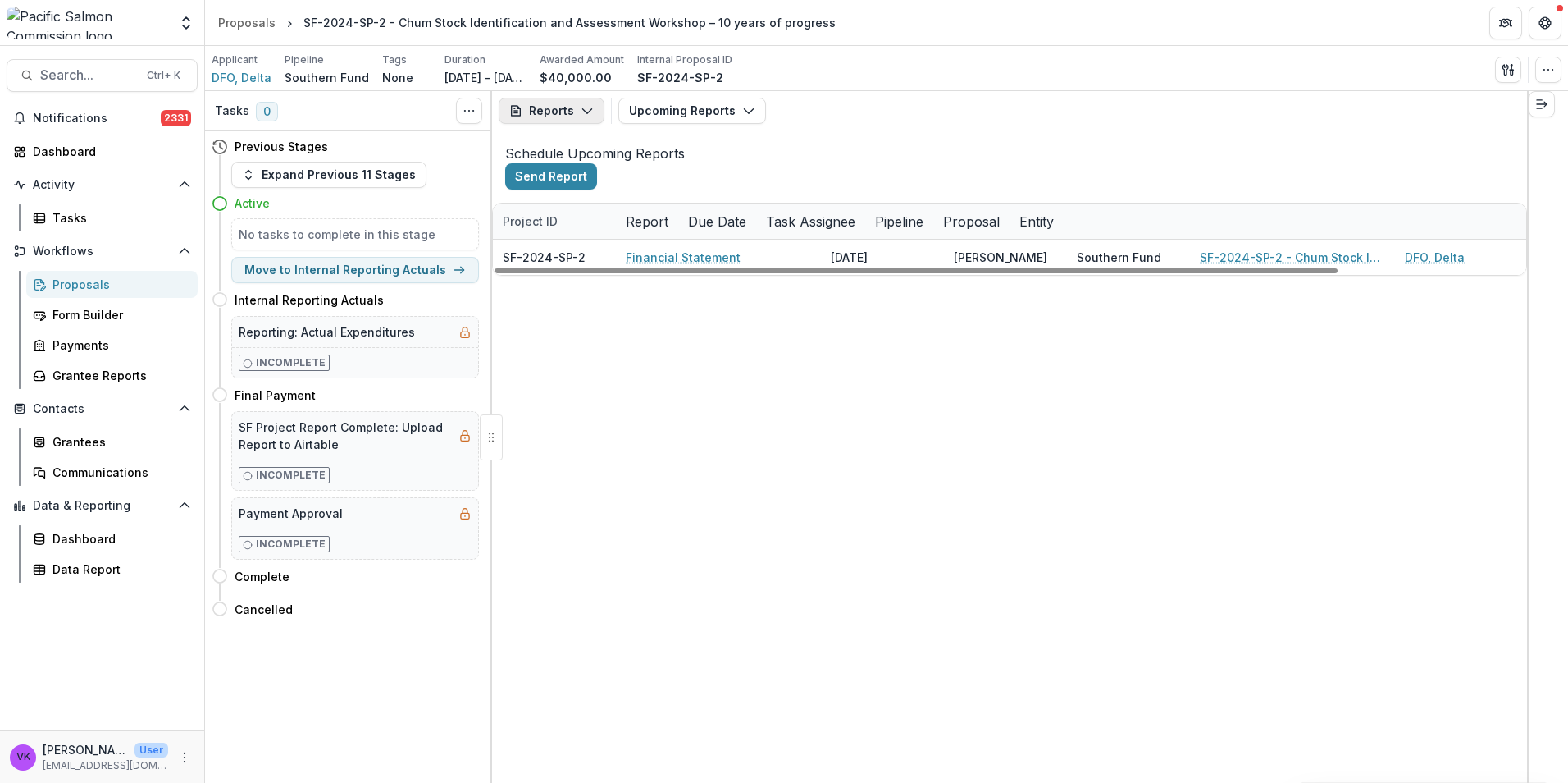
click at [580, 114] on icon "button" at bounding box center [587, 111] width 13 height 13
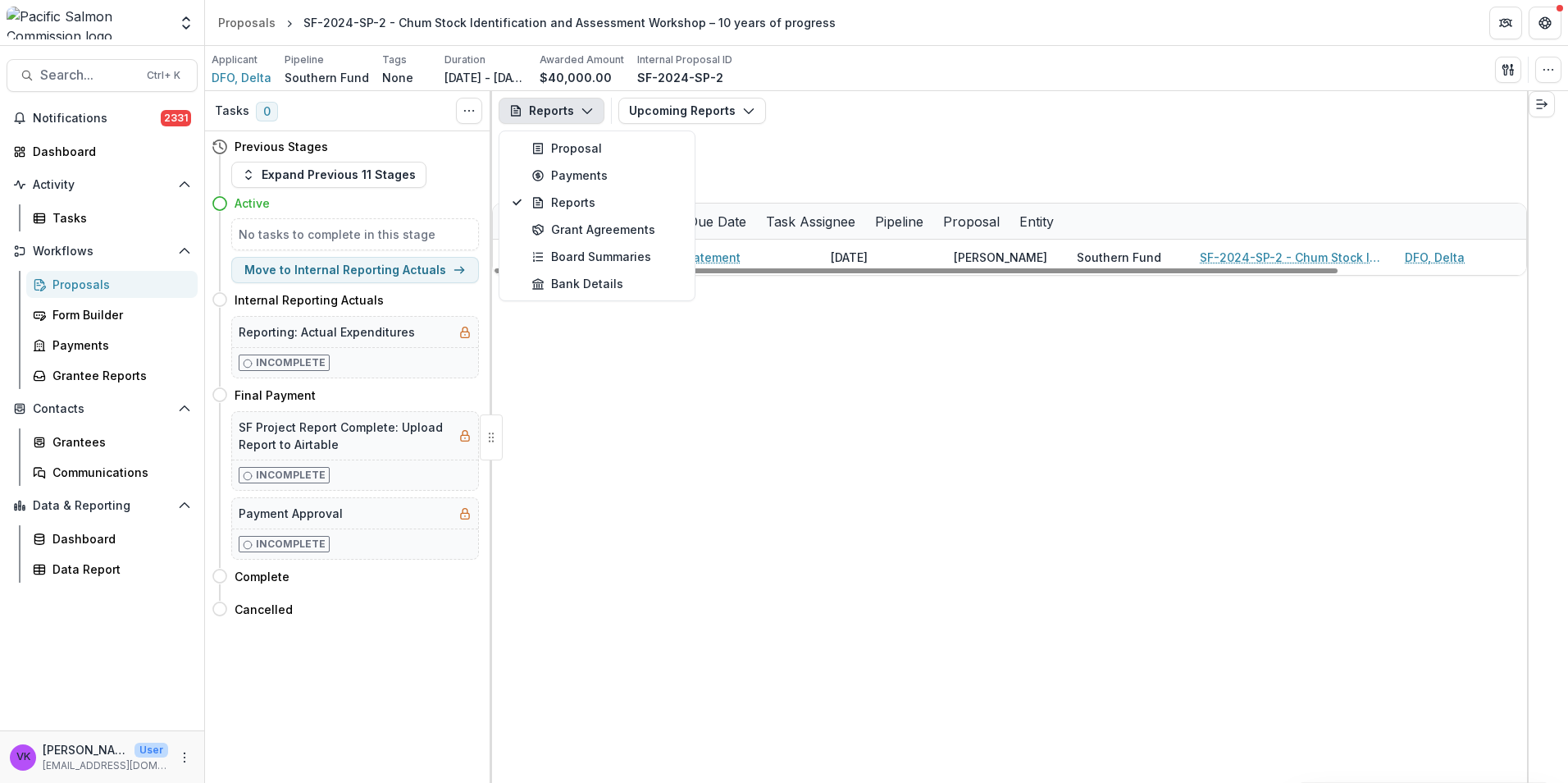
click at [795, 275] on div "SF-2024-SP-2 Financial Statement 06/30/2025 Brittany Jenewein Southern Fund SF-…" at bounding box center [1108, 257] width 1231 height 35
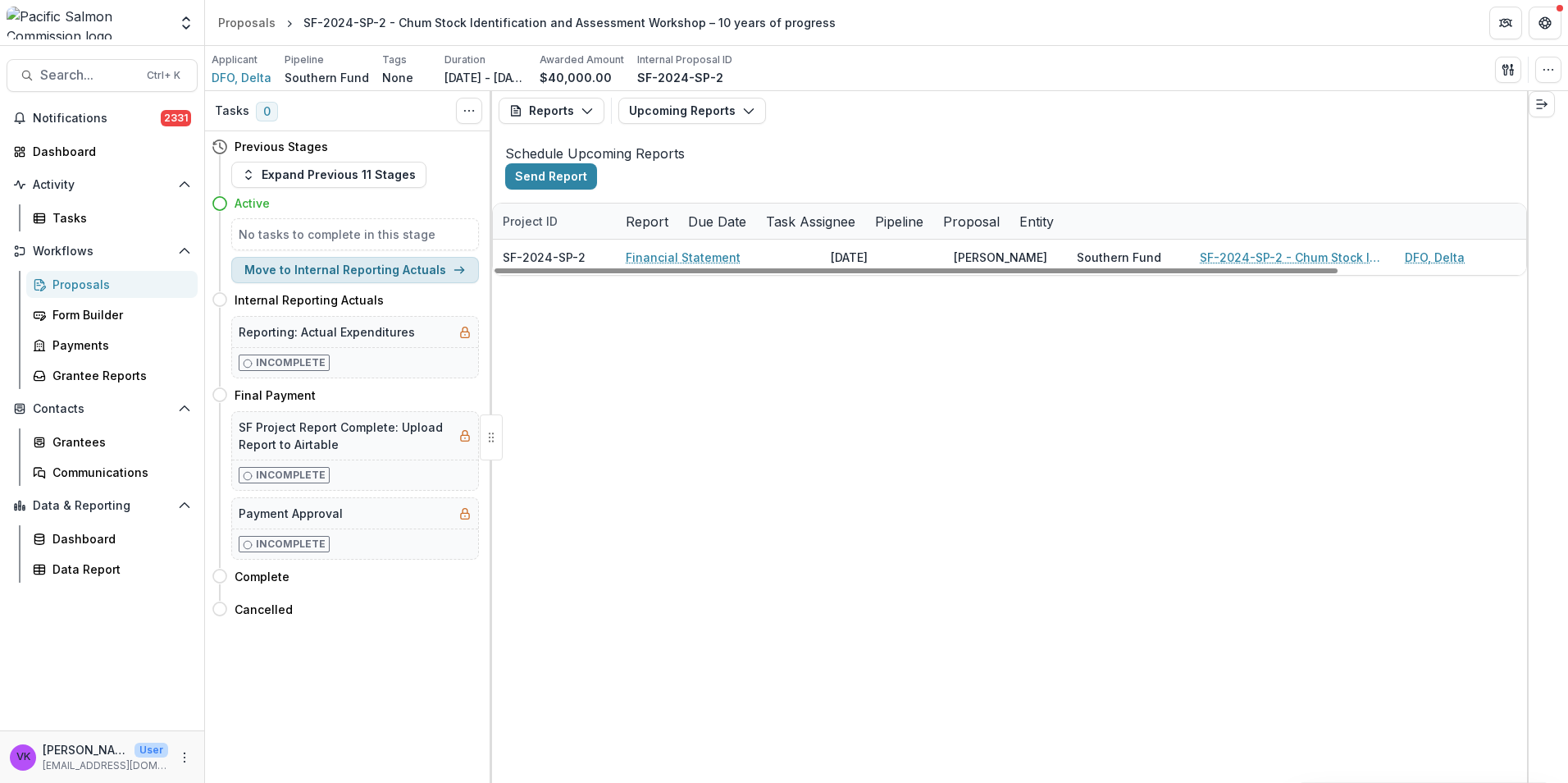
click at [406, 270] on button "Move to Internal Reporting Actuals" at bounding box center [355, 270] width 248 height 26
select select "*********"
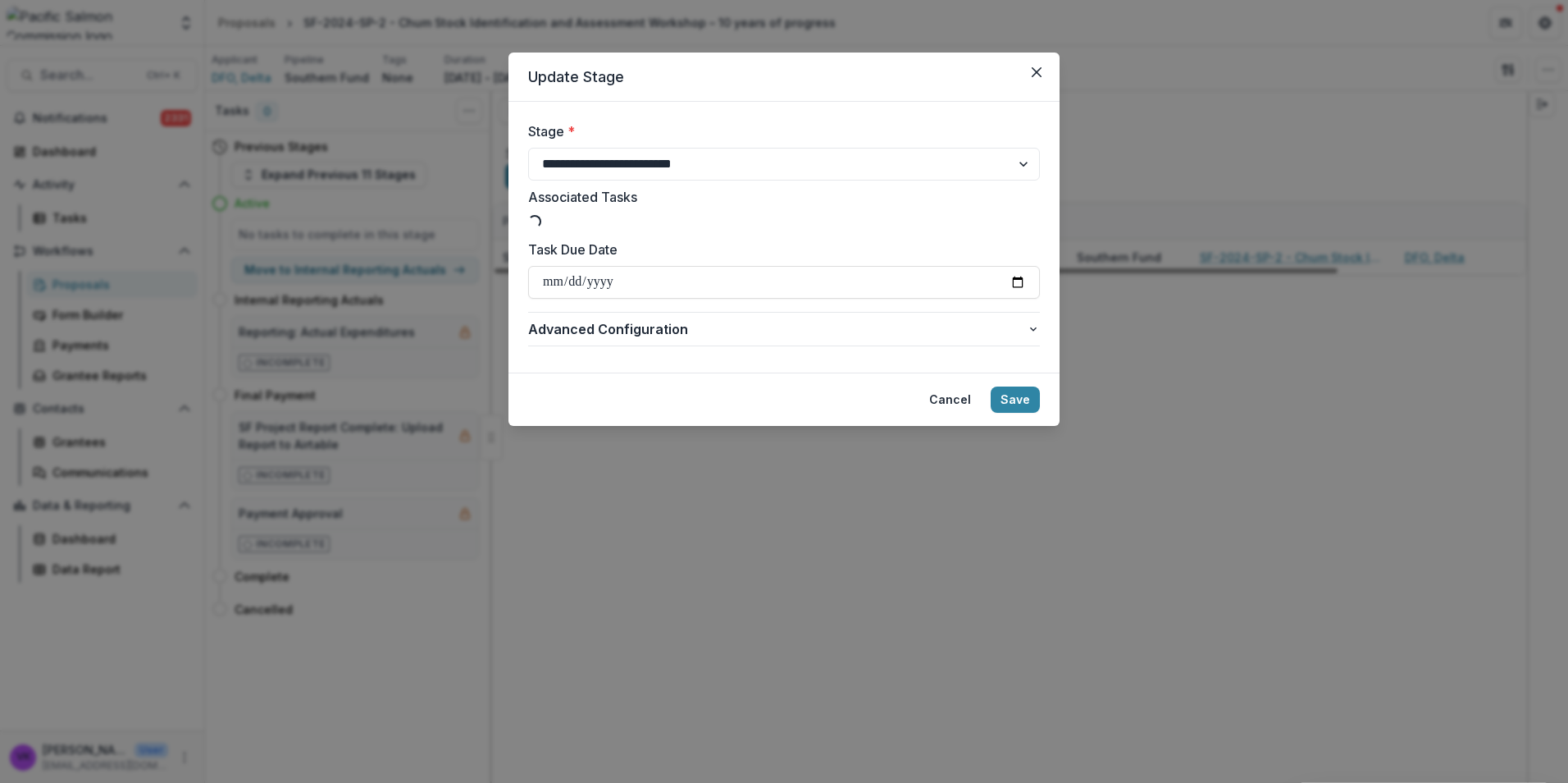
type input "**********"
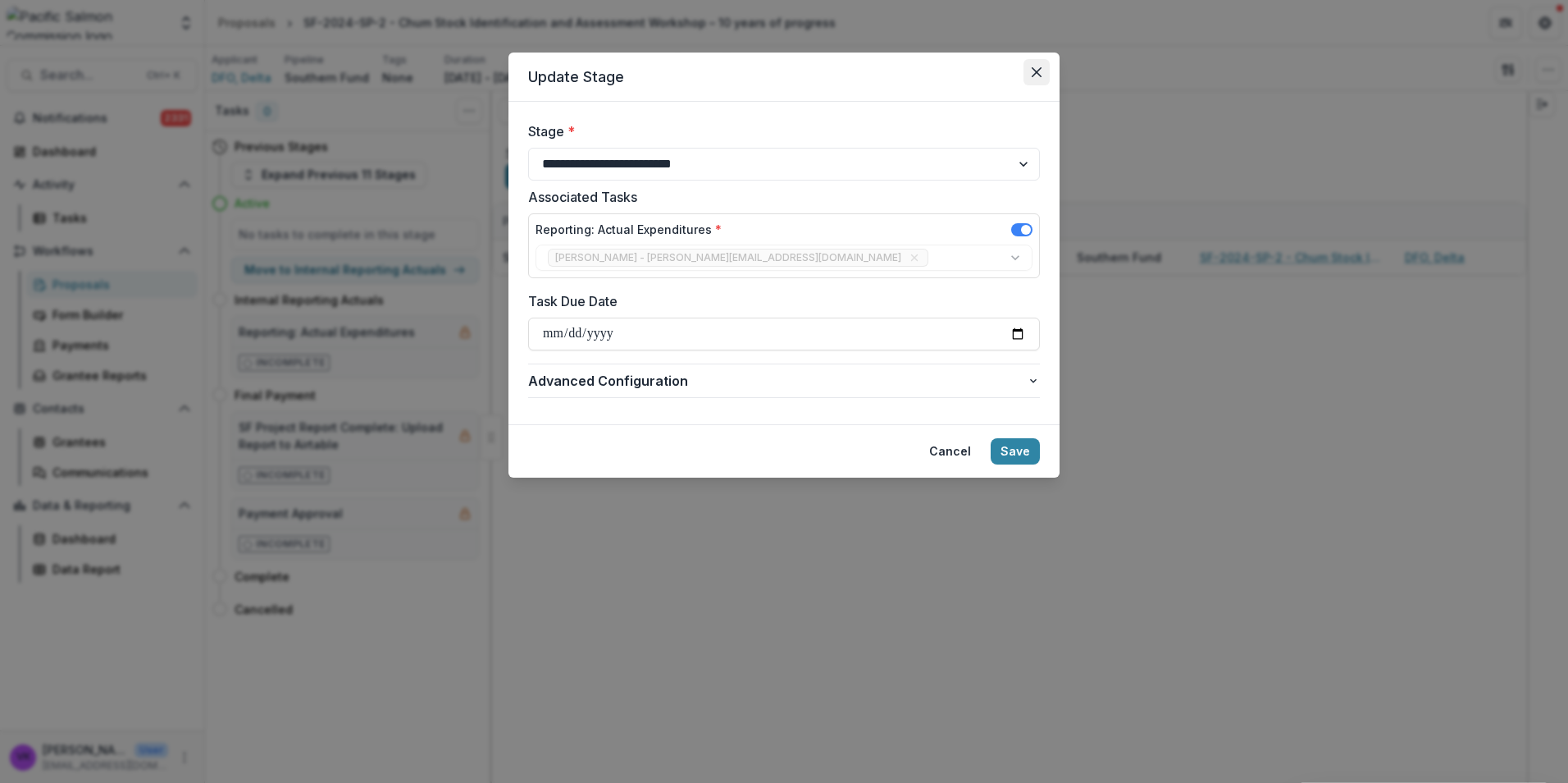
click at [1040, 72] on icon "Close" at bounding box center [1037, 72] width 10 height 10
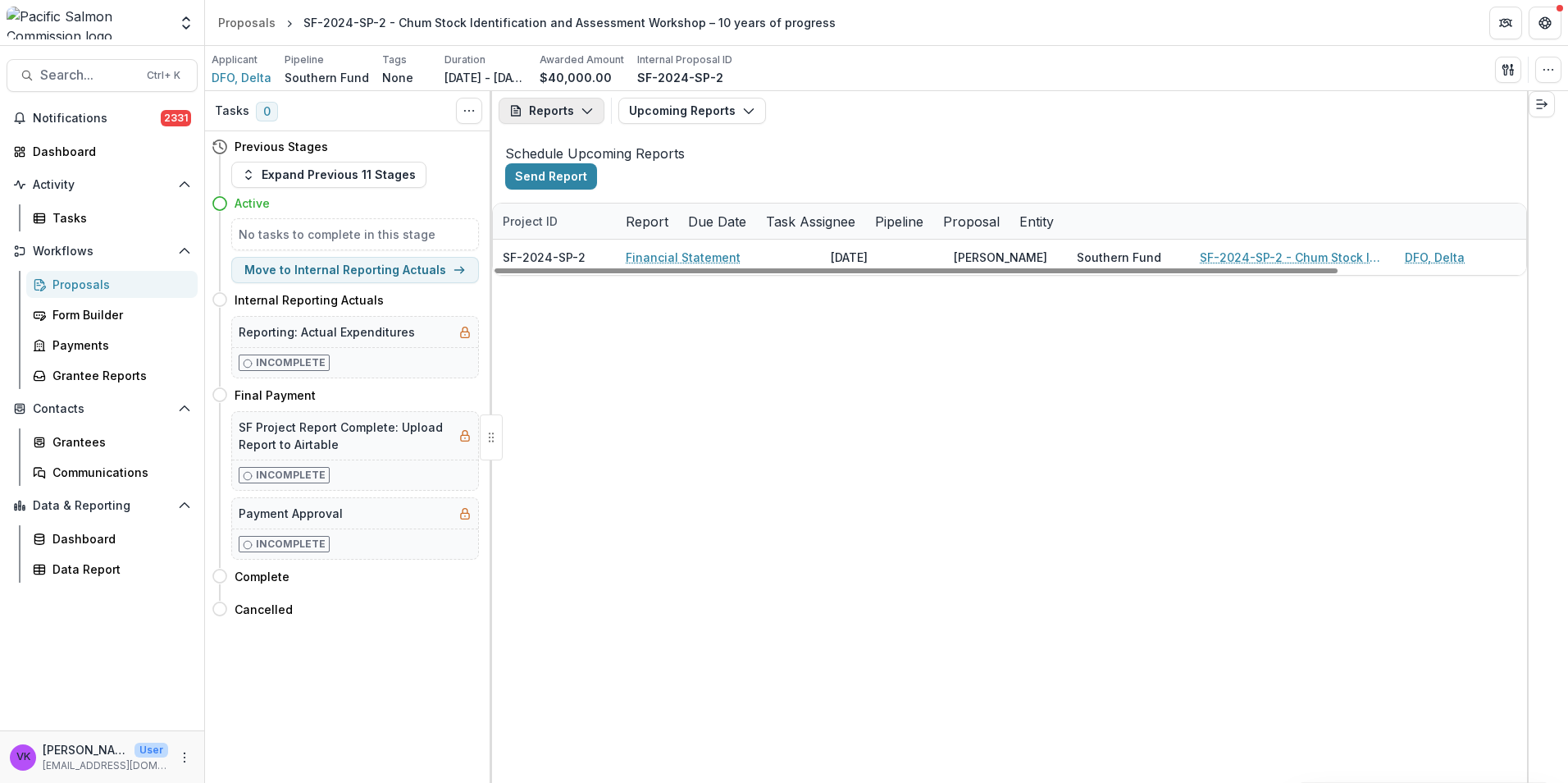
click at [584, 111] on icon "button" at bounding box center [587, 111] width 13 height 13
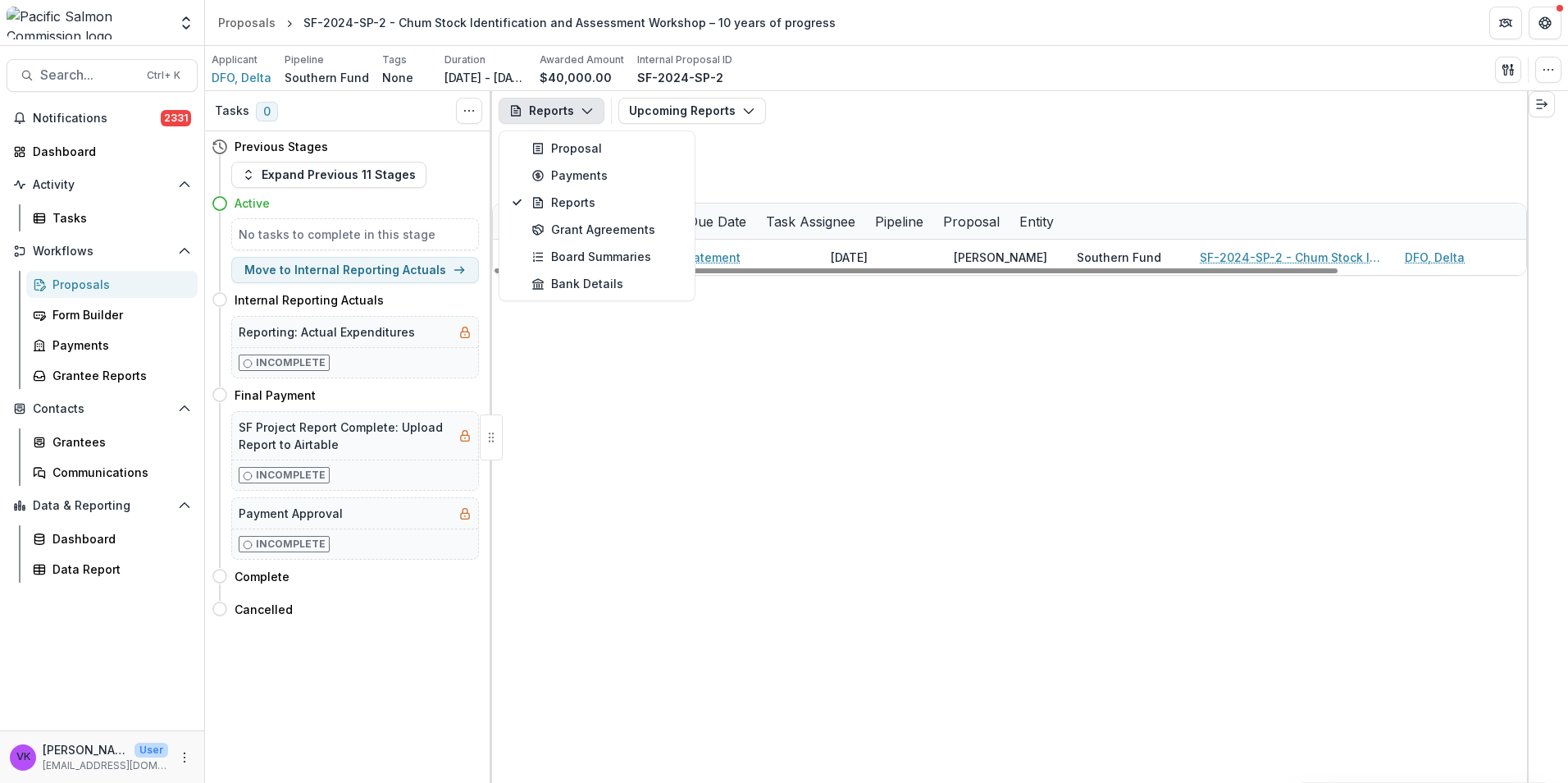
drag, startPoint x: 924, startPoint y: 486, endPoint x: 757, endPoint y: 176, distance: 352.1
click at [919, 275] on div "SF-2024-SP-2 Financial Statement 06/30/2025 Brittany Jenewein Southern Fund SF-…" at bounding box center [1108, 257] width 1231 height 35
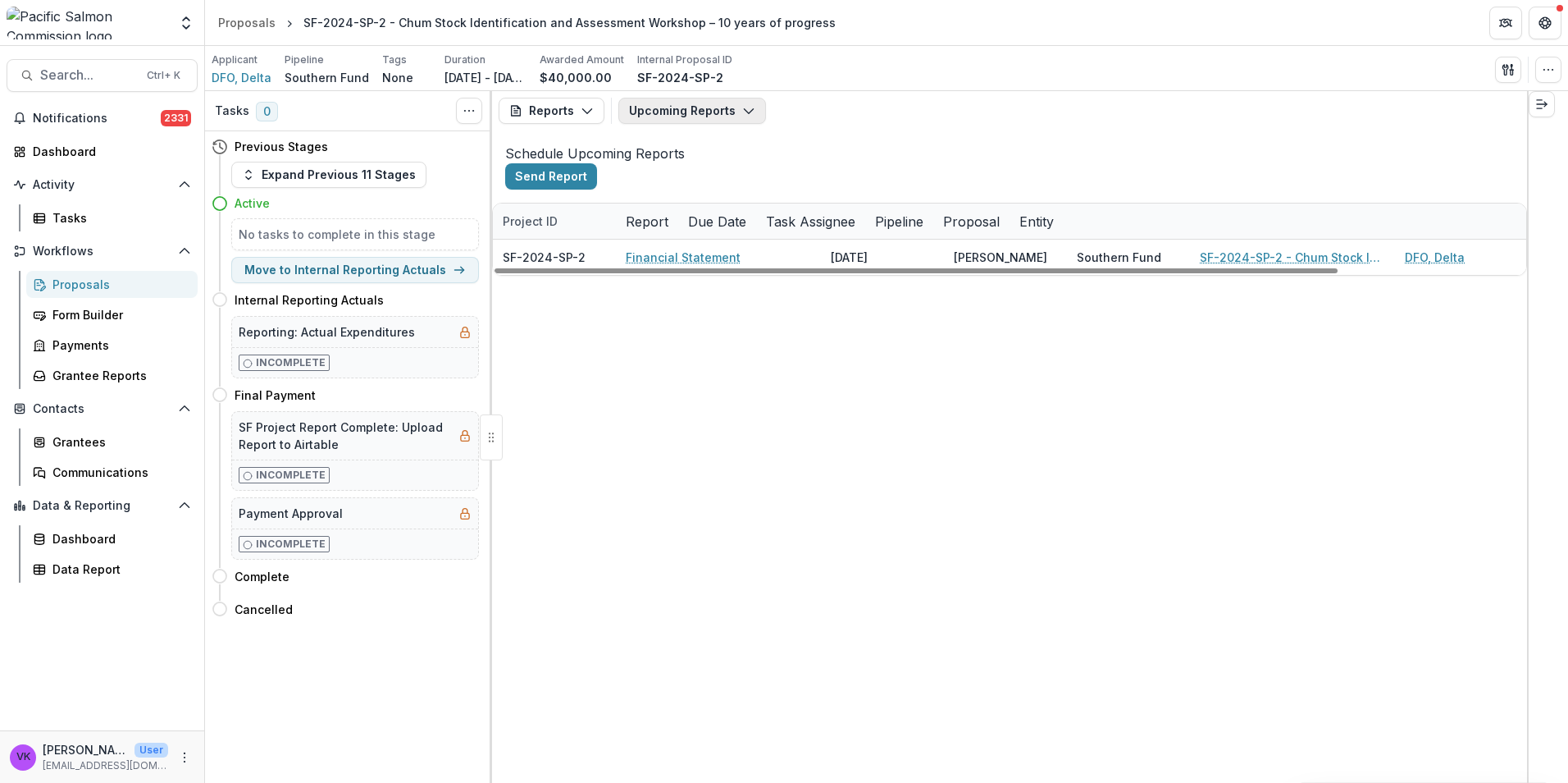
click at [742, 107] on icon "button" at bounding box center [749, 111] width 13 height 13
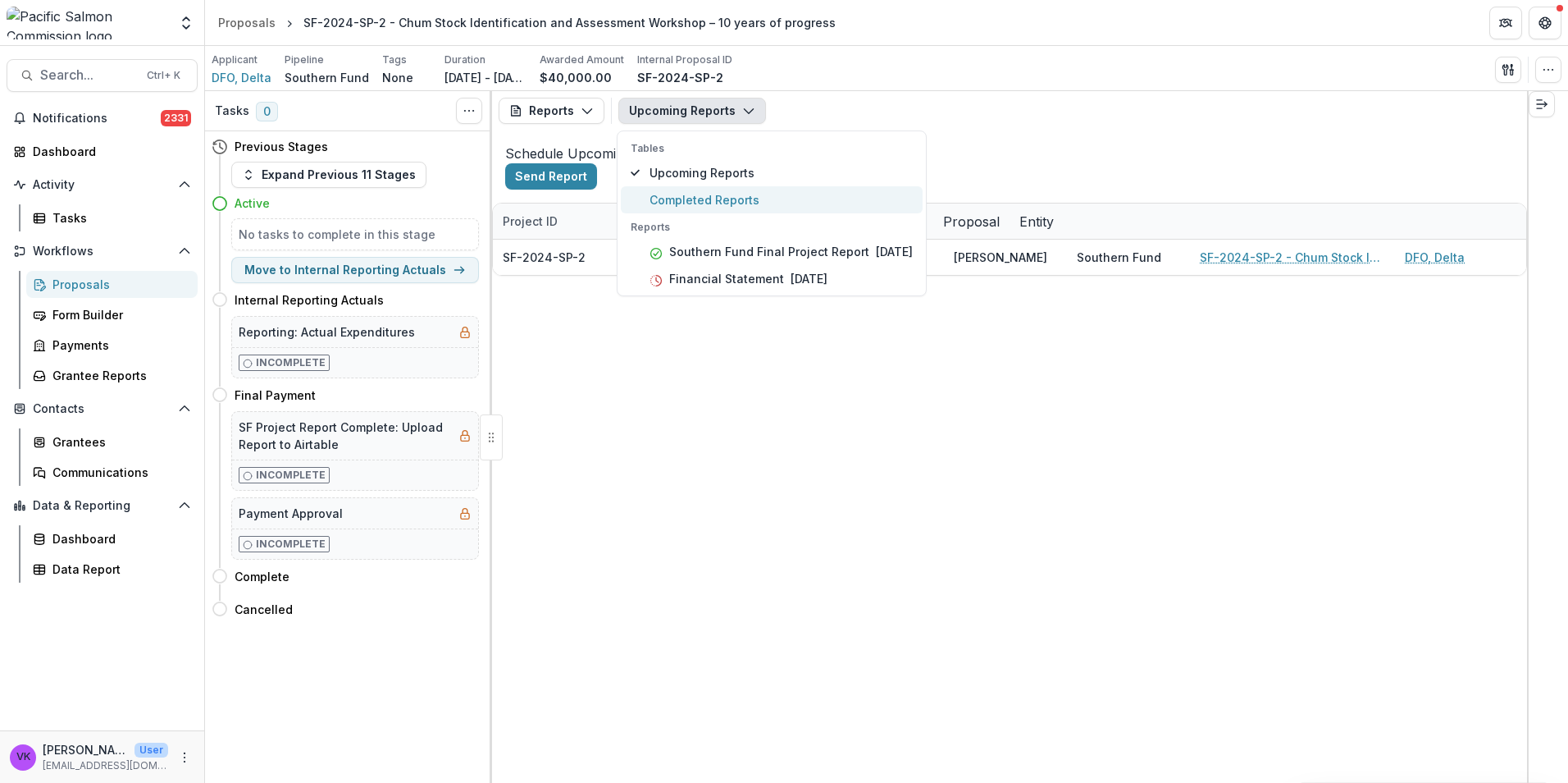
click at [709, 199] on span "Completed Reports" at bounding box center [781, 199] width 263 height 17
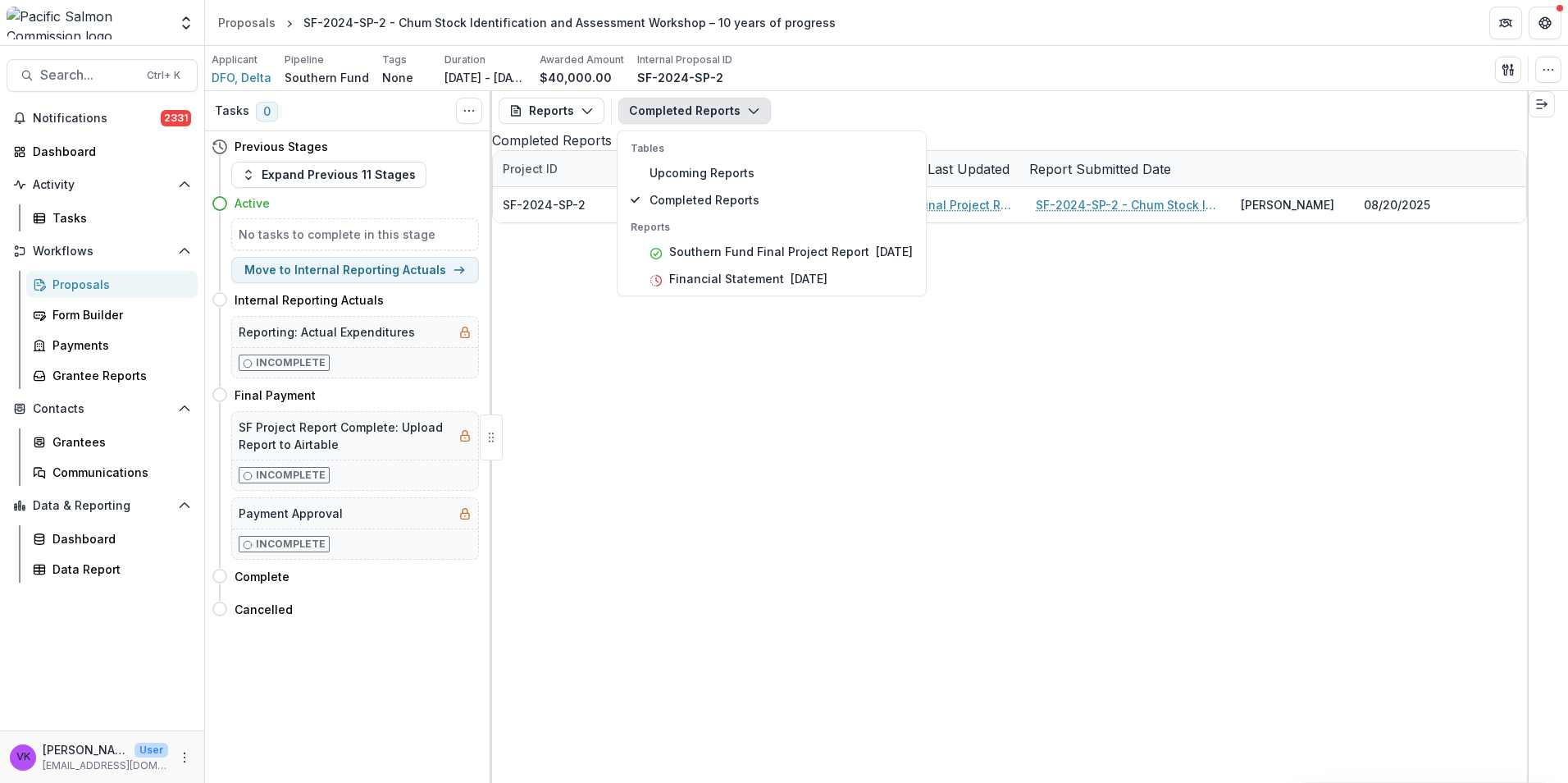
drag, startPoint x: 1142, startPoint y: 585, endPoint x: 1156, endPoint y: 586, distance: 14.0
click at [1141, 222] on div "SF-2024-SP-2 DFO, Delta Southern Fund Final Project Report SF-2024-SP-2 - Chum …" at bounding box center [1128, 204] width 1272 height 35
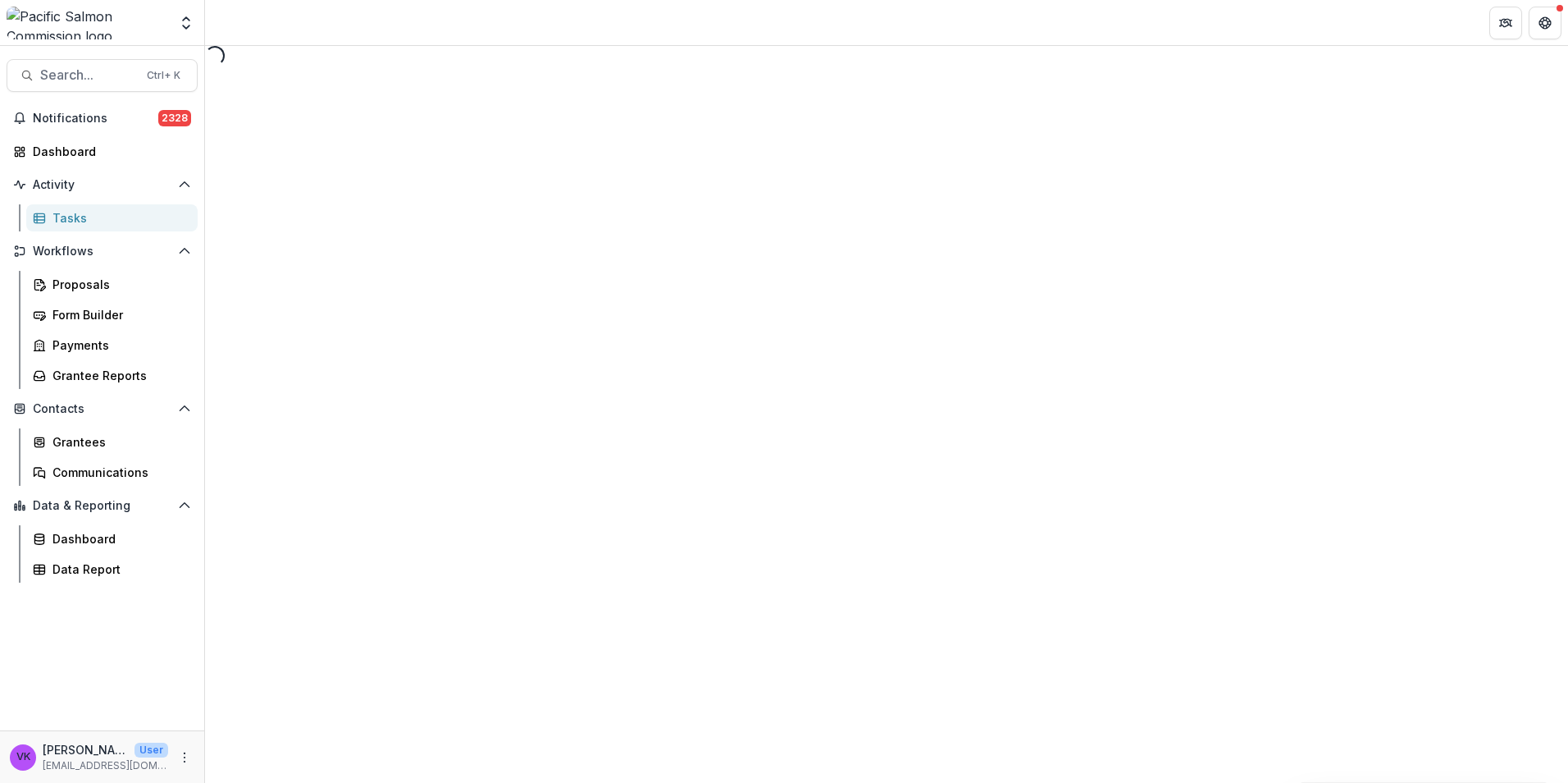
select select "********"
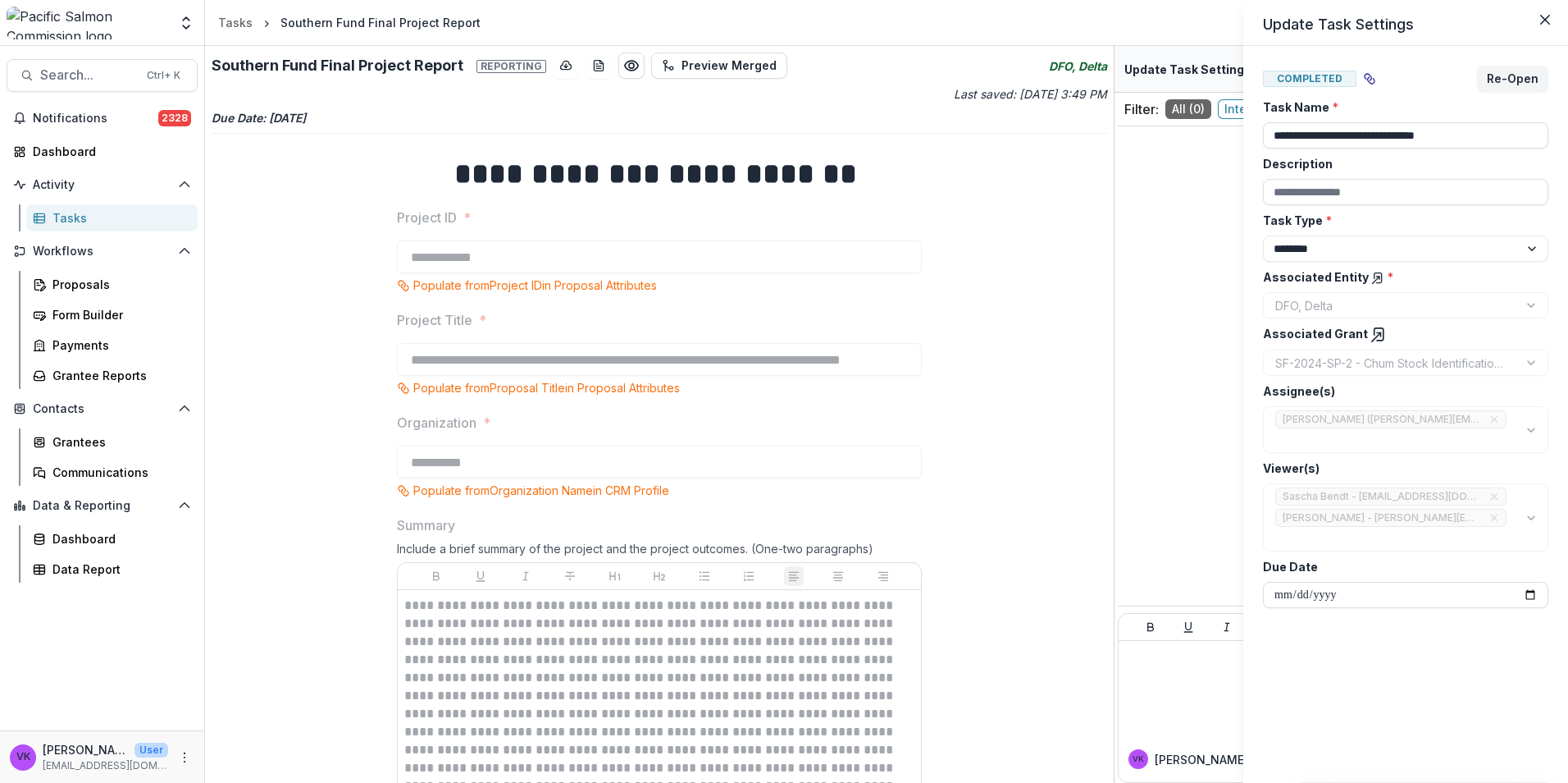
click at [756, 436] on div "**********" at bounding box center [784, 391] width 1568 height 783
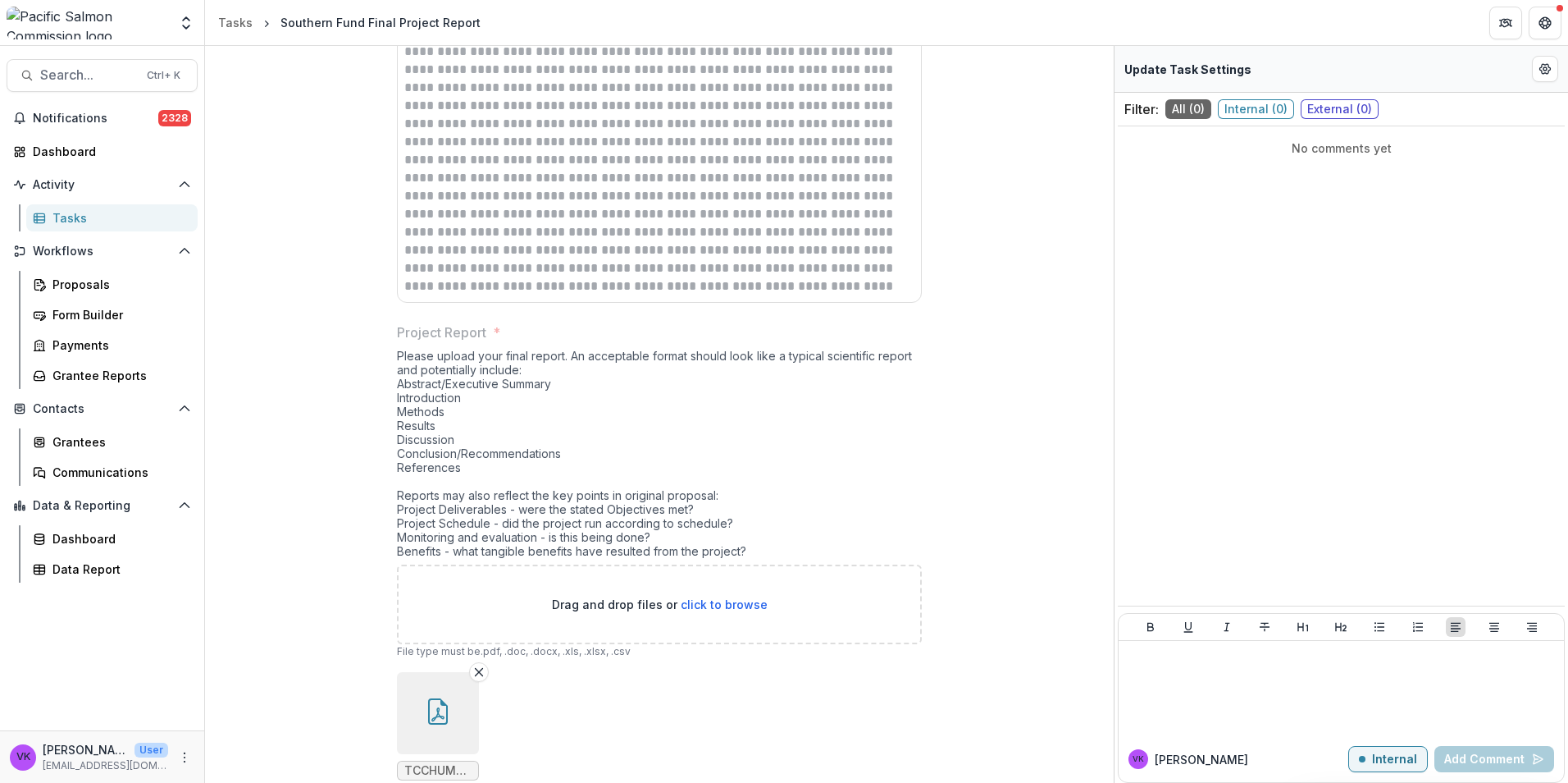
scroll to position [805, 0]
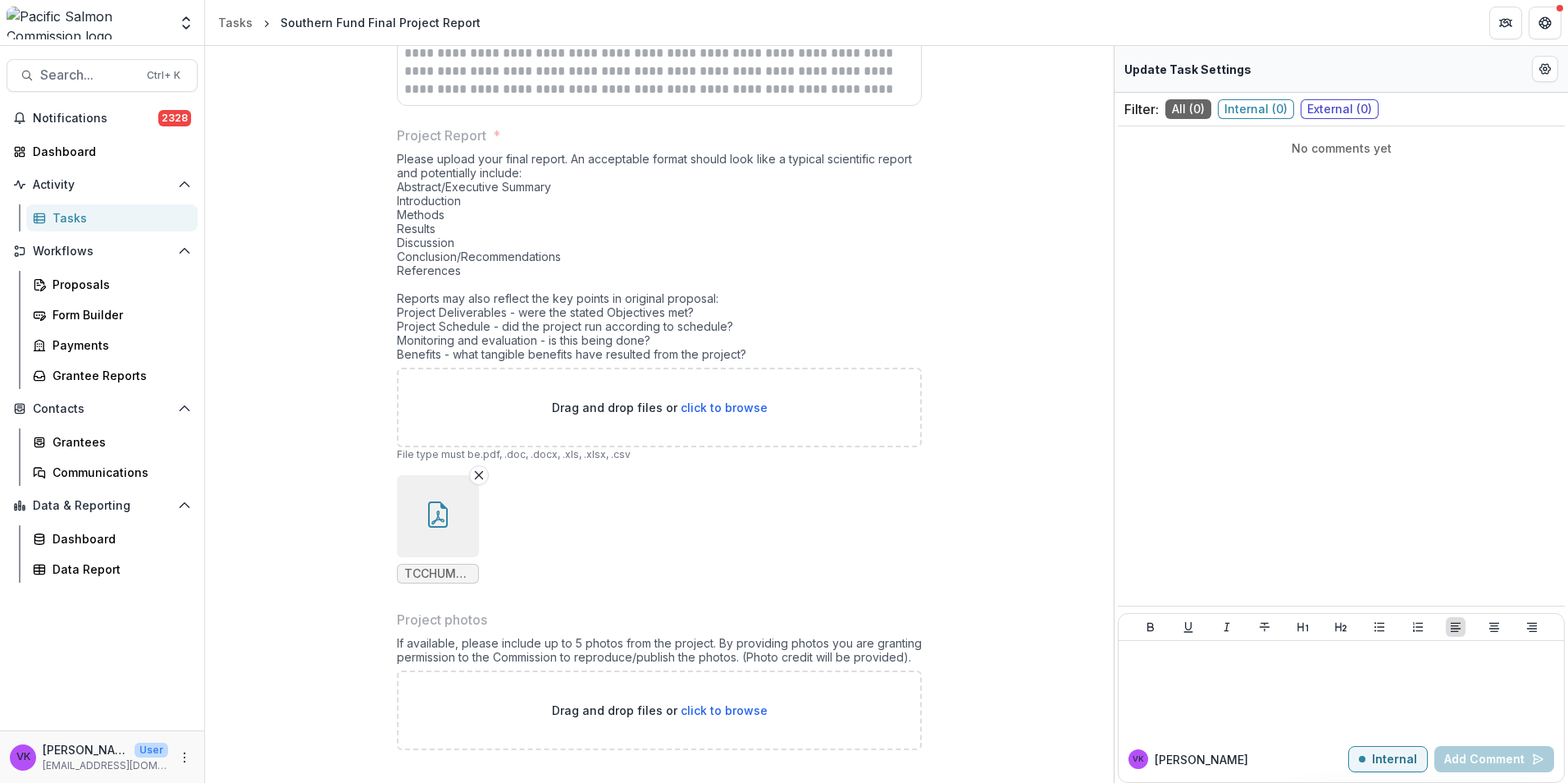
click at [441, 511] on icon "button" at bounding box center [438, 515] width 26 height 26
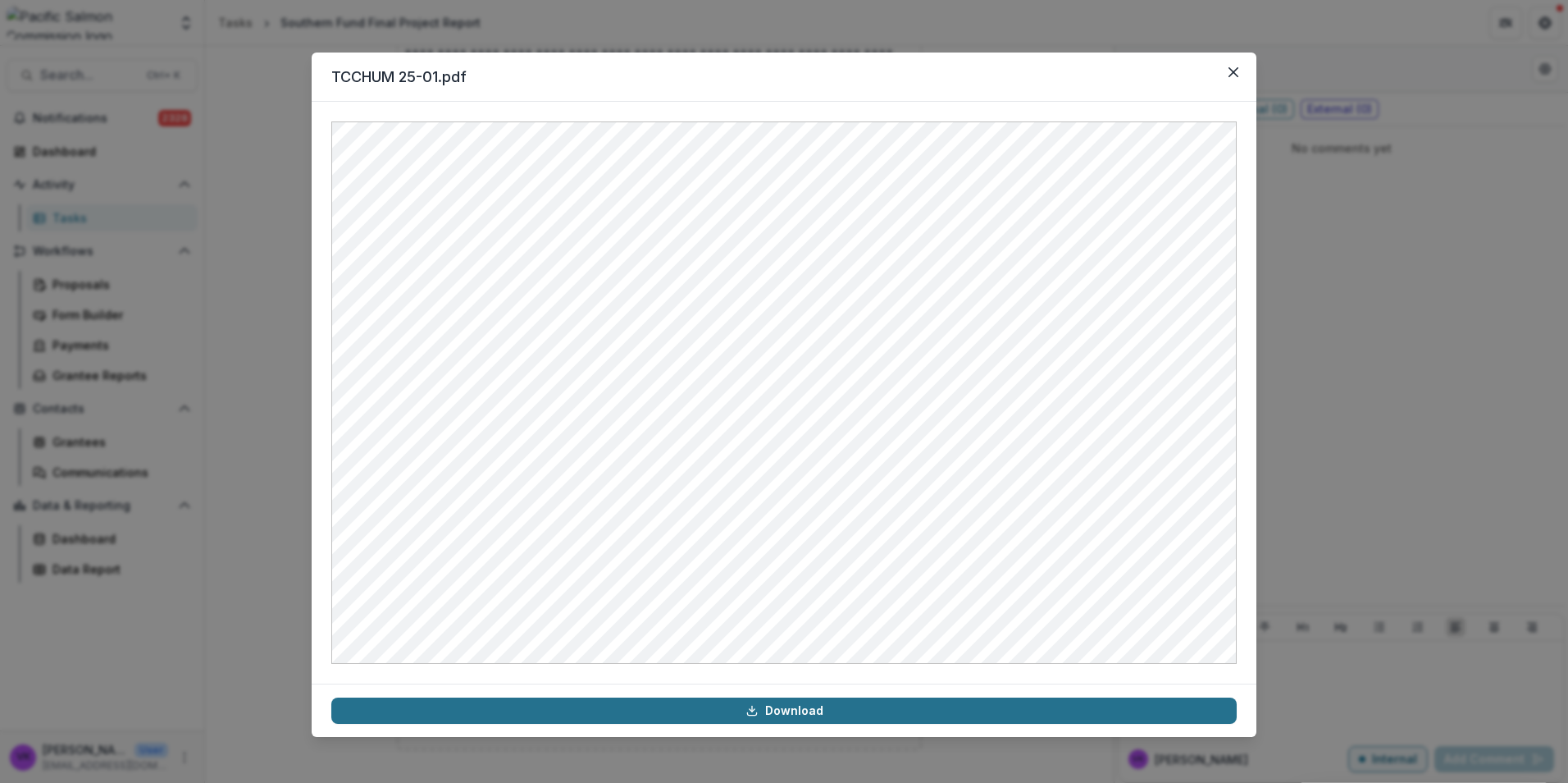
click at [785, 716] on link "Download" at bounding box center [784, 711] width 905 height 26
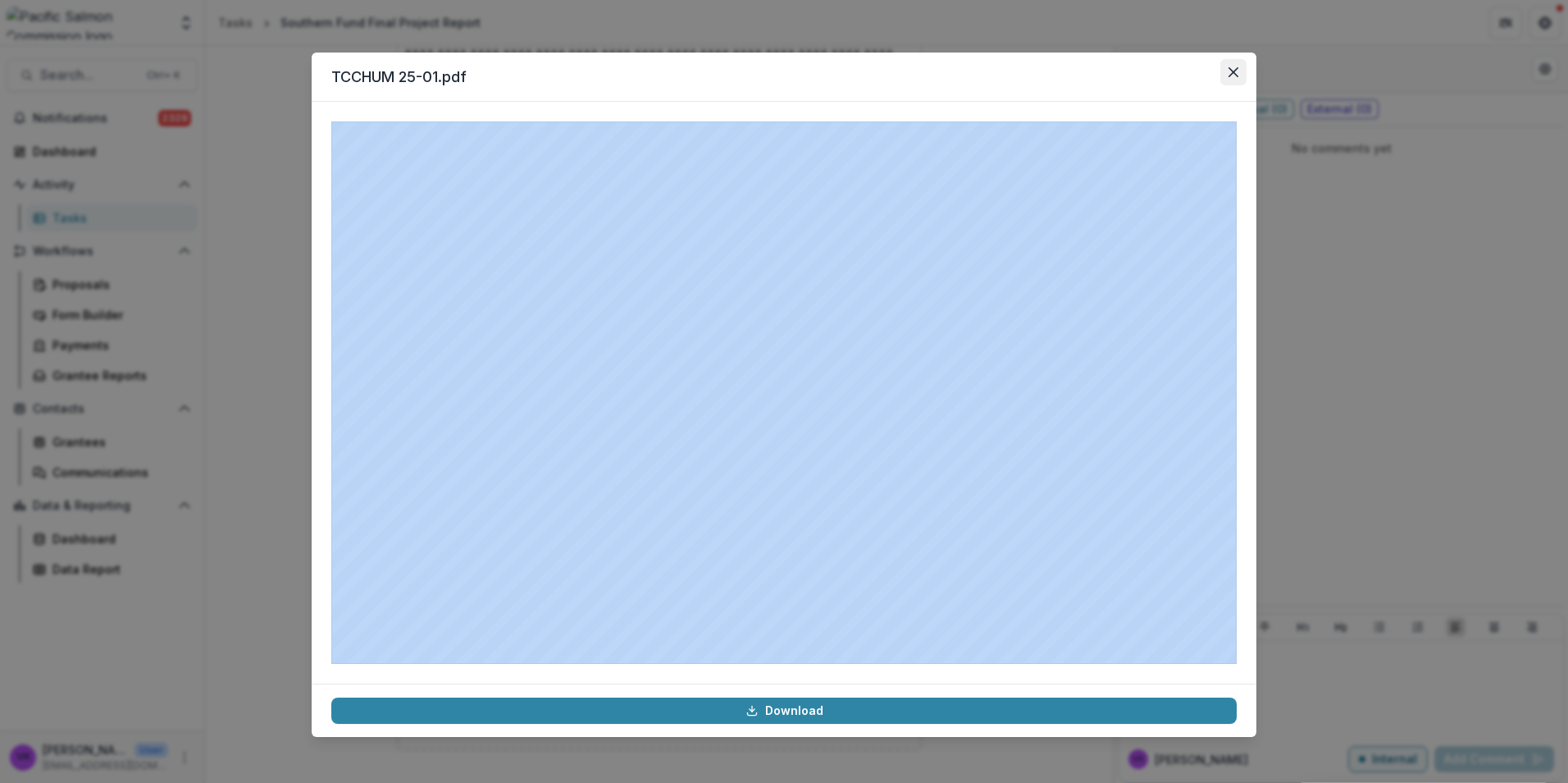
click at [1237, 64] on button "Close" at bounding box center [1234, 72] width 26 height 26
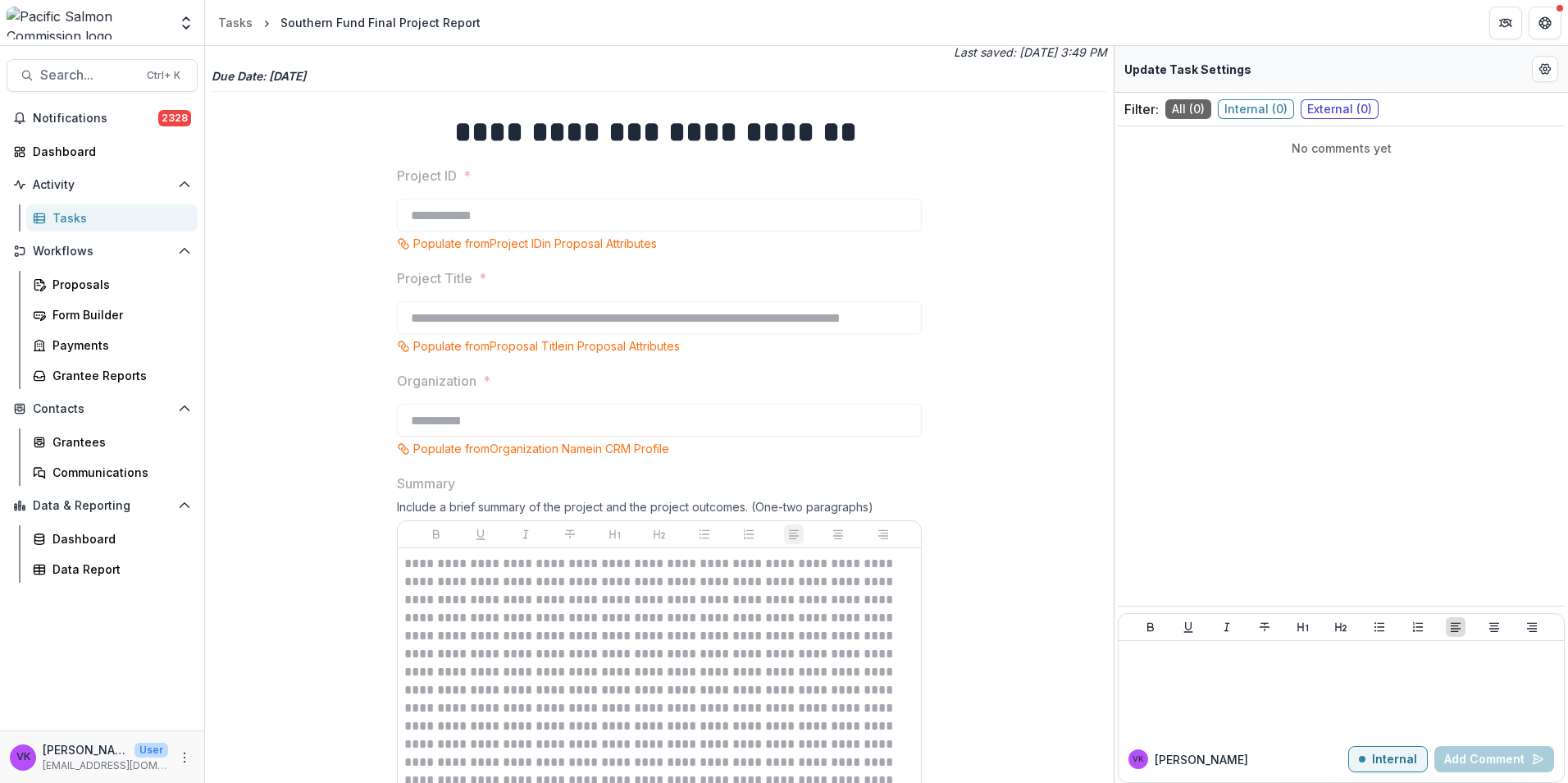
scroll to position [0, 0]
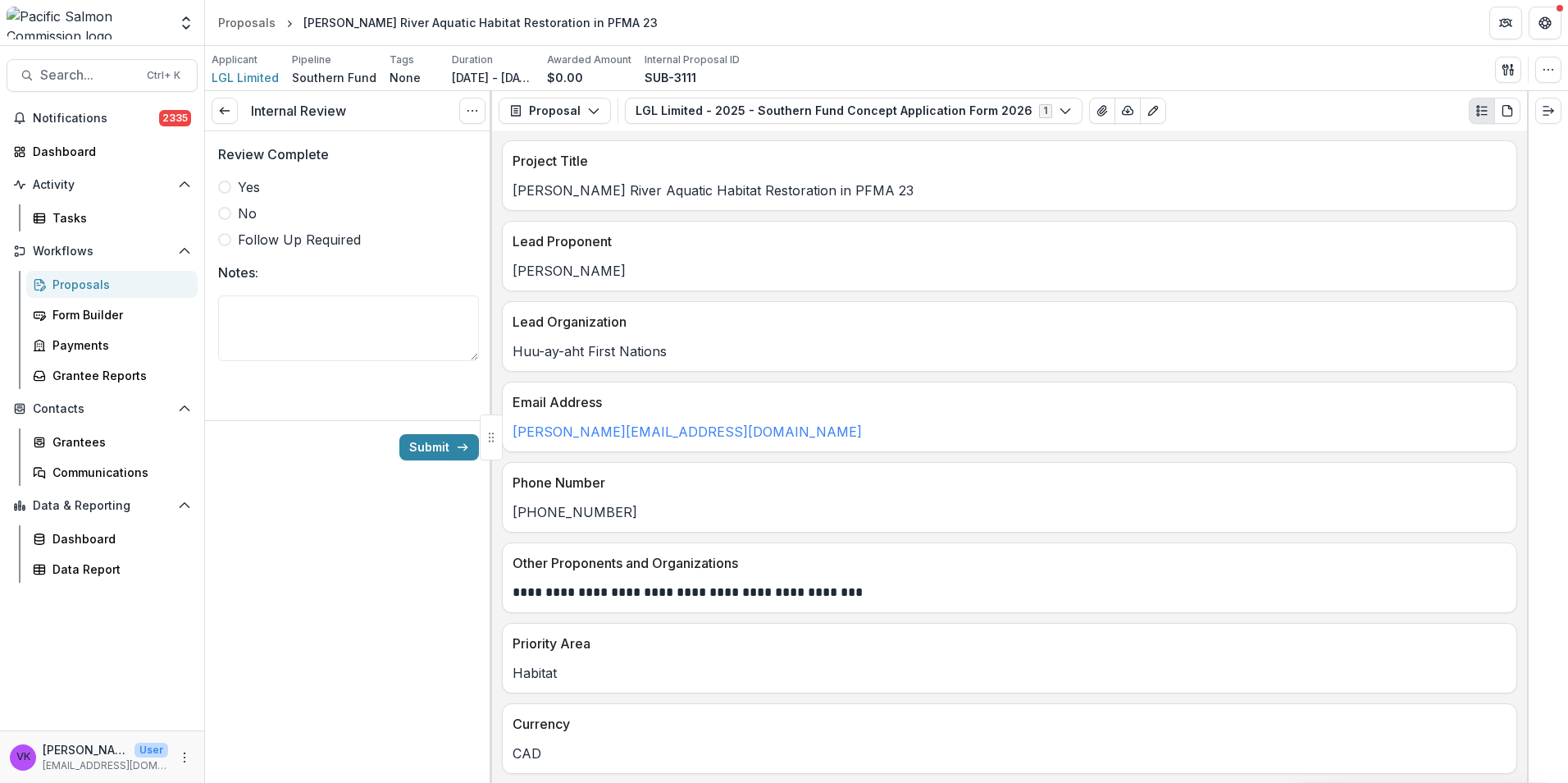
click at [225, 182] on span at bounding box center [225, 187] width 13 height 13
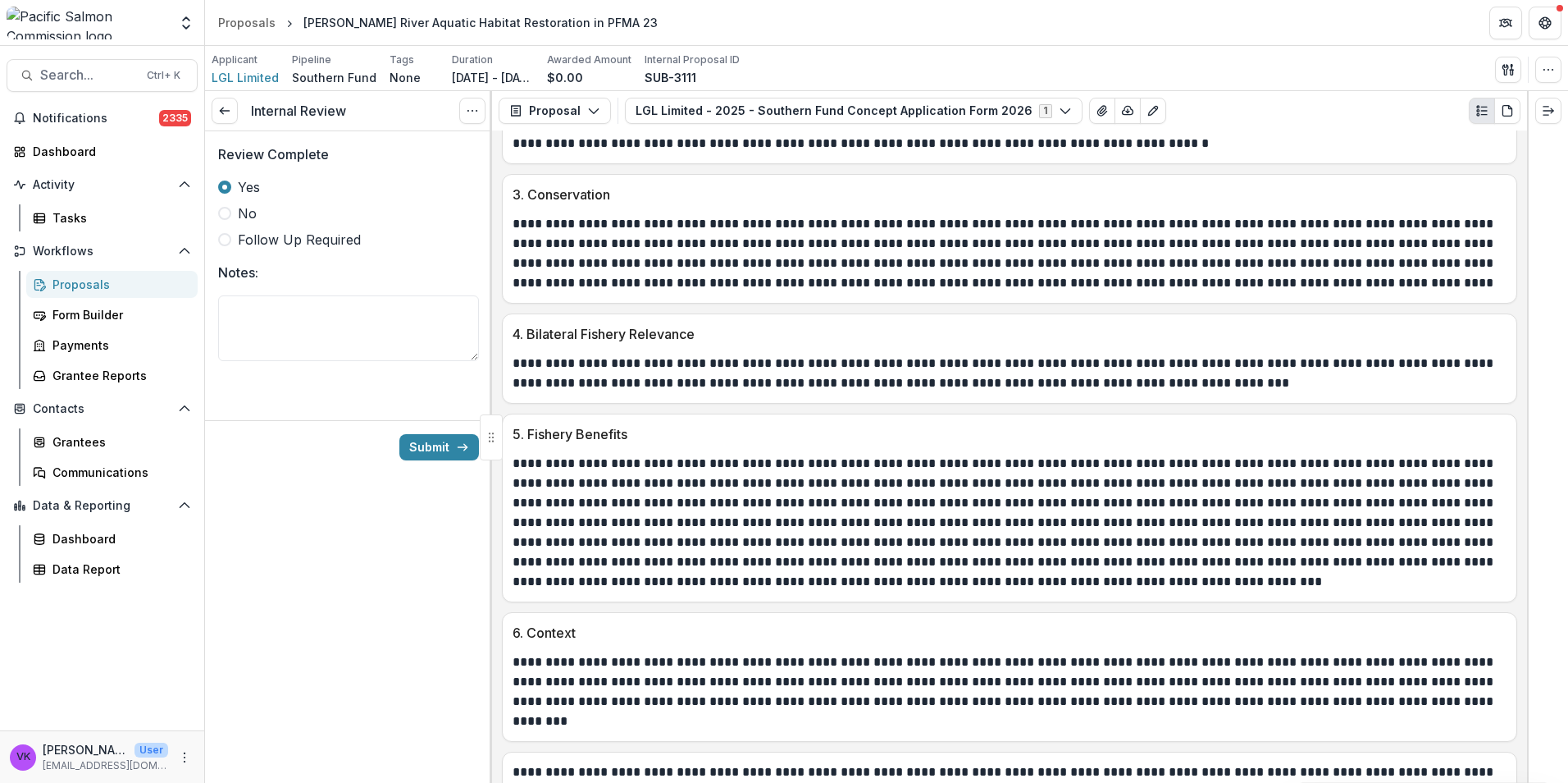
scroll to position [2005, 0]
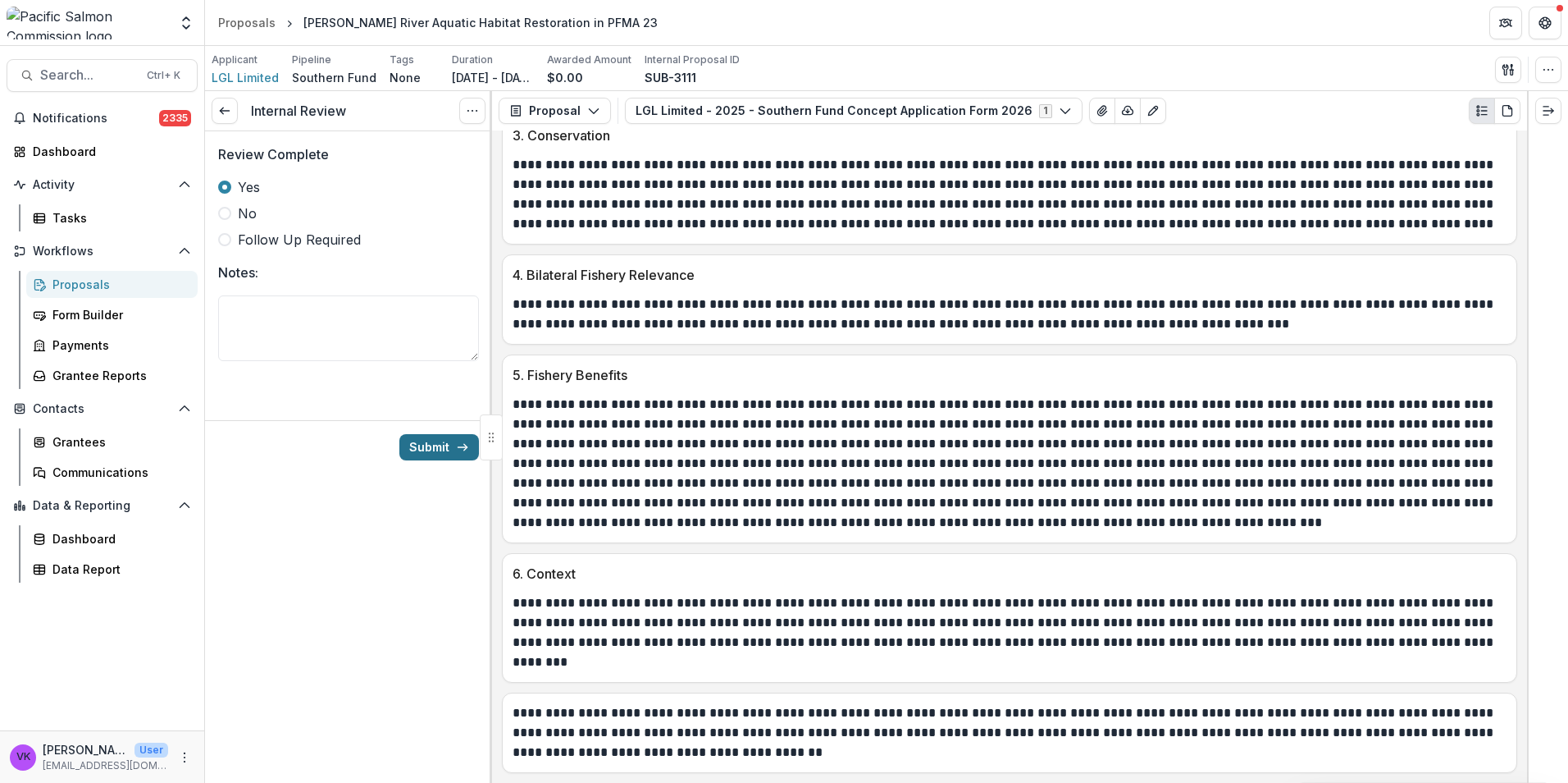
click at [425, 447] on button "Submit" at bounding box center [439, 447] width 80 height 26
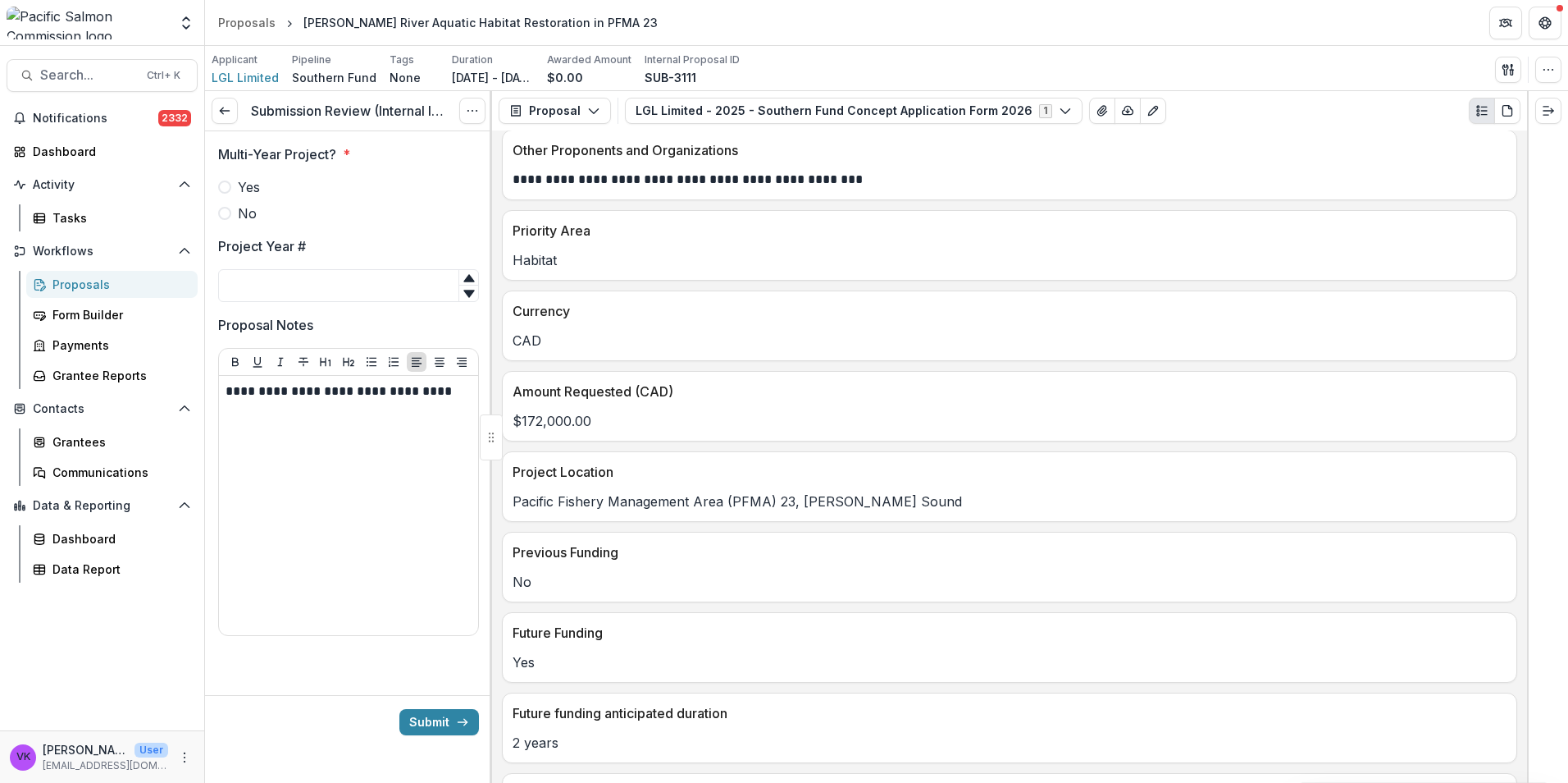
scroll to position [656, 0]
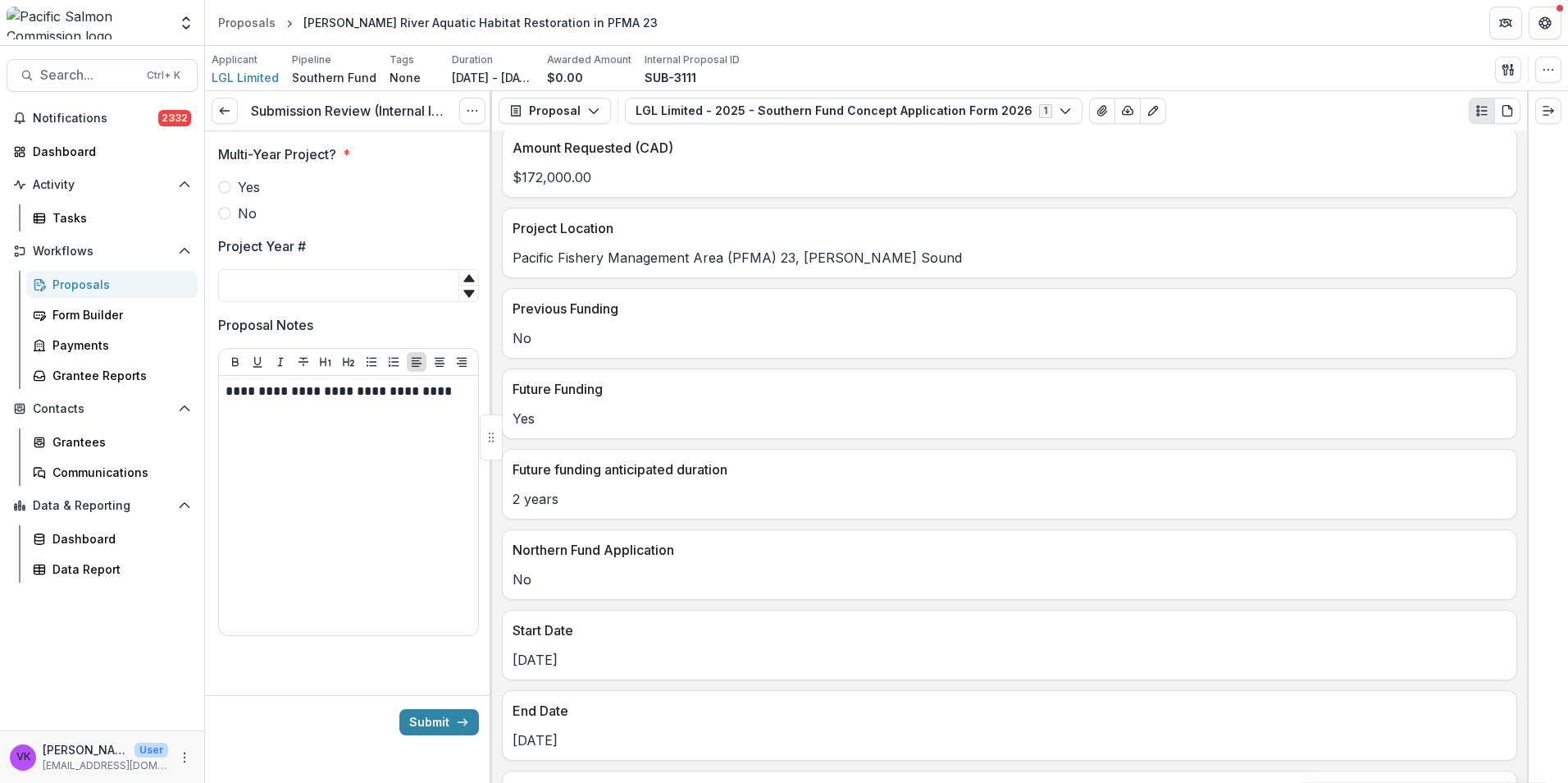
click at [229, 187] on span at bounding box center [225, 187] width 13 height 13
drag, startPoint x: 291, startPoint y: 282, endPoint x: 307, endPoint y: 288, distance: 17.1
click at [291, 282] on input "Project Year #" at bounding box center [348, 286] width 261 height 33
type input "*"
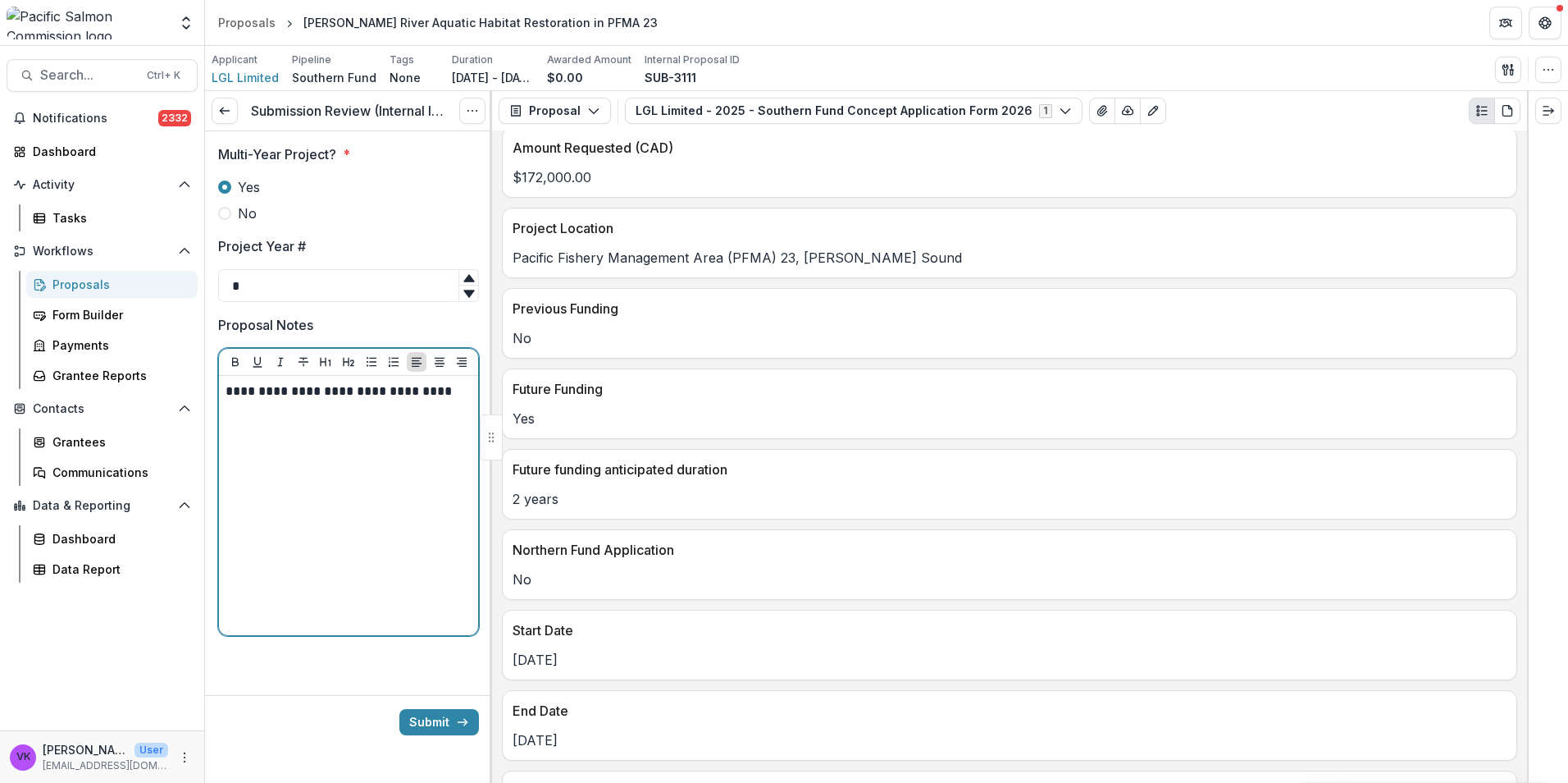
click at [454, 385] on p "**********" at bounding box center [348, 391] width 246 height 18
drag, startPoint x: 444, startPoint y: 392, endPoint x: 458, endPoint y: 390, distance: 14.1
click at [445, 392] on p "**********" at bounding box center [348, 391] width 246 height 18
click at [454, 395] on p "**********" at bounding box center [348, 391] width 246 height 18
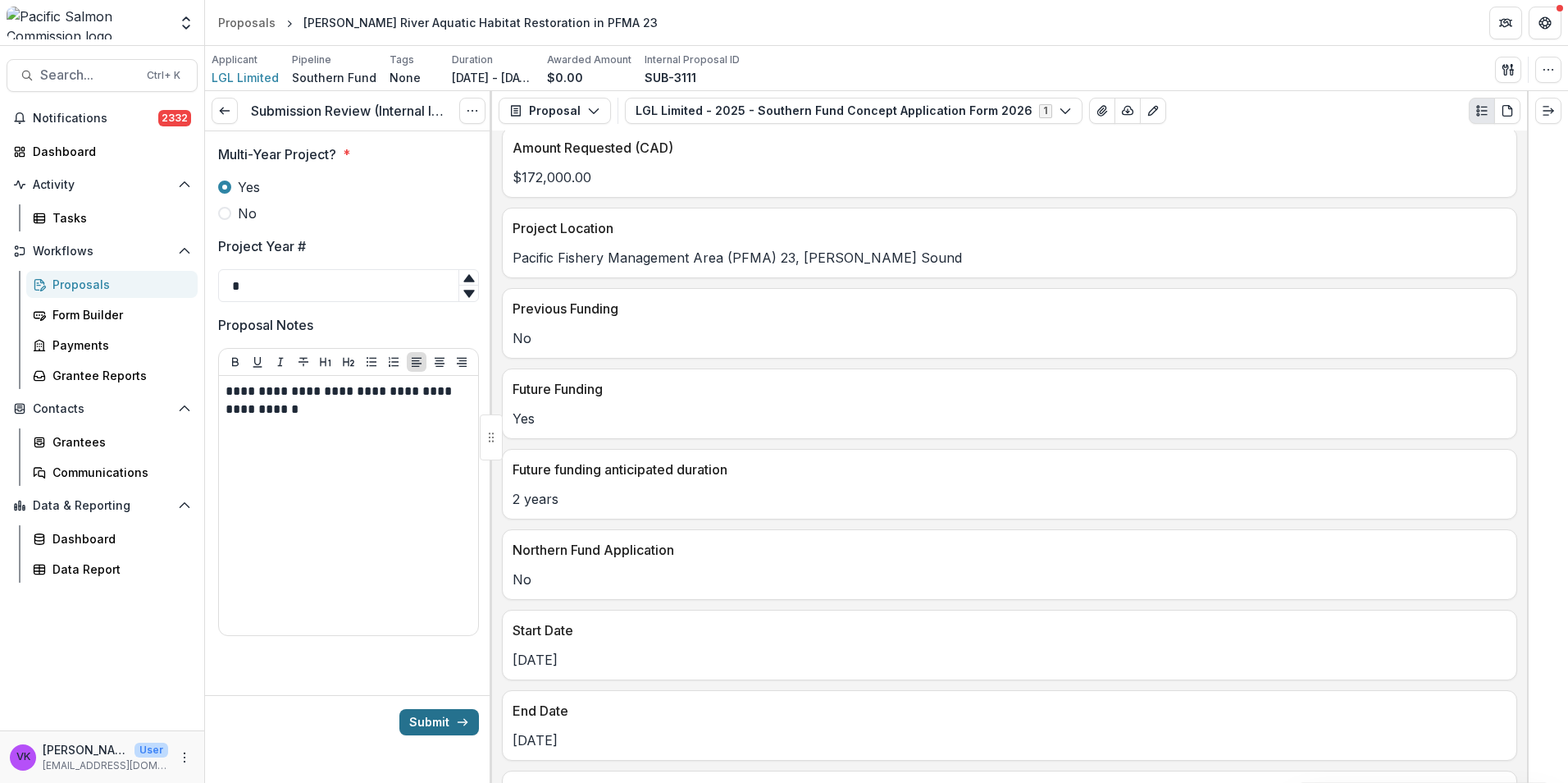
click at [435, 727] on button "Submit" at bounding box center [439, 722] width 80 height 26
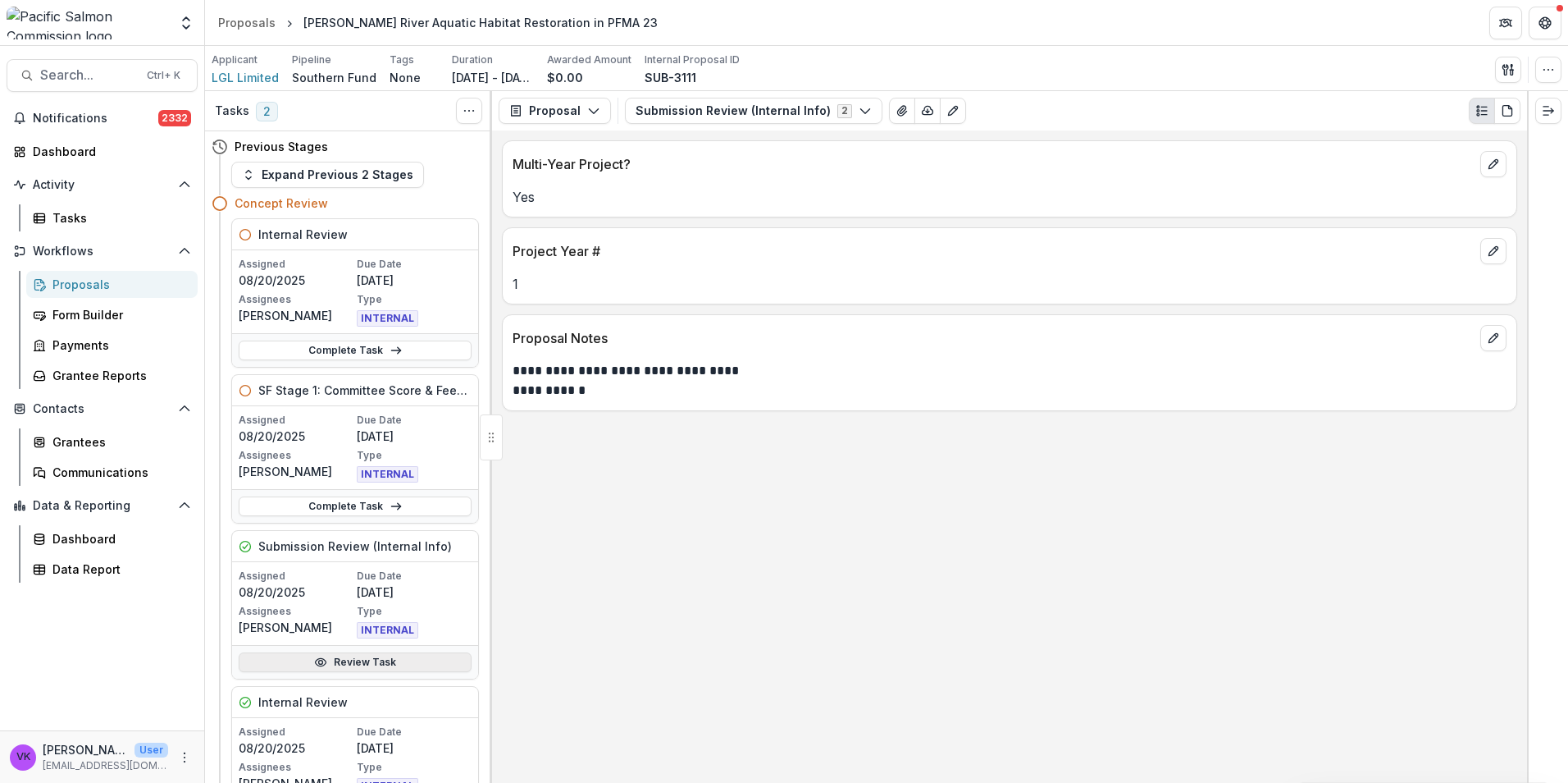
drag, startPoint x: 377, startPoint y: 659, endPoint x: 389, endPoint y: 660, distance: 12.0
click at [379, 659] on link "Review Task" at bounding box center [355, 662] width 233 height 20
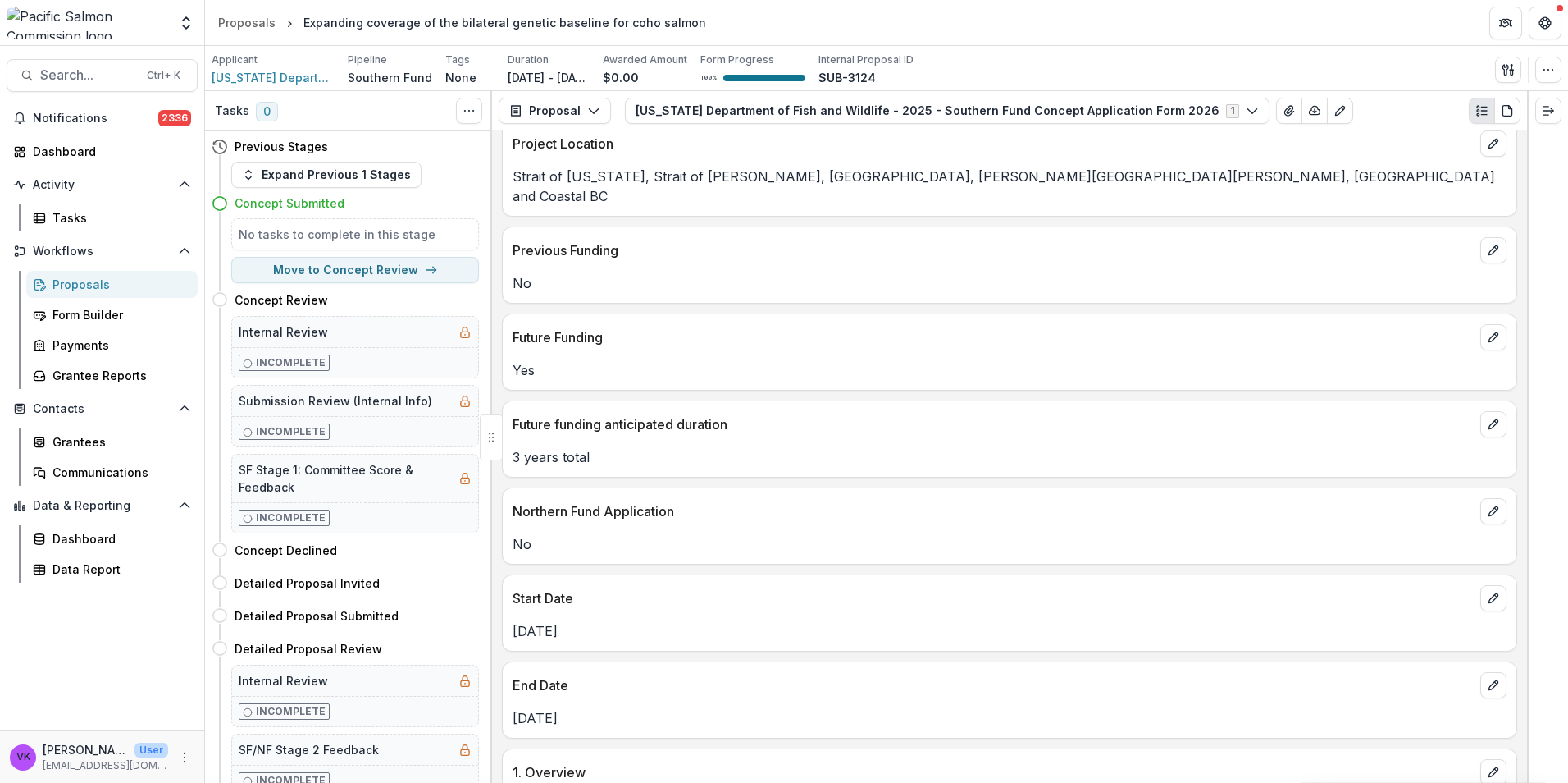
scroll to position [1066, 0]
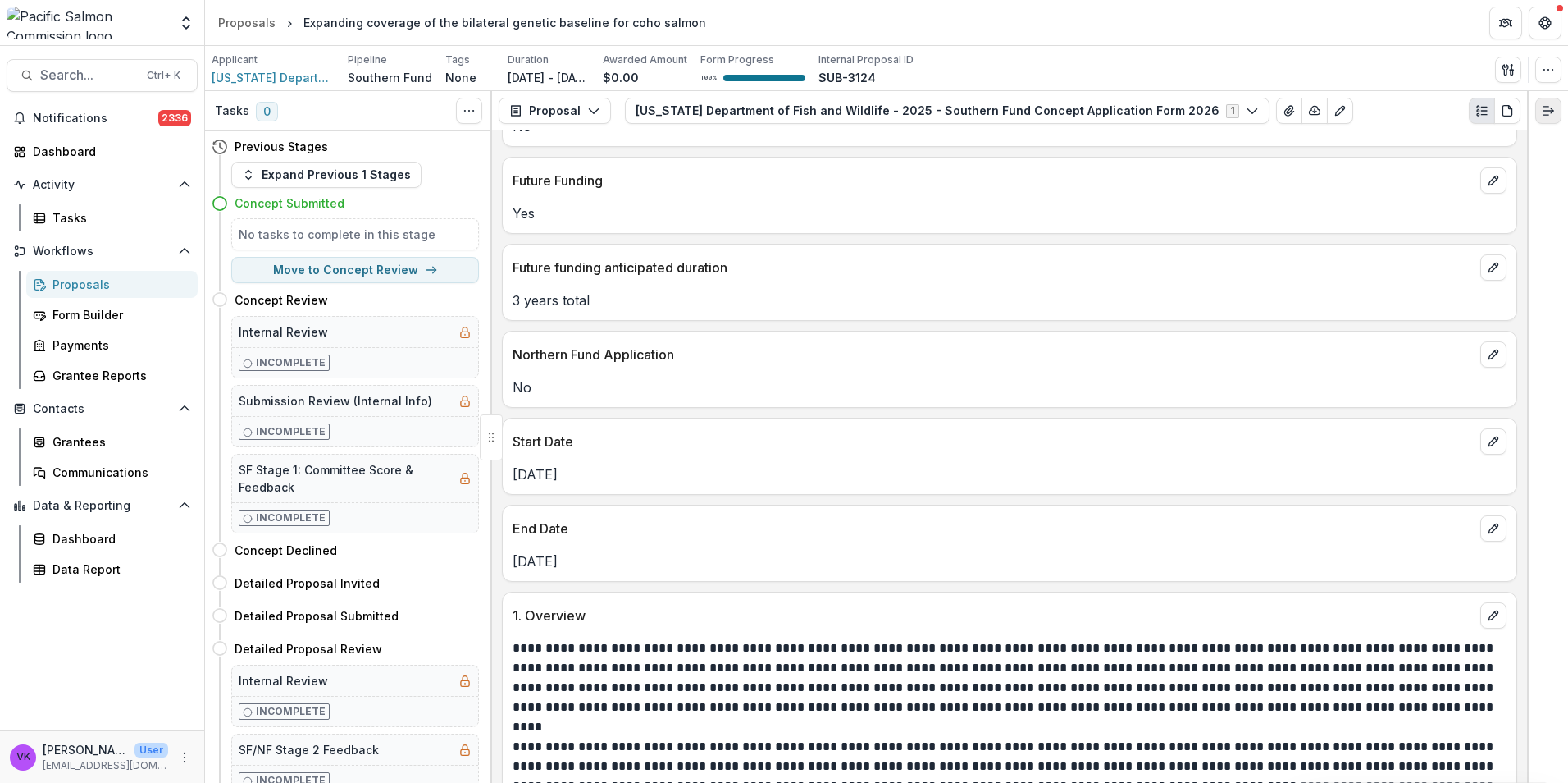
click at [1543, 107] on line "Expand right" at bounding box center [1546, 107] width 5 height 0
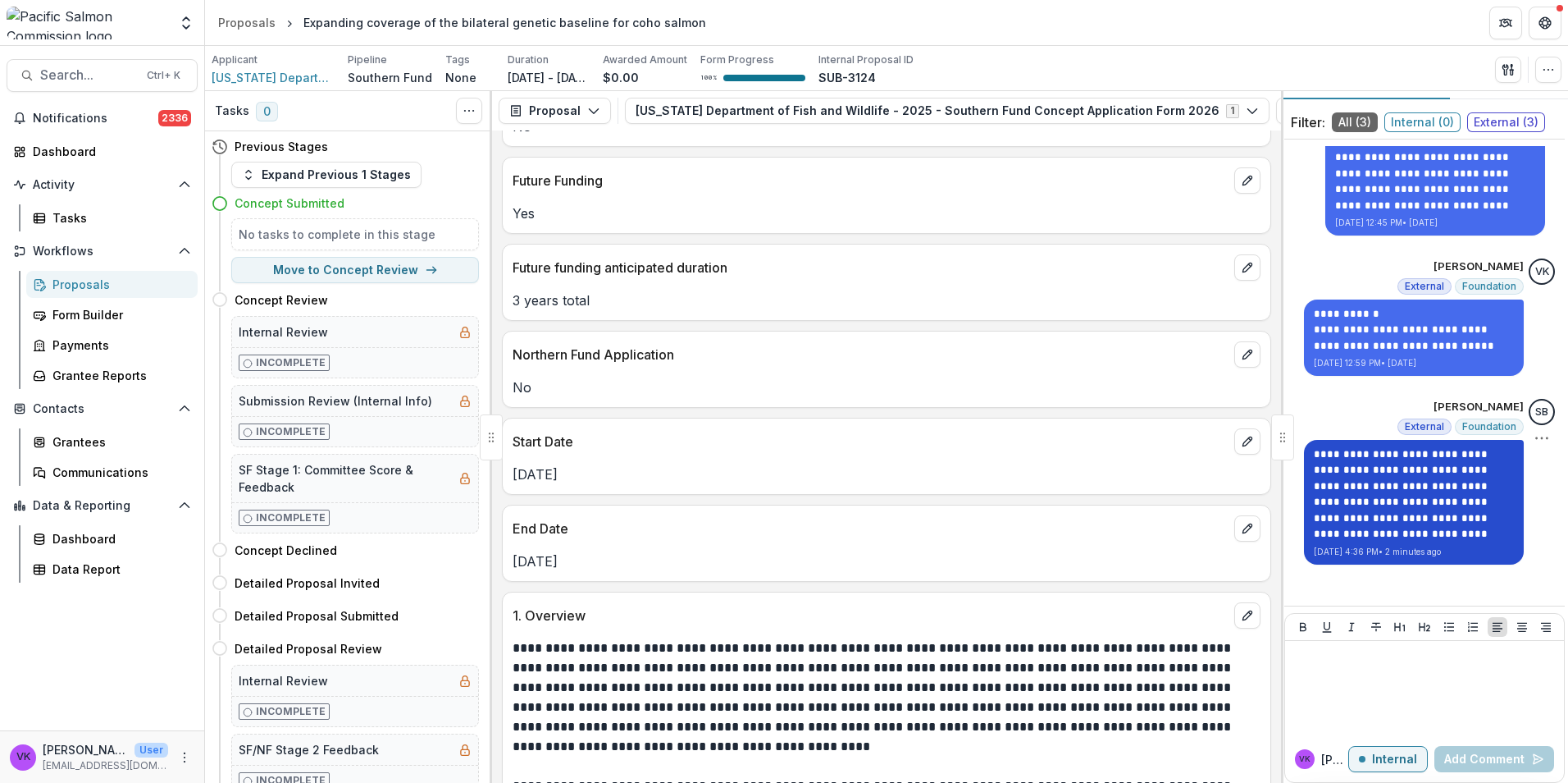
scroll to position [47, 0]
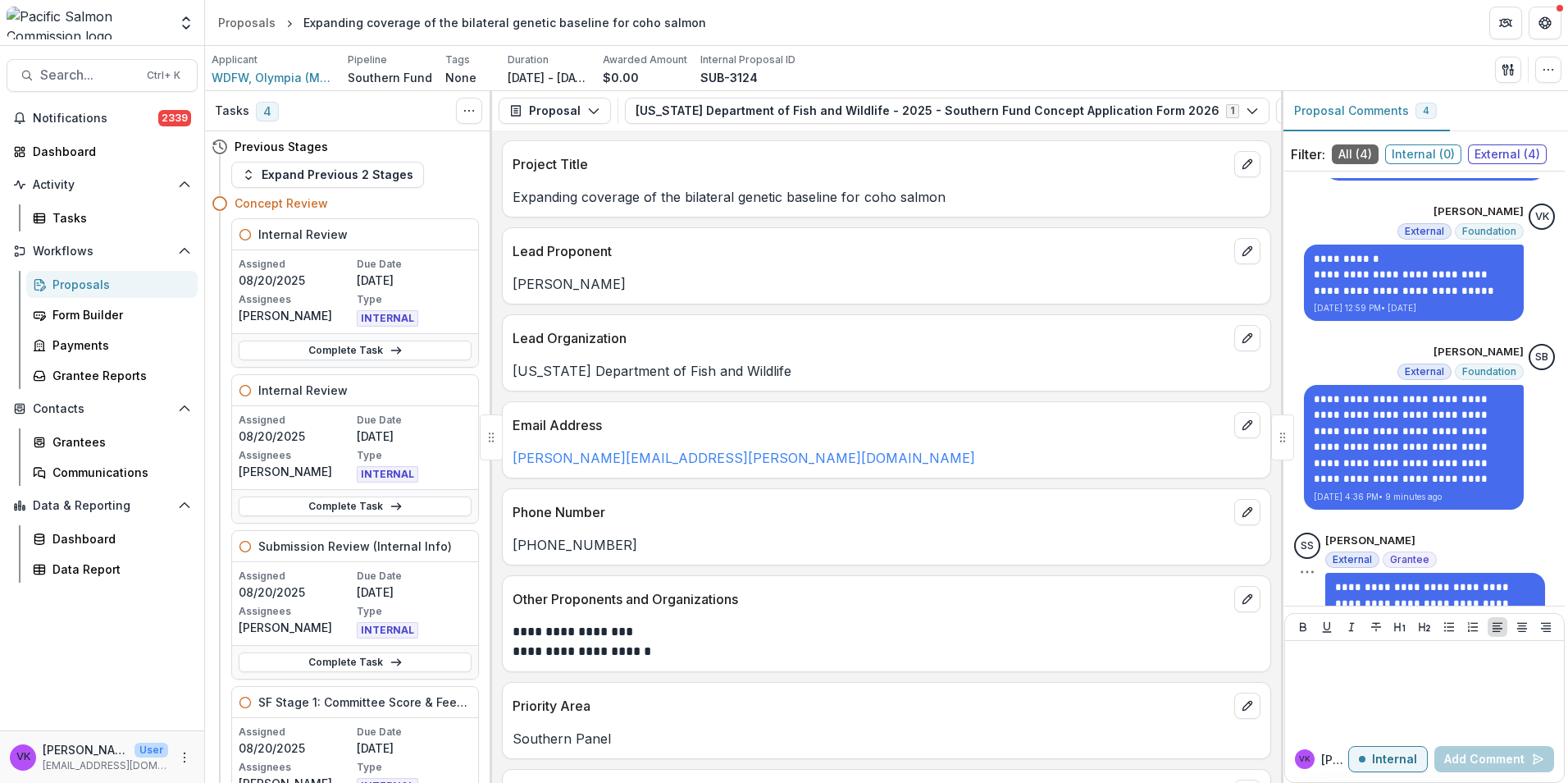
scroll to position [207, 0]
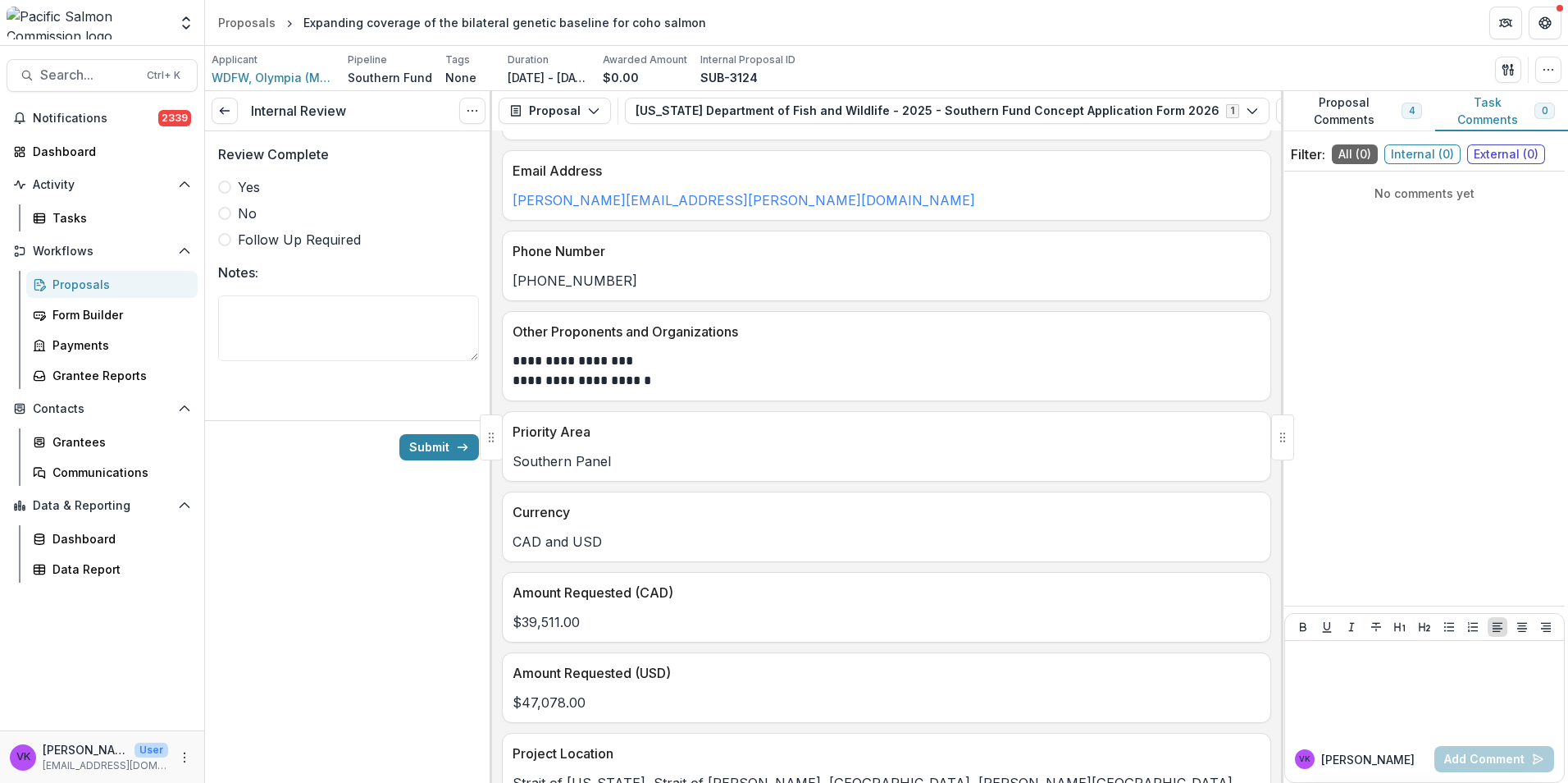
scroll to position [67, 0]
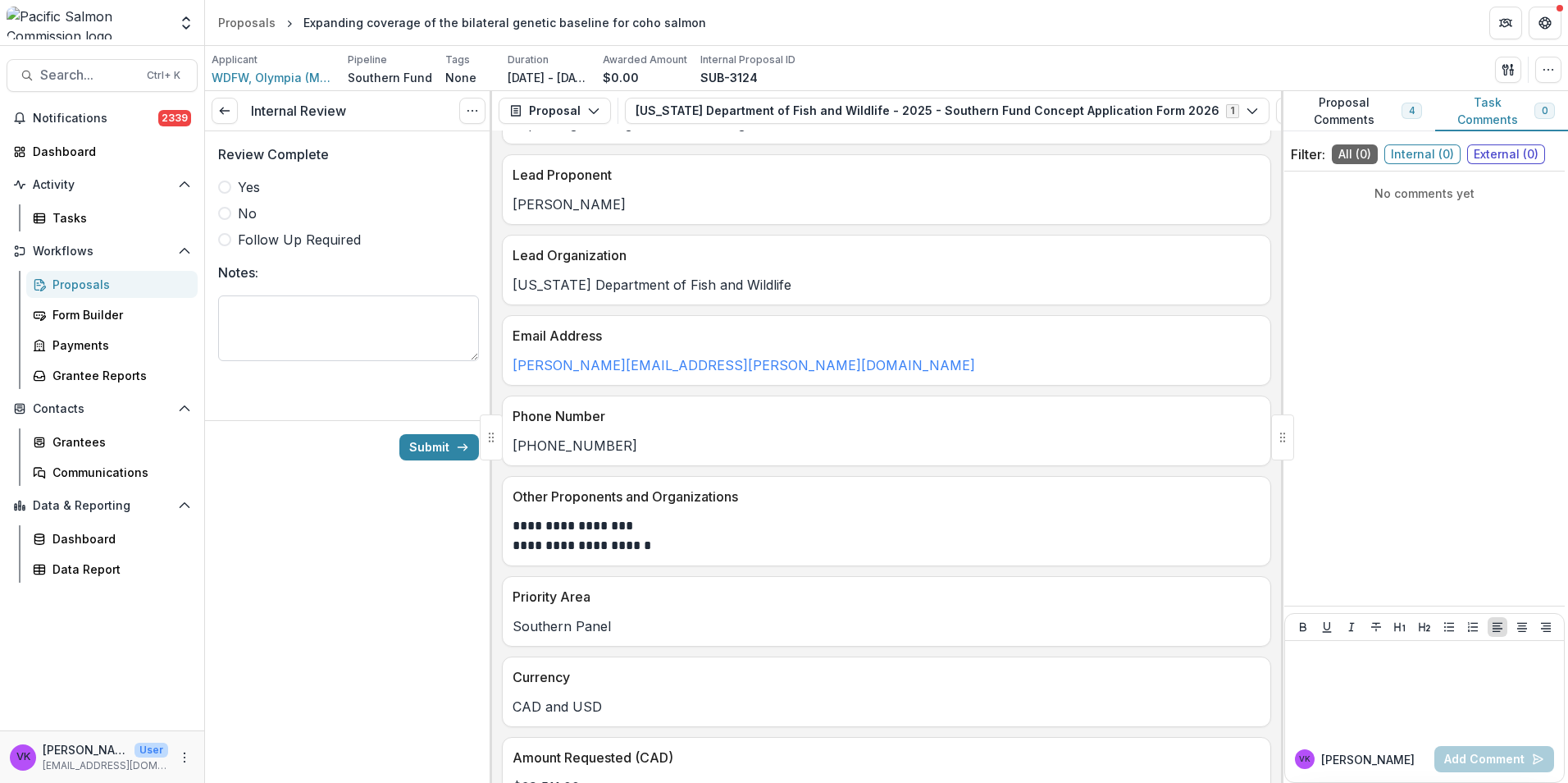
click at [344, 320] on textarea "Notes:" at bounding box center [348, 329] width 261 height 66
click at [289, 310] on textarea "**********" at bounding box center [348, 329] width 261 height 66
click at [455, 312] on textarea "**********" at bounding box center [348, 329] width 261 height 66
type textarea "**********"
click at [228, 186] on span at bounding box center [225, 187] width 13 height 13
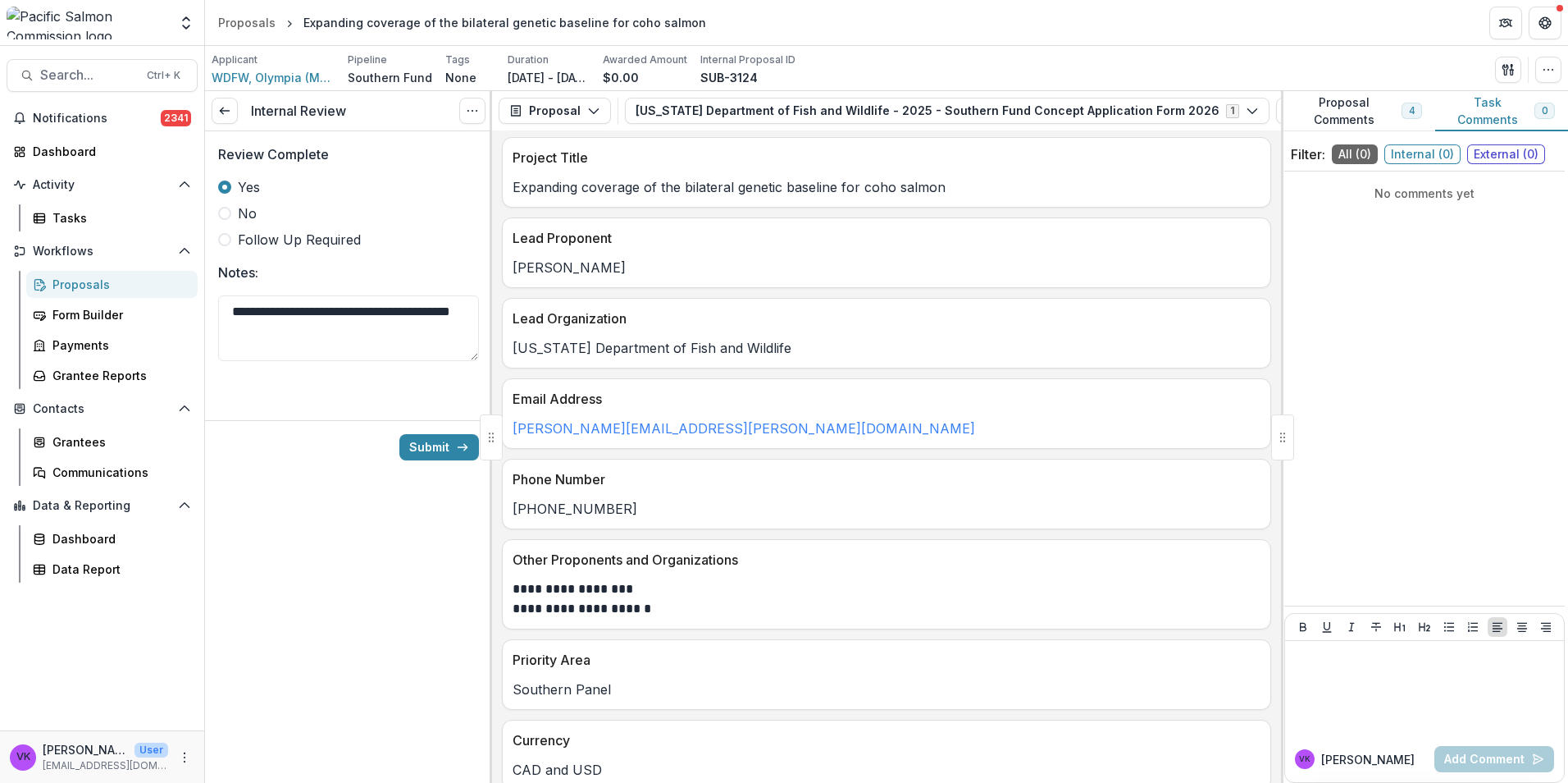
scroll to position [0, 0]
click at [430, 445] on button "Submit" at bounding box center [439, 447] width 80 height 26
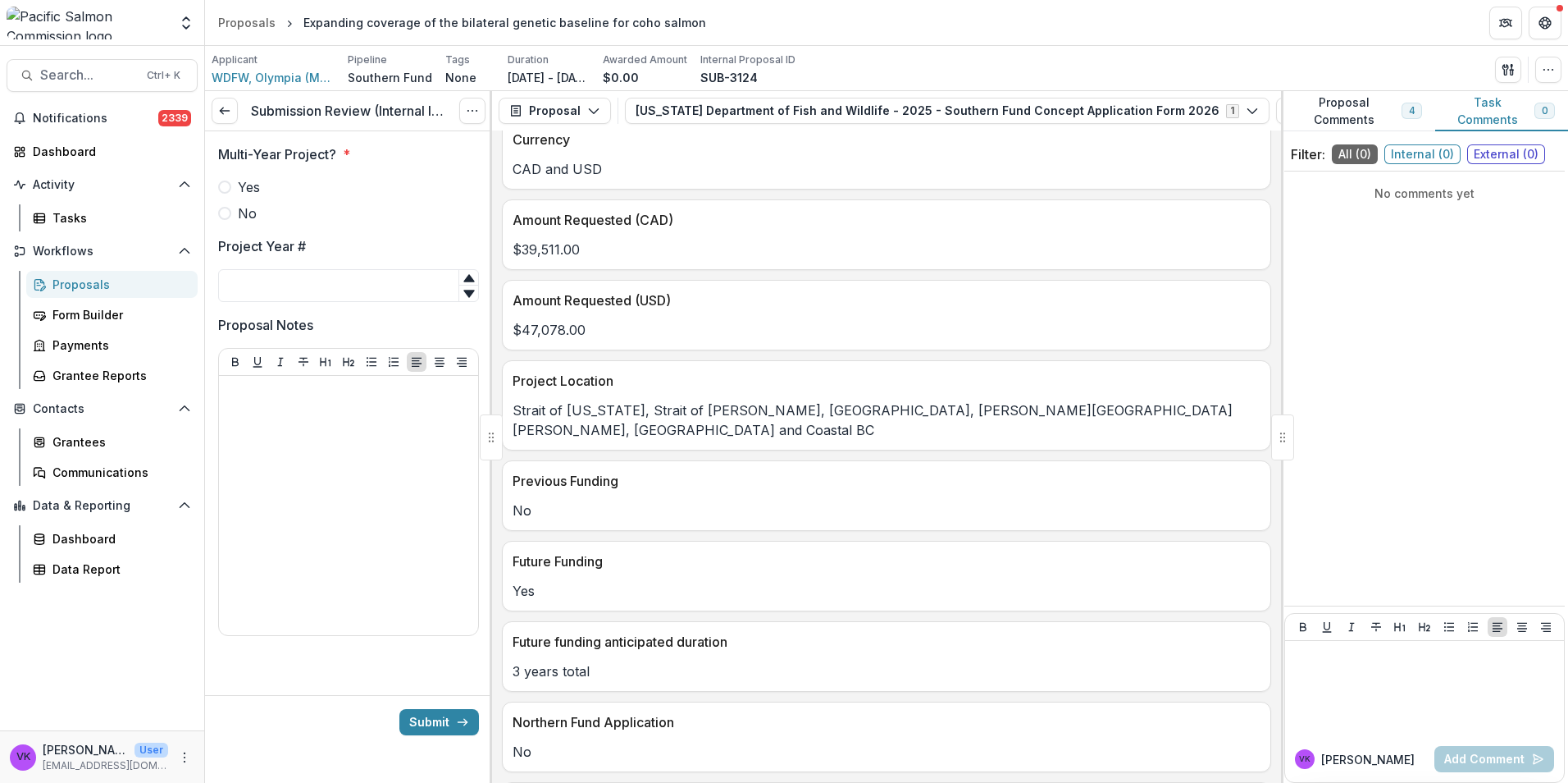
scroll to position [575, 0]
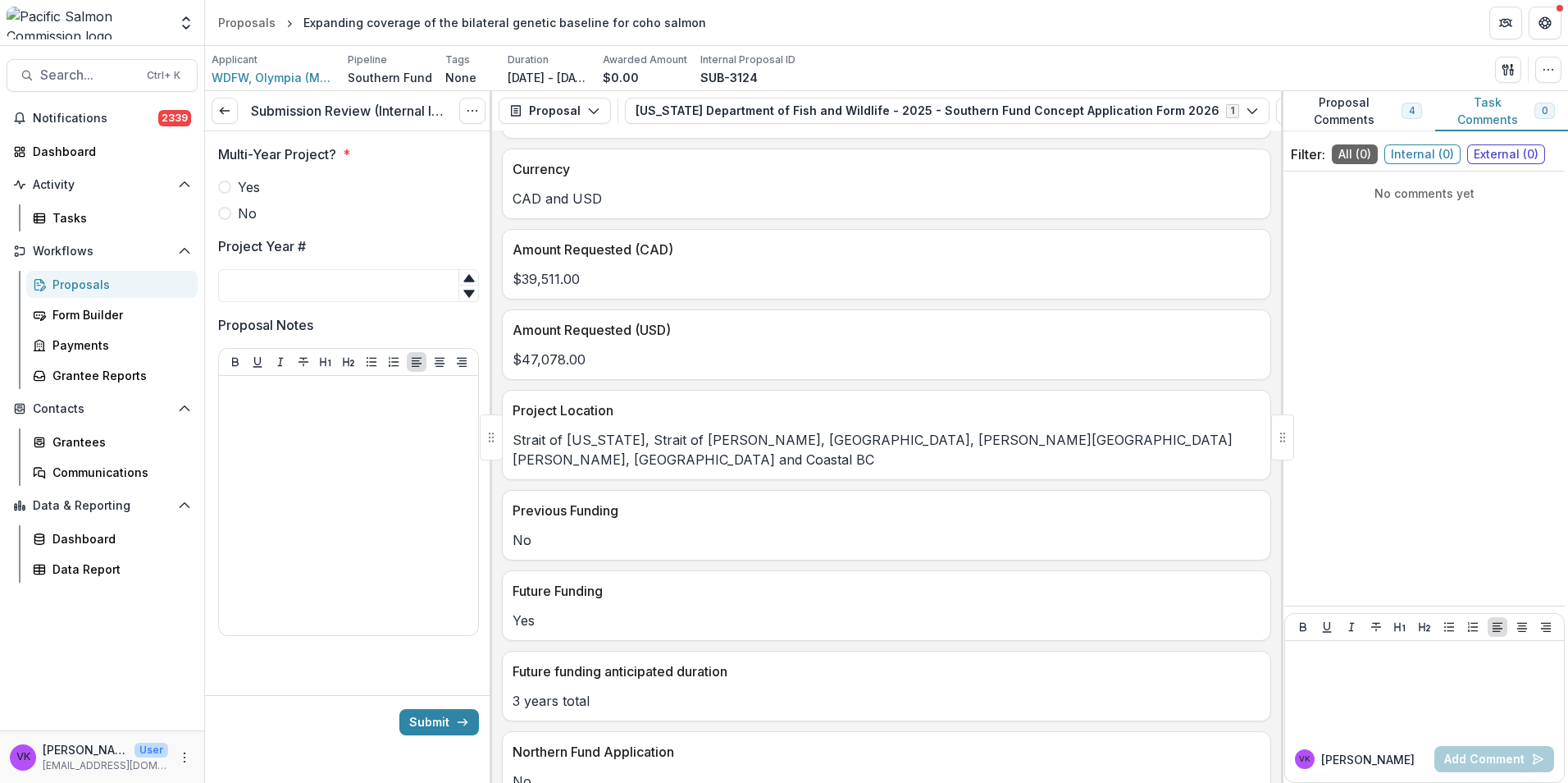
click at [230, 190] on label "Yes" at bounding box center [348, 187] width 261 height 20
click at [305, 282] on input "Project Year #" at bounding box center [348, 286] width 261 height 33
type input "*"
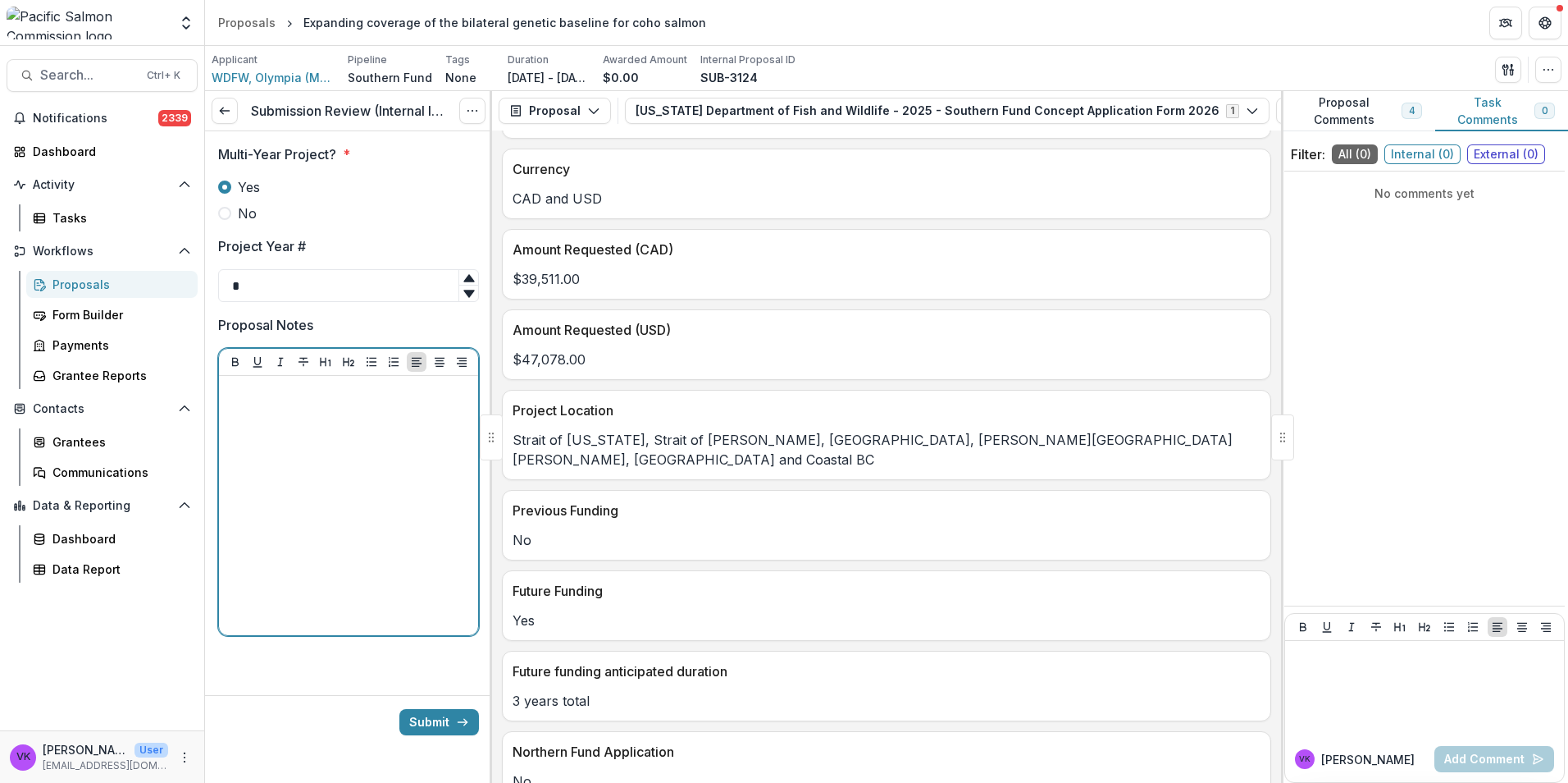
click at [423, 510] on div at bounding box center [348, 505] width 246 height 246
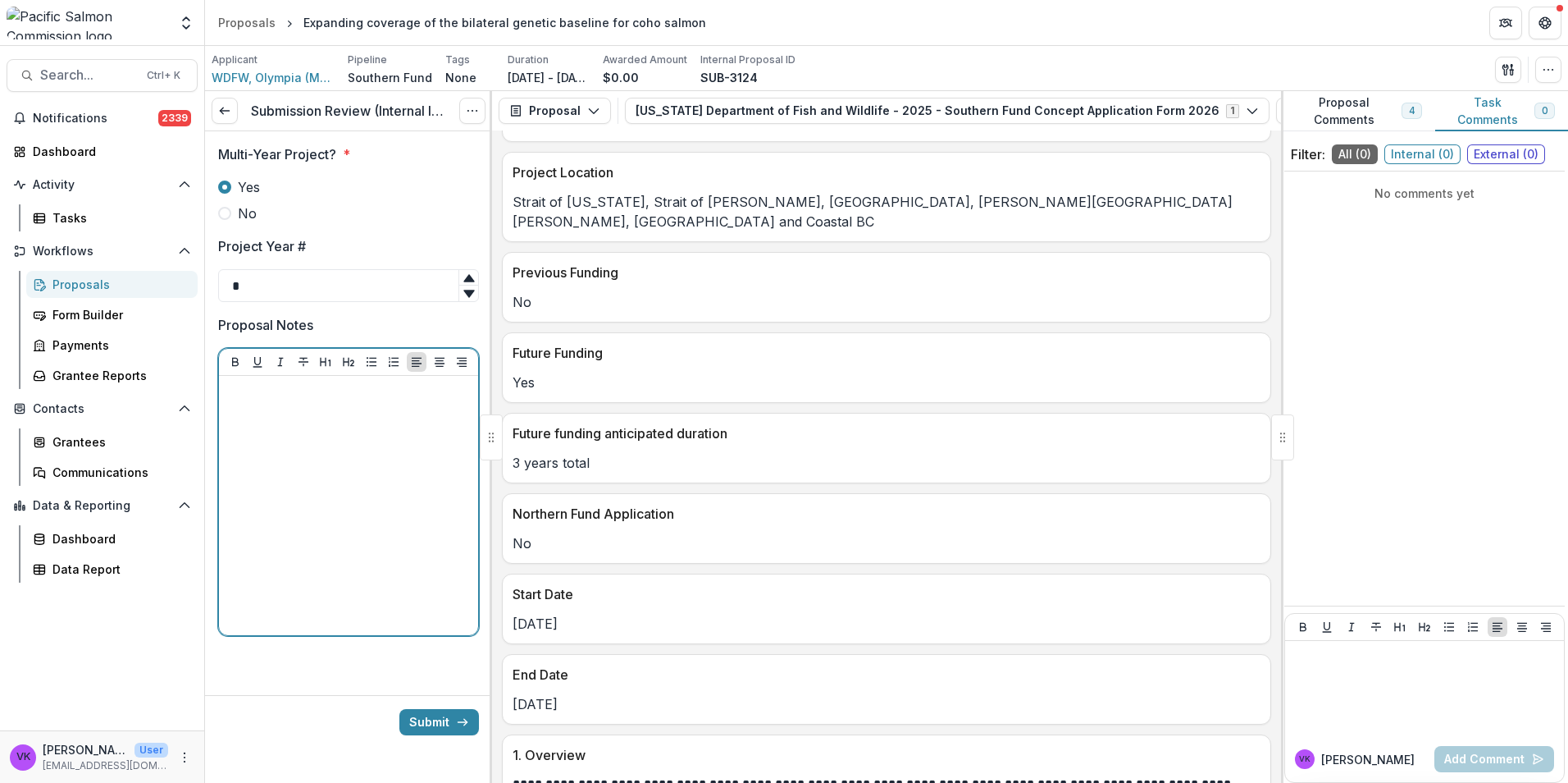
scroll to position [820, 0]
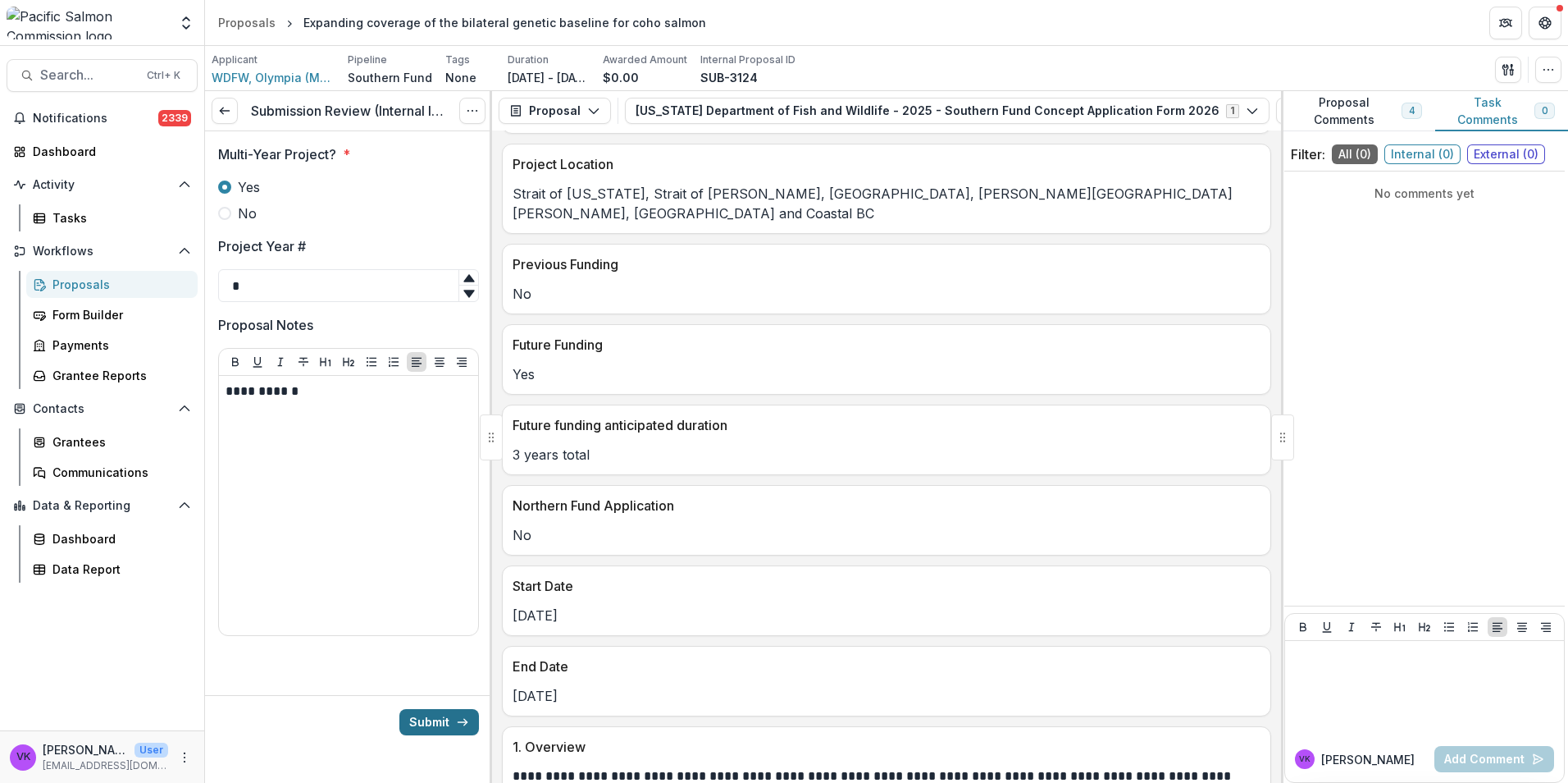
click at [446, 726] on button "Submit" at bounding box center [439, 722] width 80 height 26
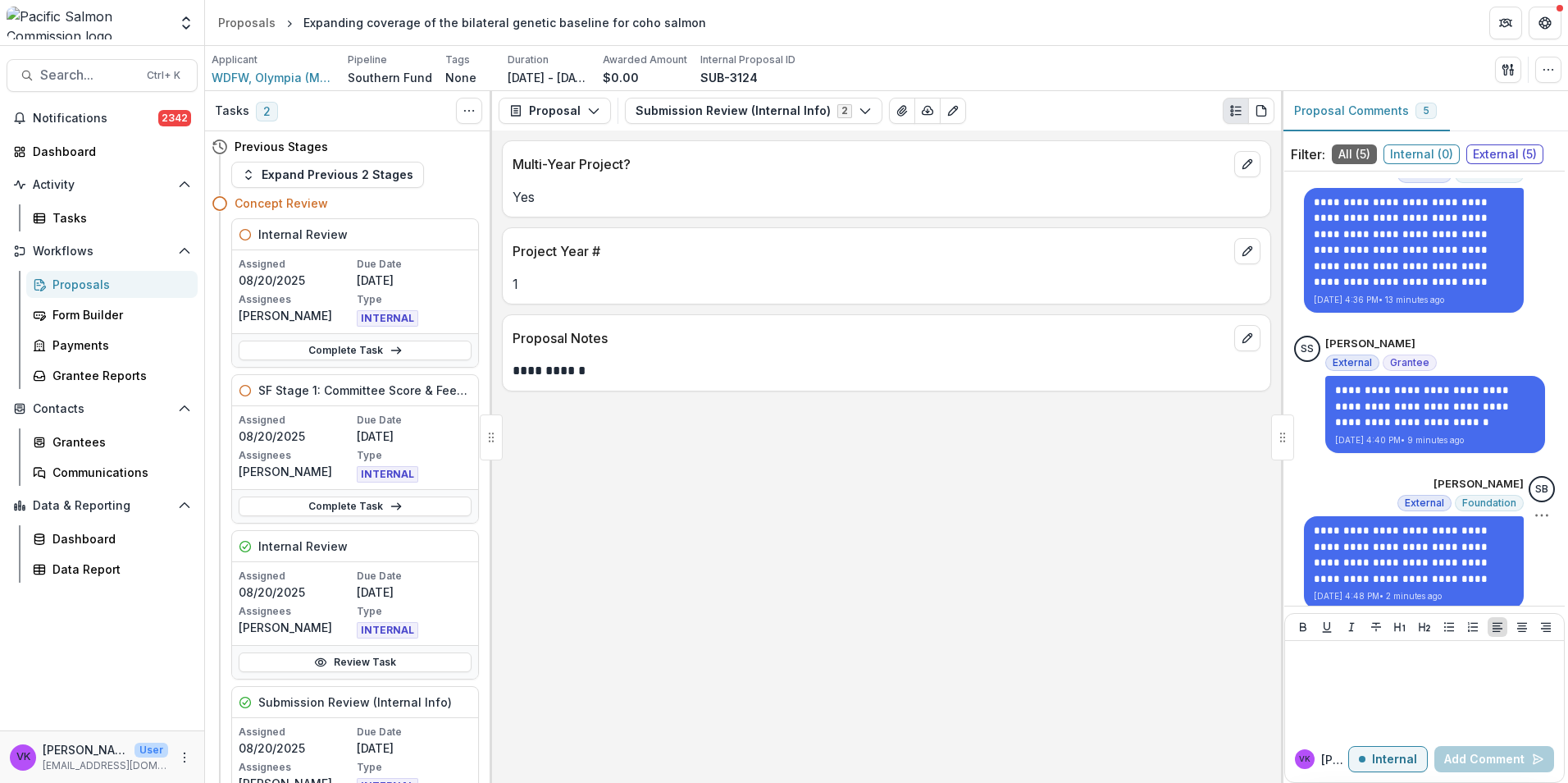
scroll to position [362, 0]
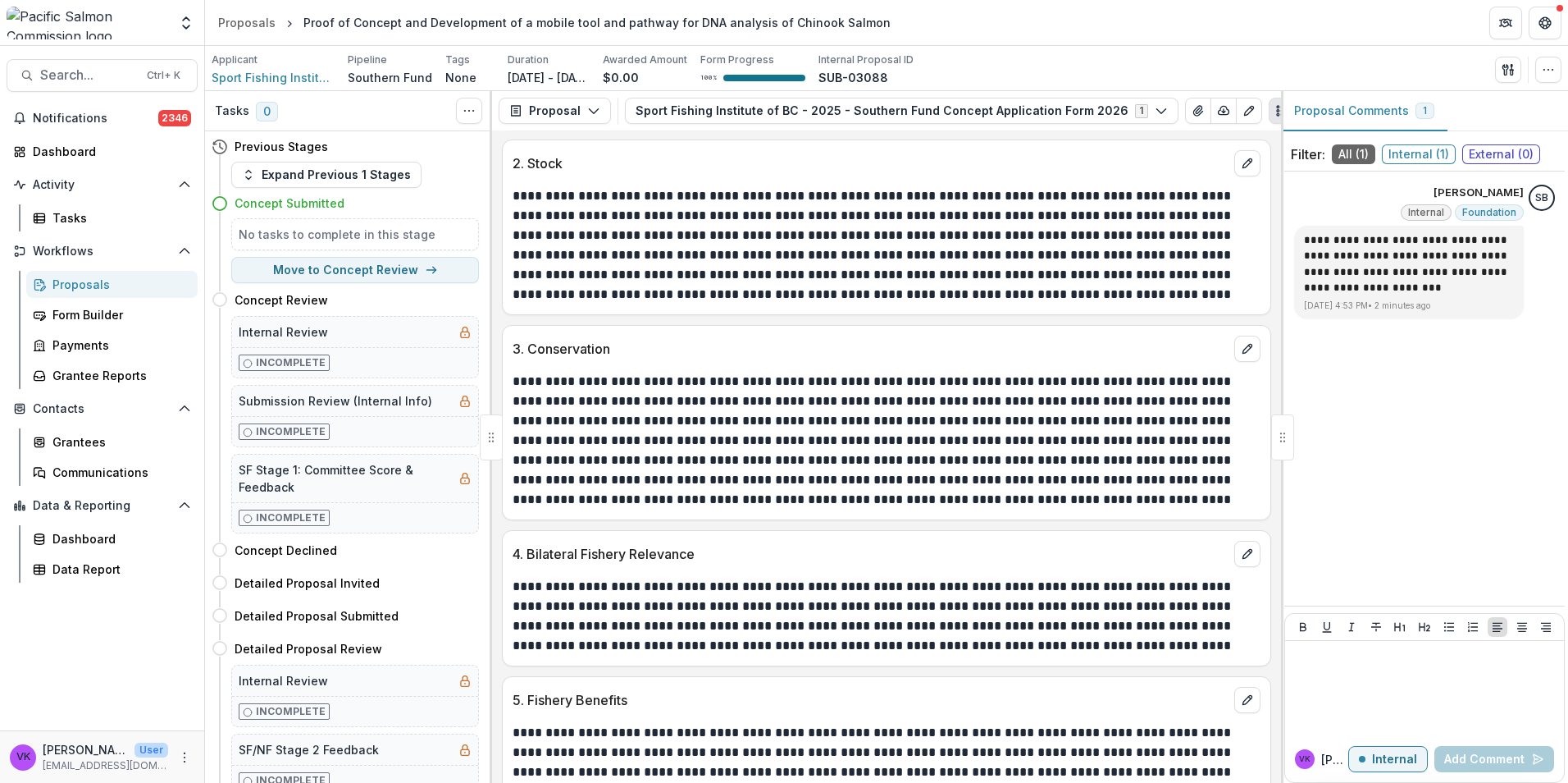
scroll to position [2051, 0]
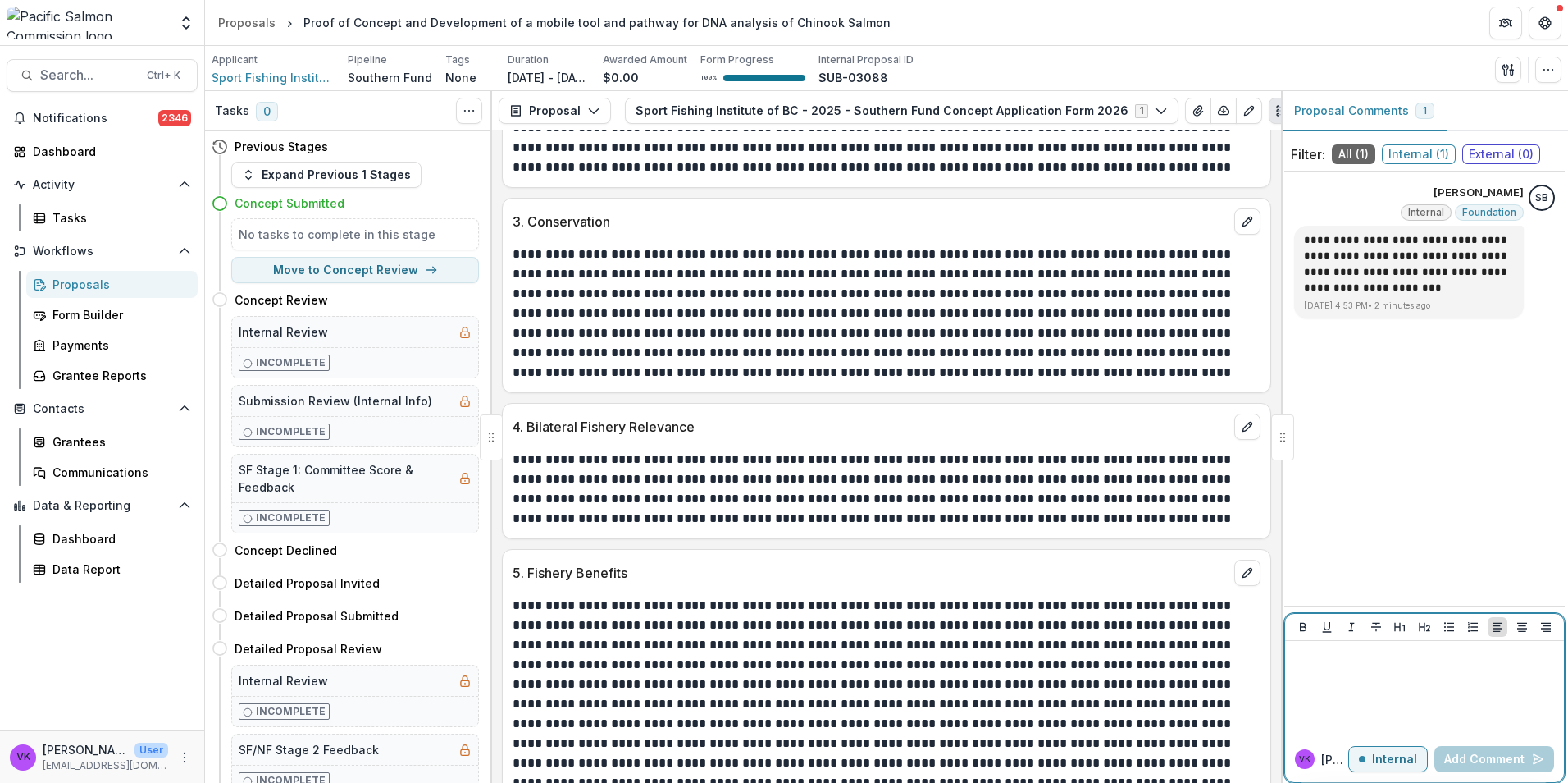
click at [1349, 655] on p at bounding box center [1424, 656] width 266 height 18
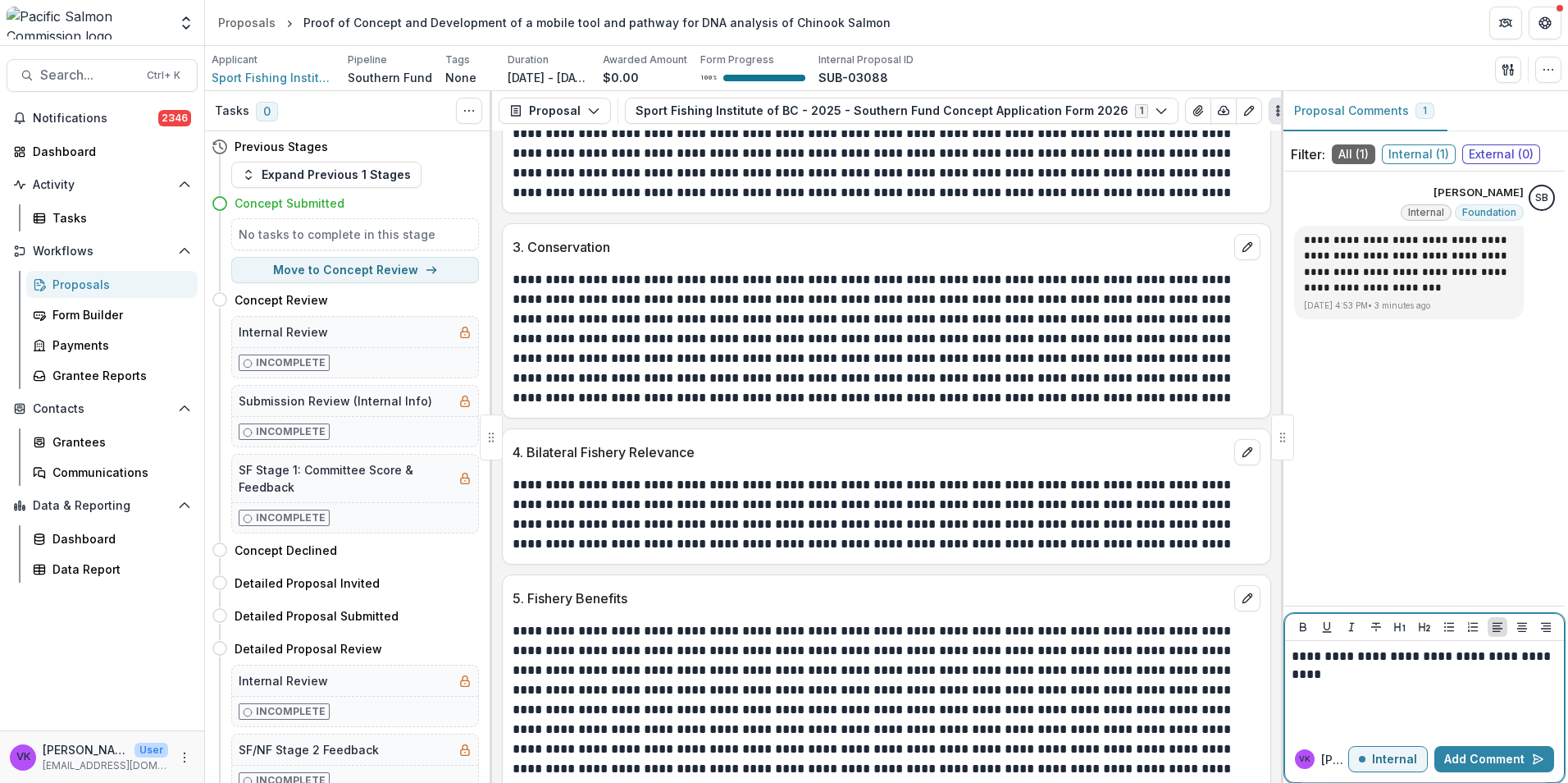
scroll to position [1862, 0]
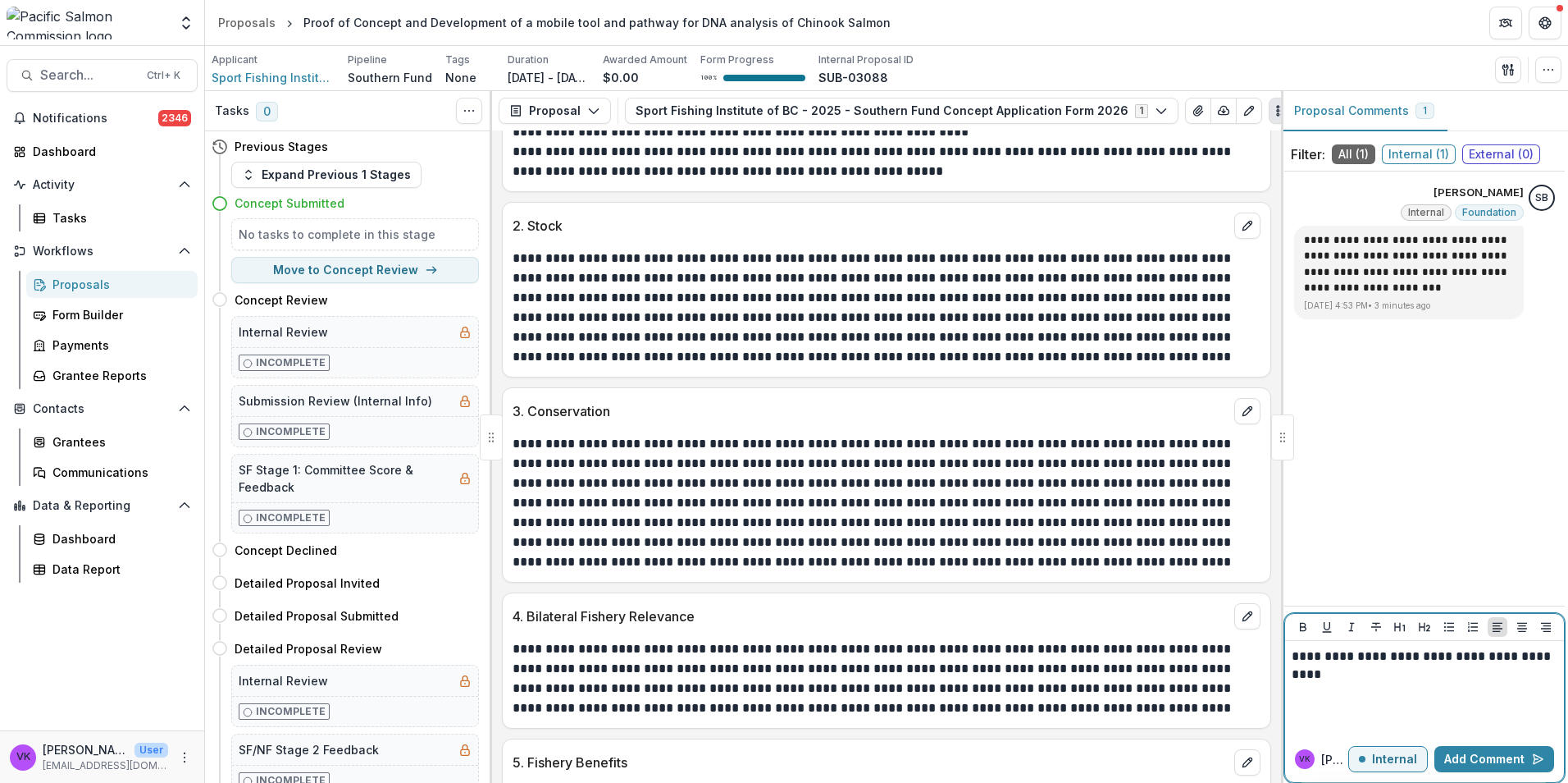
click at [1296, 650] on p "**********" at bounding box center [1424, 656] width 266 height 18
click at [1482, 659] on p "**********" at bounding box center [1424, 656] width 266 height 18
click at [1466, 653] on p "**********" at bounding box center [1424, 656] width 266 height 18
drag, startPoint x: 1498, startPoint y: 760, endPoint x: 1547, endPoint y: 759, distance: 49.0
click at [1497, 759] on button "Add Comment" at bounding box center [1494, 759] width 119 height 26
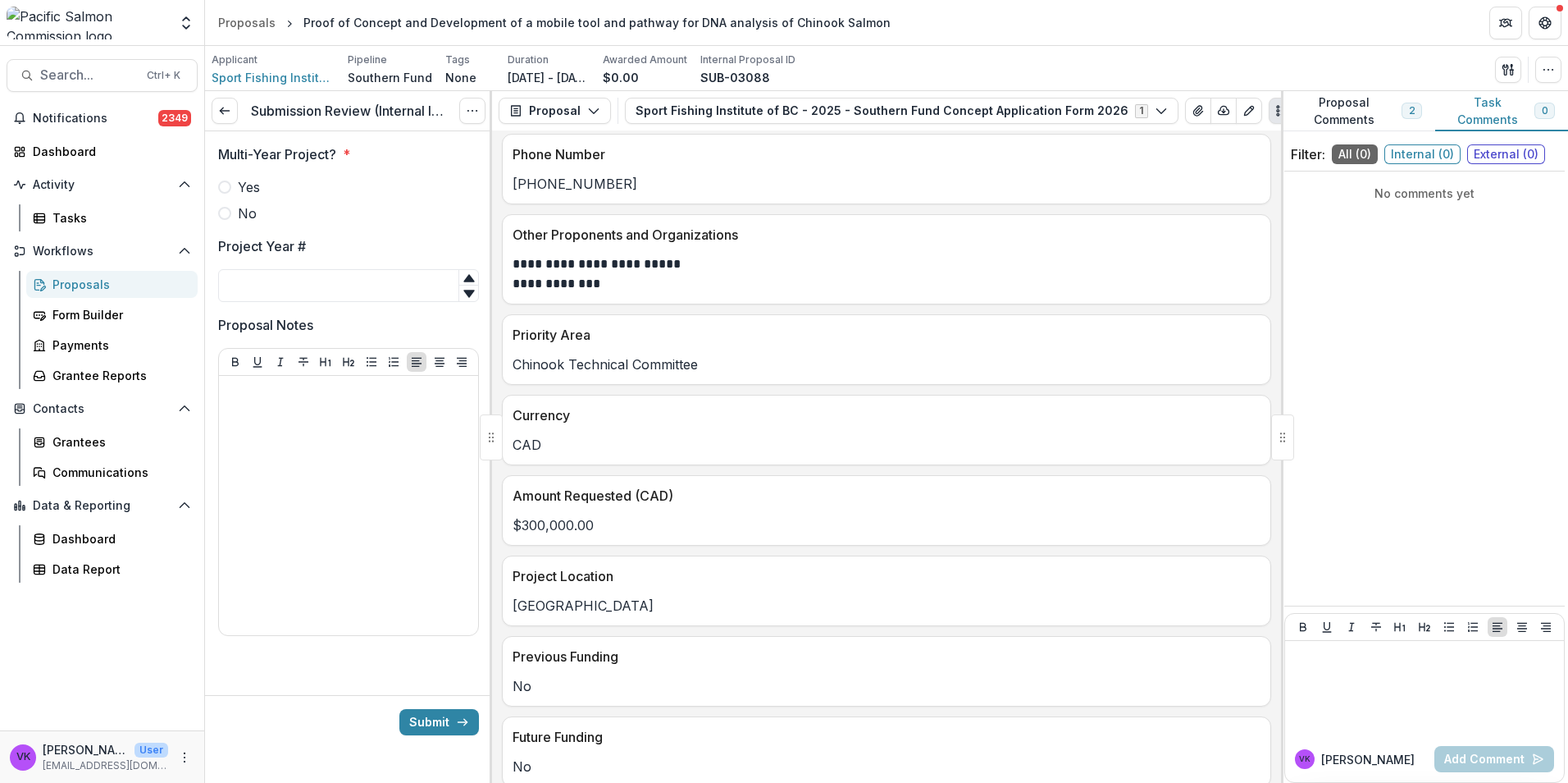
scroll to position [656, 0]
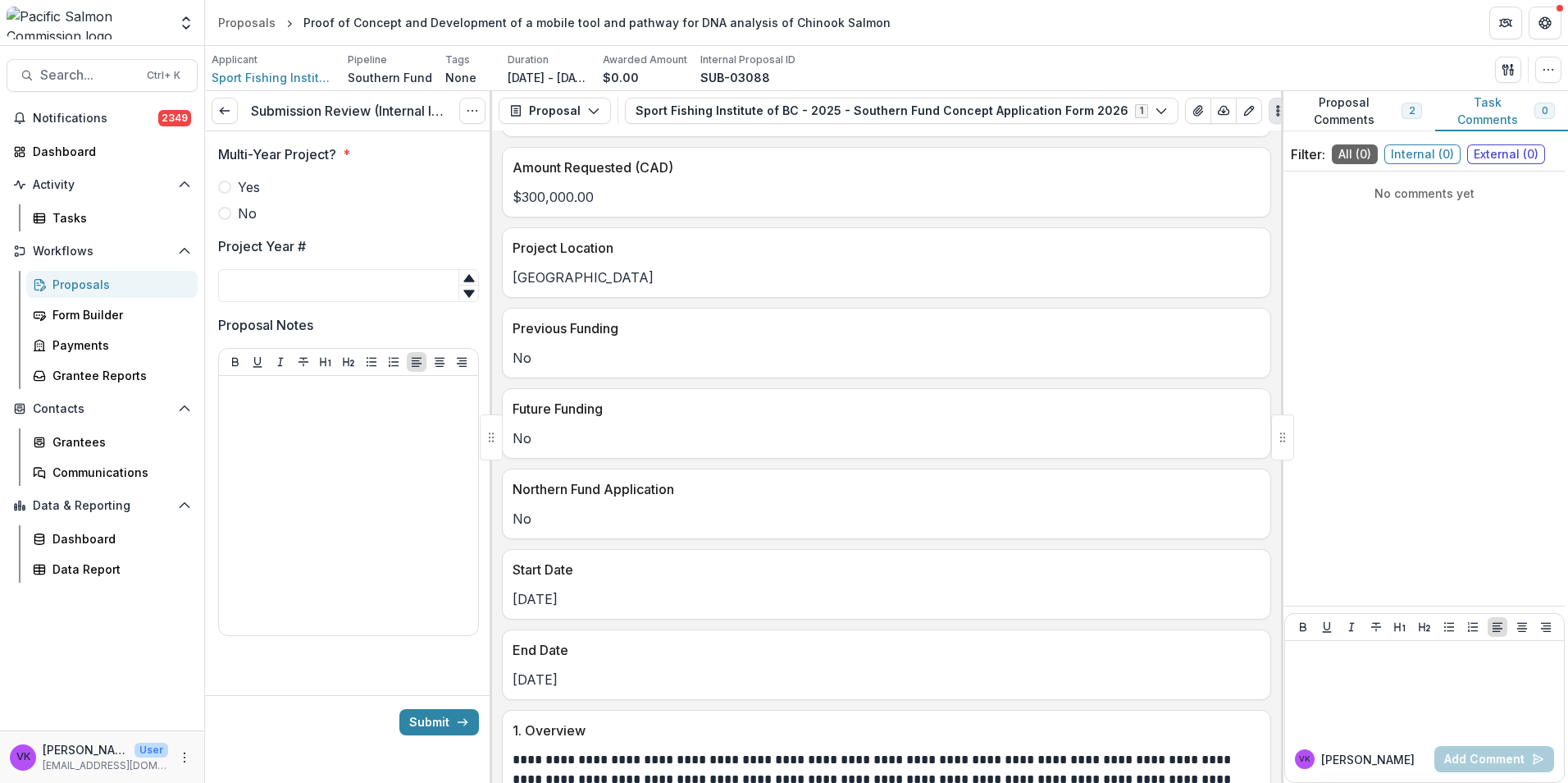
click at [226, 212] on span at bounding box center [225, 213] width 13 height 13
click at [307, 286] on input "Project Year #" at bounding box center [348, 286] width 261 height 33
type input "*"
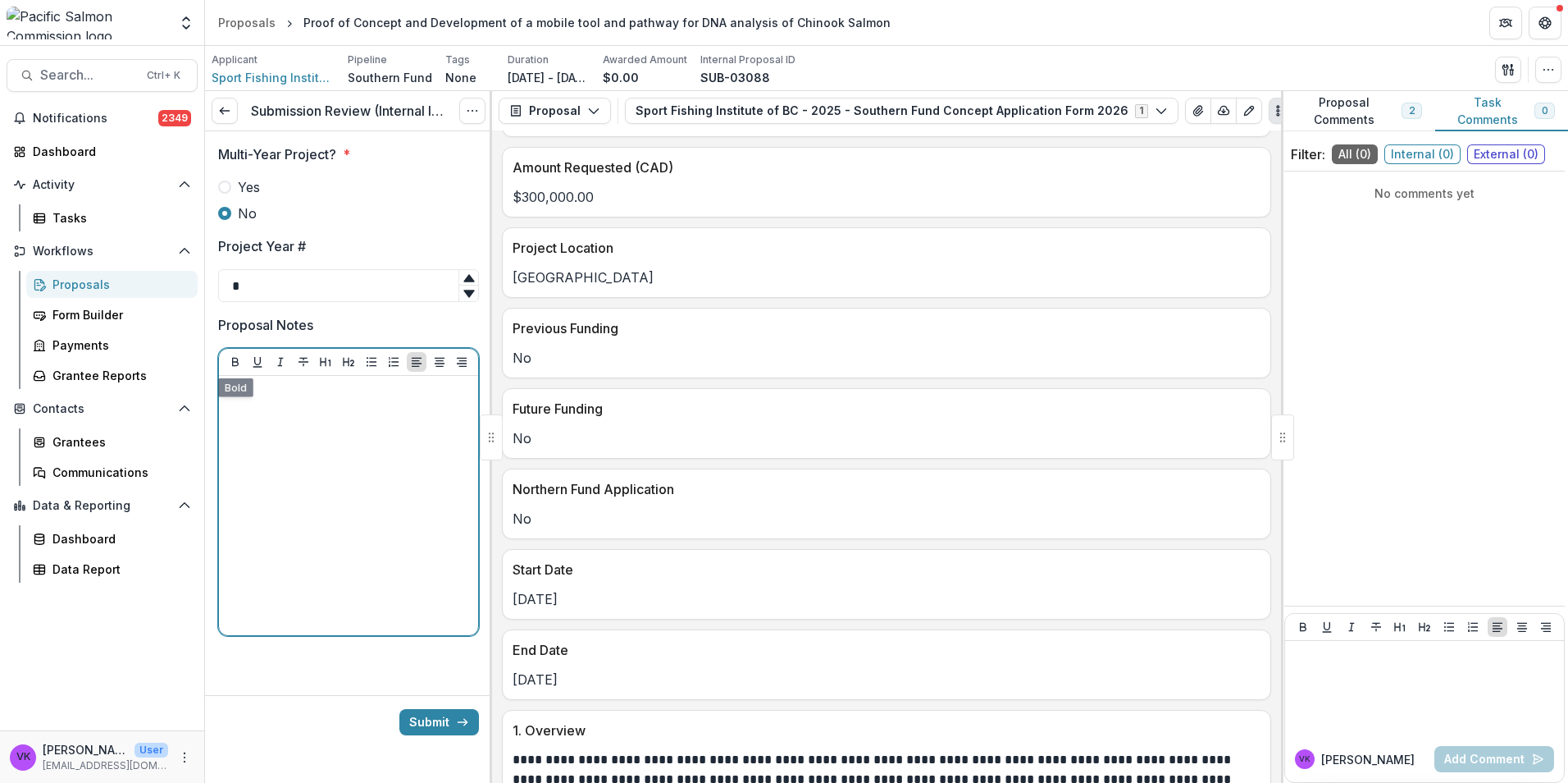
drag, startPoint x: 254, startPoint y: 408, endPoint x: 266, endPoint y: 420, distance: 17.0
click at [255, 407] on div at bounding box center [348, 505] width 246 height 246
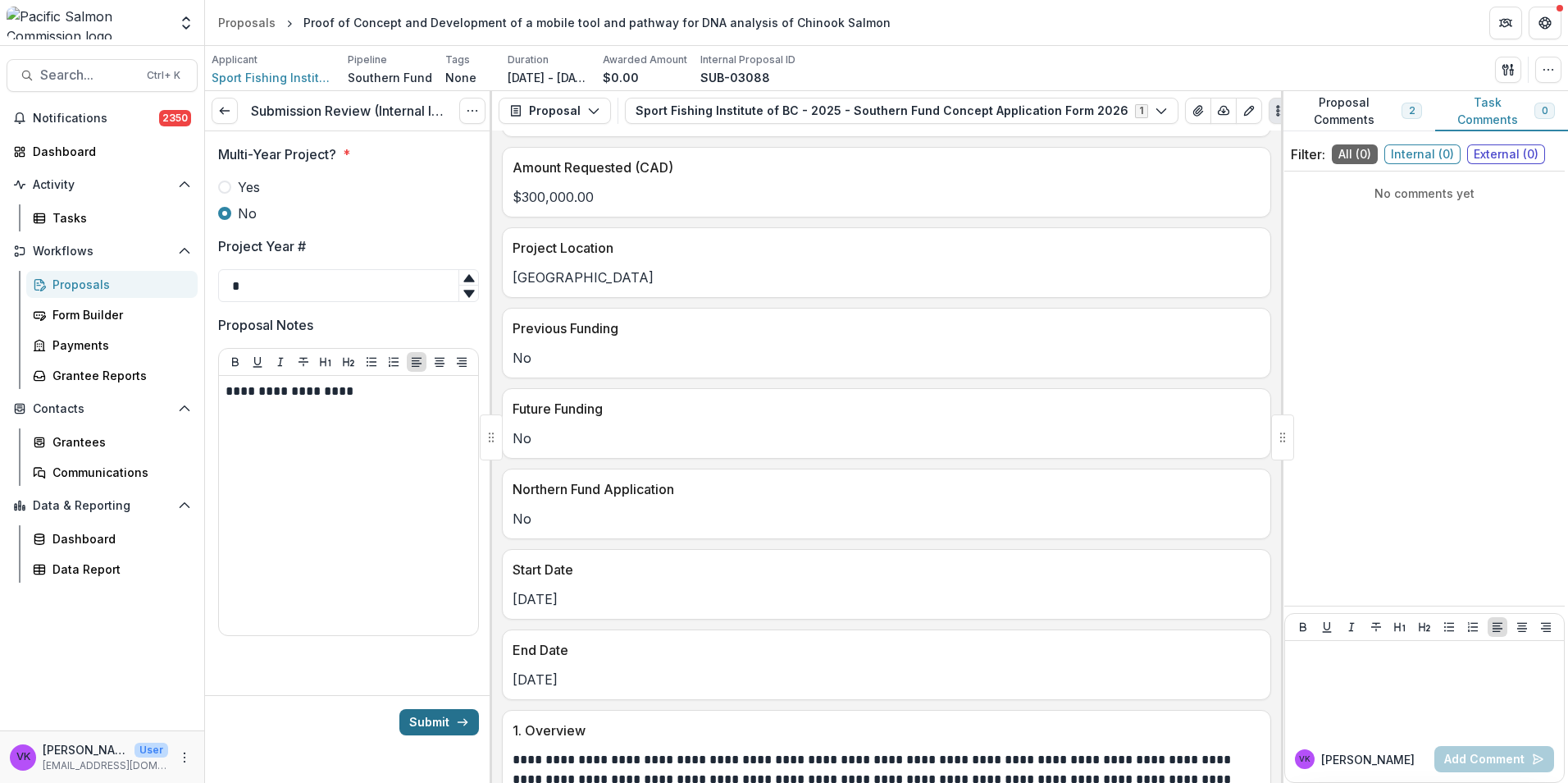
click at [469, 725] on button "Submit" at bounding box center [439, 722] width 80 height 26
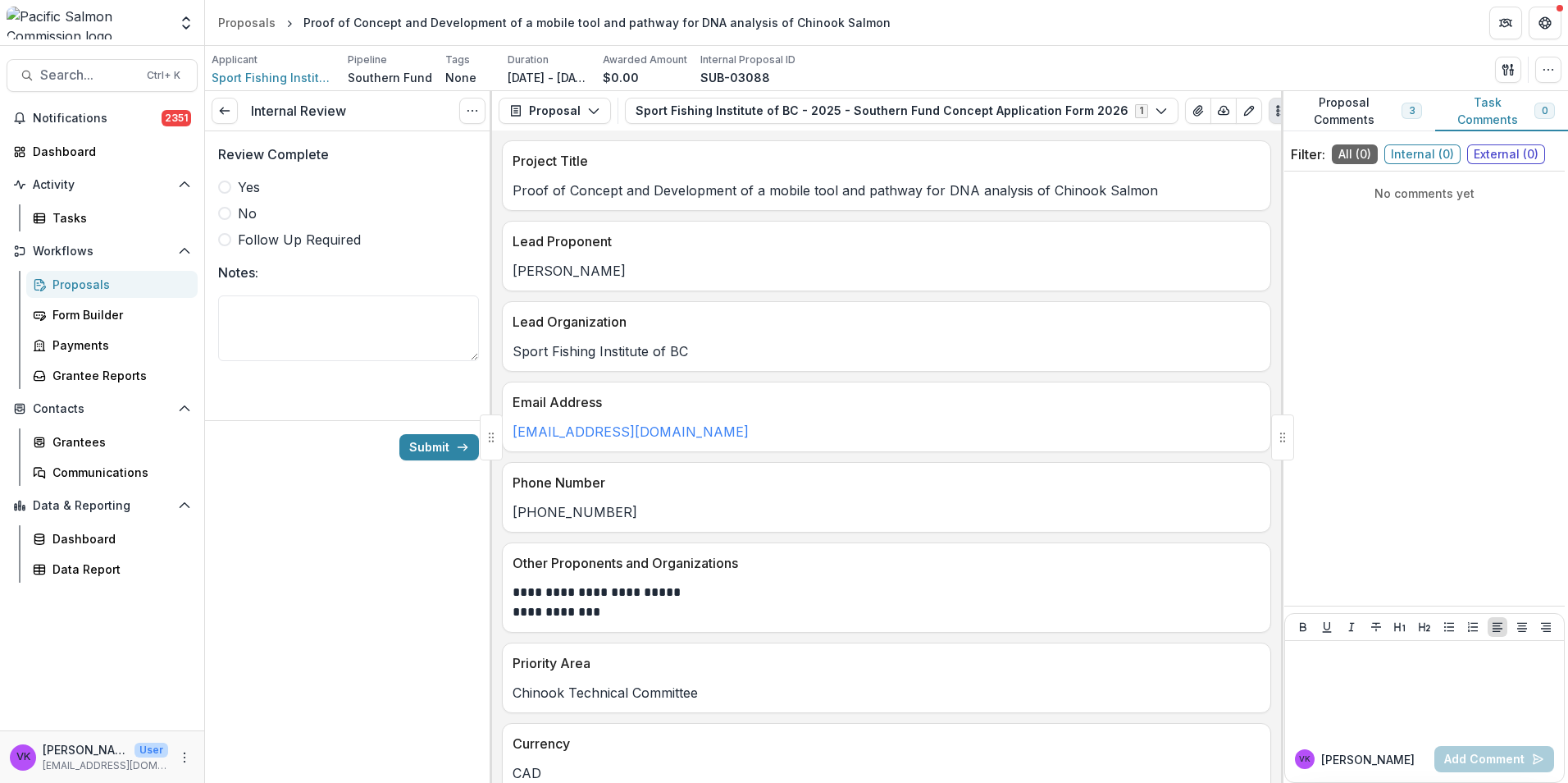
click at [221, 187] on span at bounding box center [225, 187] width 13 height 13
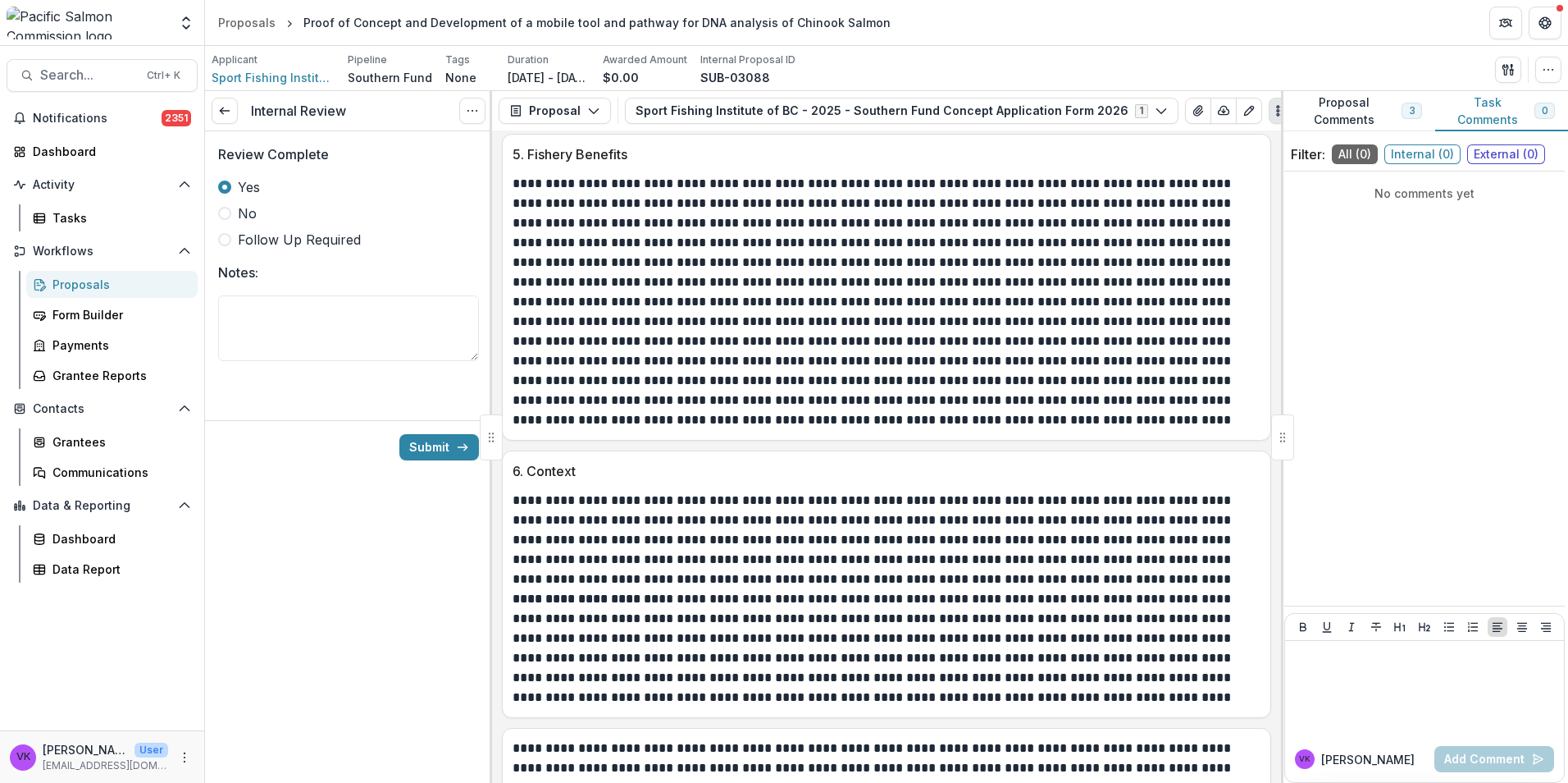
scroll to position [2380, 0]
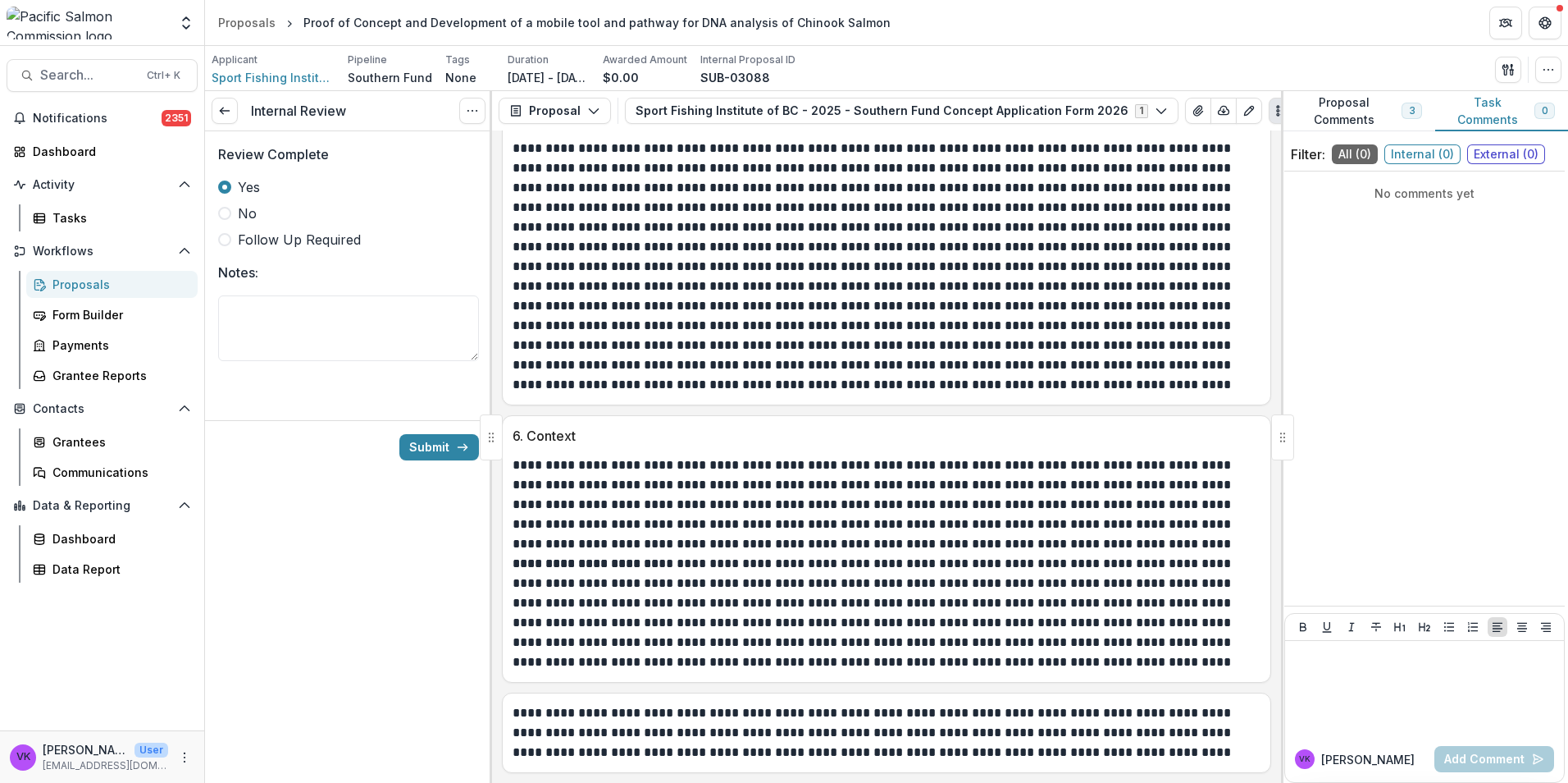
drag, startPoint x: 434, startPoint y: 448, endPoint x: 1225, endPoint y: 484, distance: 791.8
click at [434, 447] on button "Submit" at bounding box center [439, 447] width 80 height 26
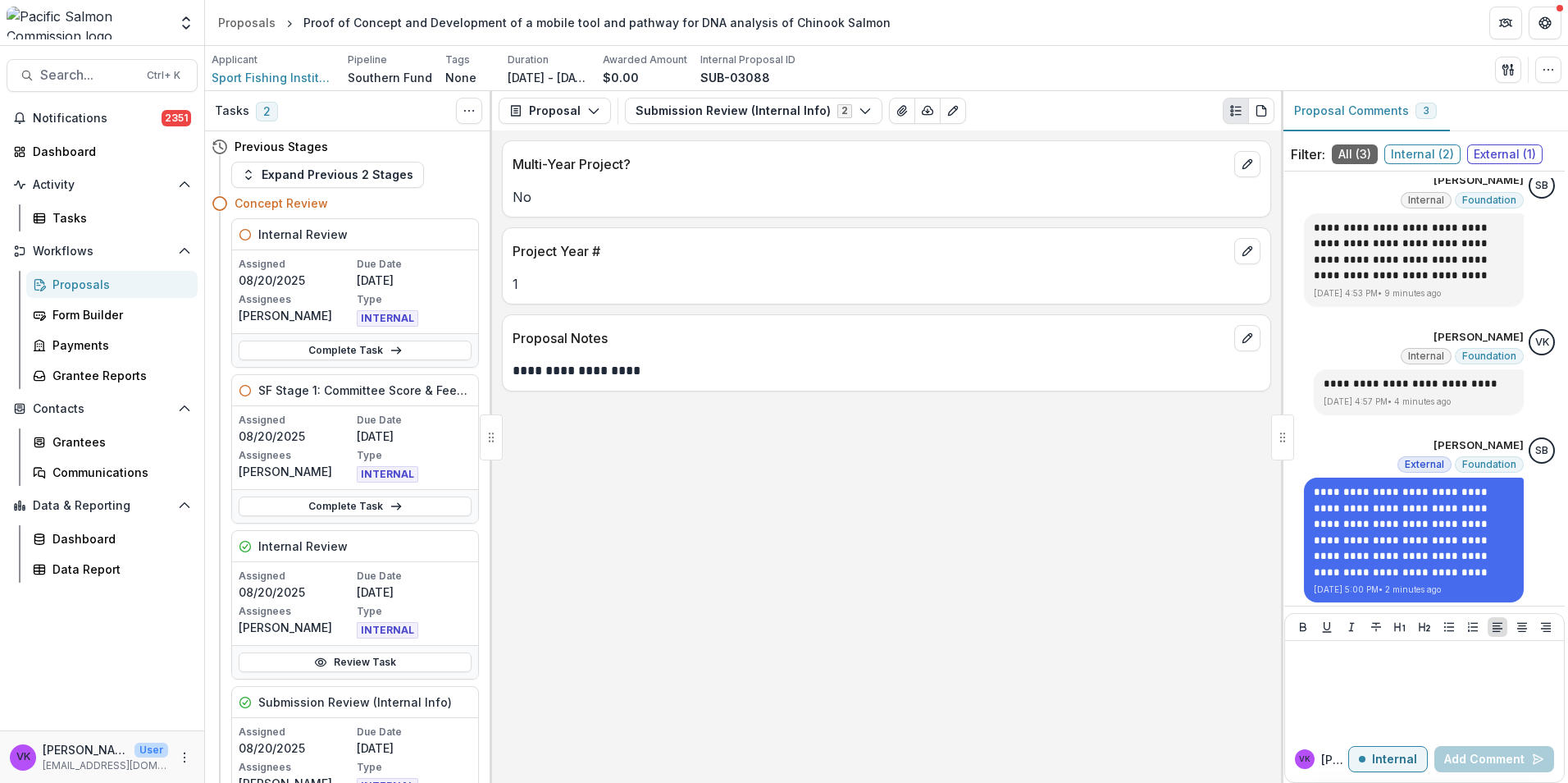
scroll to position [18, 0]
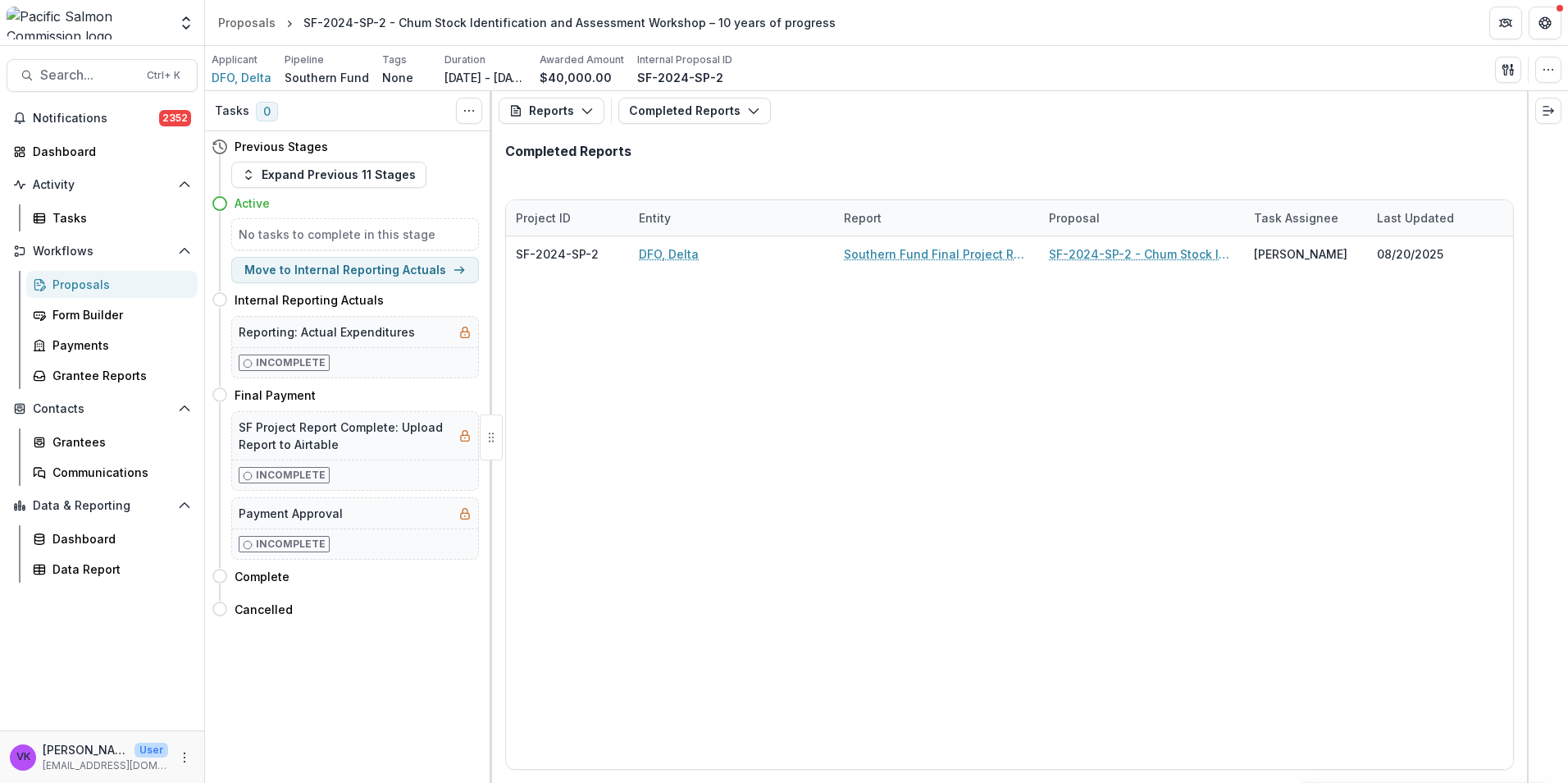
click at [75, 287] on div "Proposals" at bounding box center [119, 284] width 132 height 17
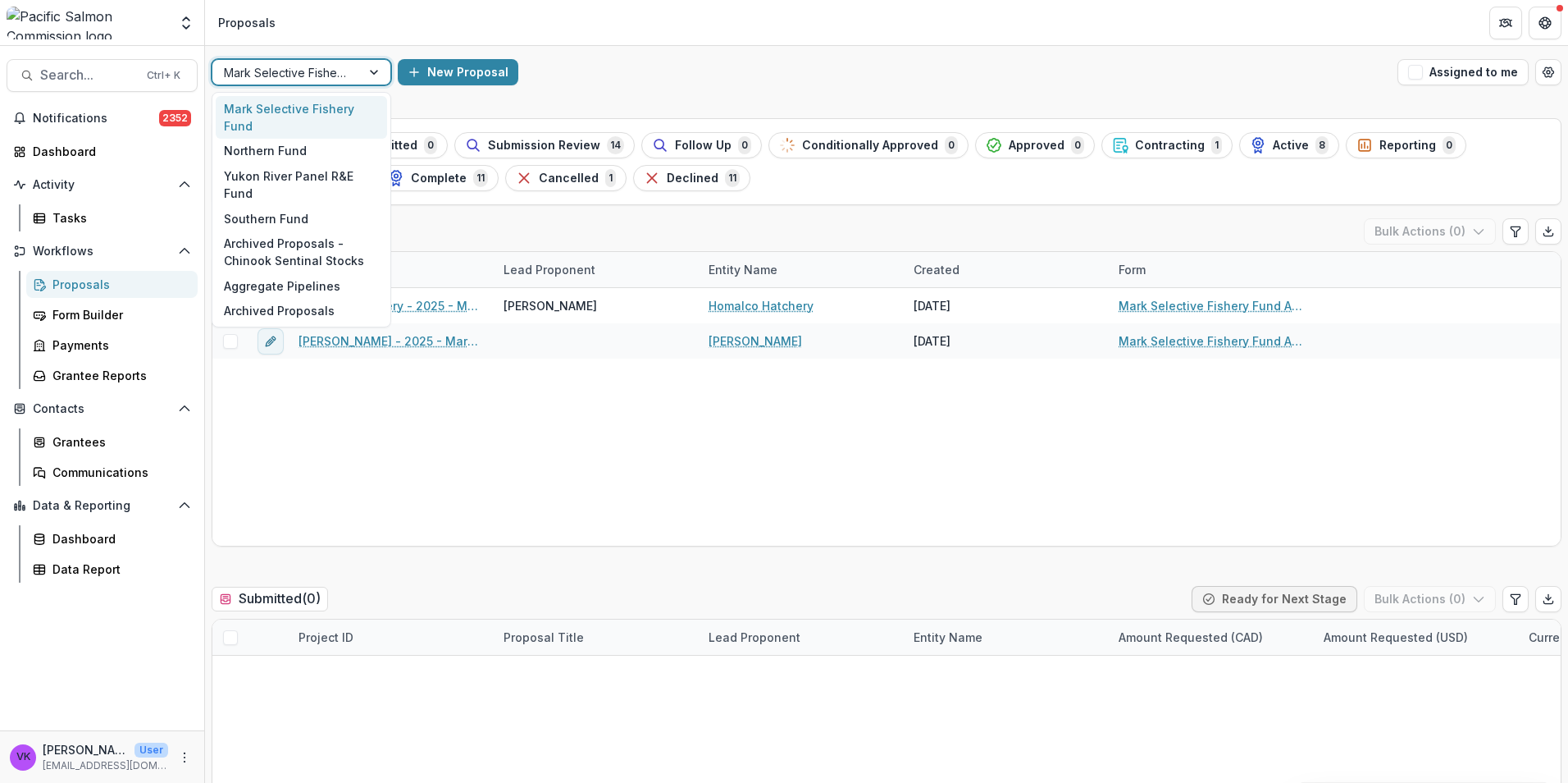
click at [339, 67] on div at bounding box center [286, 72] width 125 height 21
click at [290, 206] on div "Southern Fund" at bounding box center [301, 218] width 171 height 26
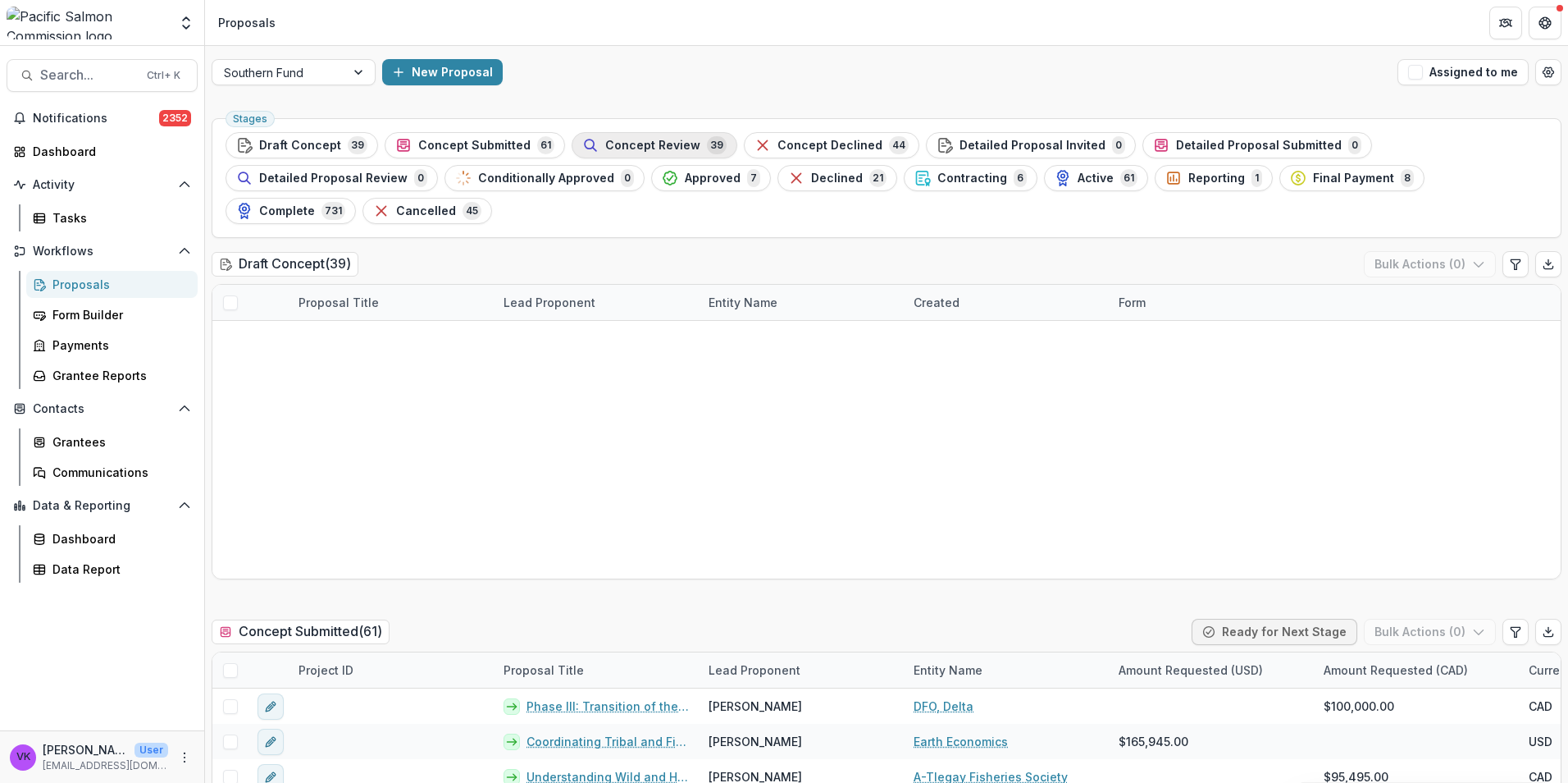
click at [605, 142] on span "Concept Review" at bounding box center [653, 145] width 95 height 14
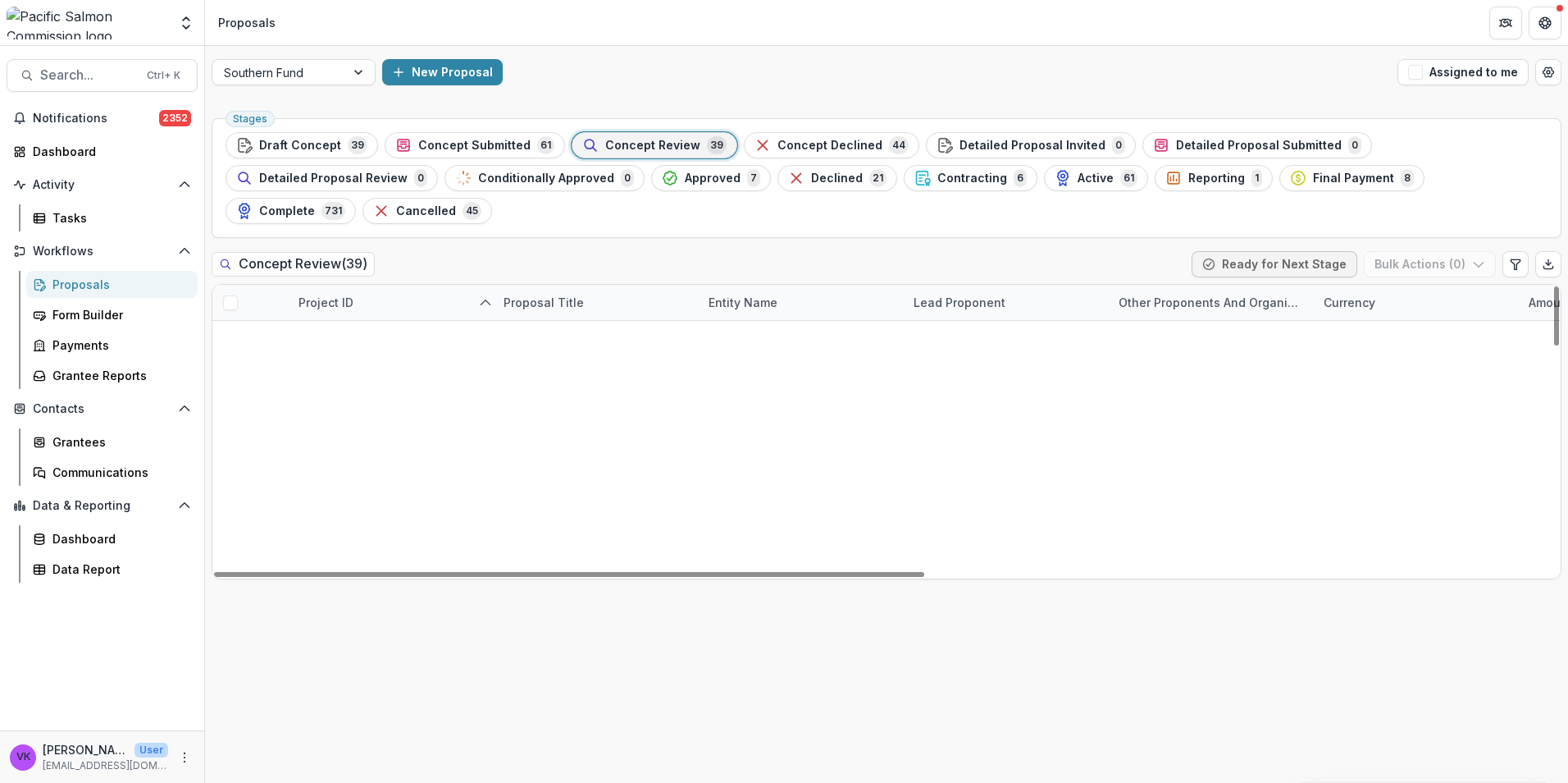
drag, startPoint x: 508, startPoint y: 141, endPoint x: 566, endPoint y: 162, distance: 61.7
click at [508, 140] on span "Concept Submitted" at bounding box center [474, 145] width 113 height 14
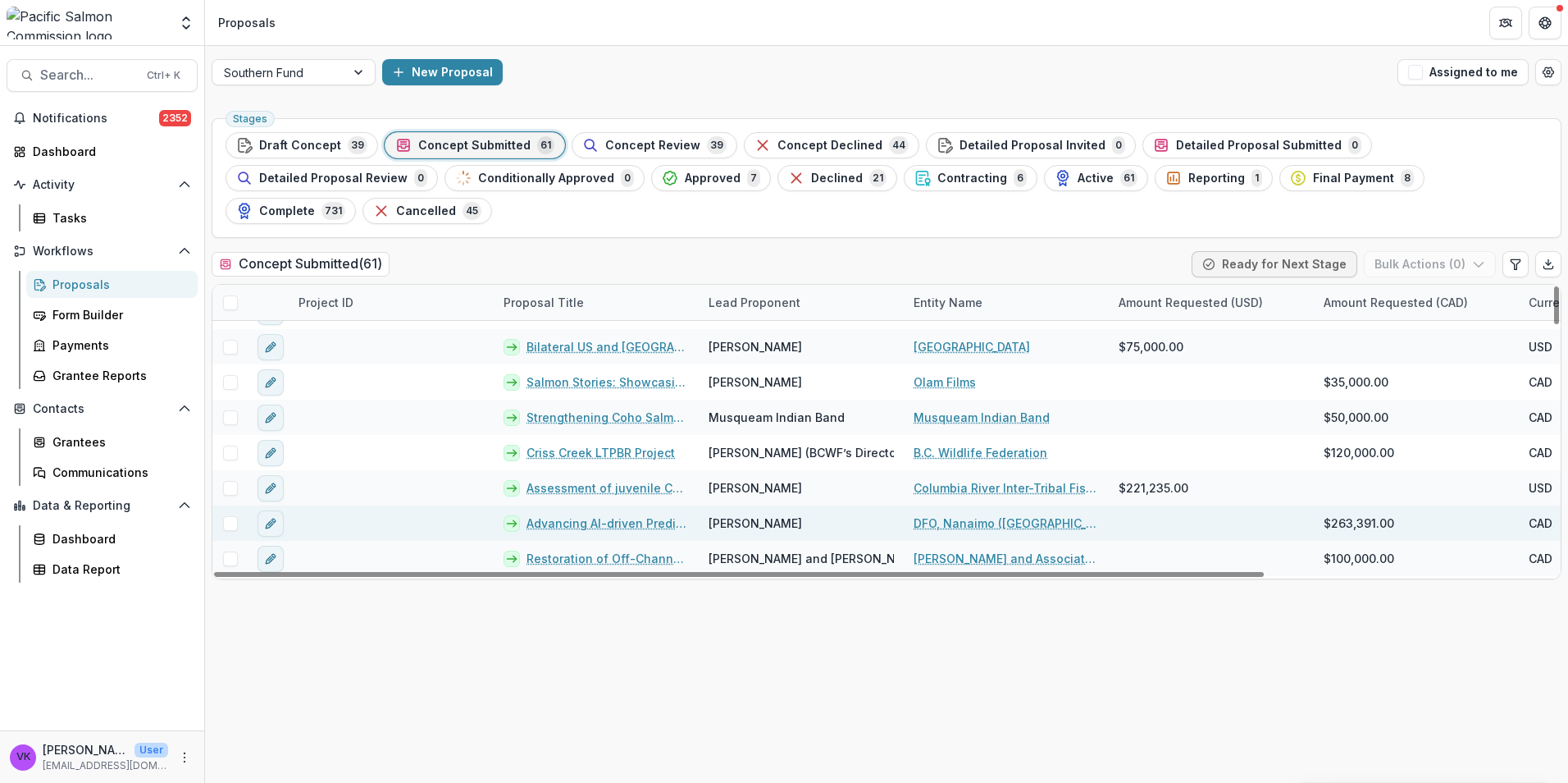
scroll to position [1895, 0]
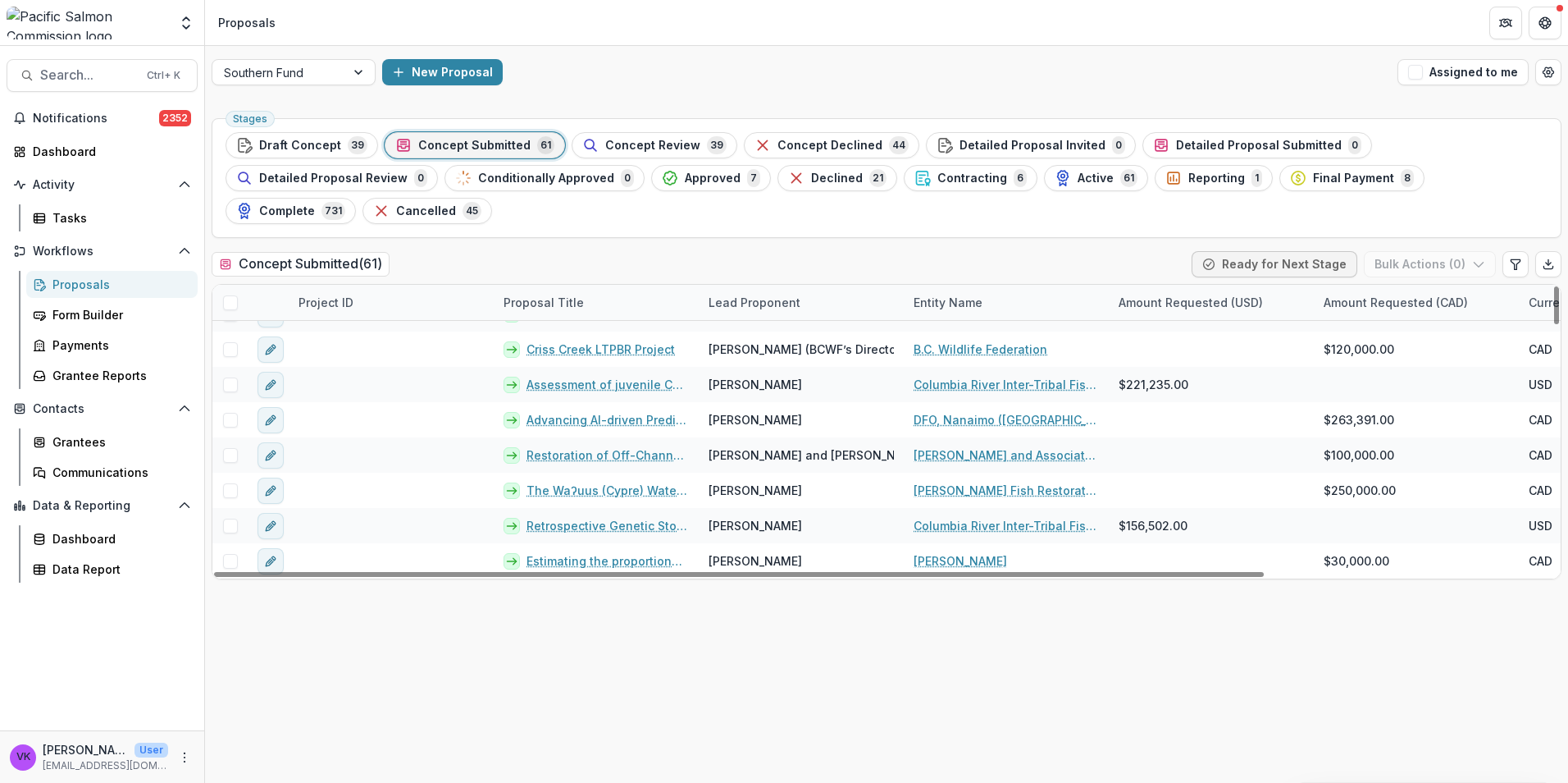
click at [649, 138] on span "Concept Review" at bounding box center [653, 145] width 95 height 14
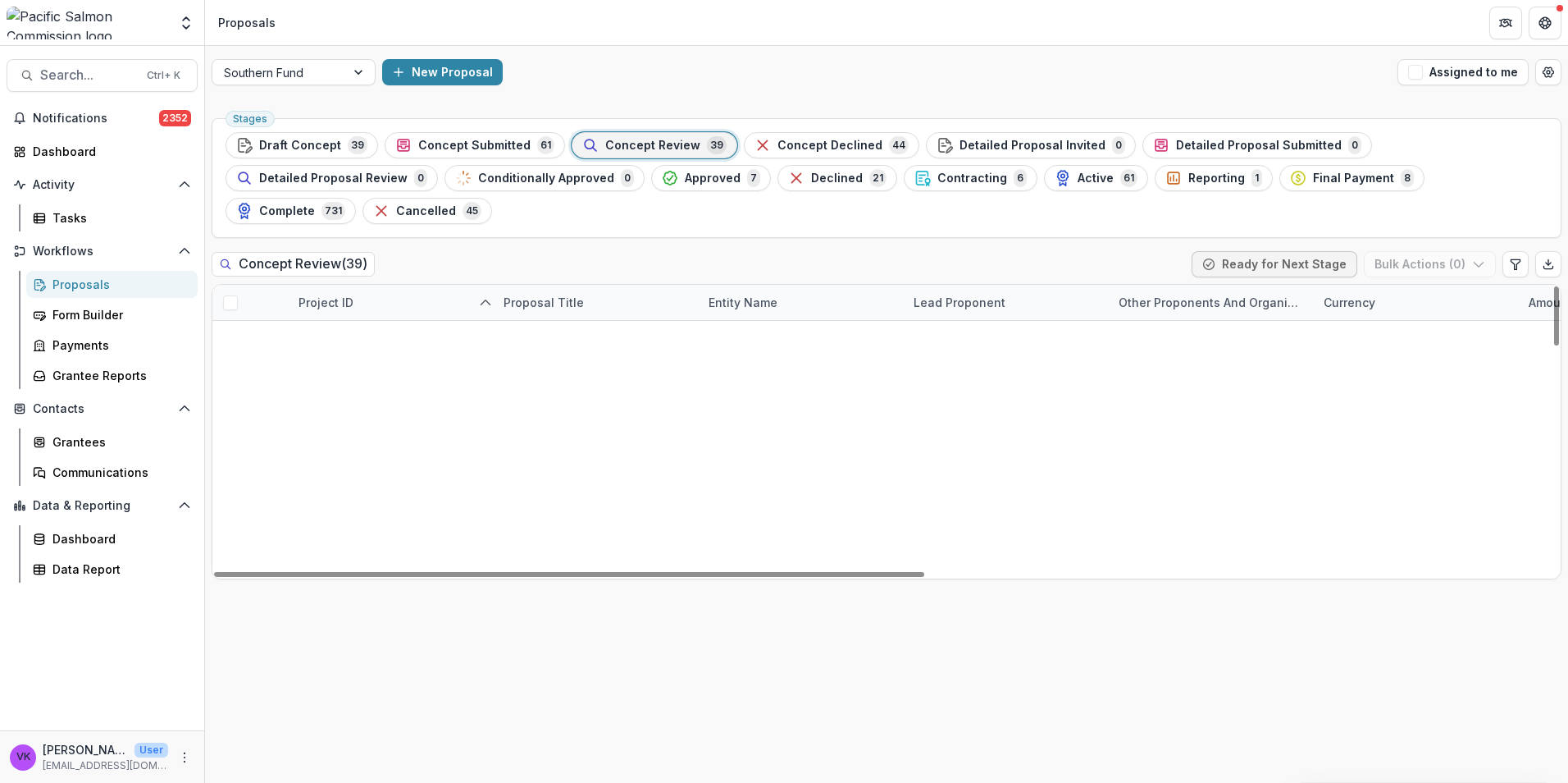
scroll to position [246, 0]
click at [598, 647] on link "Proof of Concept and Development of a mobile tool and pathway for DNA analysis …" at bounding box center [596, 655] width 185 height 17
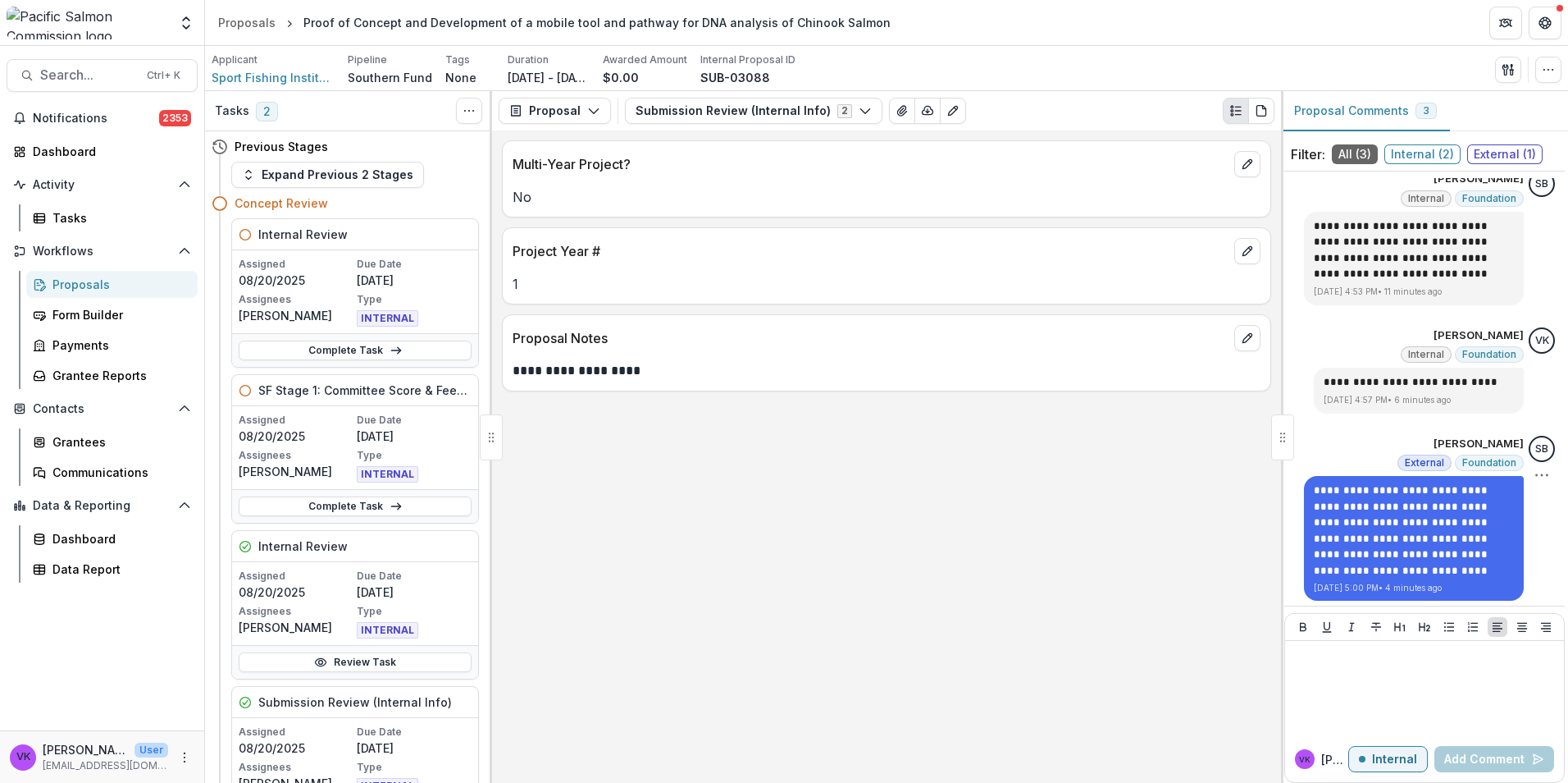
scroll to position [18, 0]
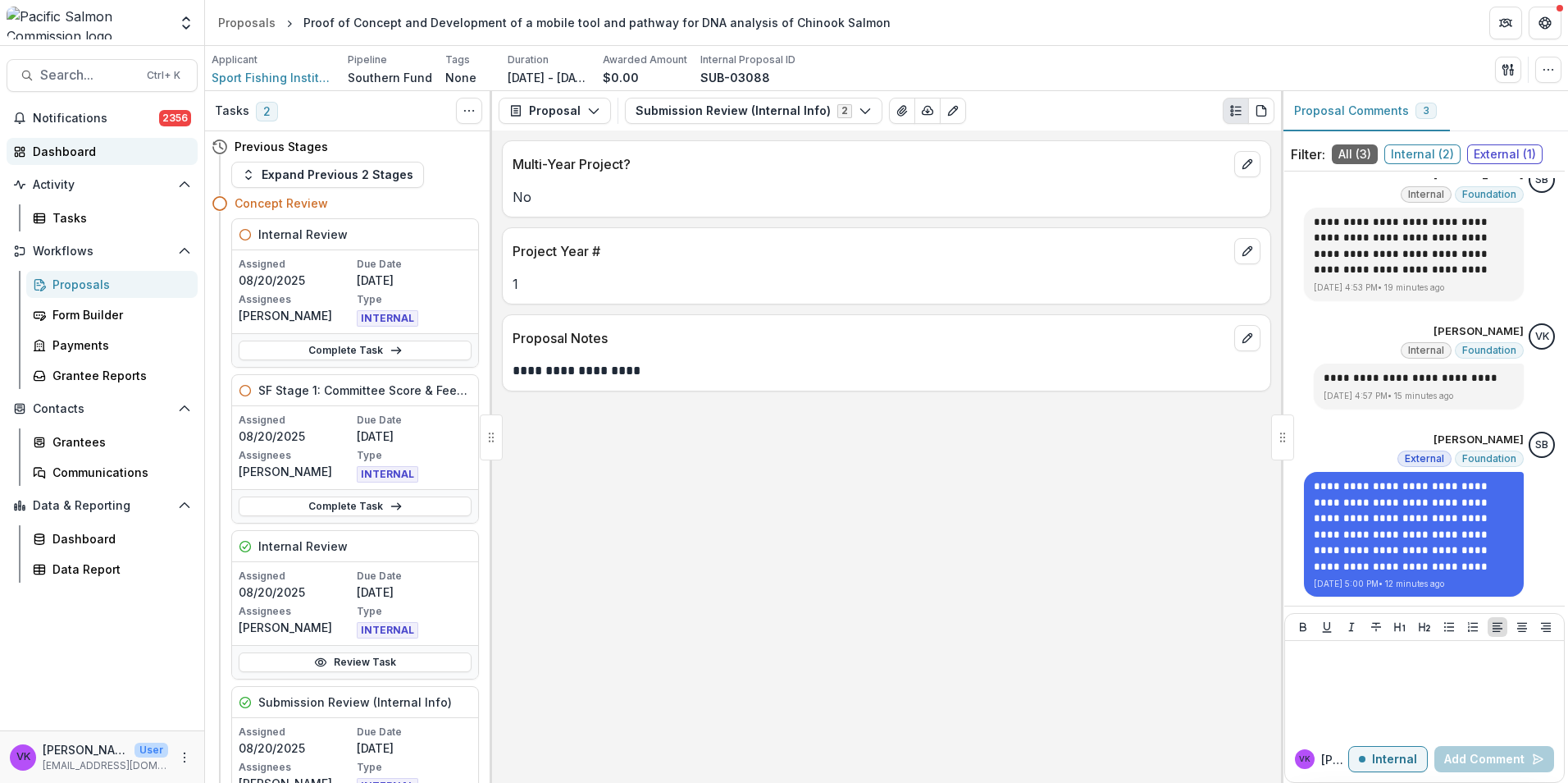
click at [77, 144] on div "Dashboard" at bounding box center [109, 151] width 151 height 17
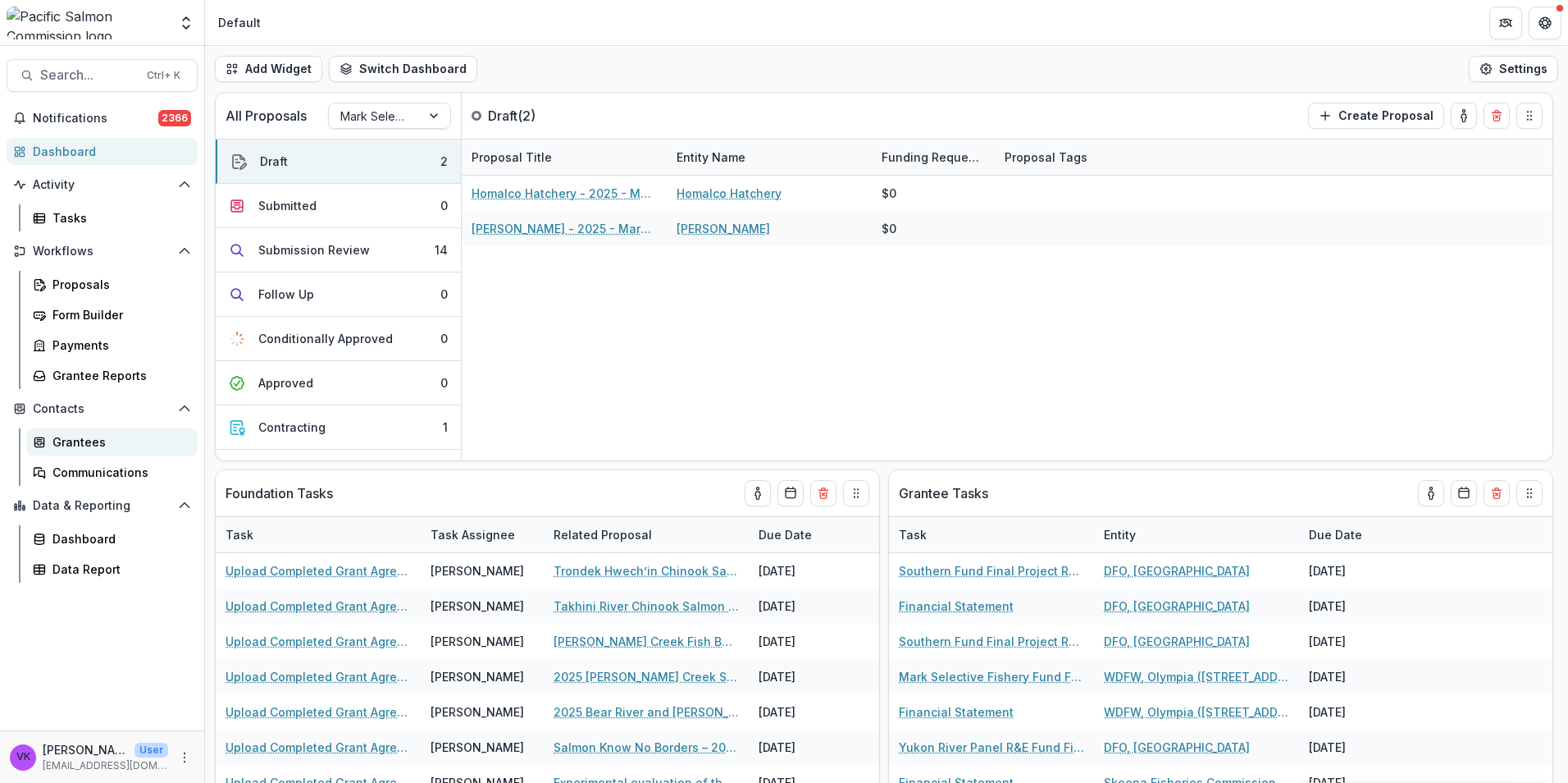
drag, startPoint x: 101, startPoint y: 438, endPoint x: 116, endPoint y: 436, distance: 15.1
click at [101, 438] on div "Grantees" at bounding box center [119, 441] width 132 height 17
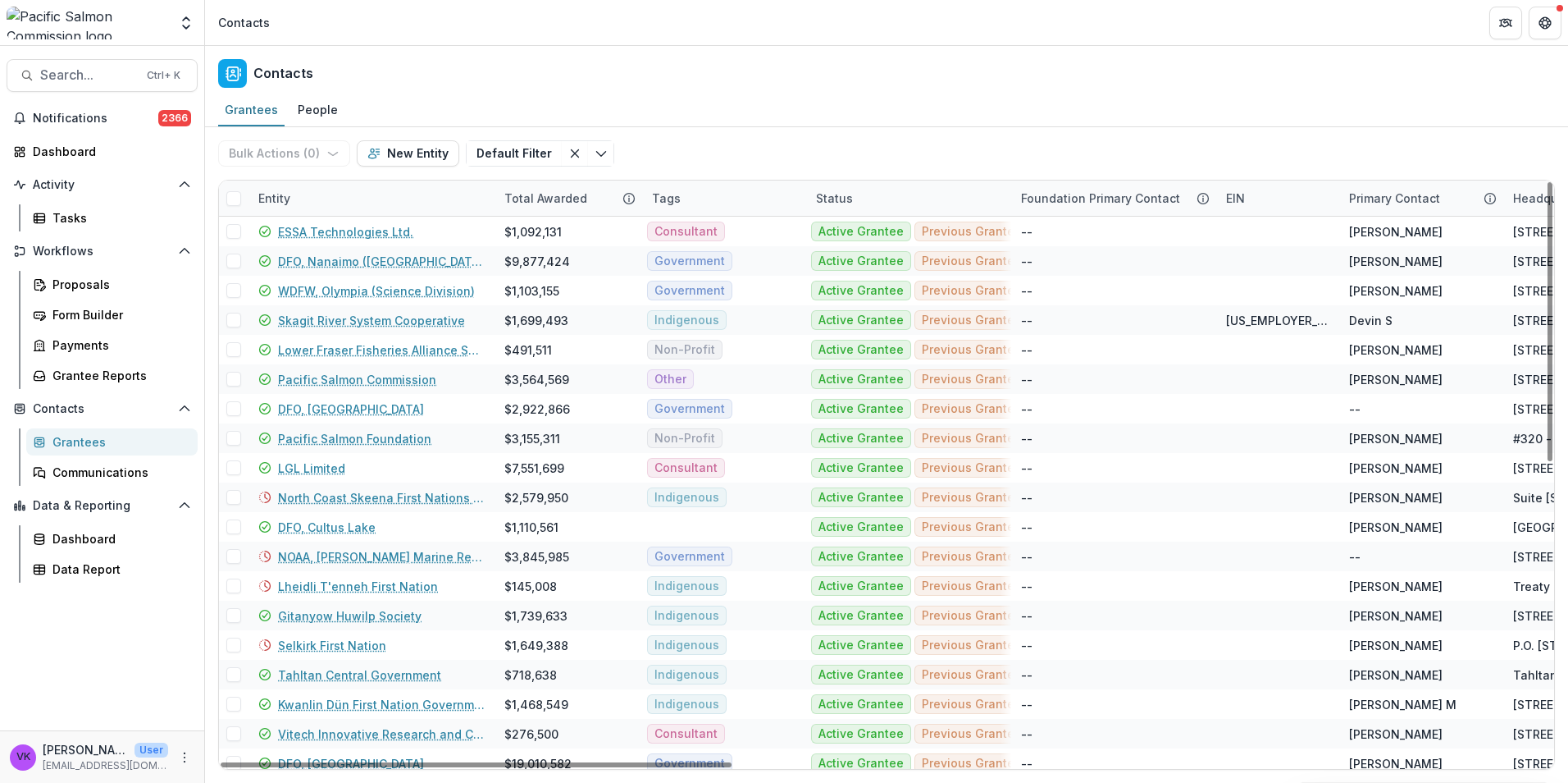
click at [372, 198] on div "Entity" at bounding box center [371, 198] width 246 height 35
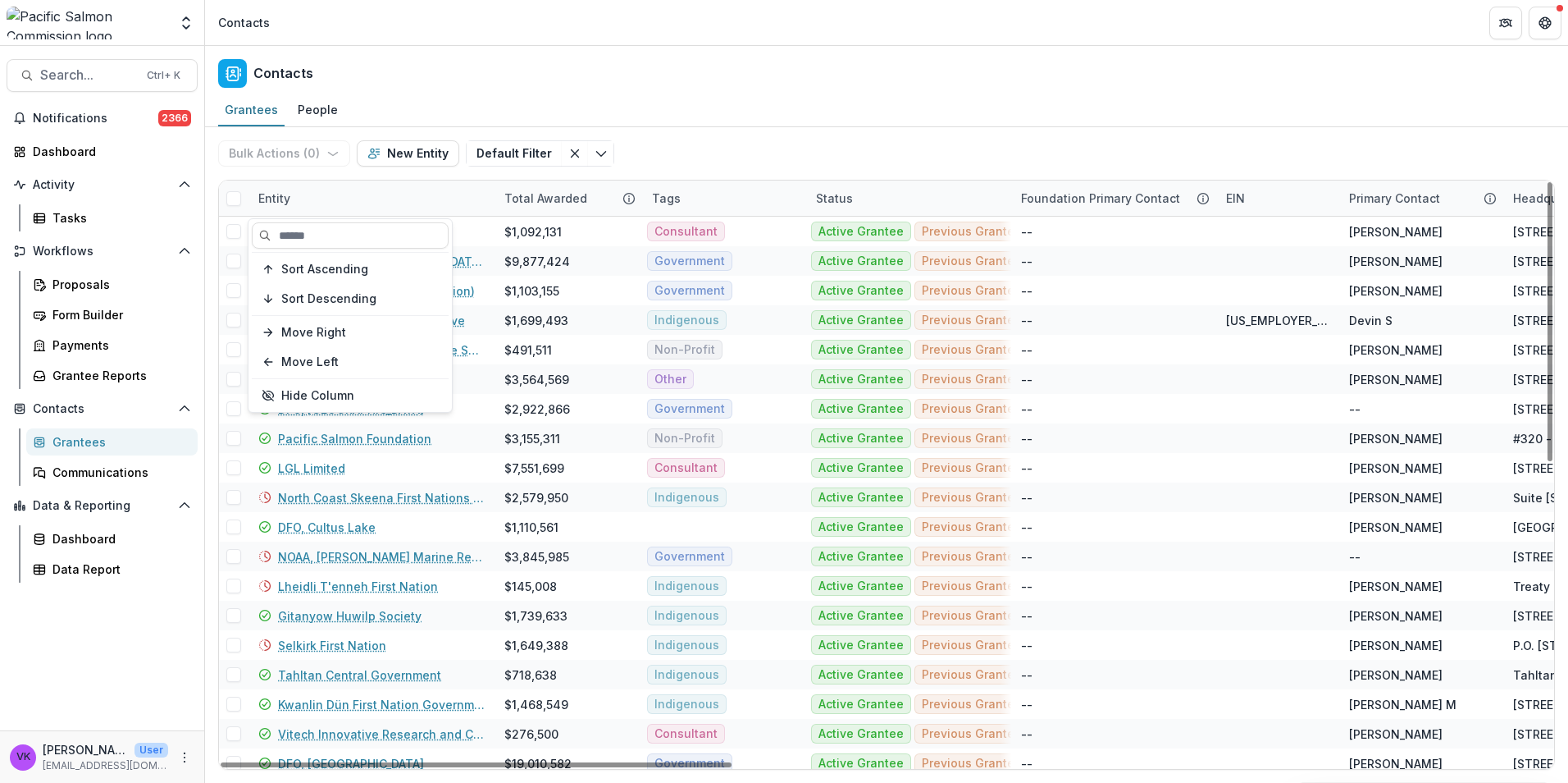
click at [381, 249] on div "Sort Ascending Sort Descending Move Right Move Left Hide Column" at bounding box center [350, 315] width 203 height 193
click at [375, 240] on input at bounding box center [350, 235] width 197 height 26
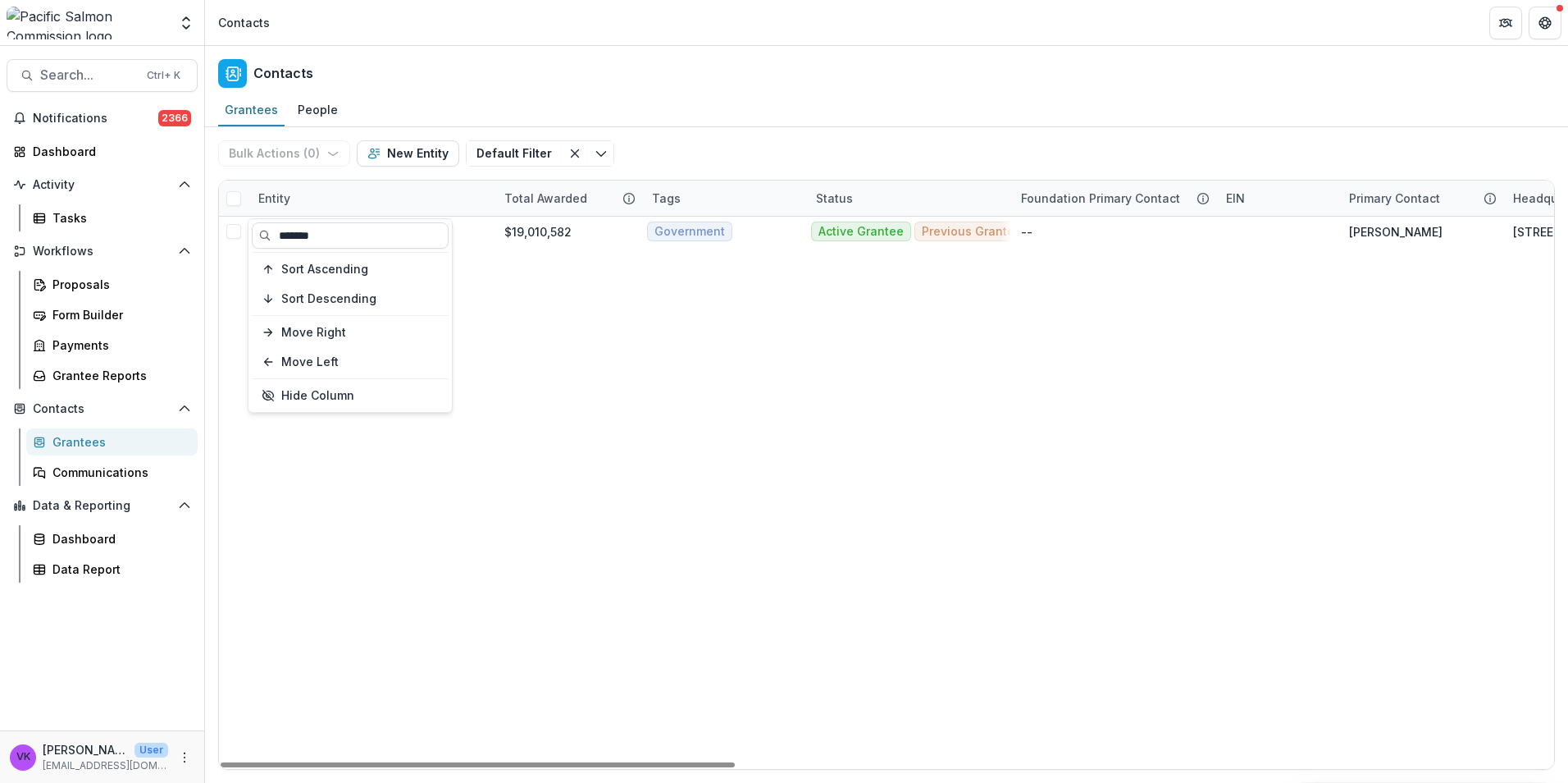
type input "*******"
drag, startPoint x: 360, startPoint y: 232, endPoint x: 832, endPoint y: 320, distance: 480.1
click at [361, 232] on link "DFO, Whitehorse" at bounding box center [351, 231] width 146 height 17
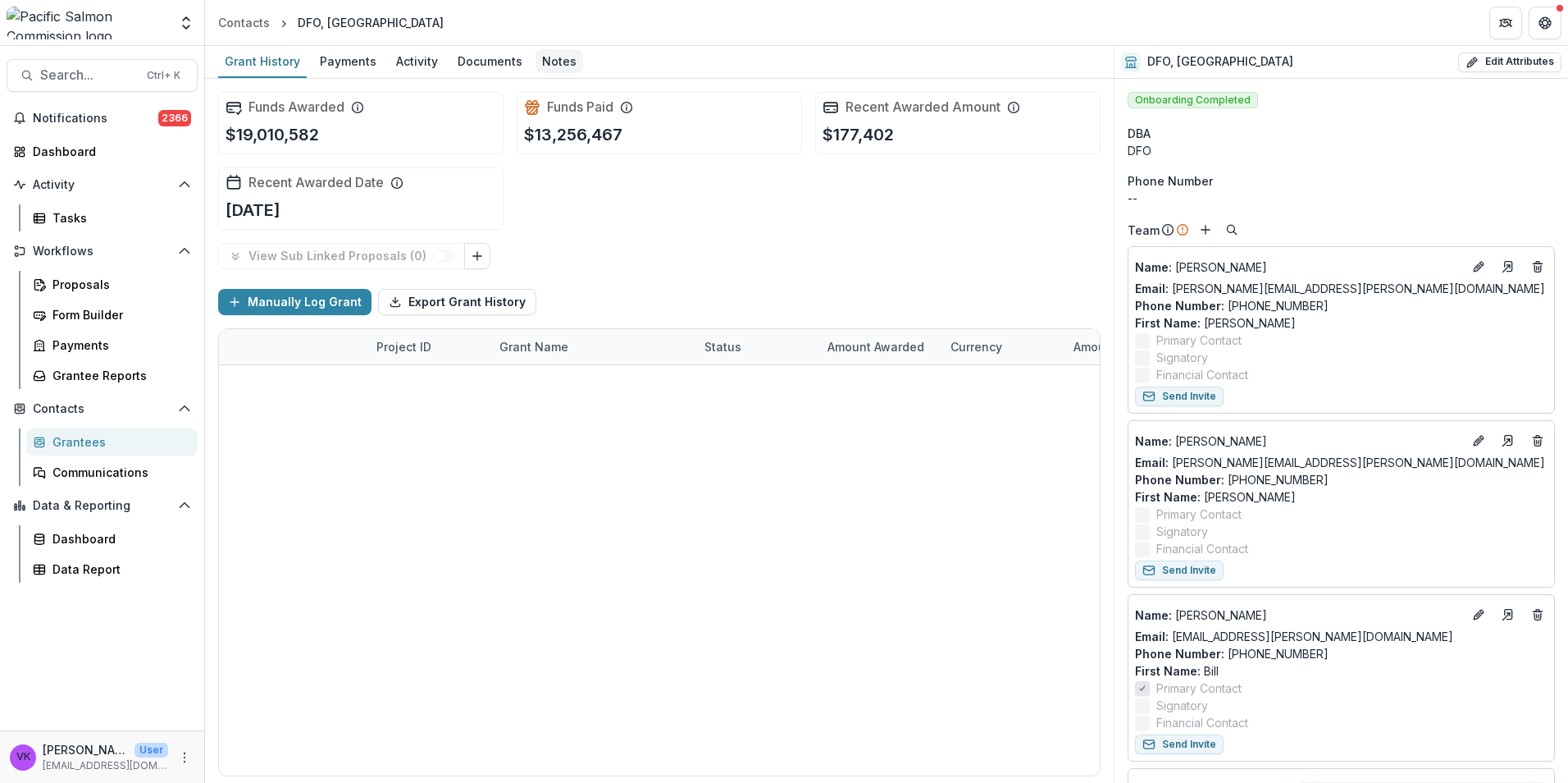
click at [544, 57] on div "Notes" at bounding box center [560, 61] width 48 height 24
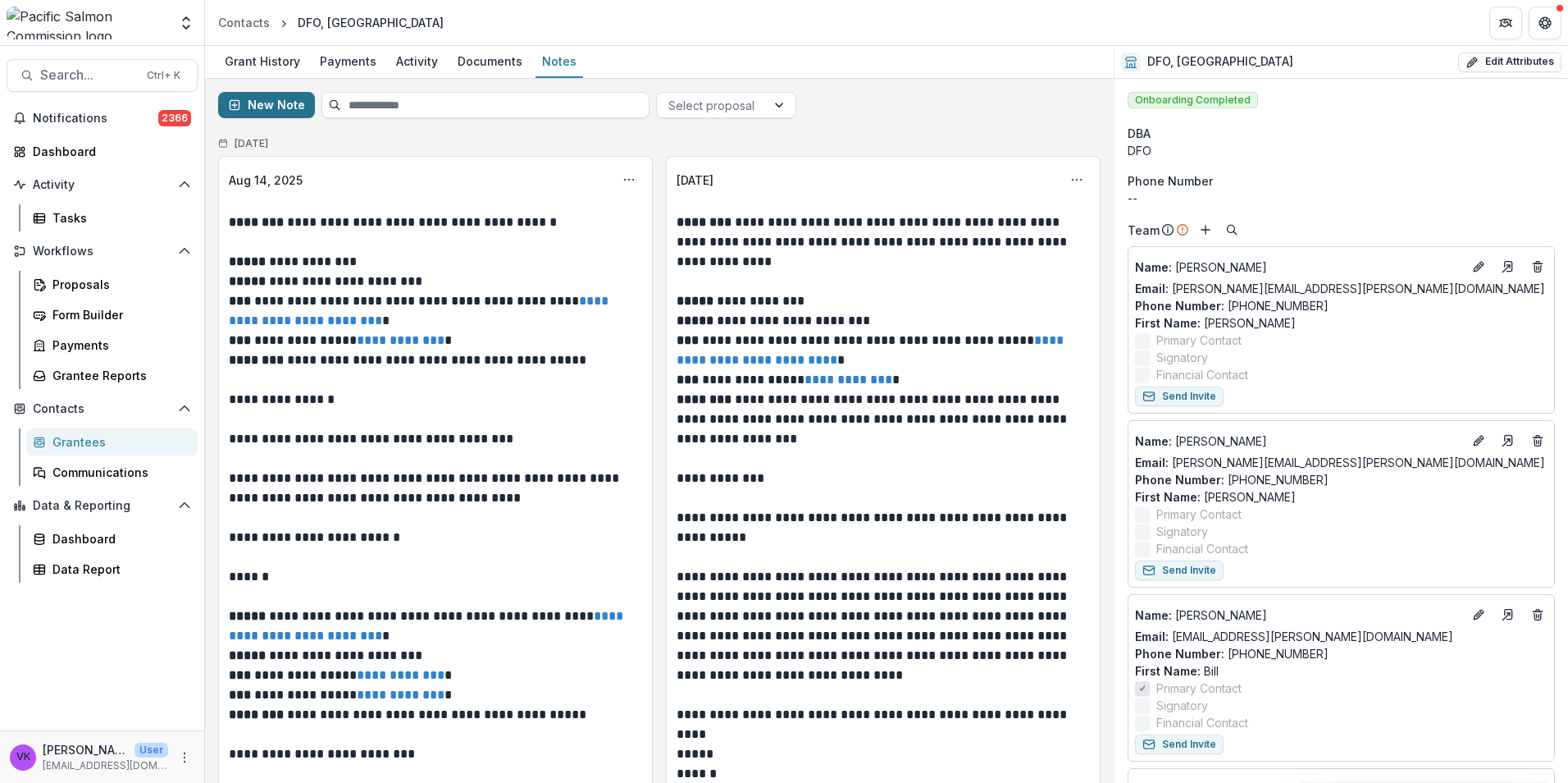
click at [266, 94] on button "New Note" at bounding box center [267, 105] width 97 height 26
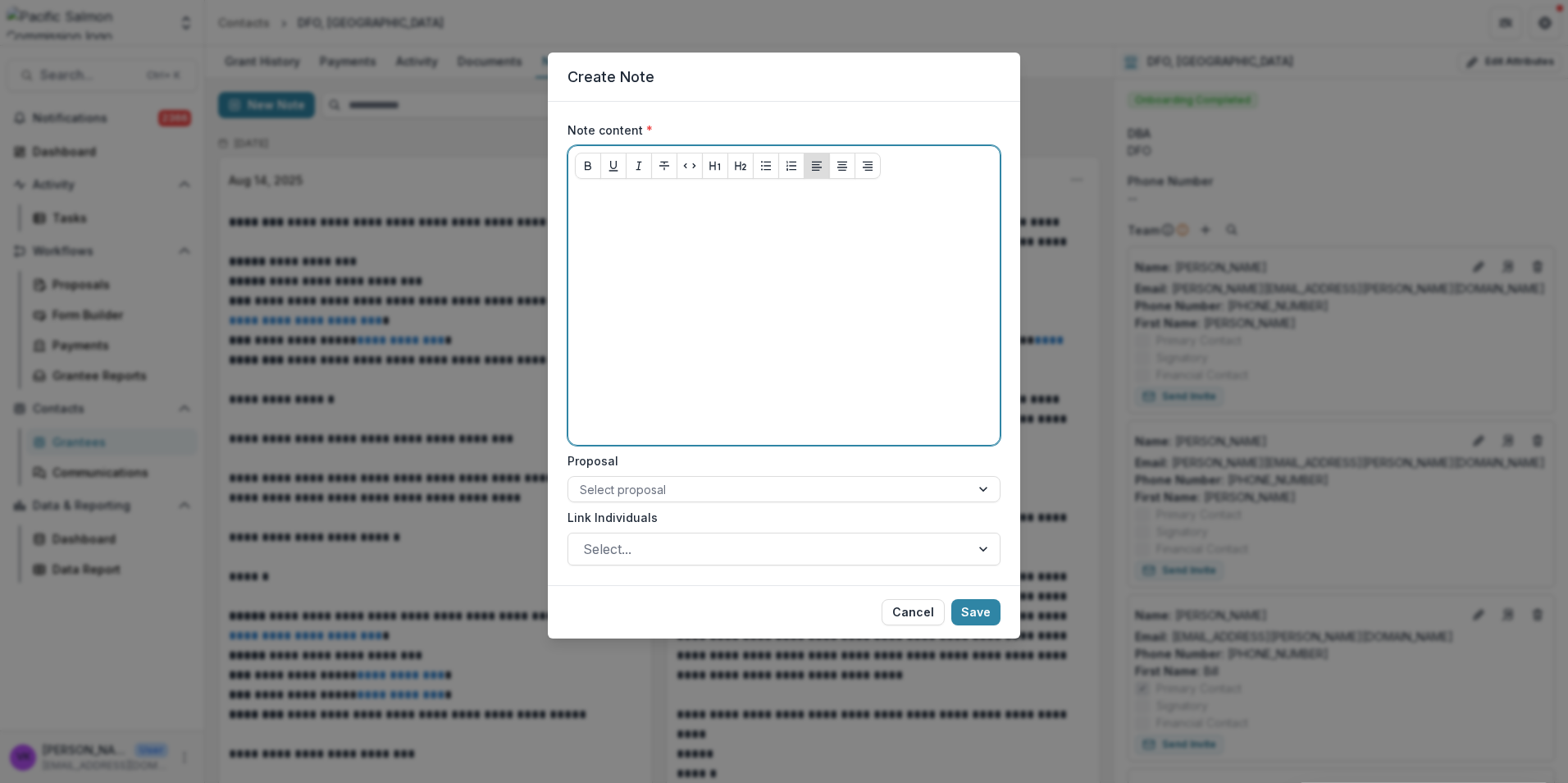
click at [686, 226] on div at bounding box center [784, 315] width 418 height 246
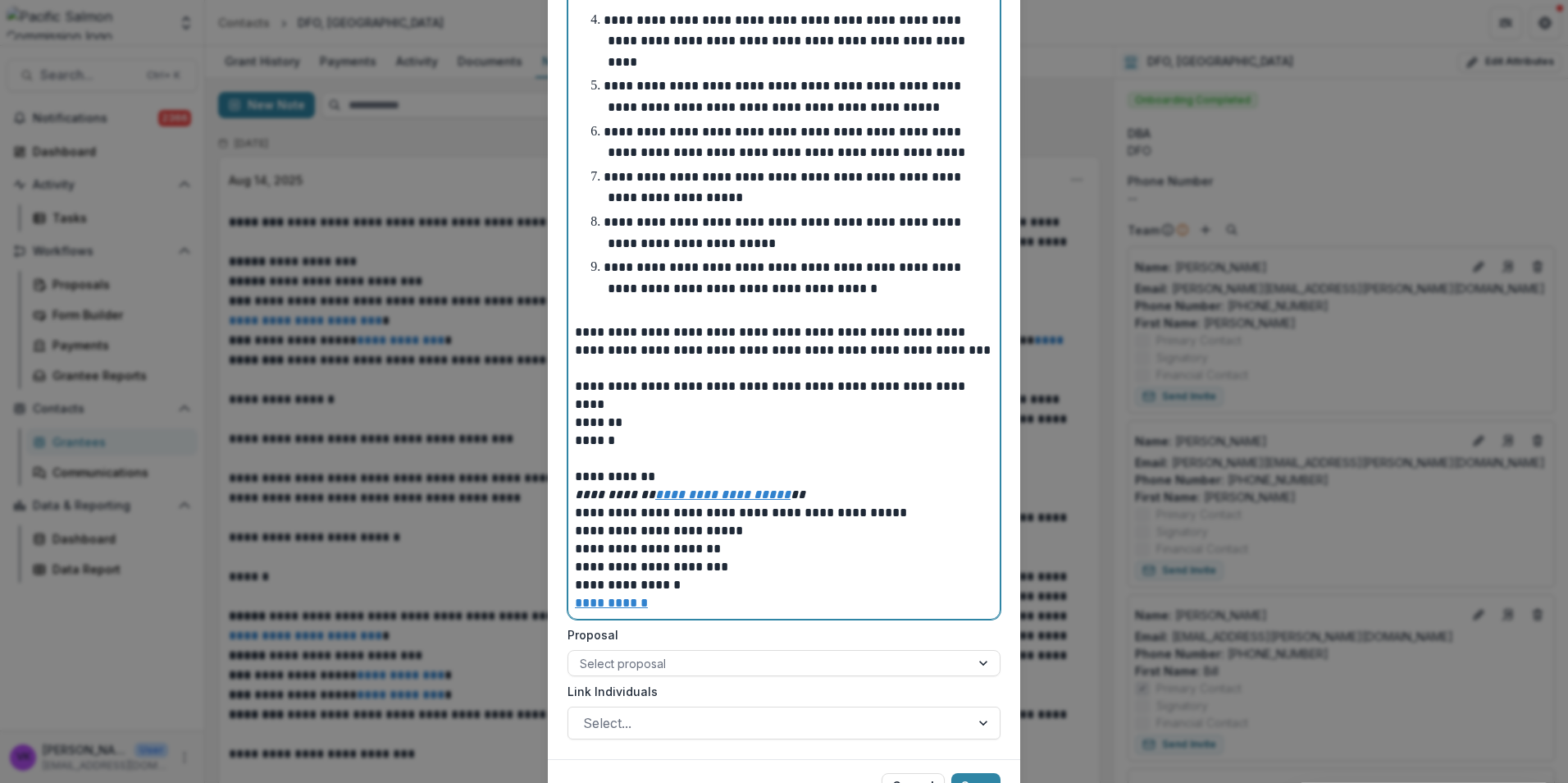
scroll to position [711, 0]
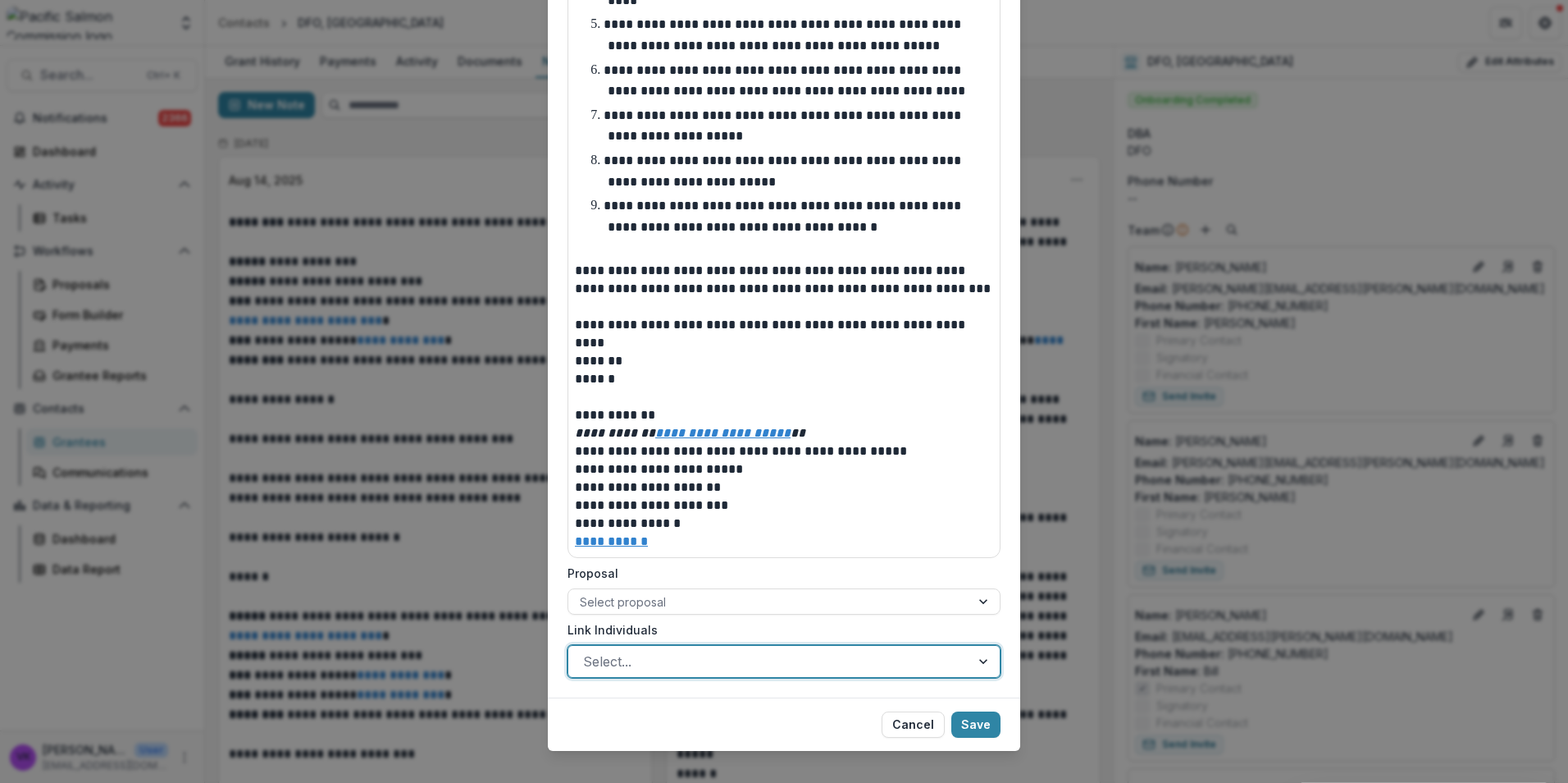
click at [891, 650] on div at bounding box center [769, 661] width 372 height 23
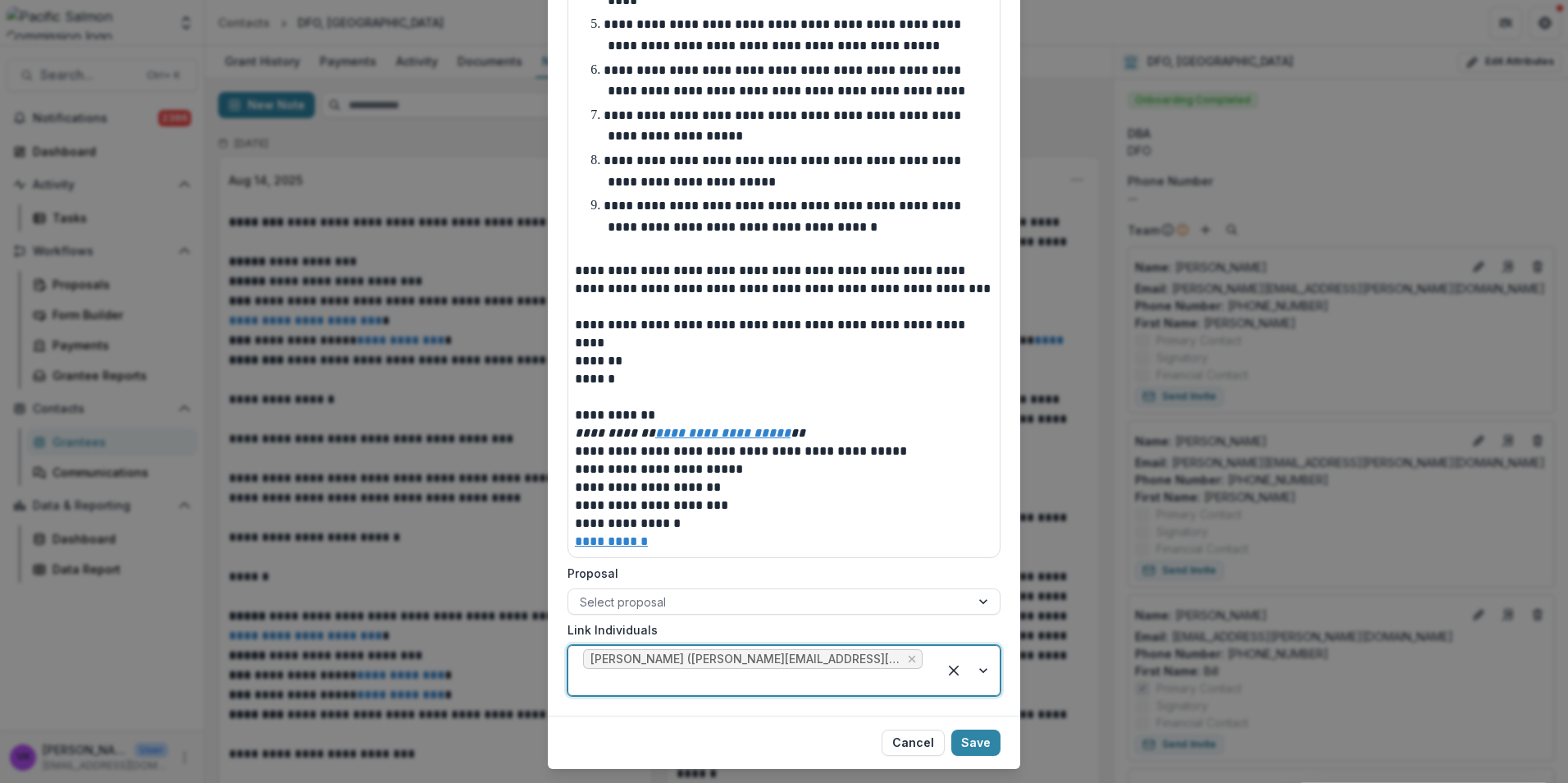
click at [979, 646] on div at bounding box center [969, 670] width 63 height 49
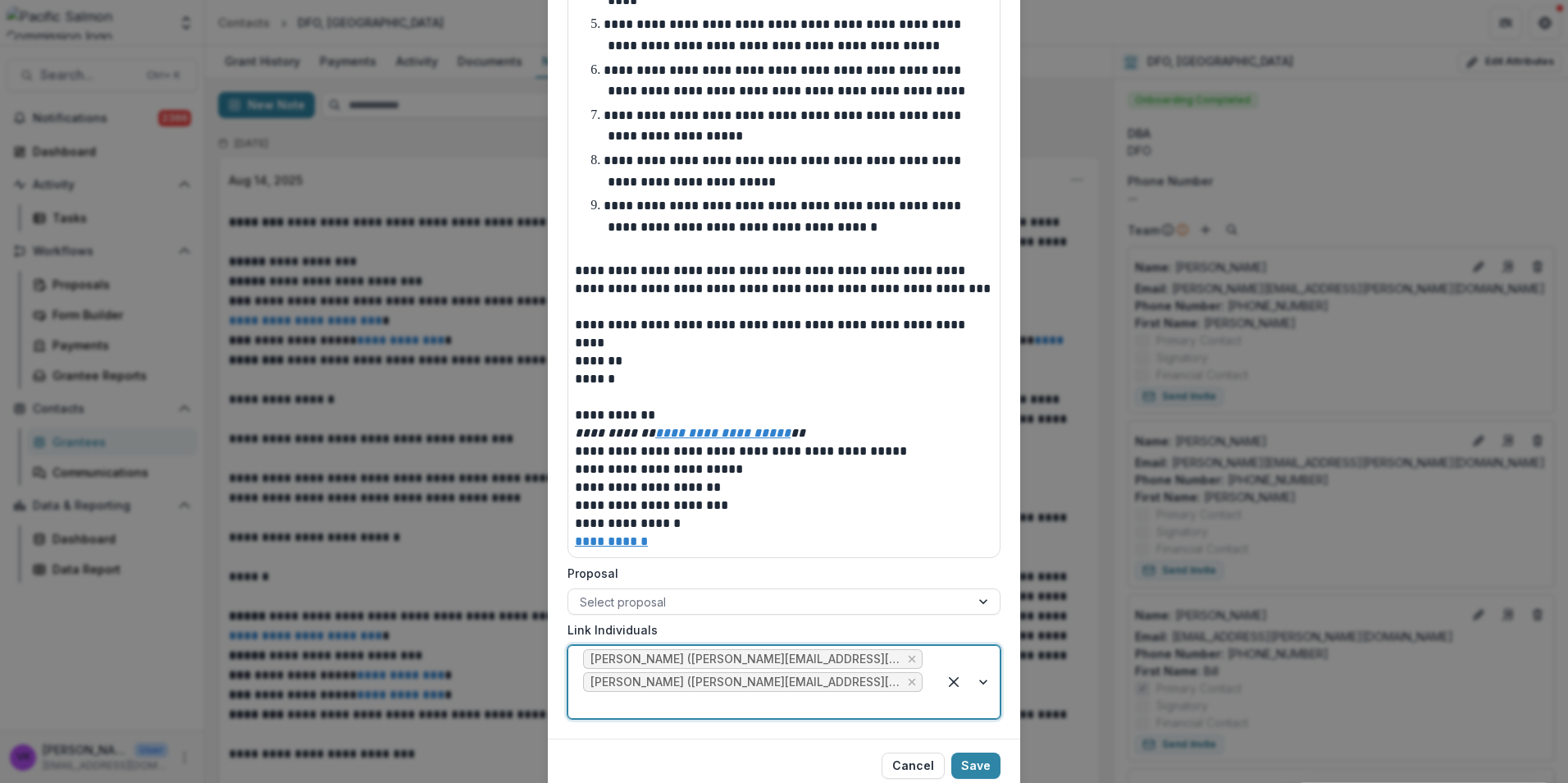
drag, startPoint x: 977, startPoint y: 652, endPoint x: 985, endPoint y: 665, distance: 15.3
click at [978, 653] on div at bounding box center [969, 682] width 63 height 72
click at [981, 659] on div at bounding box center [969, 682] width 63 height 72
click at [983, 662] on div at bounding box center [969, 682] width 63 height 72
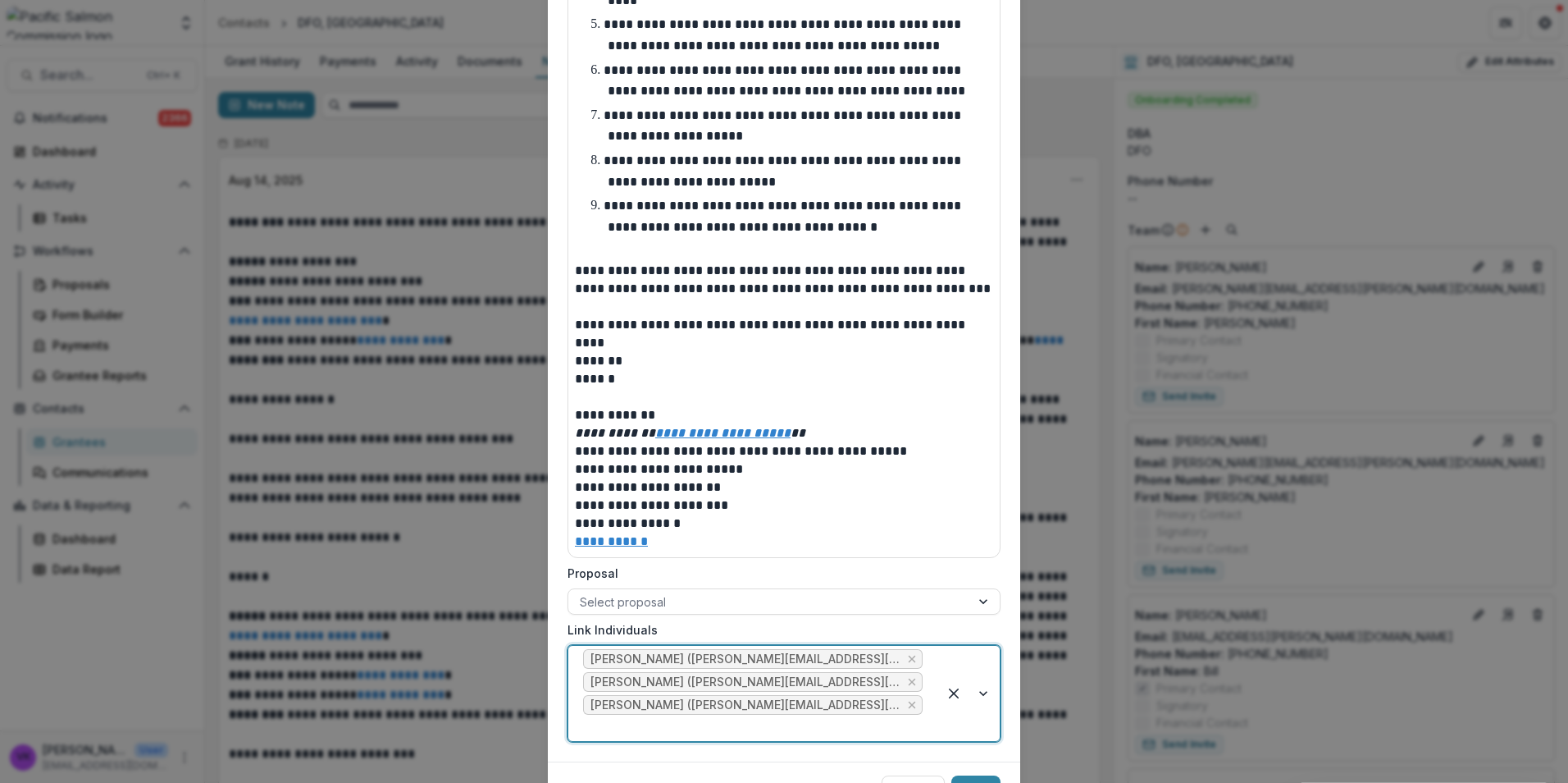
click at [981, 654] on div at bounding box center [969, 693] width 63 height 96
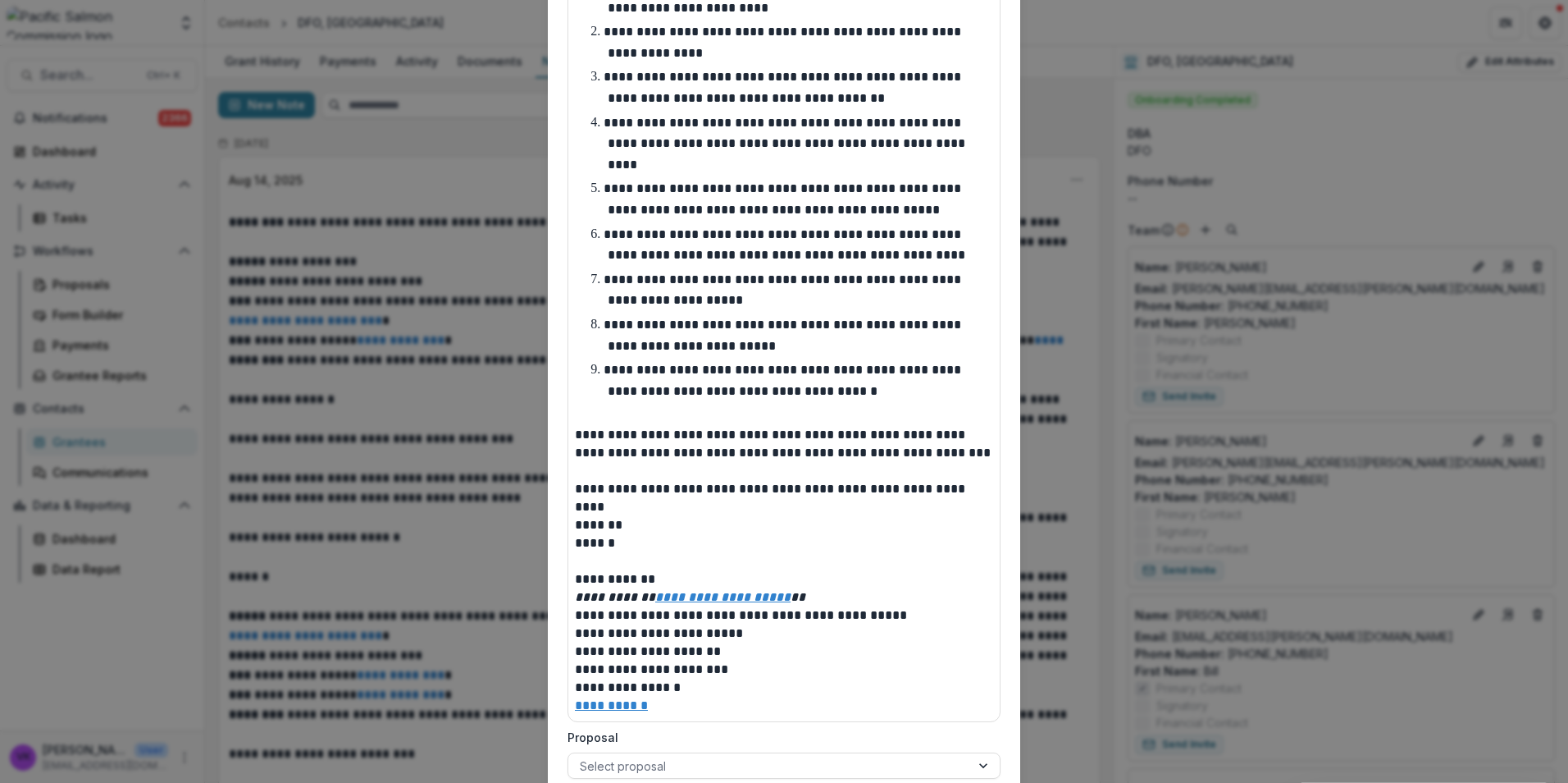
scroll to position [537, 0]
drag, startPoint x: 654, startPoint y: 546, endPoint x: 683, endPoint y: 556, distance: 30.7
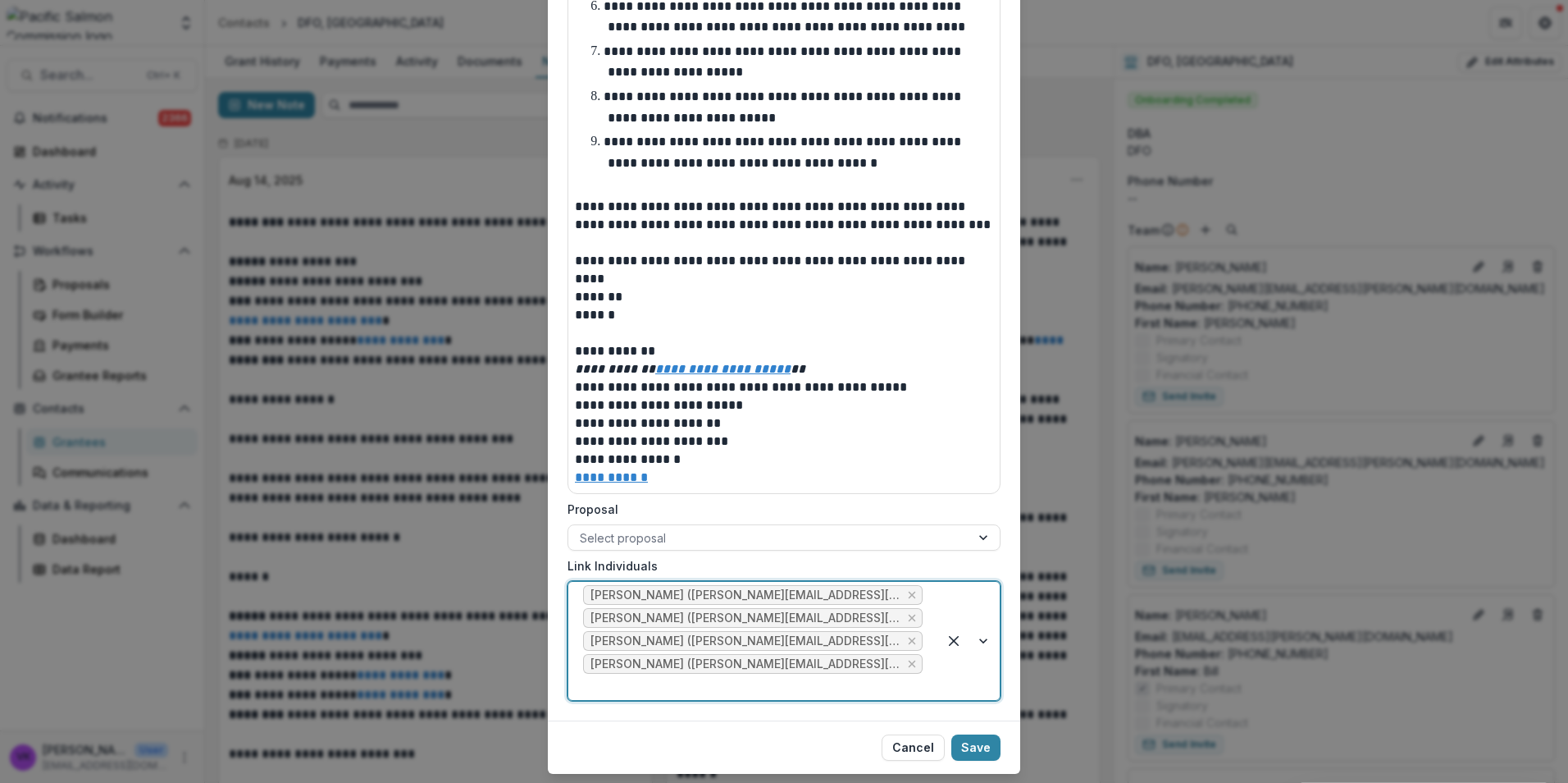
click at [986, 608] on div at bounding box center [969, 640] width 63 height 118
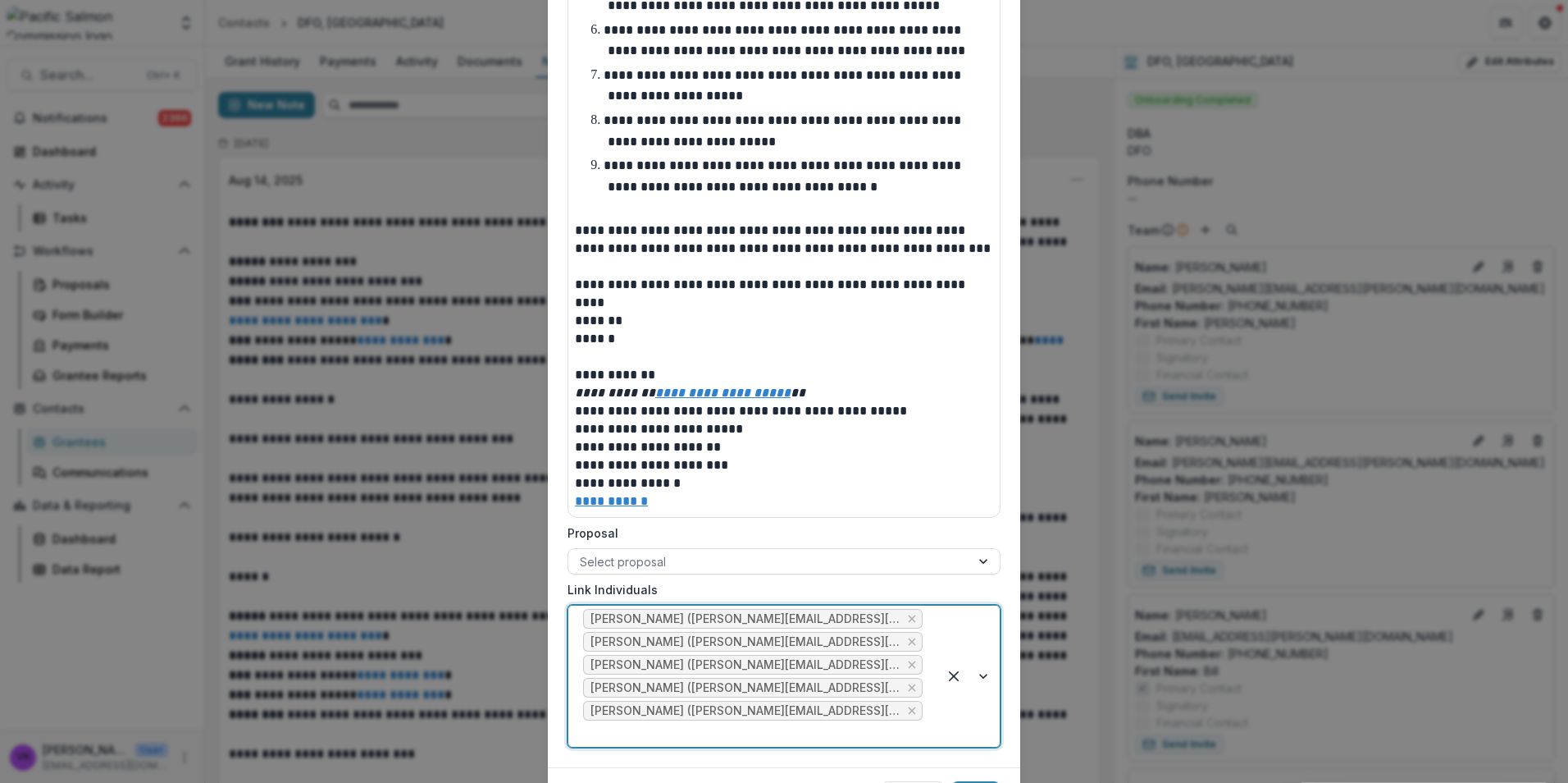
scroll to position [799, 0]
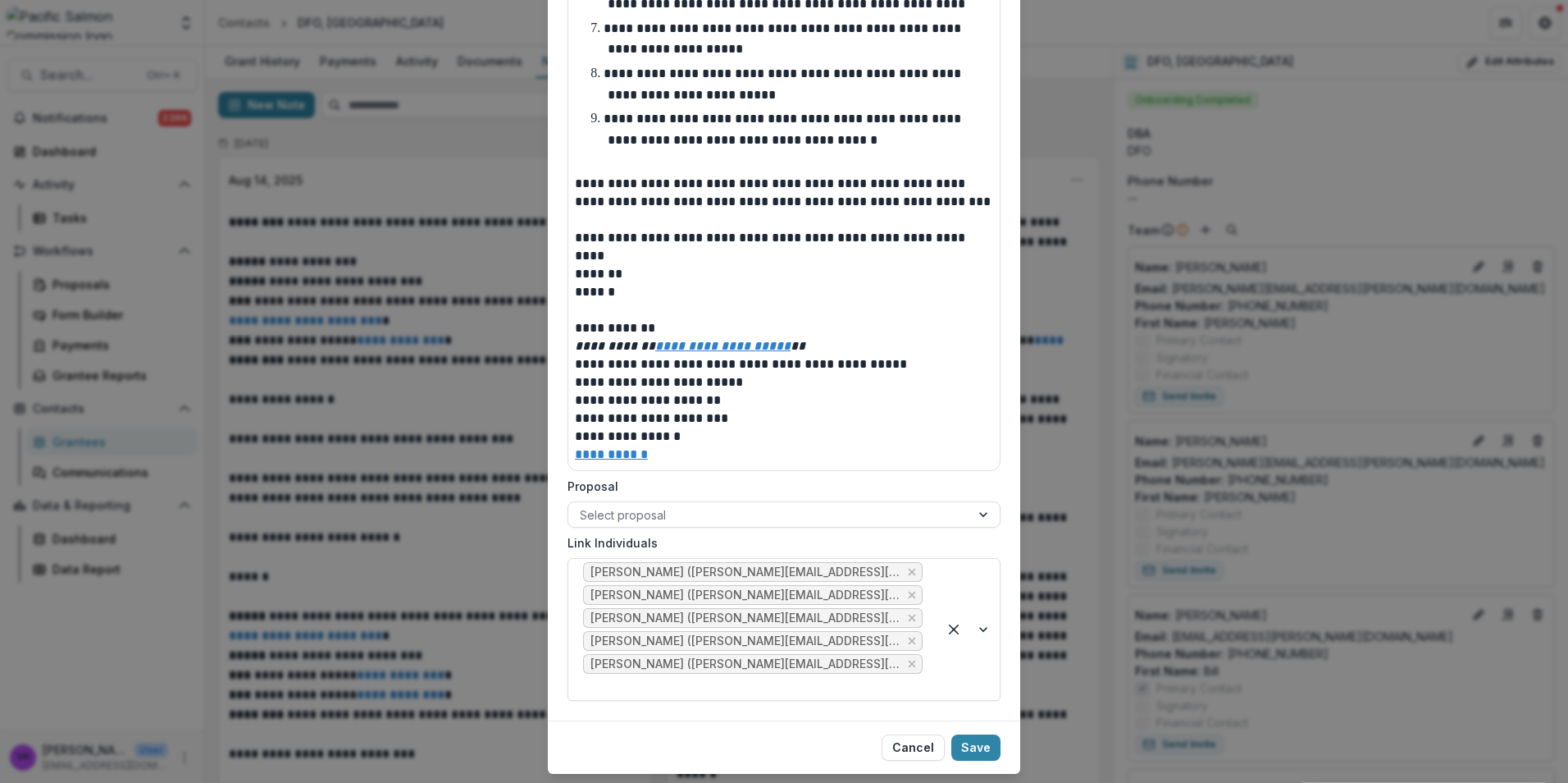
drag, startPoint x: 981, startPoint y: 705, endPoint x: 1055, endPoint y: 711, distance: 74.2
click at [984, 734] on button "Save" at bounding box center [976, 748] width 49 height 26
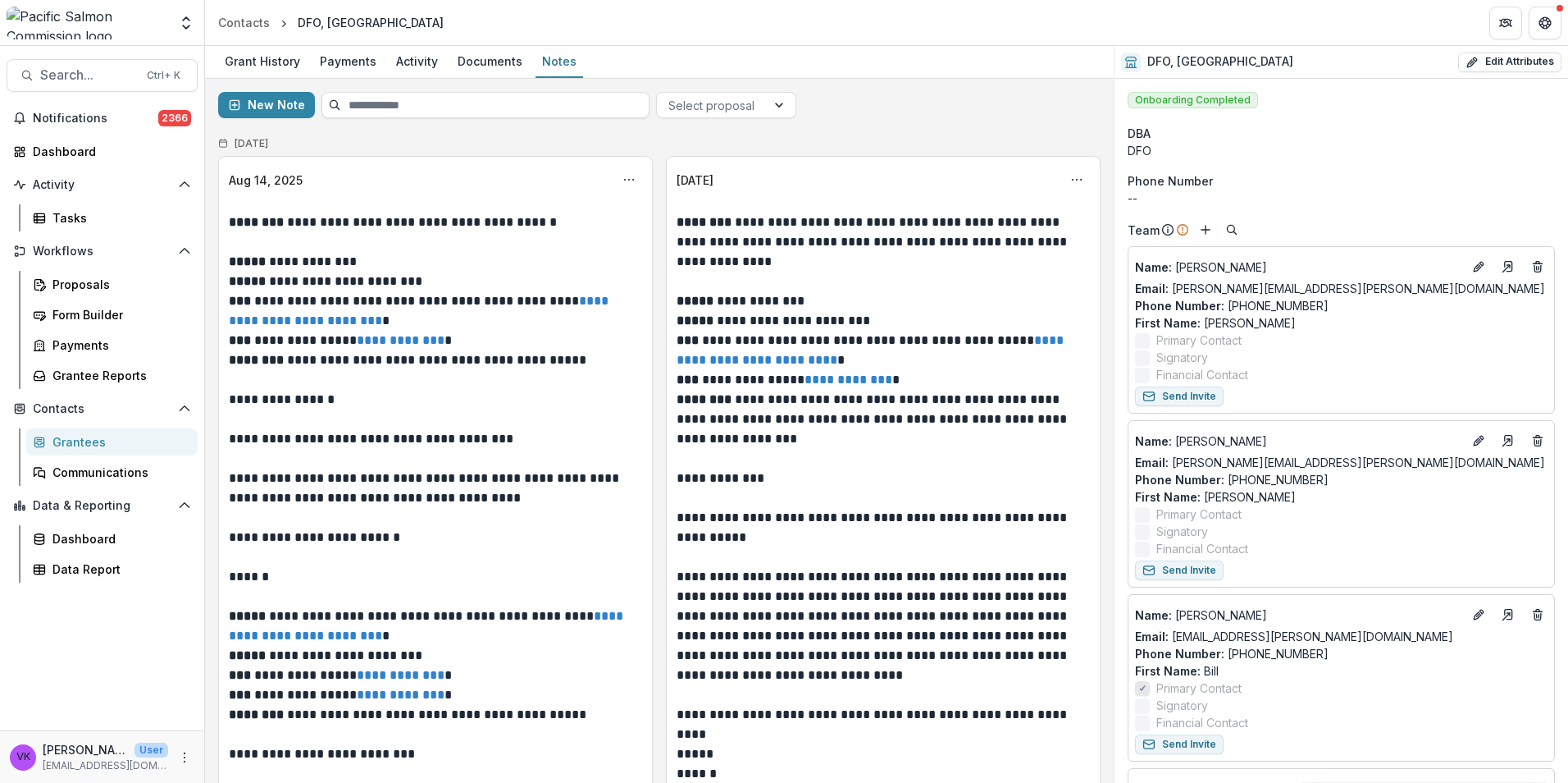
scroll to position [711, 0]
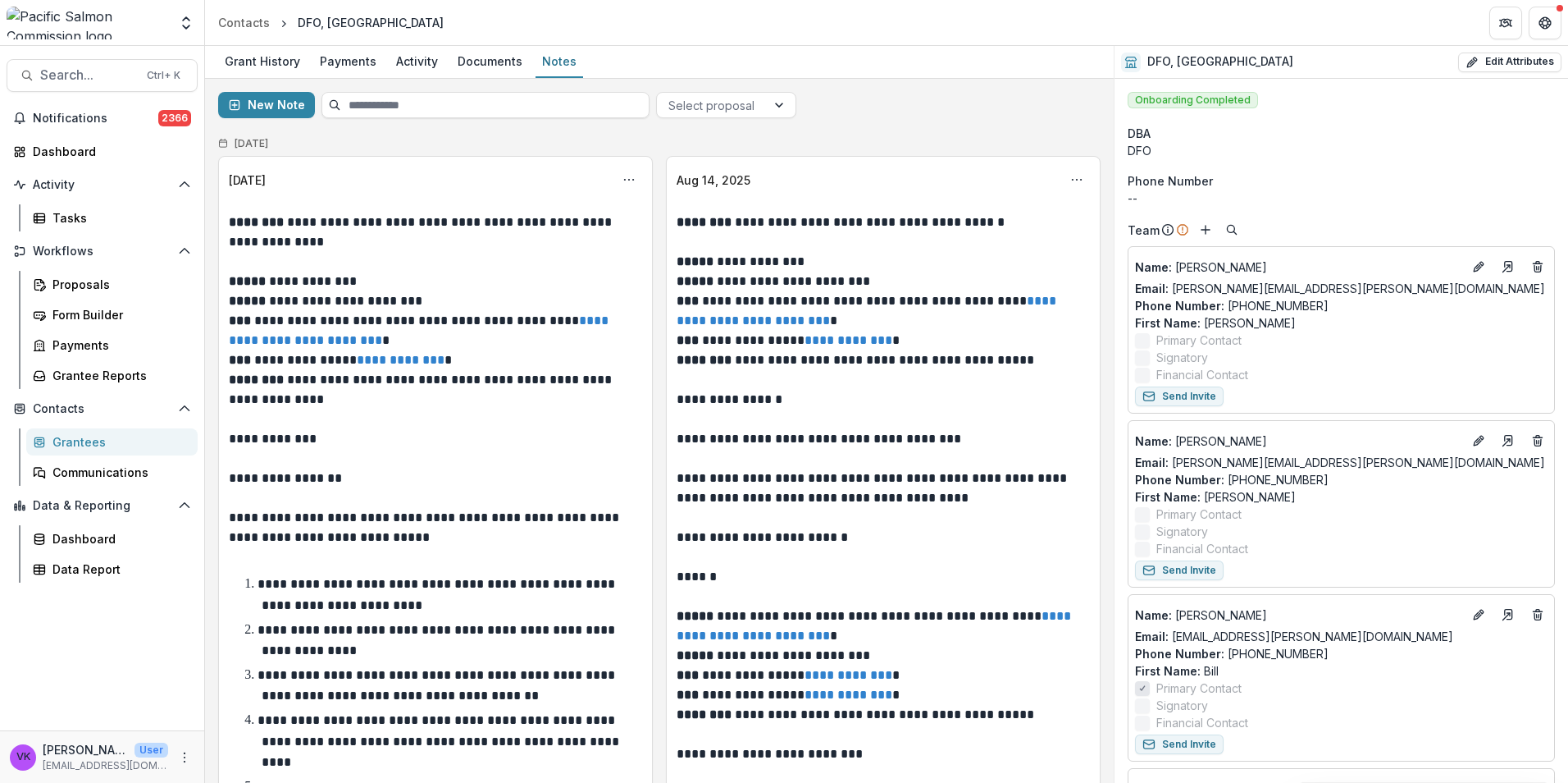
click at [93, 443] on div "Grantees" at bounding box center [119, 441] width 132 height 17
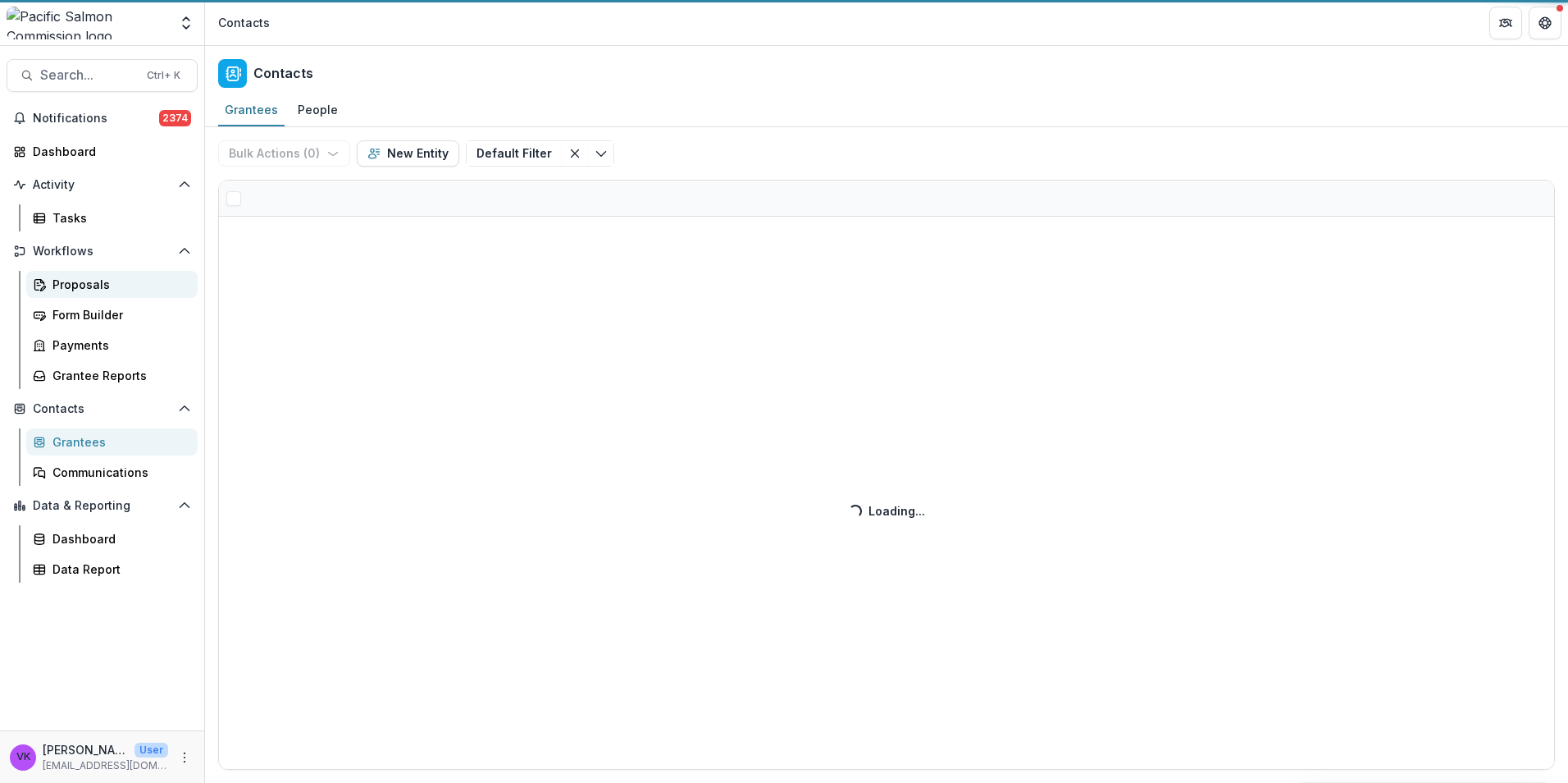
click at [89, 282] on div "Proposals" at bounding box center [119, 284] width 132 height 17
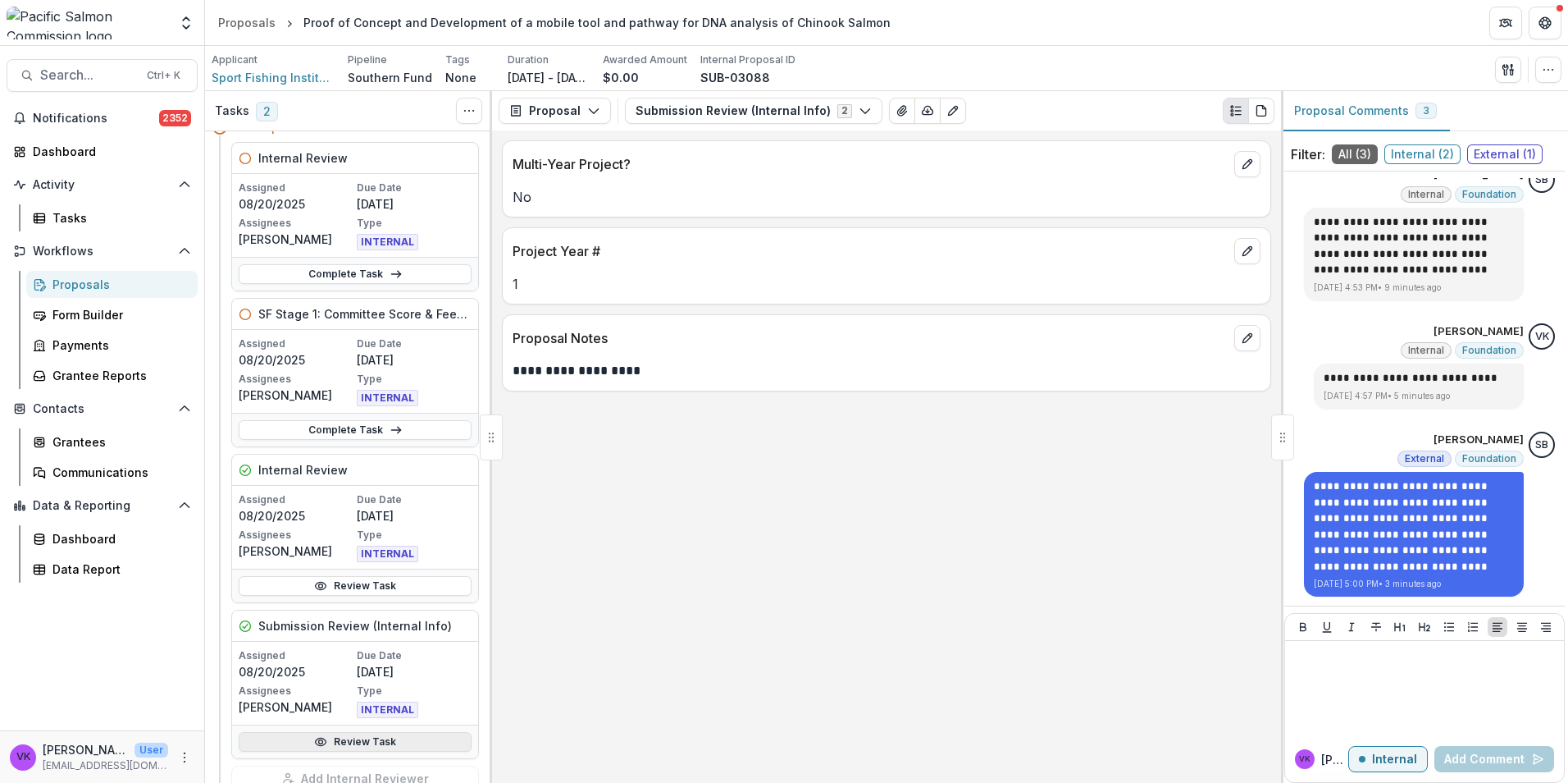
scroll to position [164, 0]
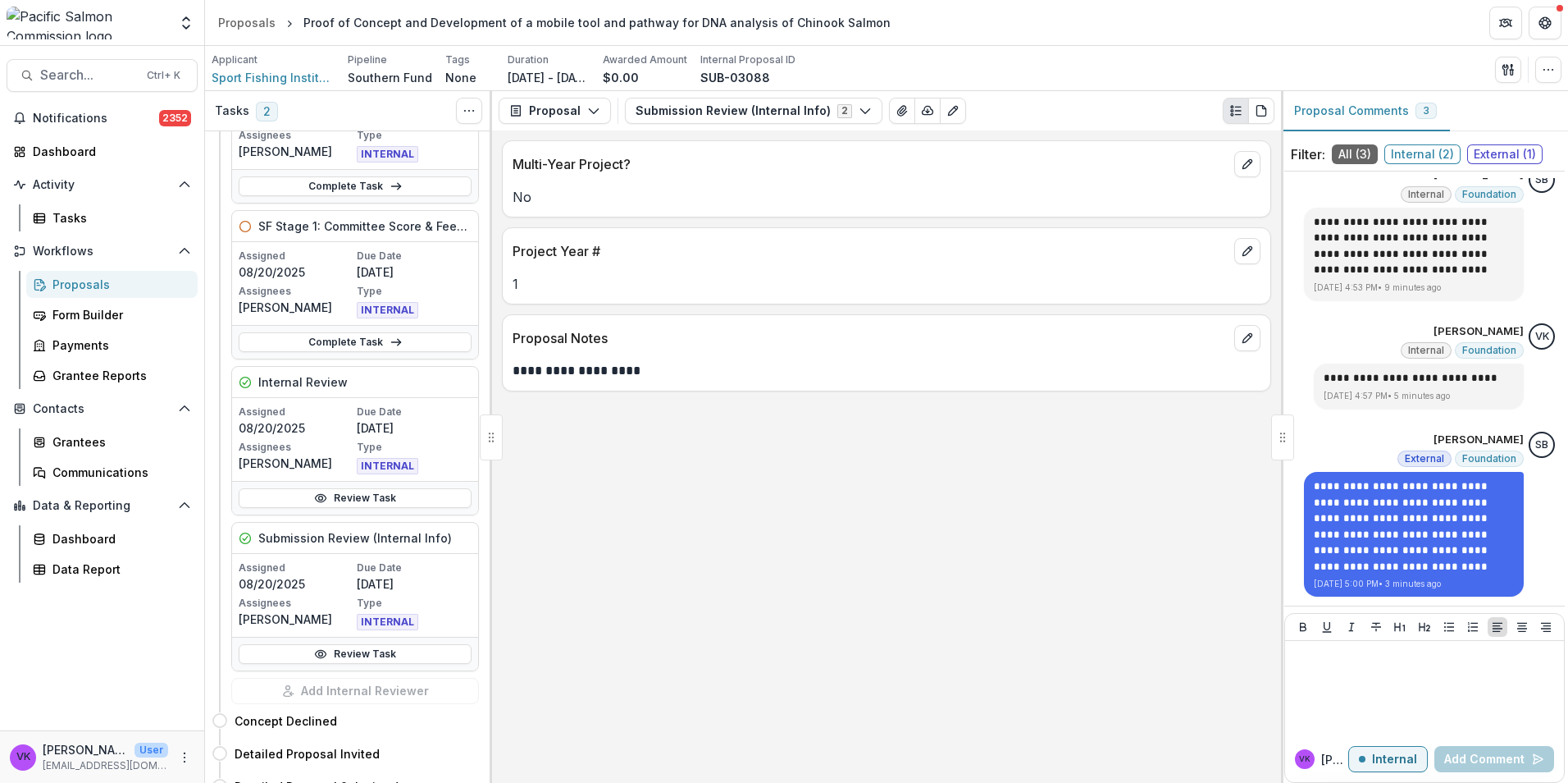
click at [349, 481] on div "Review Task" at bounding box center [355, 497] width 246 height 34
click at [355, 492] on link "Review Task" at bounding box center [355, 498] width 233 height 20
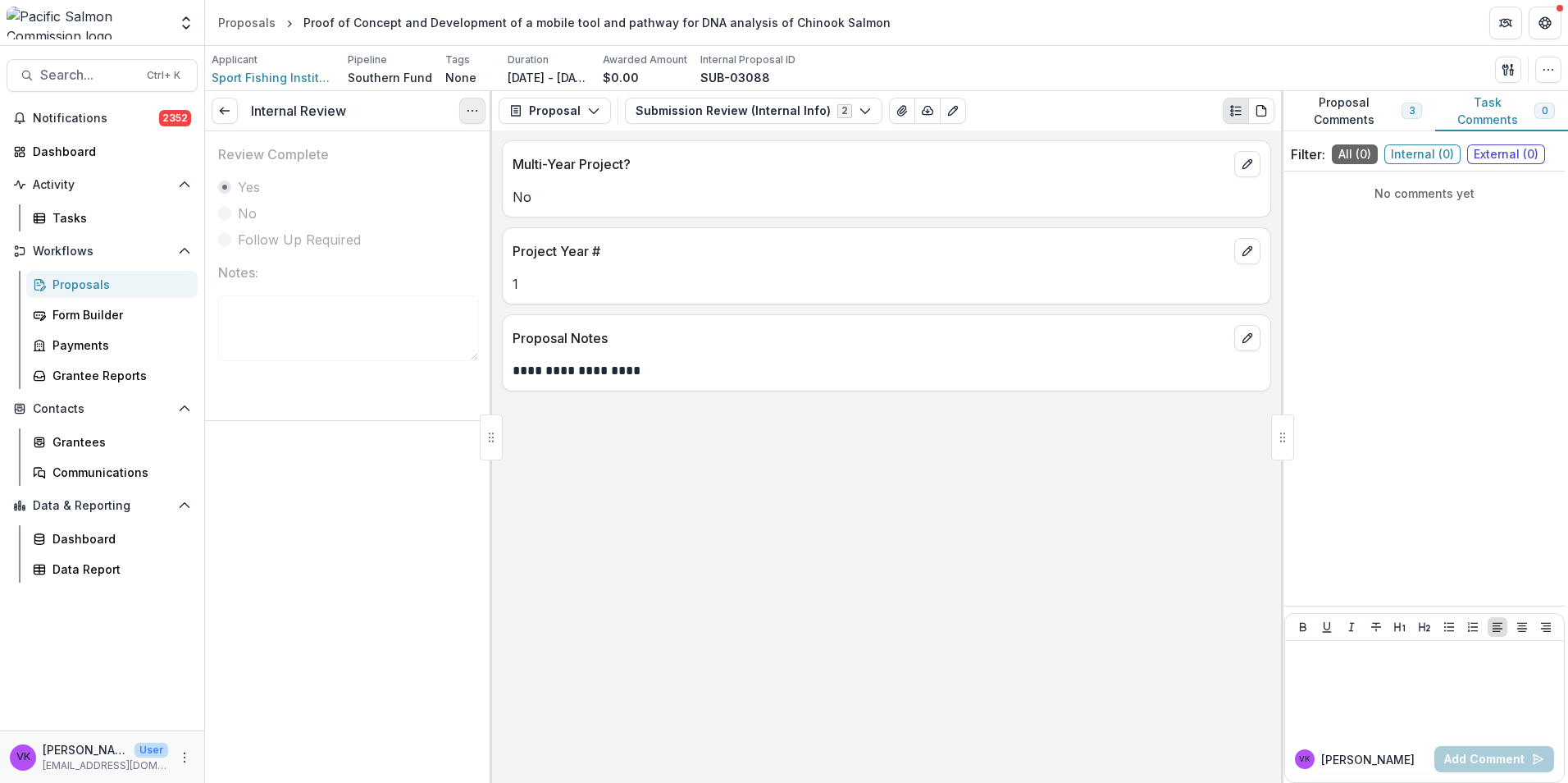
click at [472, 109] on icon "Options" at bounding box center [472, 111] width 13 height 13
click at [333, 148] on link "View task" at bounding box center [393, 147] width 175 height 27
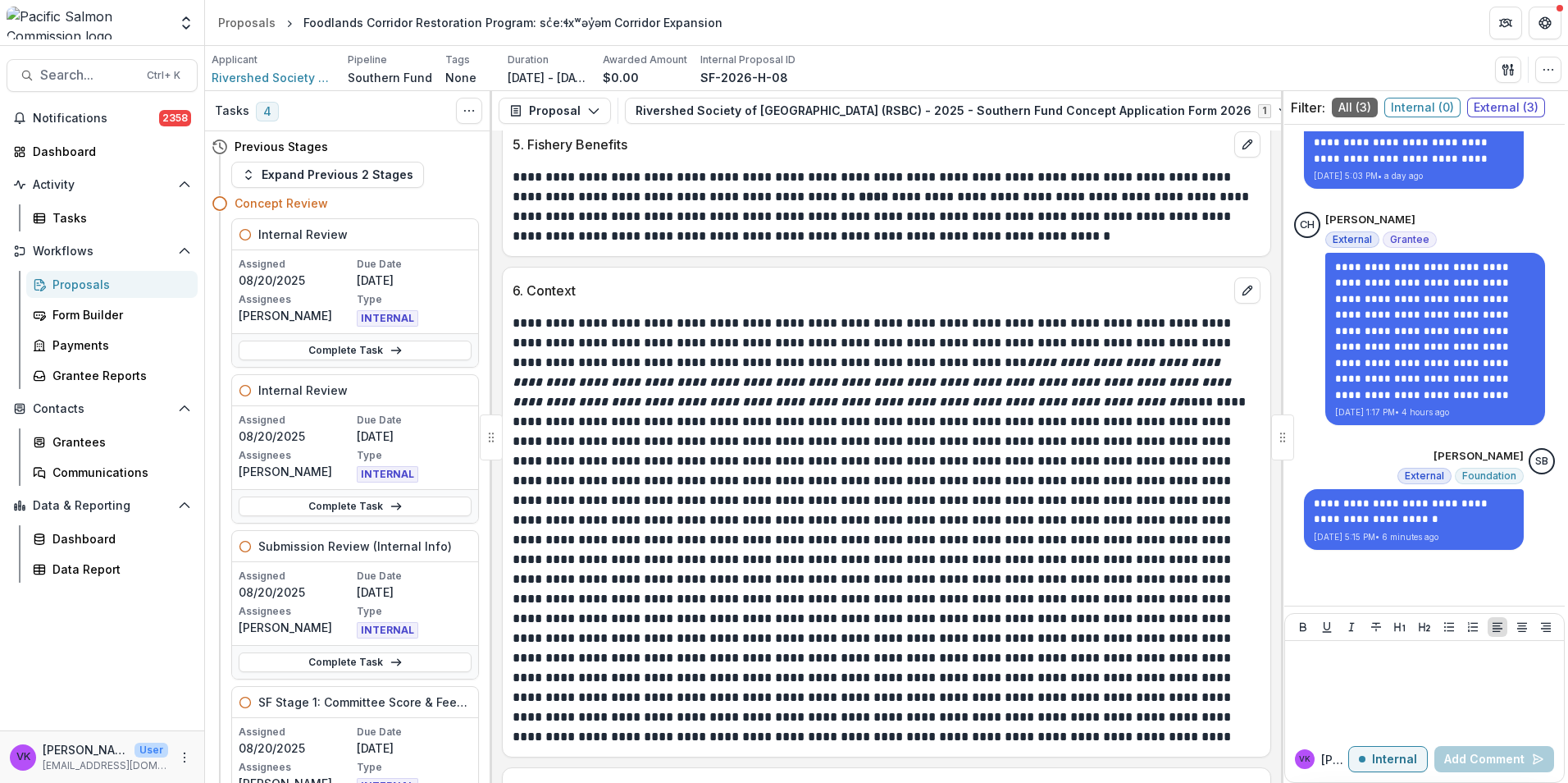
scroll to position [2703, 0]
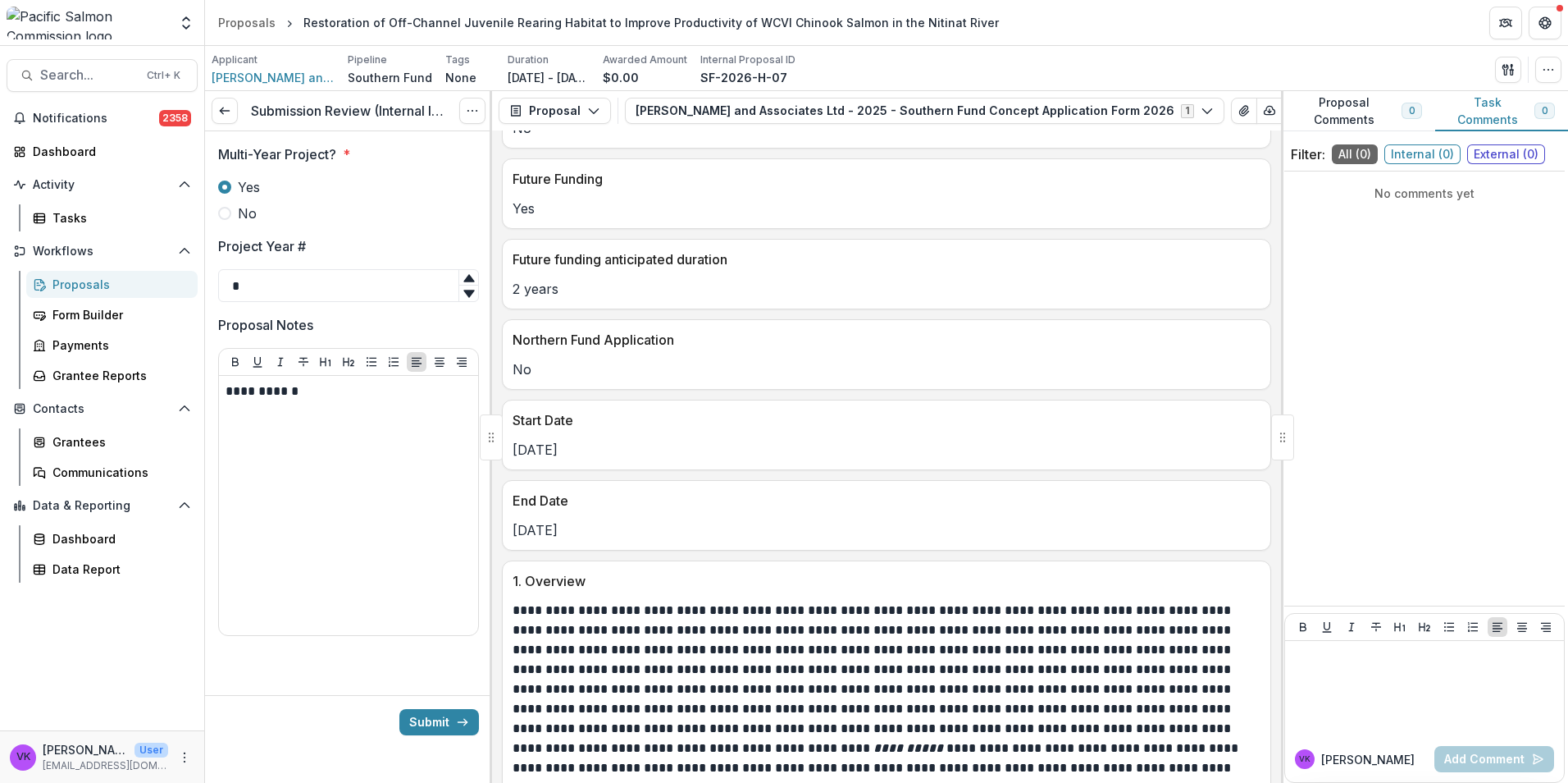
scroll to position [985, 0]
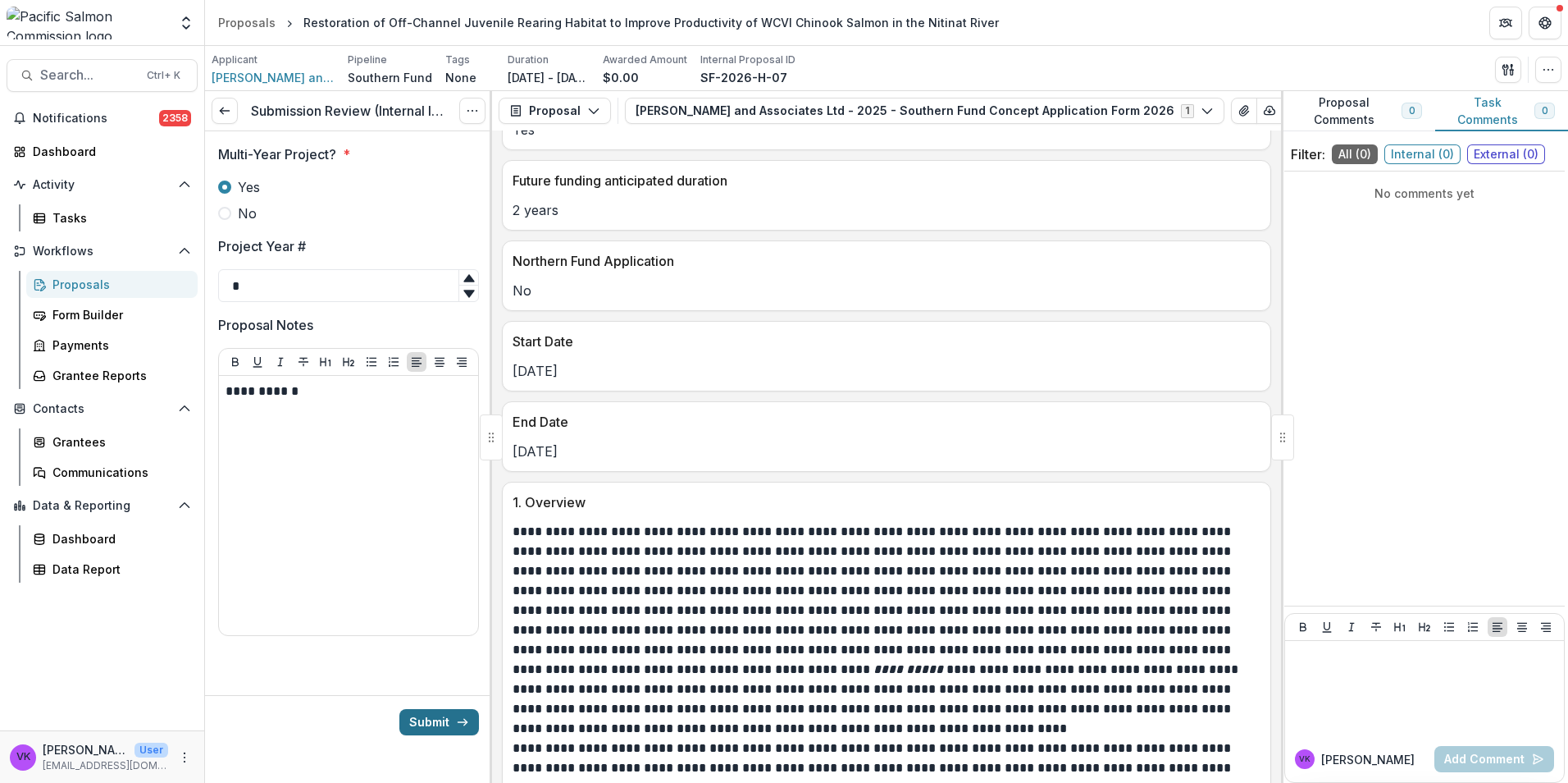
click at [422, 725] on button "Submit" at bounding box center [439, 722] width 80 height 26
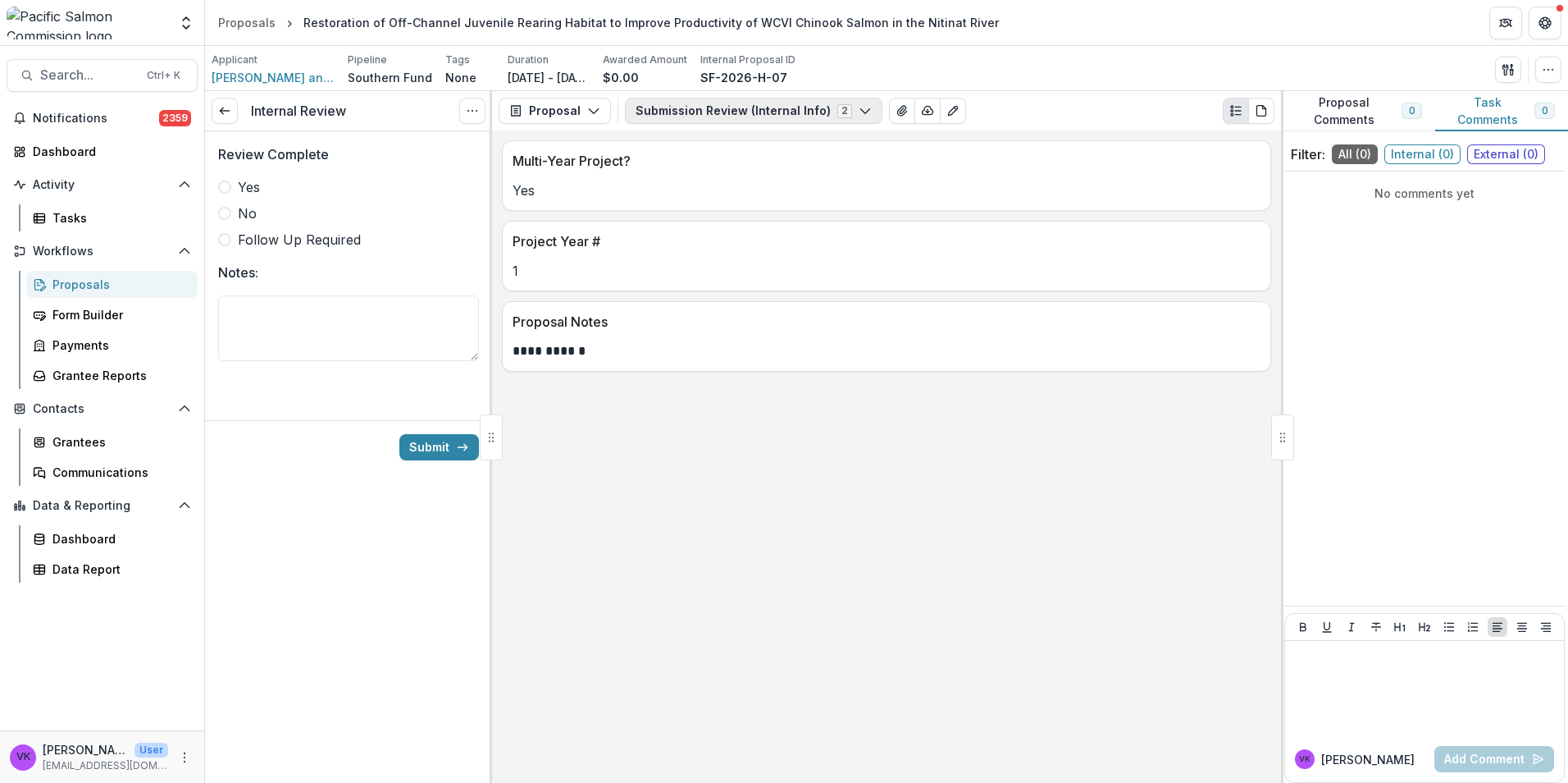
click at [859, 112] on button "Submission Review (Internal Info) 2" at bounding box center [753, 111] width 258 height 26
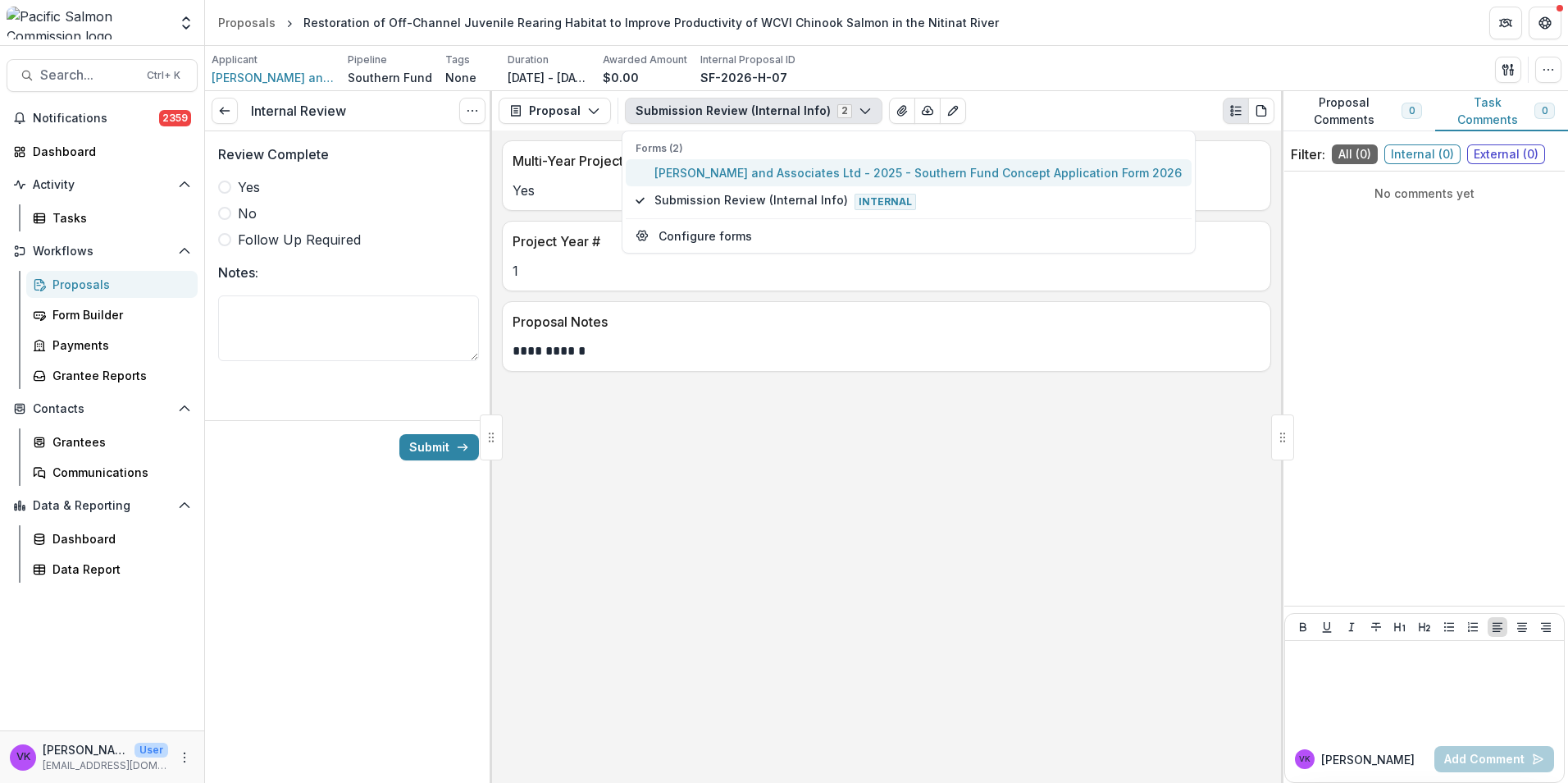
click at [761, 169] on span "M.C. Wright and Associates Ltd - 2025 - Southern Fund Concept Application Form …" at bounding box center [918, 172] width 528 height 17
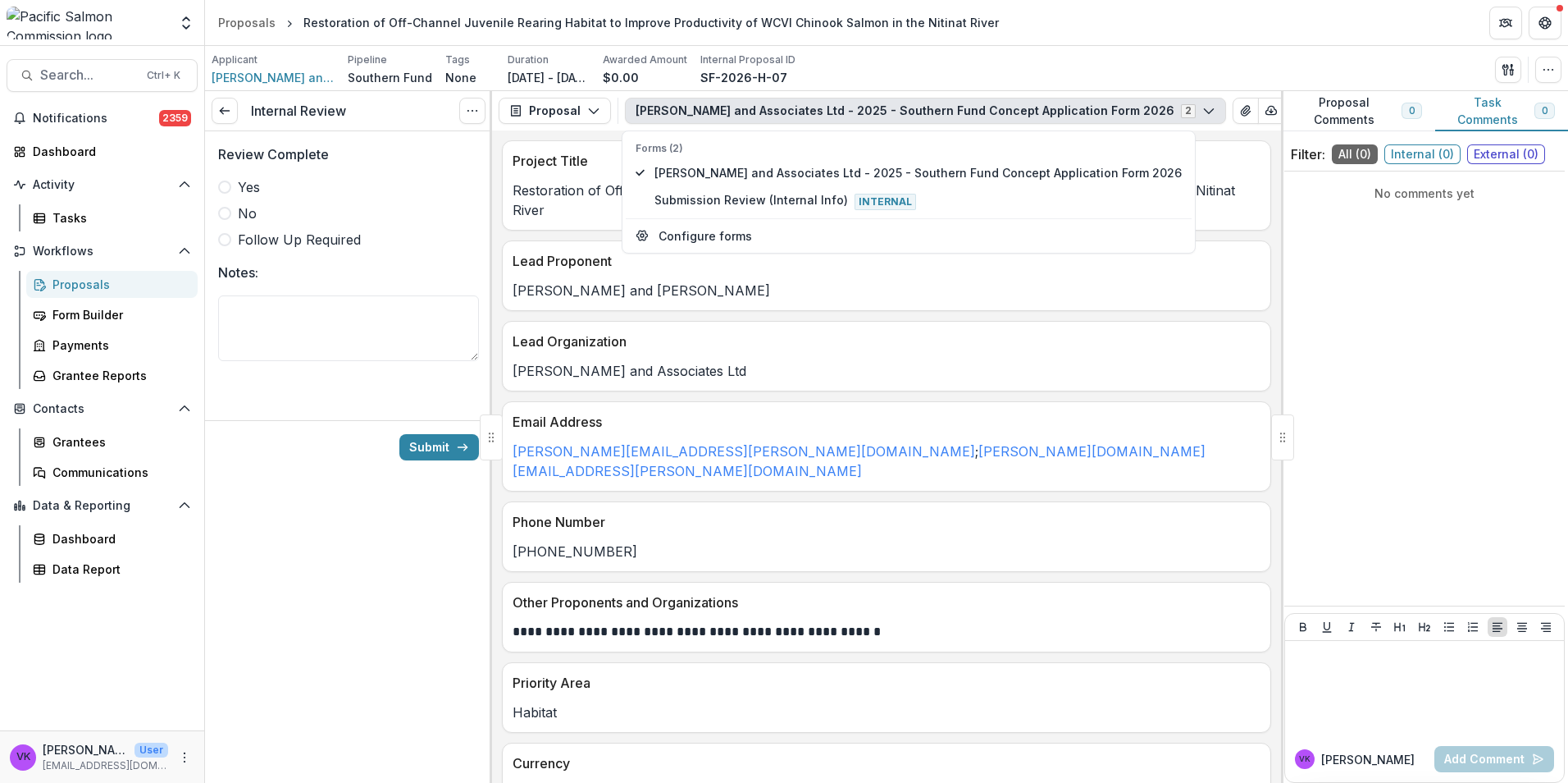
click at [351, 607] on div "Internal Review View task Cancel Task Review Complete Yes No Follow Up Required…" at bounding box center [348, 437] width 287 height 692
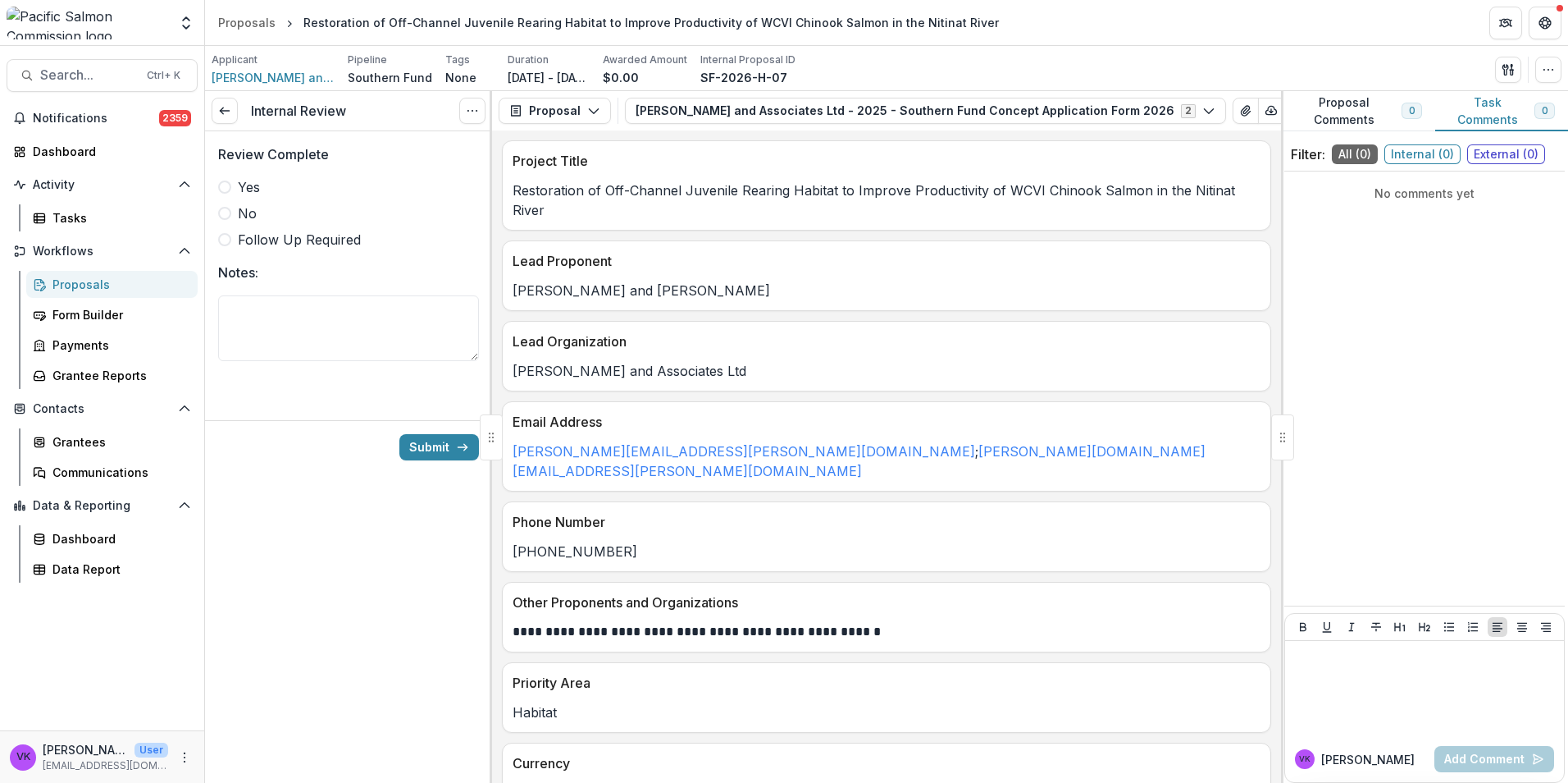
drag, startPoint x: 228, startPoint y: 189, endPoint x: 833, endPoint y: 324, distance: 619.9
click at [228, 190] on span at bounding box center [225, 187] width 13 height 13
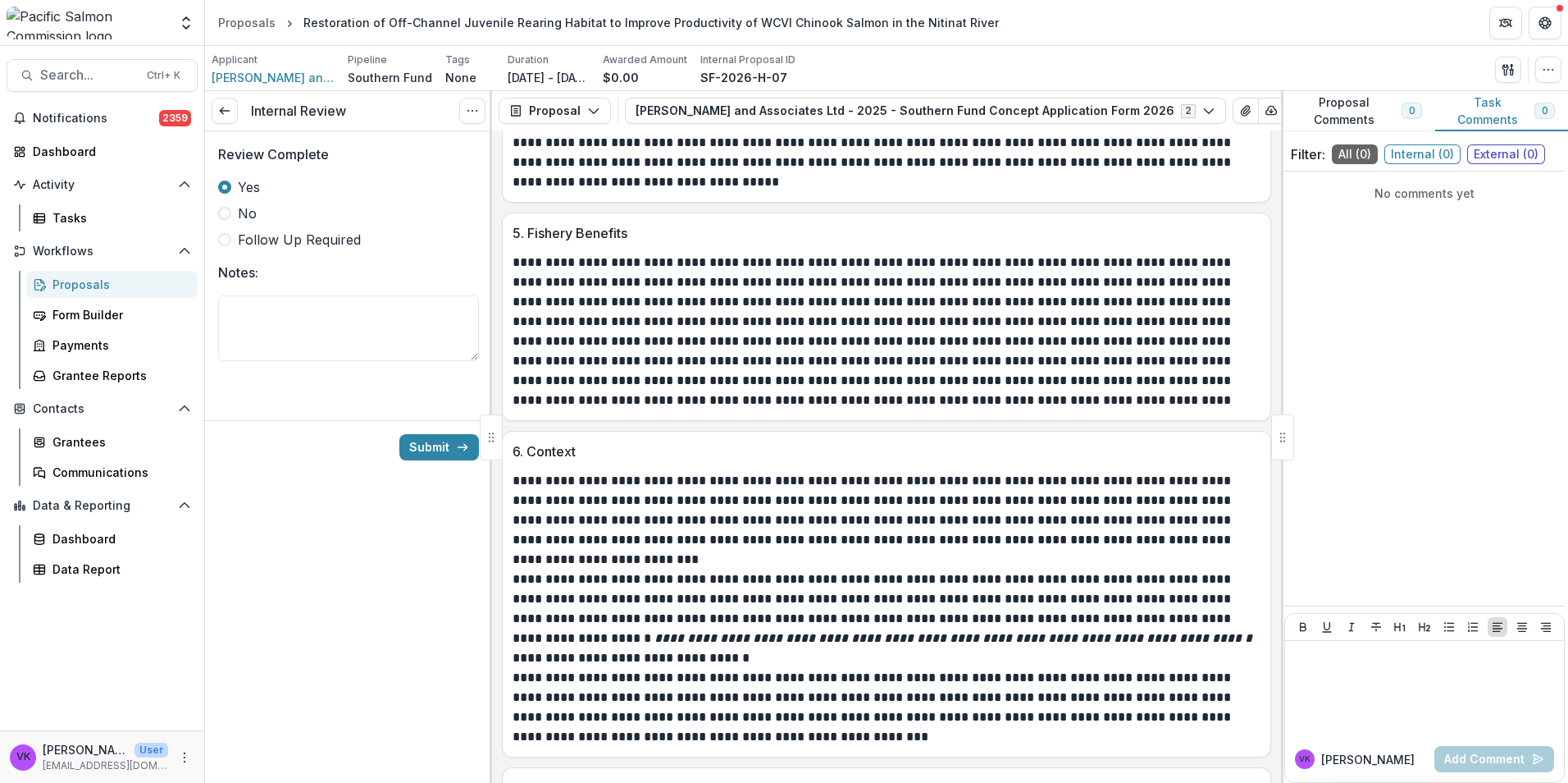
scroll to position [2440, 0]
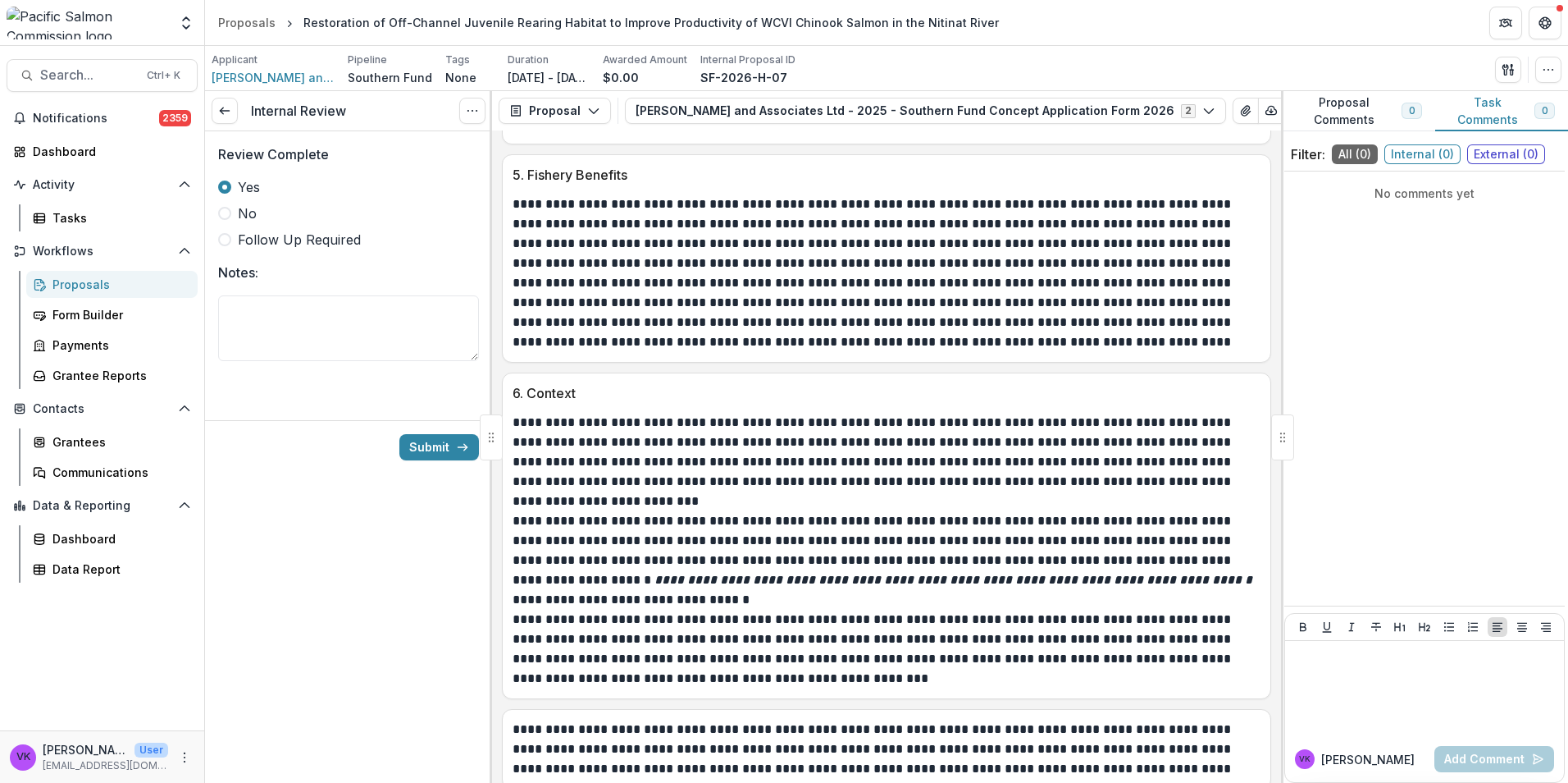
click at [613, 437] on p "**********" at bounding box center [884, 462] width 743 height 99
click at [458, 450] on icon "submit" at bounding box center [463, 447] width 13 height 13
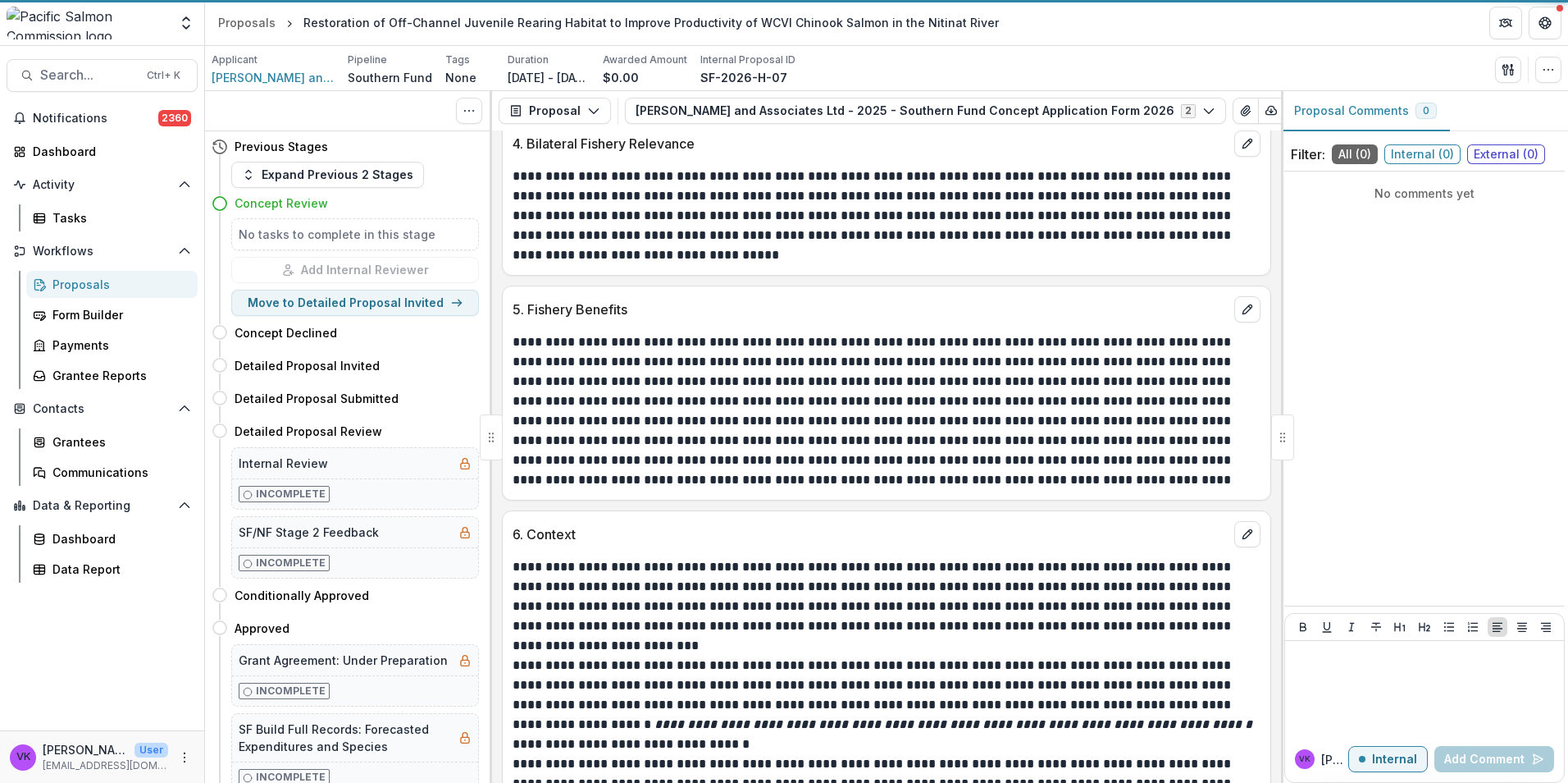
scroll to position [2572, 0]
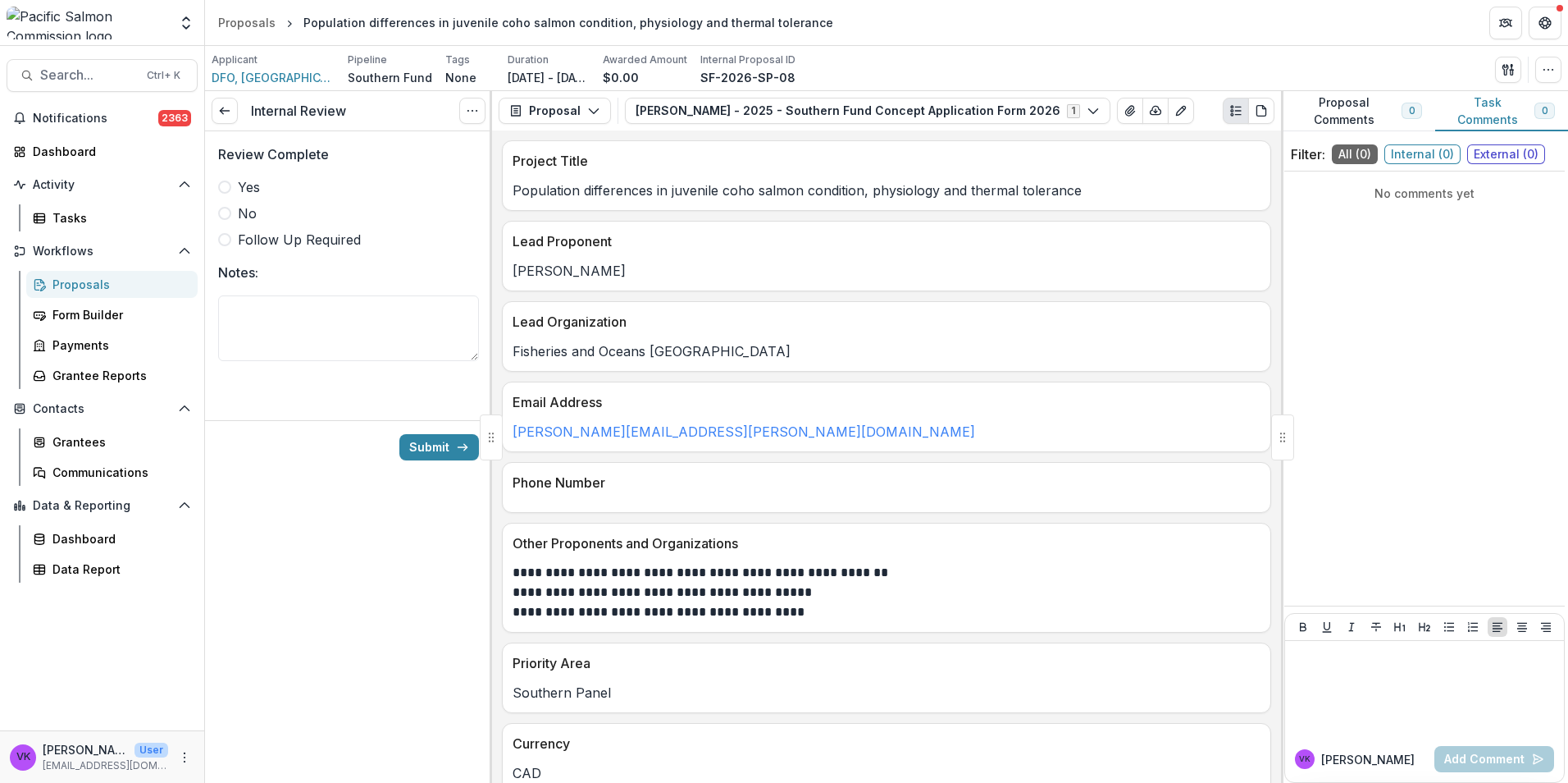
click at [222, 187] on span at bounding box center [225, 187] width 13 height 13
click at [679, 495] on div at bounding box center [886, 497] width 768 height 10
click at [1202, 484] on p "Phone Number" at bounding box center [883, 482] width 742 height 20
drag, startPoint x: 331, startPoint y: 333, endPoint x: 756, endPoint y: 355, distance: 425.6
click at [332, 333] on textarea "Notes:" at bounding box center [348, 329] width 261 height 66
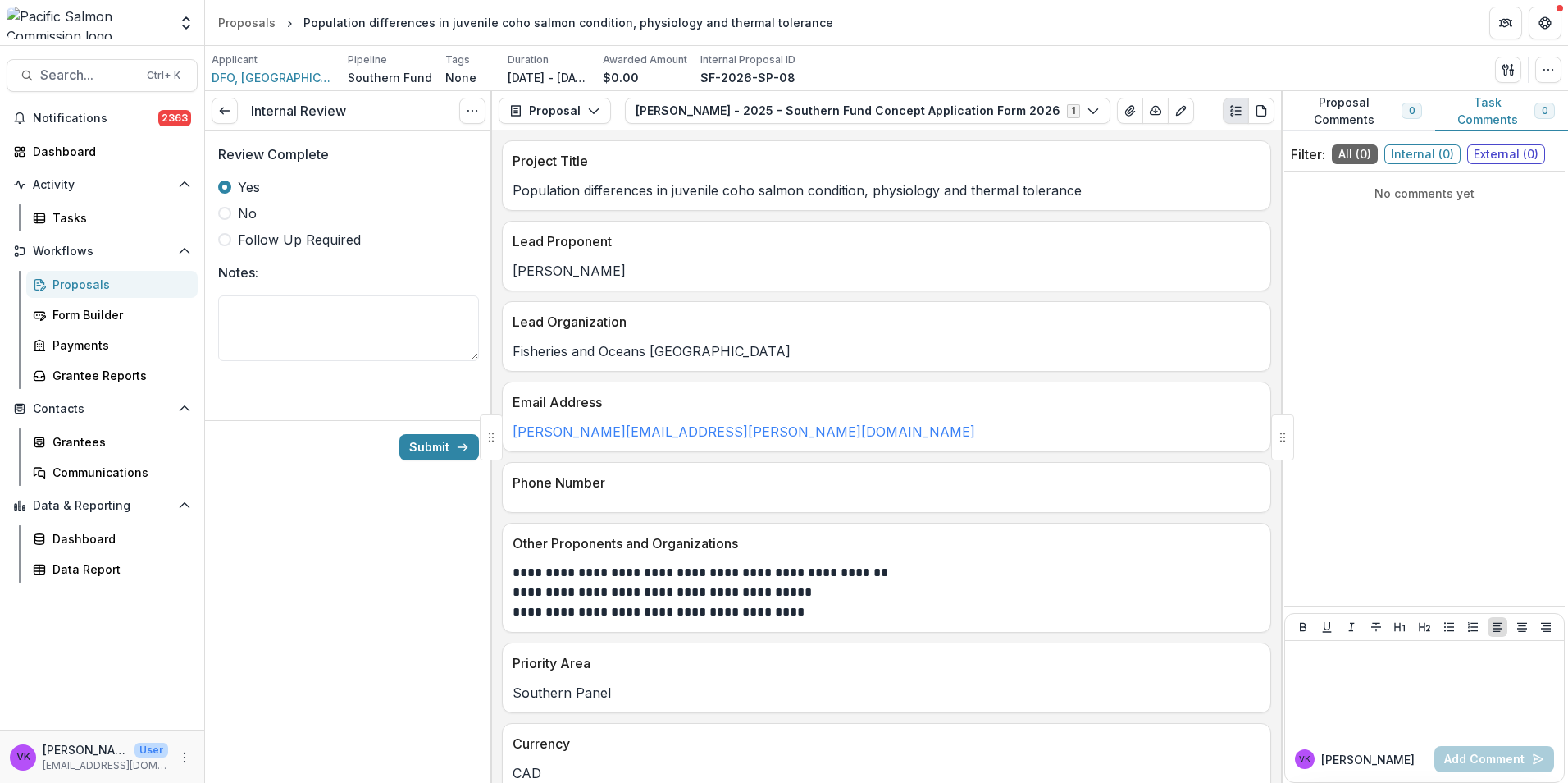
scroll to position [246, 0]
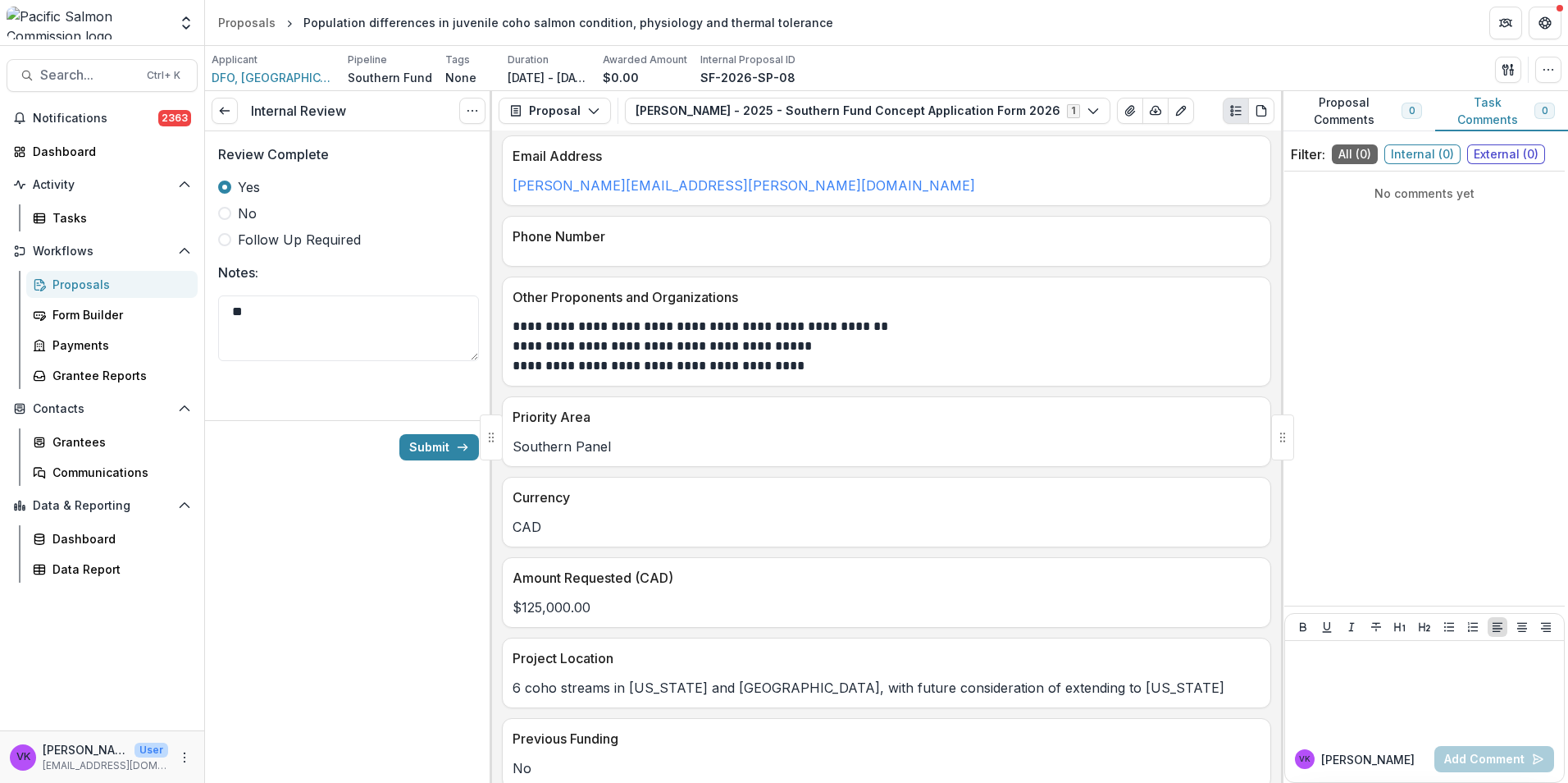
type textarea "*"
drag, startPoint x: 438, startPoint y: 447, endPoint x: 853, endPoint y: 487, distance: 416.9
click at [438, 446] on button "Submit" at bounding box center [439, 447] width 80 height 26
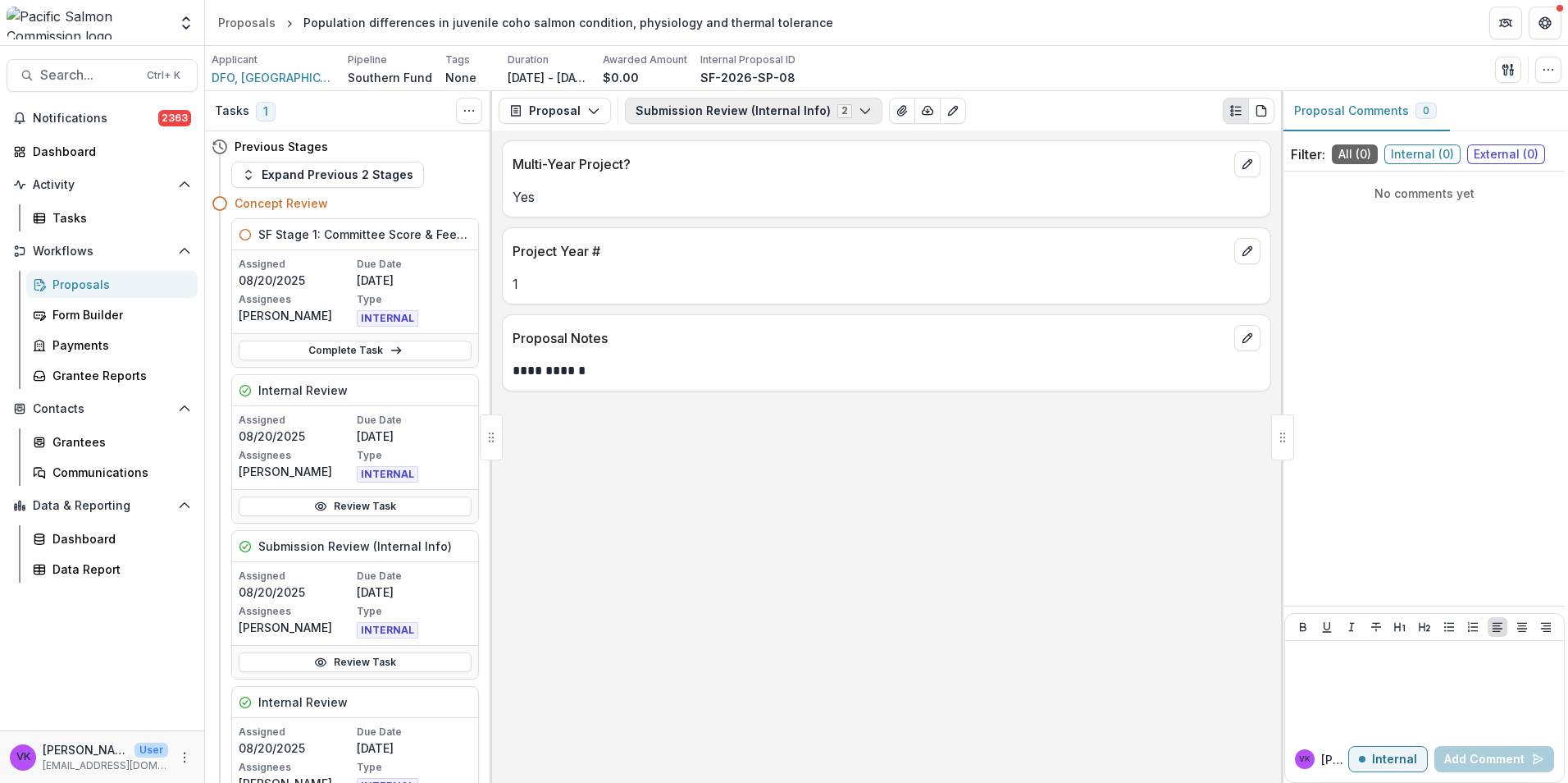
click at [858, 111] on icon "button" at bounding box center [865, 111] width 13 height 13
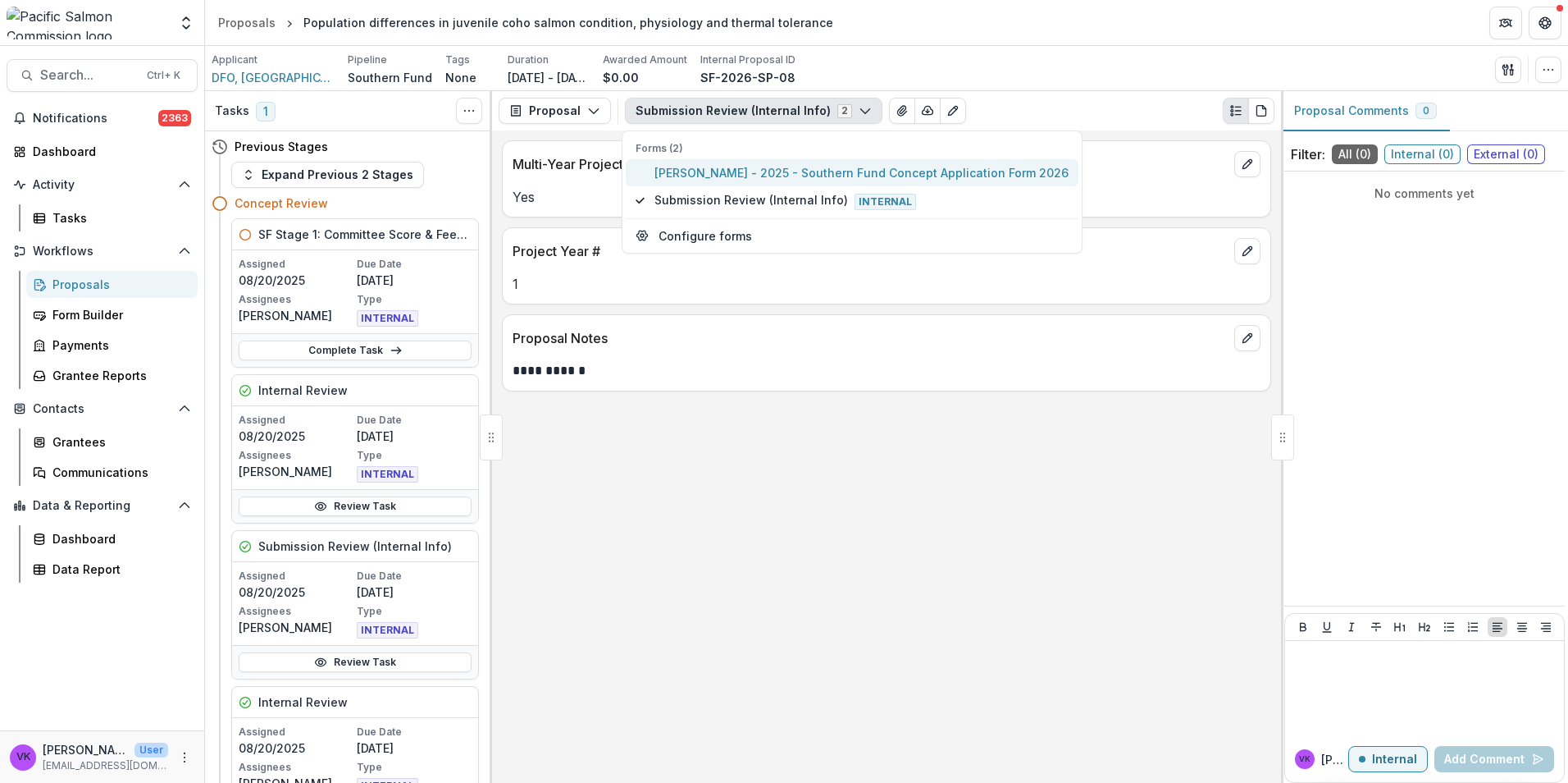
click at [744, 175] on span "[PERSON_NAME] - 2025 - Southern Fund Concept Application Form 2026" at bounding box center [861, 172] width 414 height 17
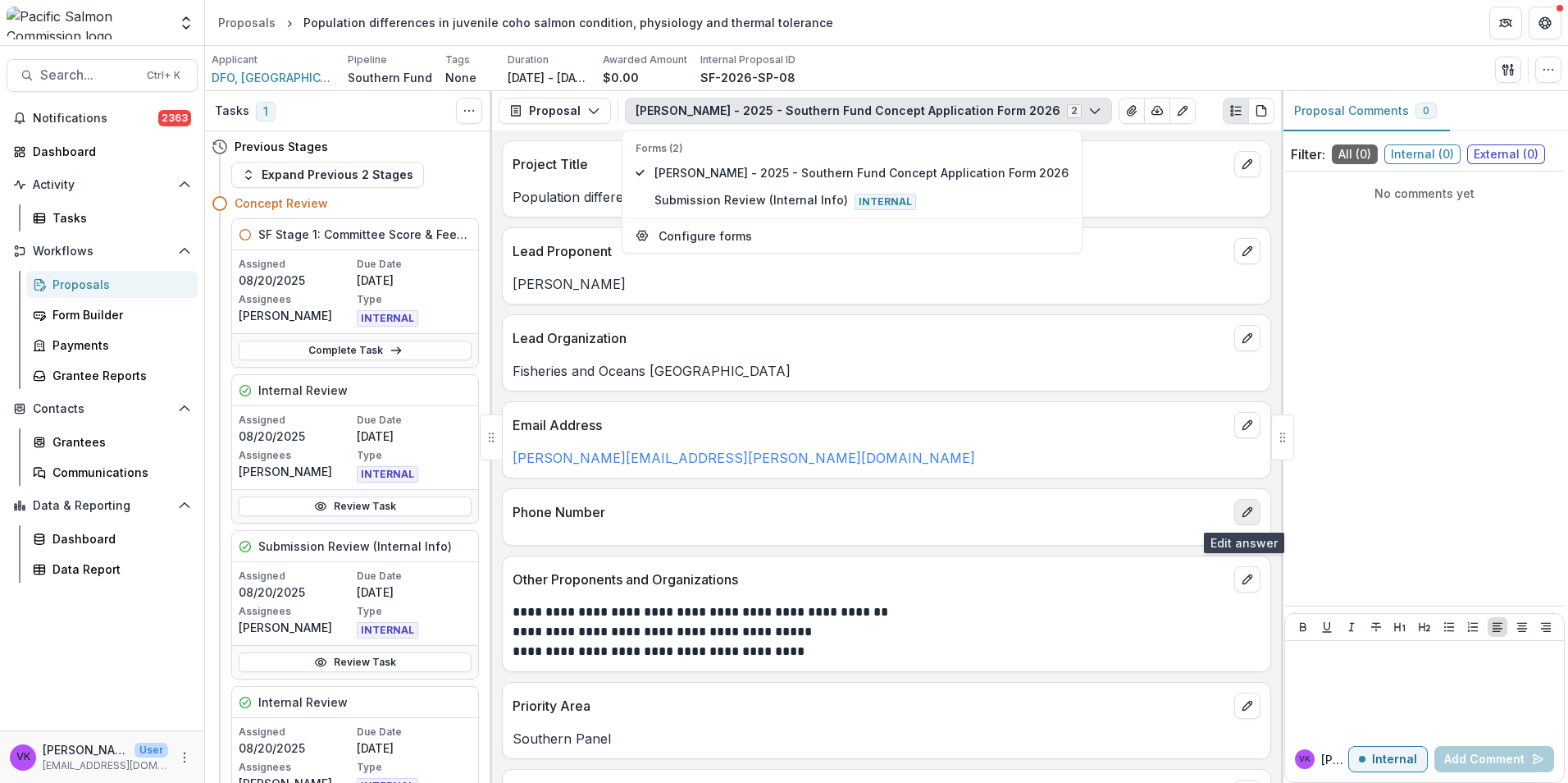
click at [1243, 513] on icon "edit" at bounding box center [1248, 512] width 13 height 13
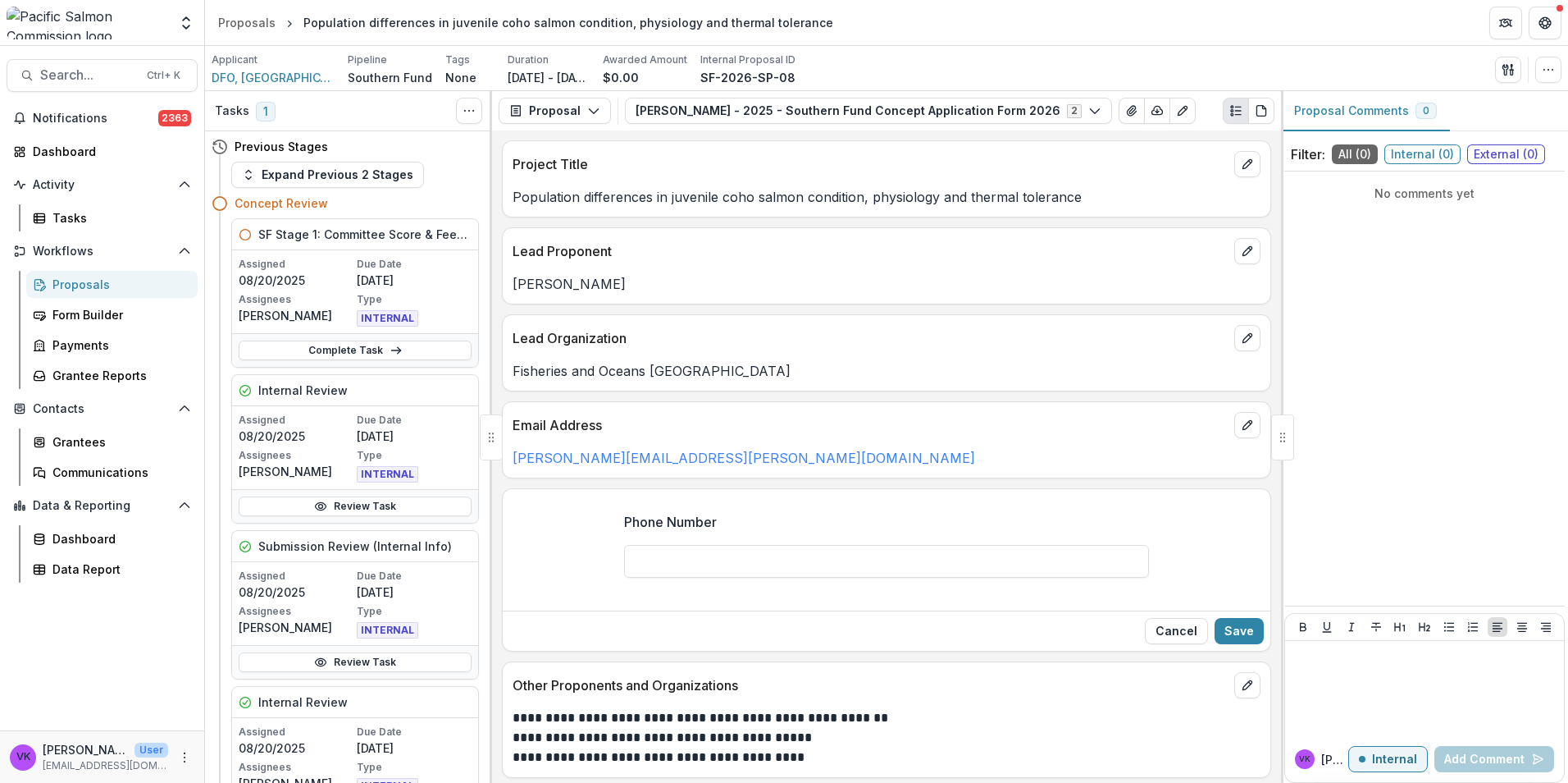
click at [691, 564] on input "Phone Number" at bounding box center [886, 562] width 525 height 33
paste input "**********"
type input "**********"
click at [1241, 621] on button "Save" at bounding box center [1240, 631] width 49 height 26
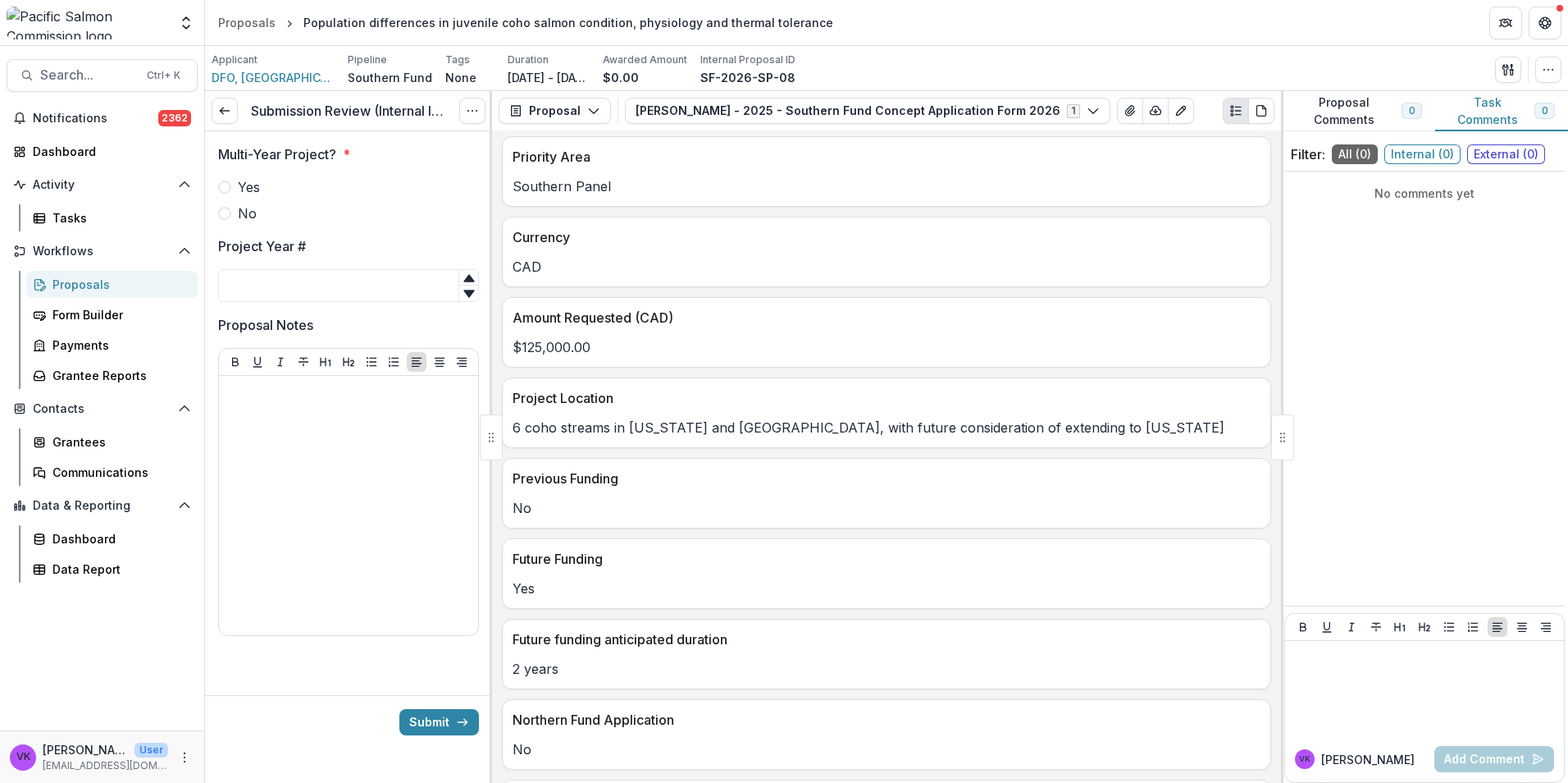
scroll to position [656, 0]
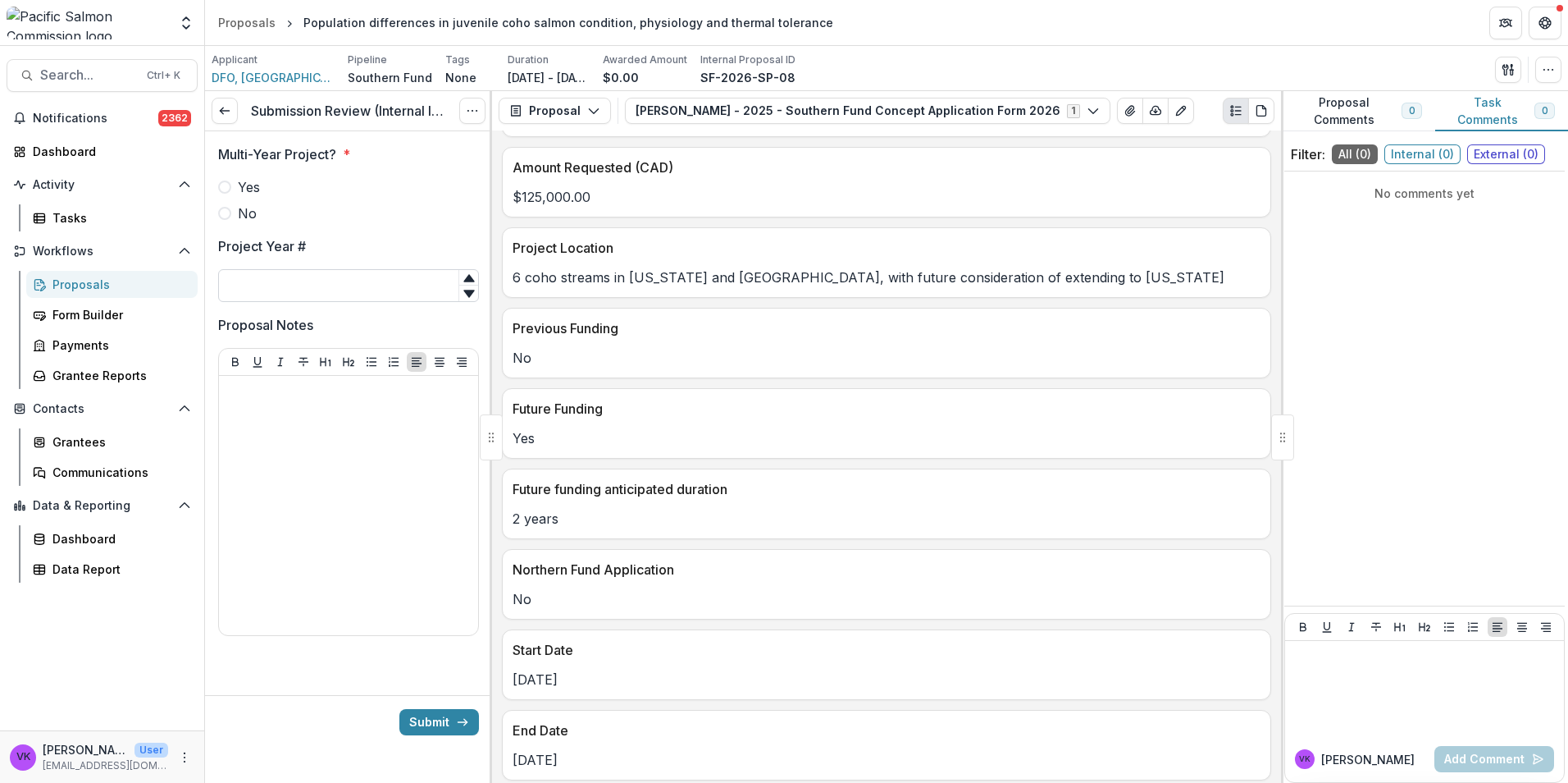
drag, startPoint x: 227, startPoint y: 190, endPoint x: 365, endPoint y: 277, distance: 163.1
click at [227, 190] on span at bounding box center [225, 187] width 13 height 13
click at [330, 282] on input "Project Year #" at bounding box center [348, 286] width 261 height 33
type input "*"
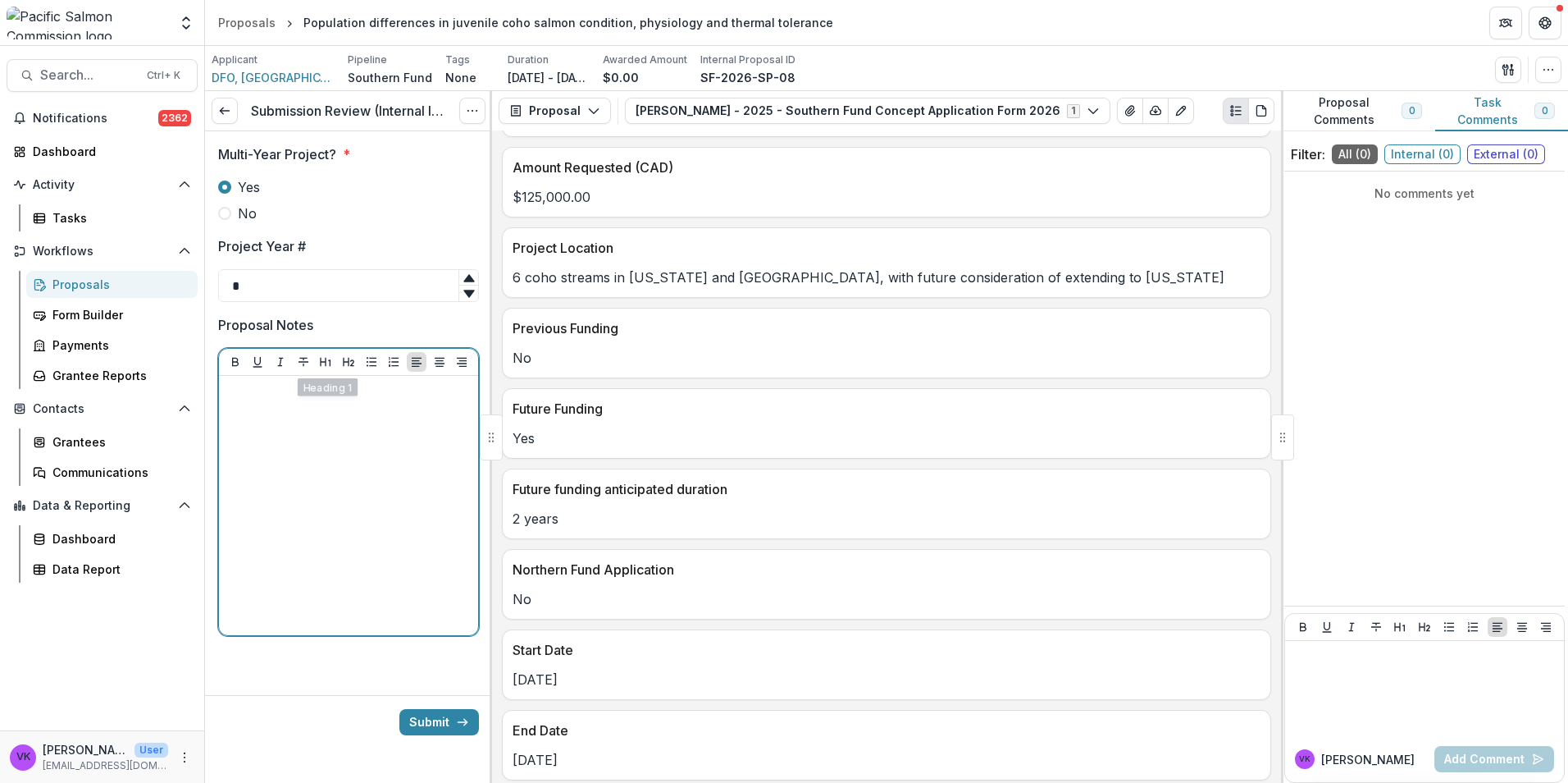
click at [300, 401] on div at bounding box center [348, 505] width 246 height 246
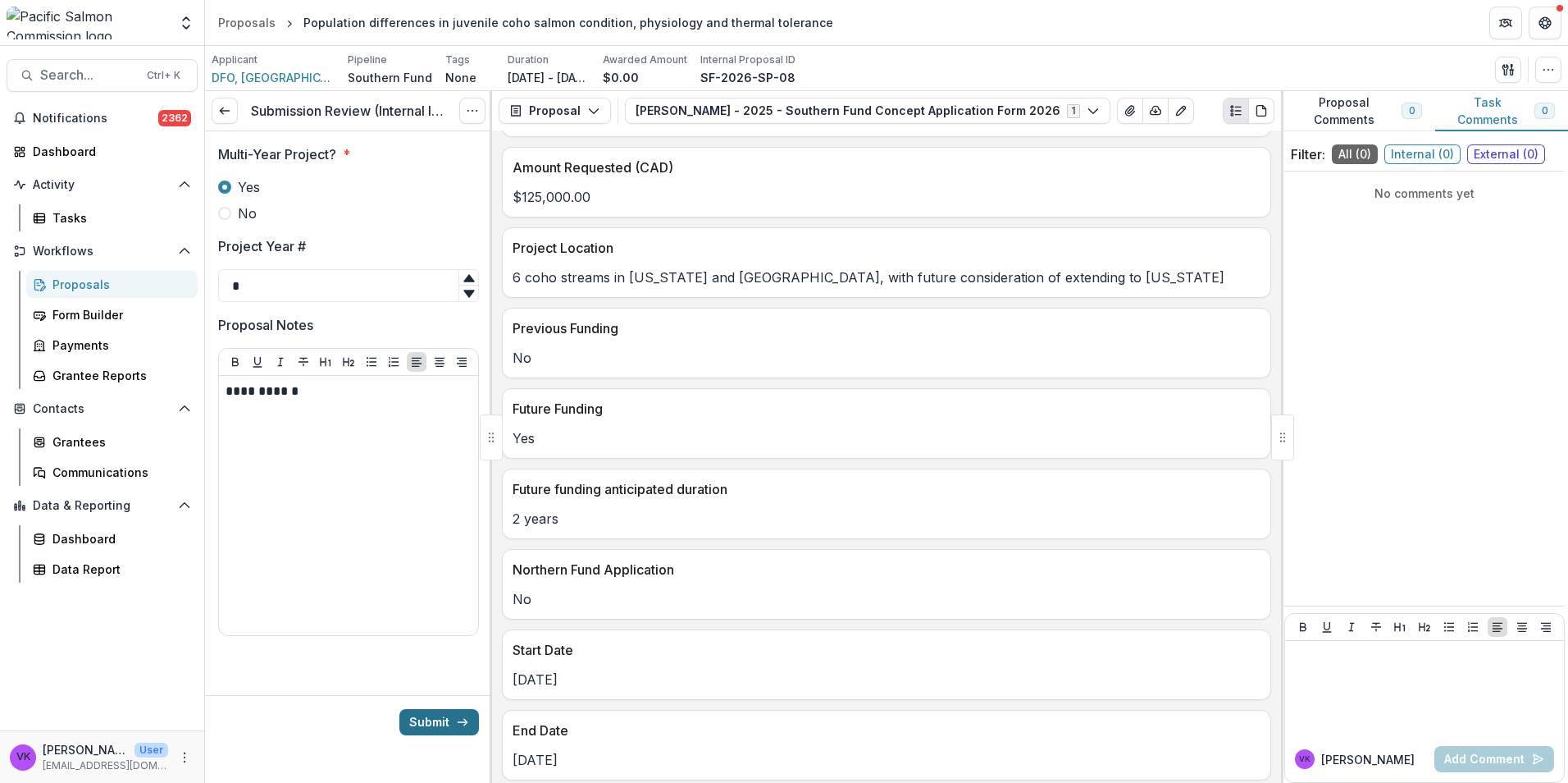
click at [444, 719] on button "Submit" at bounding box center [439, 722] width 80 height 26
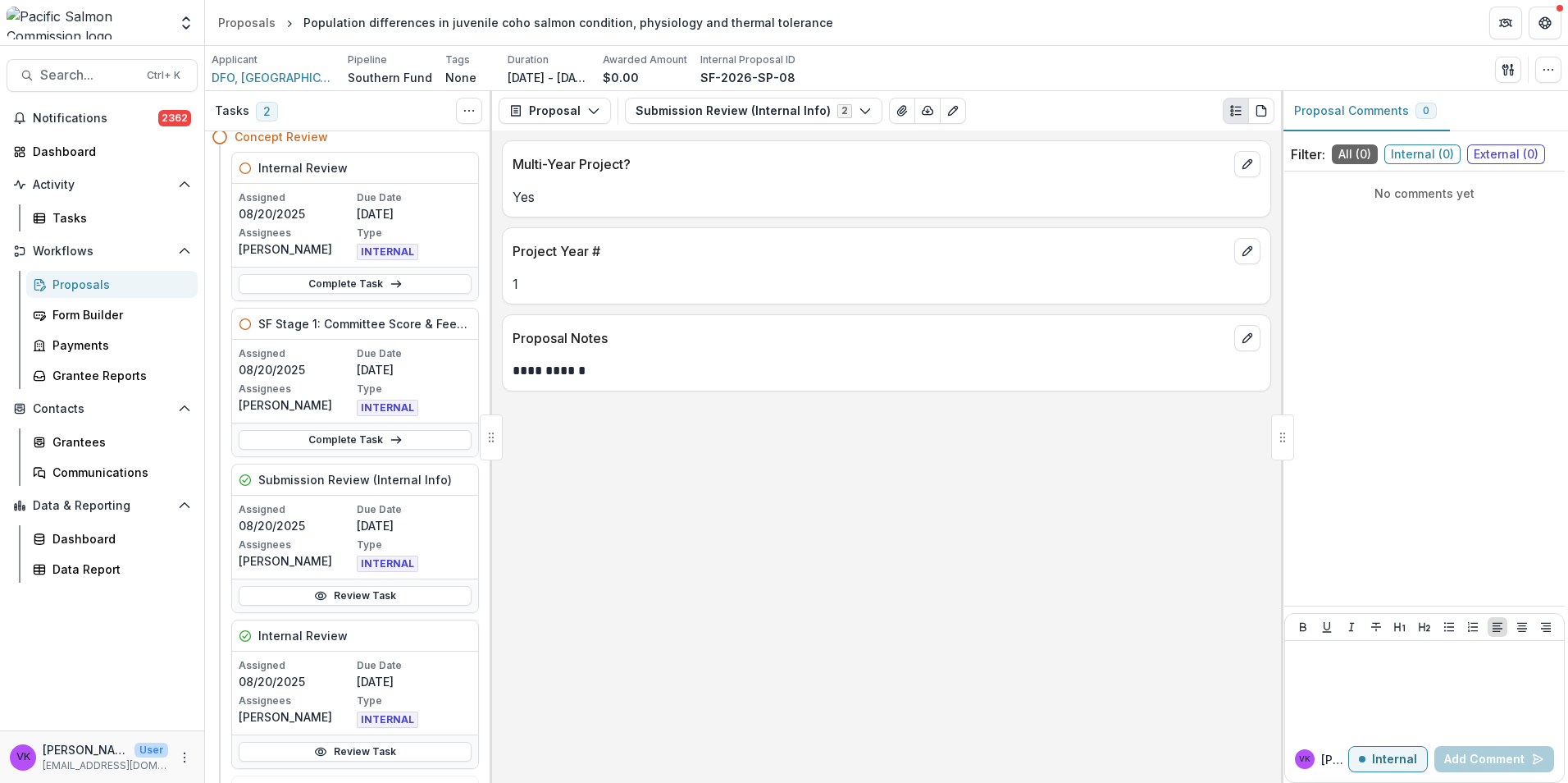
scroll to position [246, 0]
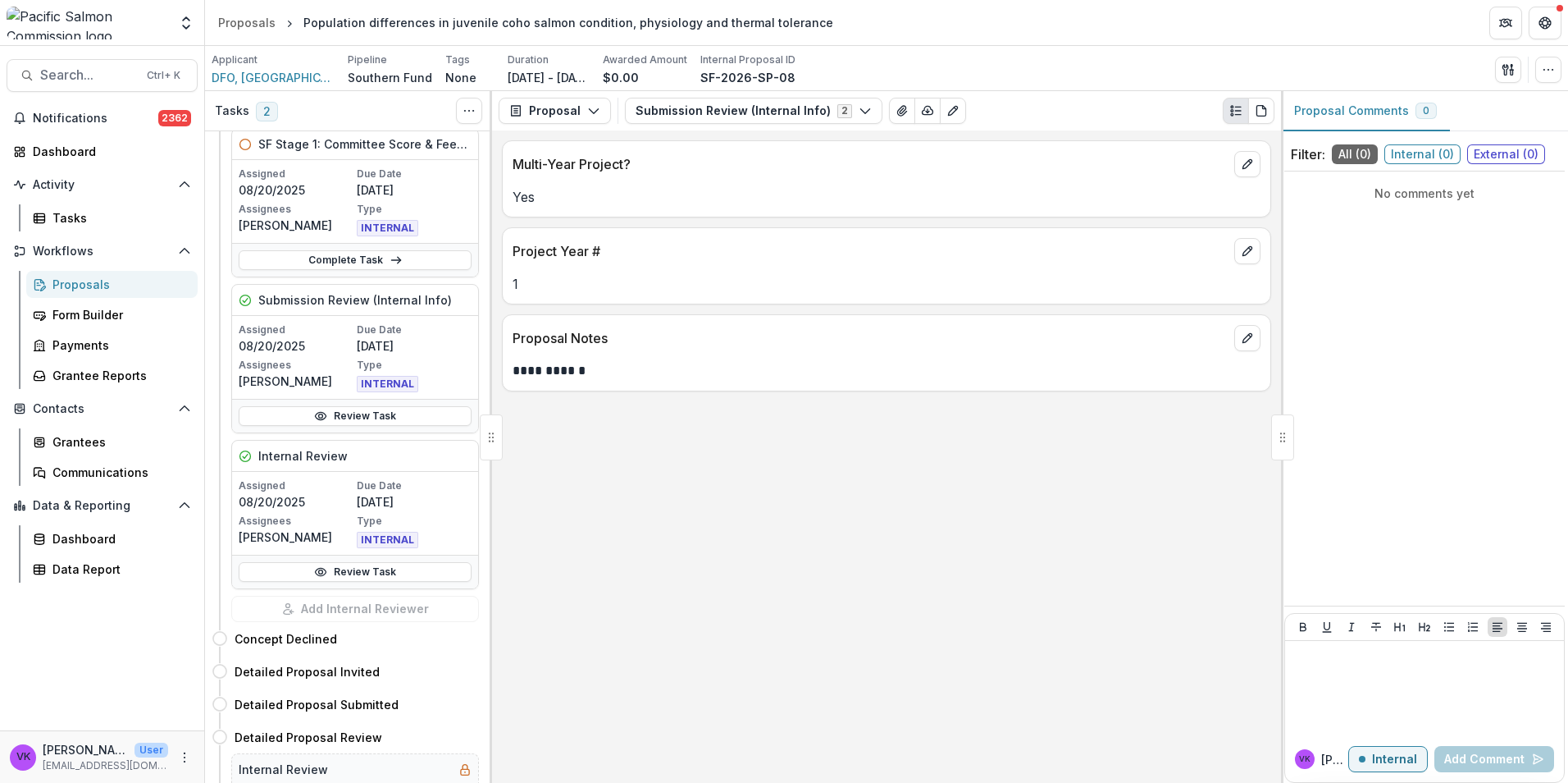
drag, startPoint x: 333, startPoint y: 417, endPoint x: 356, endPoint y: 427, distance: 25.1
click at [333, 417] on link "Review Task" at bounding box center [355, 416] width 233 height 20
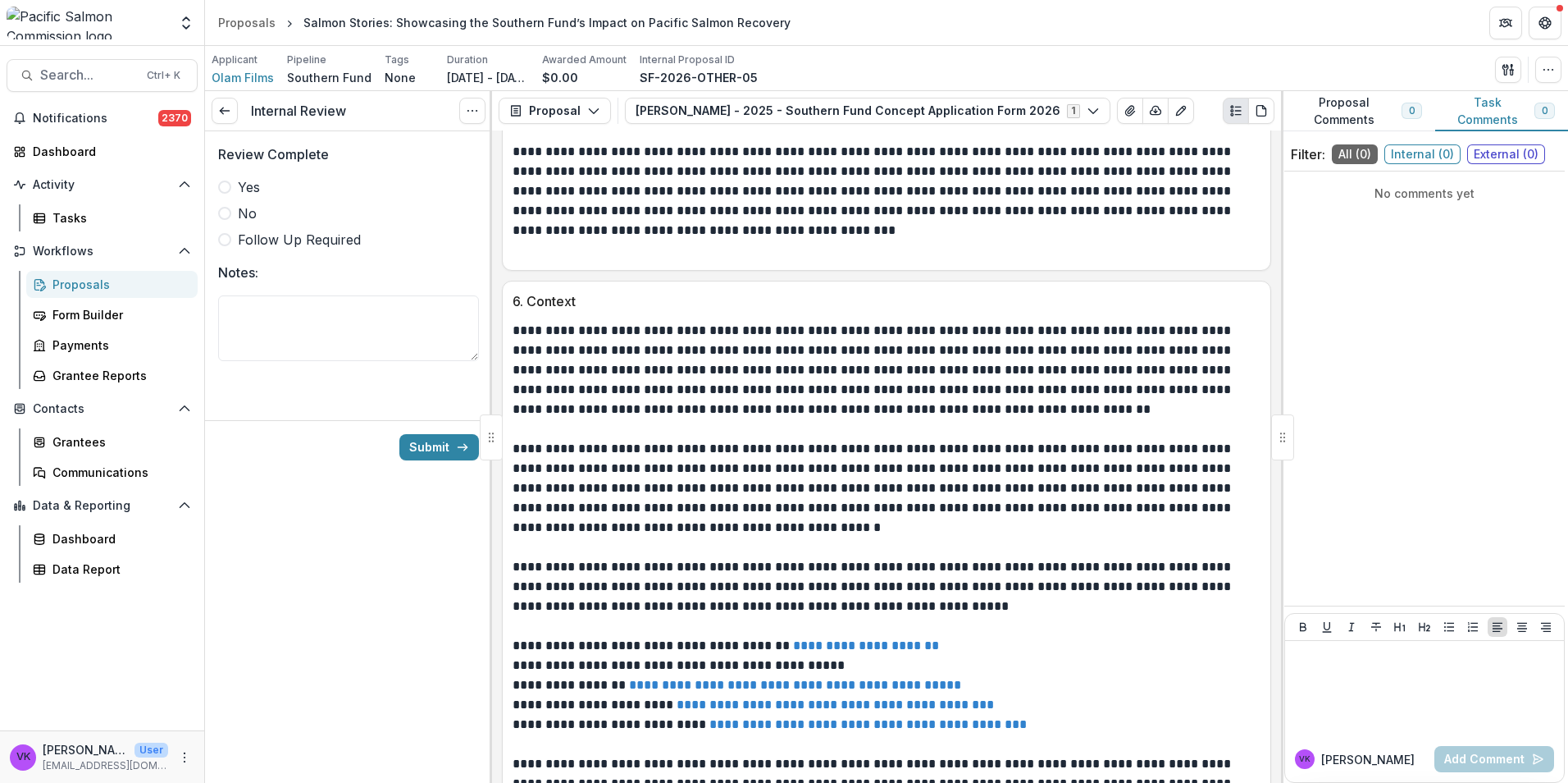
scroll to position [2417, 0]
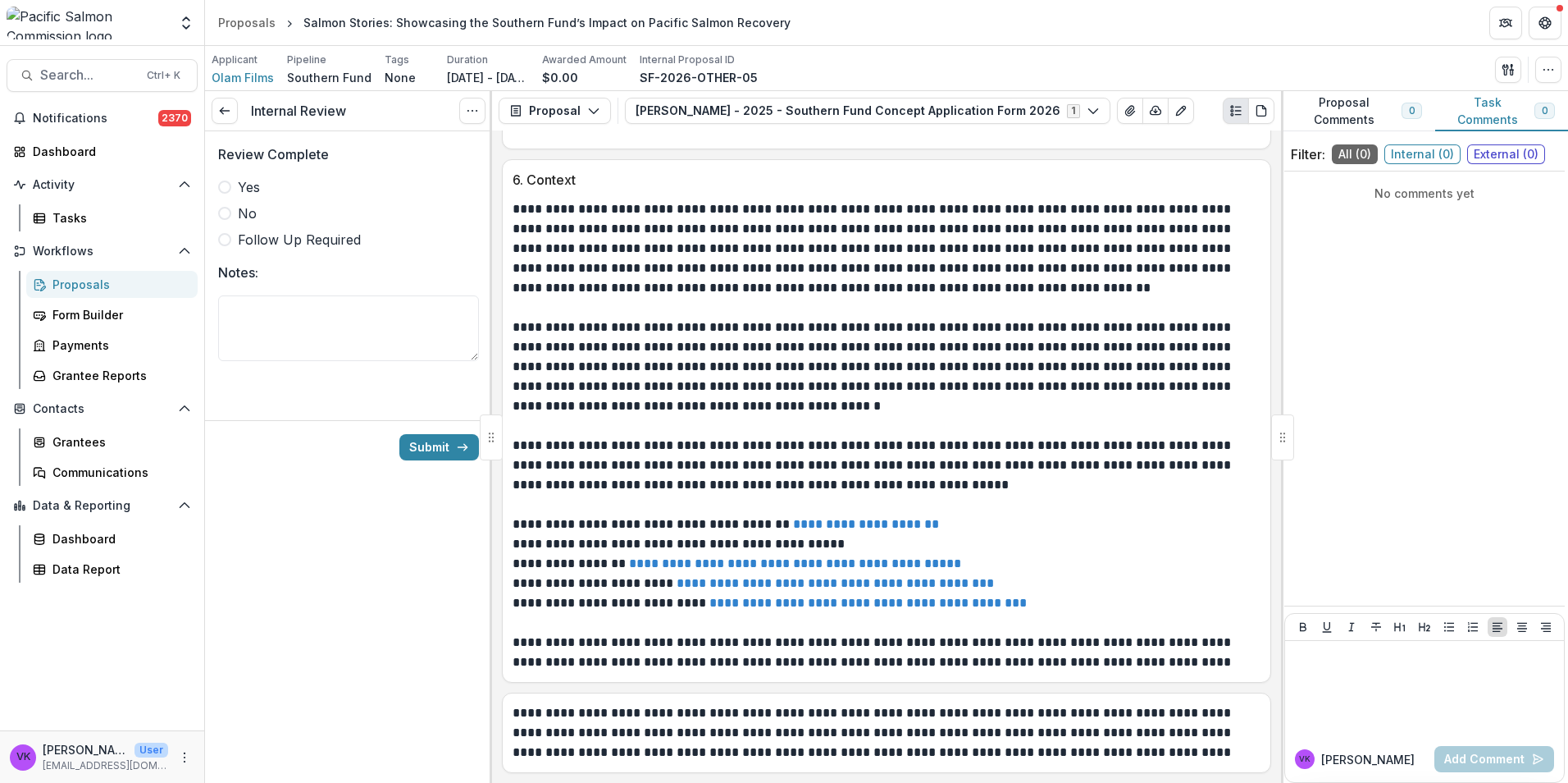
click at [817, 584] on link "**********" at bounding box center [835, 583] width 318 height 12
click at [807, 585] on link "**********" at bounding box center [835, 583] width 318 height 12
click at [833, 601] on link "**********" at bounding box center [868, 602] width 318 height 12
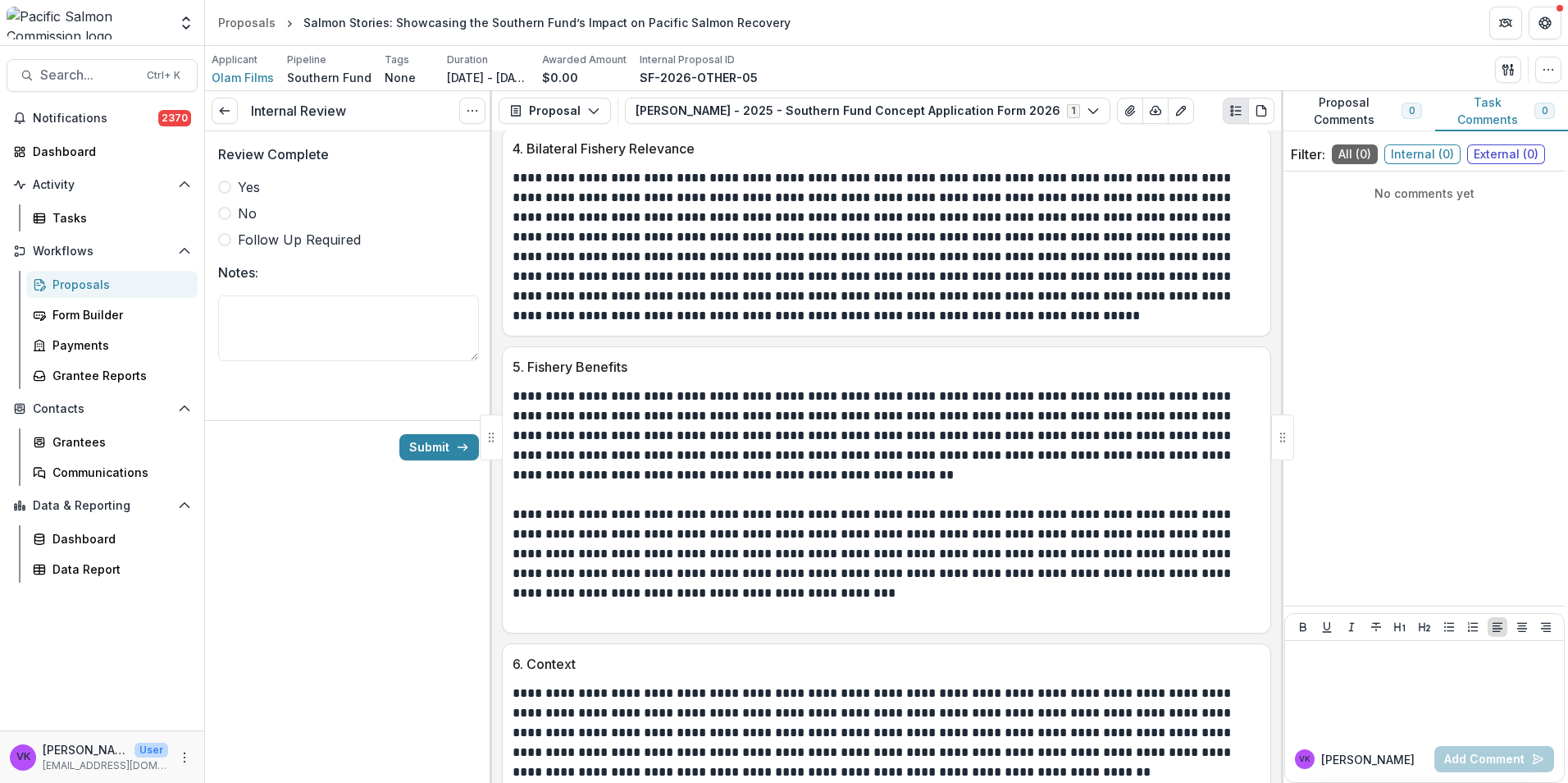
scroll to position [1925, 0]
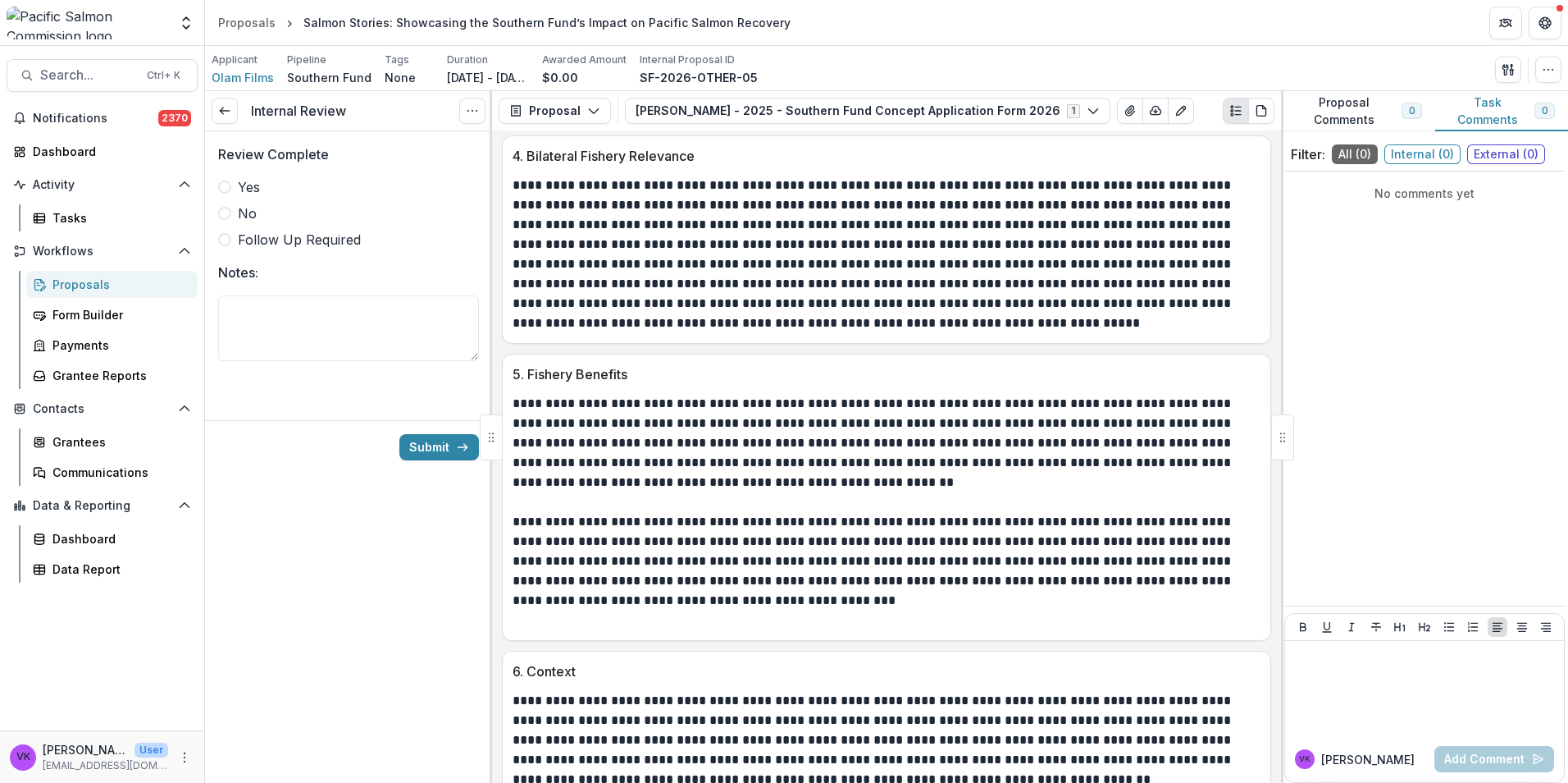
click at [226, 189] on span at bounding box center [225, 187] width 13 height 13
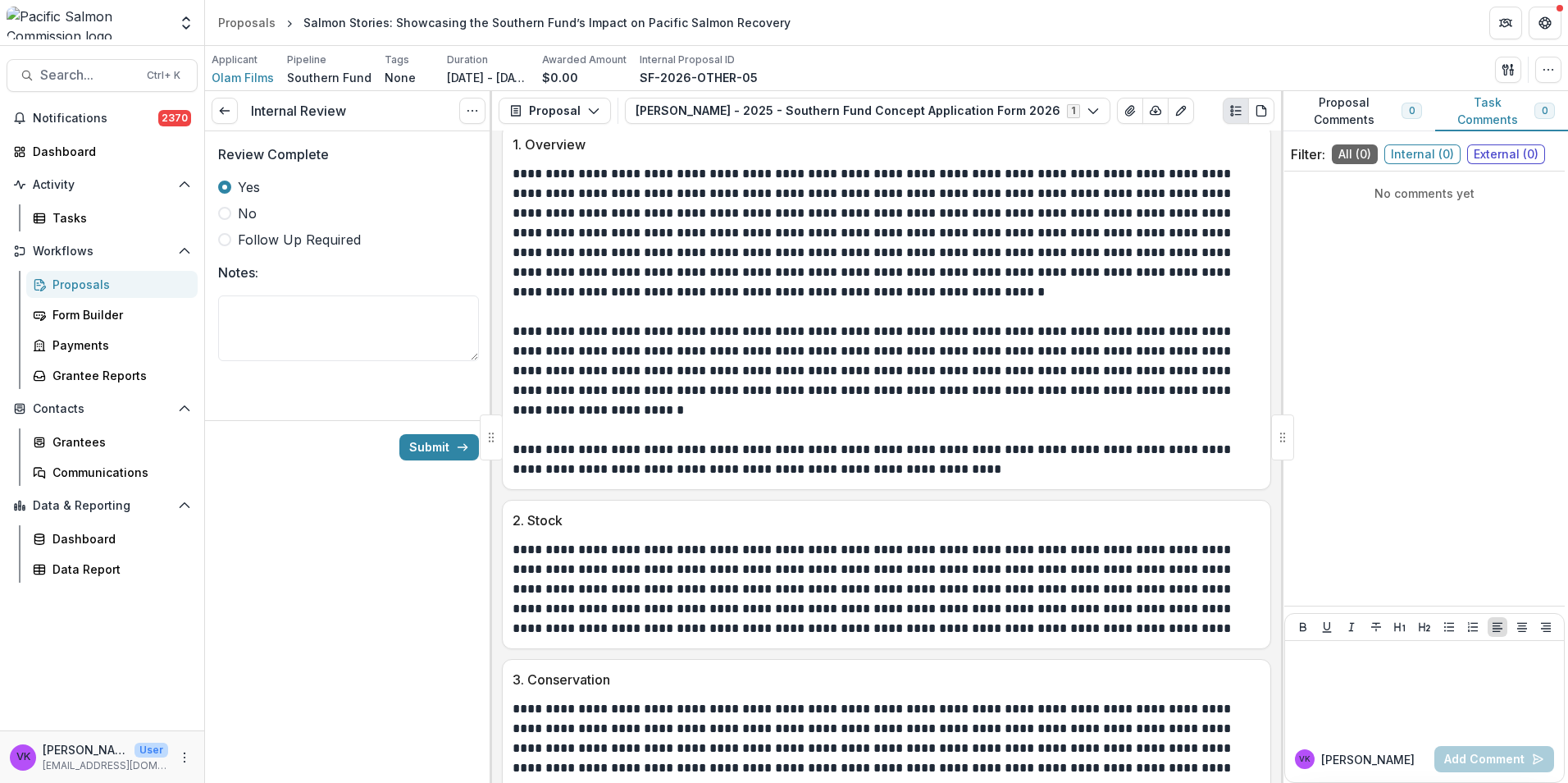
scroll to position [1186, 0]
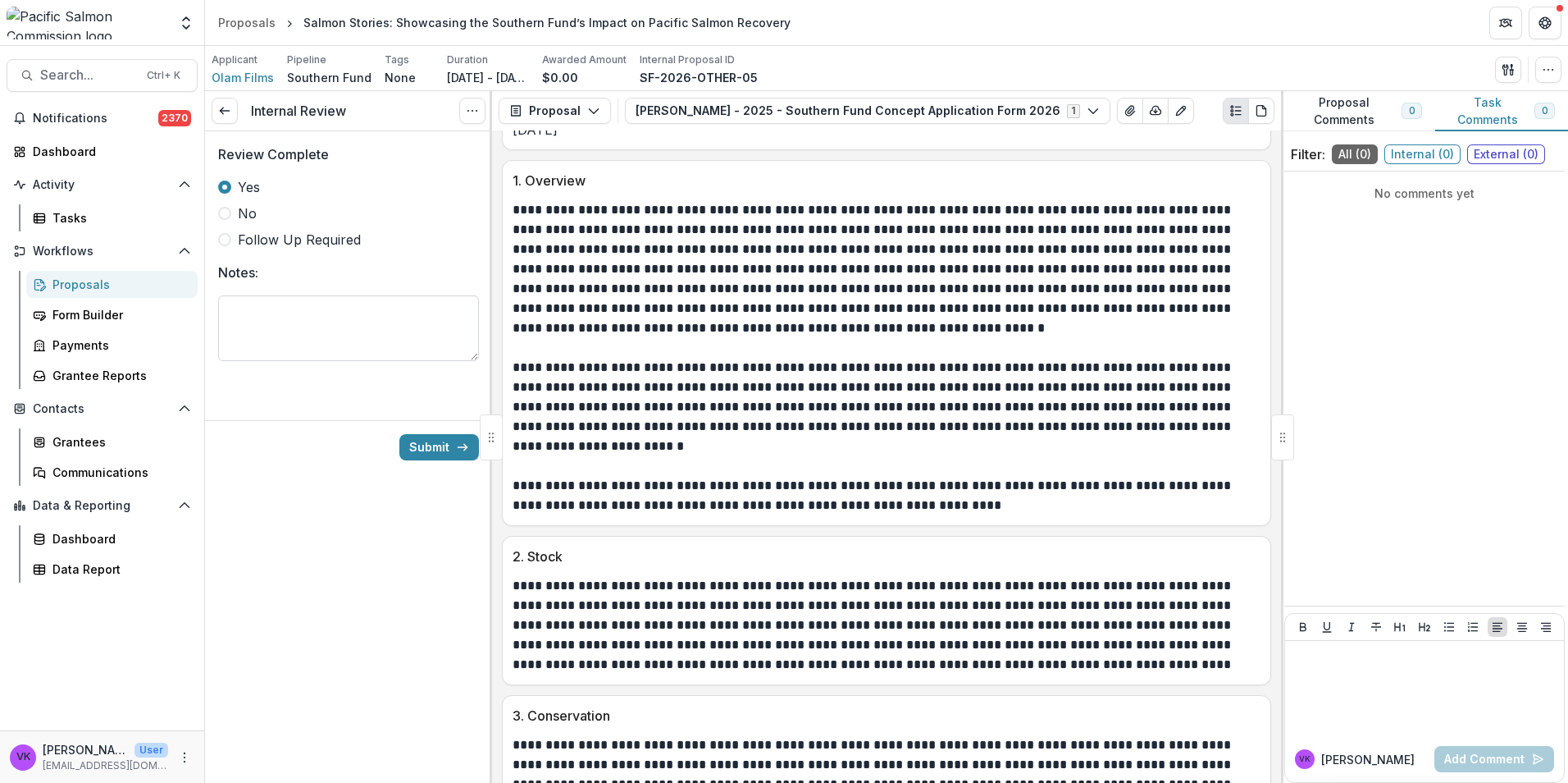
click at [352, 310] on textarea "Notes:" at bounding box center [348, 329] width 261 height 66
type textarea "*"
type textarea "**********"
click at [437, 440] on button "Submit" at bounding box center [439, 447] width 80 height 26
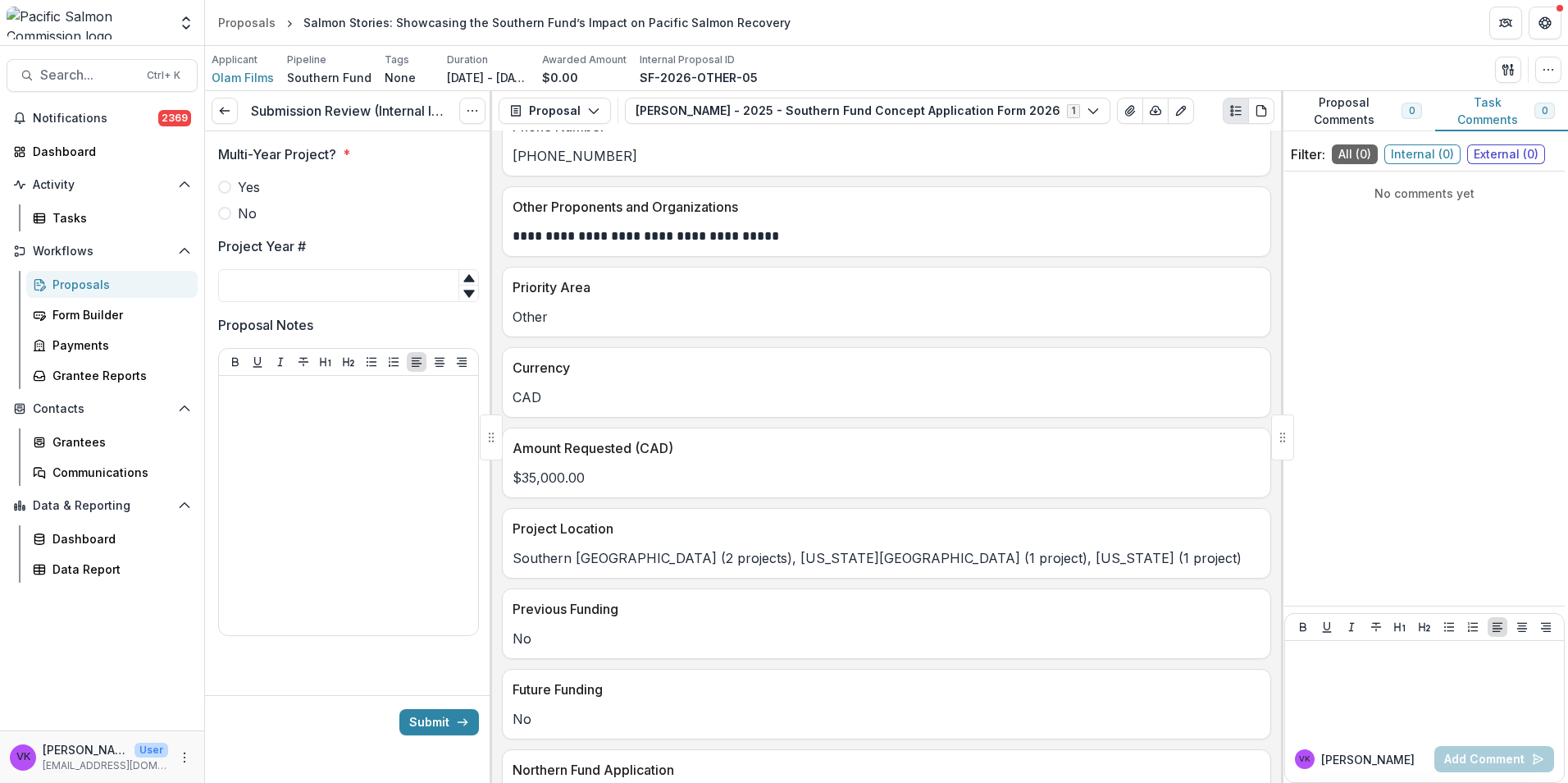
scroll to position [492, 0]
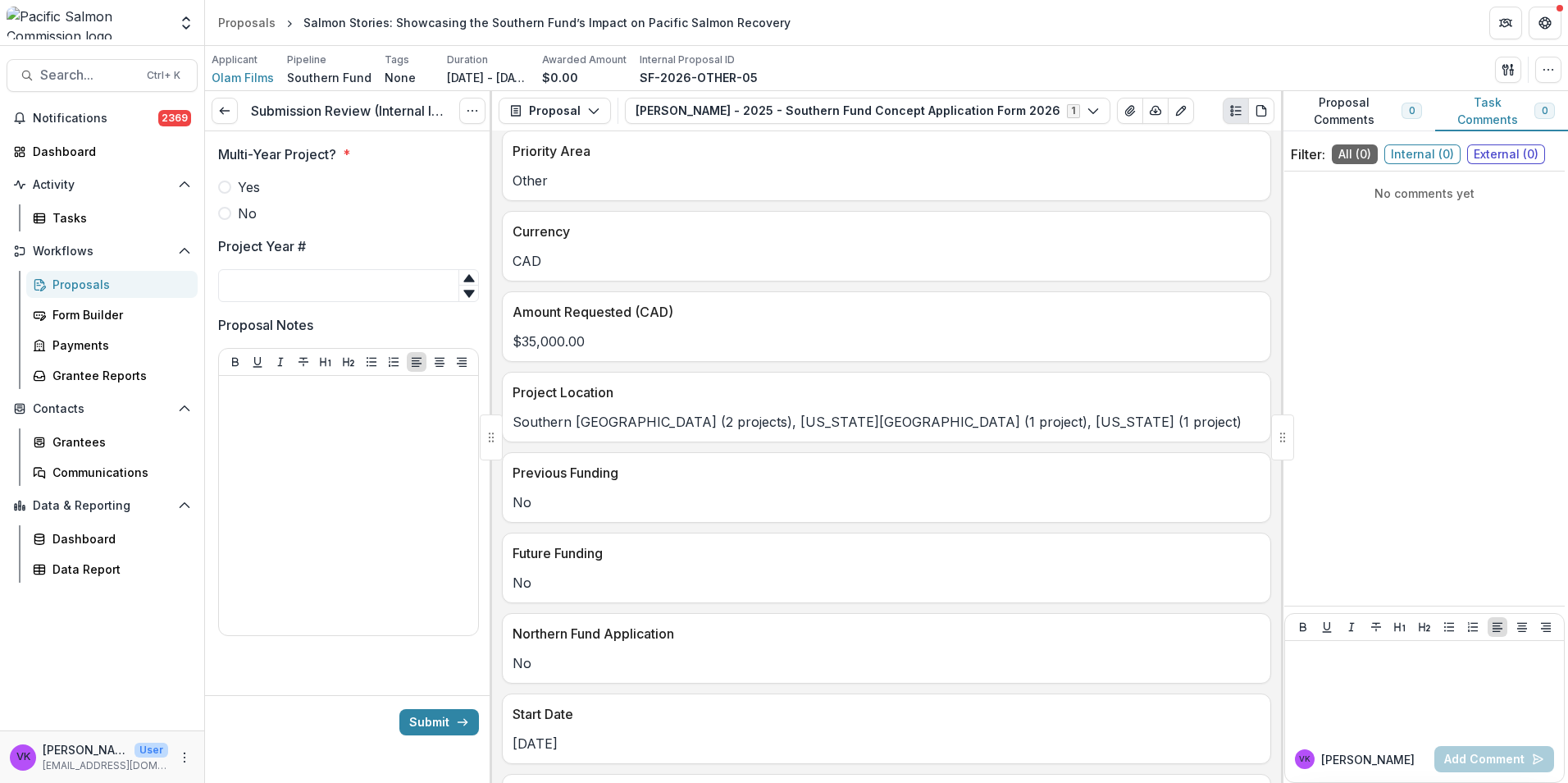
click at [227, 217] on span at bounding box center [225, 213] width 13 height 13
click at [323, 289] on input "Project Year #" at bounding box center [348, 286] width 261 height 33
type input "*"
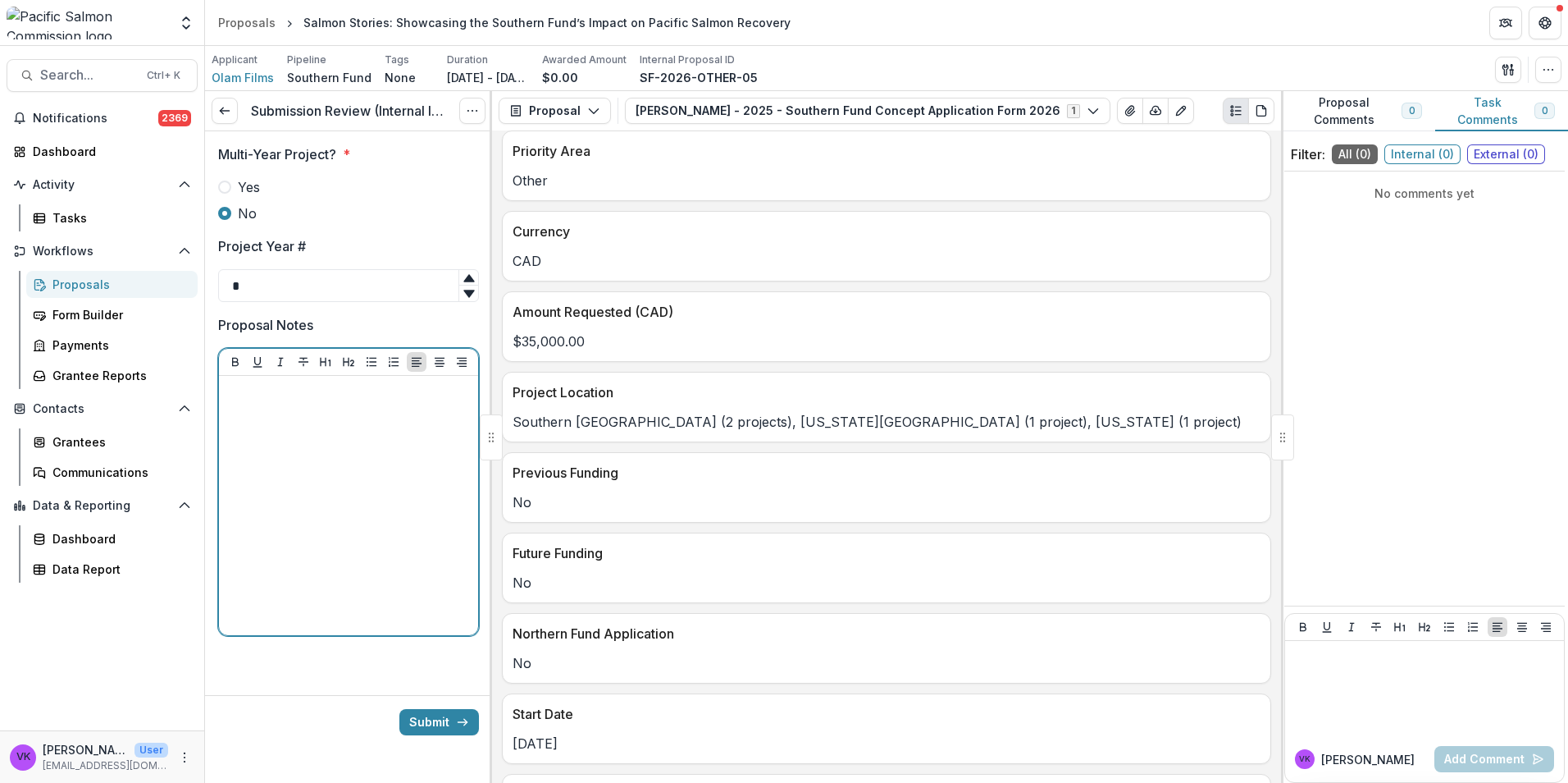
click at [358, 415] on div at bounding box center [348, 505] width 246 height 246
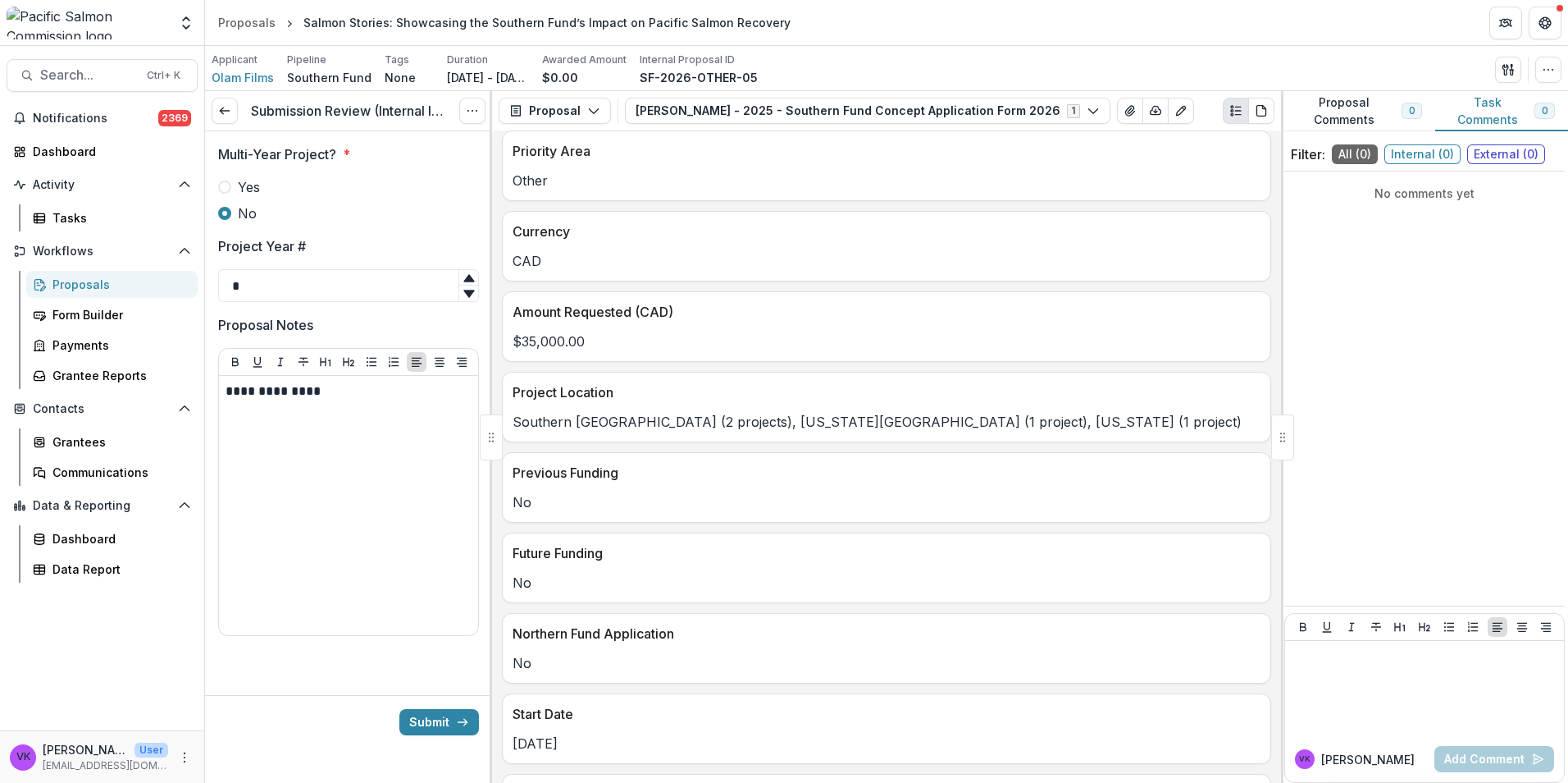
click at [444, 716] on button "Submit" at bounding box center [439, 722] width 80 height 26
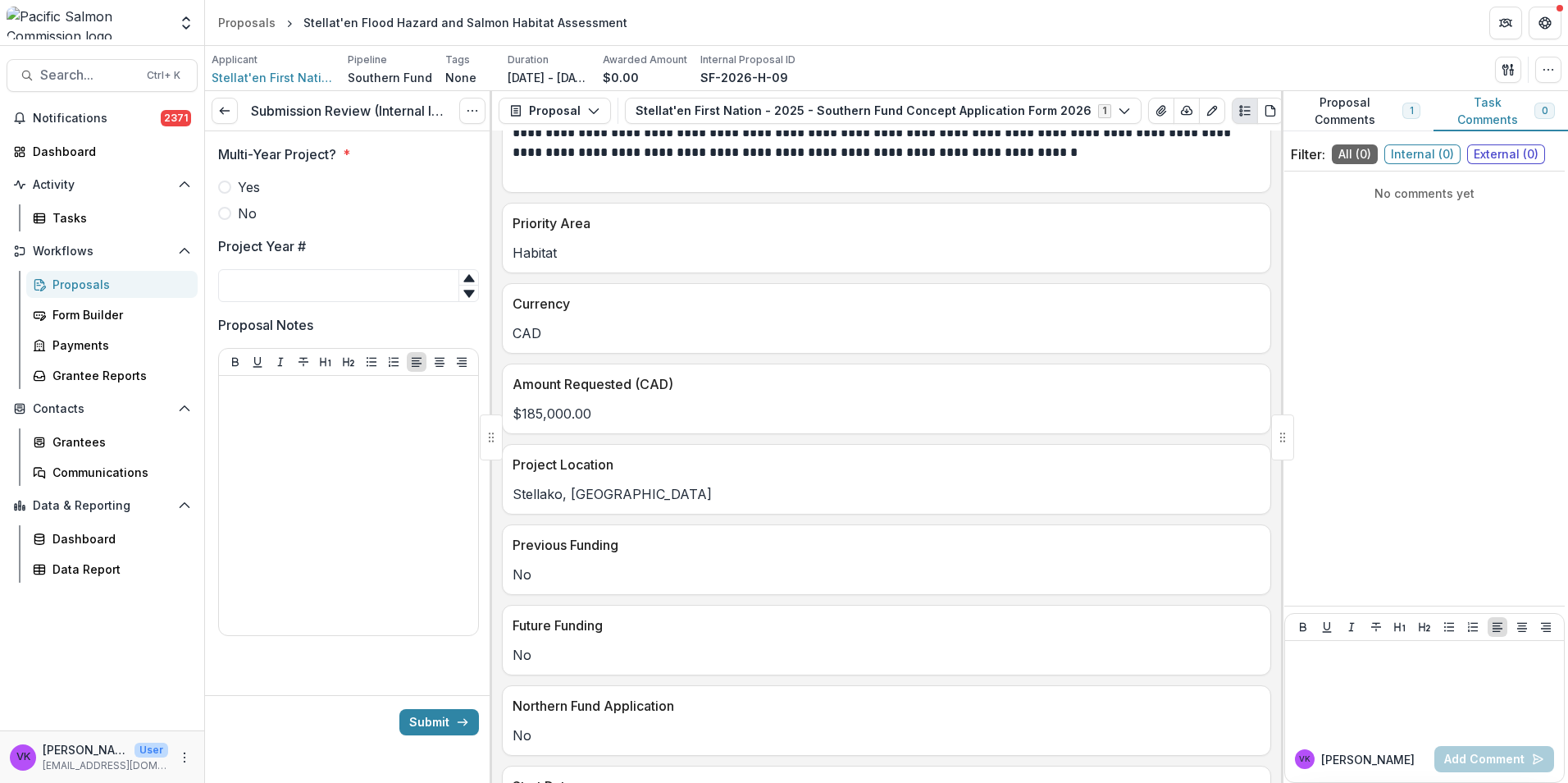
scroll to position [656, 0]
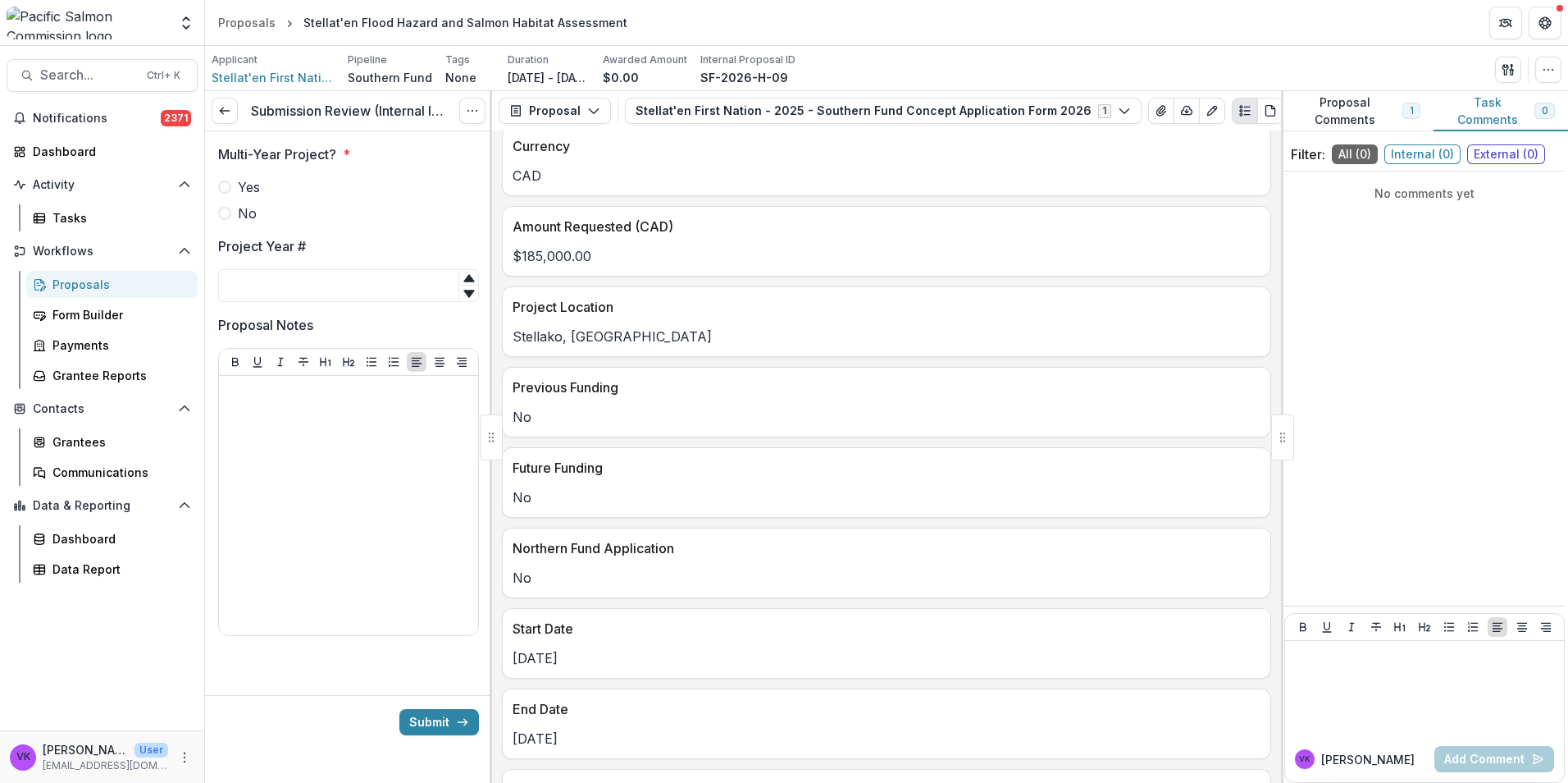
click at [226, 207] on span at bounding box center [225, 213] width 13 height 13
drag, startPoint x: 308, startPoint y: 278, endPoint x: 332, endPoint y: 286, distance: 25.3
click at [309, 278] on input "Project Year #" at bounding box center [348, 286] width 261 height 33
type input "*"
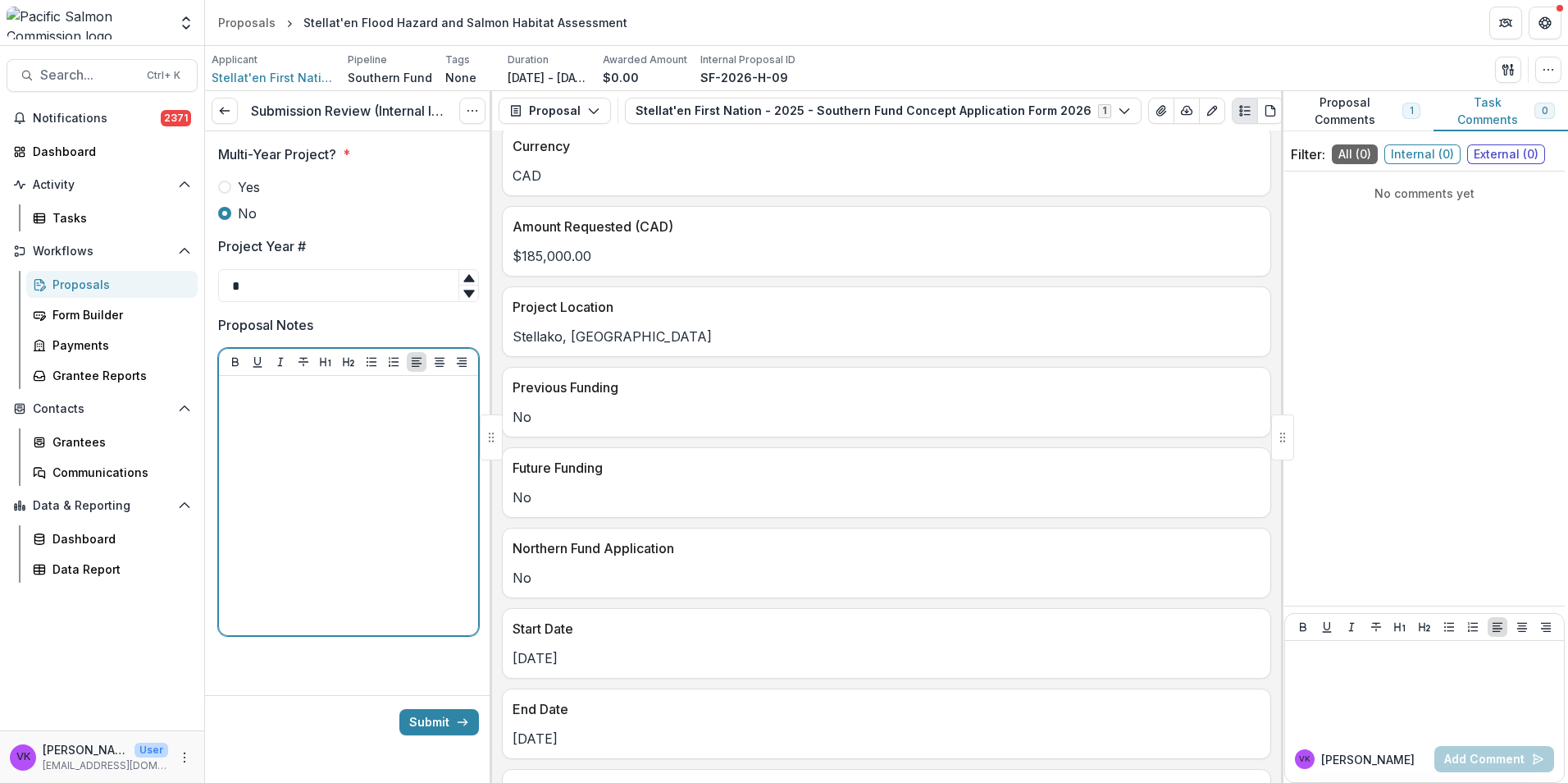
click at [295, 414] on div at bounding box center [348, 505] width 246 height 246
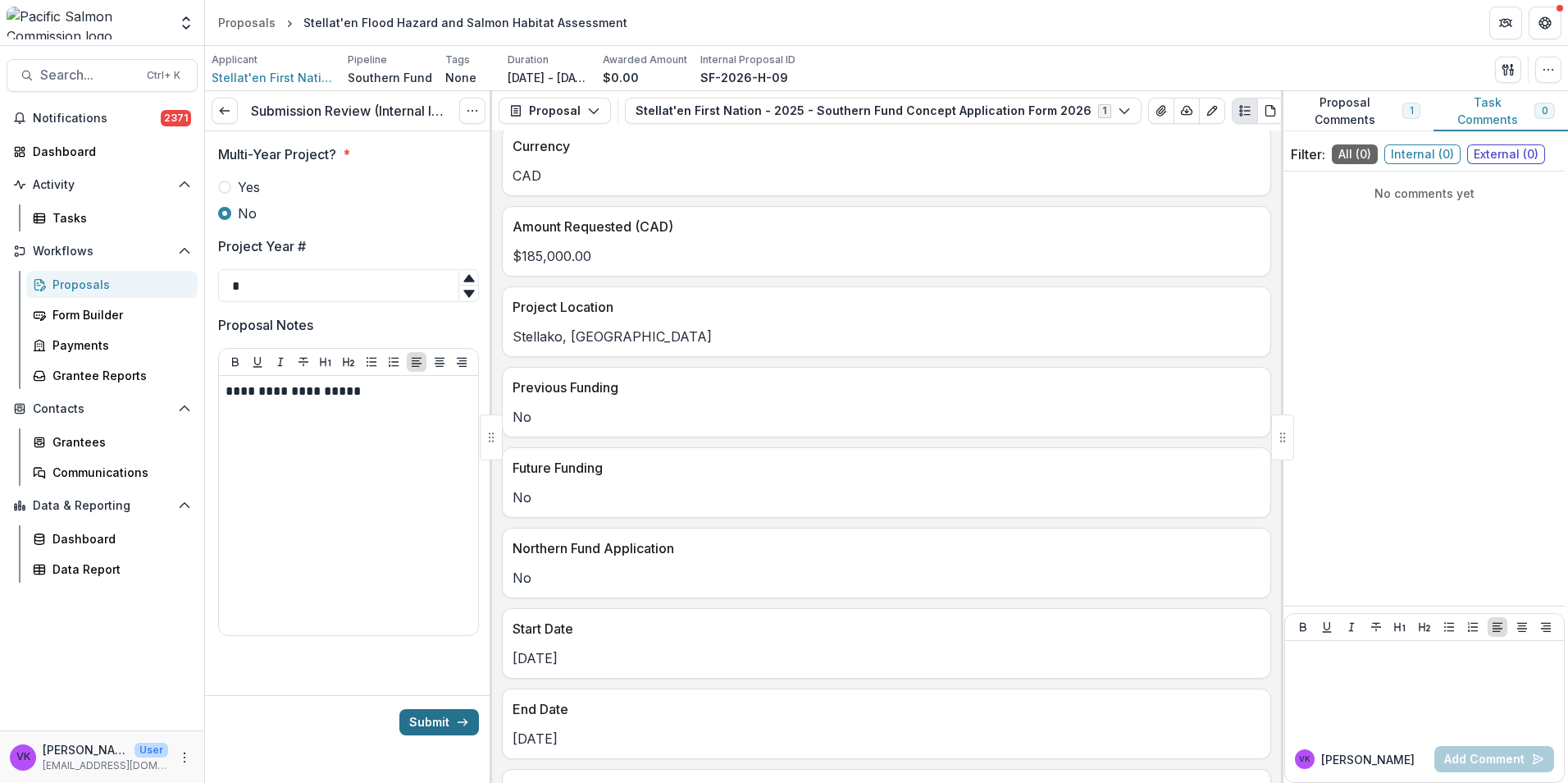
click at [437, 719] on button "Submit" at bounding box center [439, 722] width 80 height 26
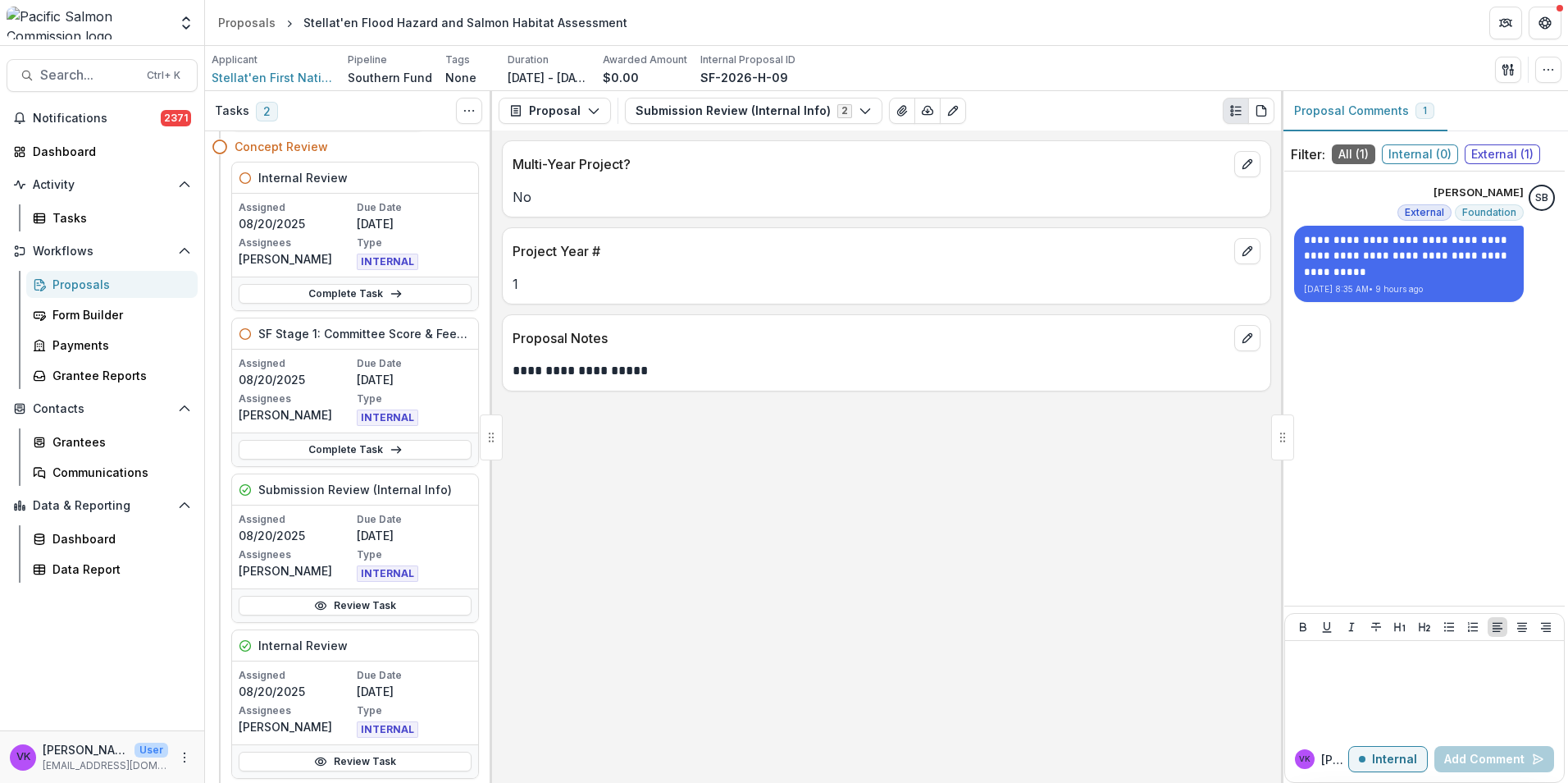
scroll to position [82, 0]
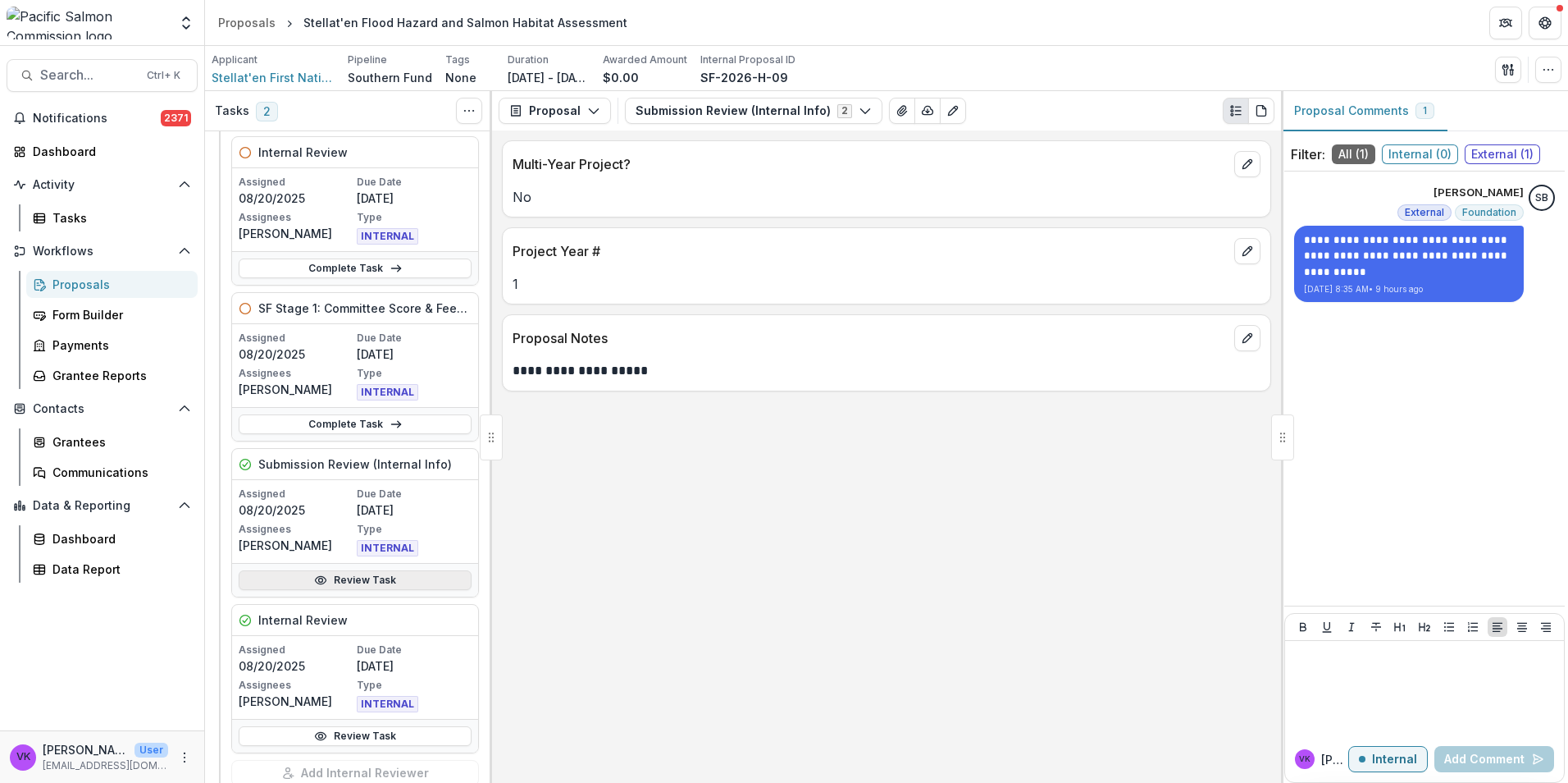
click at [356, 580] on link "Review Task" at bounding box center [355, 580] width 233 height 20
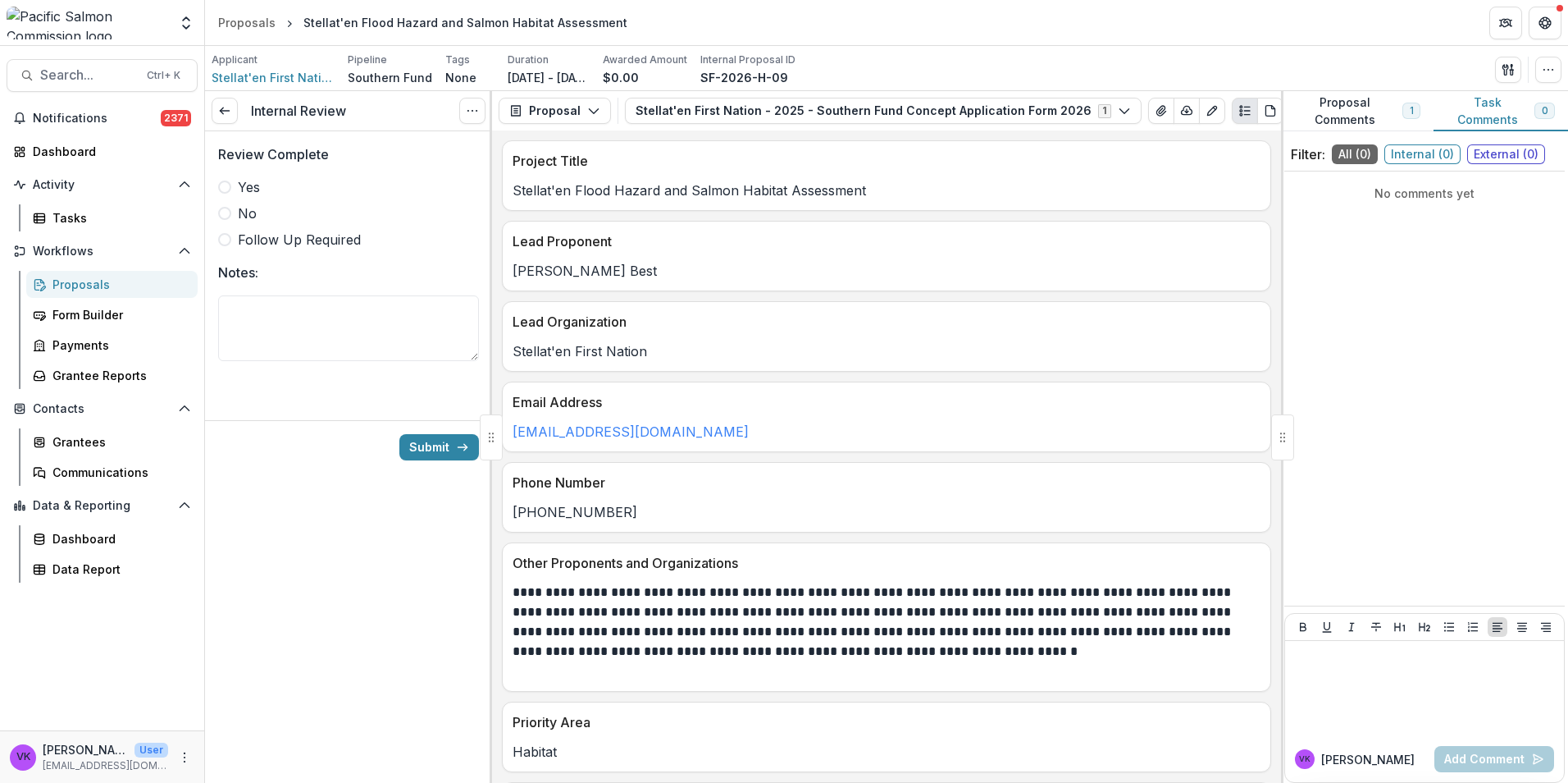
click at [226, 185] on span at bounding box center [225, 187] width 13 height 13
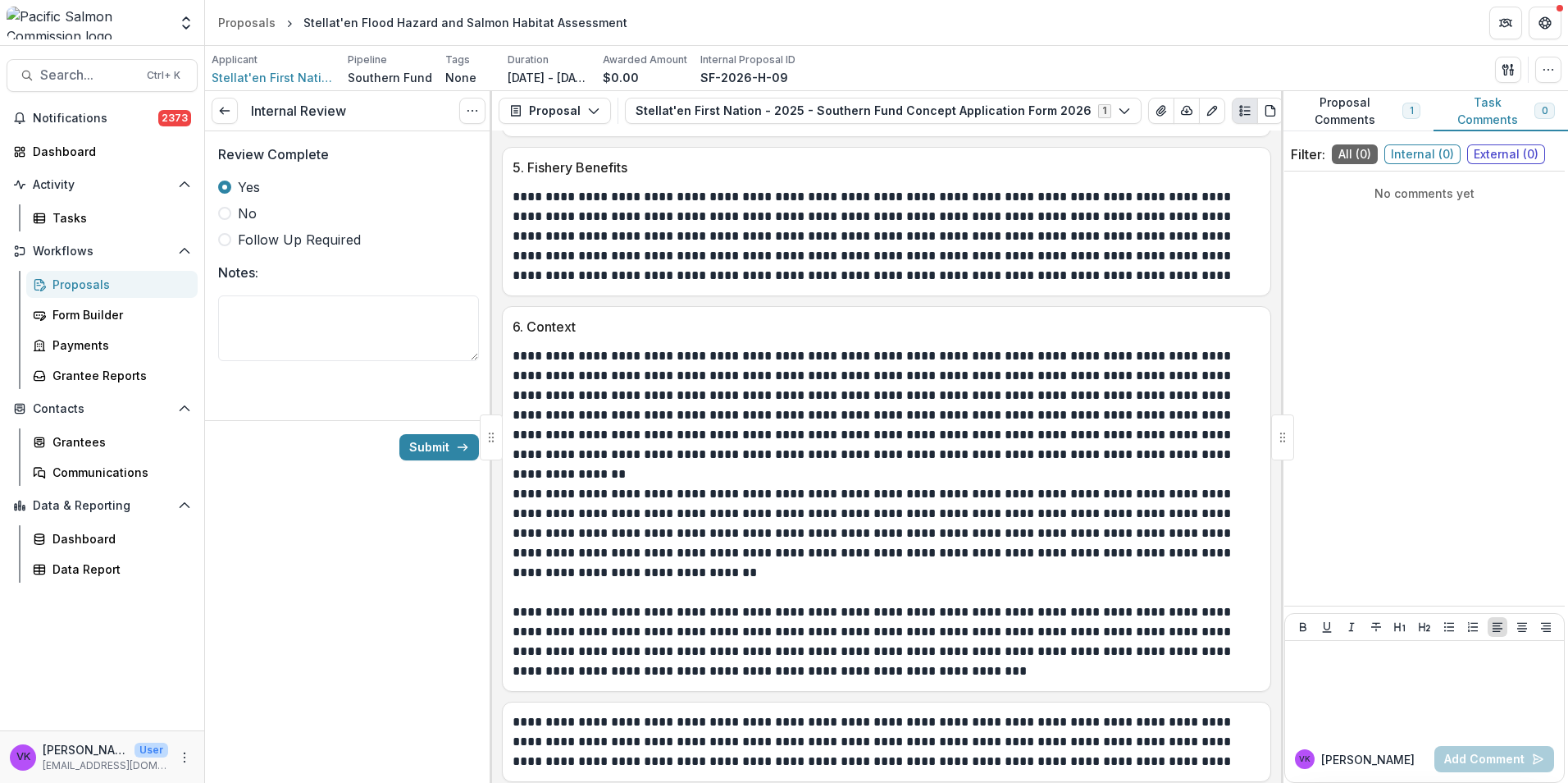
scroll to position [2259, 0]
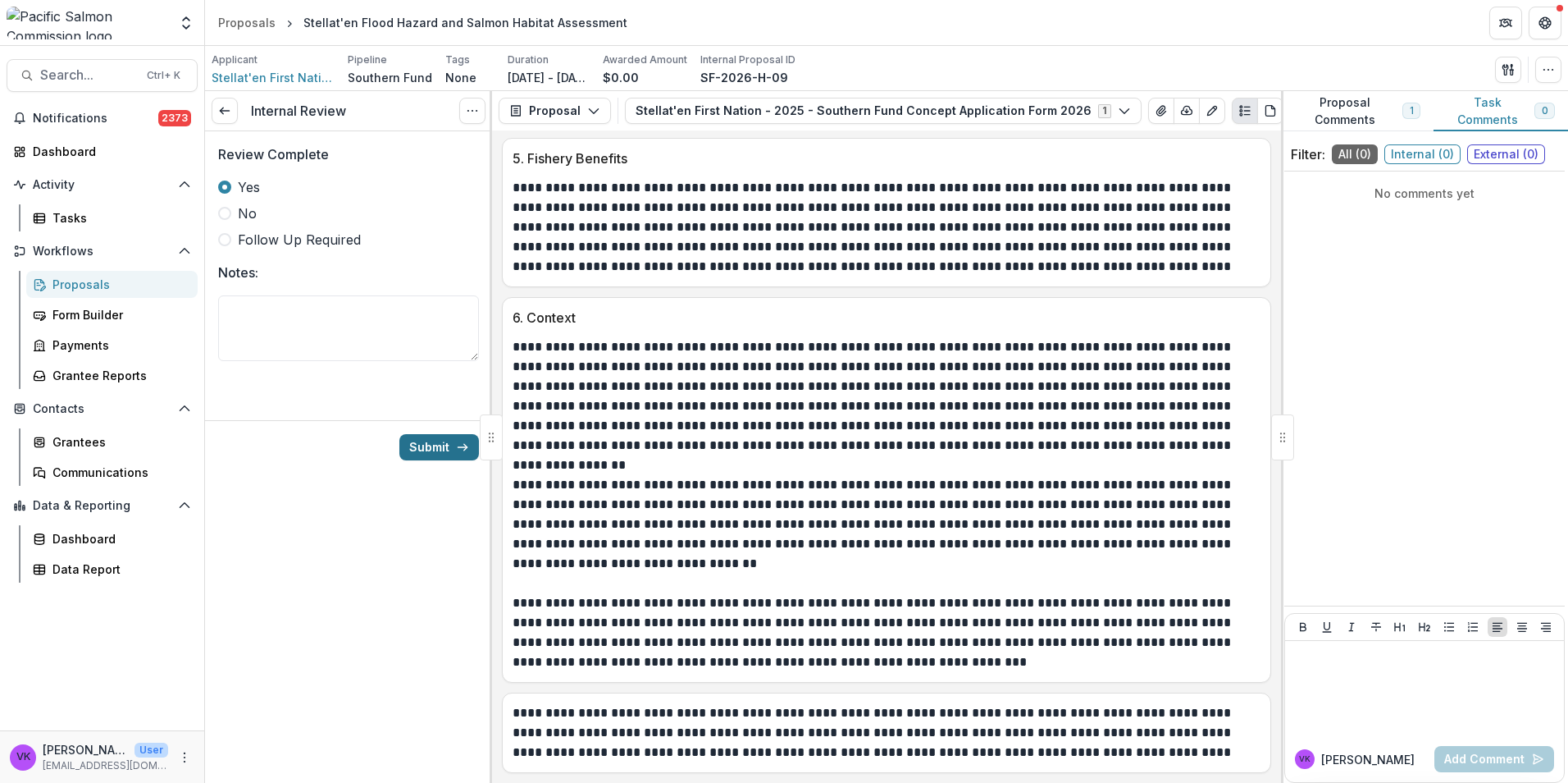
click at [439, 445] on button "Submit" at bounding box center [439, 447] width 80 height 26
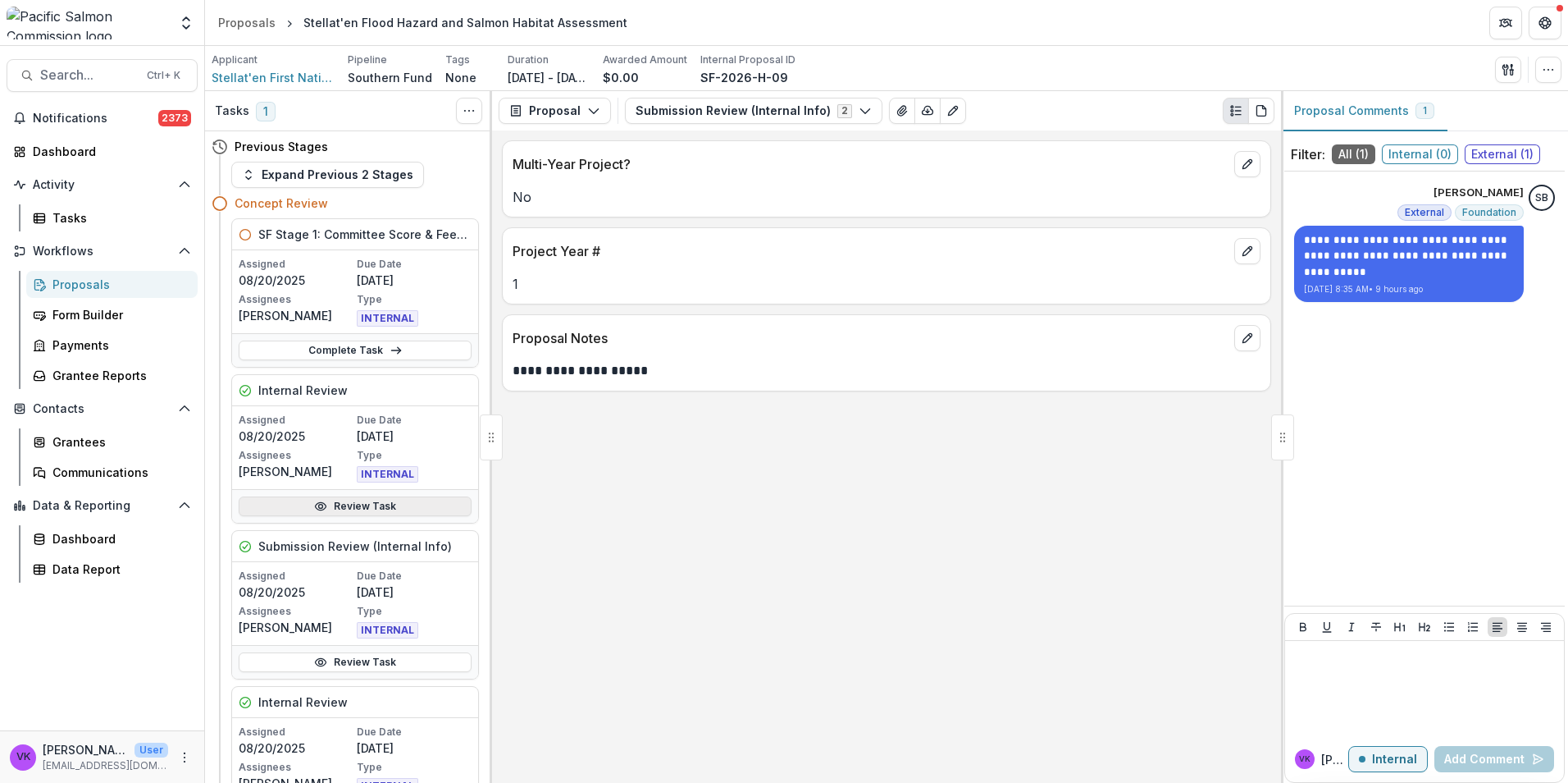
drag, startPoint x: 351, startPoint y: 512, endPoint x: 398, endPoint y: 515, distance: 47.1
click at [351, 512] on link "Review Task" at bounding box center [355, 506] width 233 height 20
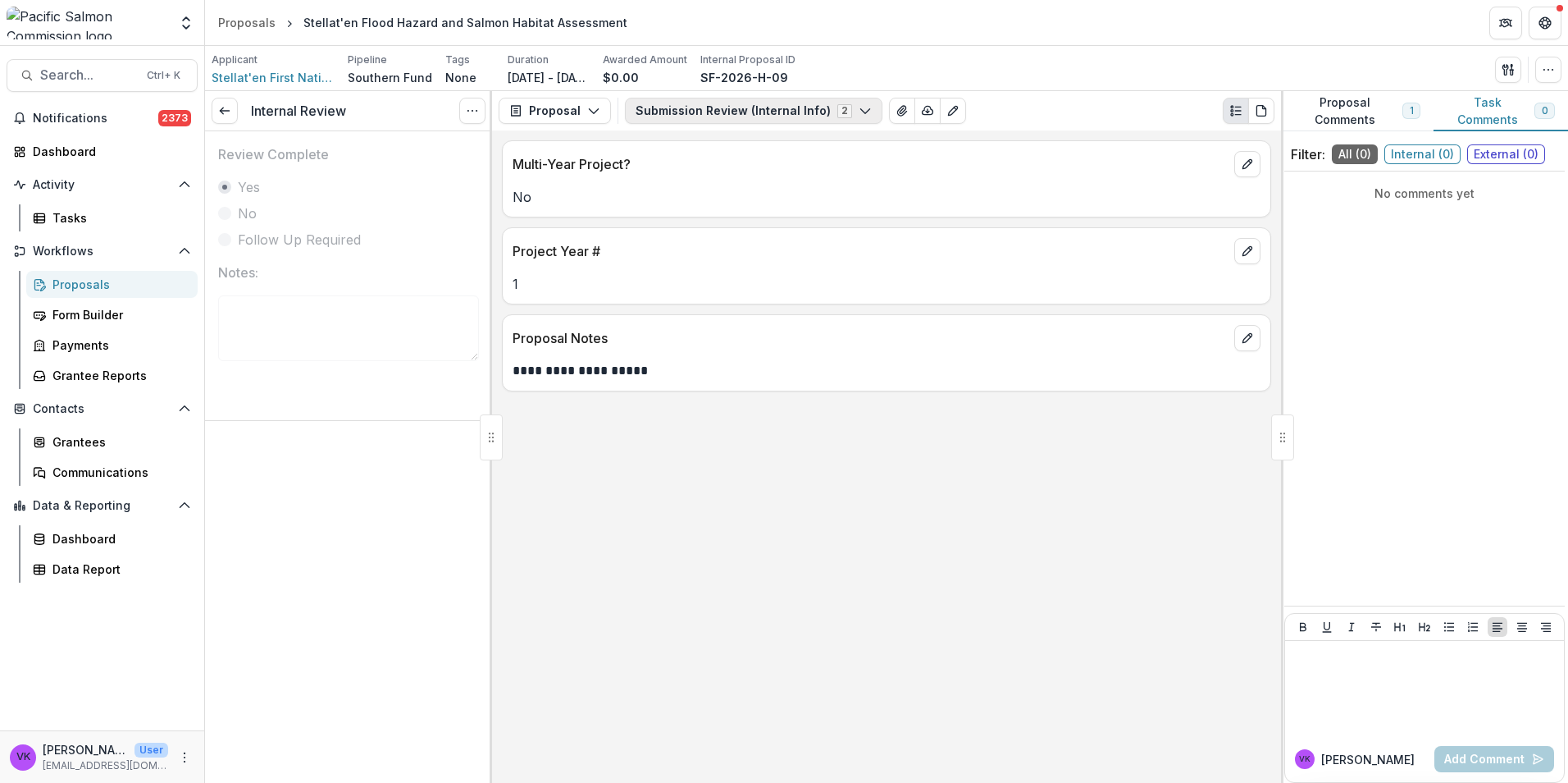
click at [784, 120] on button "Submission Review (Internal Info) 2" at bounding box center [753, 111] width 258 height 26
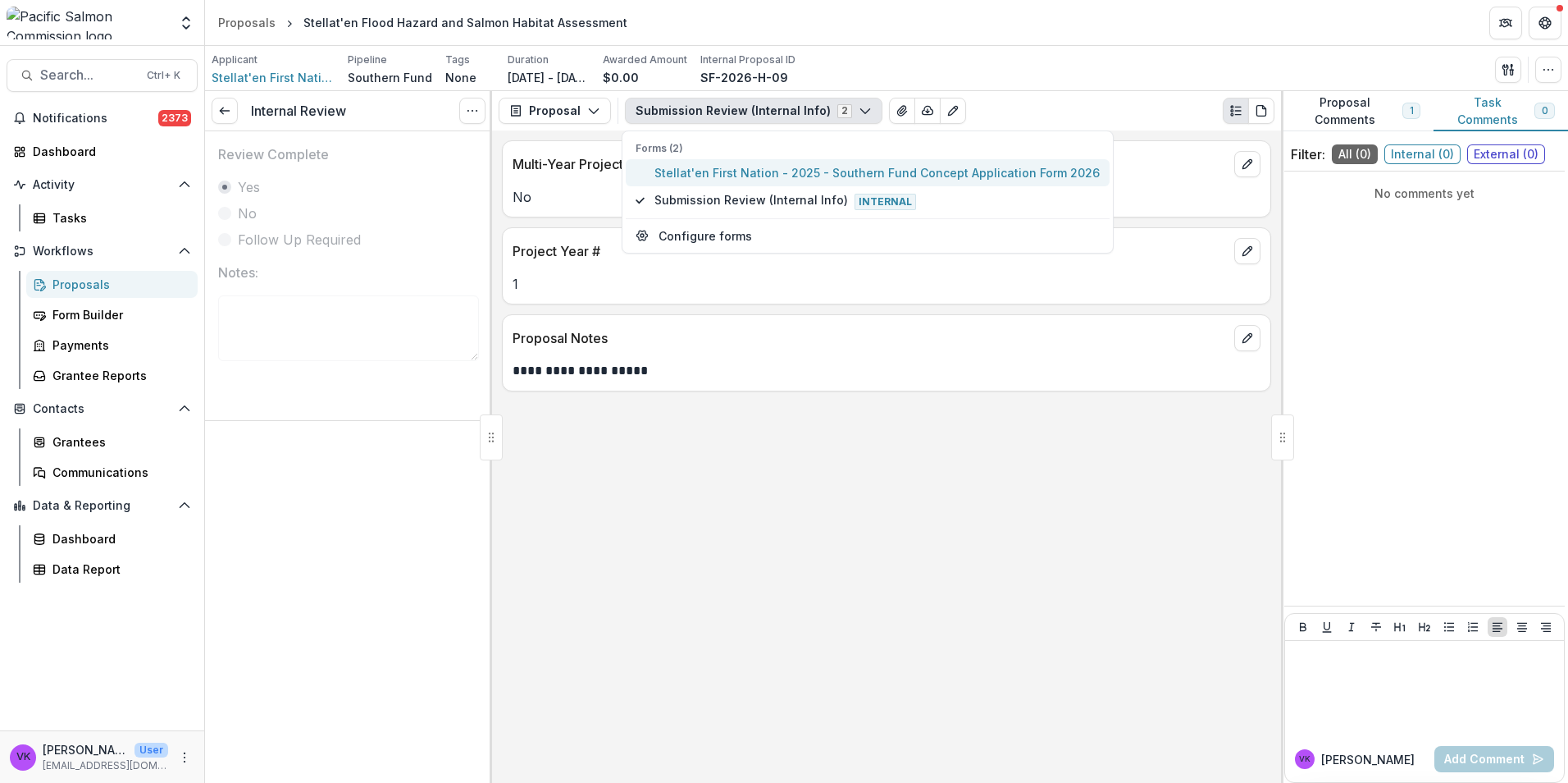
click at [753, 168] on span "Stellat'en First Nation - 2025 - Southern Fund Concept Application Form 2026" at bounding box center [877, 172] width 445 height 17
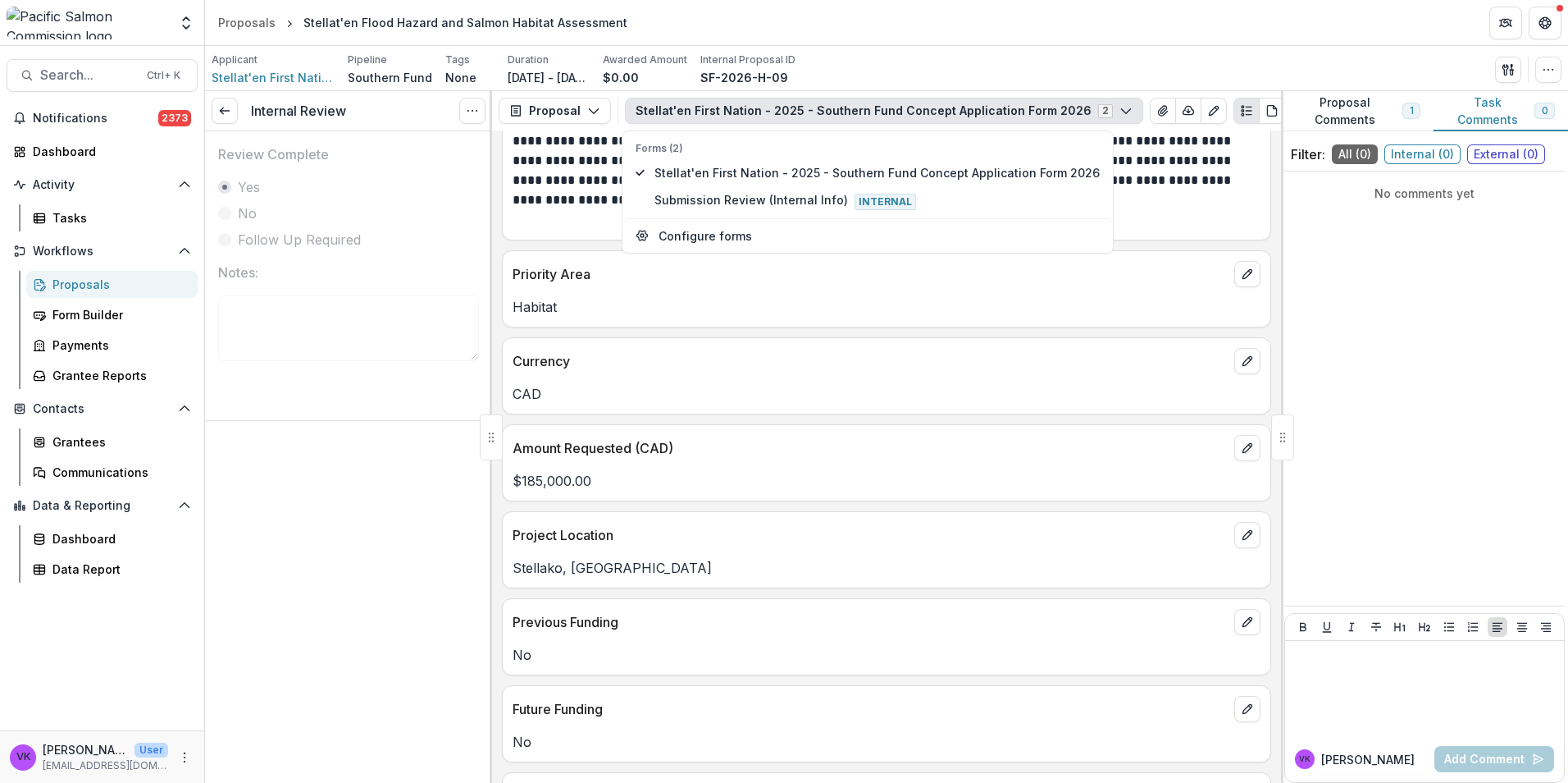
scroll to position [492, 0]
